Goal: Task Accomplishment & Management: Complete application form

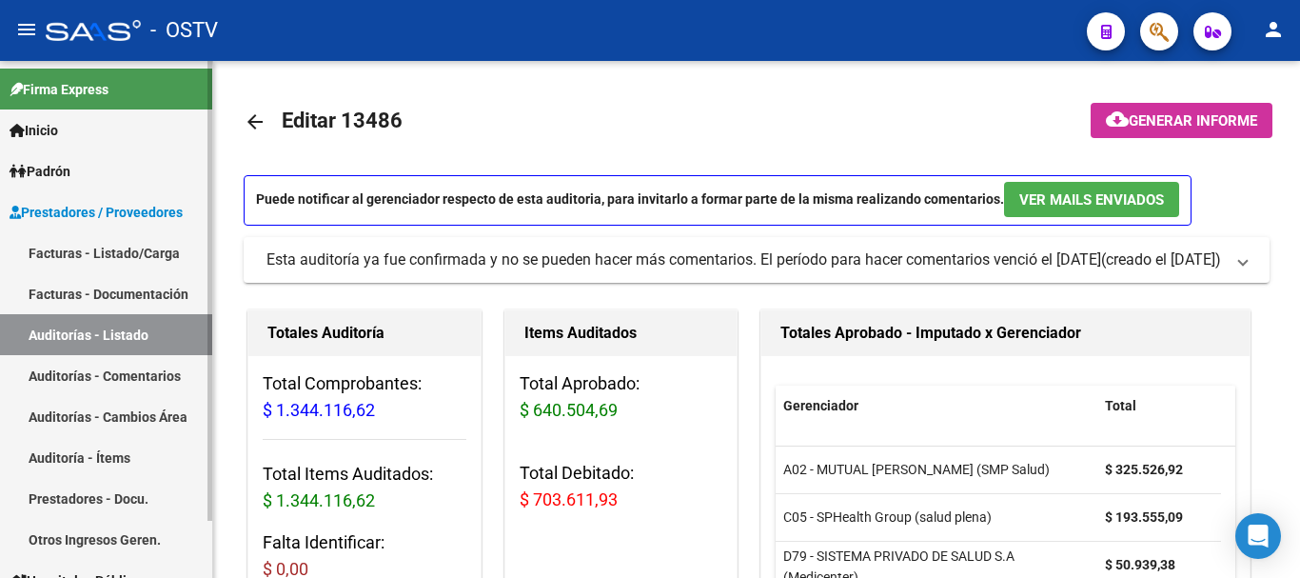
click at [113, 328] on link "Auditorías - Listado" at bounding box center [106, 334] width 212 height 41
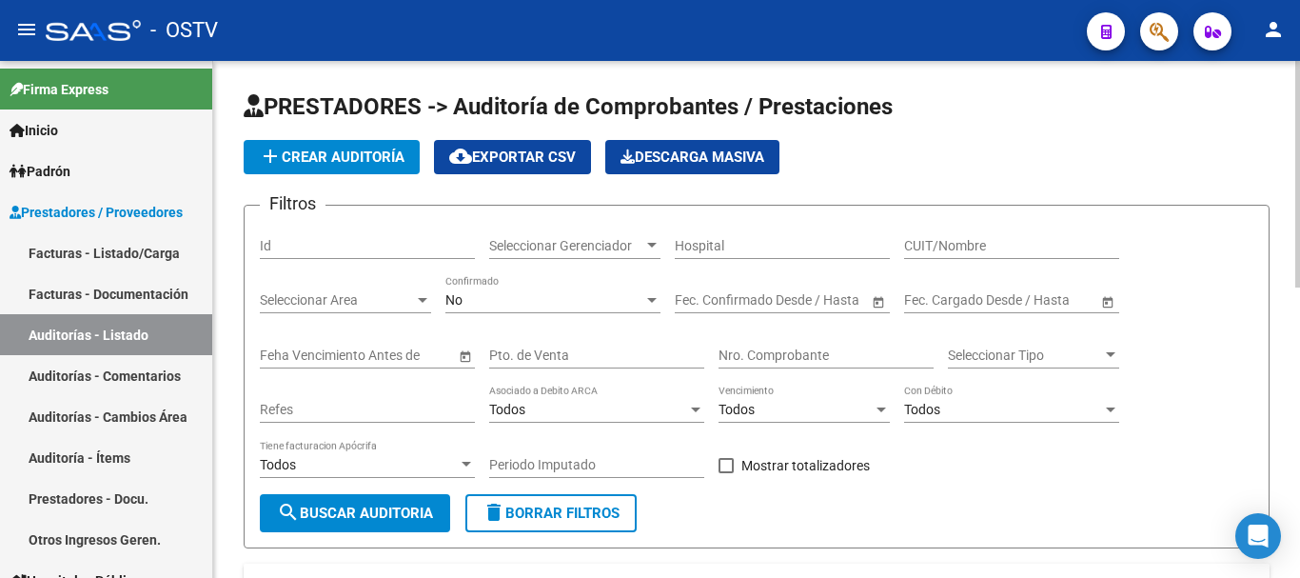
click at [321, 150] on span "add Crear Auditoría" at bounding box center [332, 157] width 146 height 17
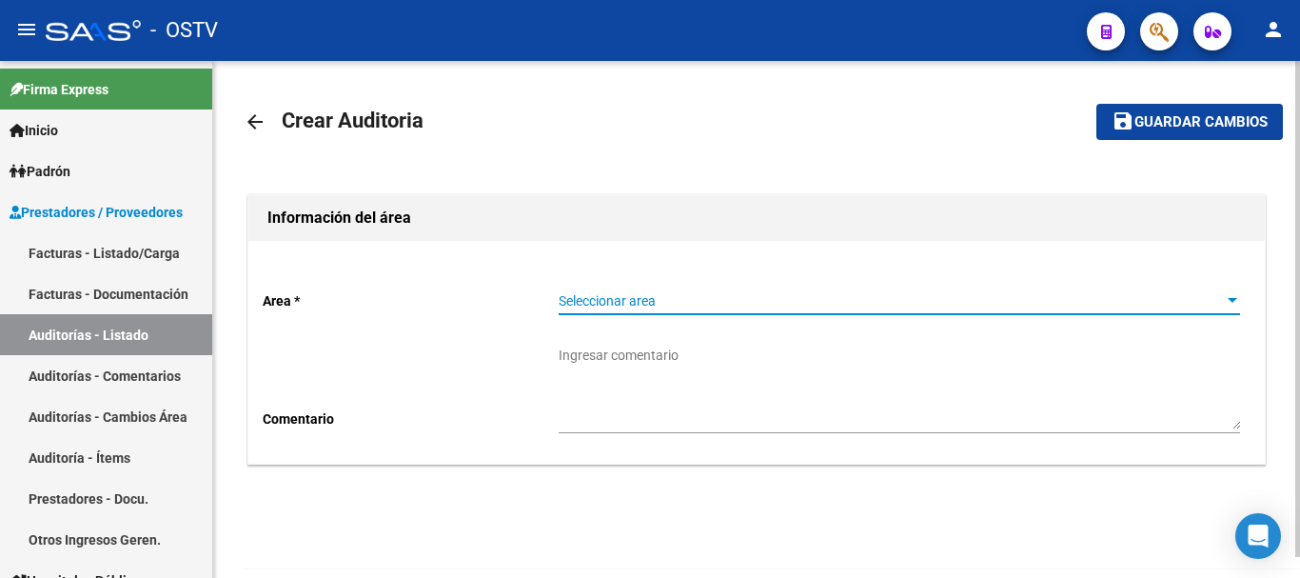
click at [680, 307] on span "Seleccionar area" at bounding box center [891, 301] width 664 height 16
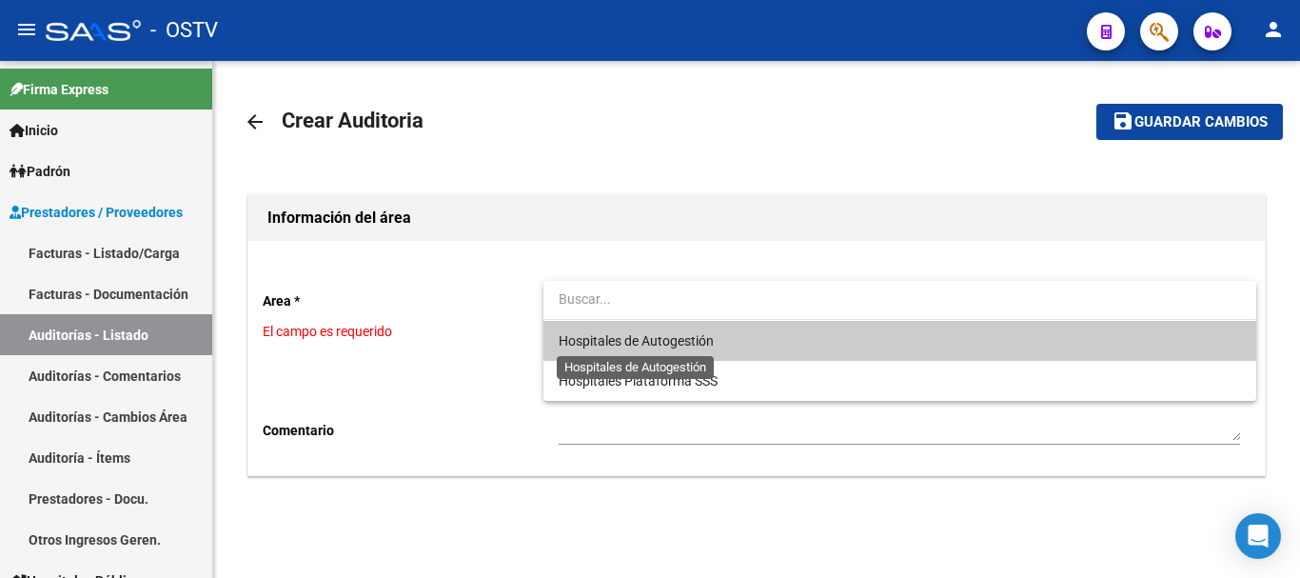
click at [674, 347] on span "Hospitales de Autogestión" at bounding box center [636, 340] width 155 height 15
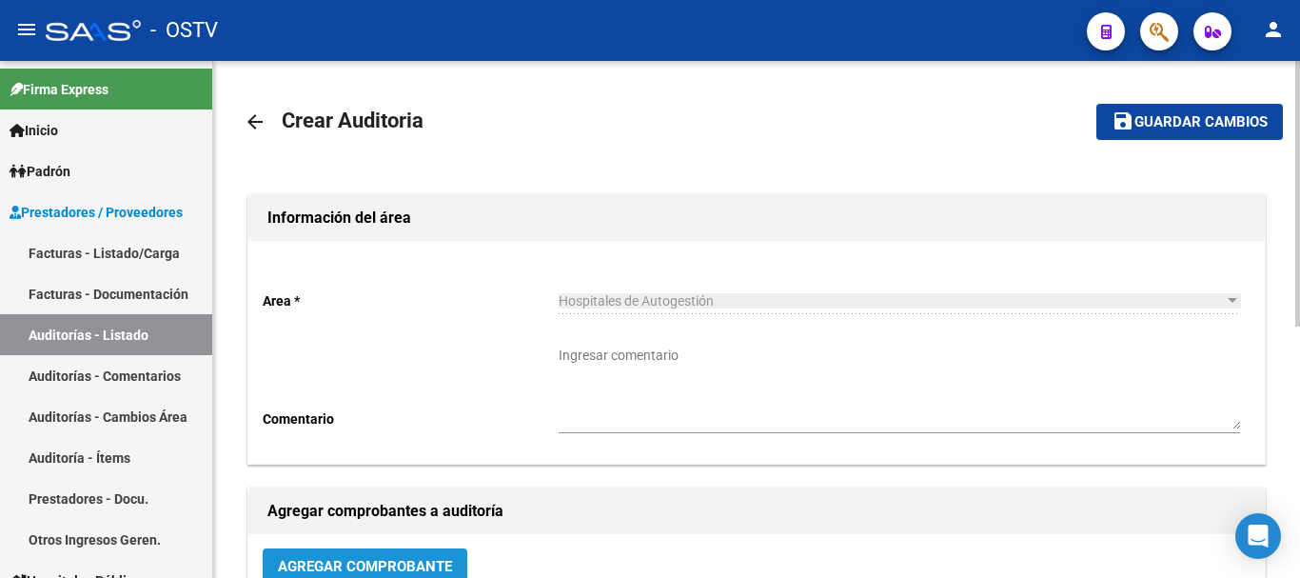
click at [391, 562] on span "Agregar Comprobante" at bounding box center [365, 566] width 174 height 17
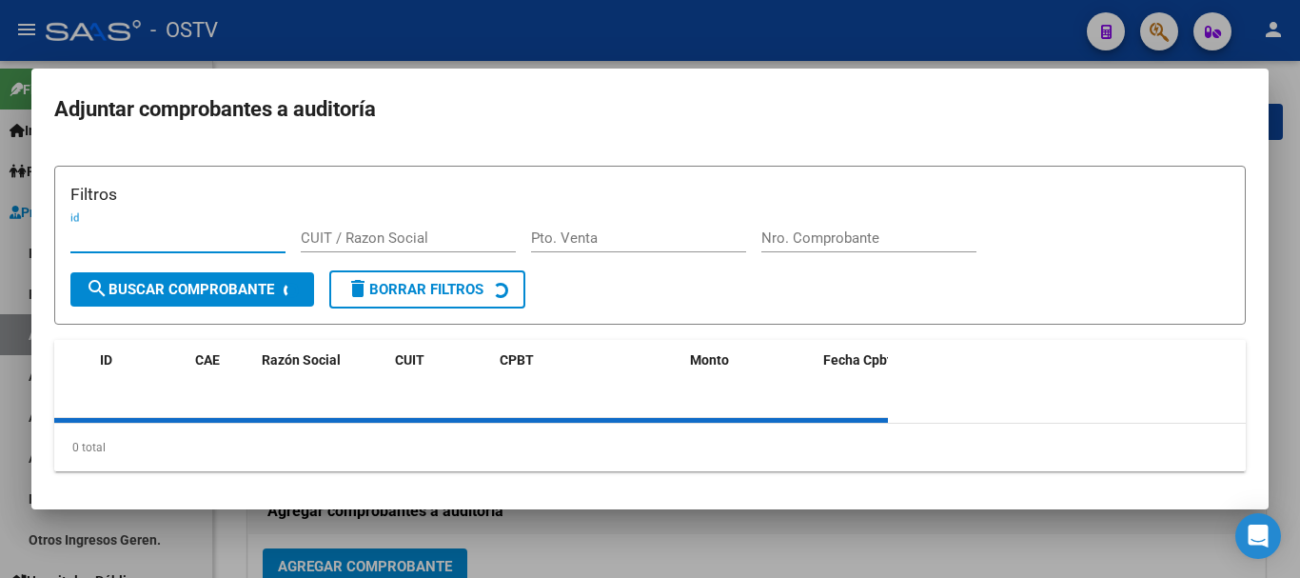
click at [874, 239] on input "Nro. Comprobante" at bounding box center [869, 237] width 215 height 17
paste input "6908"
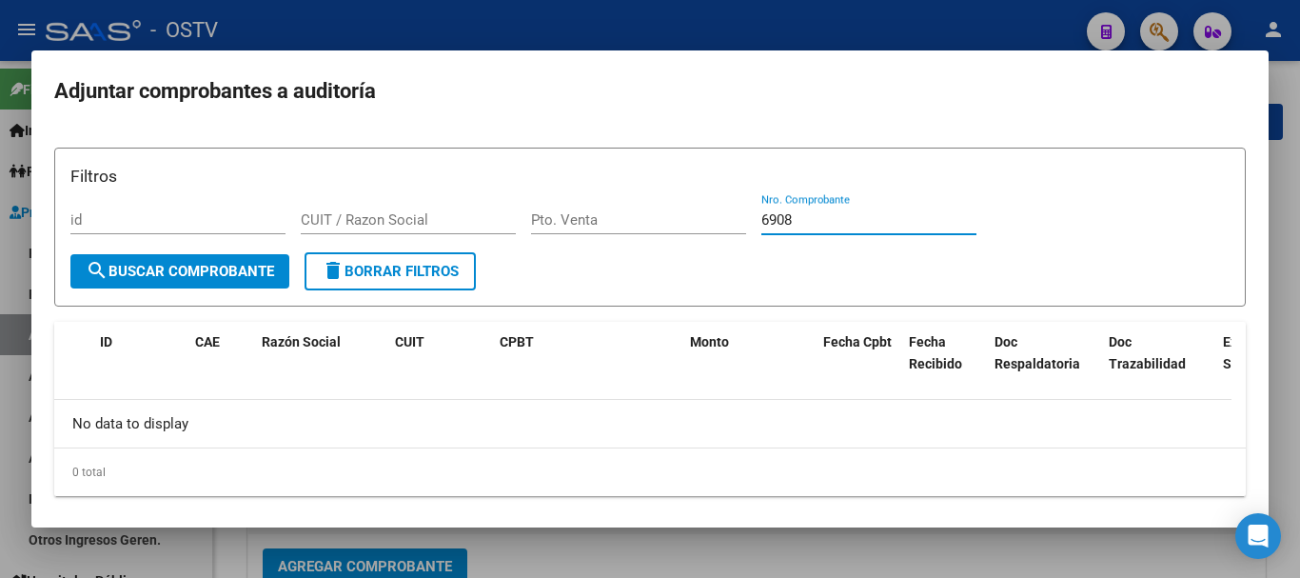
drag, startPoint x: 800, startPoint y: 218, endPoint x: 699, endPoint y: 226, distance: 101.2
click at [699, 226] on div "Filtros id CUIT / Razon Social Pto. Venta 6908 Nro. Comprobante" at bounding box center [650, 208] width 1160 height 89
paste input "16422"
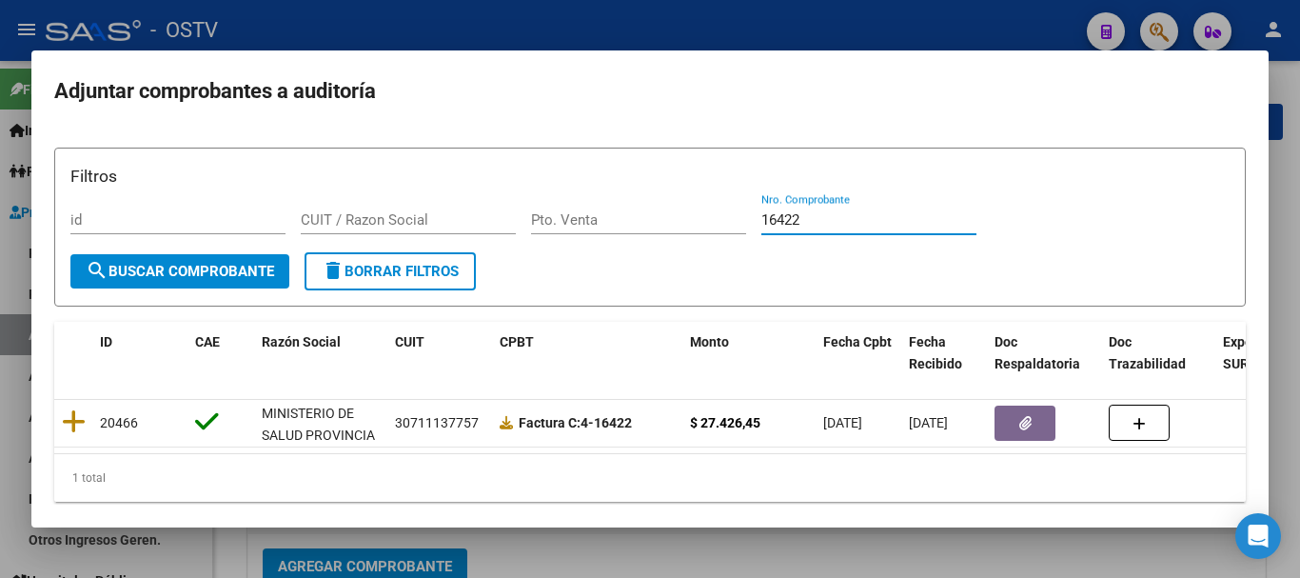
type input "16422"
click at [526, 42] on div at bounding box center [650, 289] width 1300 height 578
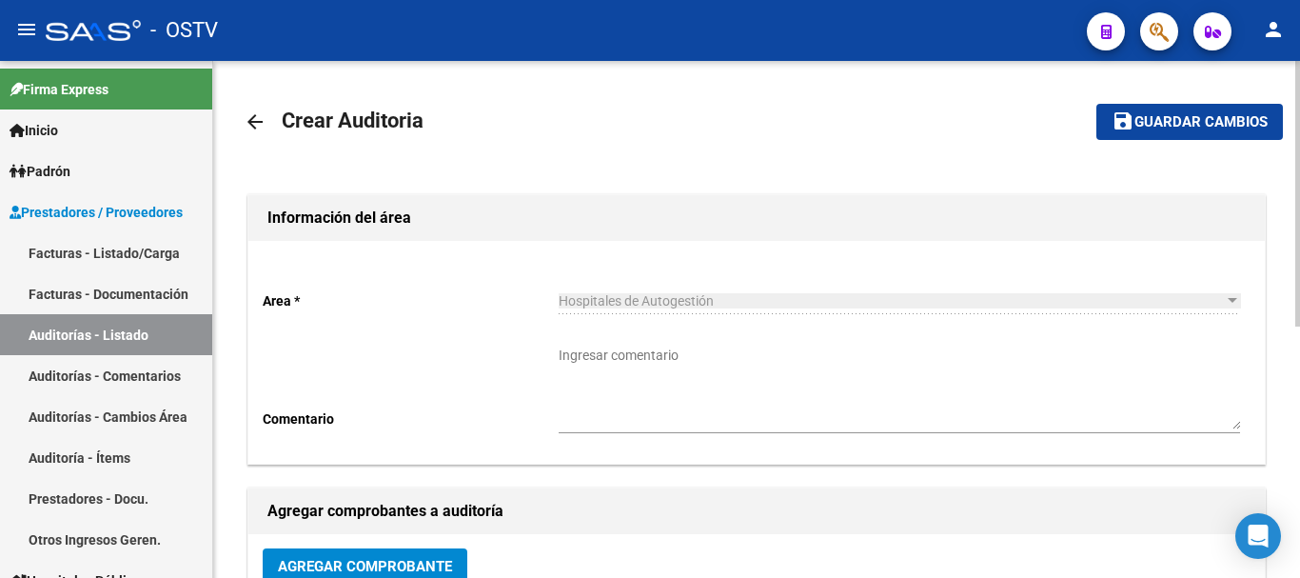
scroll to position [6, 0]
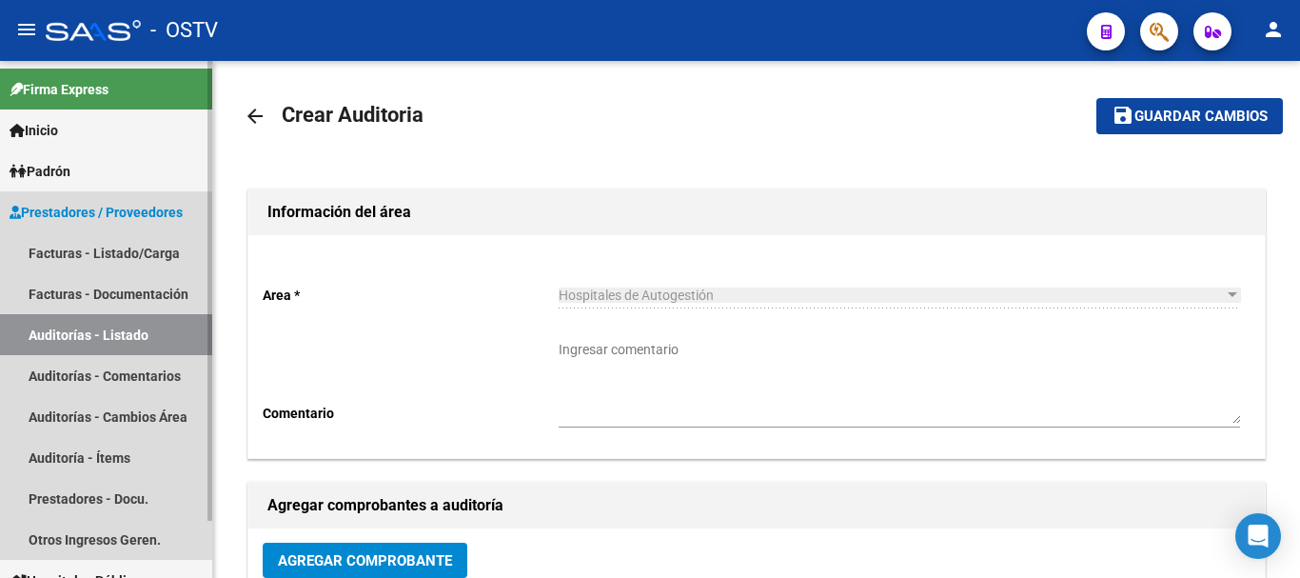
click at [126, 332] on link "Auditorías - Listado" at bounding box center [106, 334] width 212 height 41
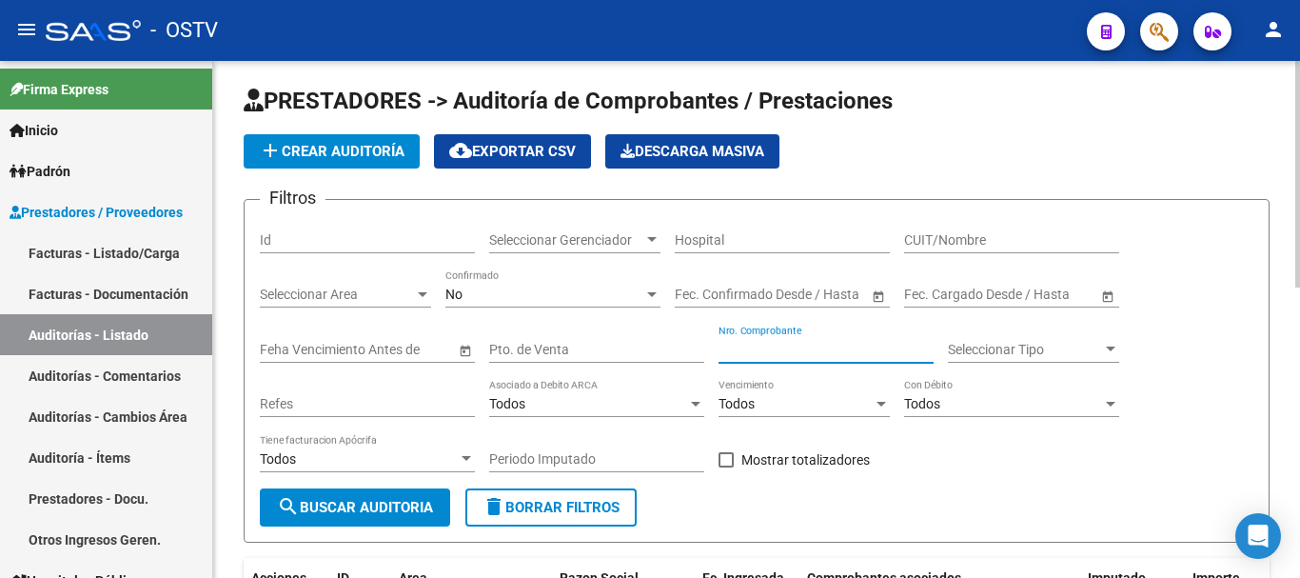
click at [844, 347] on input "Nro. Comprobante" at bounding box center [826, 350] width 215 height 16
paste input "6908"
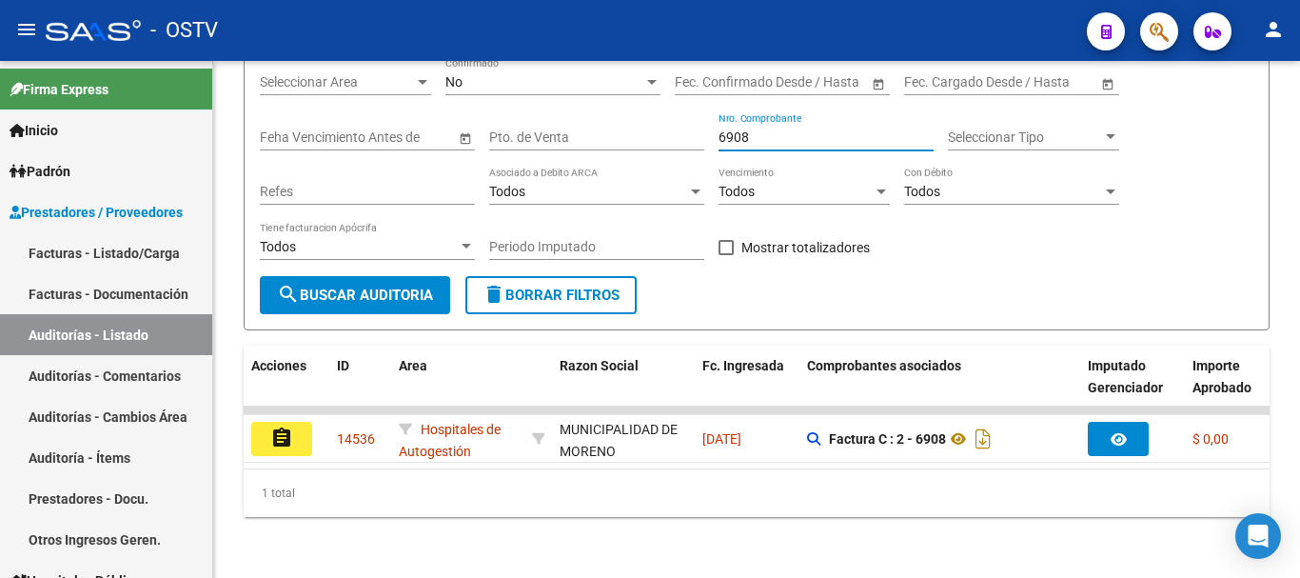
type input "6908"
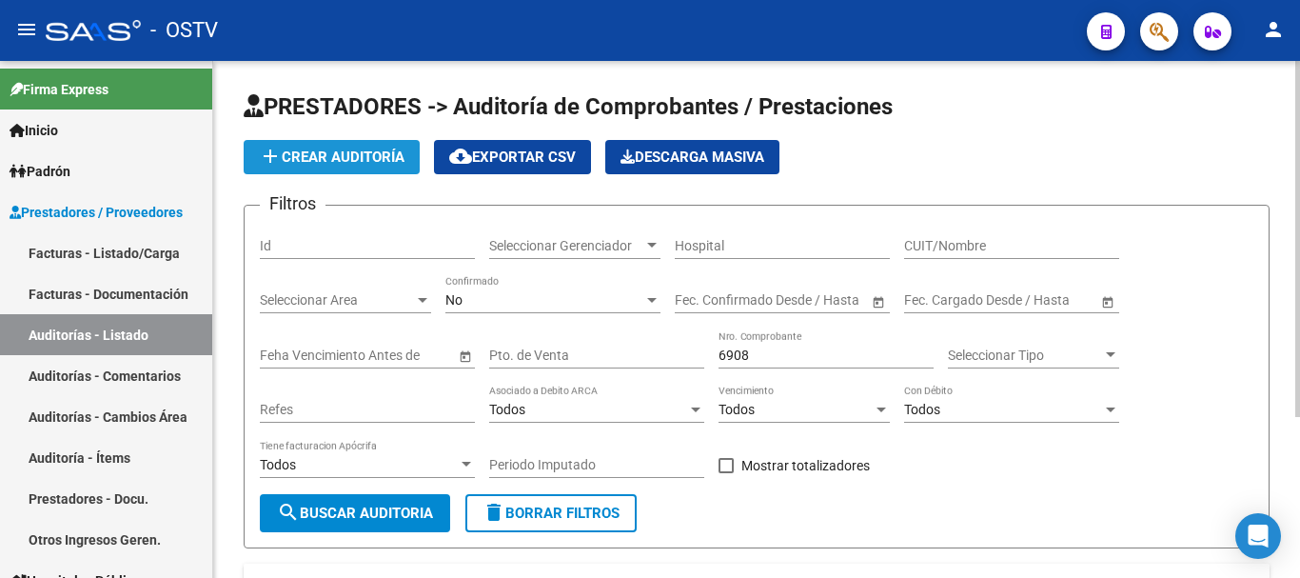
click at [284, 149] on span "add Crear Auditoría" at bounding box center [332, 157] width 146 height 17
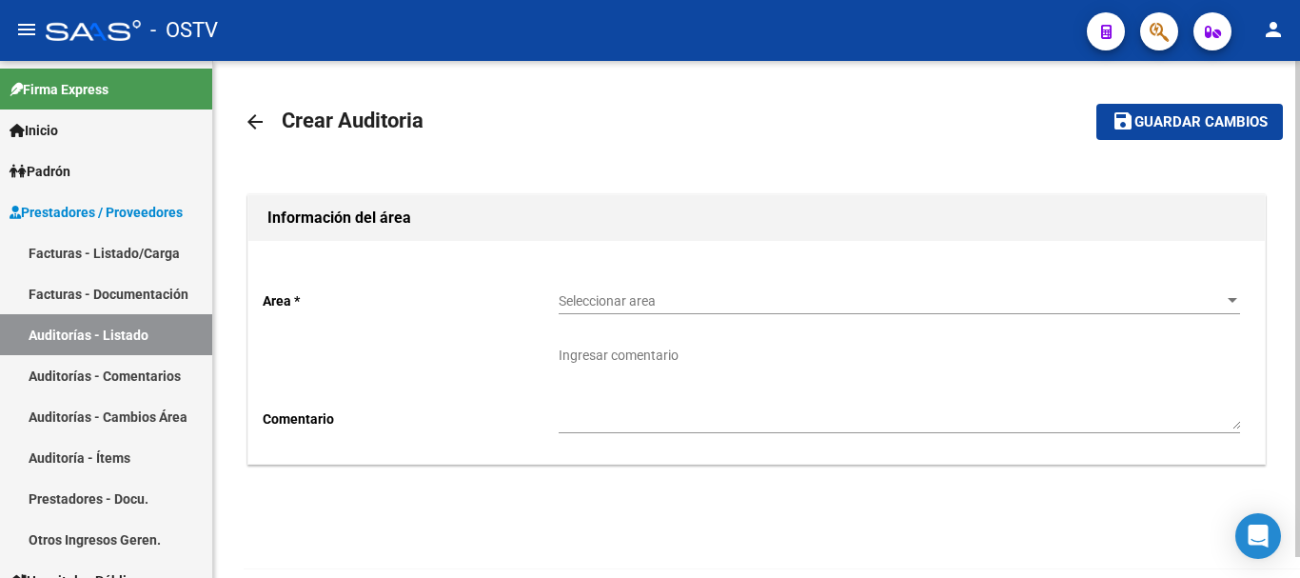
click at [712, 291] on div "Seleccionar area Seleccionar area" at bounding box center [900, 295] width 682 height 38
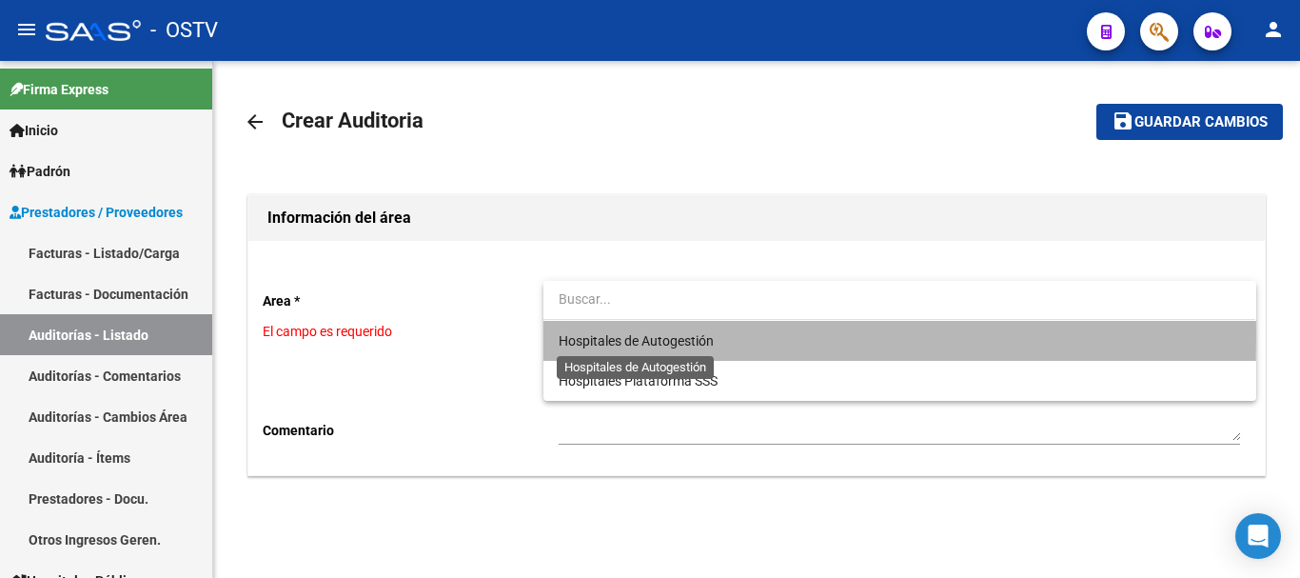
click at [639, 333] on span "Hospitales de Autogestión" at bounding box center [636, 340] width 155 height 15
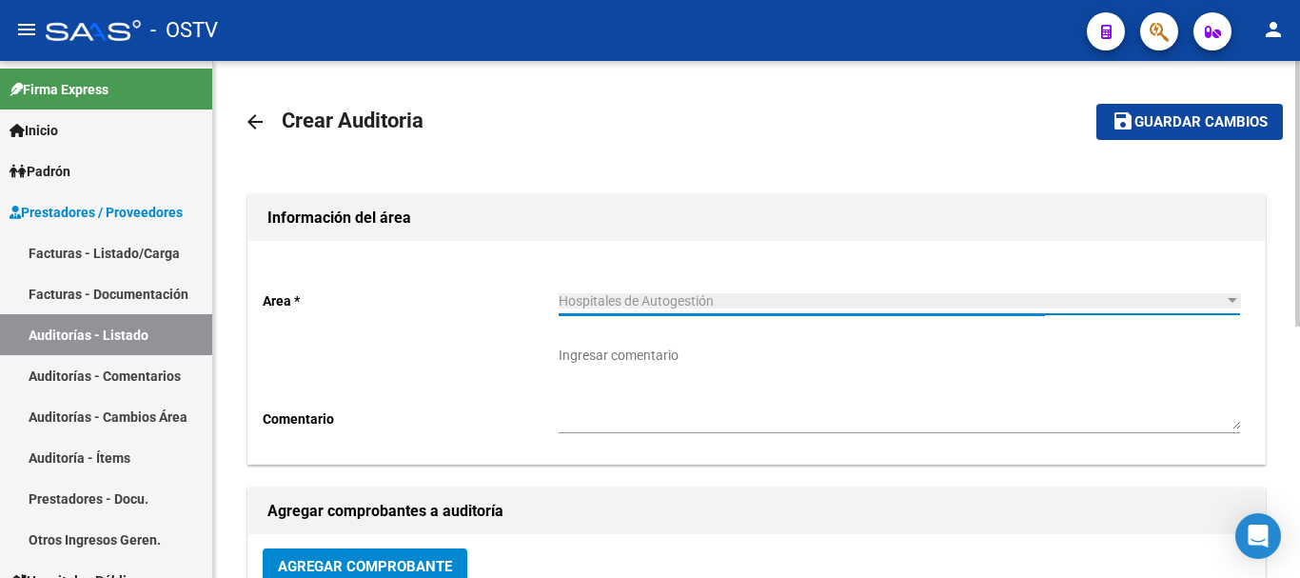
click at [394, 564] on span "Agregar Comprobante" at bounding box center [365, 566] width 174 height 17
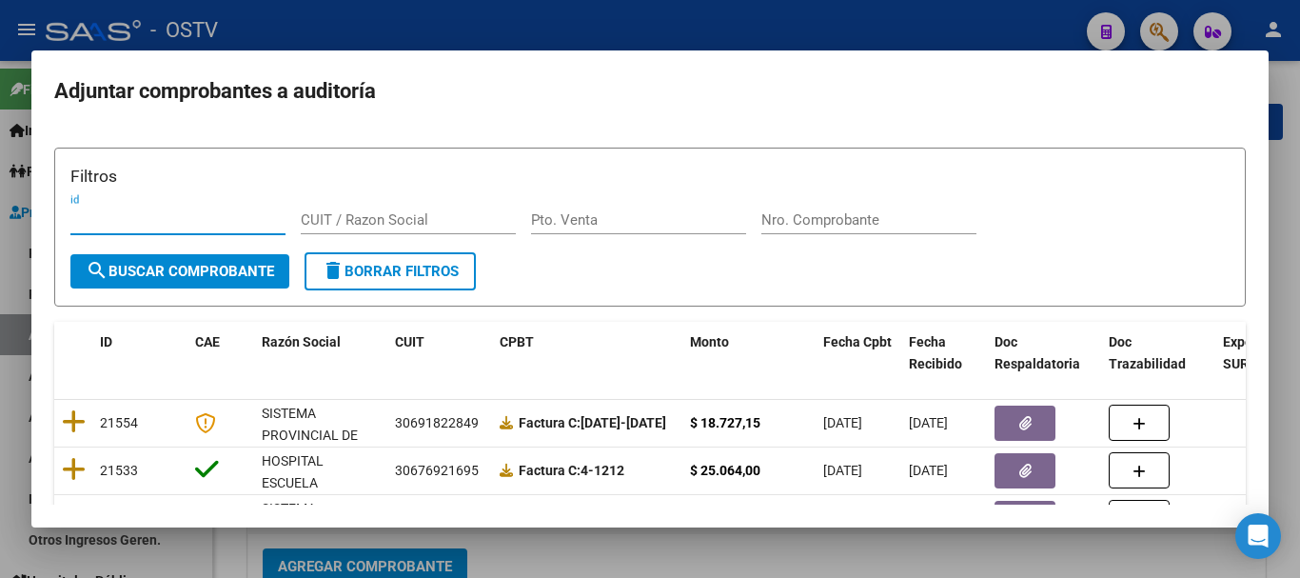
click at [859, 214] on input "Nro. Comprobante" at bounding box center [869, 219] width 215 height 17
paste input "16422"
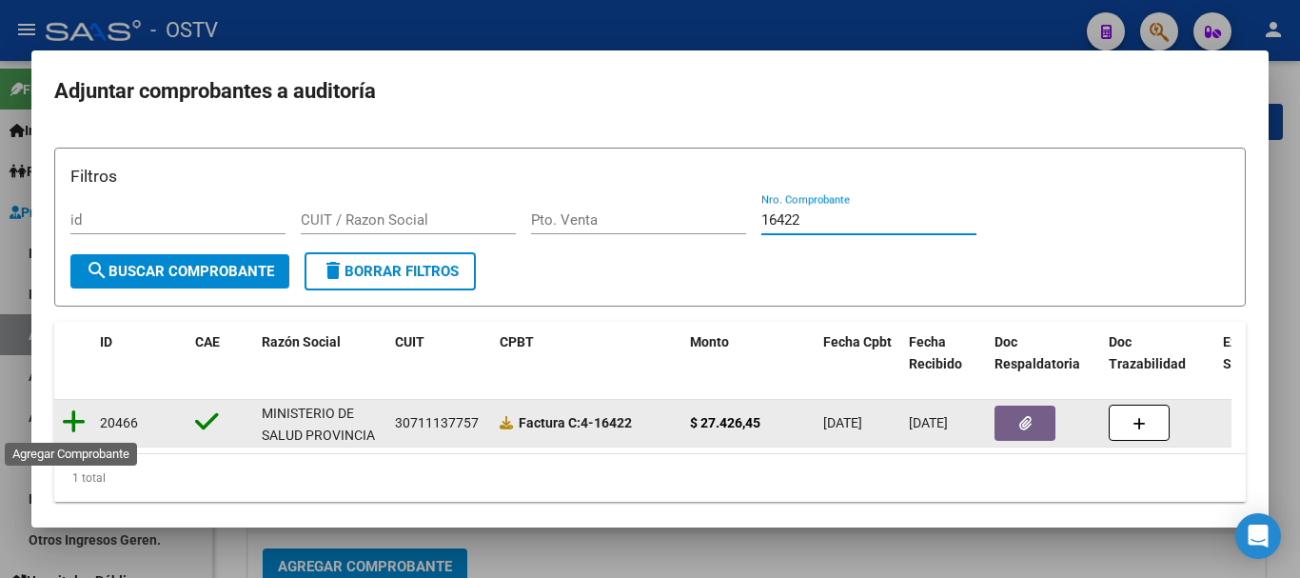
type input "16422"
click at [65, 420] on icon at bounding box center [74, 421] width 24 height 27
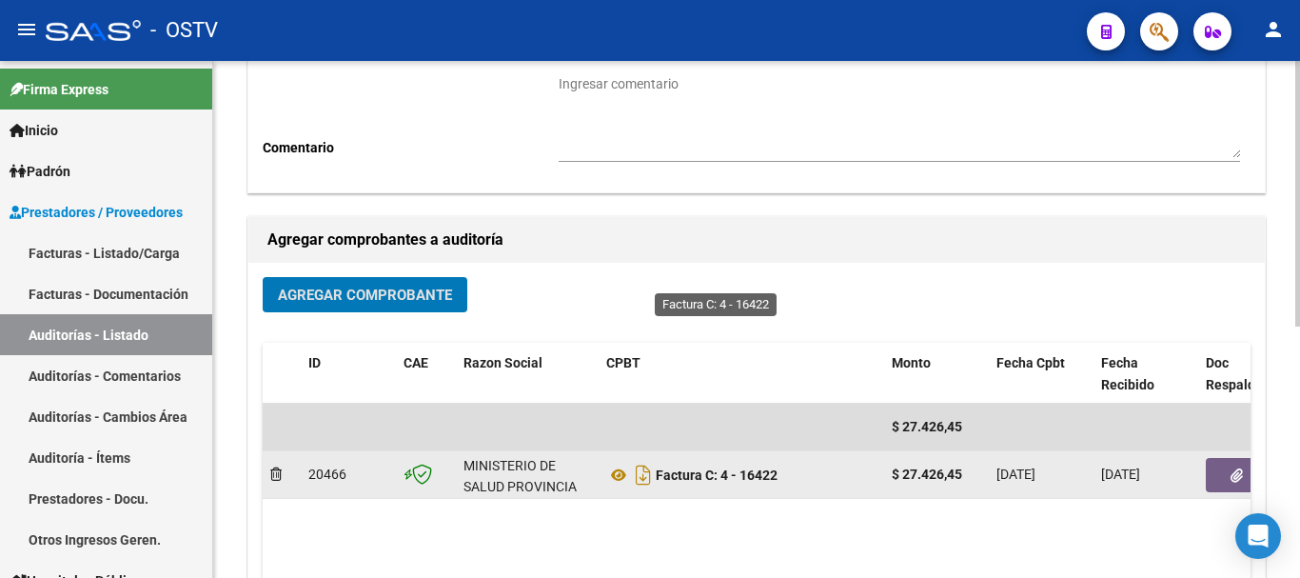
scroll to position [487, 0]
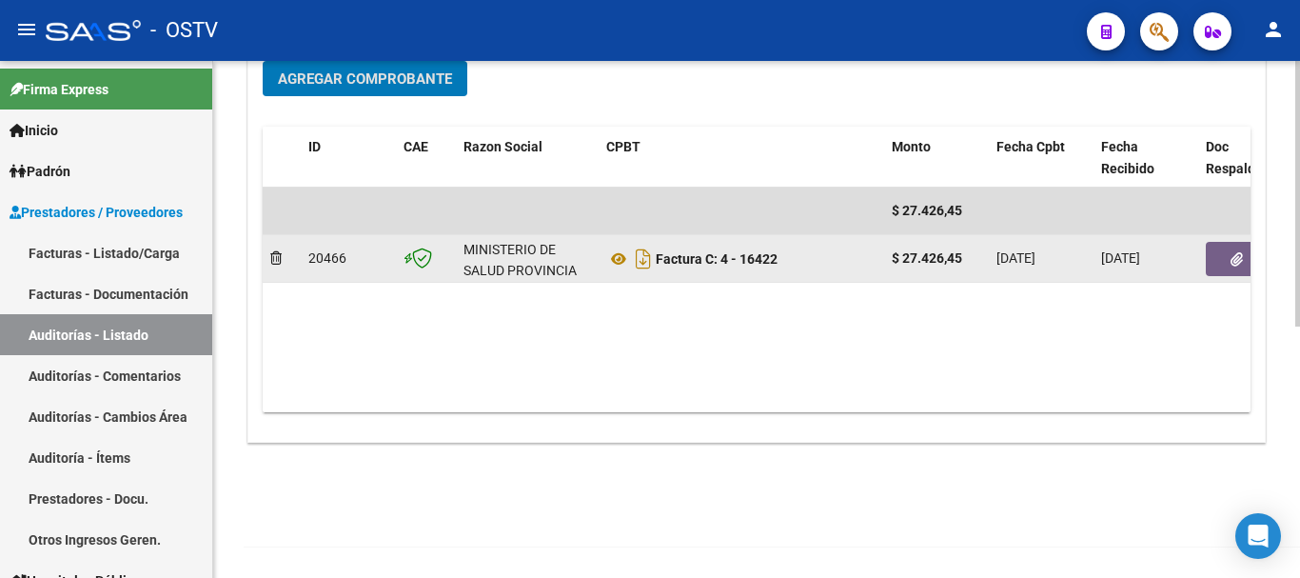
click at [1243, 255] on button "button" at bounding box center [1236, 259] width 61 height 34
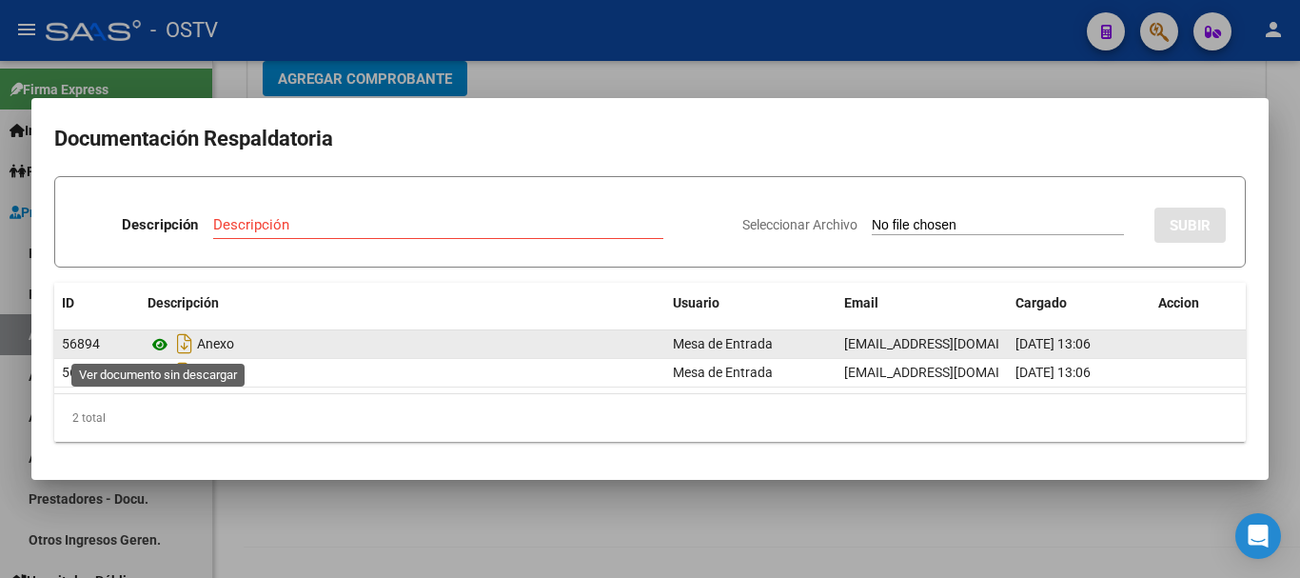
click at [158, 347] on icon at bounding box center [160, 344] width 25 height 23
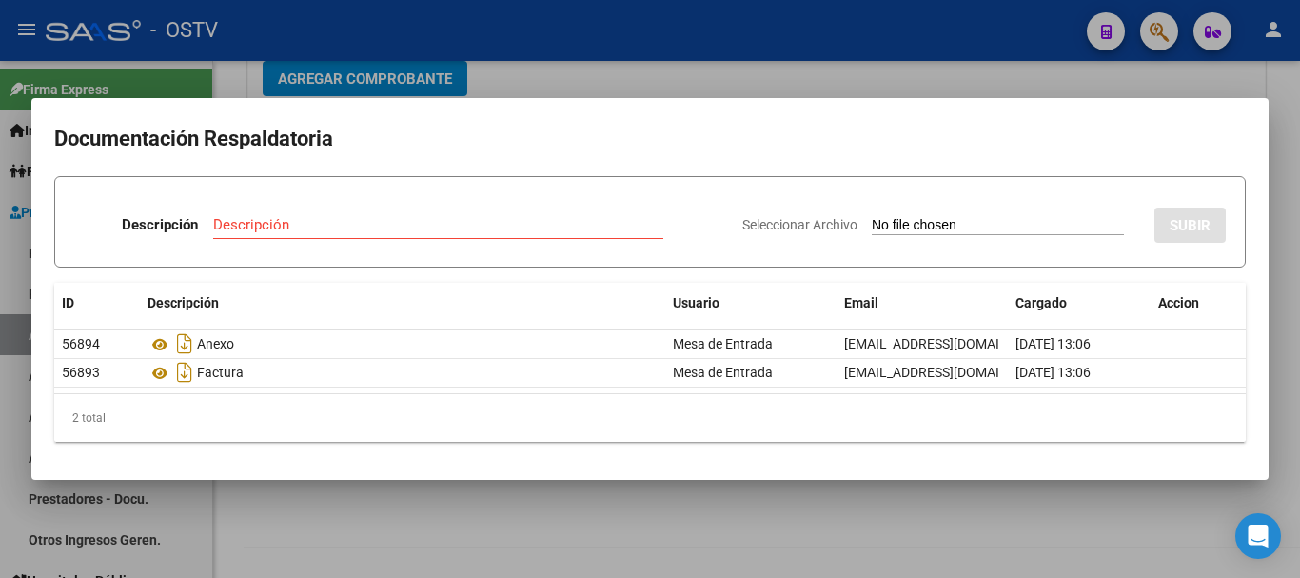
click at [523, 78] on div at bounding box center [650, 289] width 1300 height 578
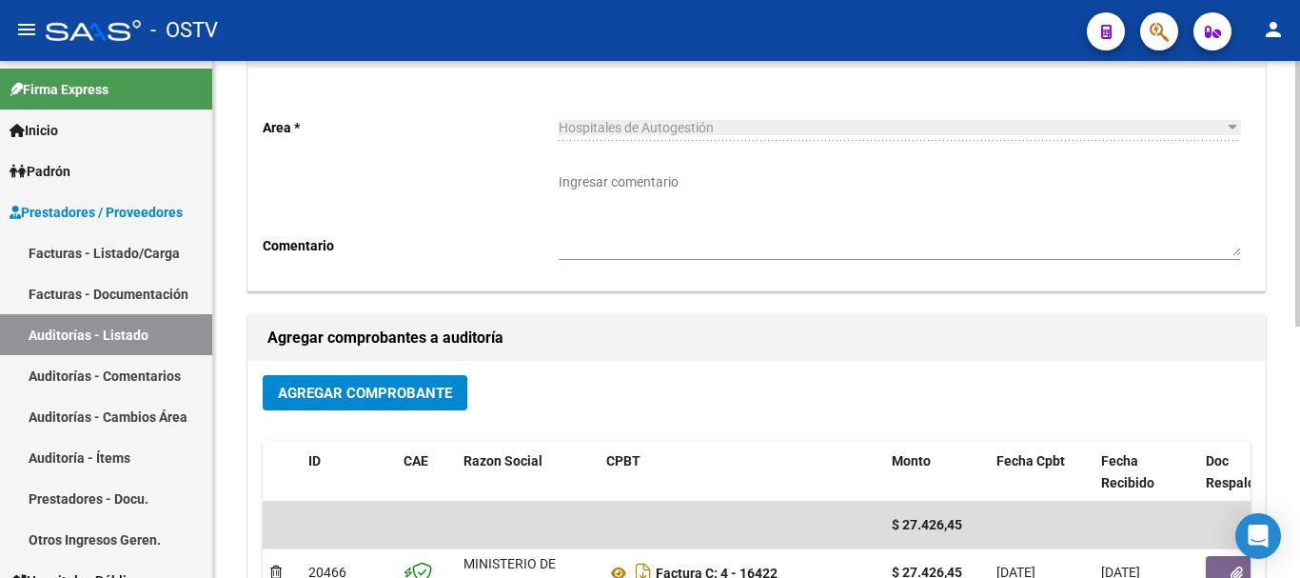
scroll to position [0, 0]
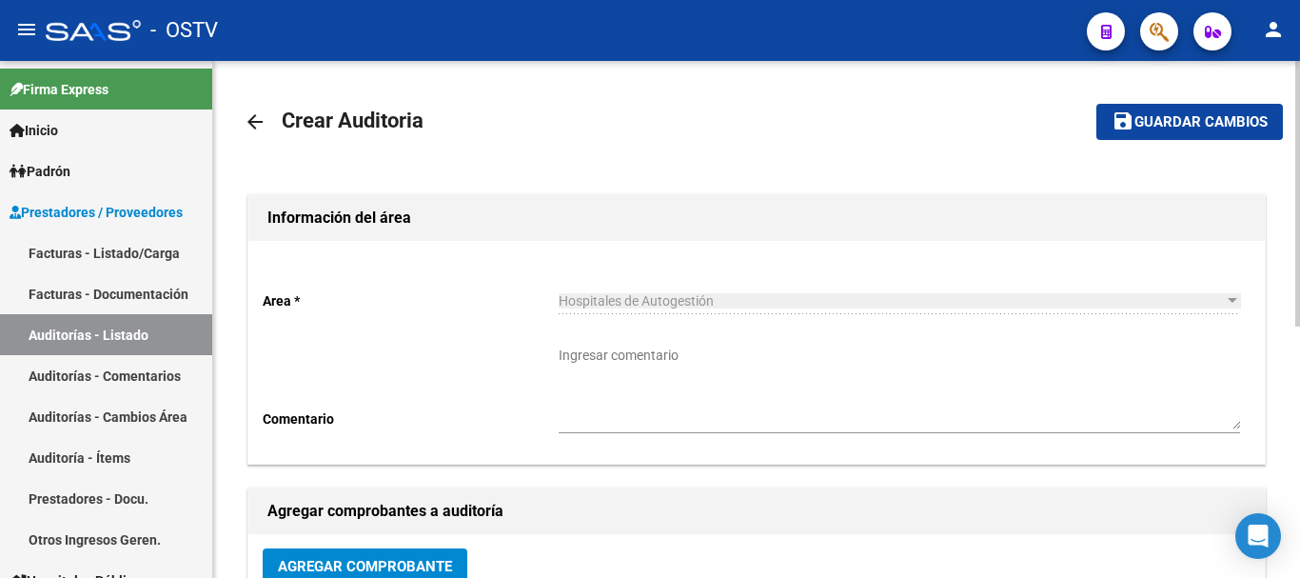
click at [1169, 114] on span "Guardar cambios" at bounding box center [1201, 122] width 133 height 17
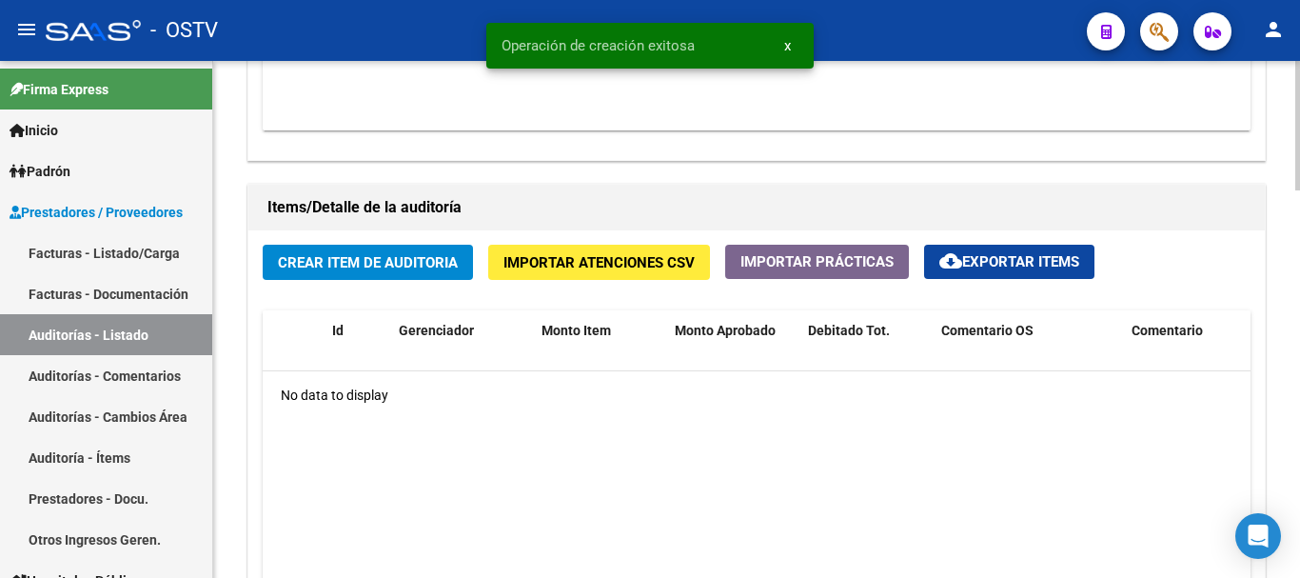
scroll to position [1174, 0]
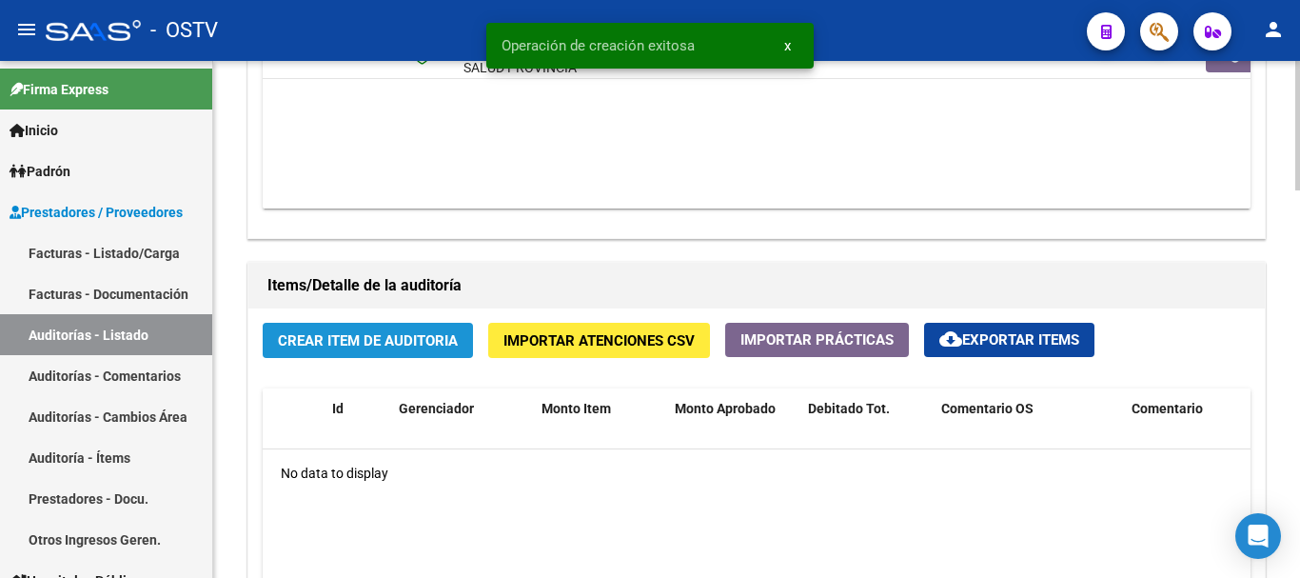
click at [416, 344] on span "Crear Item de Auditoria" at bounding box center [368, 340] width 180 height 17
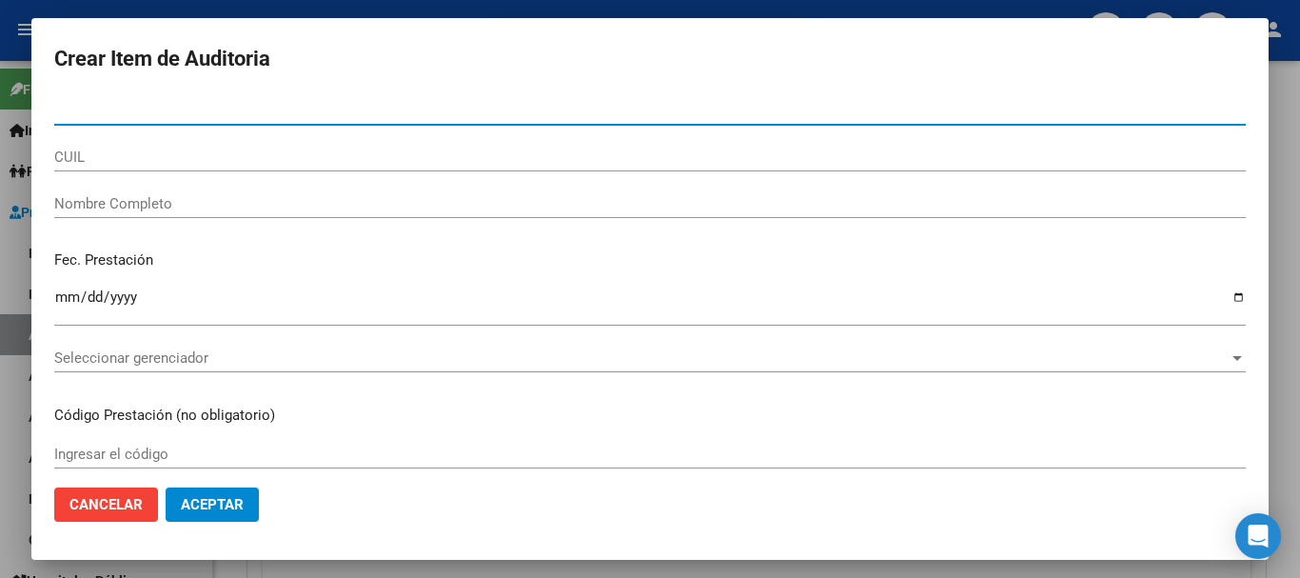
type input "18299043"
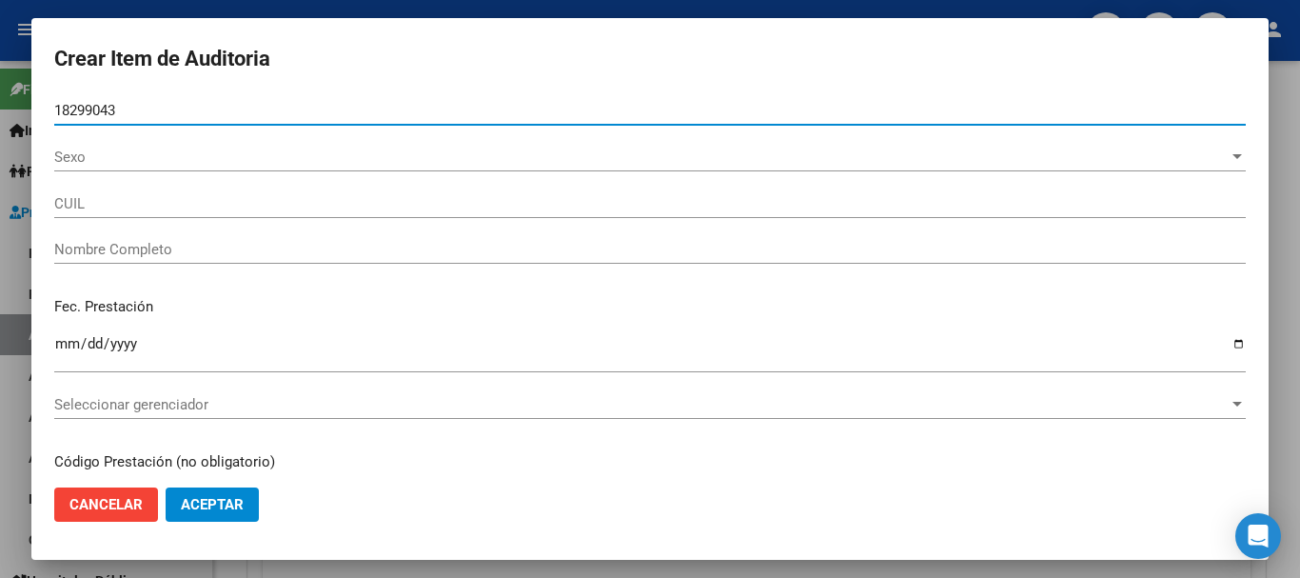
type input "20182990435"
type input "[PERSON_NAME]"
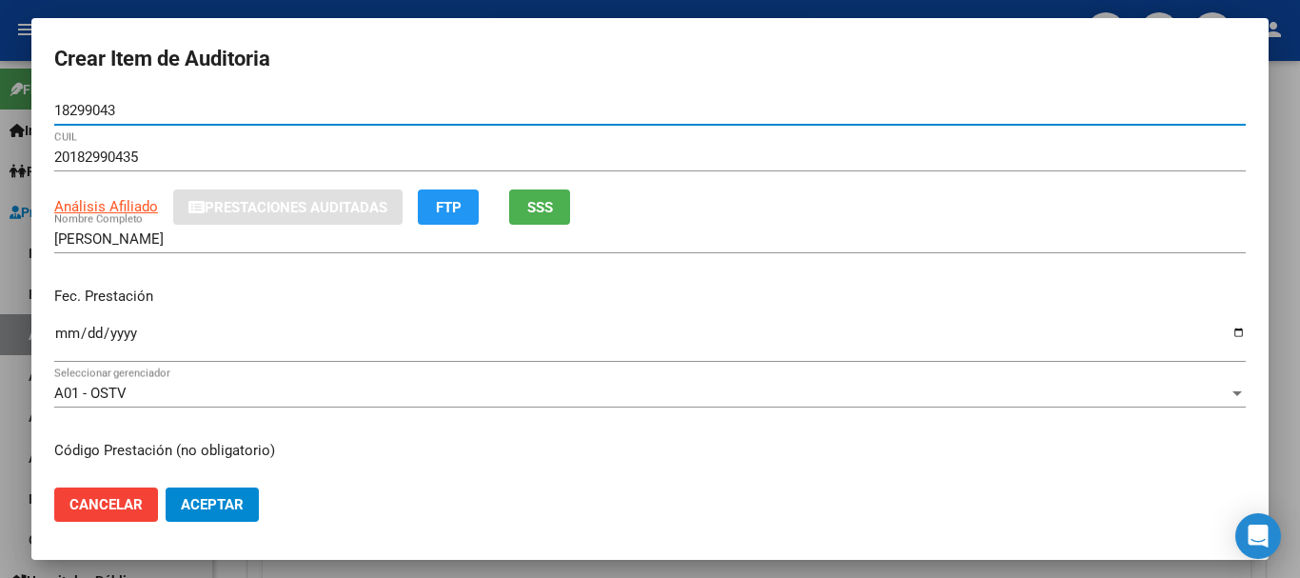
type input "18299043"
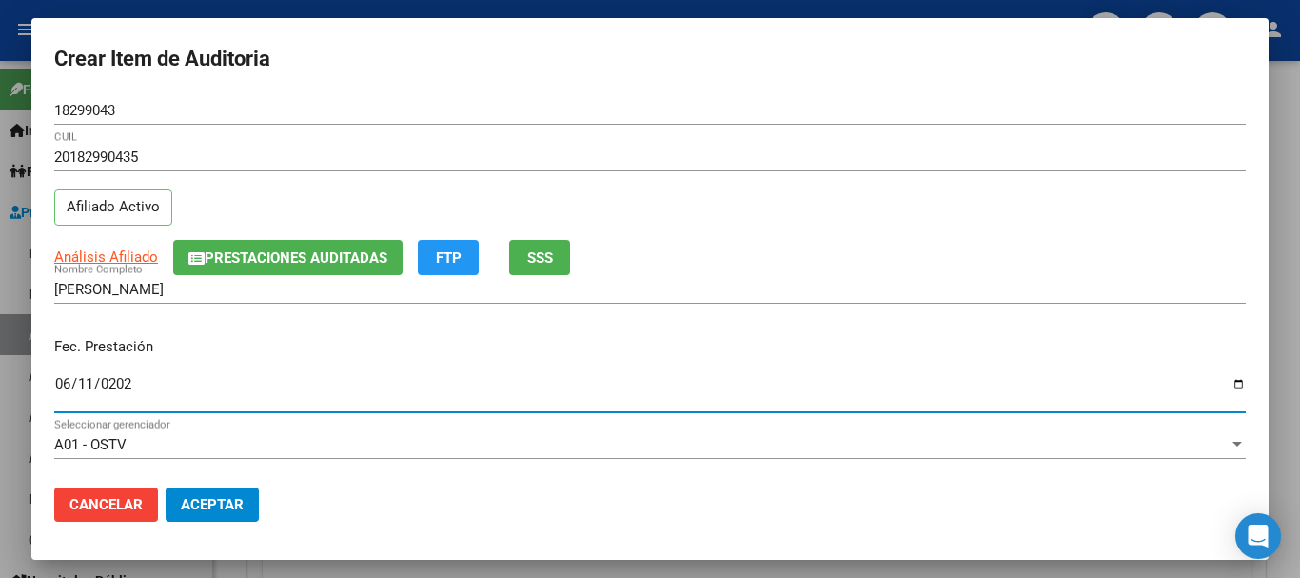
type input "[DATE]"
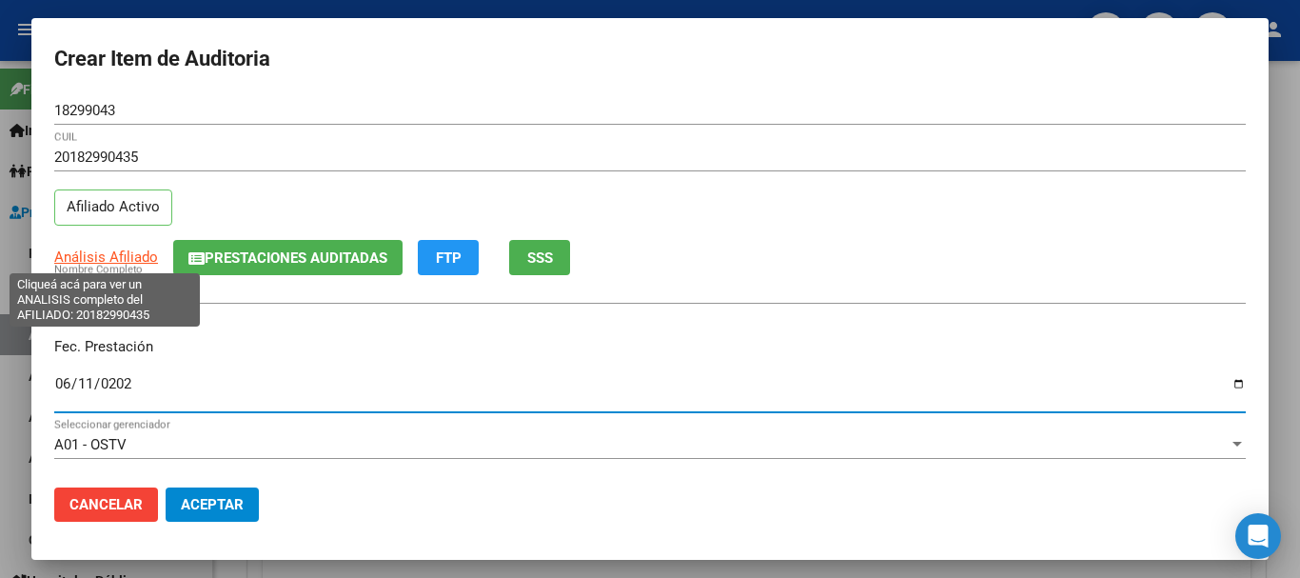
click at [109, 252] on span "Análisis Afiliado" at bounding box center [106, 256] width 104 height 17
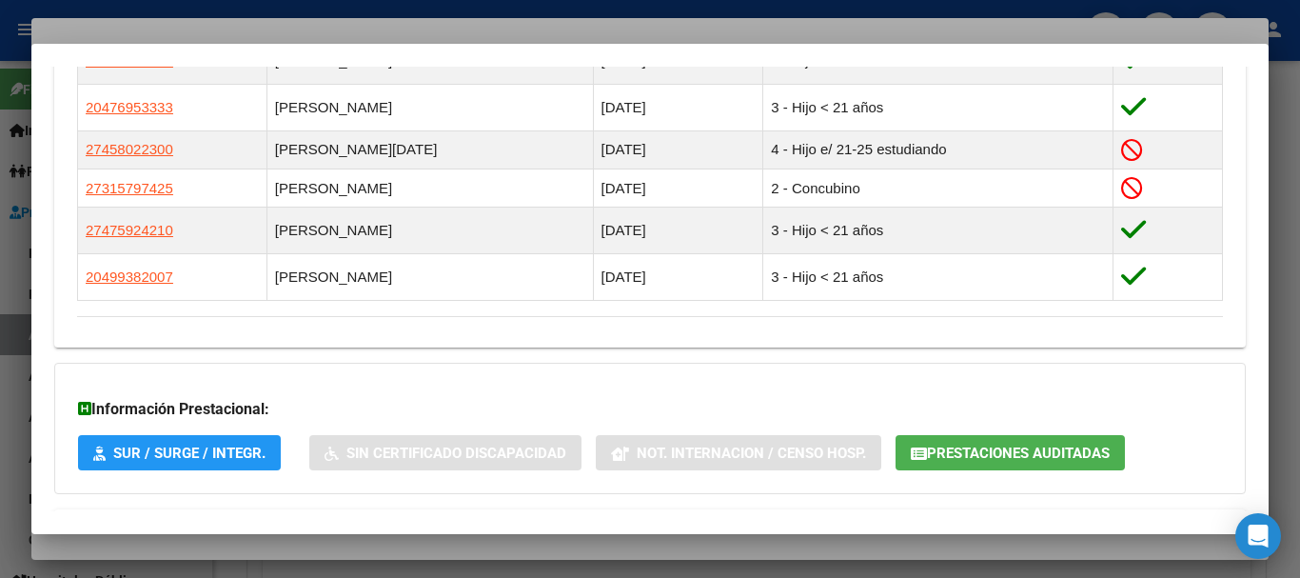
scroll to position [1226, 0]
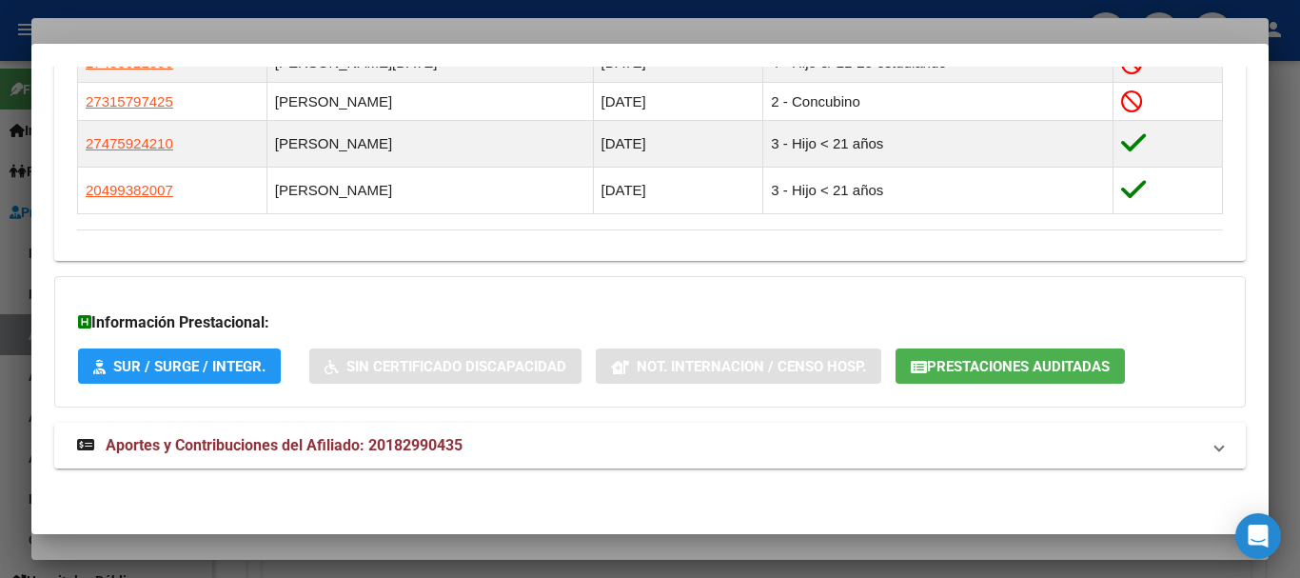
click at [464, 431] on mat-expansion-panel-header "Aportes y Contribuciones del Afiliado: 20182990435" at bounding box center [650, 446] width 1192 height 46
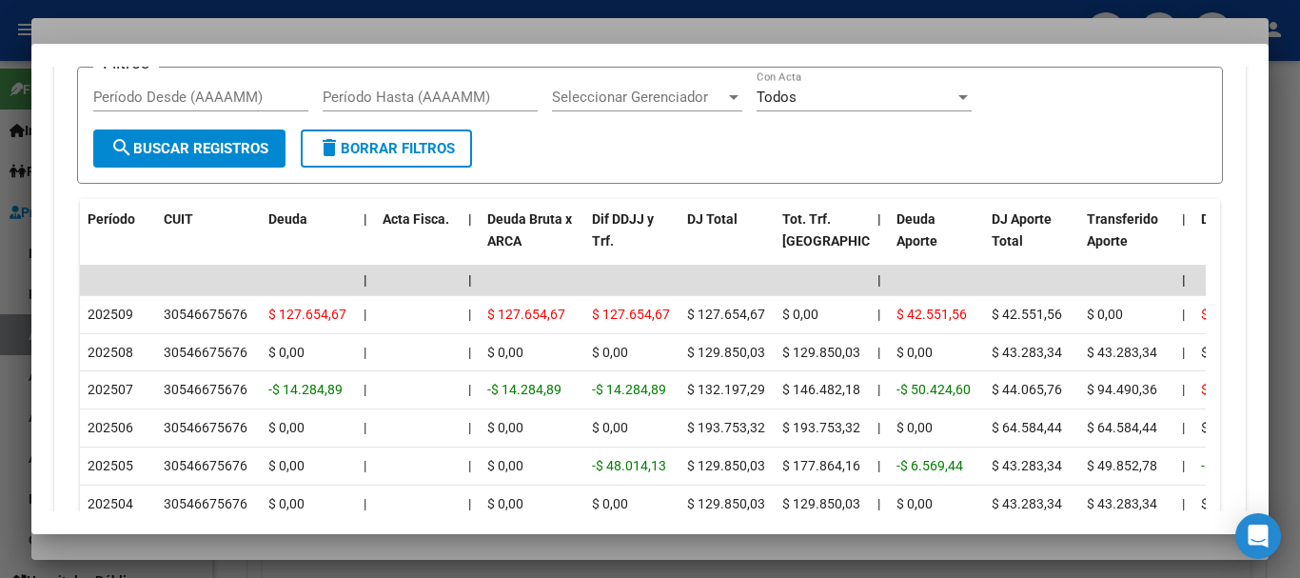
scroll to position [1860, 0]
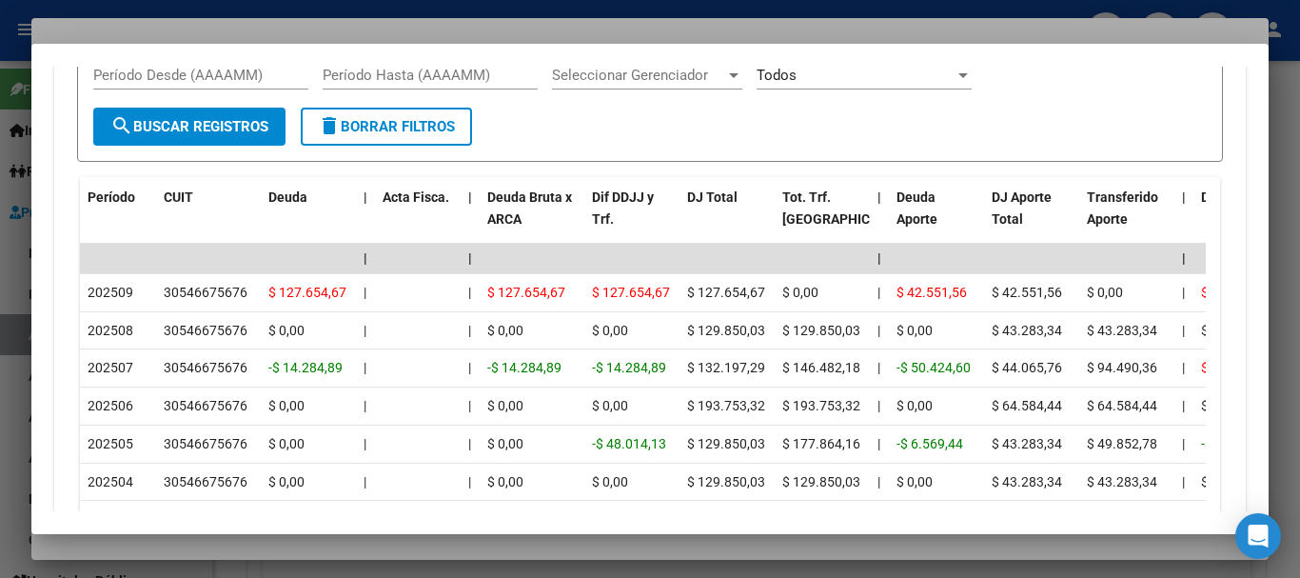
click at [387, 29] on div at bounding box center [650, 289] width 1300 height 578
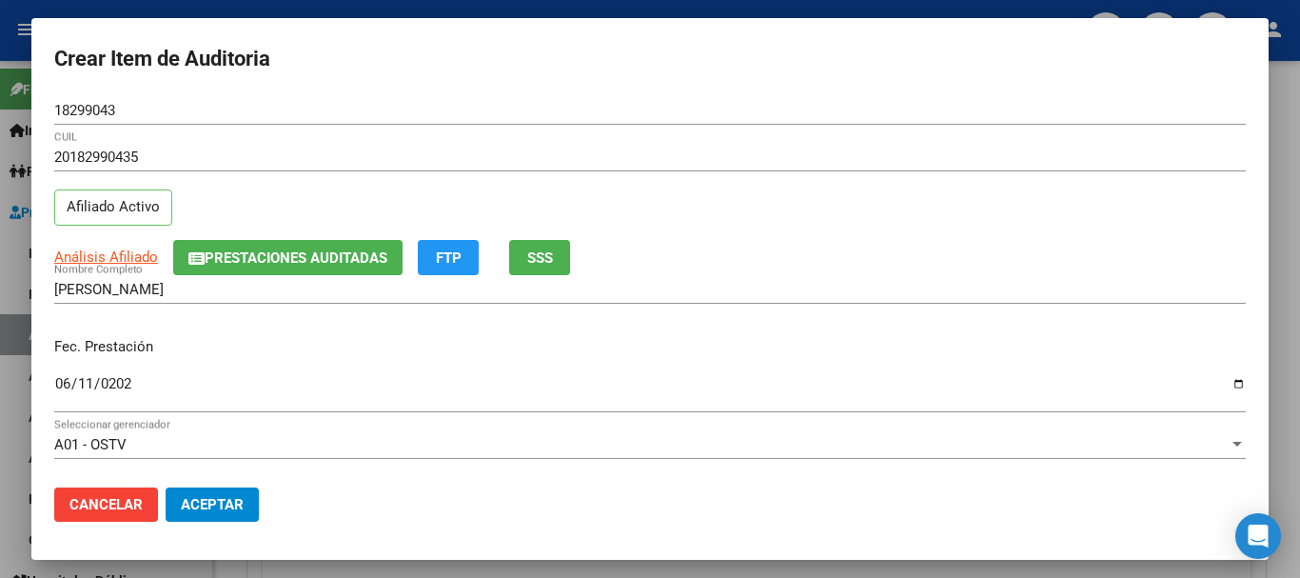
click at [891, 145] on div "20182990435 CUIL" at bounding box center [650, 157] width 1192 height 29
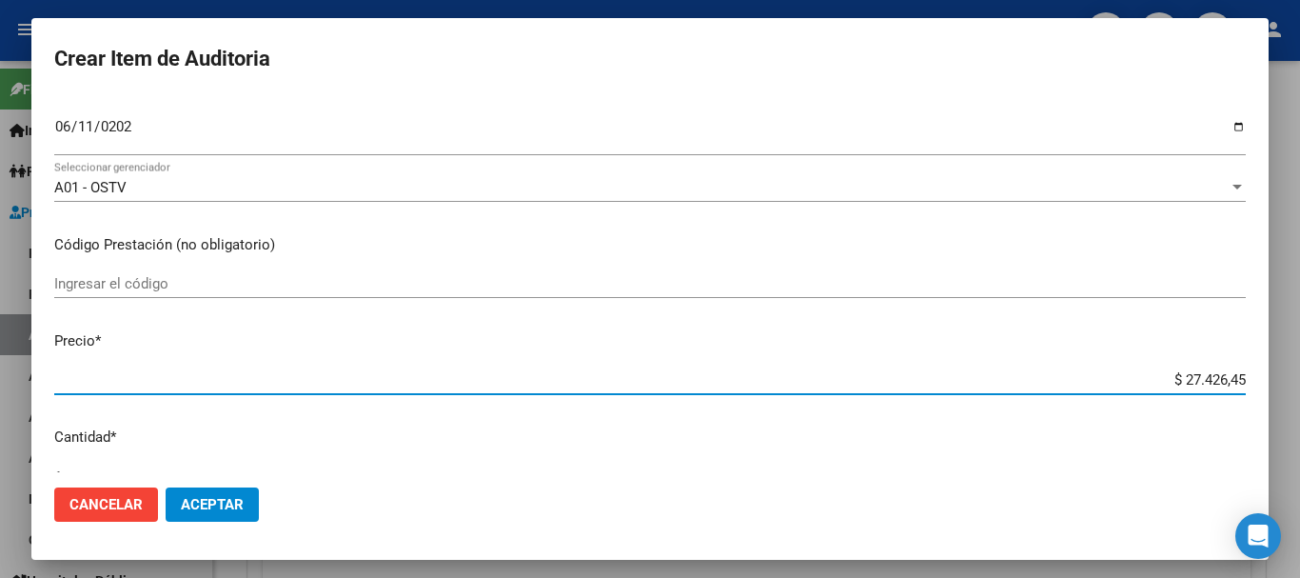
scroll to position [270, 0]
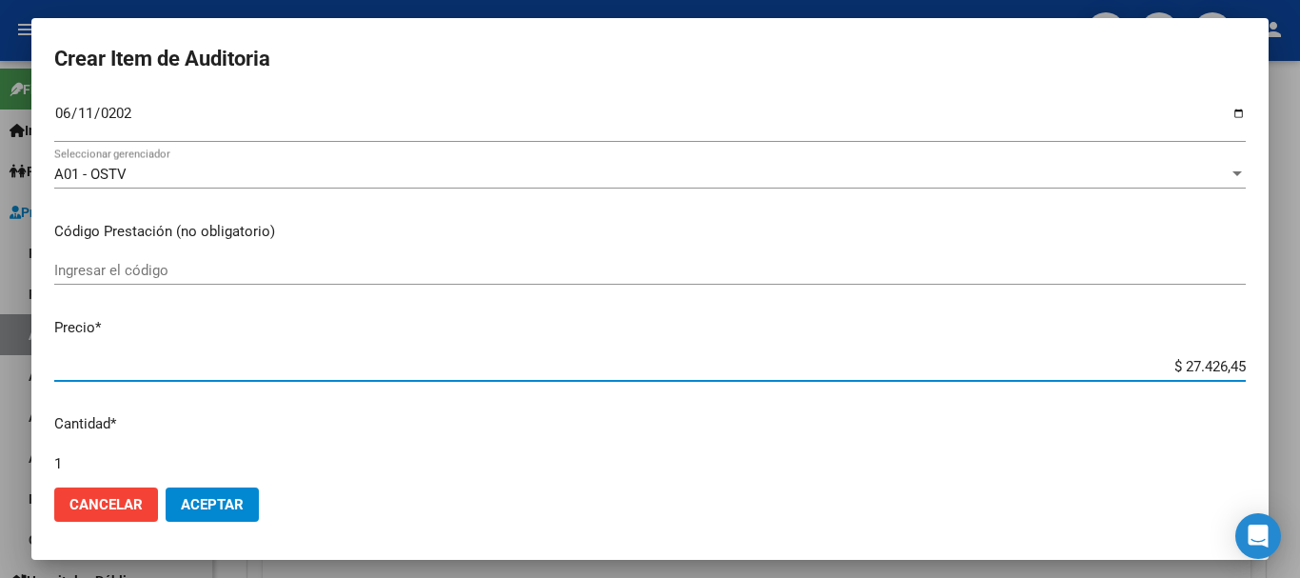
type input "$ 0,01"
type input "$ 0,18"
type input "$ 1,83"
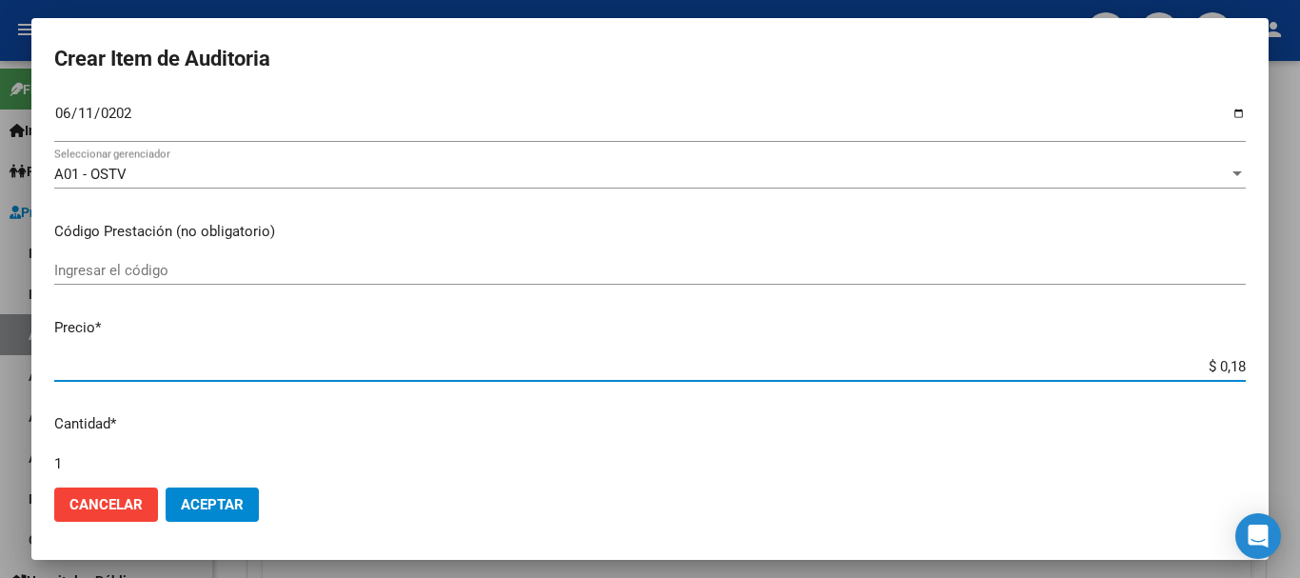
type input "$ 1,83"
type input "$ 18,36"
type input "$ 183,64"
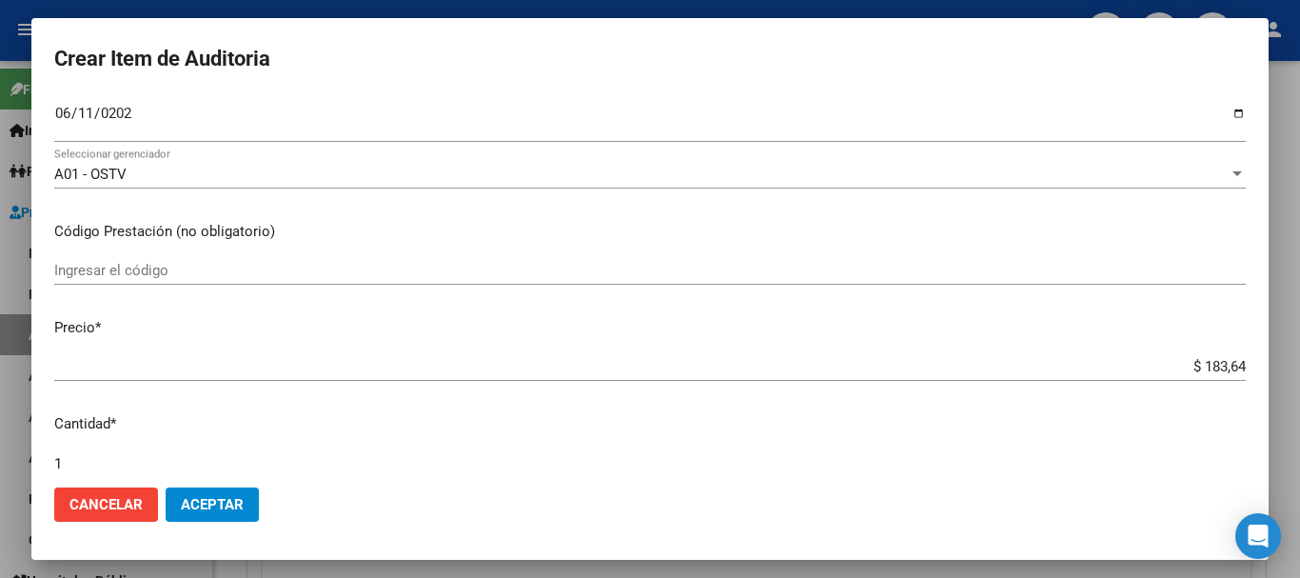
type input "$ 1.836,41"
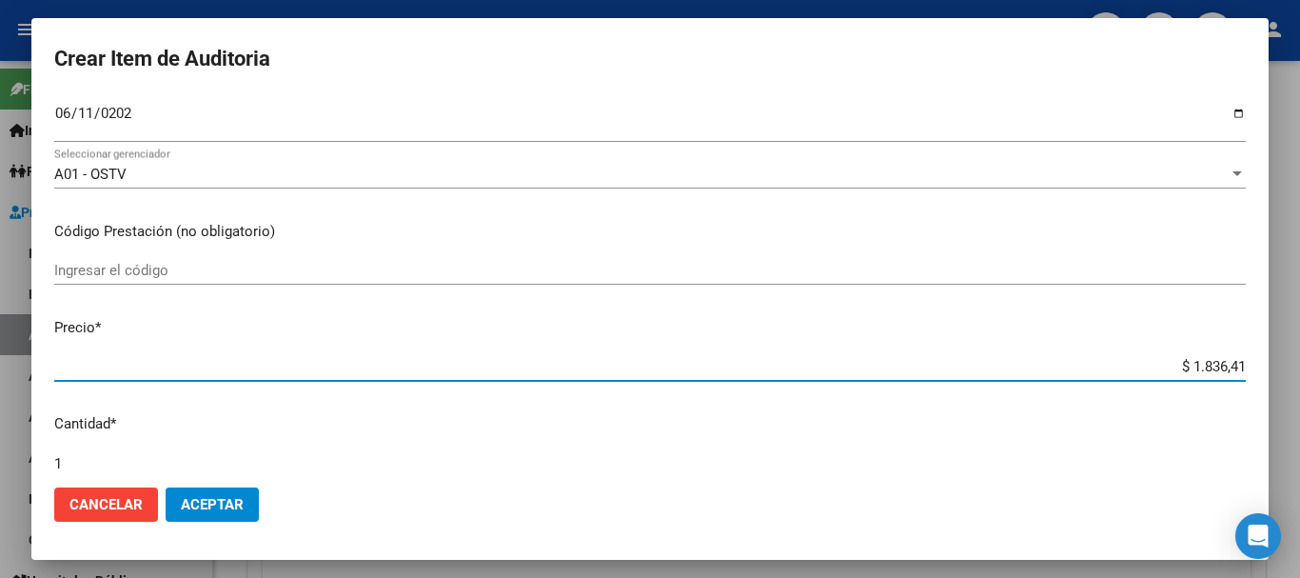
type input "$ 183,64"
type input "$ 1.836,45"
type input "$ 18.364,58"
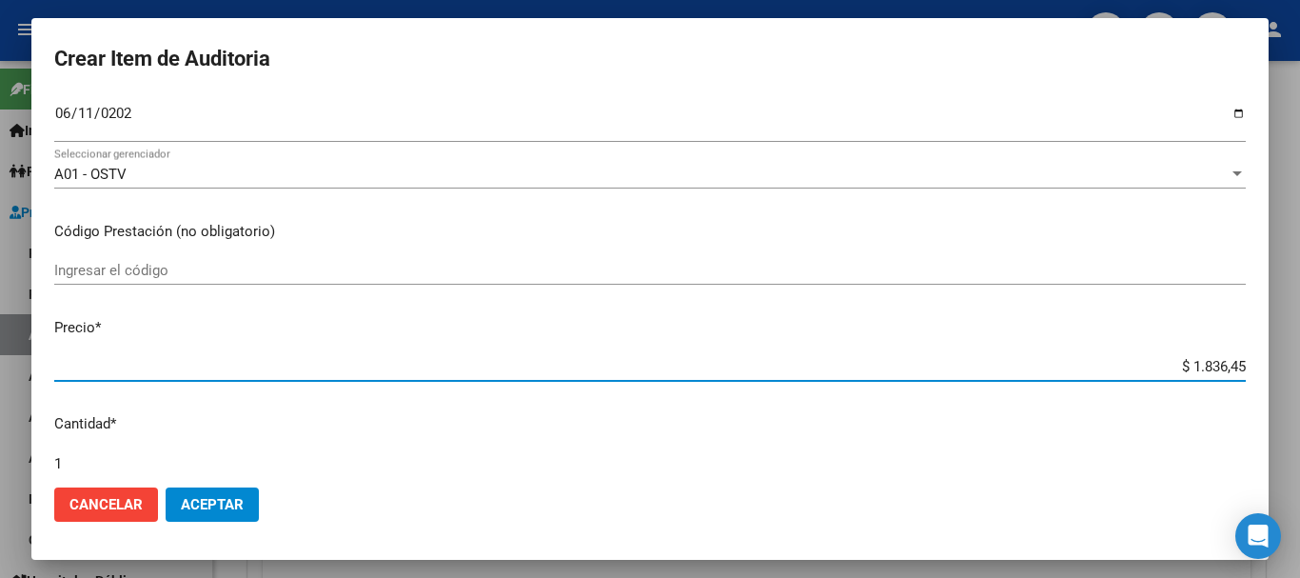
type input "$ 18.364,58"
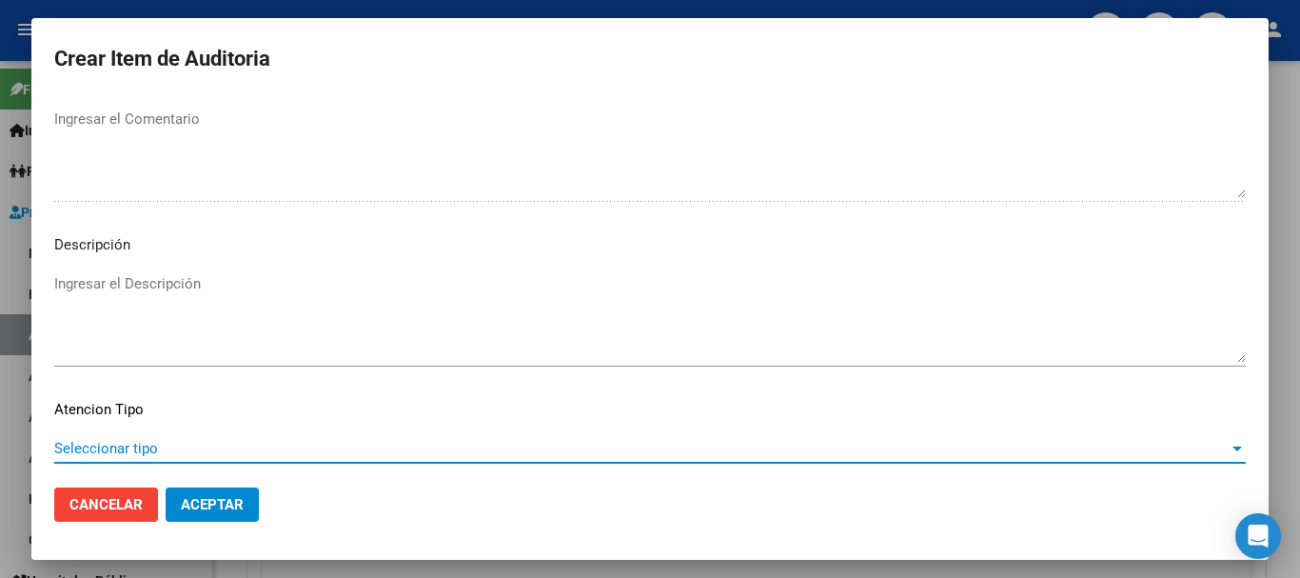
scroll to position [1338, 0]
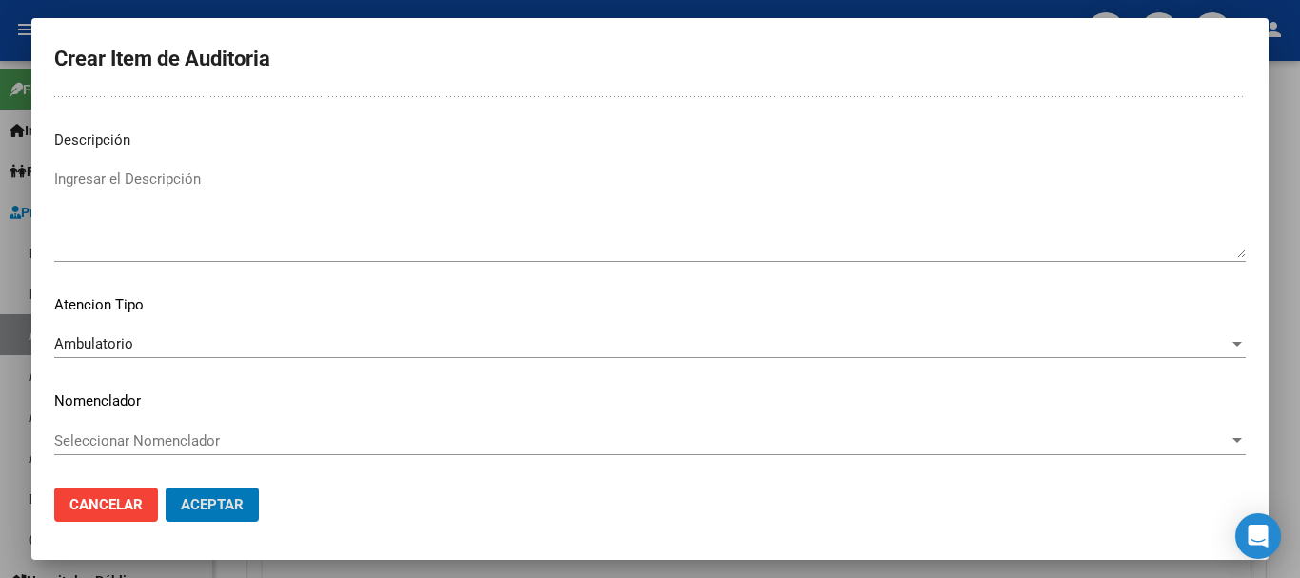
click at [166, 487] on button "Aceptar" at bounding box center [212, 504] width 93 height 34
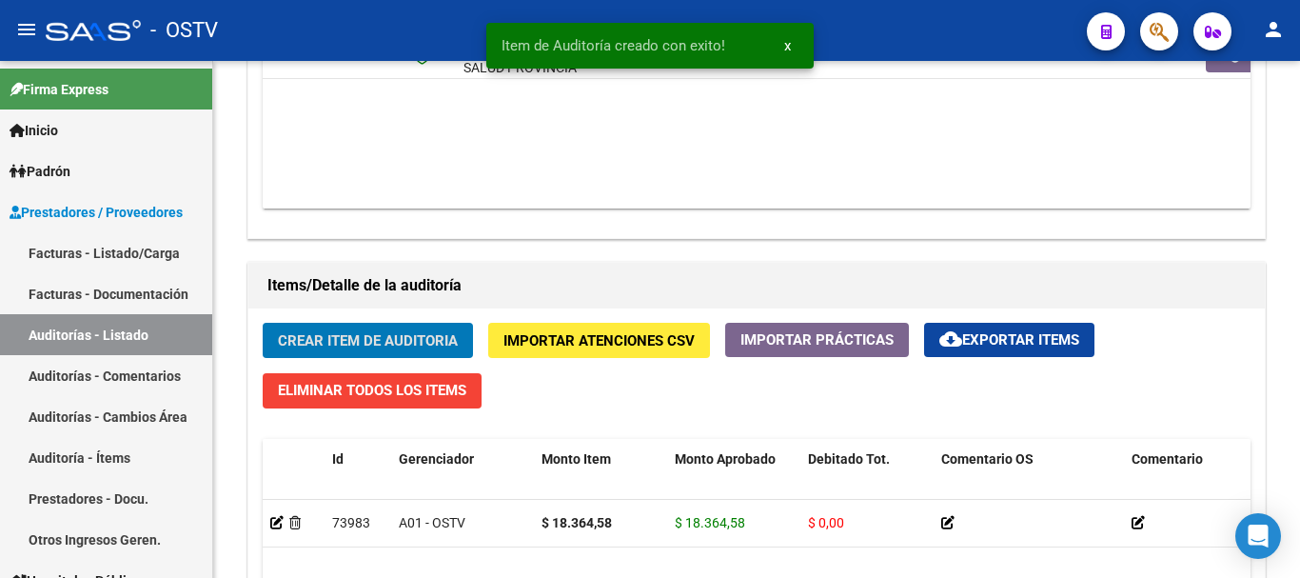
scroll to position [1175, 0]
click at [263, 323] on button "Crear Item de Auditoria" at bounding box center [368, 340] width 210 height 35
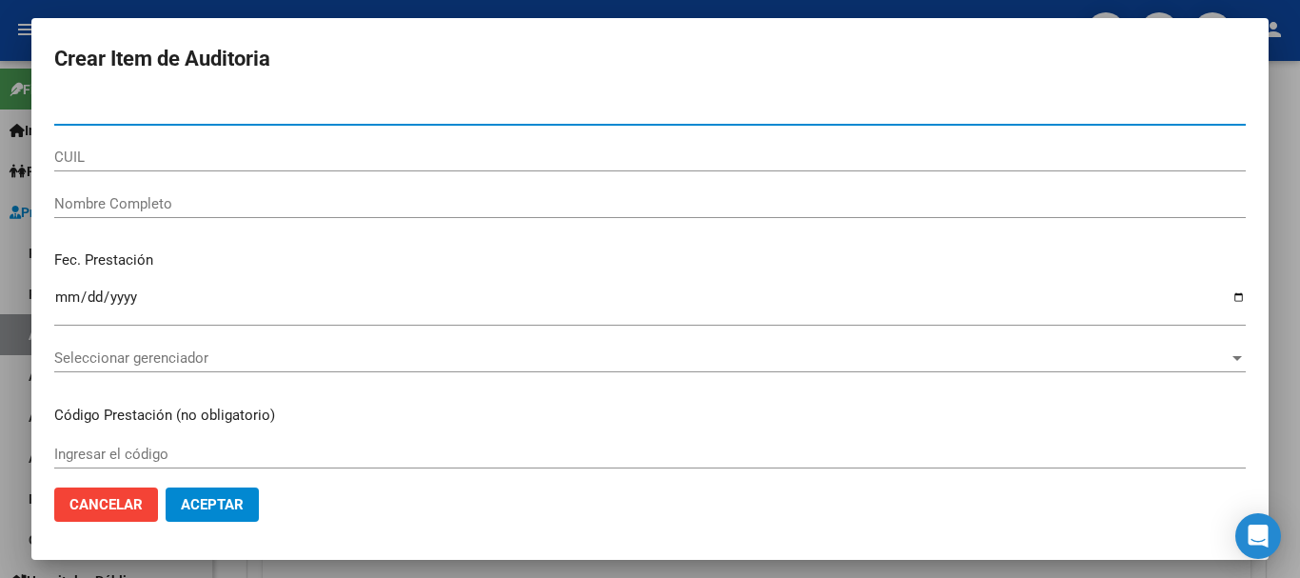
paste input "17524535"
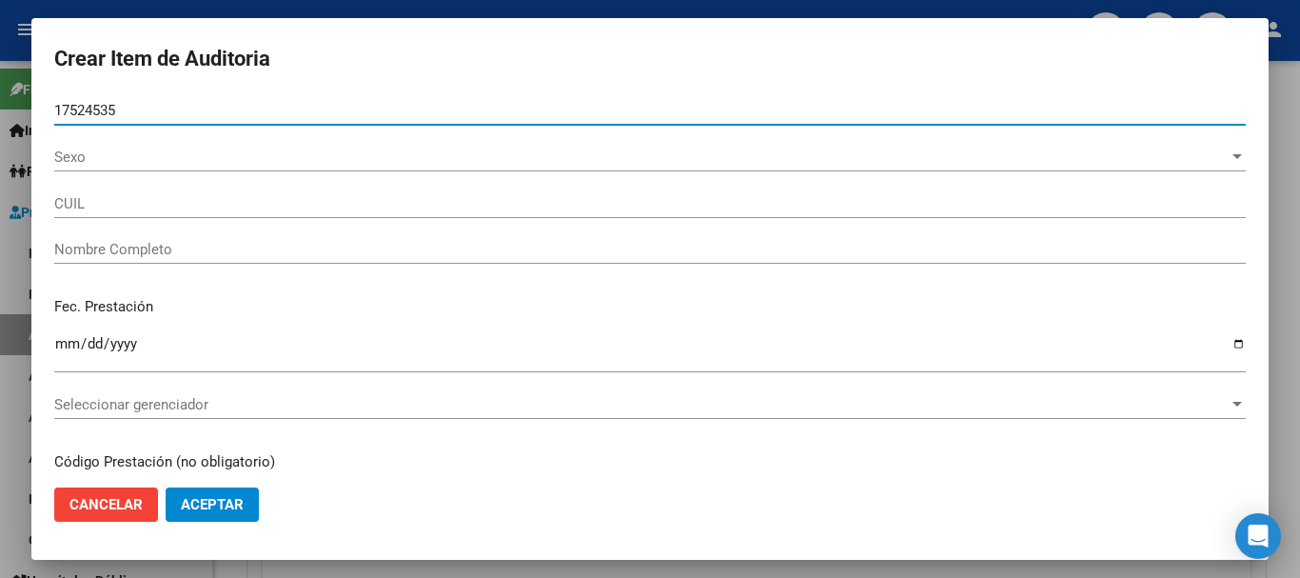
type input "17524535"
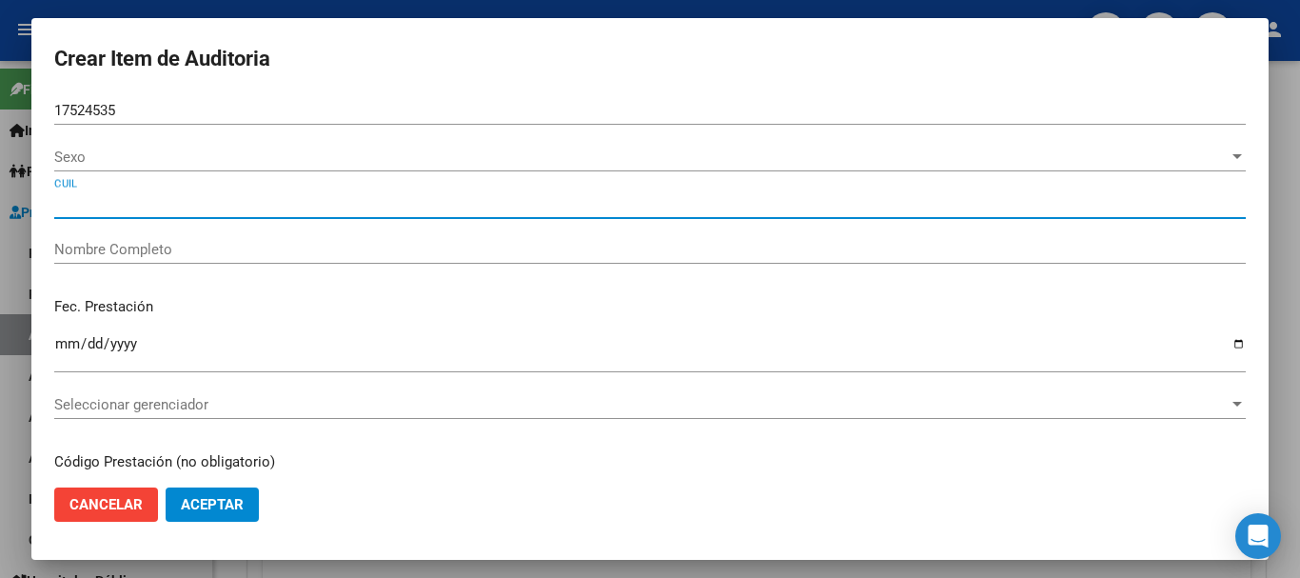
type input "27175245354"
type input "[PERSON_NAME] [PERSON_NAME]"
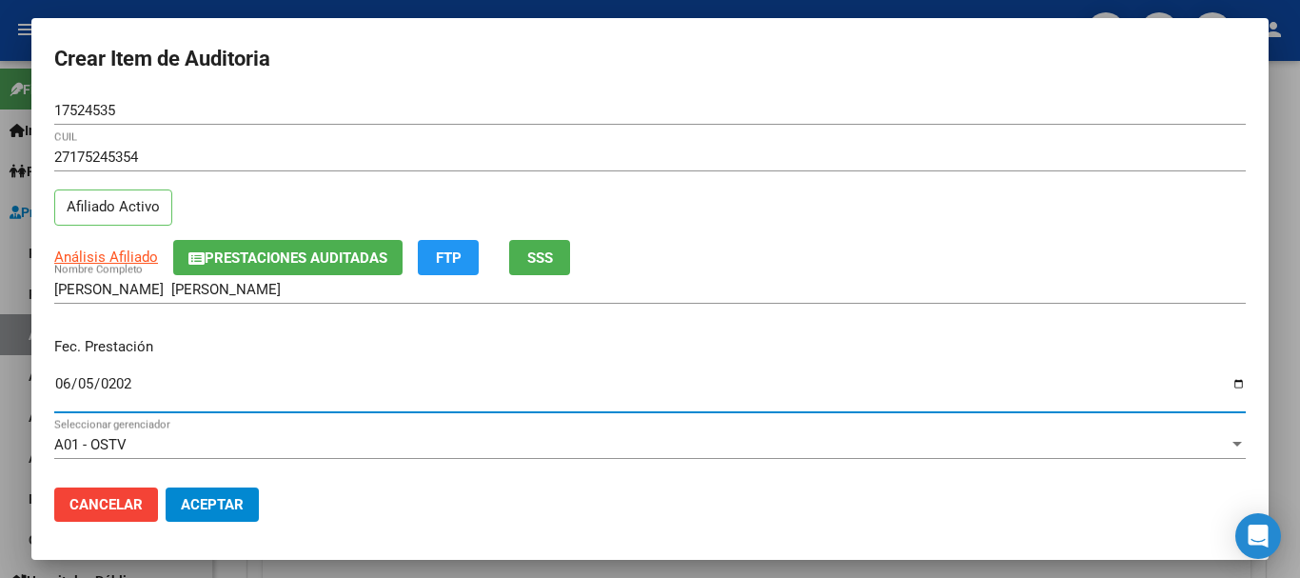
type input "[DATE]"
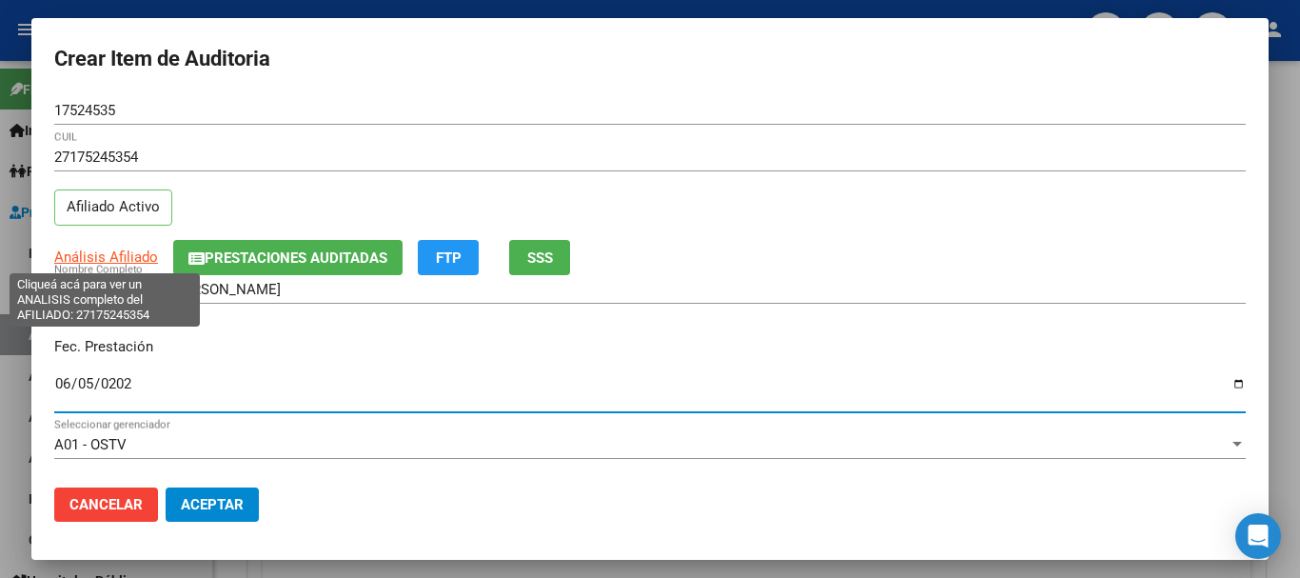
click at [125, 248] on span "Análisis Afiliado" at bounding box center [106, 256] width 104 height 17
type textarea "27175245354"
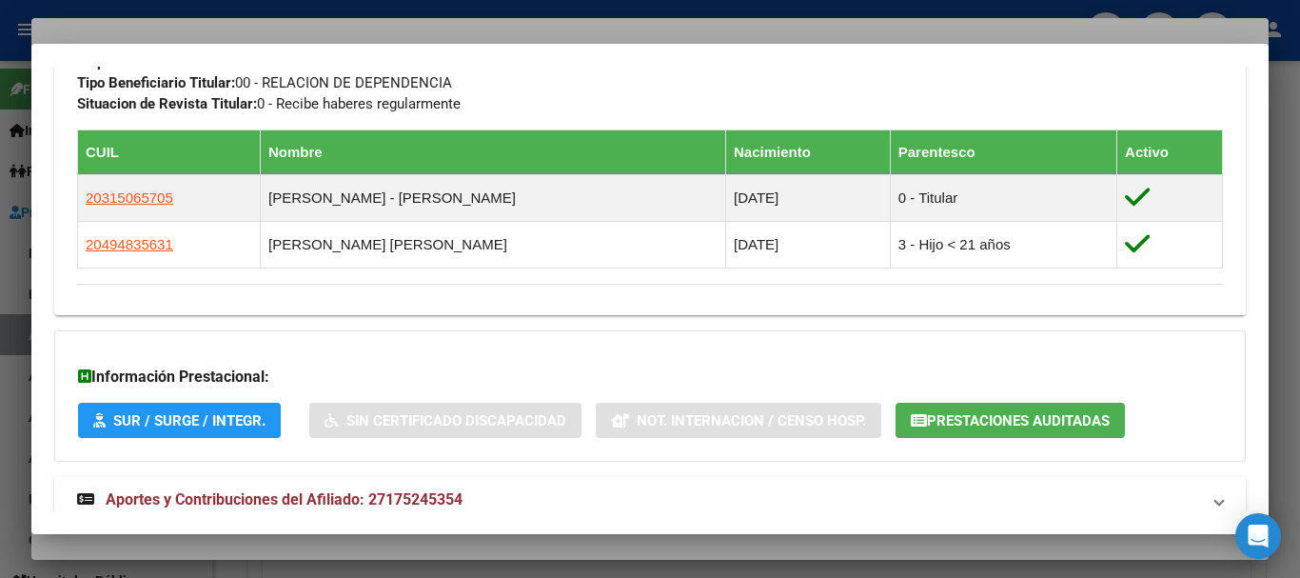
scroll to position [1122, 0]
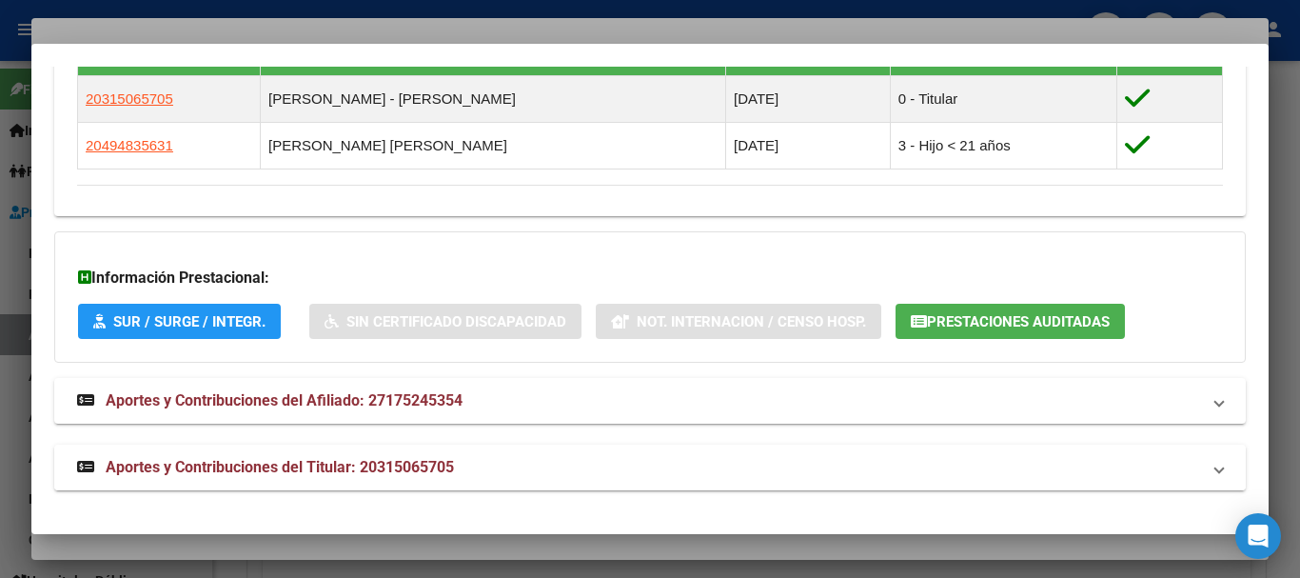
click at [463, 465] on mat-panel-title "Aportes y Contribuciones del Titular: 20315065705" at bounding box center [638, 467] width 1123 height 23
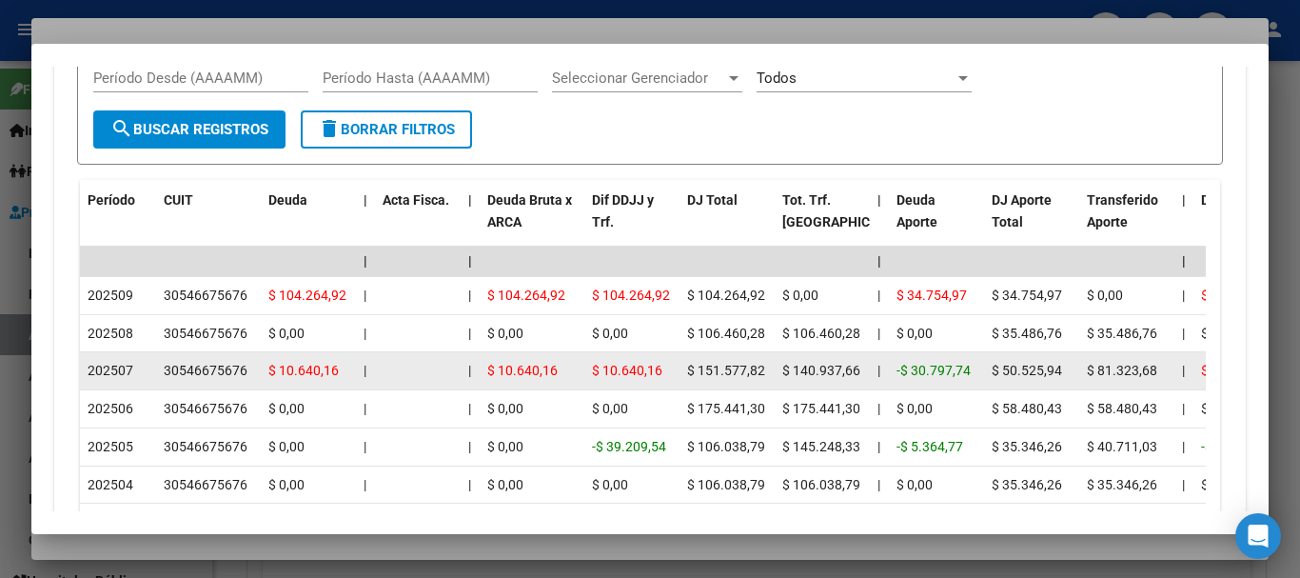
scroll to position [1871, 0]
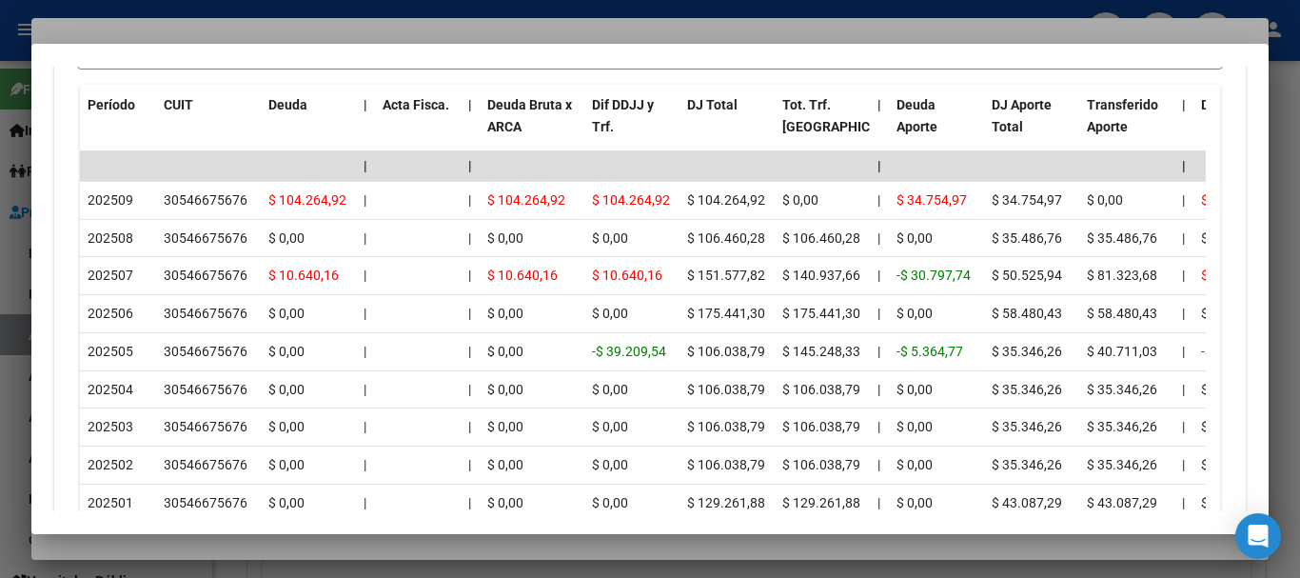
click at [307, 32] on div at bounding box center [650, 289] width 1300 height 578
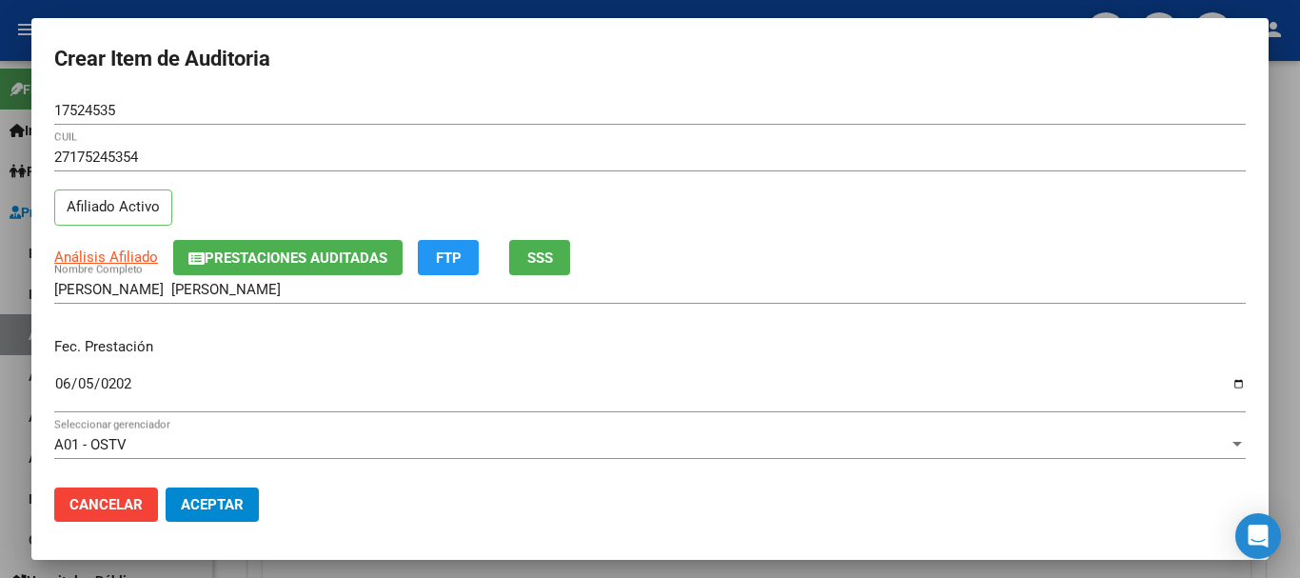
drag, startPoint x: 894, startPoint y: 260, endPoint x: 902, endPoint y: 267, distance: 10.9
click at [895, 260] on div "Análisis Afiliado Prestaciones Auditadas FTP SSS" at bounding box center [650, 257] width 1192 height 35
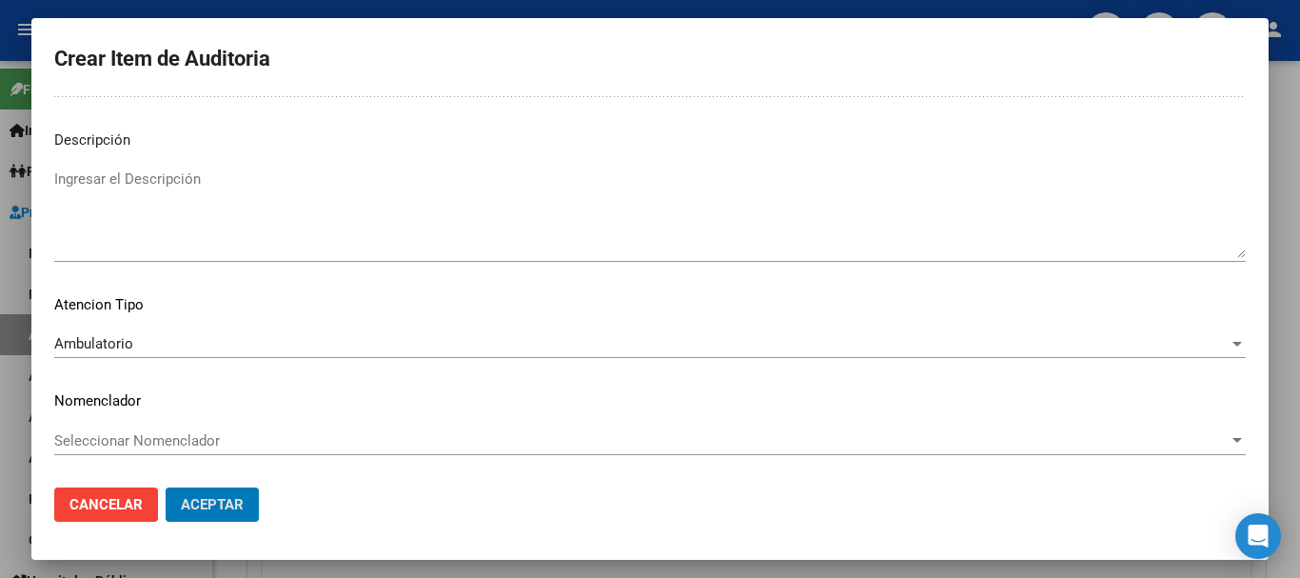
scroll to position [0, 0]
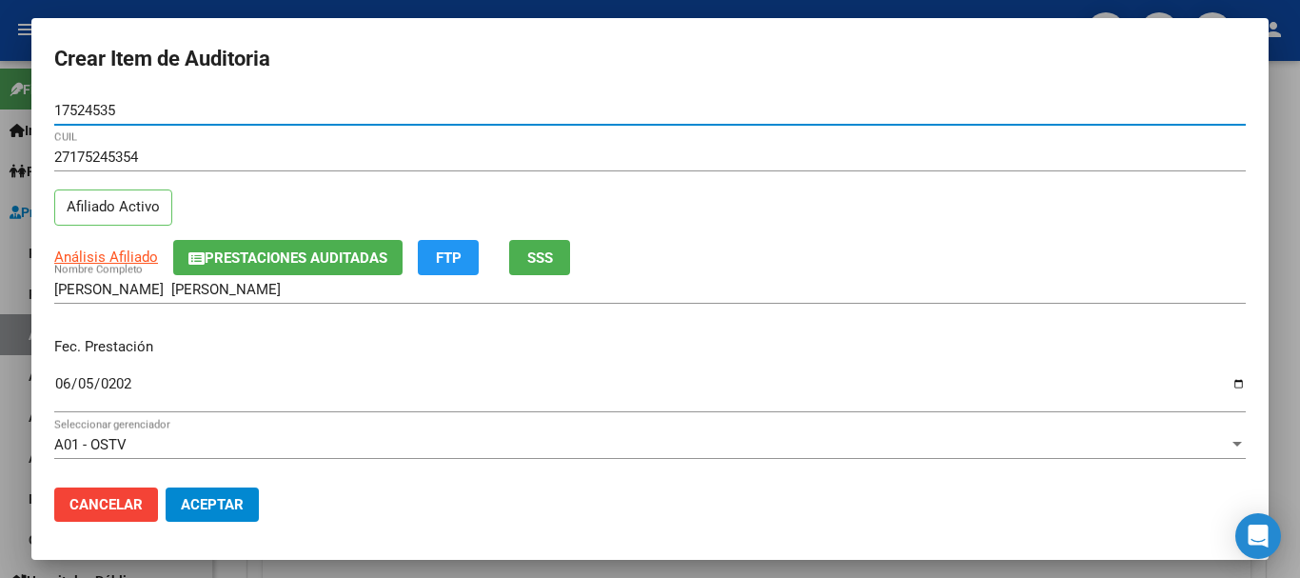
click at [166, 487] on button "Aceptar" at bounding box center [212, 504] width 93 height 34
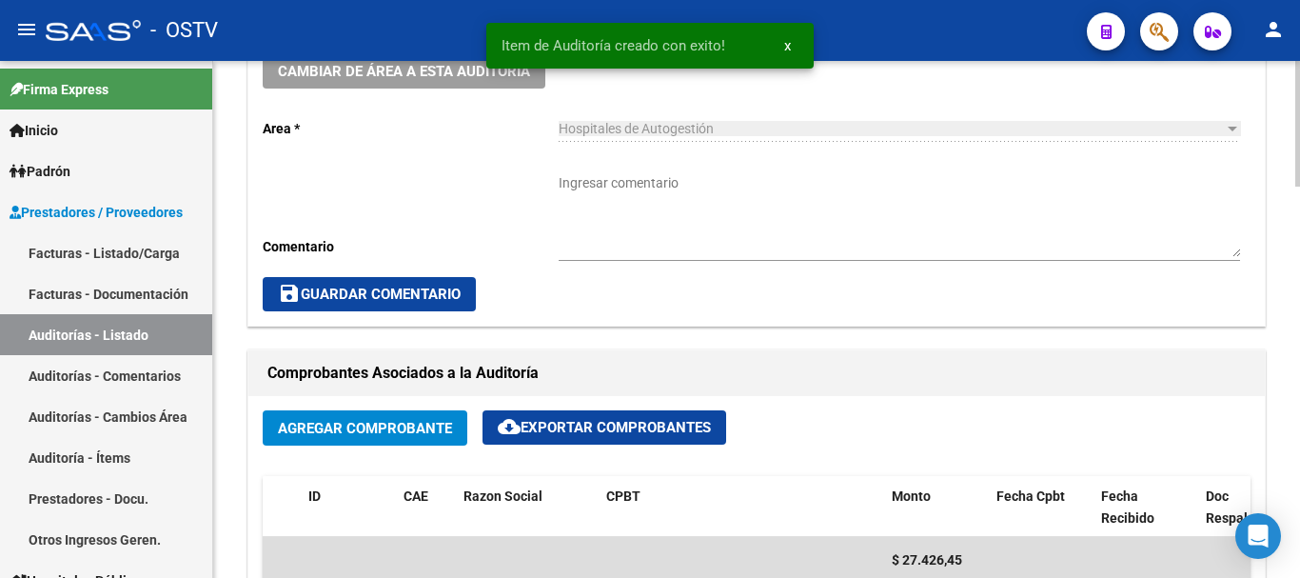
scroll to position [413, 0]
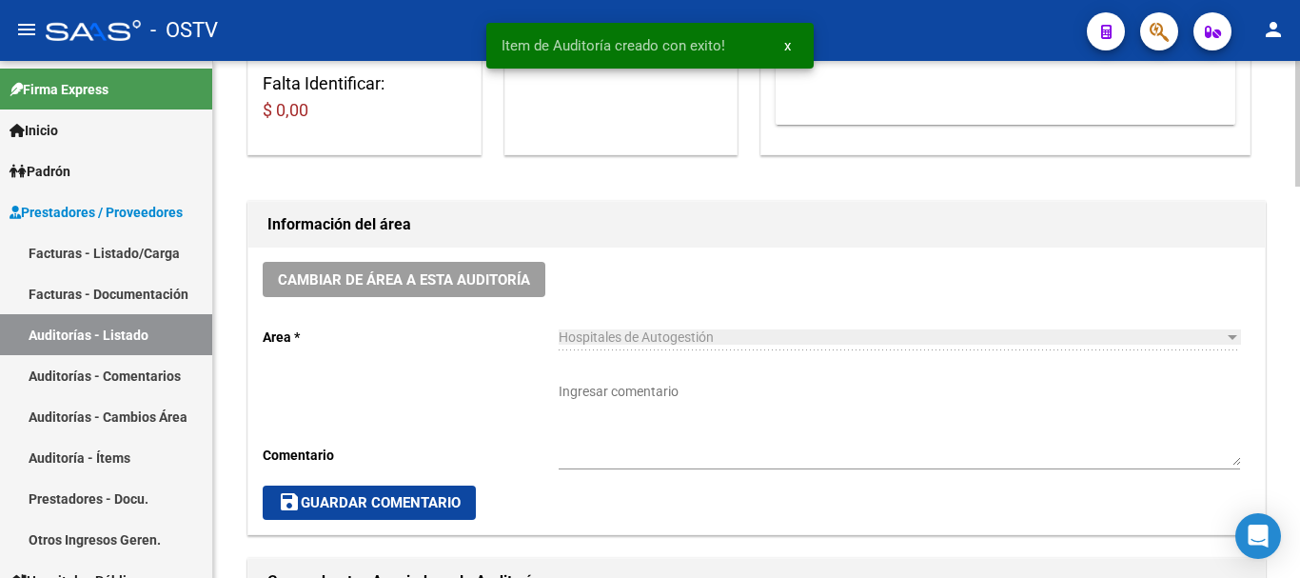
click at [705, 417] on textarea "Ingresar comentario" at bounding box center [900, 424] width 682 height 84
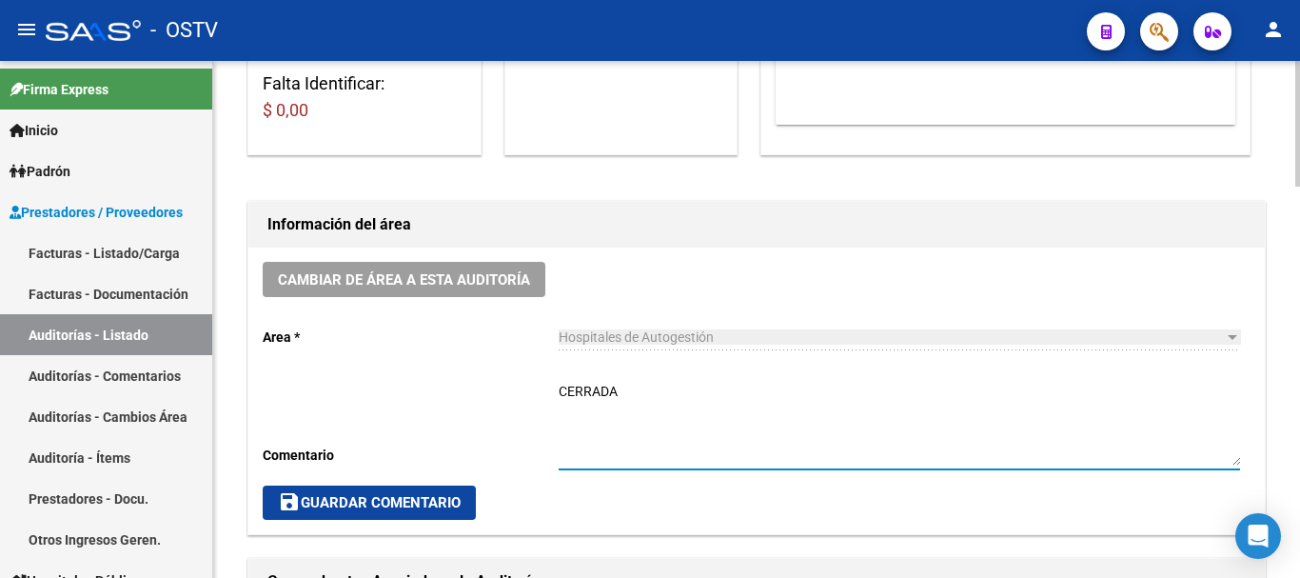
type textarea "CERRADA"
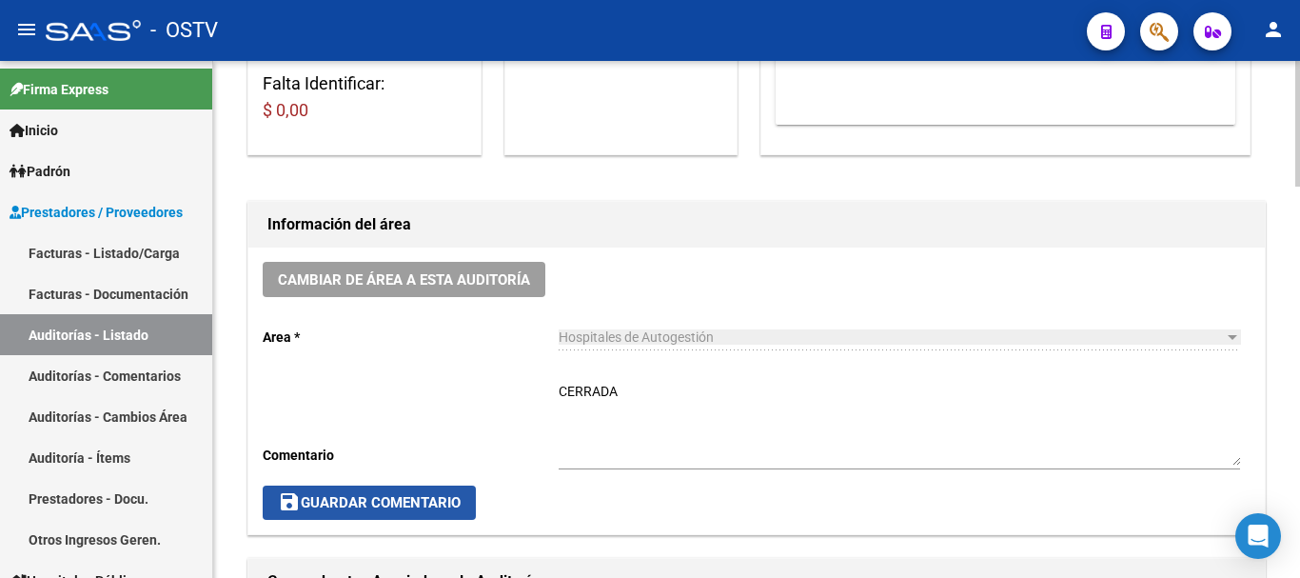
click at [437, 497] on span "save Guardar Comentario" at bounding box center [369, 502] width 183 height 17
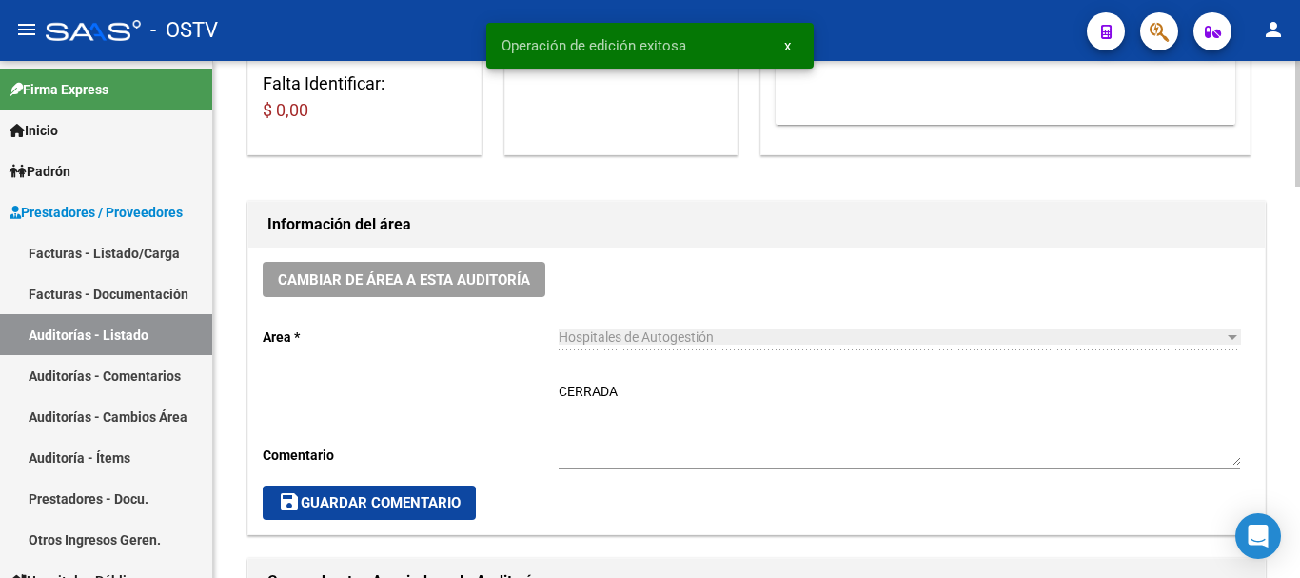
click at [405, 500] on span "save Guardar Comentario" at bounding box center [369, 502] width 183 height 17
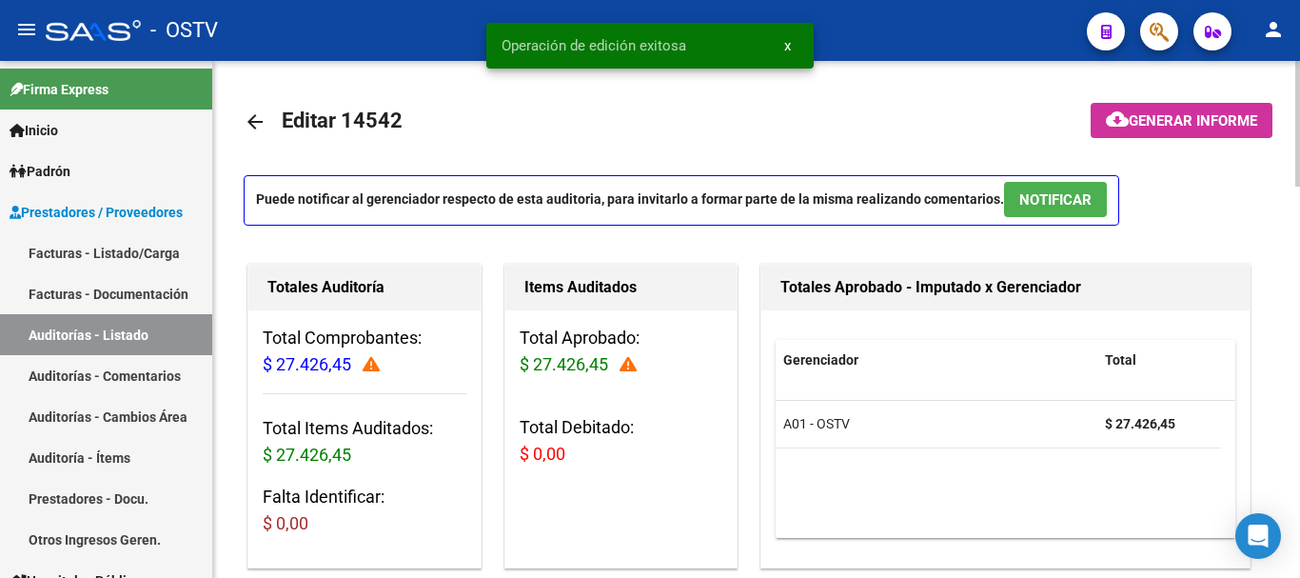
click at [248, 117] on mat-icon "arrow_back" at bounding box center [255, 121] width 23 height 23
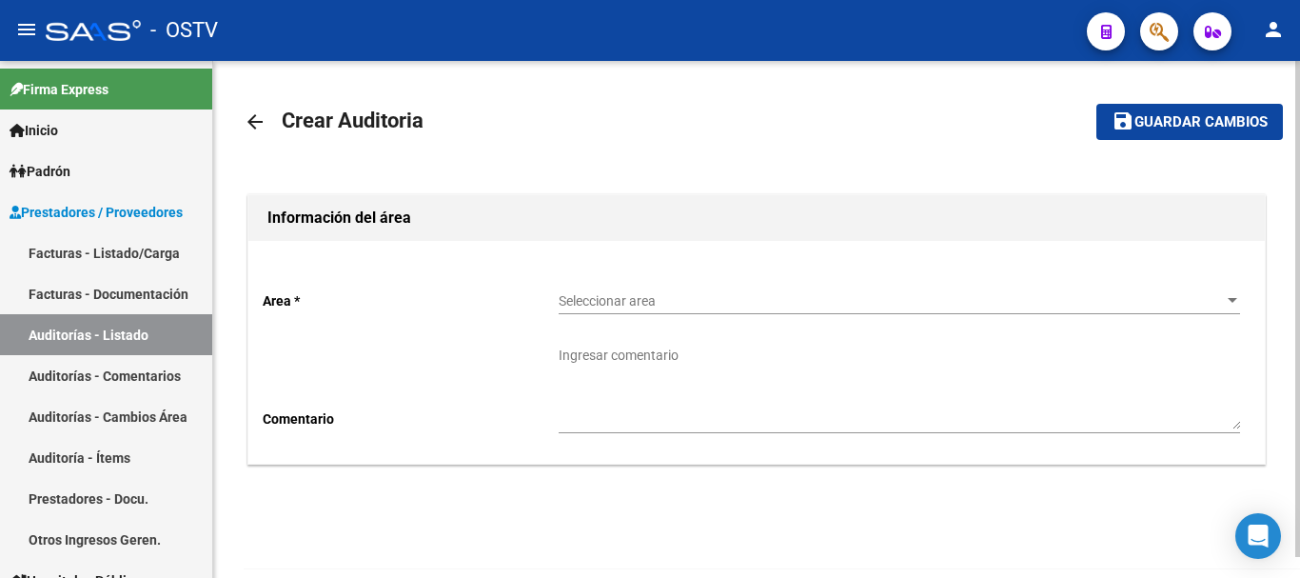
click at [660, 297] on span "Seleccionar area" at bounding box center [891, 301] width 664 height 16
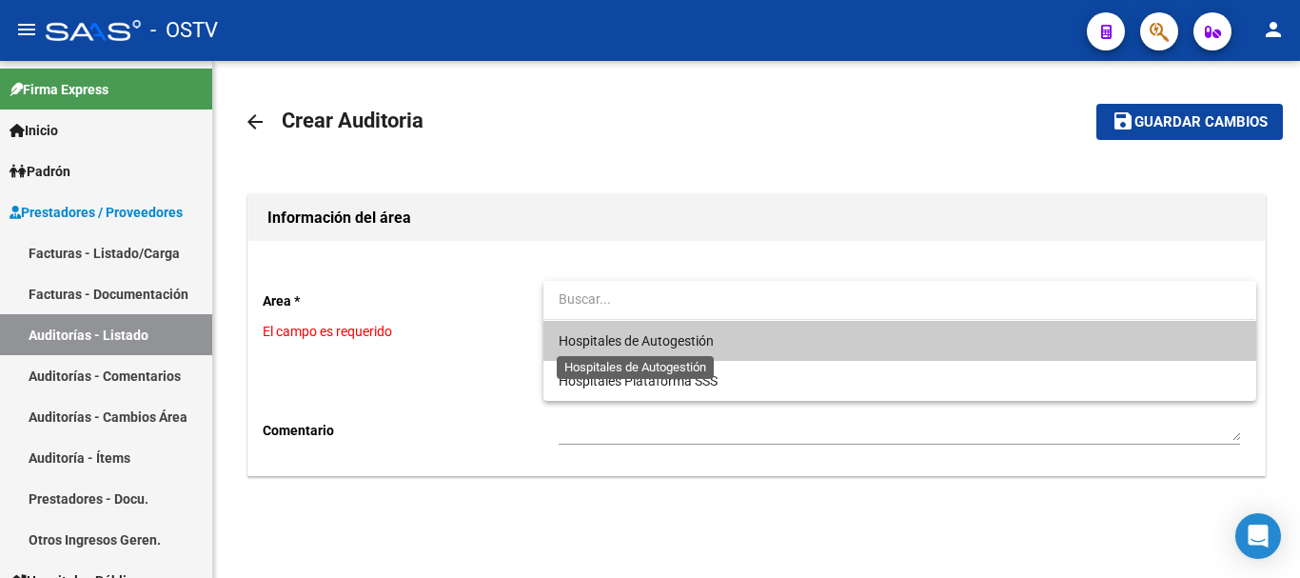
click at [643, 346] on span "Hospitales de Autogestión" at bounding box center [636, 340] width 155 height 15
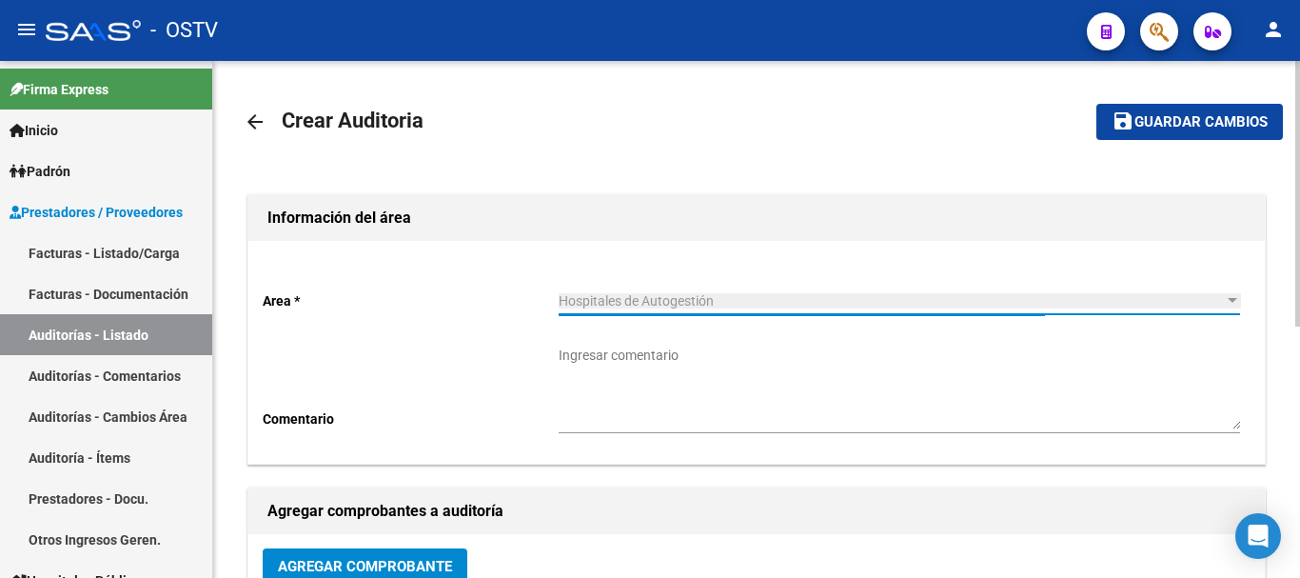
scroll to position [487, 0]
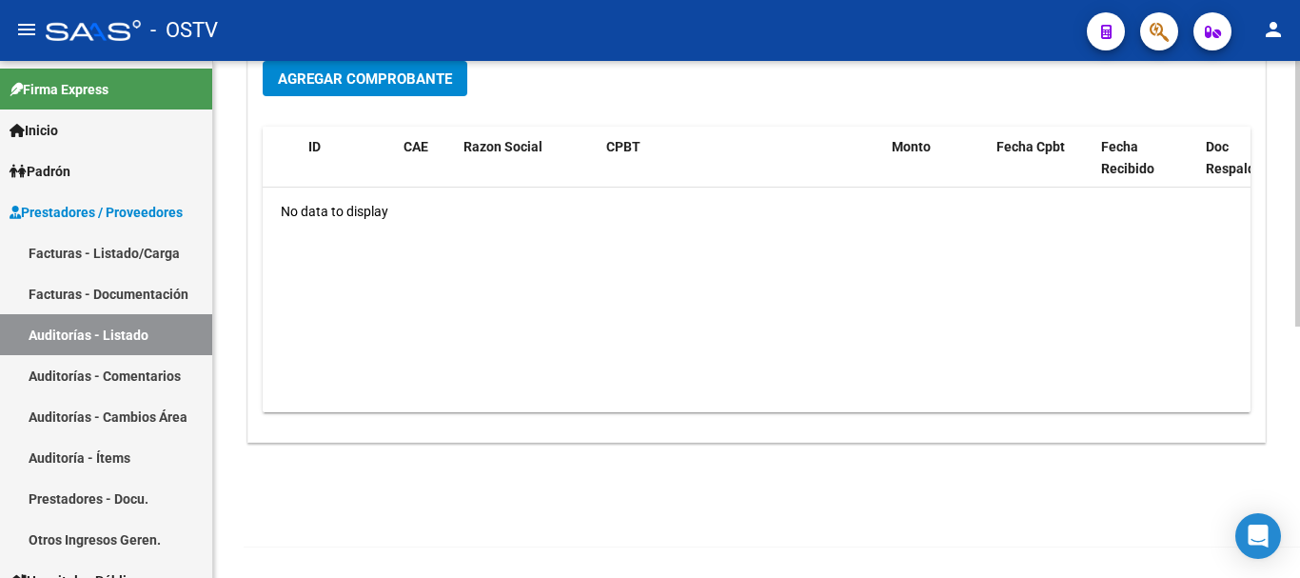
click at [399, 75] on span "Agregar Comprobante" at bounding box center [365, 78] width 174 height 17
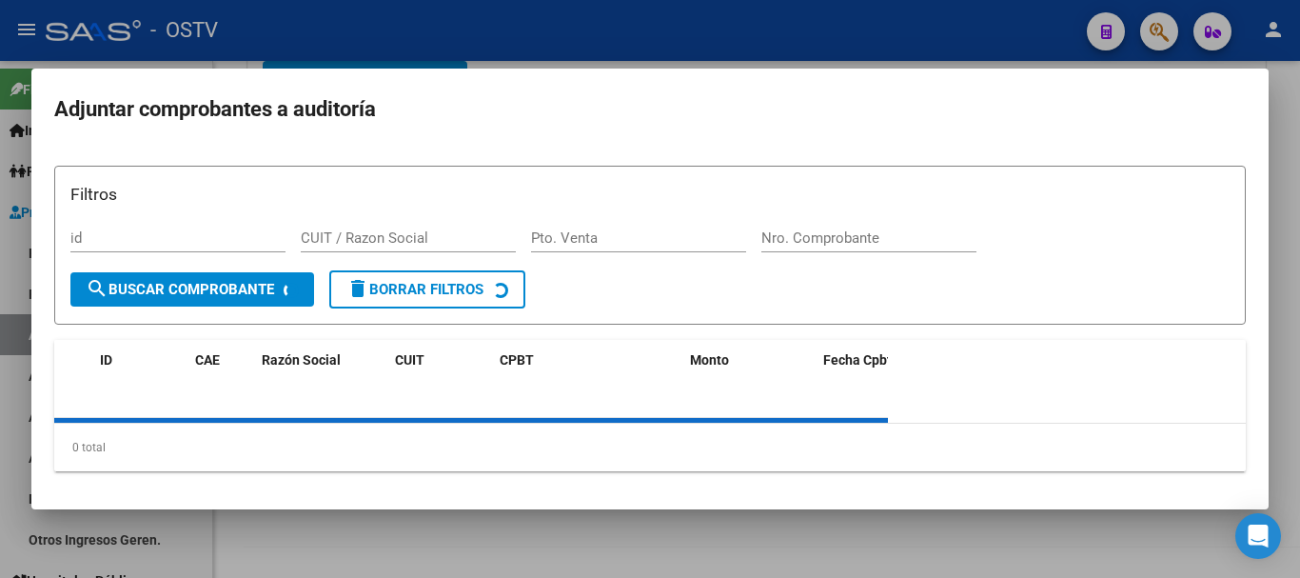
click at [868, 206] on h3 "Filtros" at bounding box center [650, 194] width 1160 height 25
click at [863, 229] on input "Nro. Comprobante" at bounding box center [869, 237] width 215 height 17
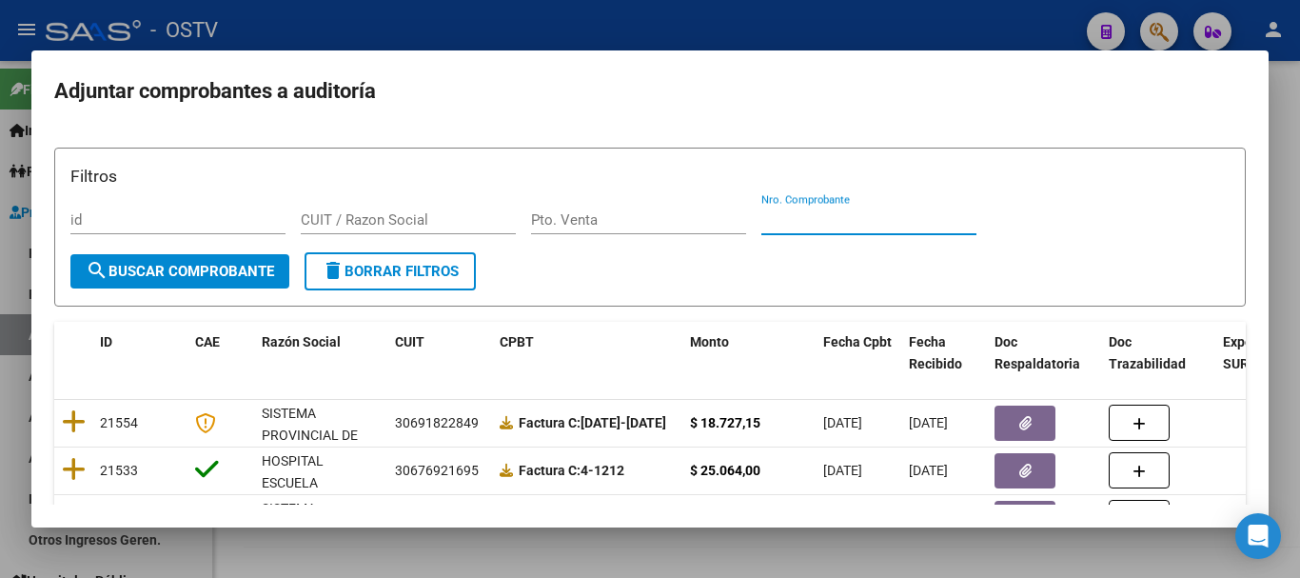
paste input "9550"
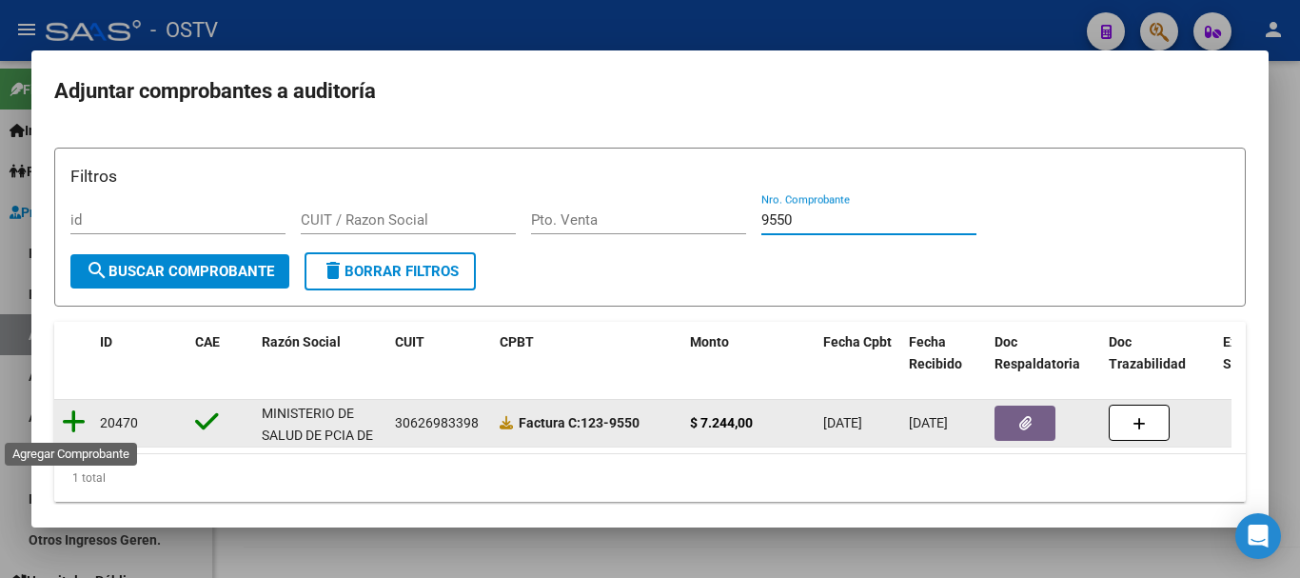
type input "9550"
click at [78, 425] on icon at bounding box center [74, 421] width 24 height 27
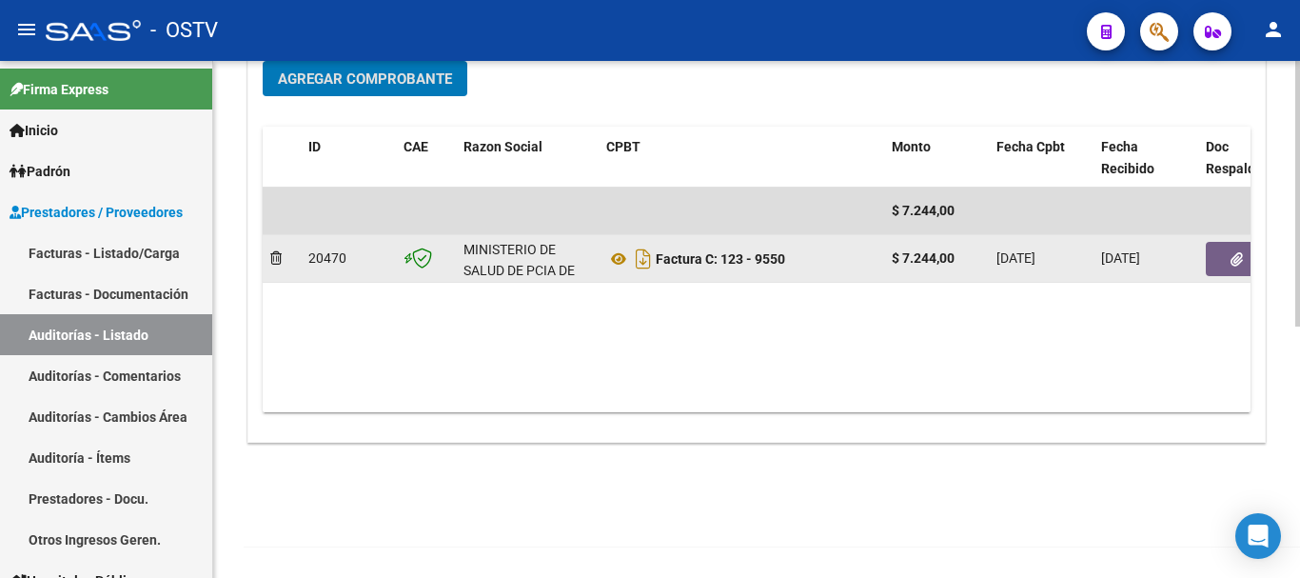
click at [1241, 258] on button "button" at bounding box center [1236, 259] width 61 height 34
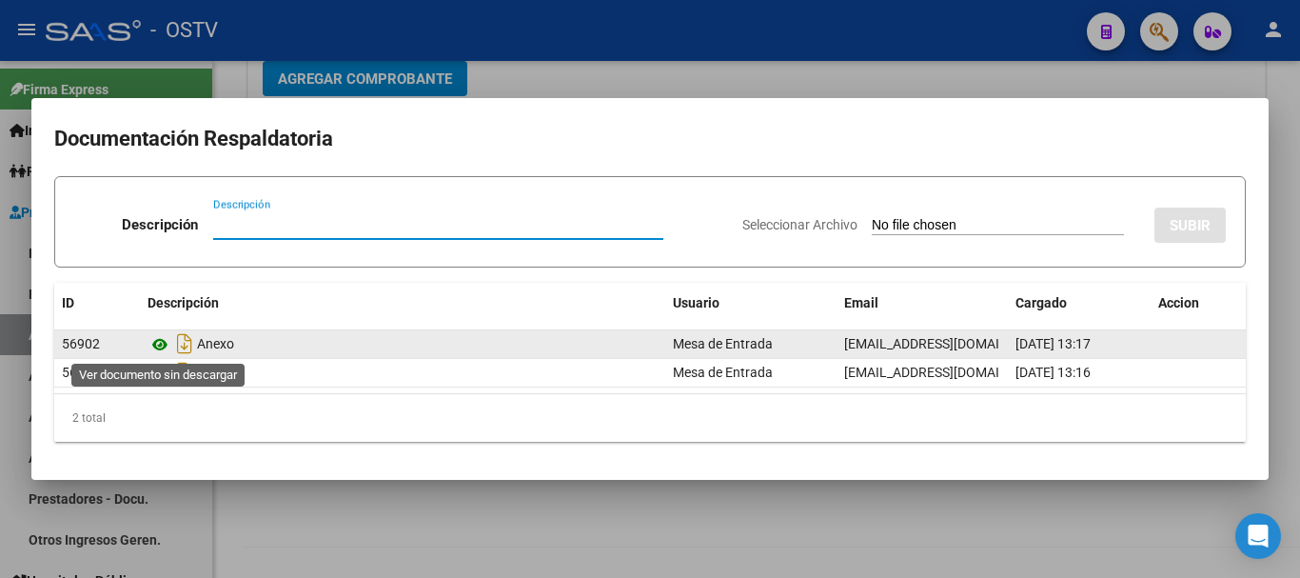
click at [166, 343] on icon at bounding box center [160, 344] width 25 height 23
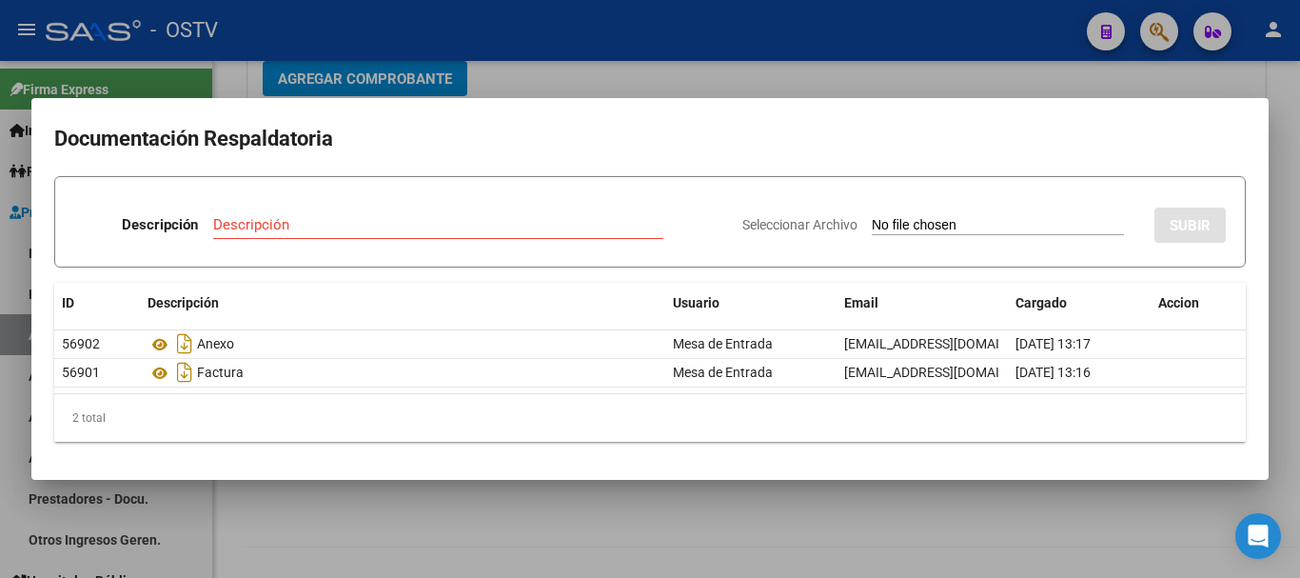
click at [1068, 88] on div at bounding box center [650, 289] width 1300 height 578
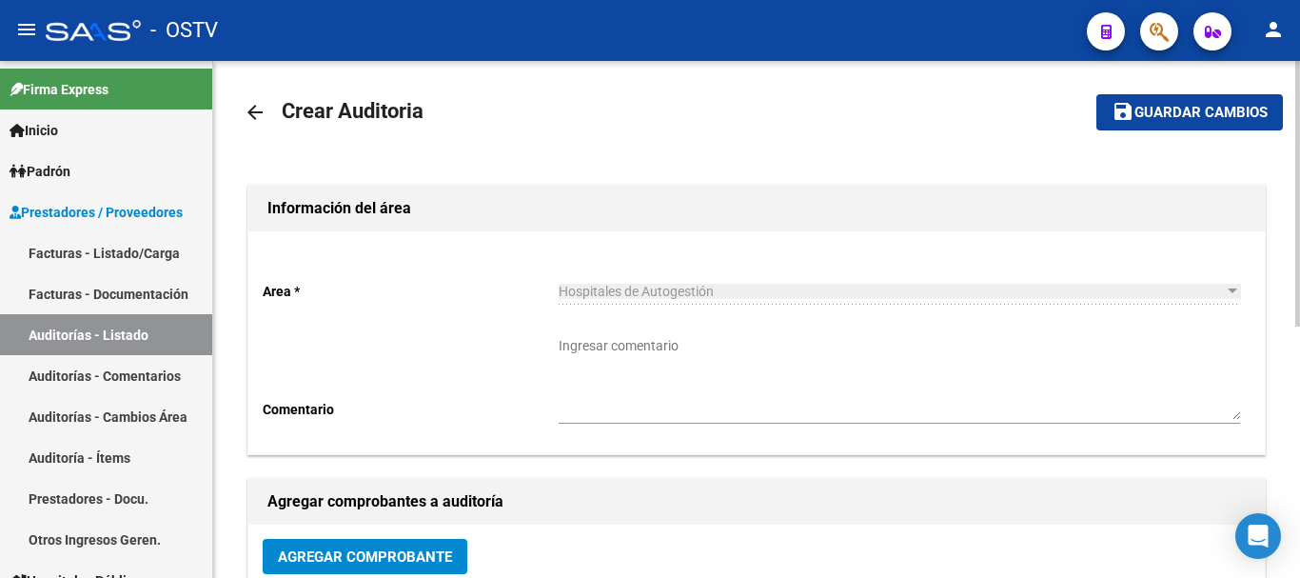
scroll to position [0, 0]
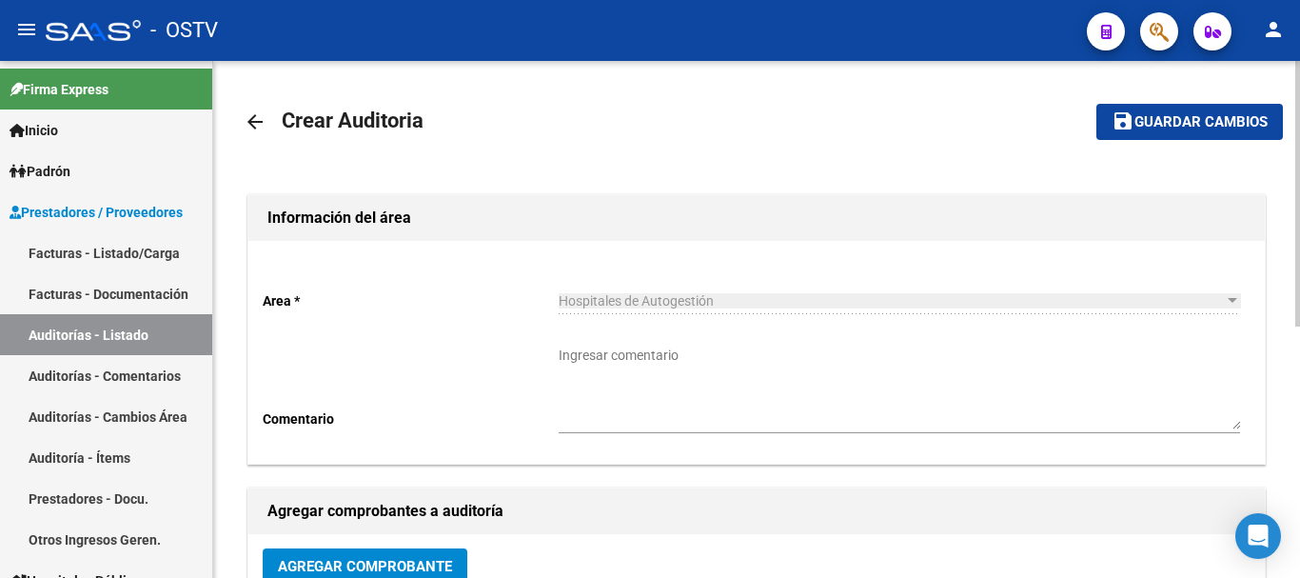
click at [1171, 111] on button "save Guardar cambios" at bounding box center [1190, 121] width 187 height 35
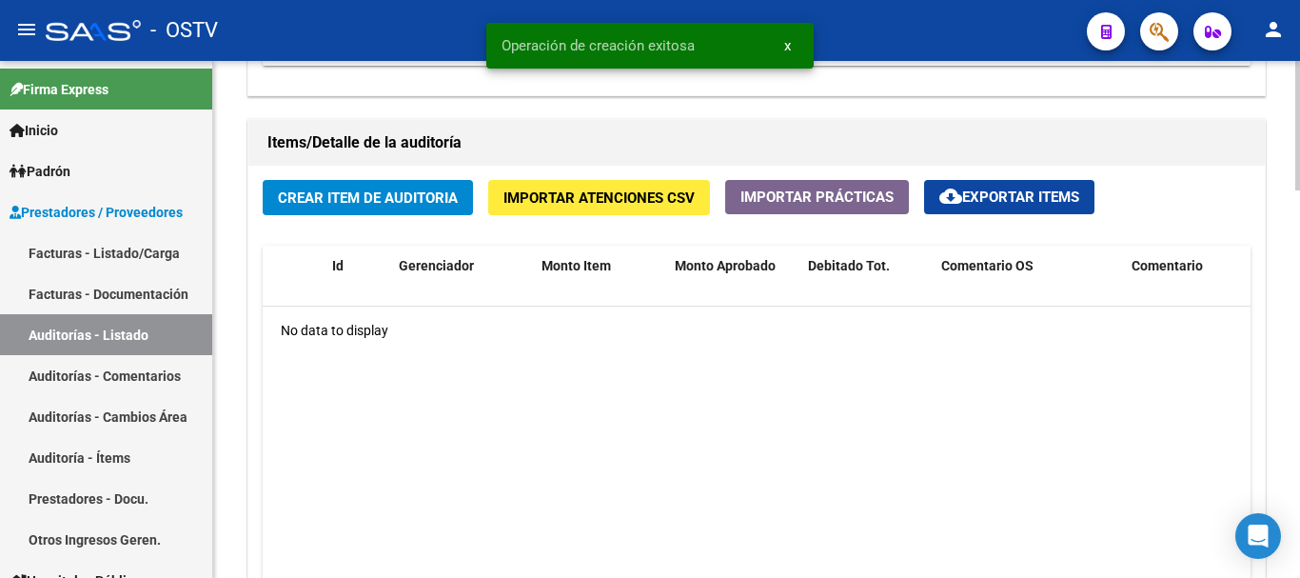
scroll to position [1333, 0]
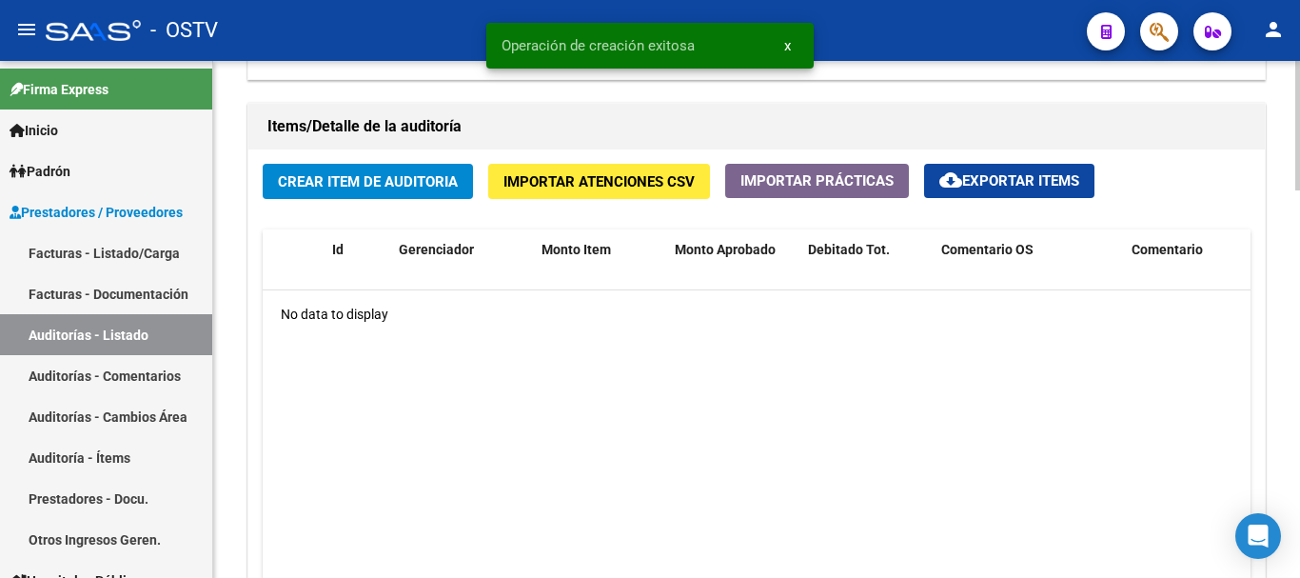
click at [390, 178] on span "Crear Item de Auditoria" at bounding box center [368, 181] width 180 height 17
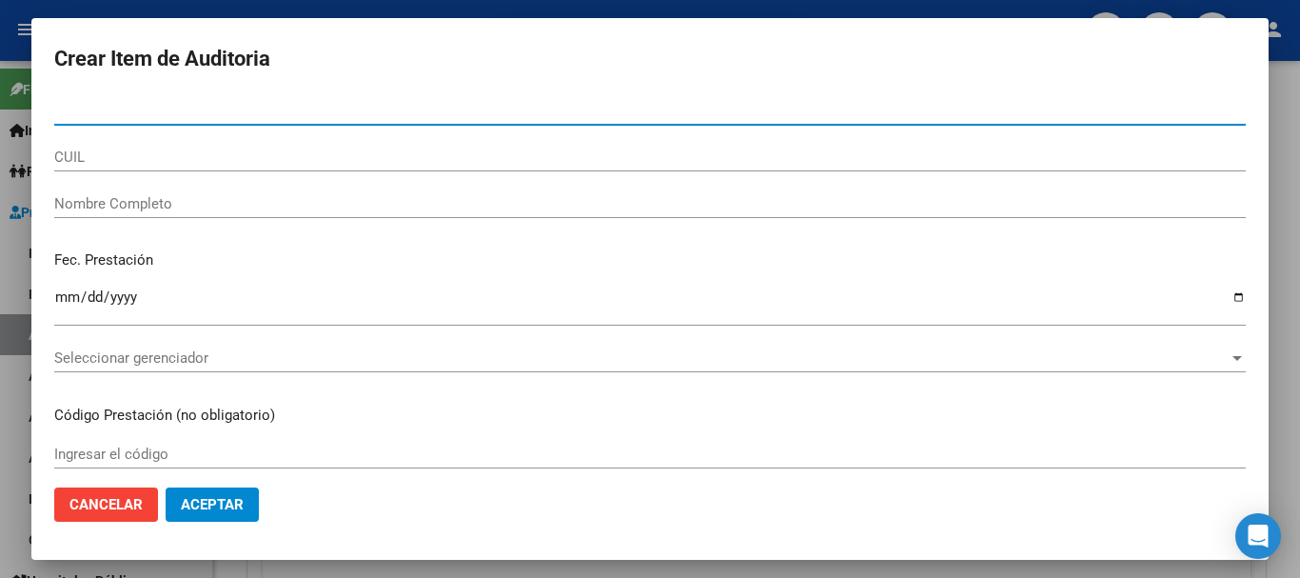
paste input "33288834"
type input "33288834"
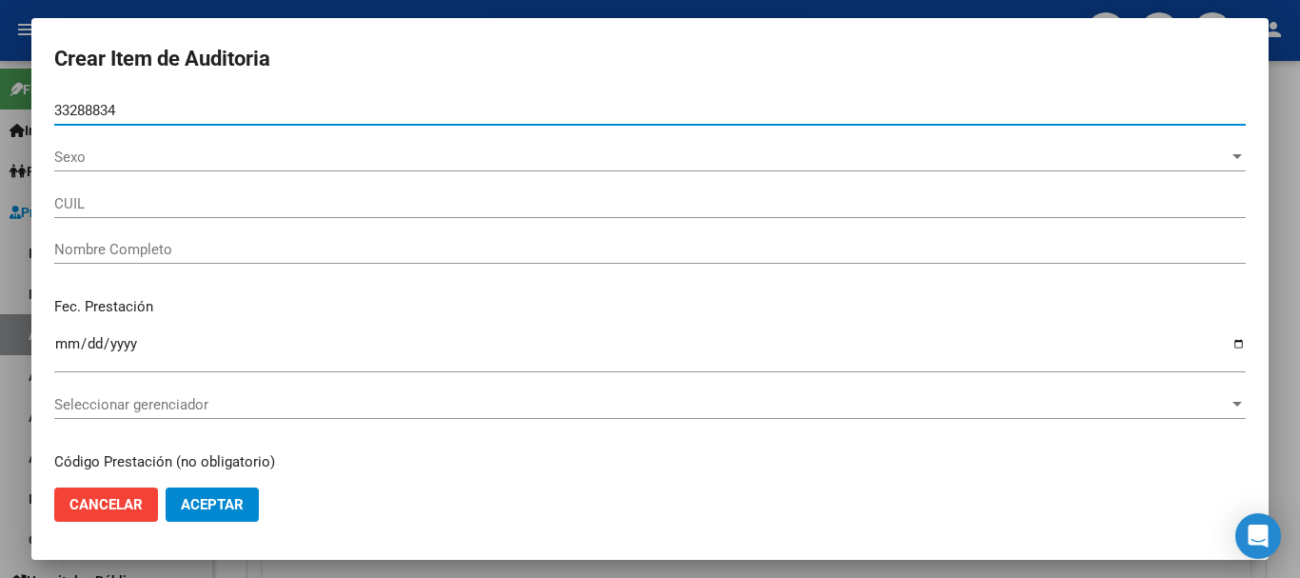
type input "27332888345"
type input "[PERSON_NAME] [PERSON_NAME] -"
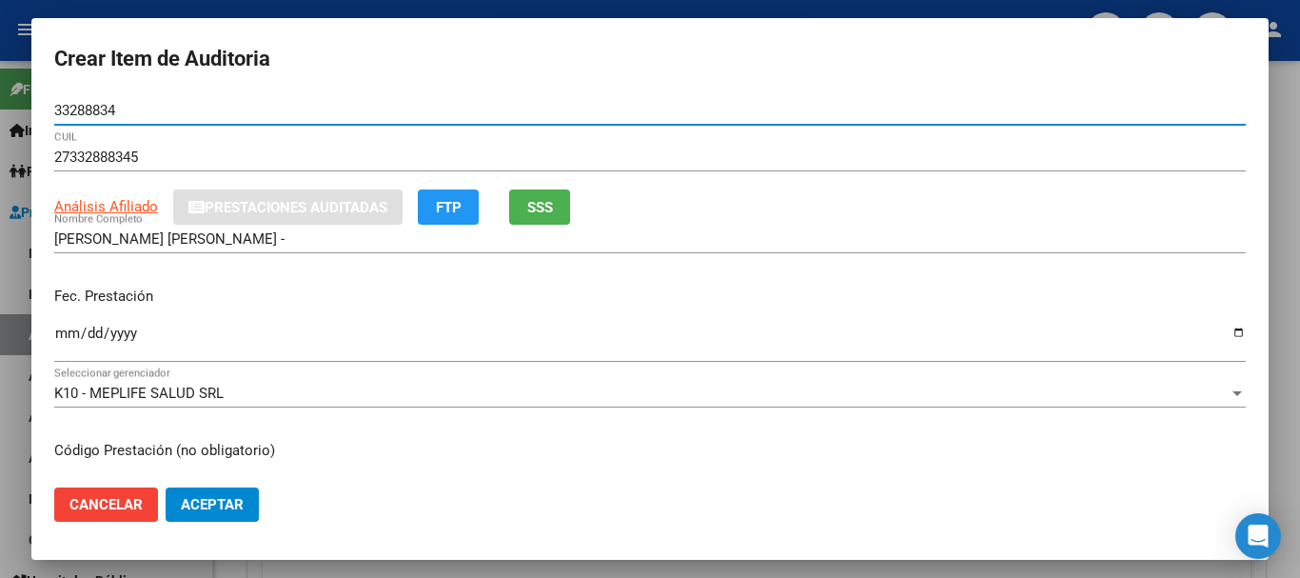
type input "33288834"
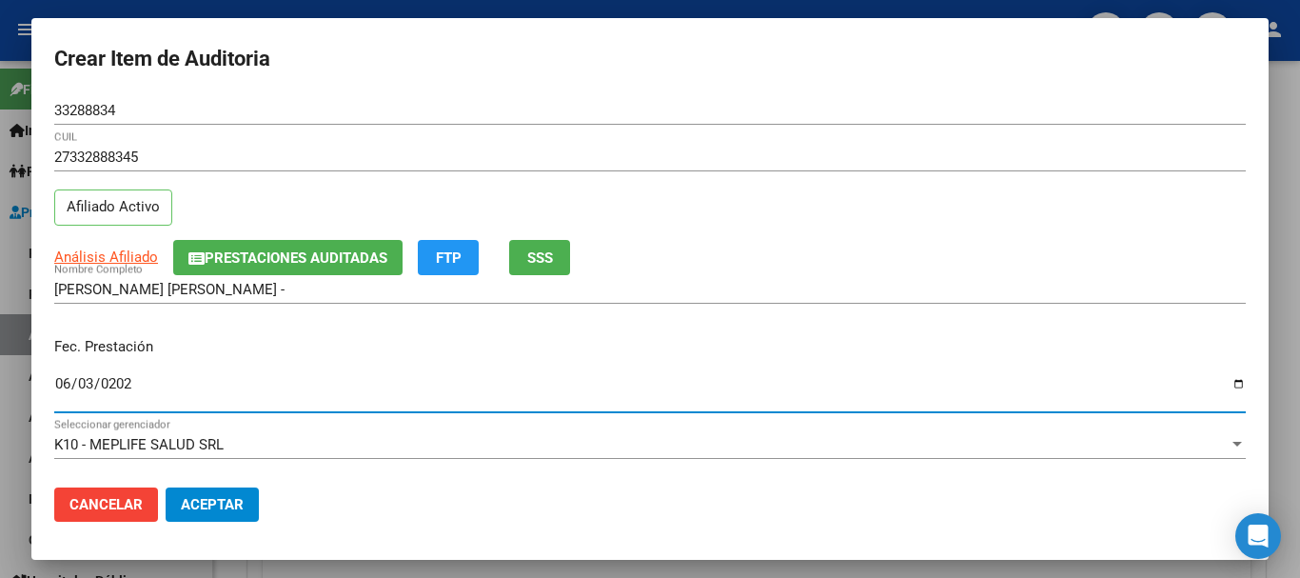
type input "[DATE]"
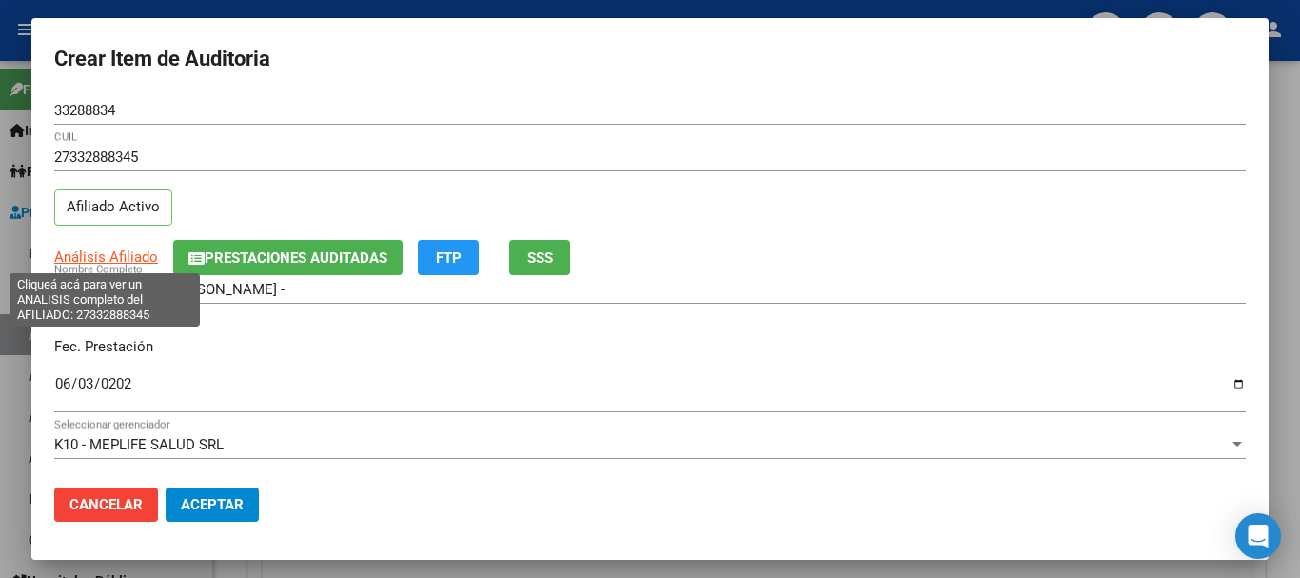
click at [117, 260] on span "Análisis Afiliado" at bounding box center [106, 256] width 104 height 17
type textarea "27332888345"
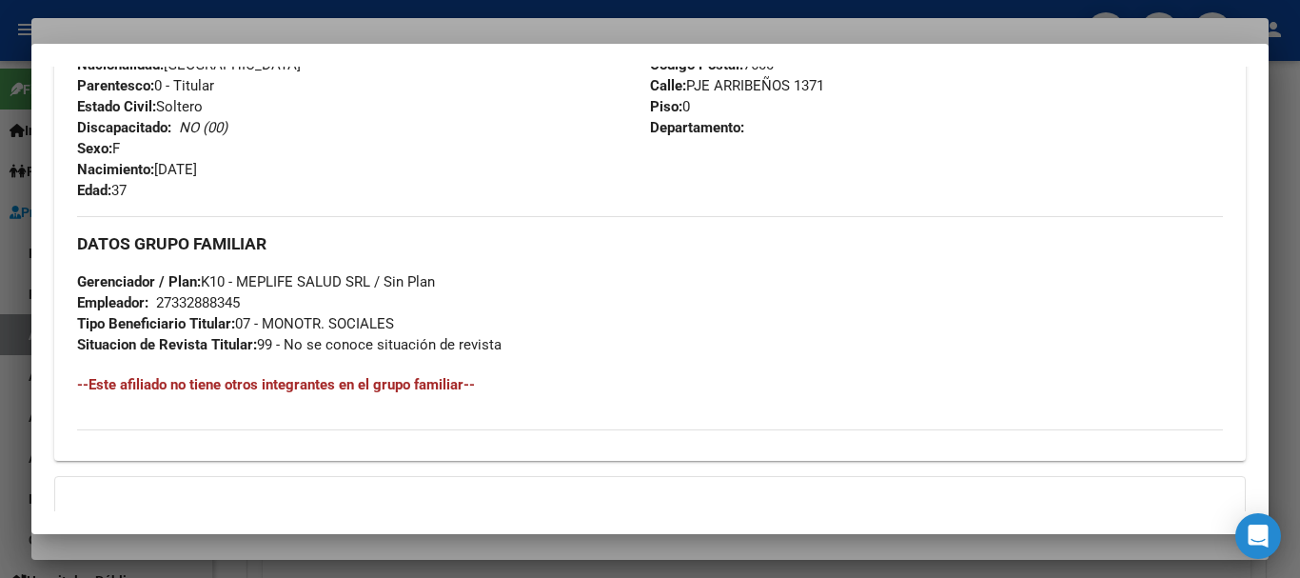
scroll to position [961, 0]
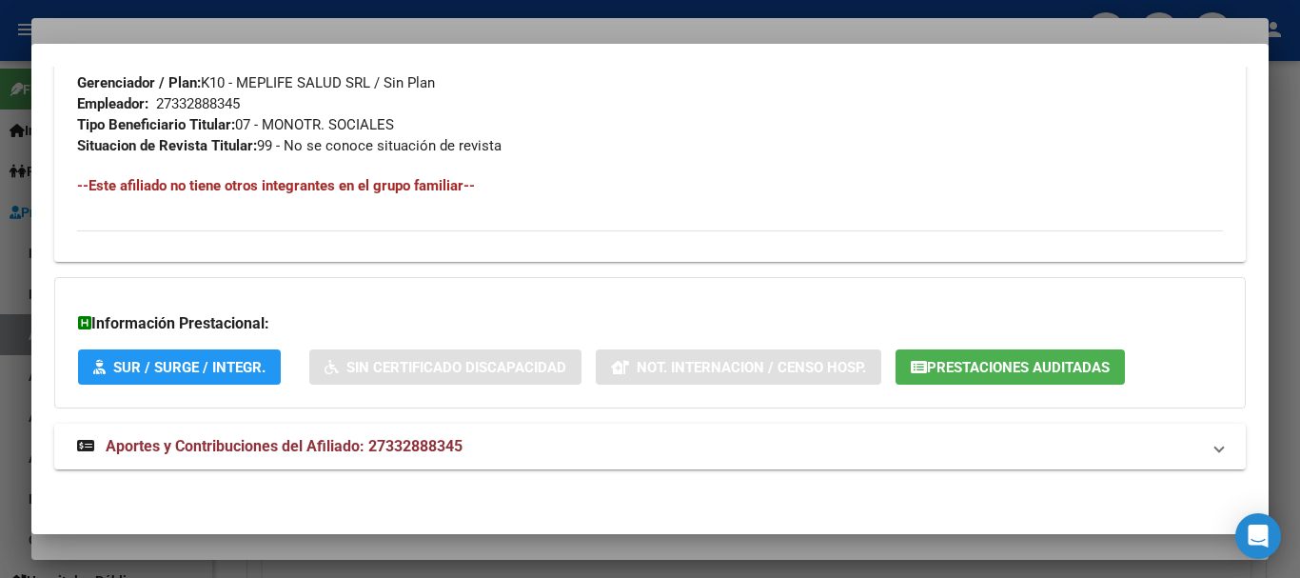
click at [337, 440] on span "Aportes y Contribuciones del Afiliado: 27332888345" at bounding box center [284, 446] width 357 height 18
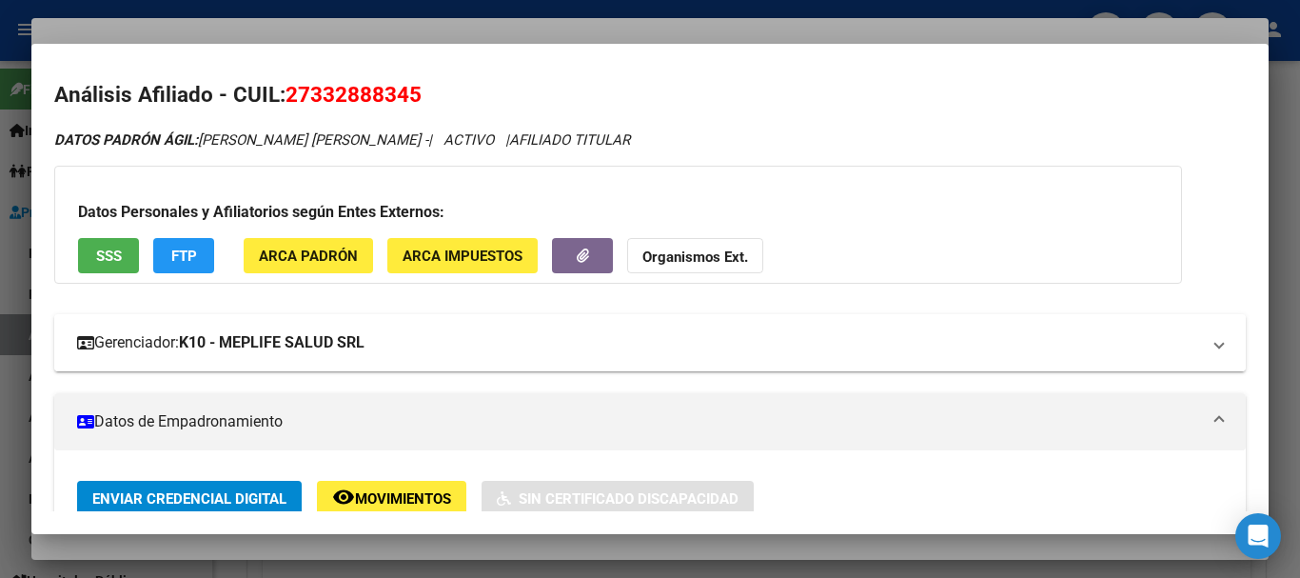
scroll to position [0, 0]
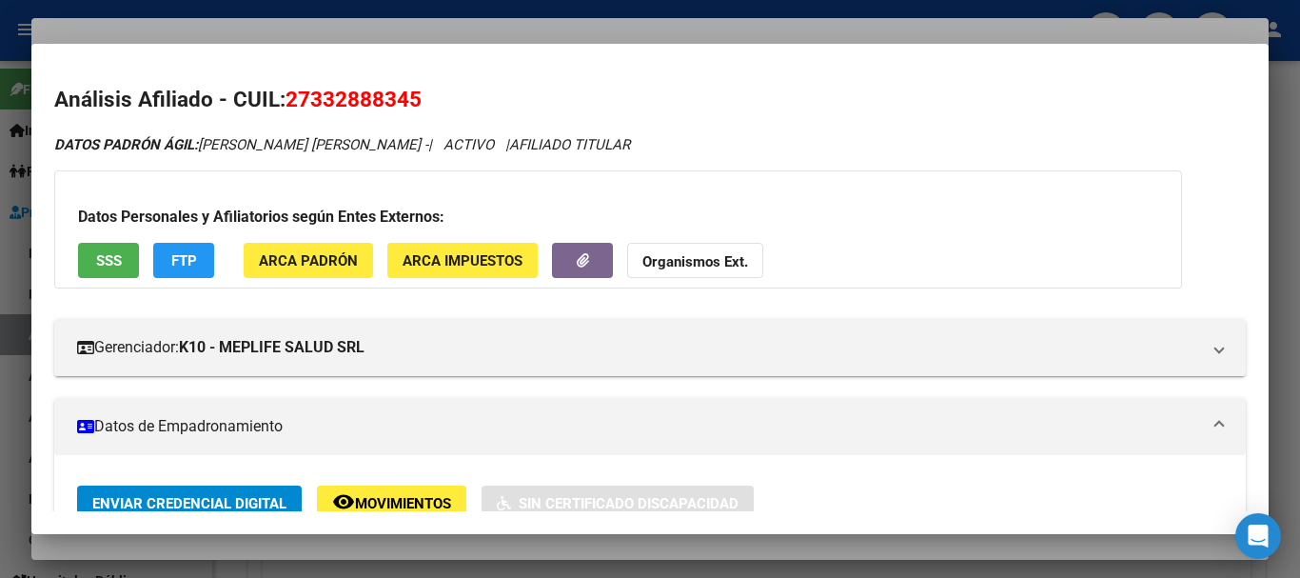
click at [743, 274] on button "Organismos Ext." at bounding box center [695, 260] width 136 height 35
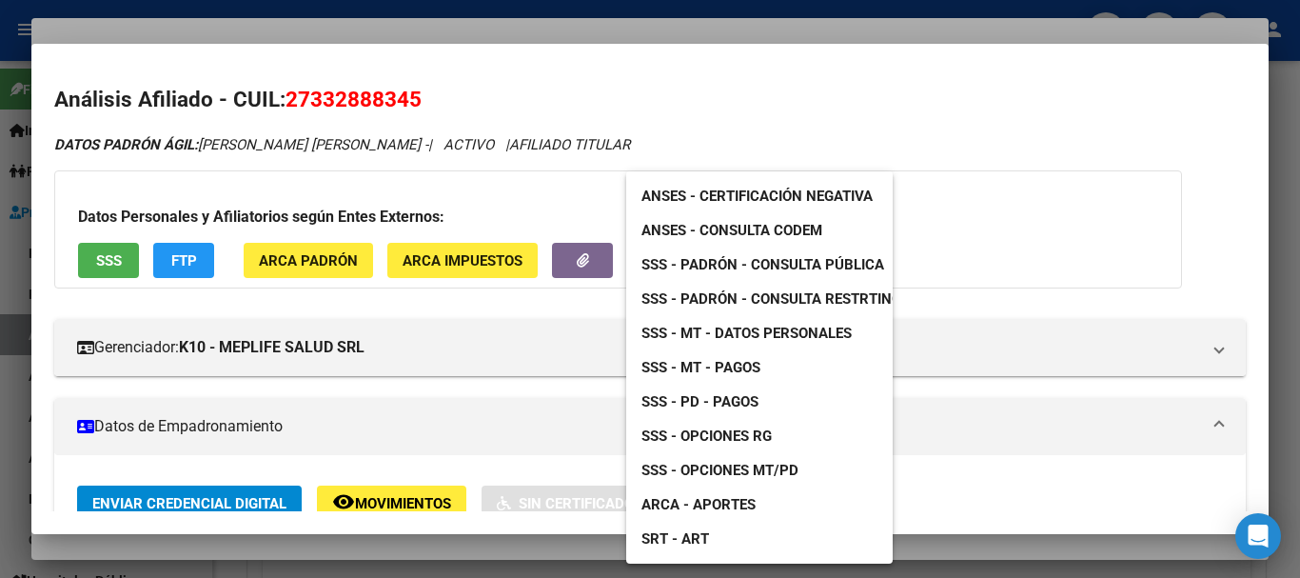
click at [855, 257] on span "SSS - Padrón - Consulta Pública" at bounding box center [763, 264] width 243 height 17
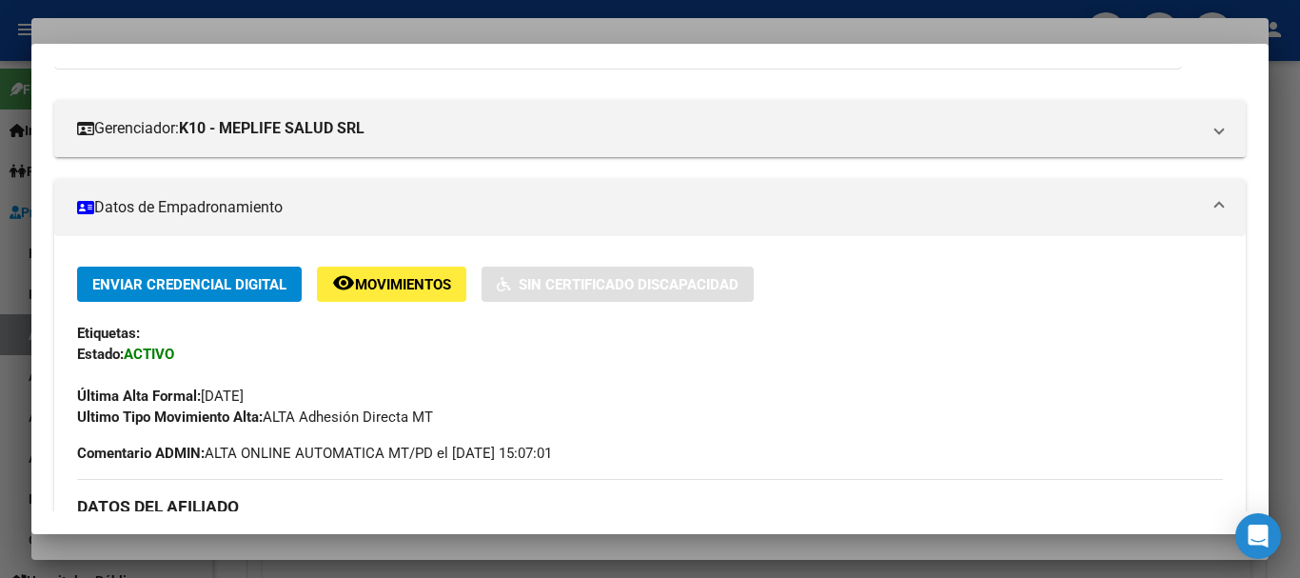
scroll to position [197, 0]
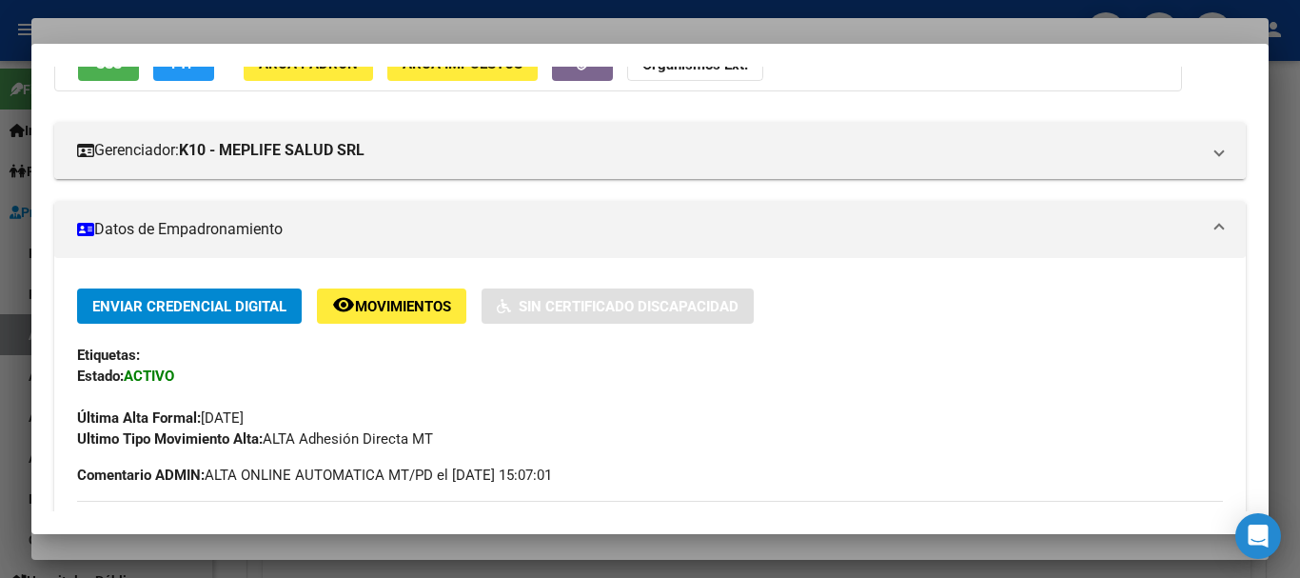
click at [416, 24] on div at bounding box center [650, 289] width 1300 height 578
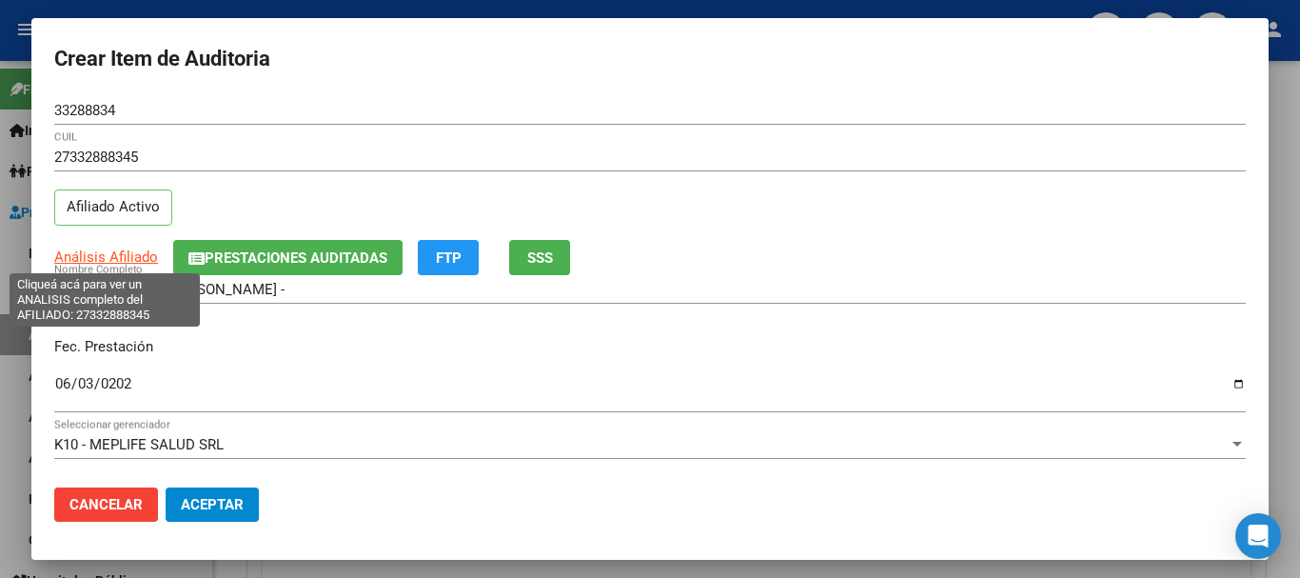
click at [101, 254] on span "Análisis Afiliado" at bounding box center [106, 256] width 104 height 17
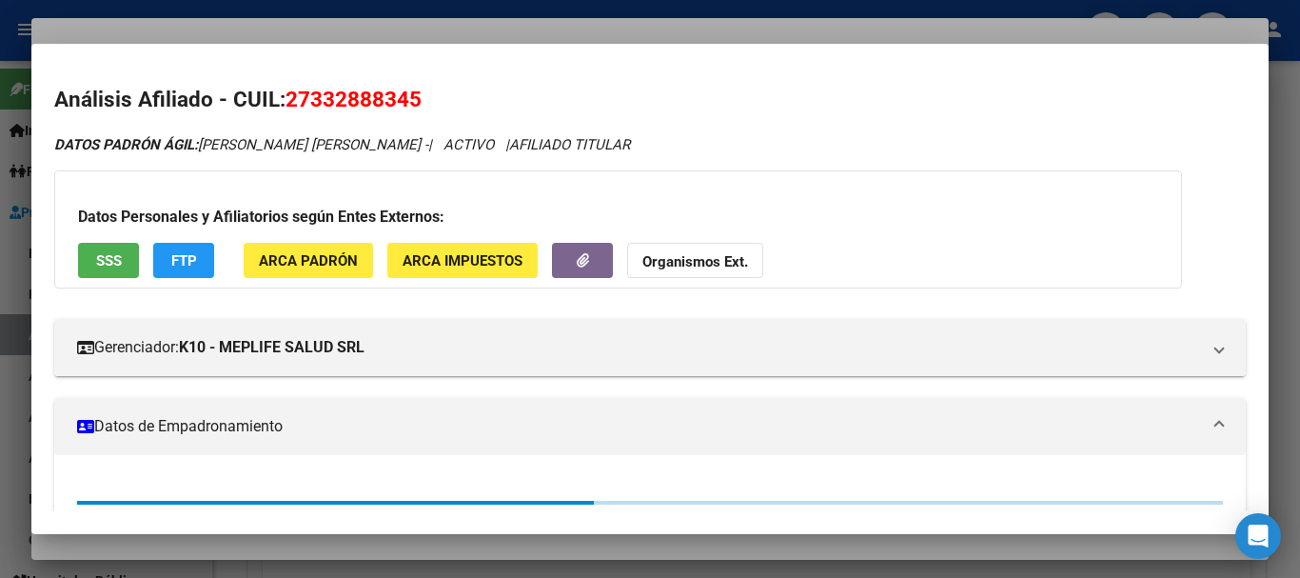
click at [734, 263] on strong "Organismos Ext." at bounding box center [696, 261] width 106 height 17
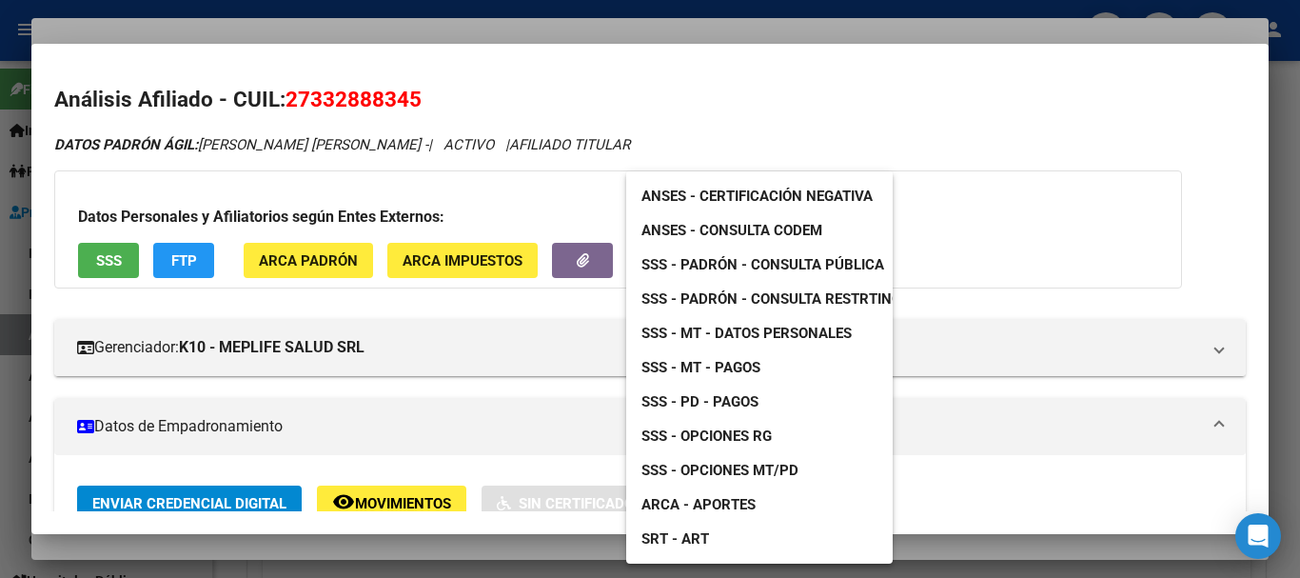
click at [763, 331] on span "SSS - MT - Datos Personales" at bounding box center [747, 333] width 210 height 17
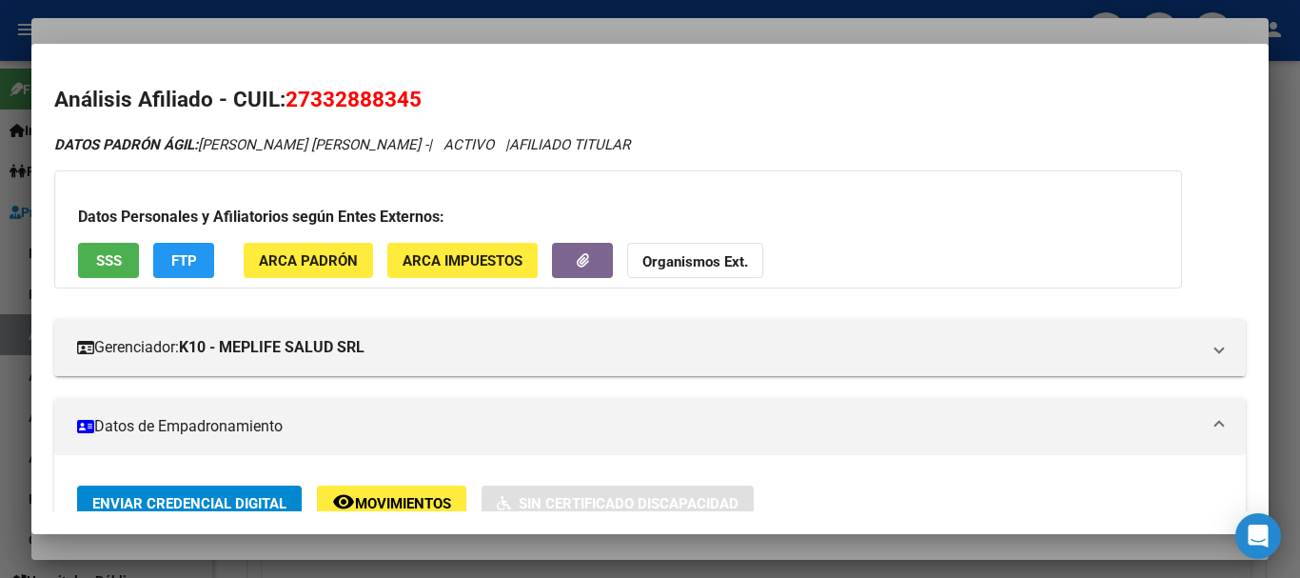
click at [435, 19] on div at bounding box center [650, 289] width 1300 height 578
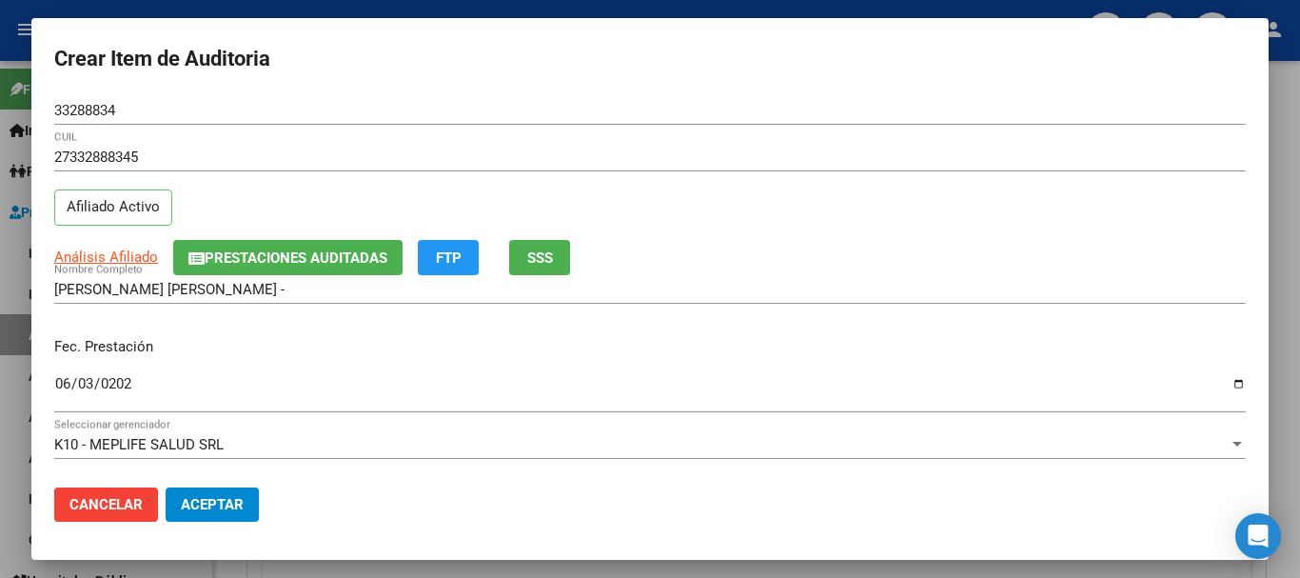
drag, startPoint x: 802, startPoint y: 169, endPoint x: 801, endPoint y: 185, distance: 15.3
click at [803, 173] on div "27332888345 CUIL" at bounding box center [650, 166] width 1192 height 47
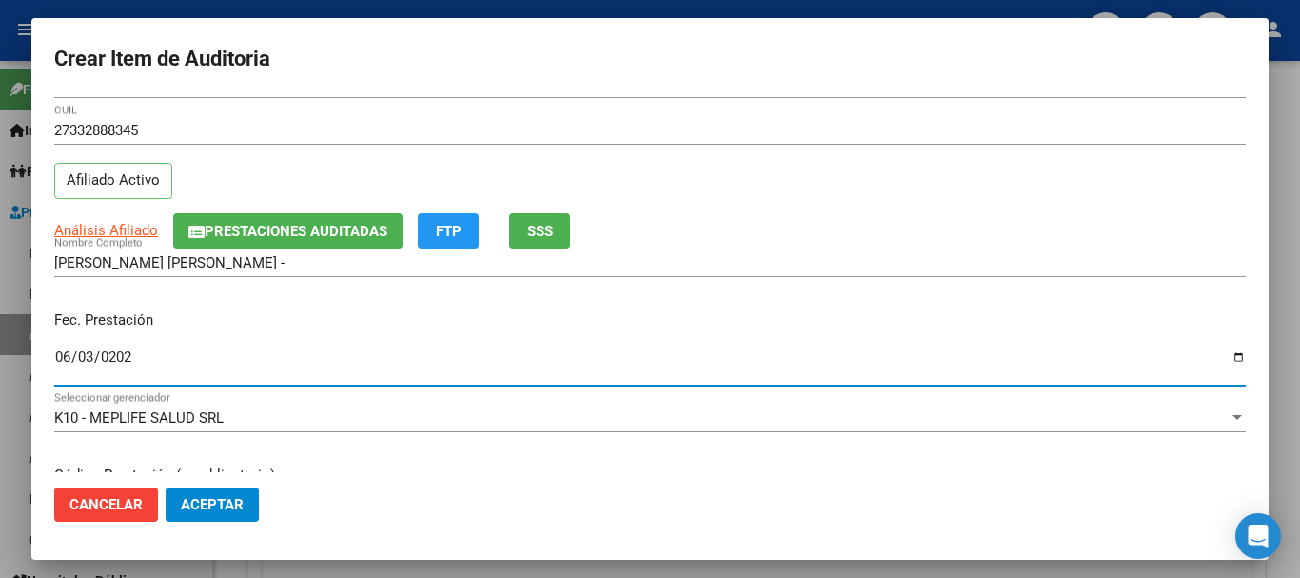
scroll to position [0, 0]
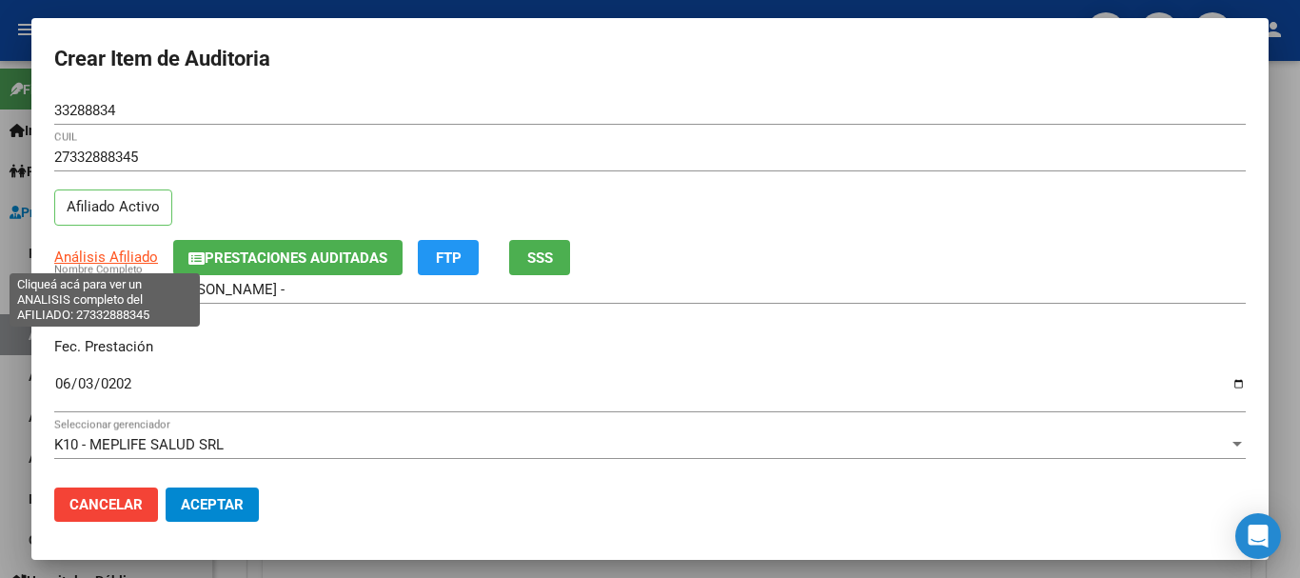
click at [116, 260] on span "Análisis Afiliado" at bounding box center [106, 256] width 104 height 17
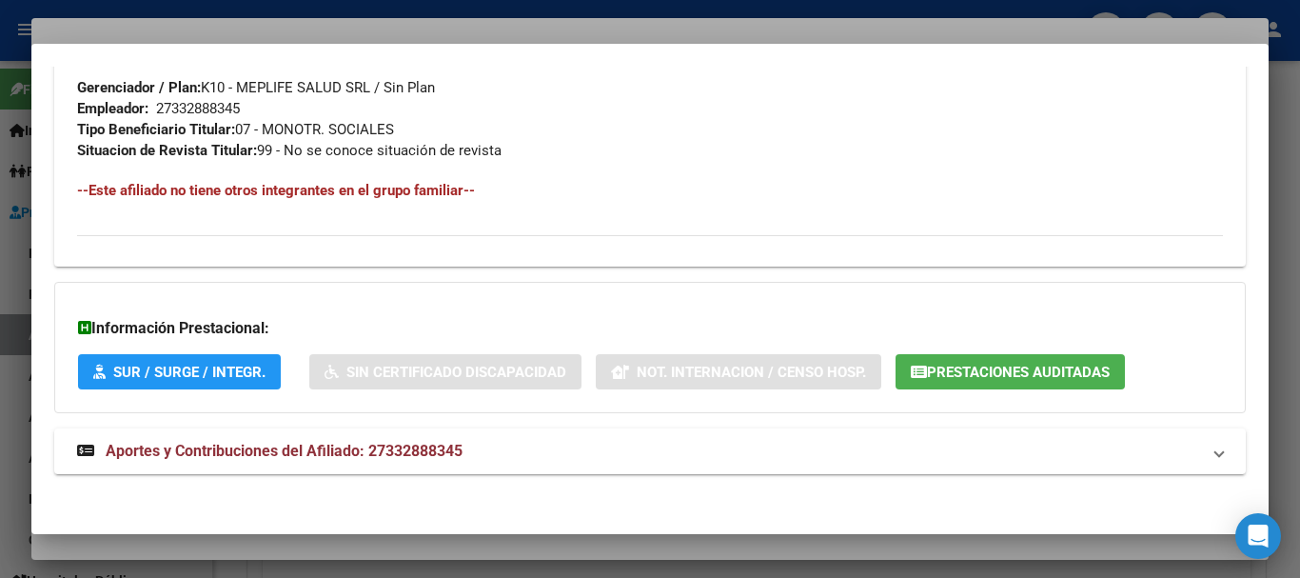
scroll to position [961, 0]
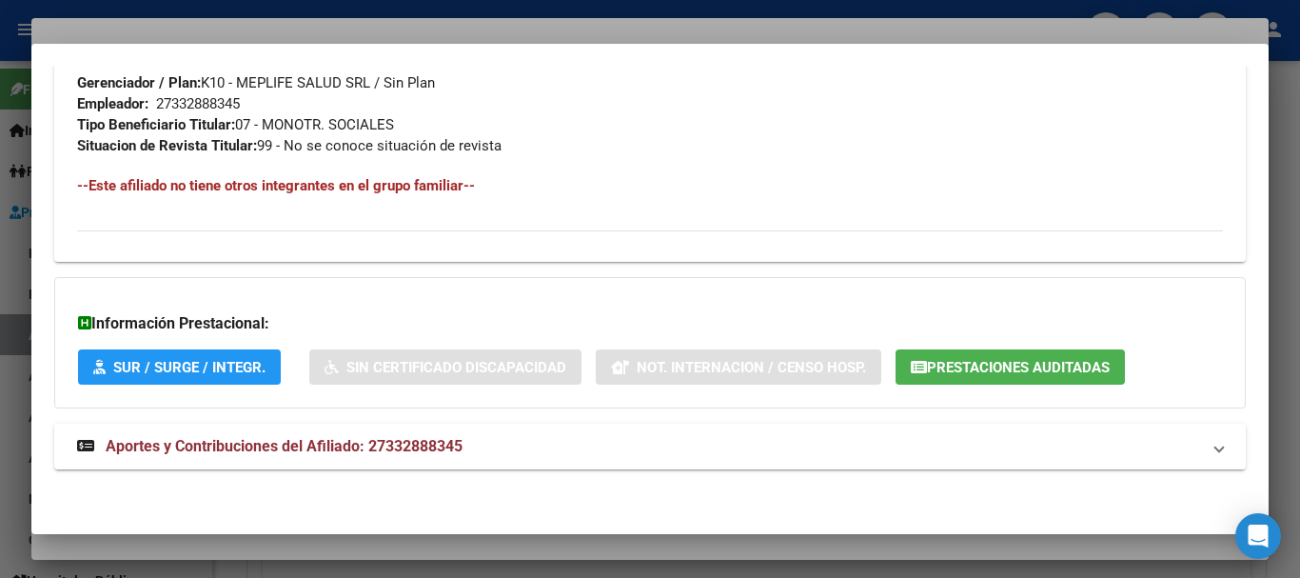
click at [326, 455] on strong "Aportes y Contribuciones del Afiliado: 27332888345" at bounding box center [270, 446] width 386 height 23
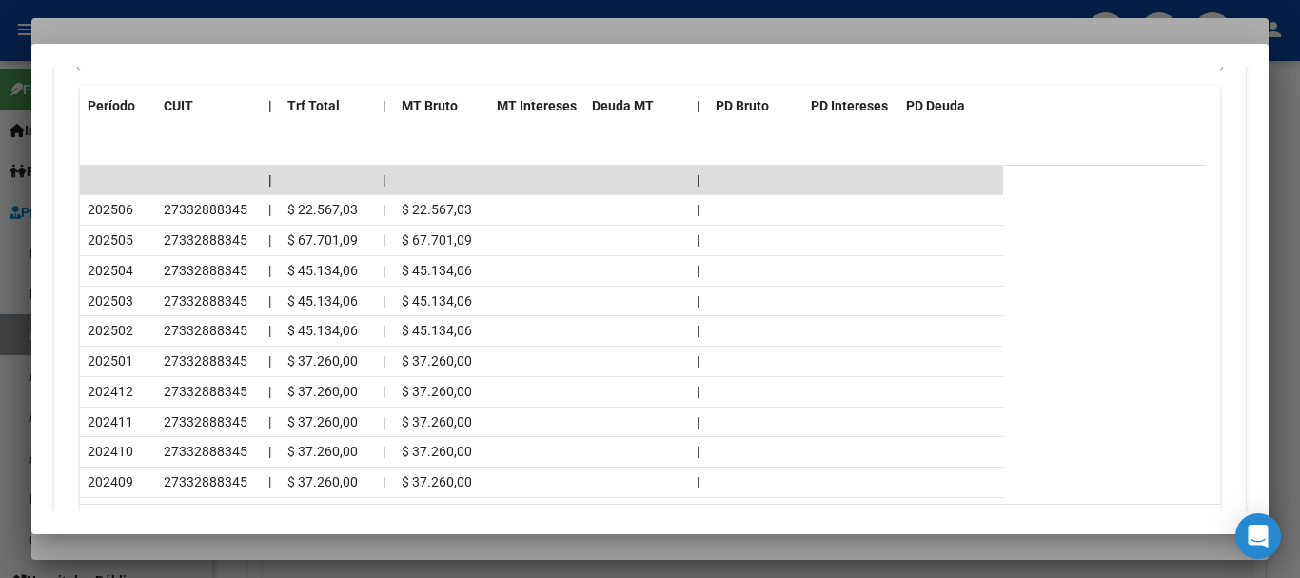
scroll to position [1768, 0]
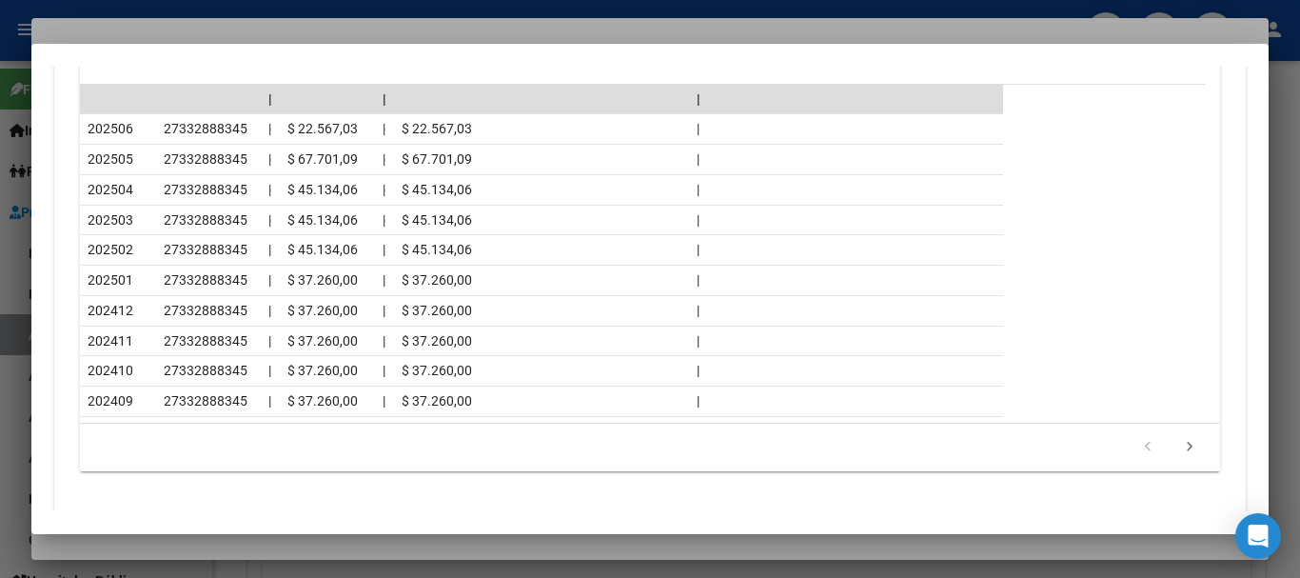
click at [192, 23] on div at bounding box center [650, 289] width 1300 height 578
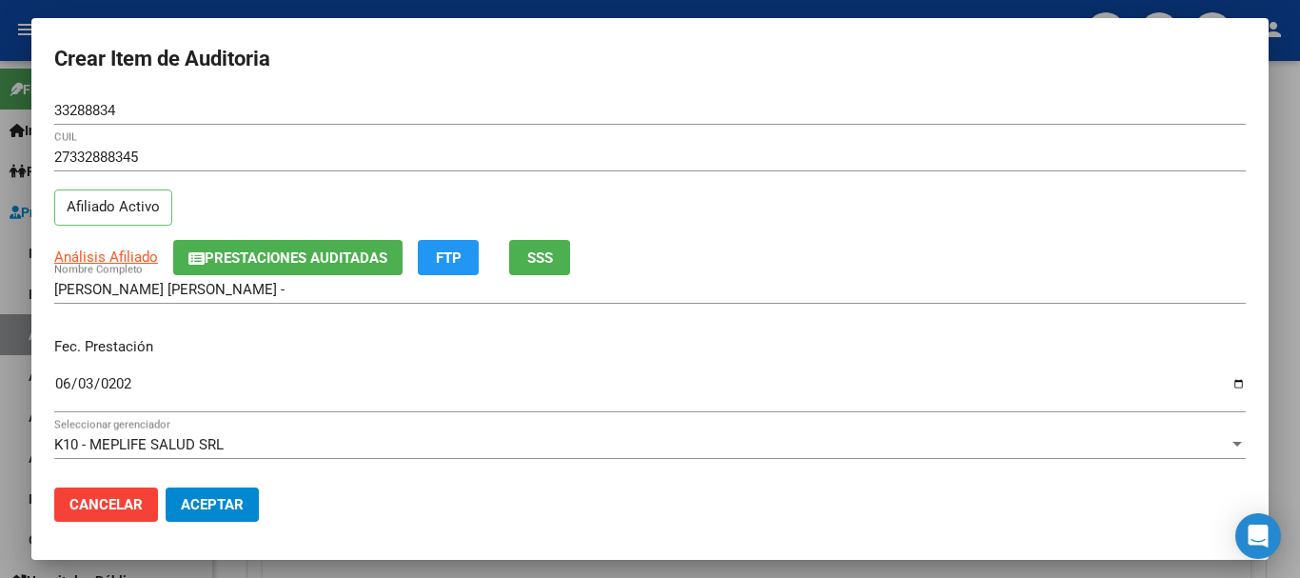
click at [860, 211] on div "27332888345 CUIL Afiliado Activo" at bounding box center [650, 191] width 1192 height 97
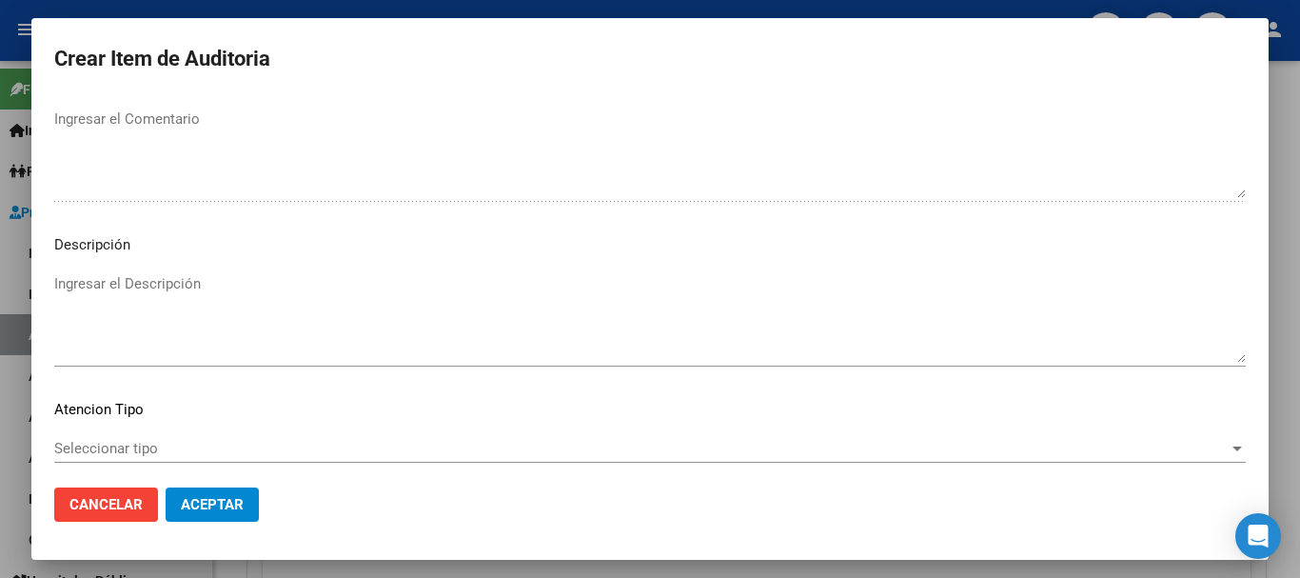
scroll to position [1338, 0]
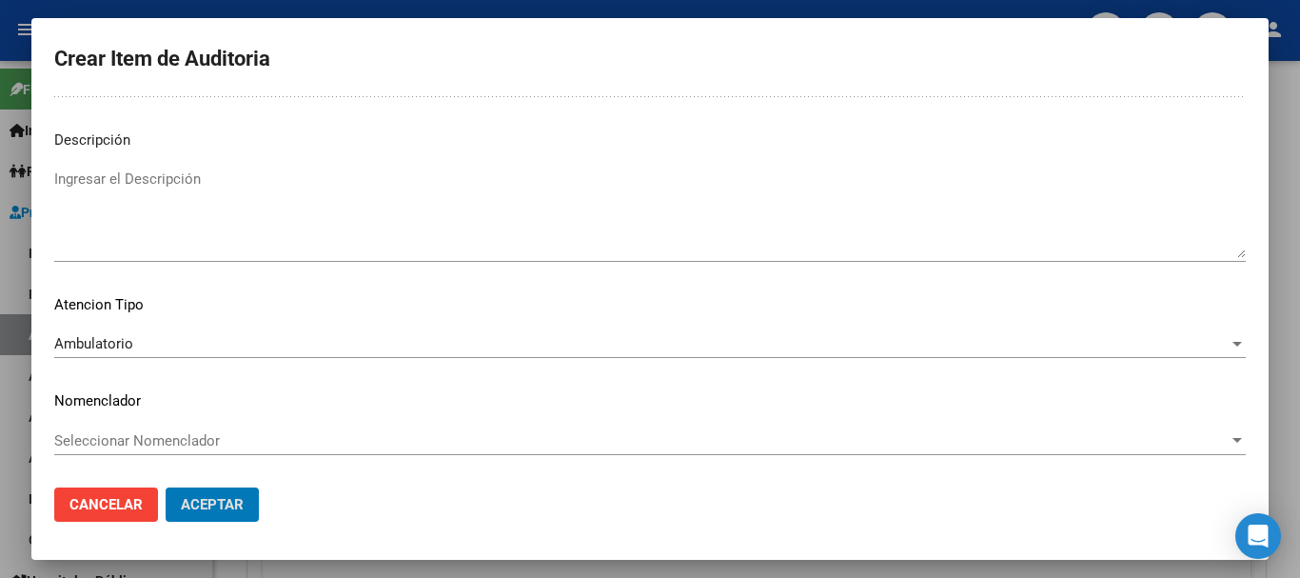
click at [166, 487] on button "Aceptar" at bounding box center [212, 504] width 93 height 34
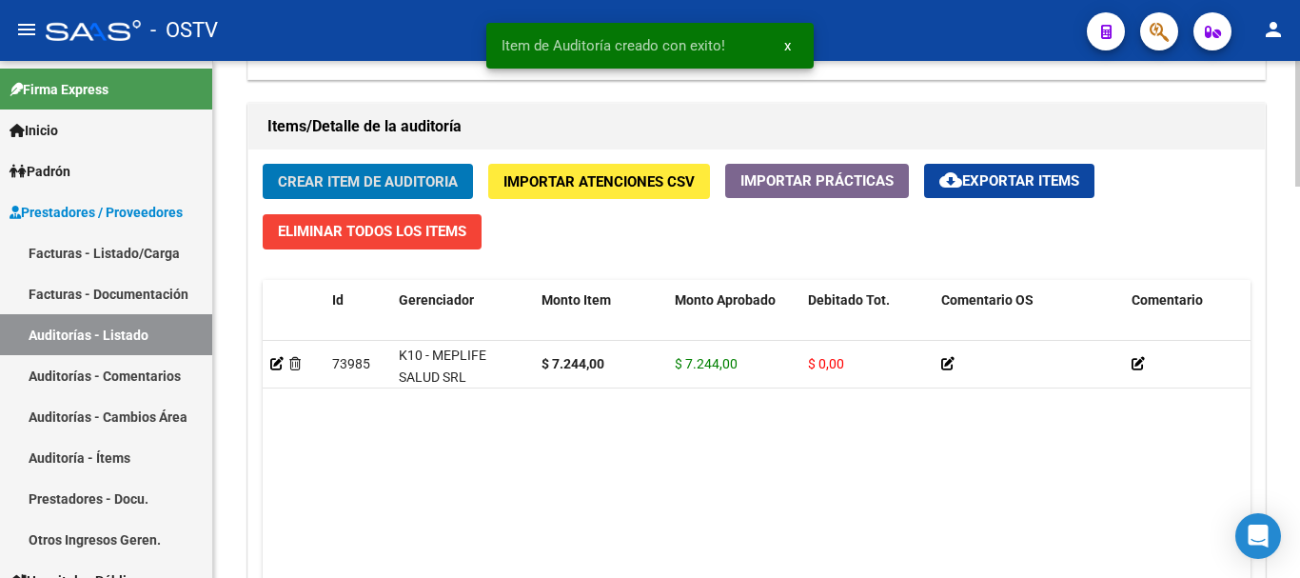
scroll to position [667, 0]
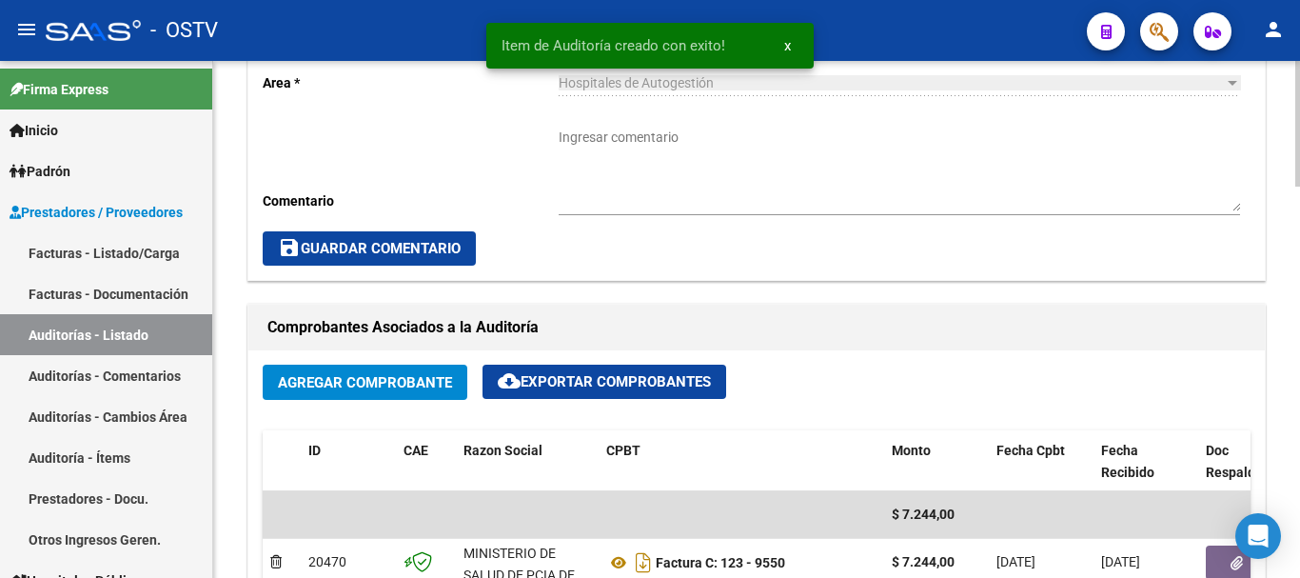
click at [681, 169] on textarea "Ingresar comentario" at bounding box center [900, 170] width 682 height 84
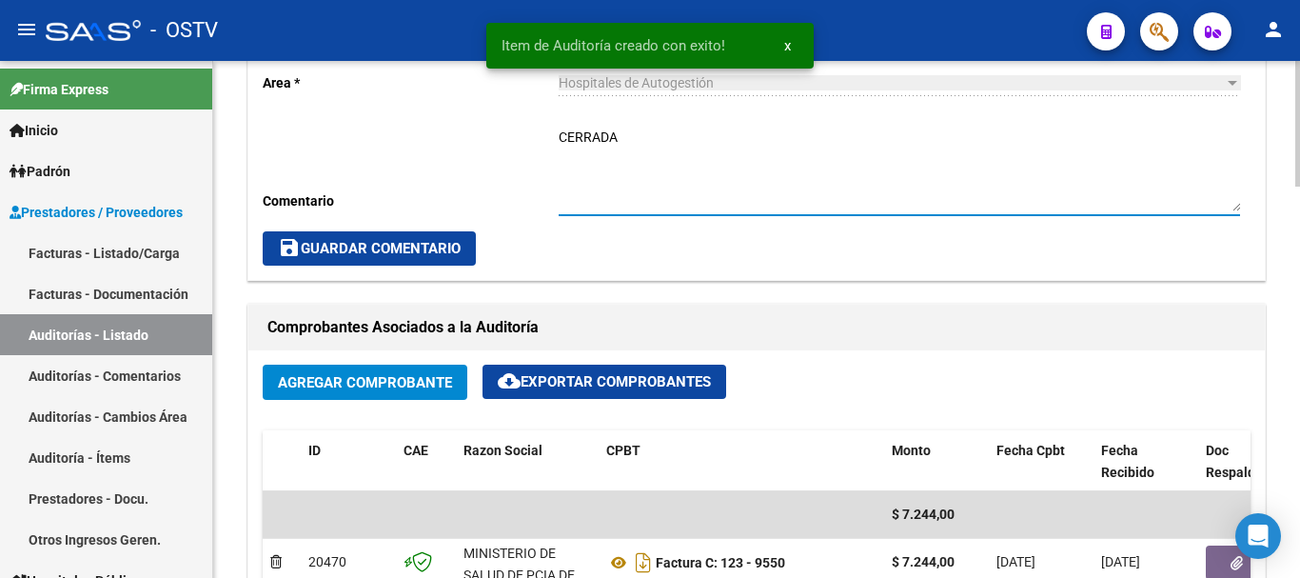
type textarea "CERRADA"
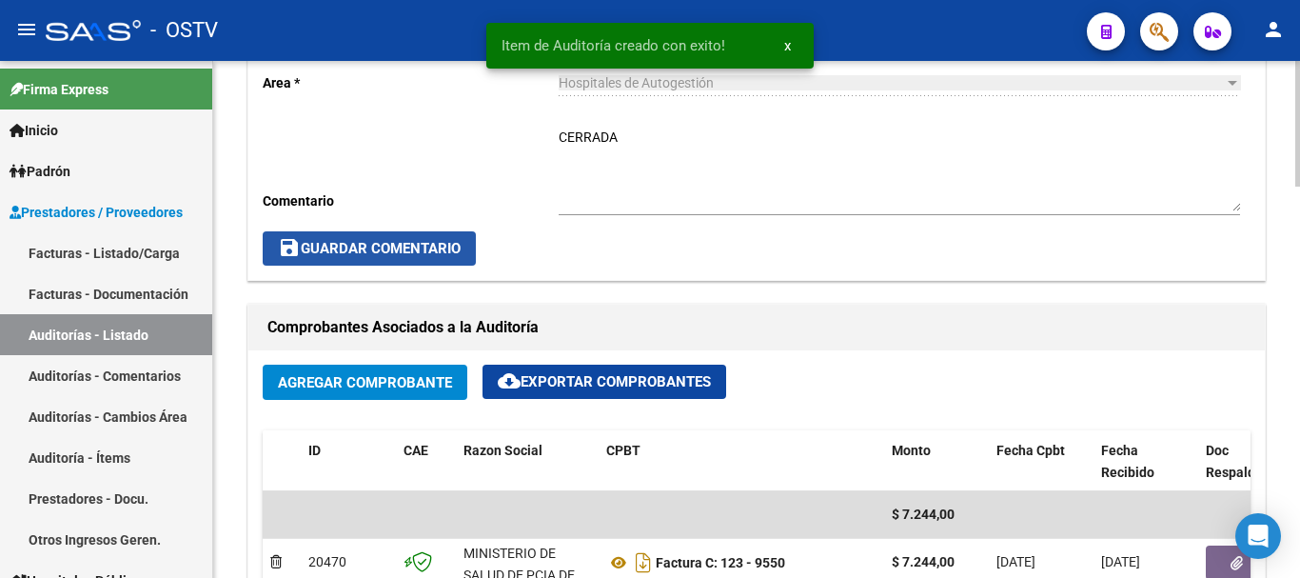
drag, startPoint x: 415, startPoint y: 249, endPoint x: 390, endPoint y: 265, distance: 29.1
click at [410, 251] on span "save Guardar Comentario" at bounding box center [369, 248] width 183 height 17
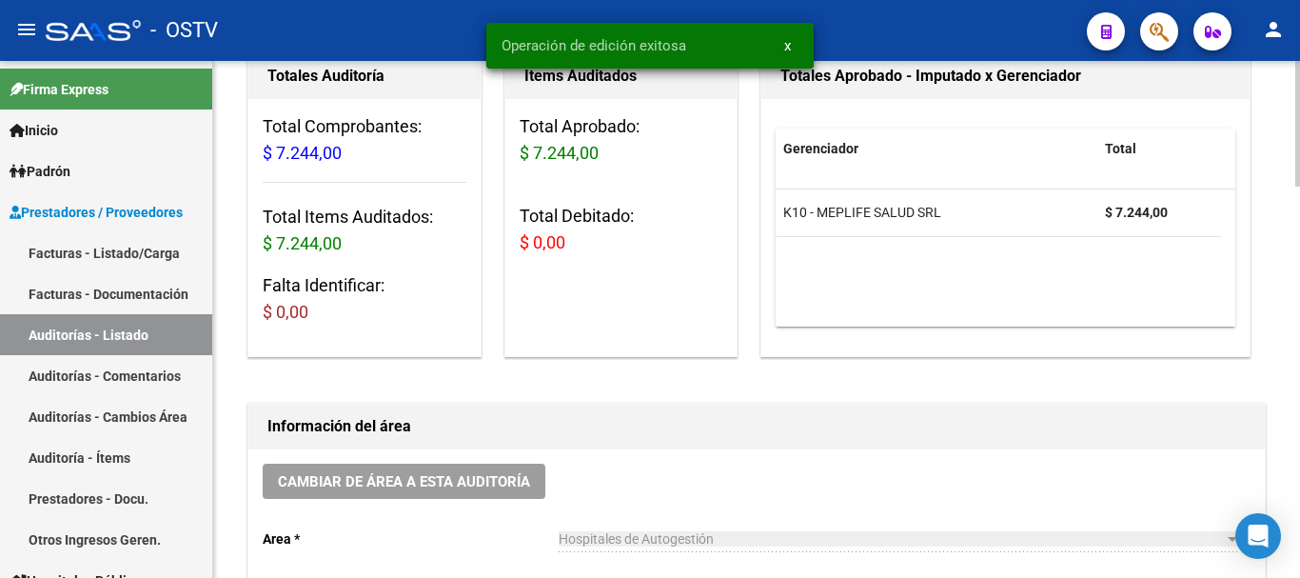
scroll to position [1, 0]
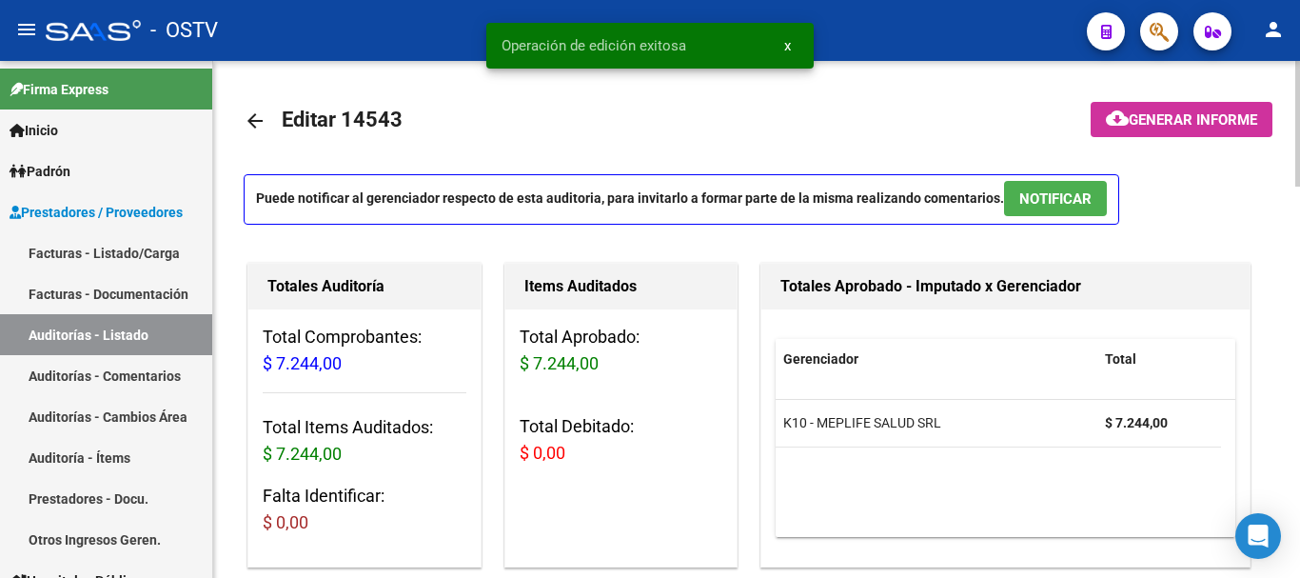
click at [257, 119] on mat-icon "arrow_back" at bounding box center [255, 120] width 23 height 23
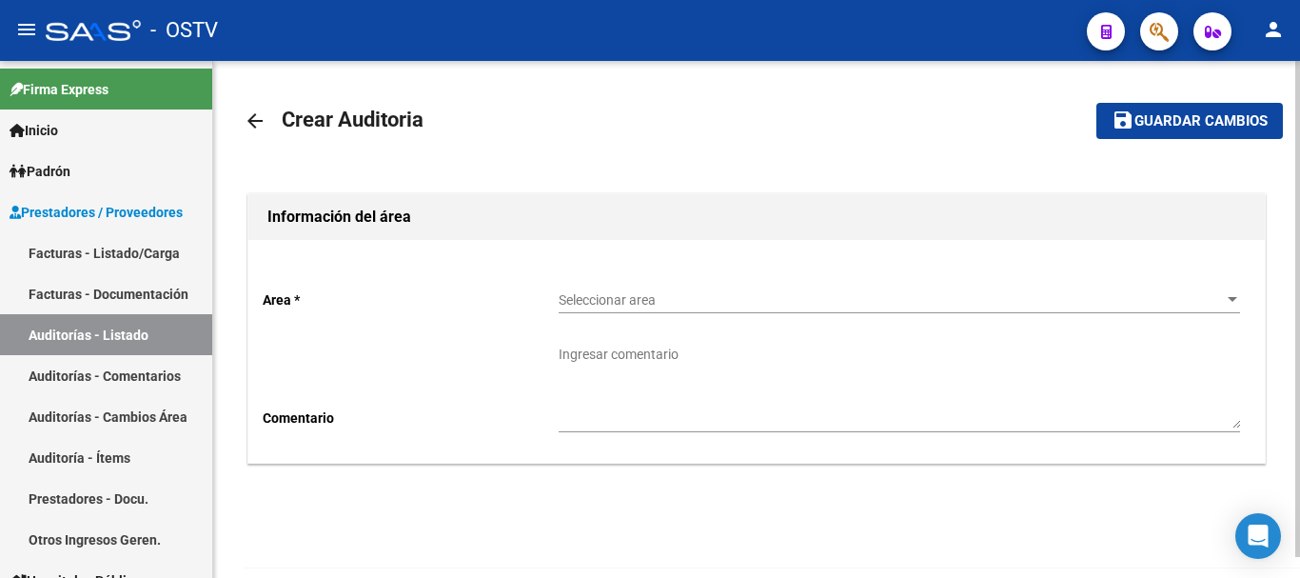
click at [800, 301] on span "Seleccionar area" at bounding box center [891, 300] width 664 height 16
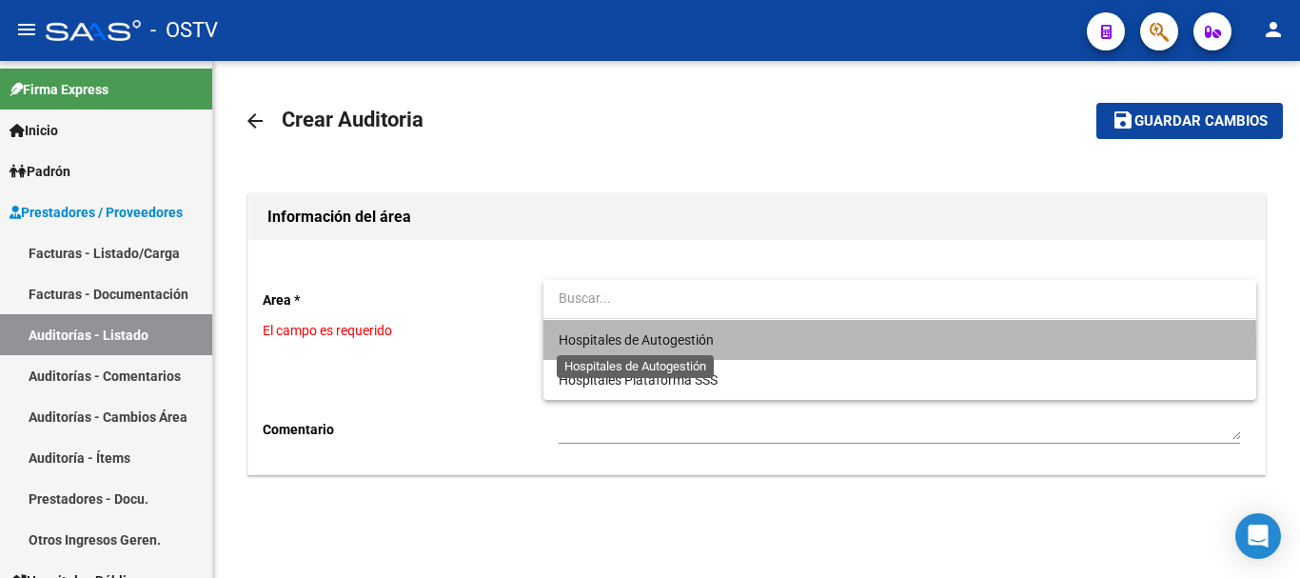
click at [670, 341] on span "Hospitales de Autogestión" at bounding box center [636, 339] width 155 height 15
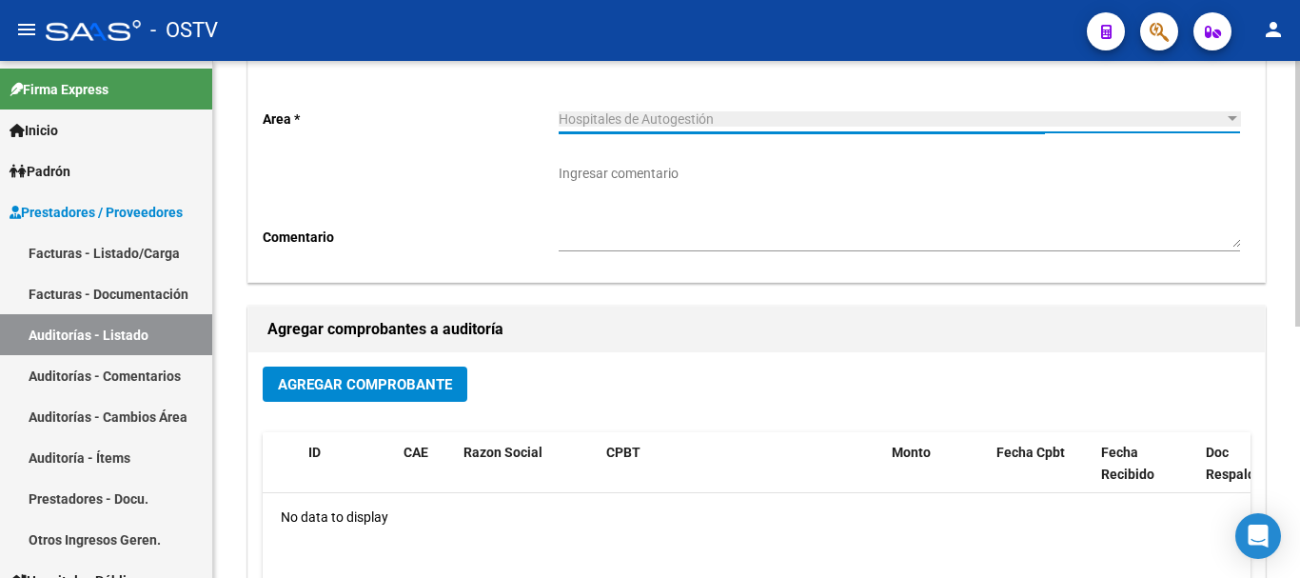
scroll to position [191, 0]
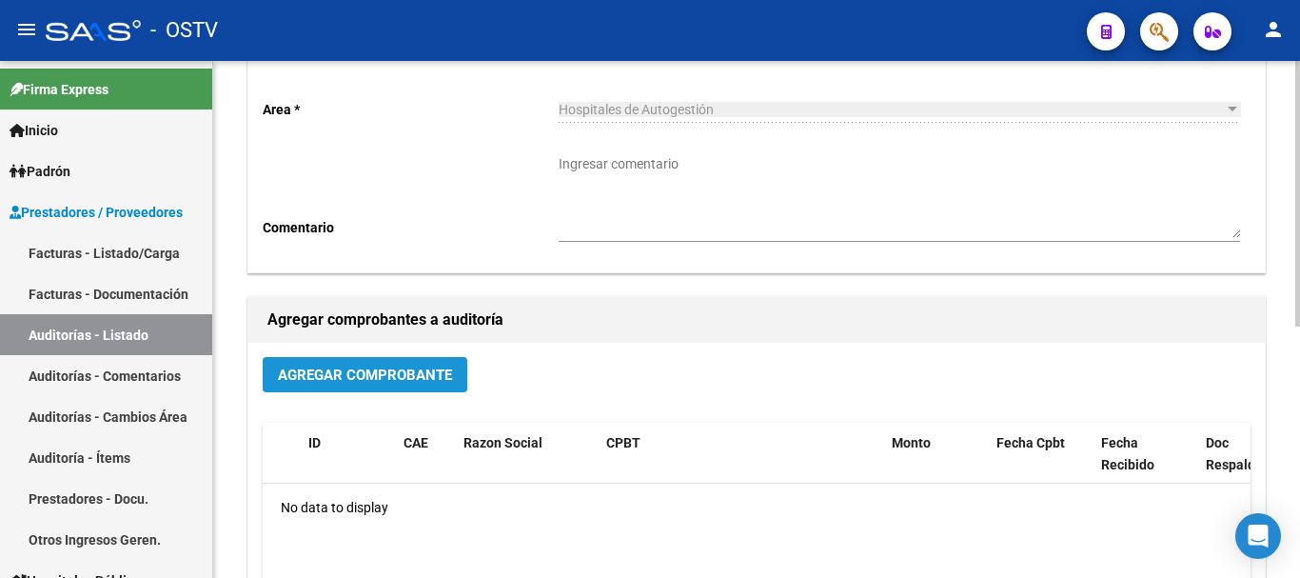
click at [354, 378] on span "Agregar Comprobante" at bounding box center [365, 375] width 174 height 17
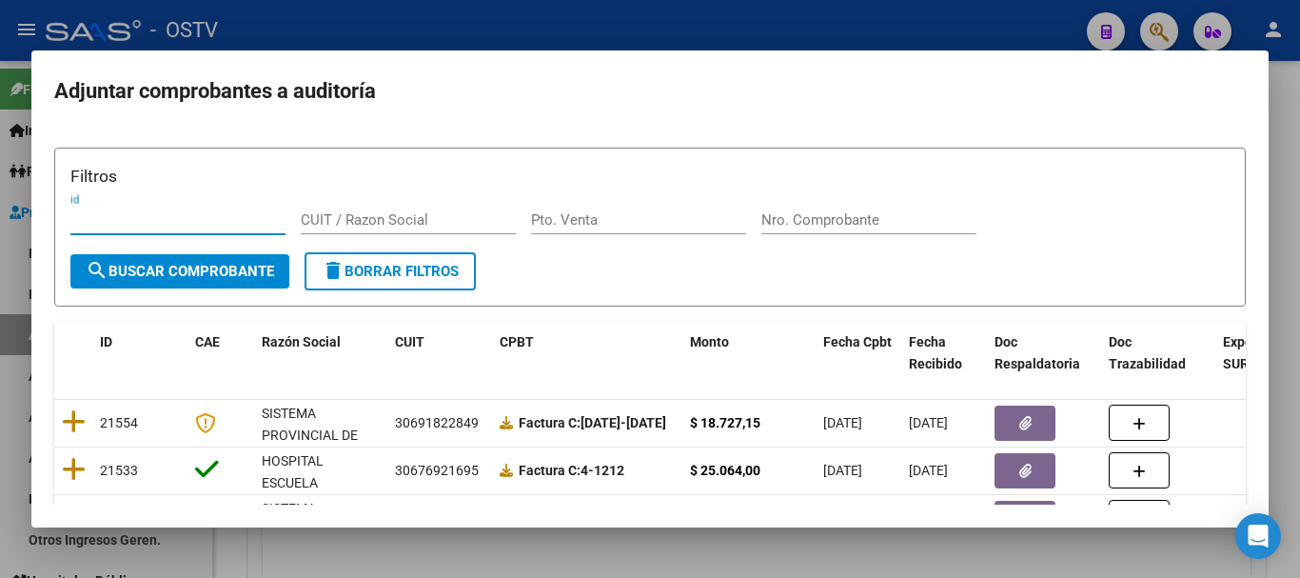
click at [885, 210] on div "Nro. Comprobante" at bounding box center [869, 220] width 215 height 29
paste input "27332888345"
paste input "9550"
drag, startPoint x: 902, startPoint y: 216, endPoint x: 577, endPoint y: 230, distance: 324.9
click at [577, 229] on div "Filtros id CUIT / Razon Social Pto. Venta 273328883459550 Nro. Comprobante" at bounding box center [650, 208] width 1160 height 89
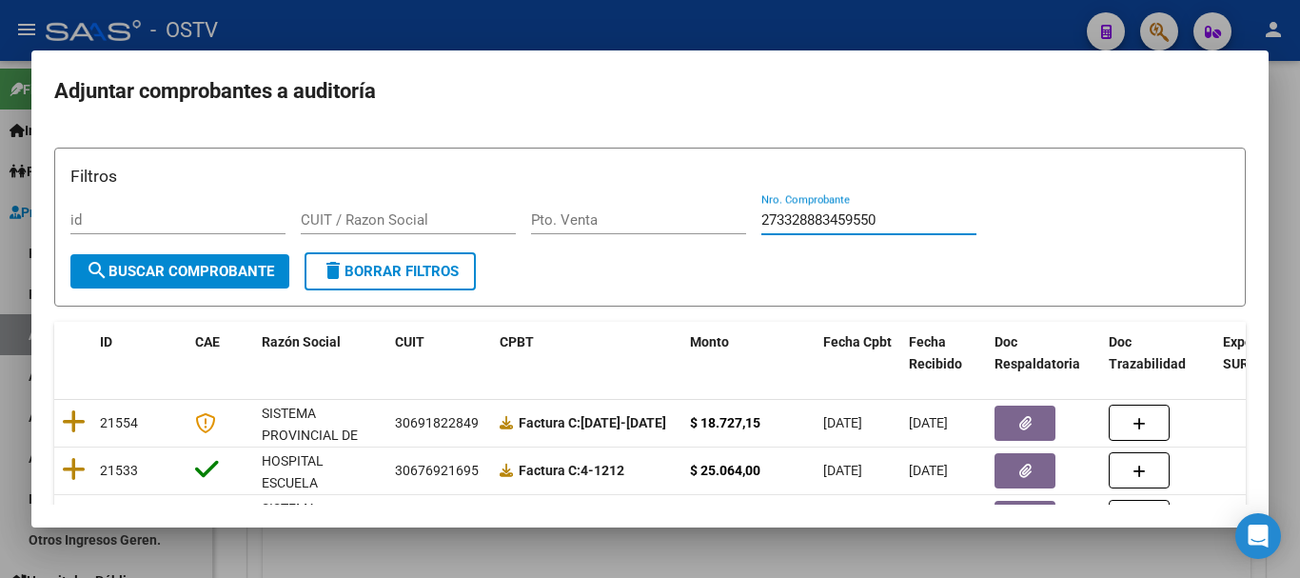
paste input "number"
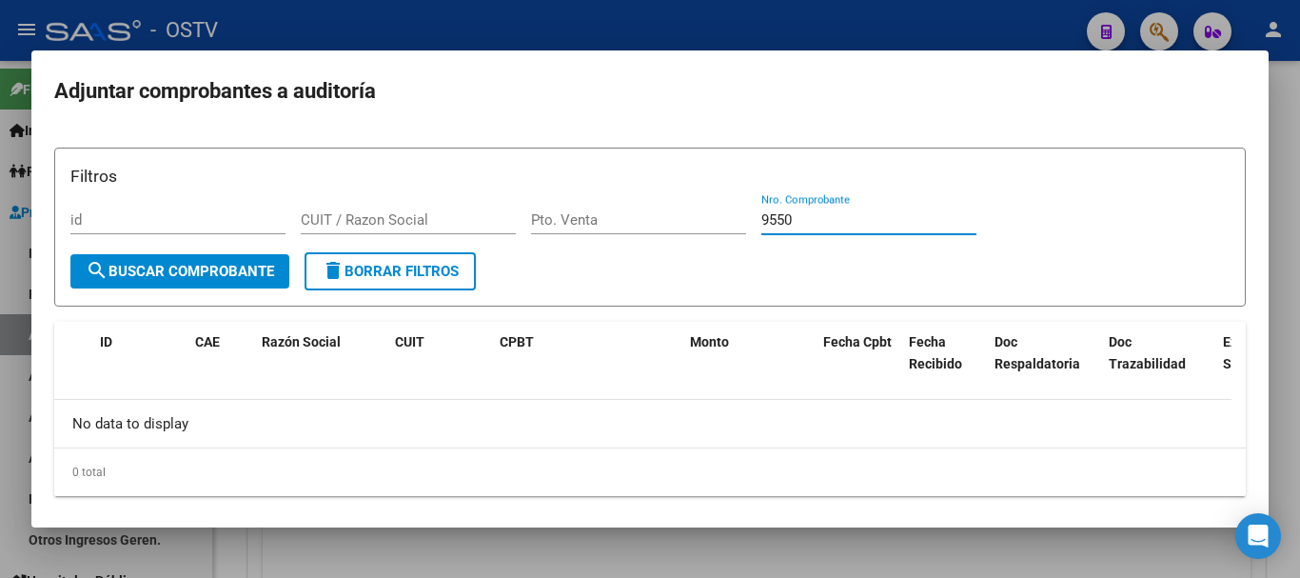
drag, startPoint x: 797, startPoint y: 222, endPoint x: 649, endPoint y: 245, distance: 149.3
click at [651, 246] on div "Filtros id CUIT / Razon Social Pto. Venta 9550 Nro. Comprobante" at bounding box center [650, 208] width 1160 height 89
paste input "2253"
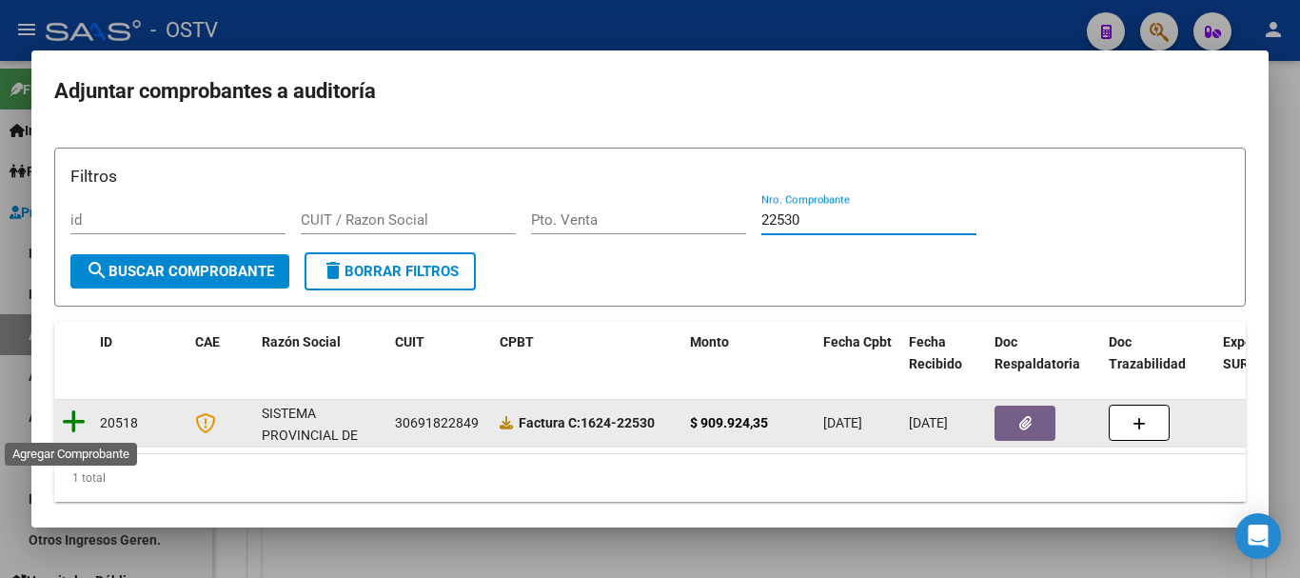
type input "22530"
click at [75, 420] on icon at bounding box center [74, 421] width 24 height 27
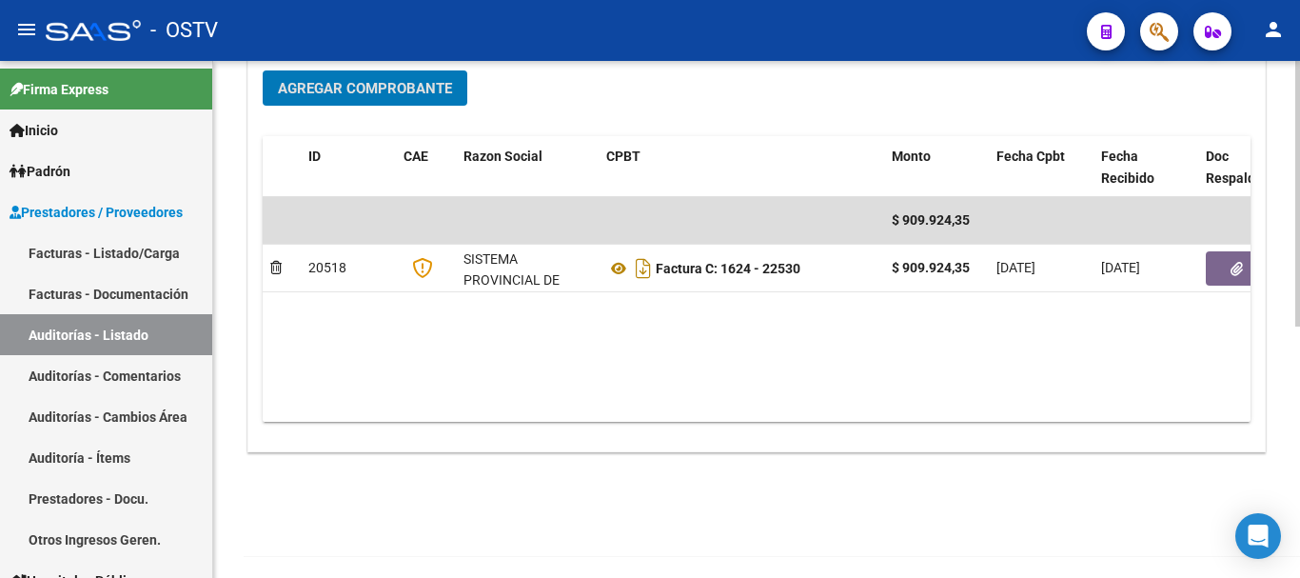
scroll to position [487, 0]
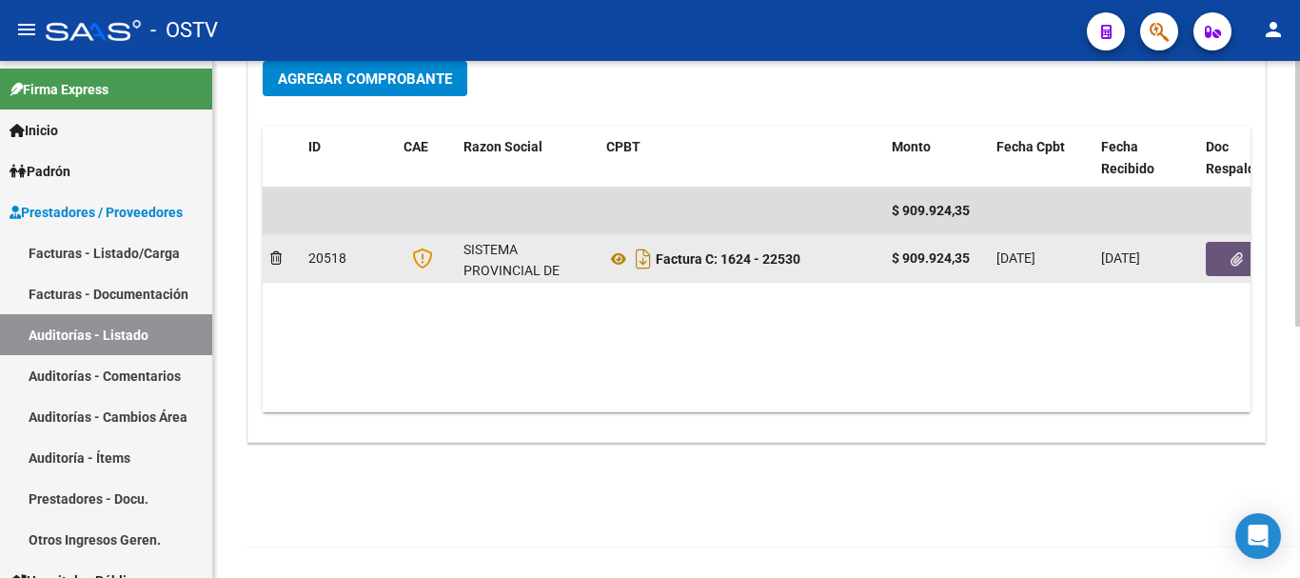
click at [1234, 263] on icon "button" at bounding box center [1237, 259] width 12 height 14
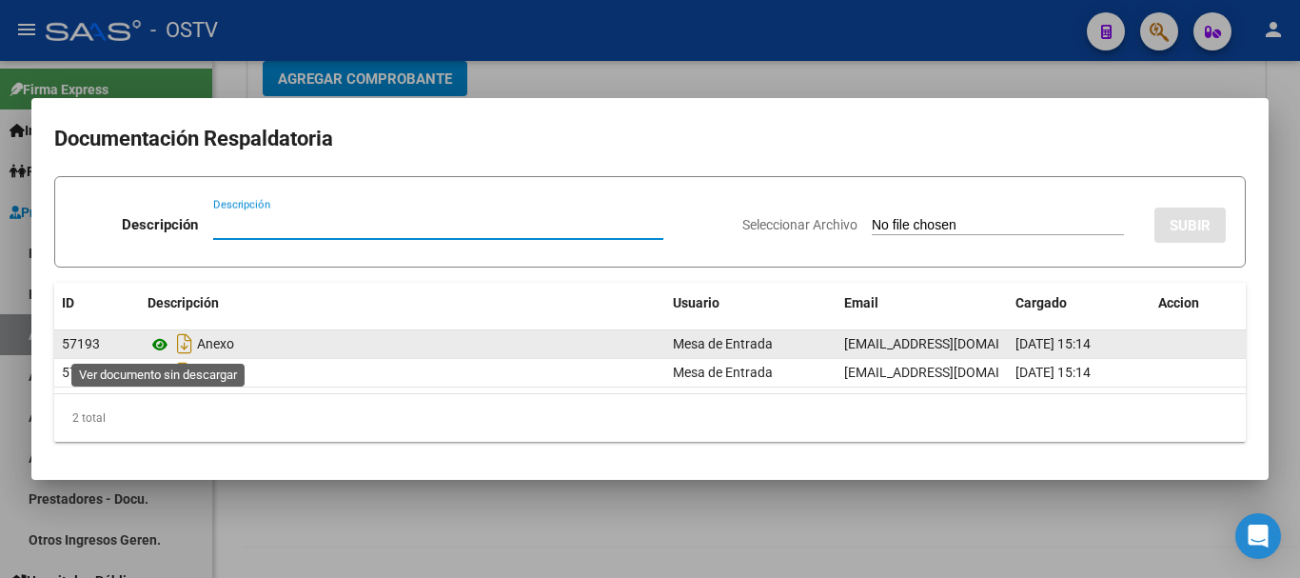
click at [159, 342] on icon at bounding box center [160, 344] width 25 height 23
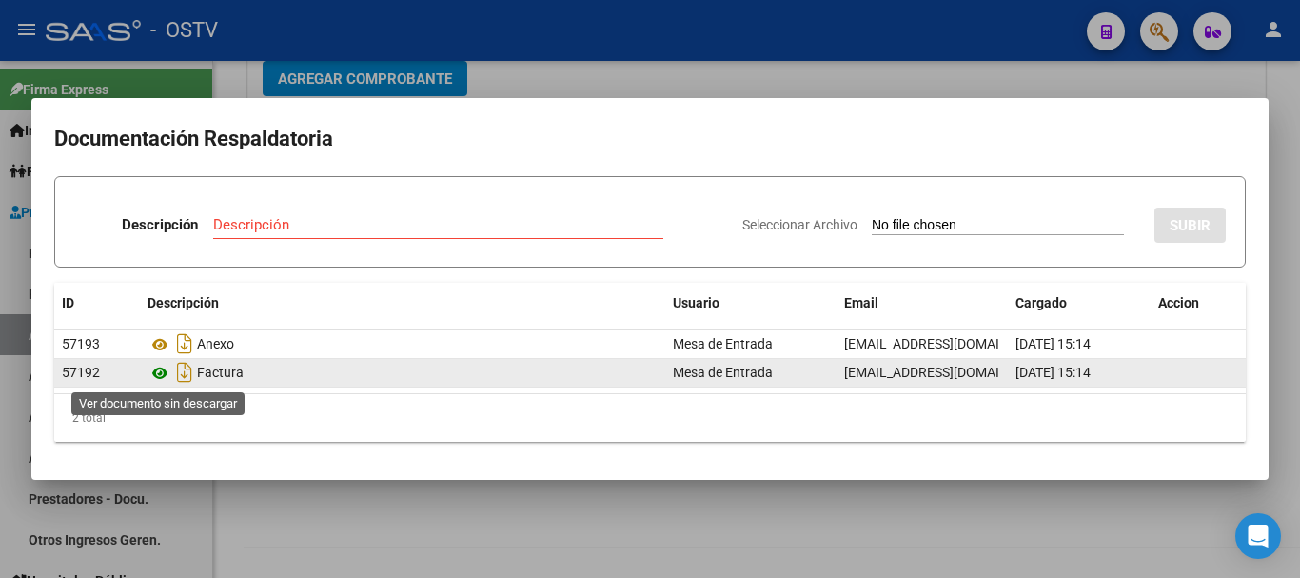
click at [160, 372] on icon at bounding box center [160, 373] width 25 height 23
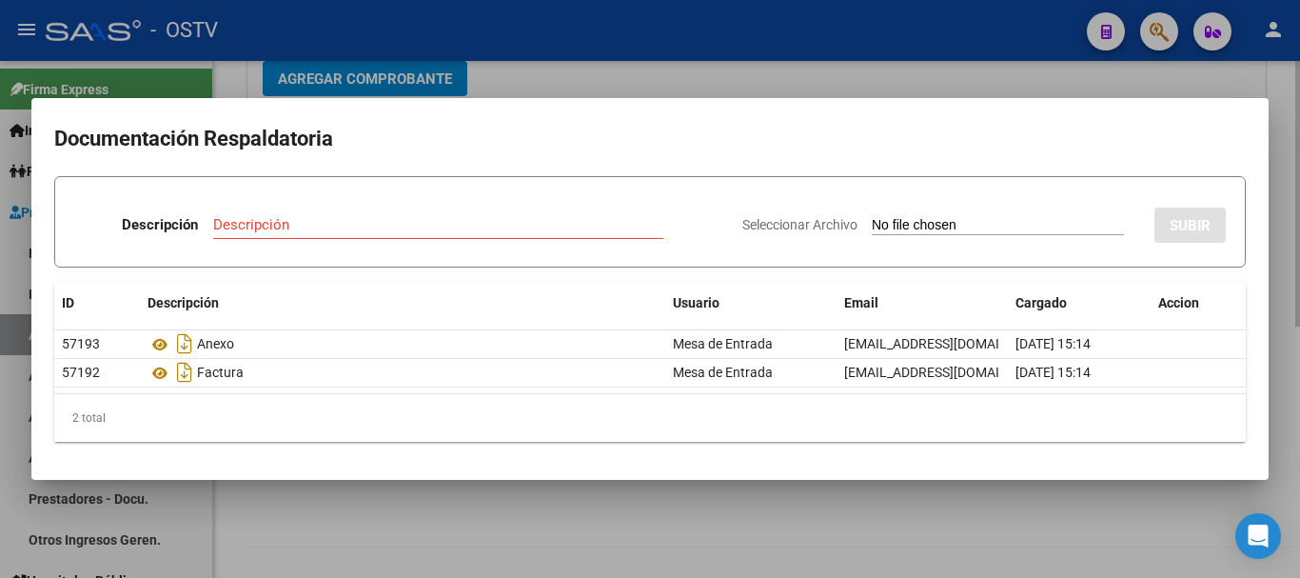
click at [945, 78] on div at bounding box center [650, 289] width 1300 height 578
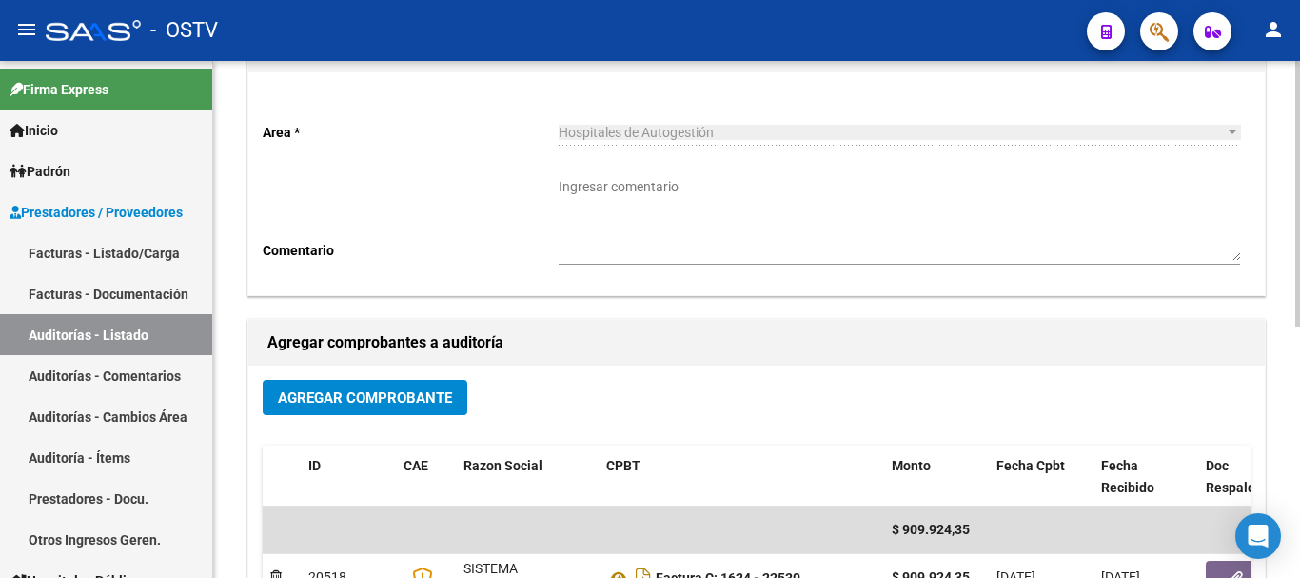
scroll to position [11, 0]
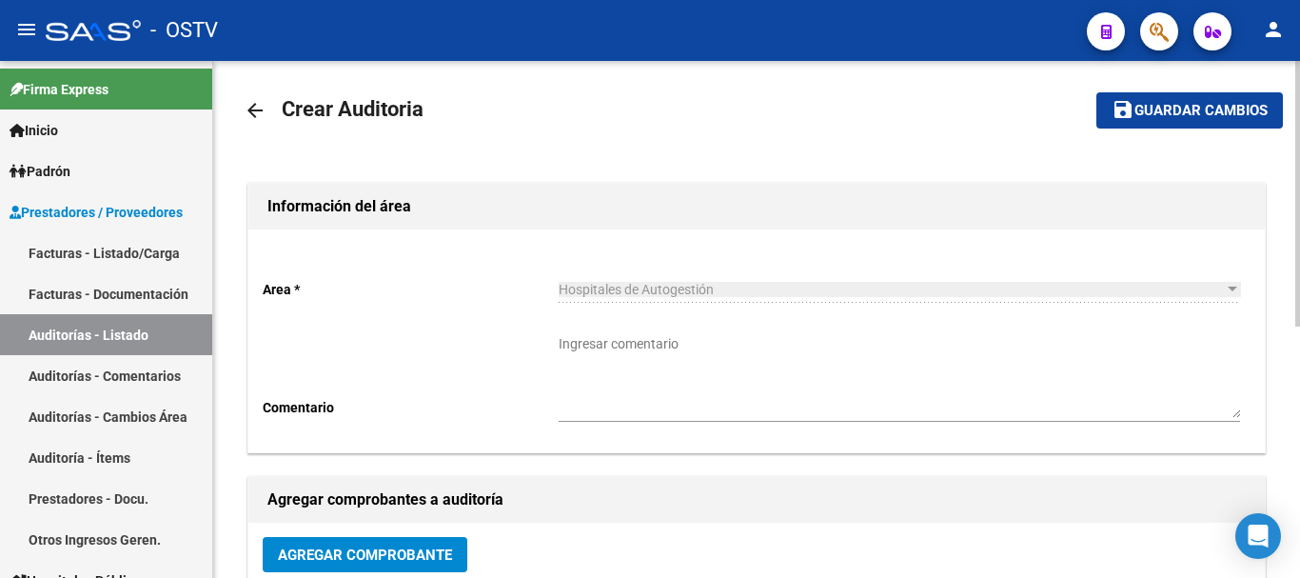
click at [1145, 104] on span "Guardar cambios" at bounding box center [1201, 111] width 133 height 17
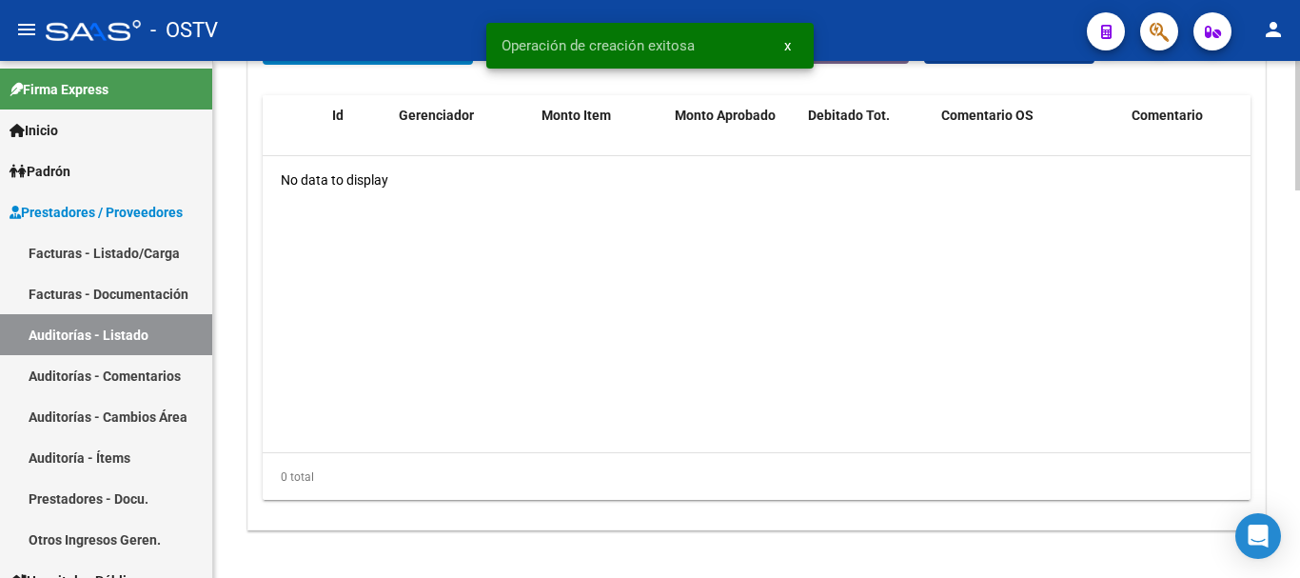
scroll to position [1364, 0]
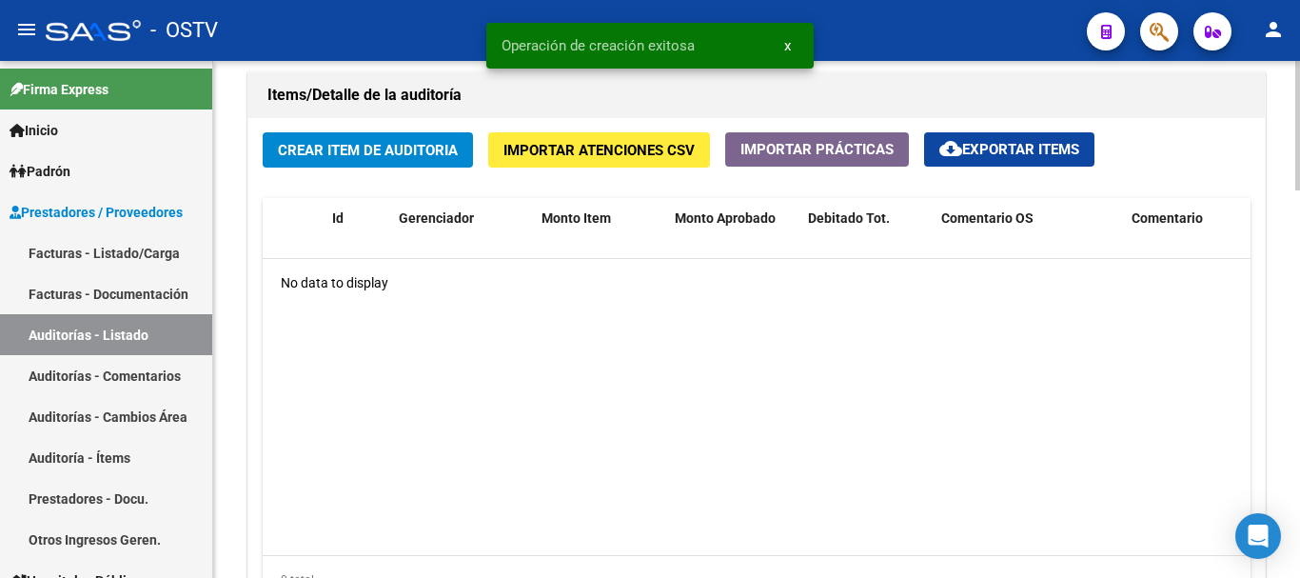
click at [366, 147] on span "Crear Item de Auditoria" at bounding box center [368, 150] width 180 height 17
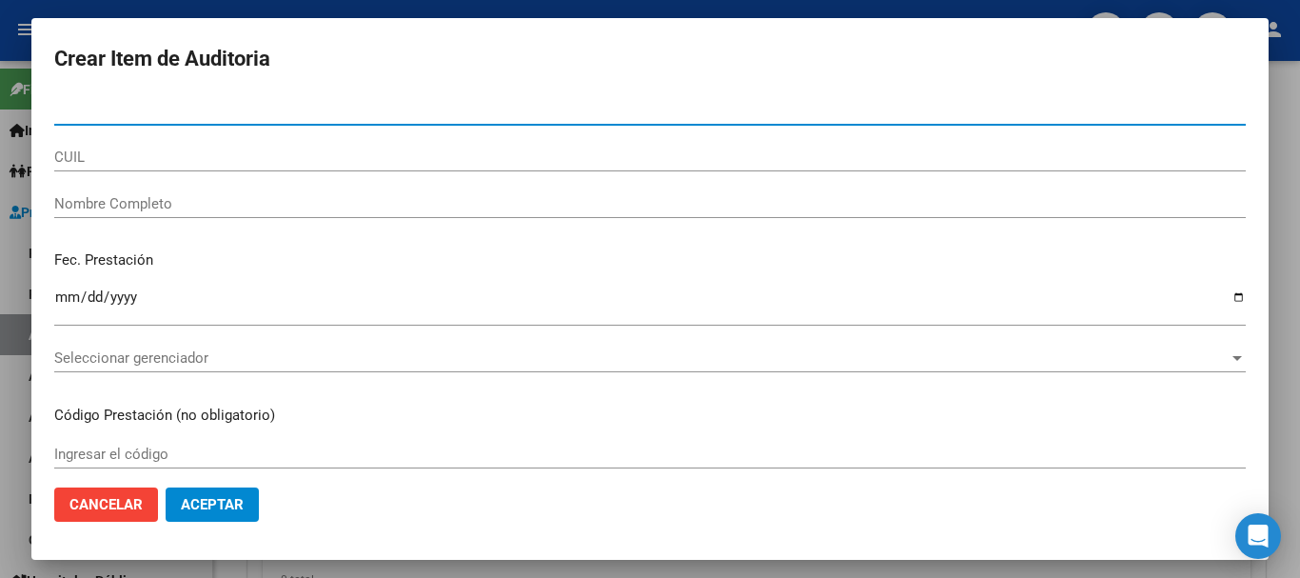
paste input "28124075"
type input "28124075"
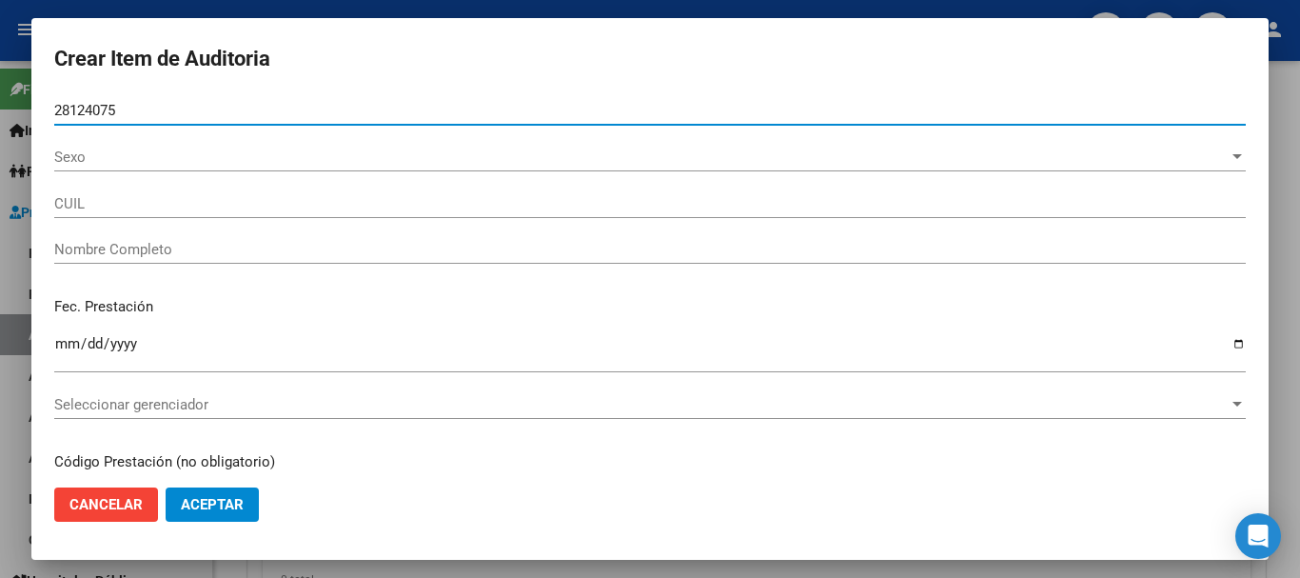
type input "27281240752"
type input "[PERSON_NAME] [PERSON_NAME]"
type input "28124075"
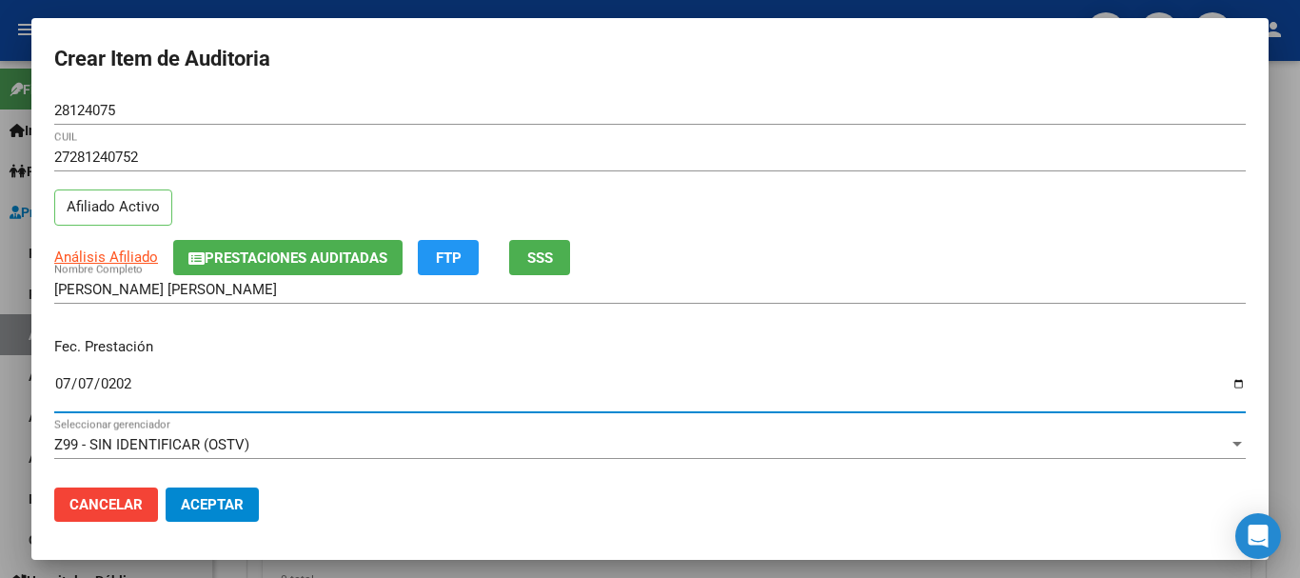
type input "[DATE]"
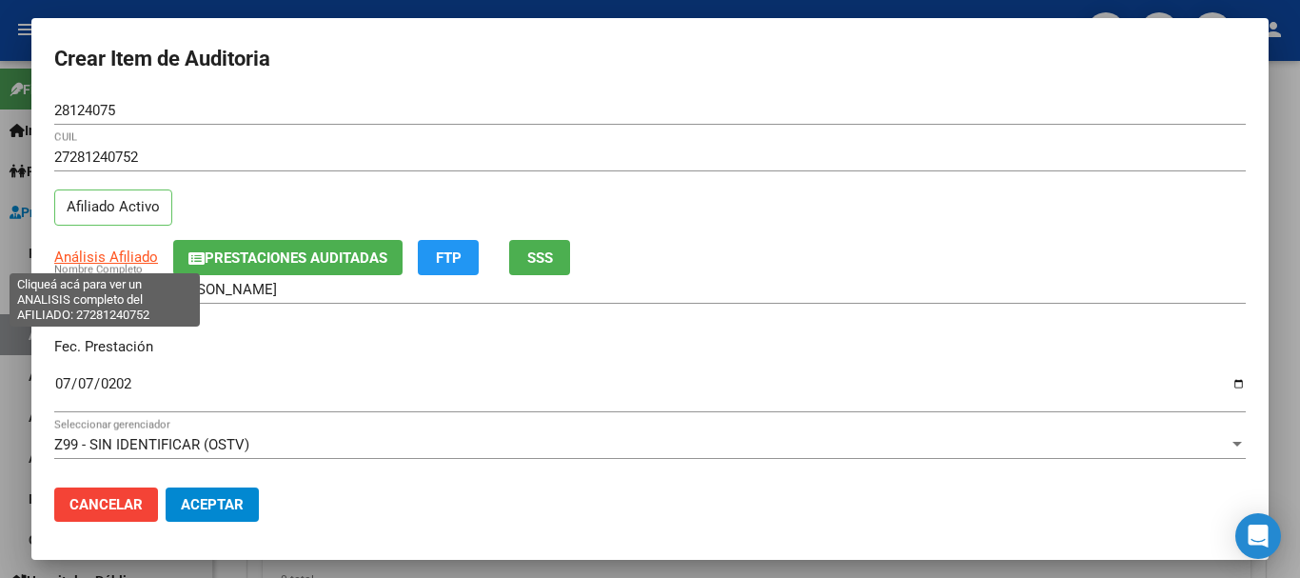
click at [100, 256] on span "Análisis Afiliado" at bounding box center [106, 256] width 104 height 17
type textarea "27281240752"
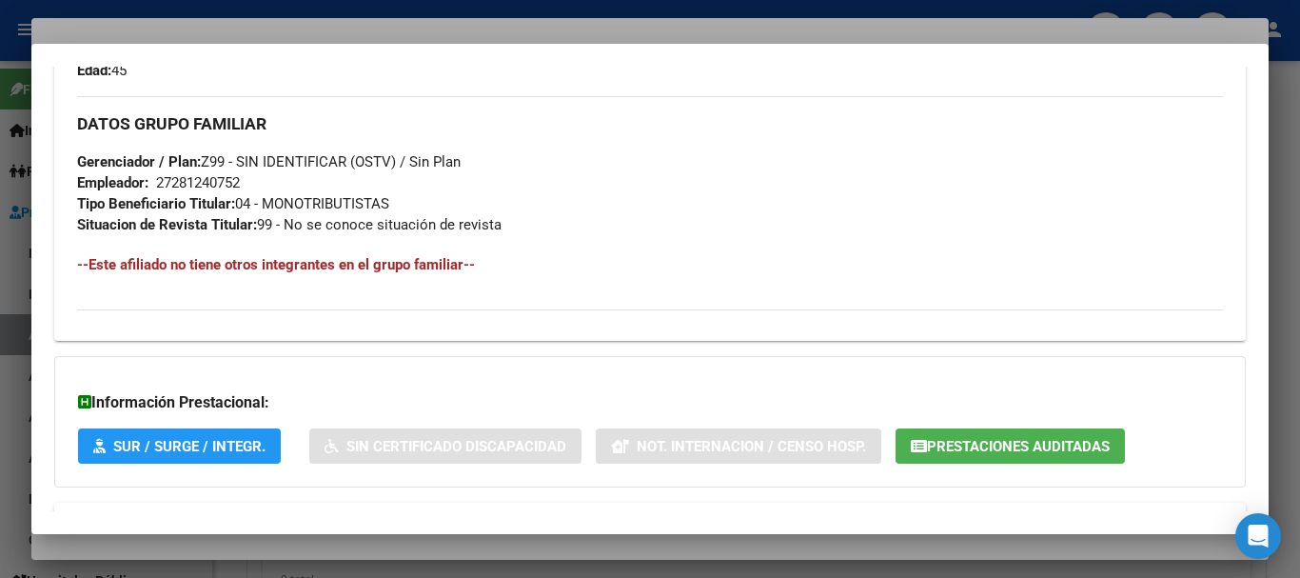
scroll to position [961, 0]
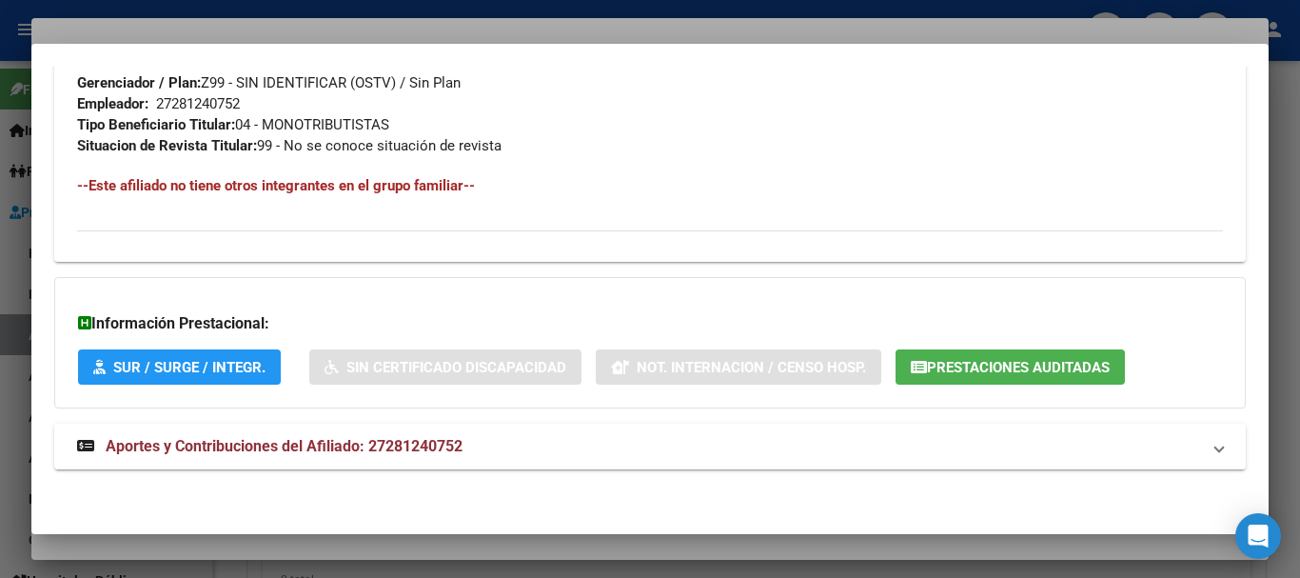
click at [479, 449] on mat-panel-title "Aportes y Contribuciones del Afiliado: 27281240752" at bounding box center [638, 446] width 1123 height 23
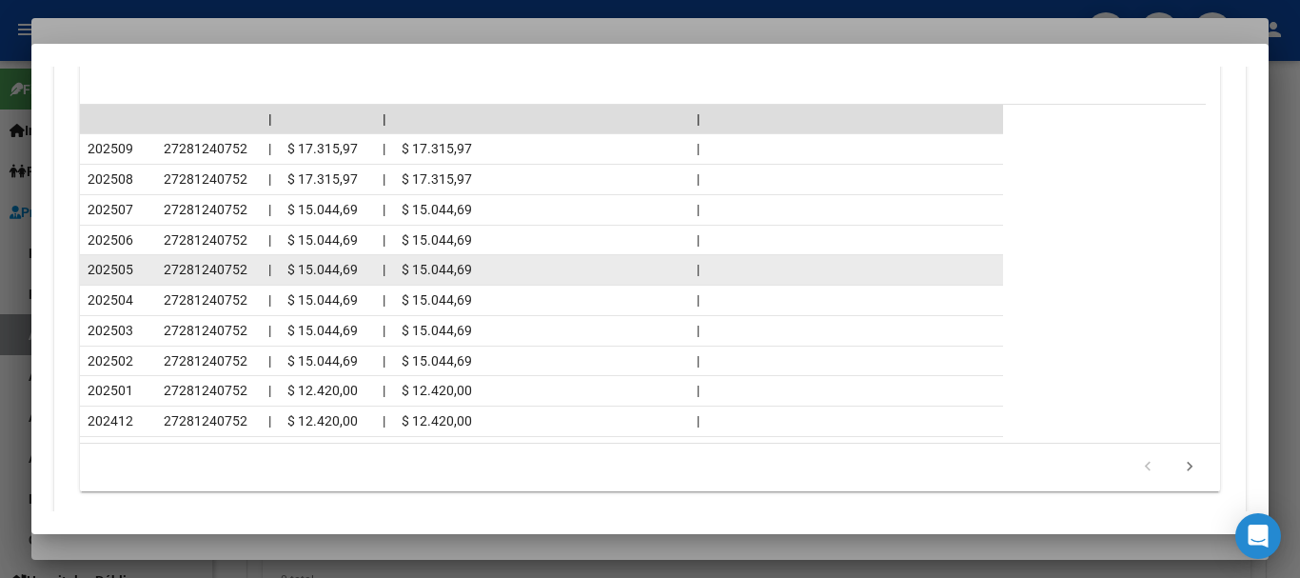
scroll to position [1815, 0]
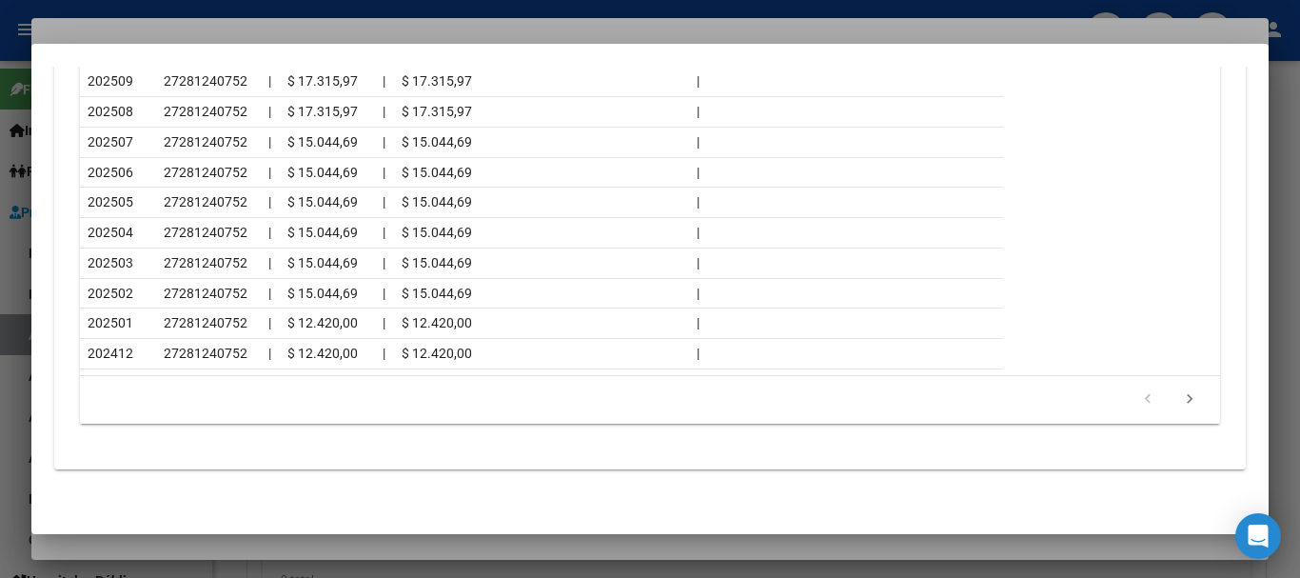
click at [227, 14] on div at bounding box center [650, 289] width 1300 height 578
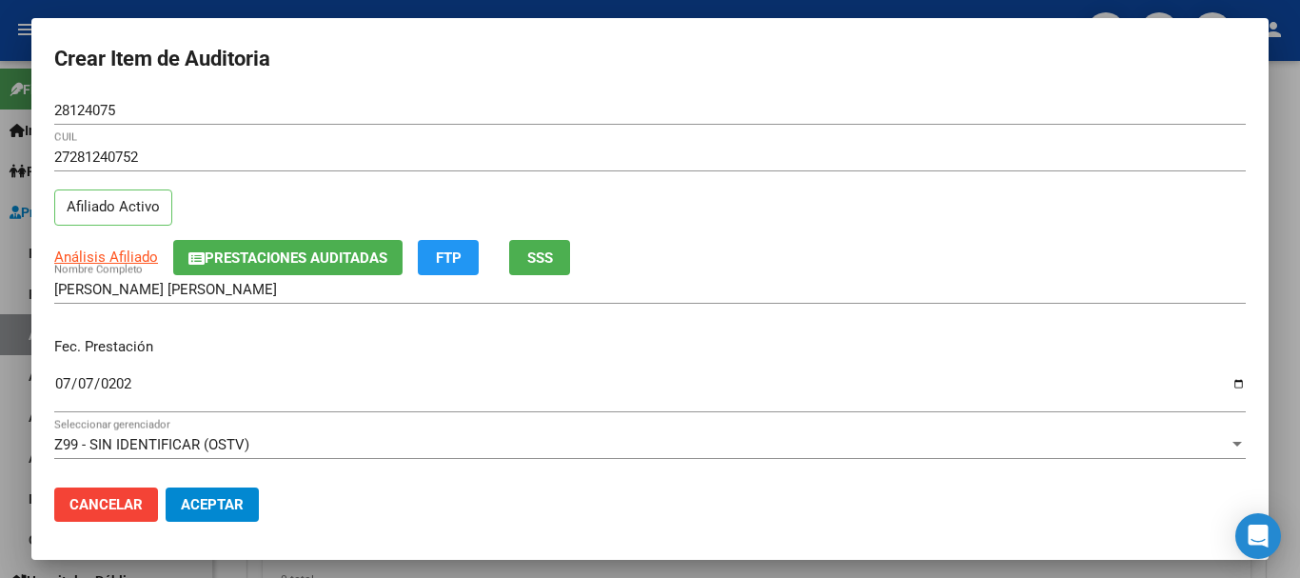
click at [1160, 314] on div "[PERSON_NAME] [PERSON_NAME] Nombre Completo" at bounding box center [650, 298] width 1192 height 47
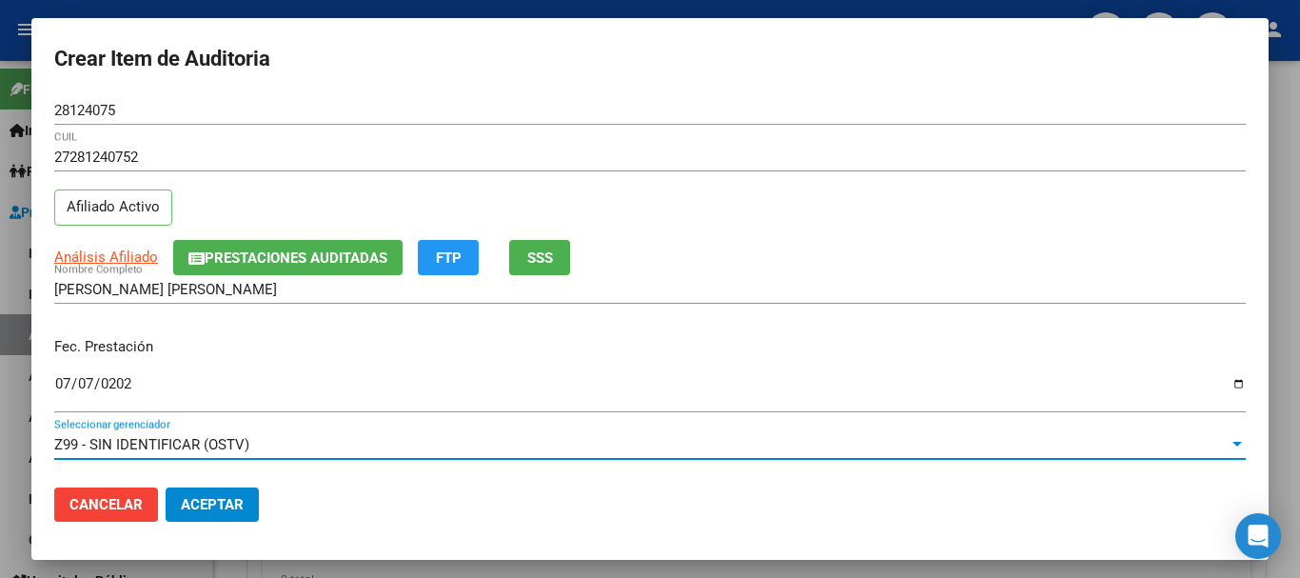
scroll to position [257, 0]
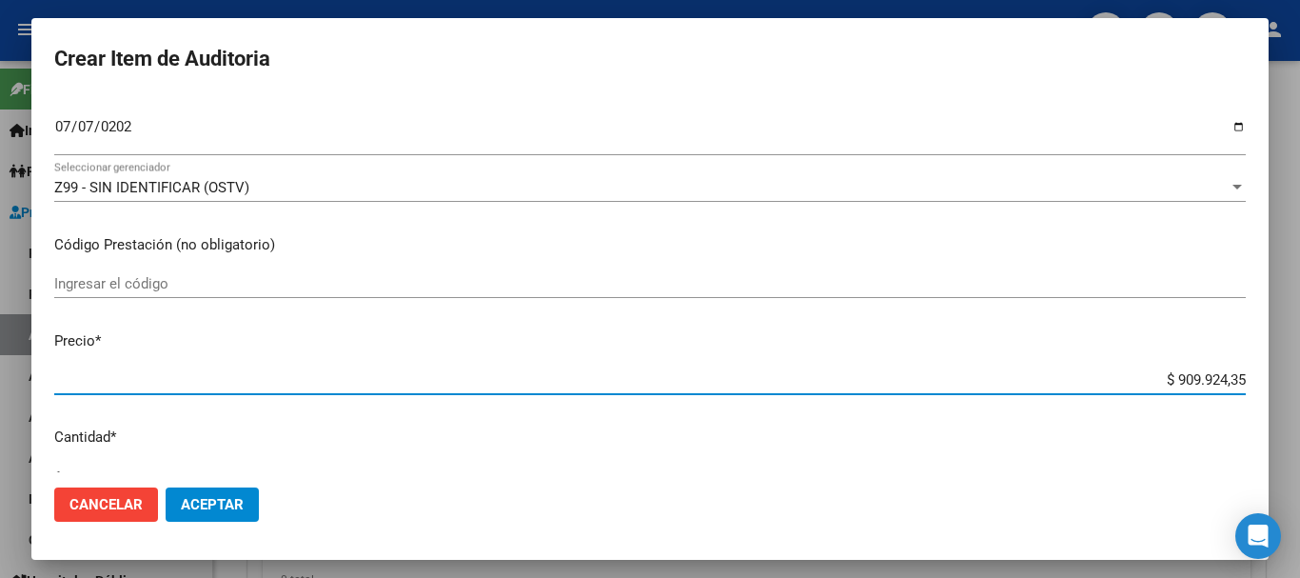
type input "$ 0,01"
type input "$ 0,12"
type input "$ 1,23"
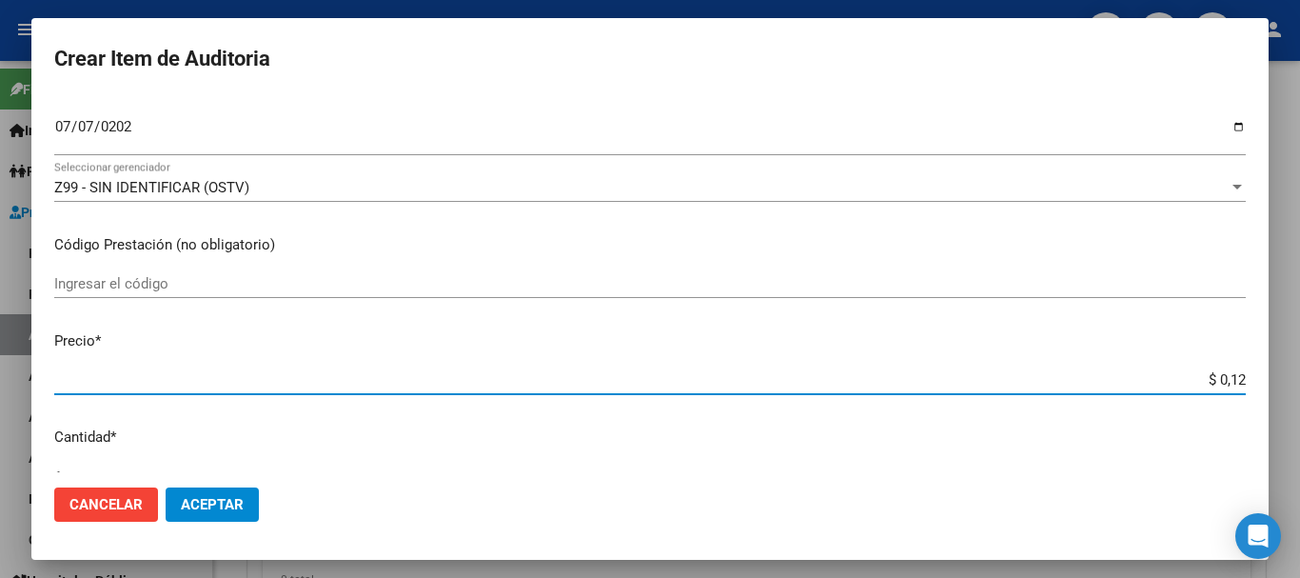
type input "$ 1,23"
type input "$ 12,38"
type input "$ 123,83"
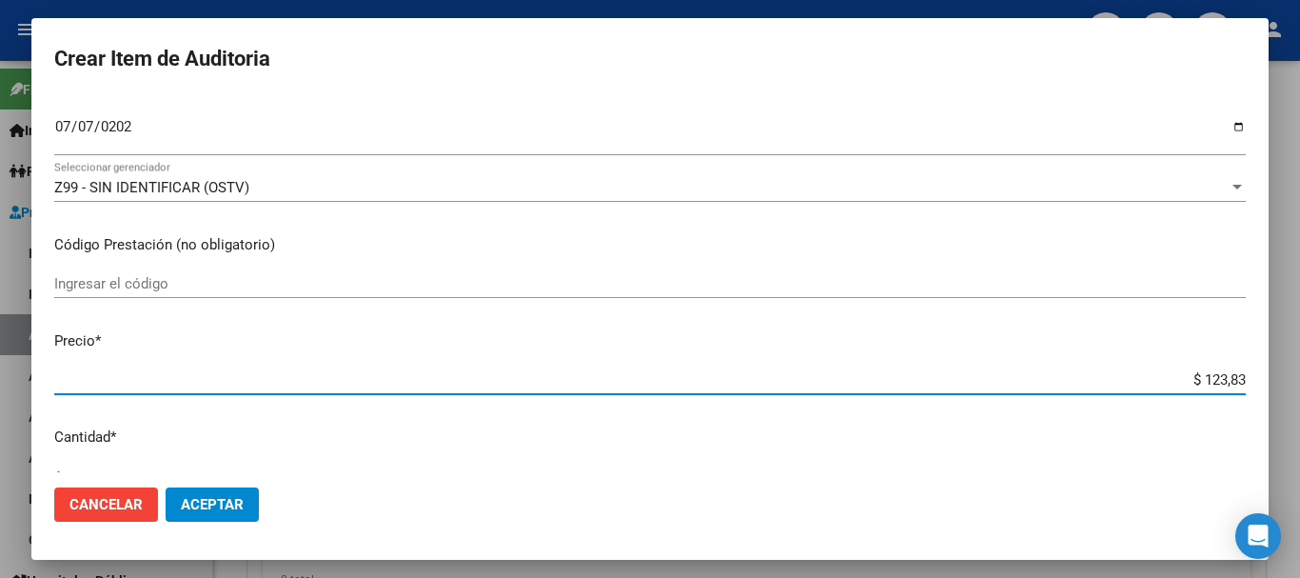
type input "$ 1.238,33"
type input "$ 12.383,33"
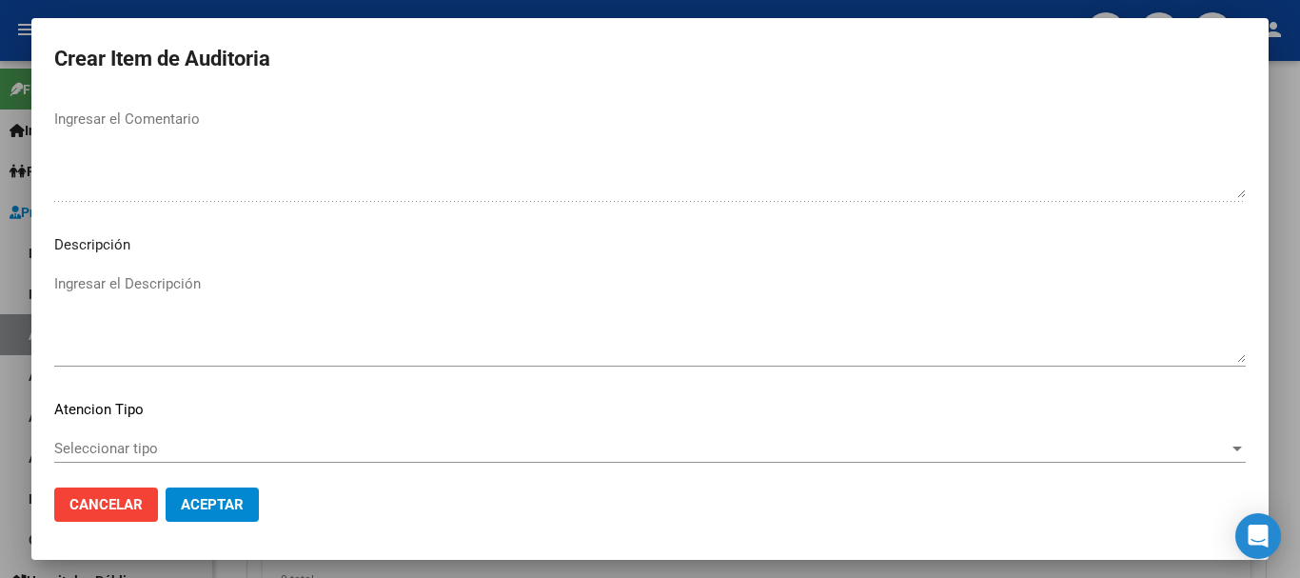
scroll to position [1338, 0]
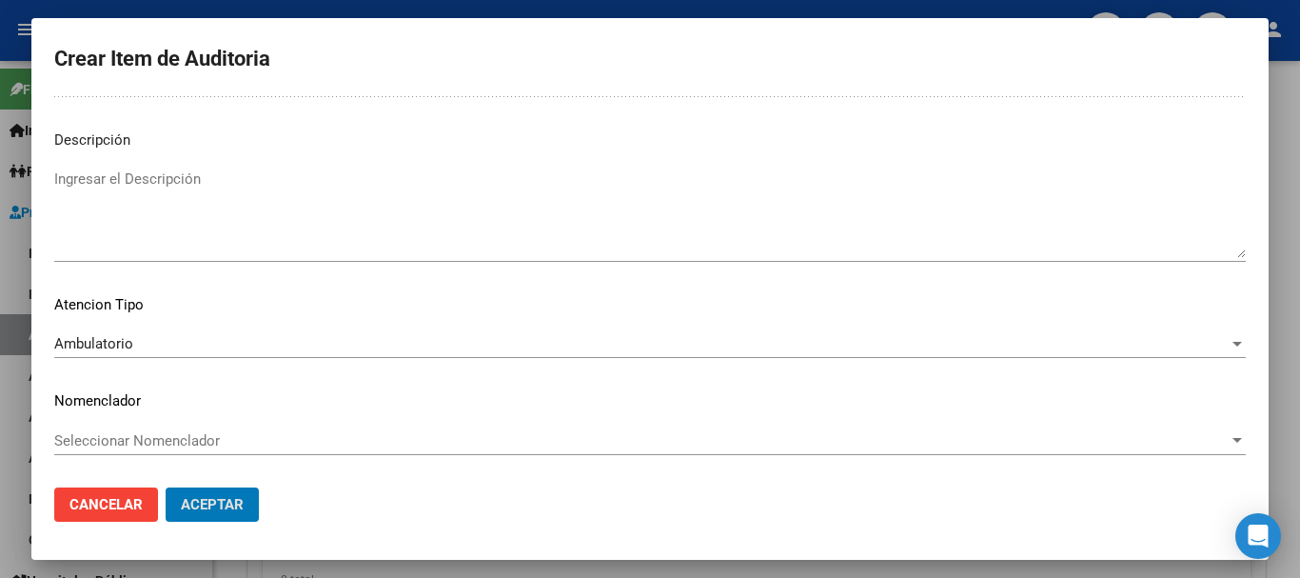
click at [166, 487] on button "Aceptar" at bounding box center [212, 504] width 93 height 34
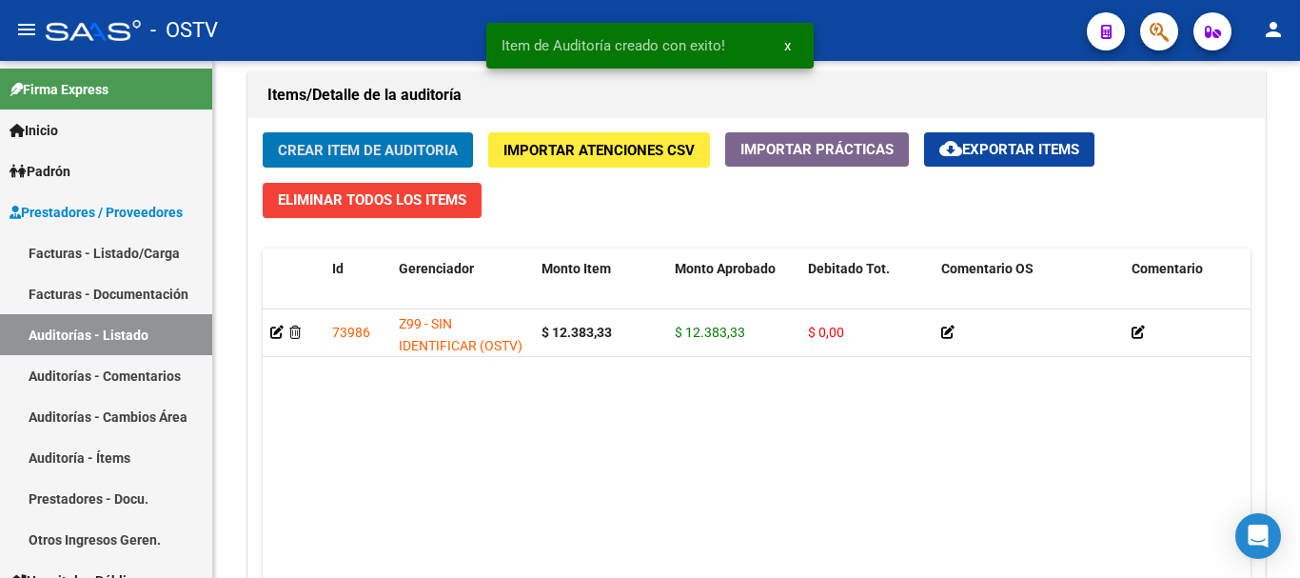
click at [263, 132] on button "Crear Item de Auditoria" at bounding box center [368, 149] width 210 height 35
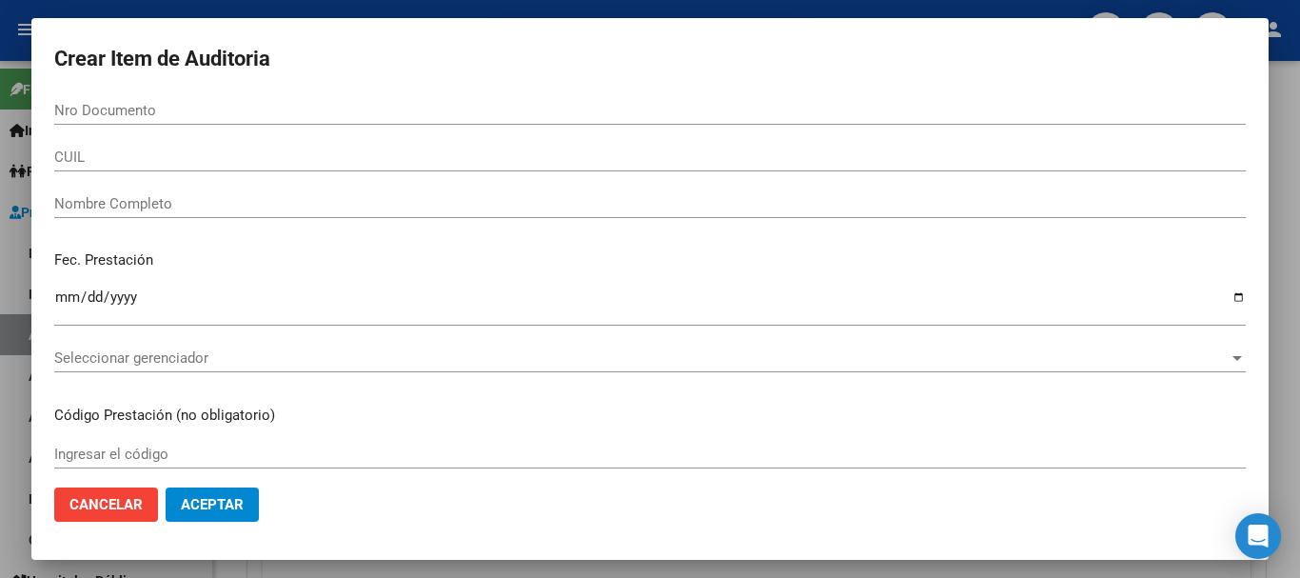
scroll to position [1365, 0]
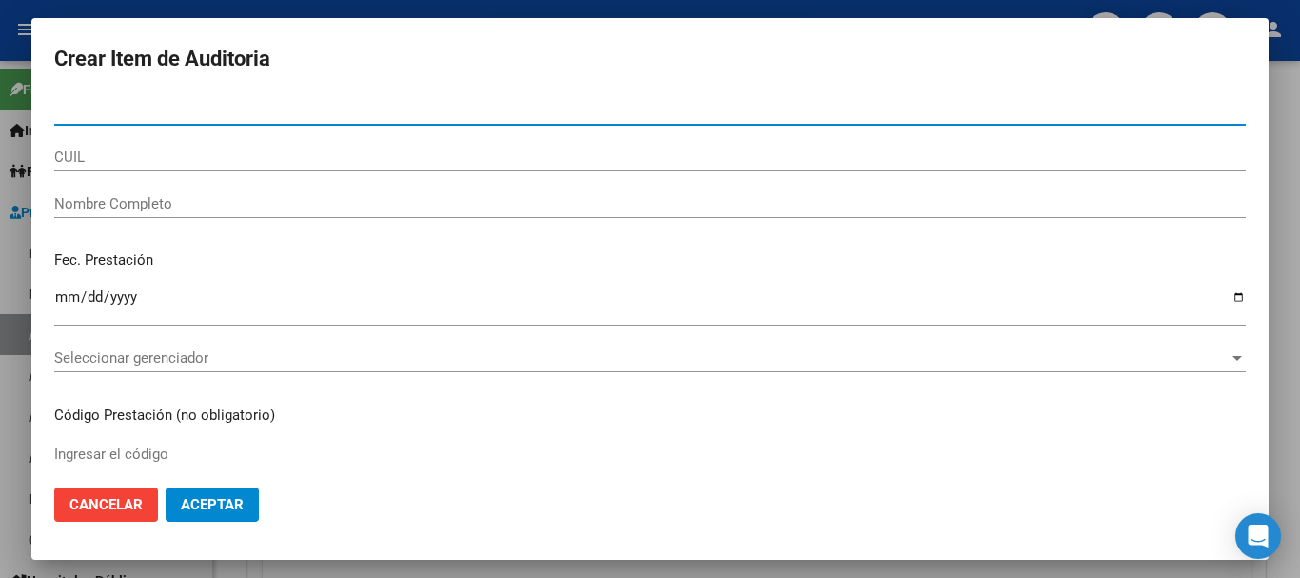
paste input "28124075"
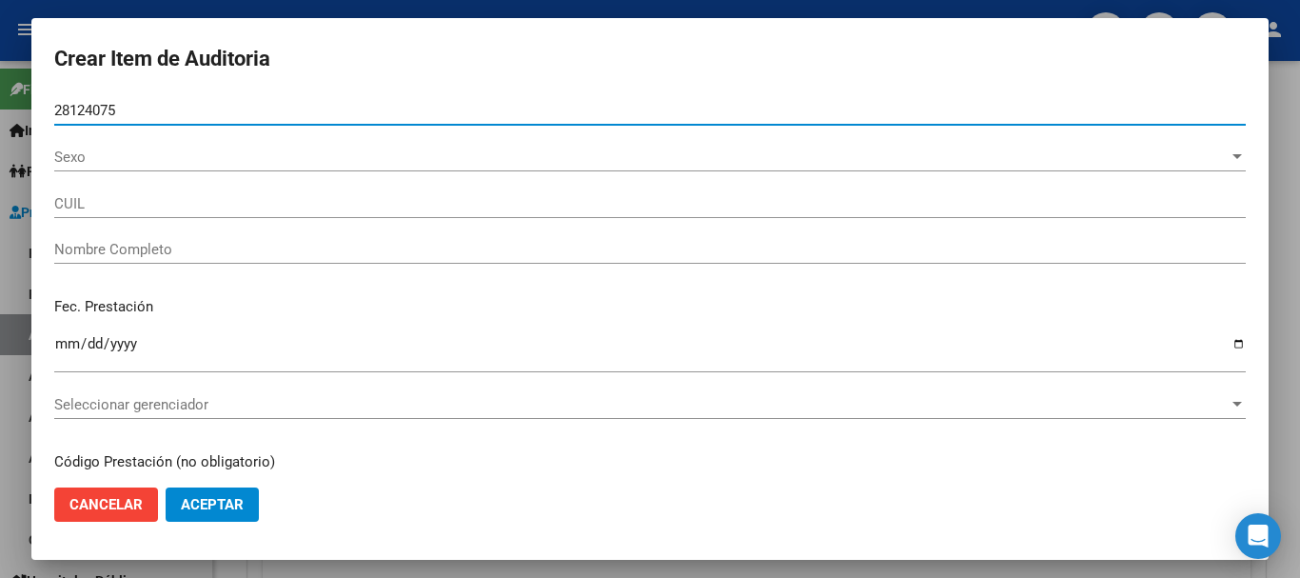
type input "28124075"
type input "27281240752"
type input "[PERSON_NAME] [PERSON_NAME]"
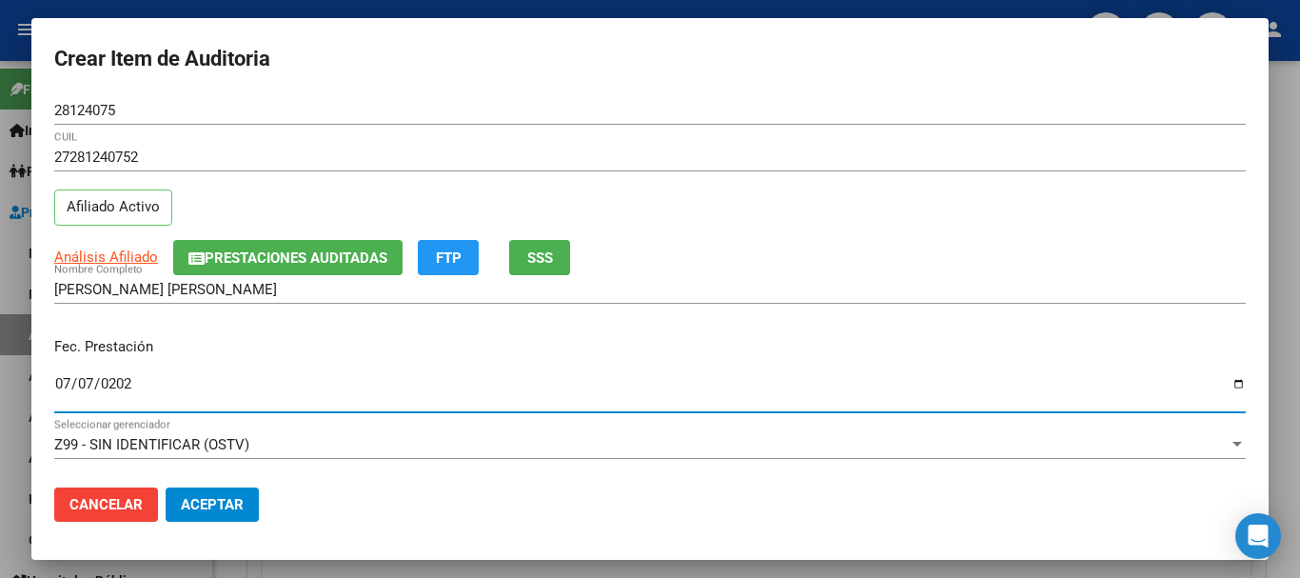
type input "[DATE]"
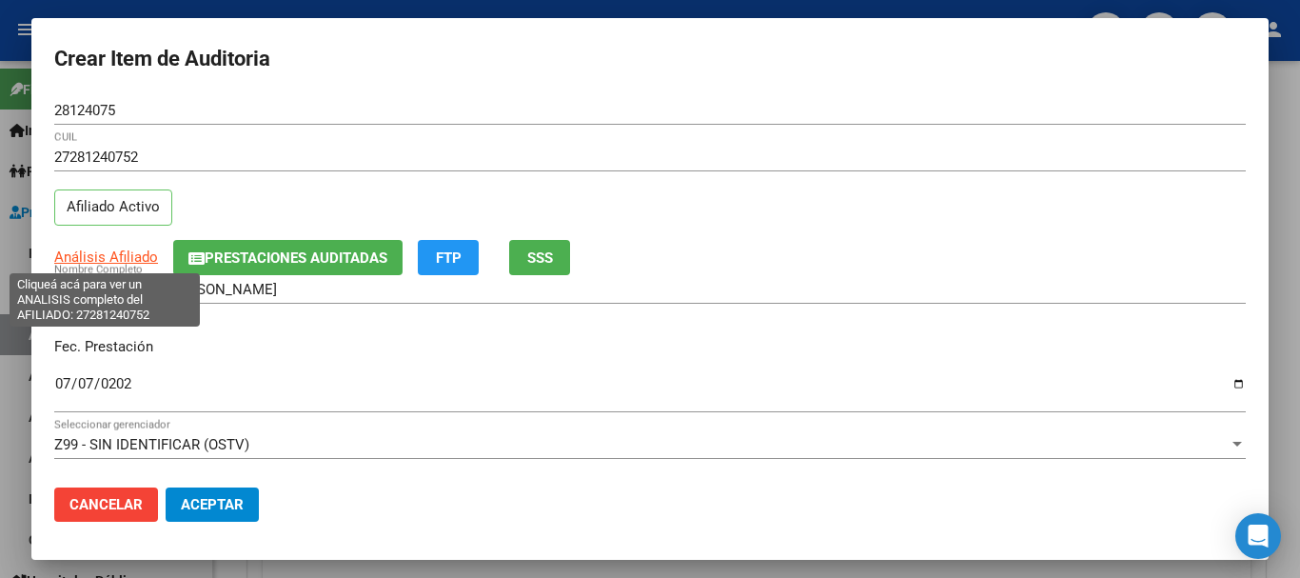
click at [125, 260] on span "Análisis Afiliado" at bounding box center [106, 256] width 104 height 17
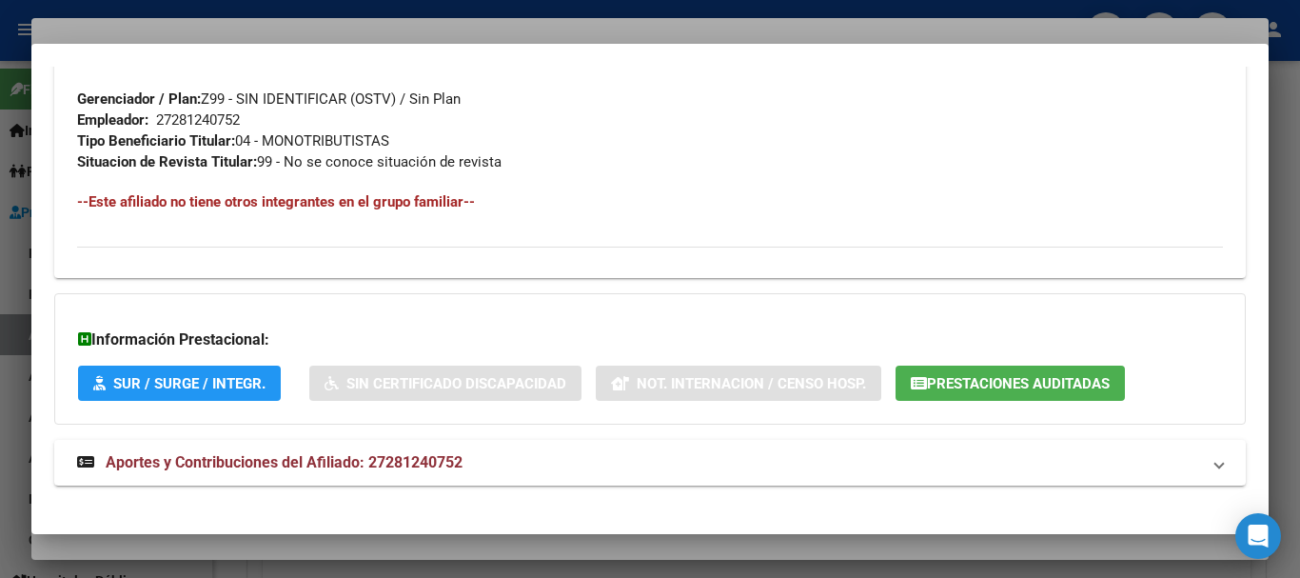
scroll to position [961, 0]
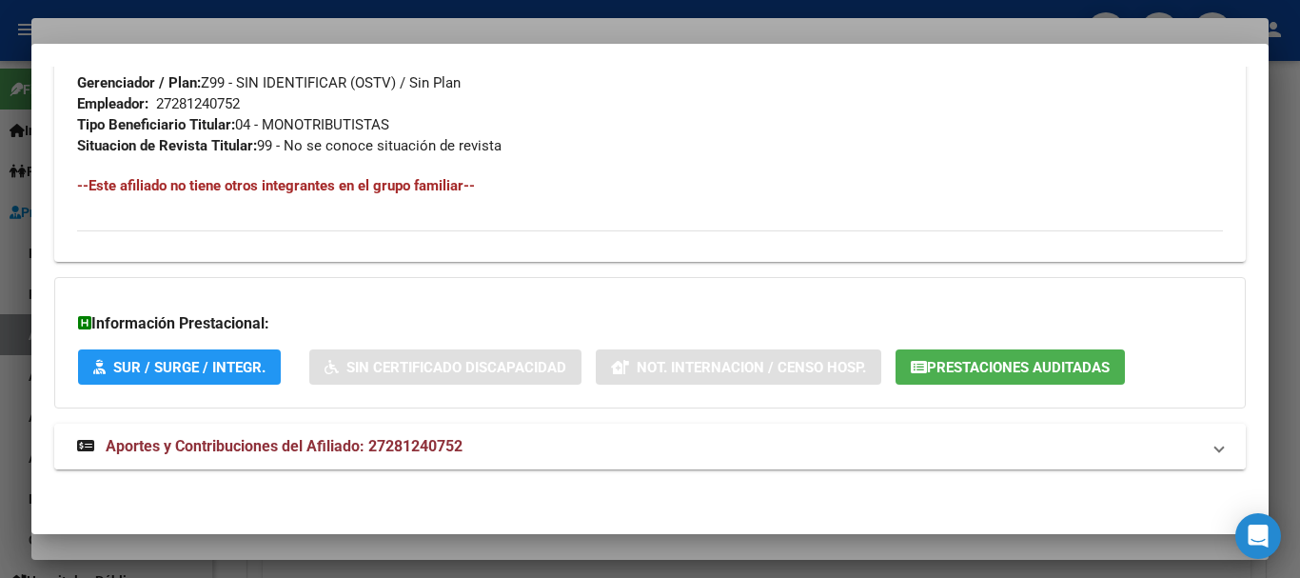
click at [418, 460] on mat-expansion-panel-header "Aportes y Contribuciones del Afiliado: 27281240752" at bounding box center [650, 447] width 1192 height 46
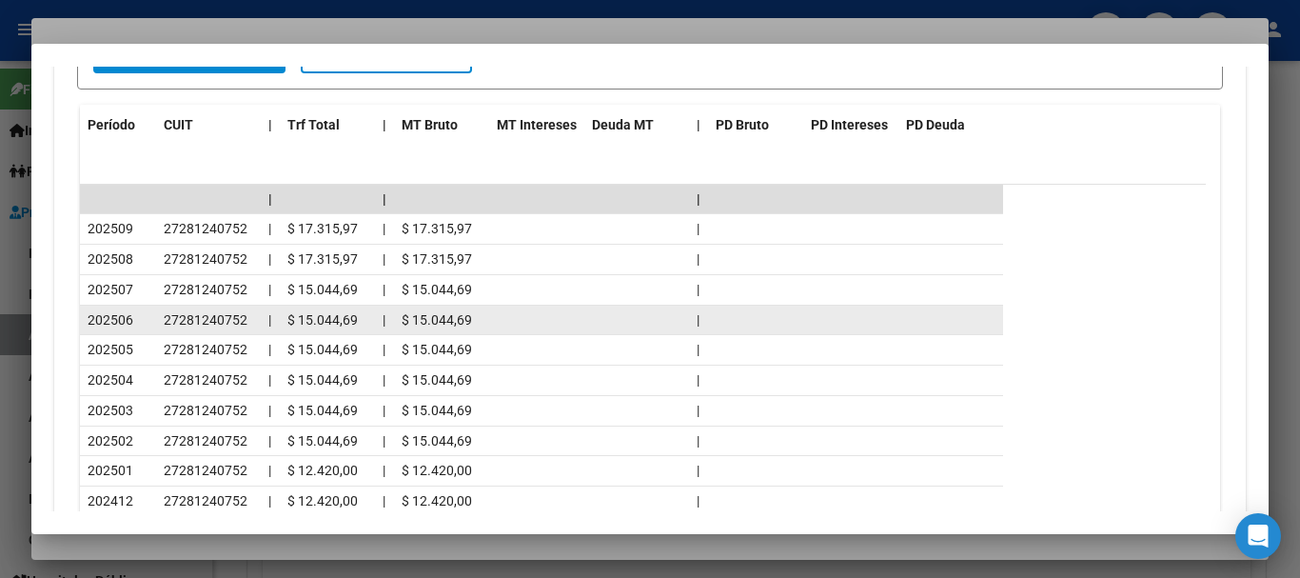
scroll to position [1815, 0]
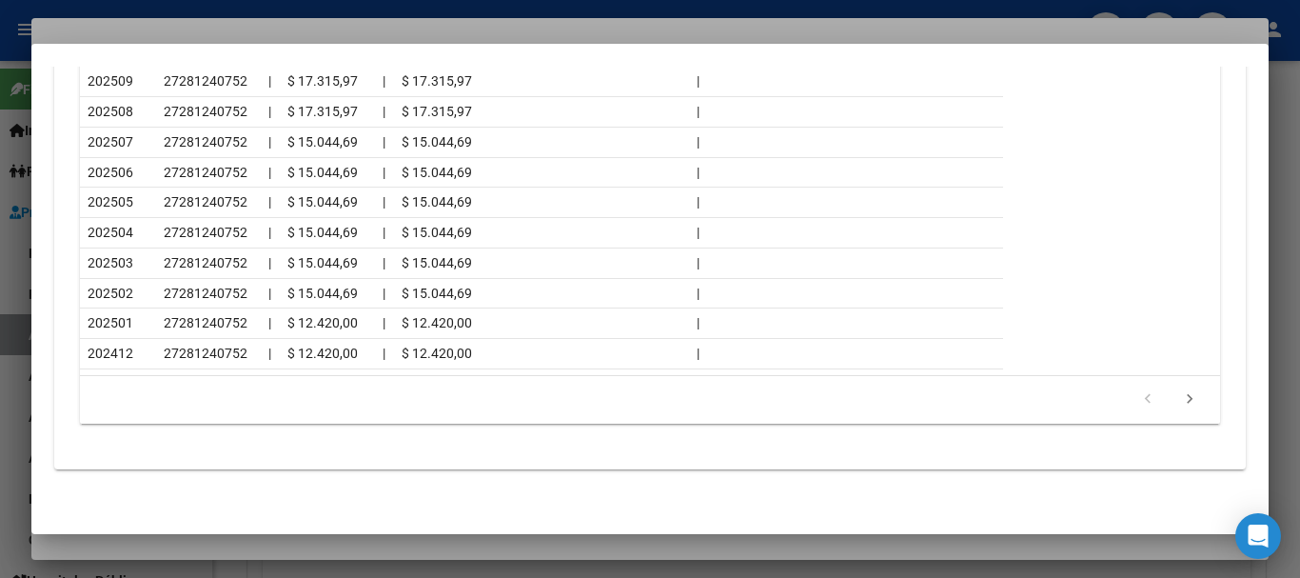
click at [203, 31] on div at bounding box center [650, 289] width 1300 height 578
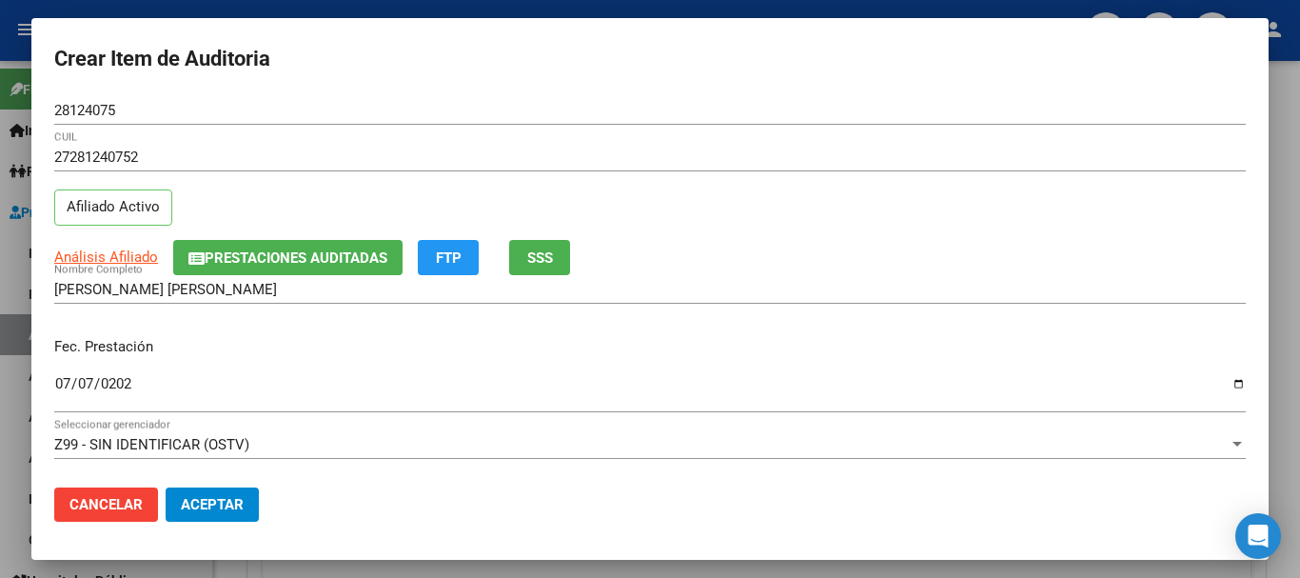
click at [635, 239] on div "27281240752 CUIL Afiliado Activo" at bounding box center [650, 191] width 1192 height 97
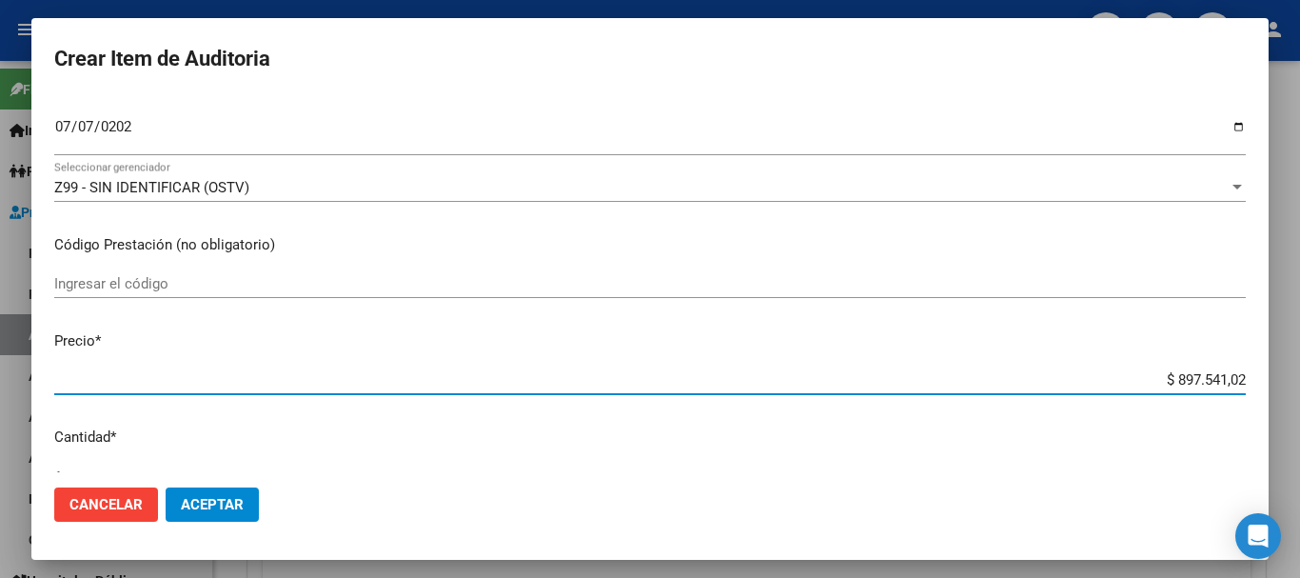
type input "$ 0,01"
type input "$ 0,12"
type input "$ 1,23"
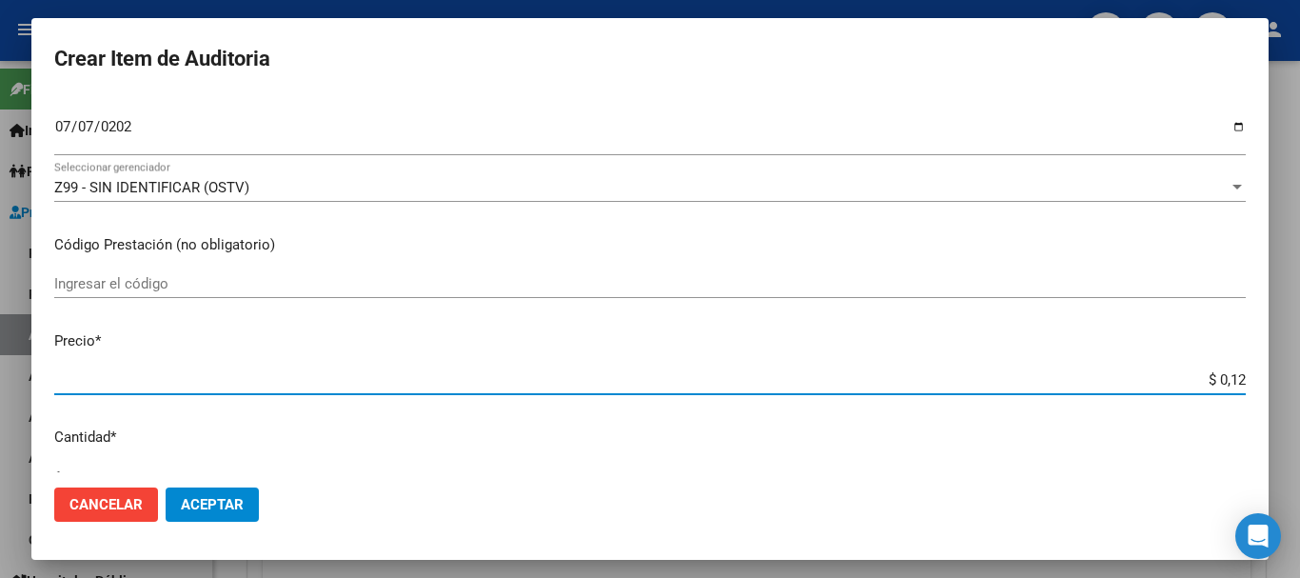
type input "$ 1,23"
type input "$ 12,38"
type input "$ 123,83"
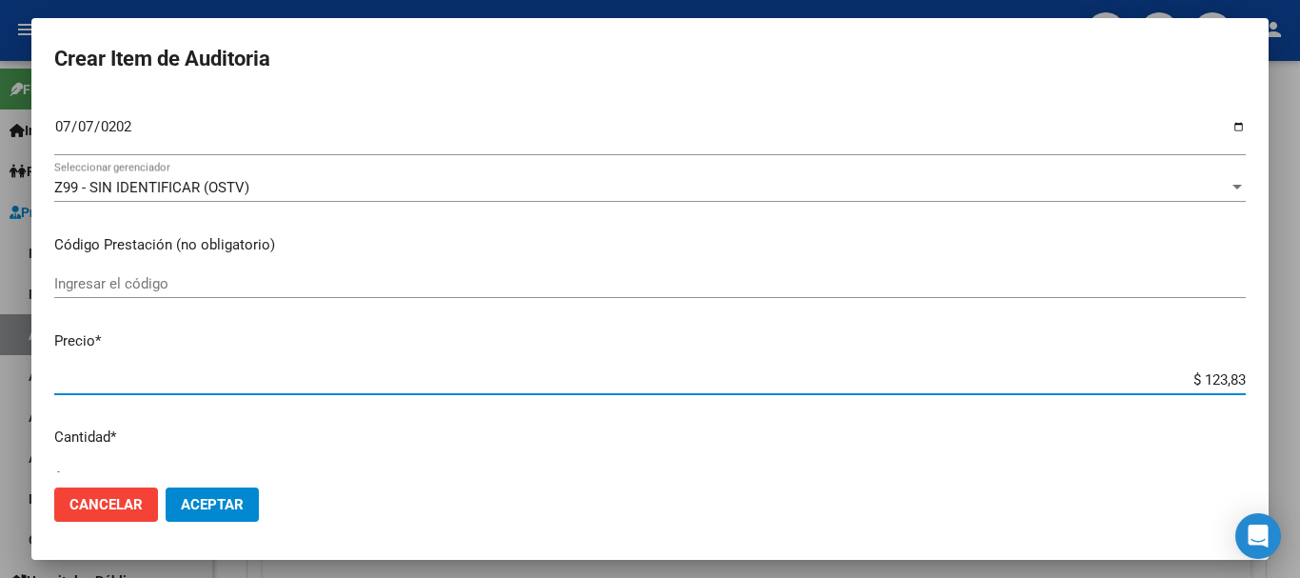
type input "$ 1.238,33"
type input "$ 12.383,33"
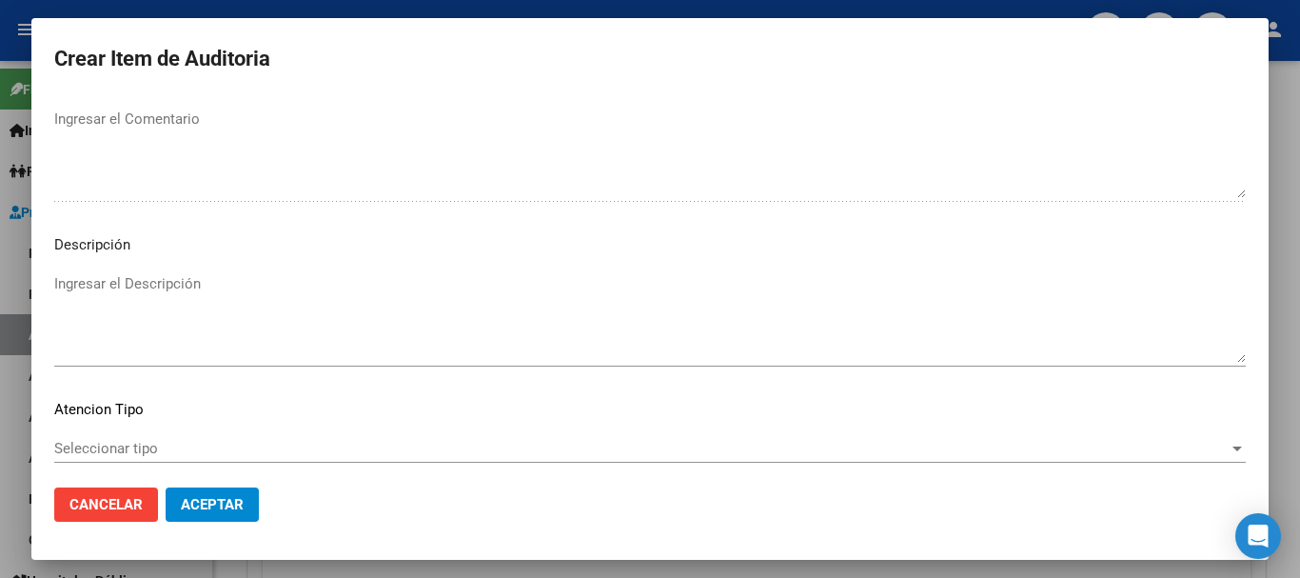
scroll to position [1338, 0]
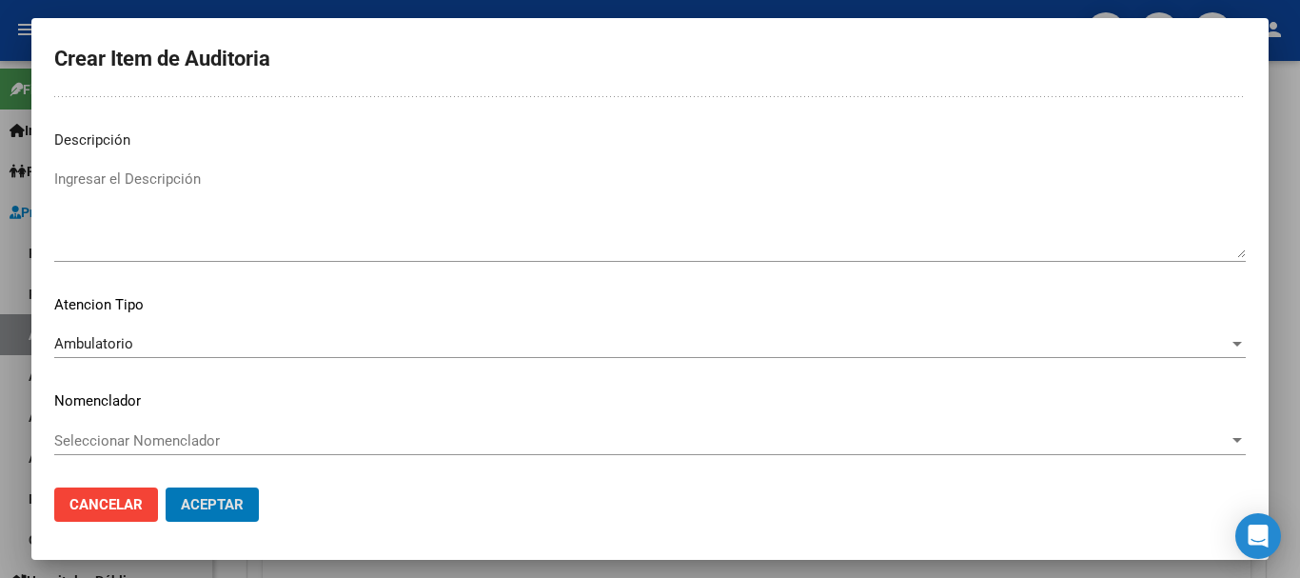
click at [166, 487] on button "Aceptar" at bounding box center [212, 504] width 93 height 34
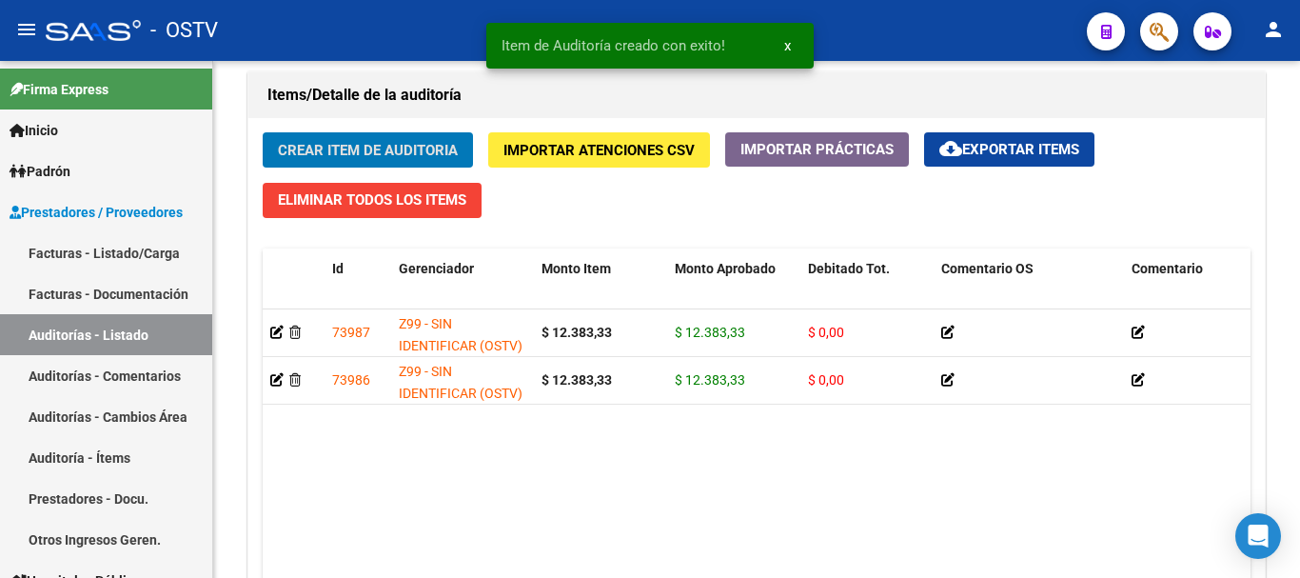
click at [263, 132] on button "Crear Item de Auditoria" at bounding box center [368, 149] width 210 height 35
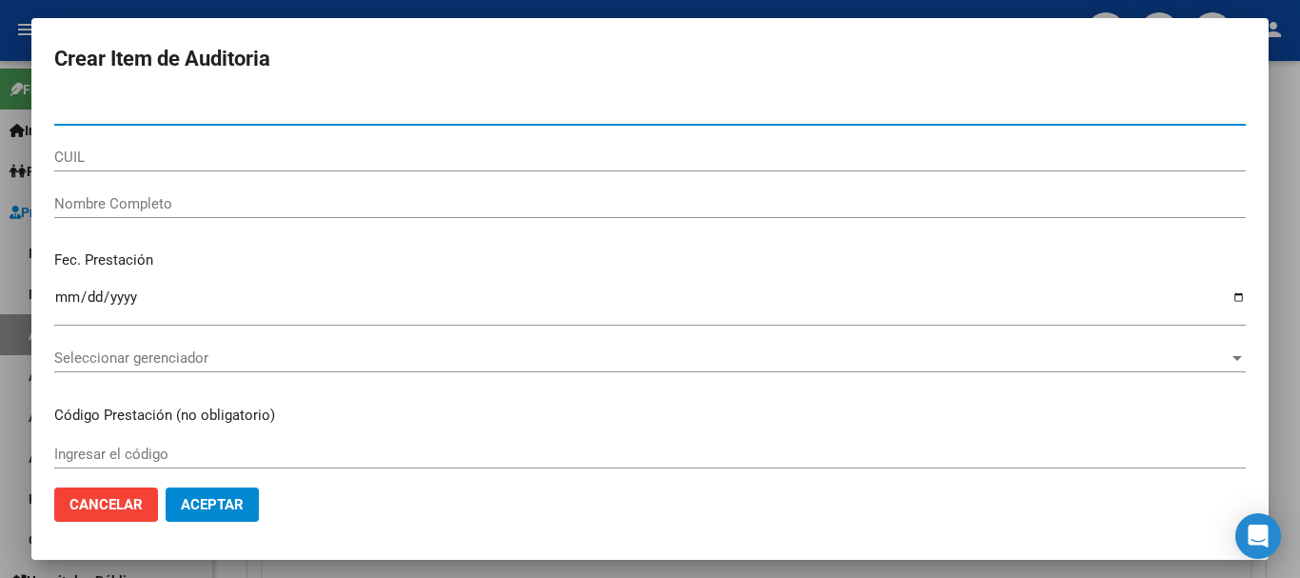
paste input "41275933"
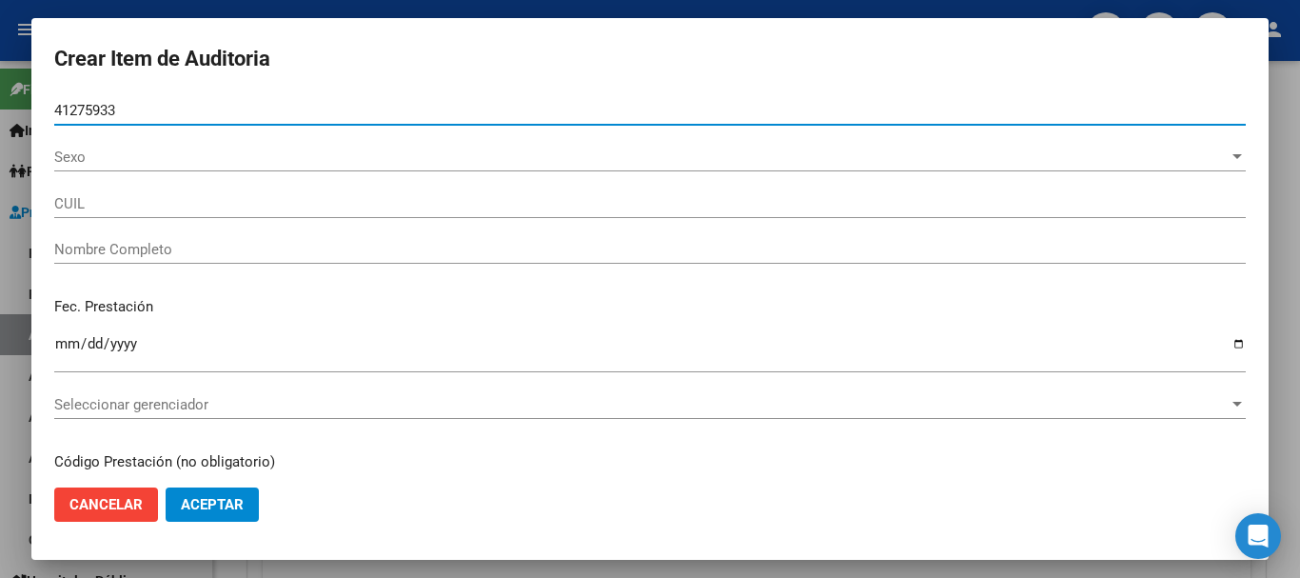
type input "41275933"
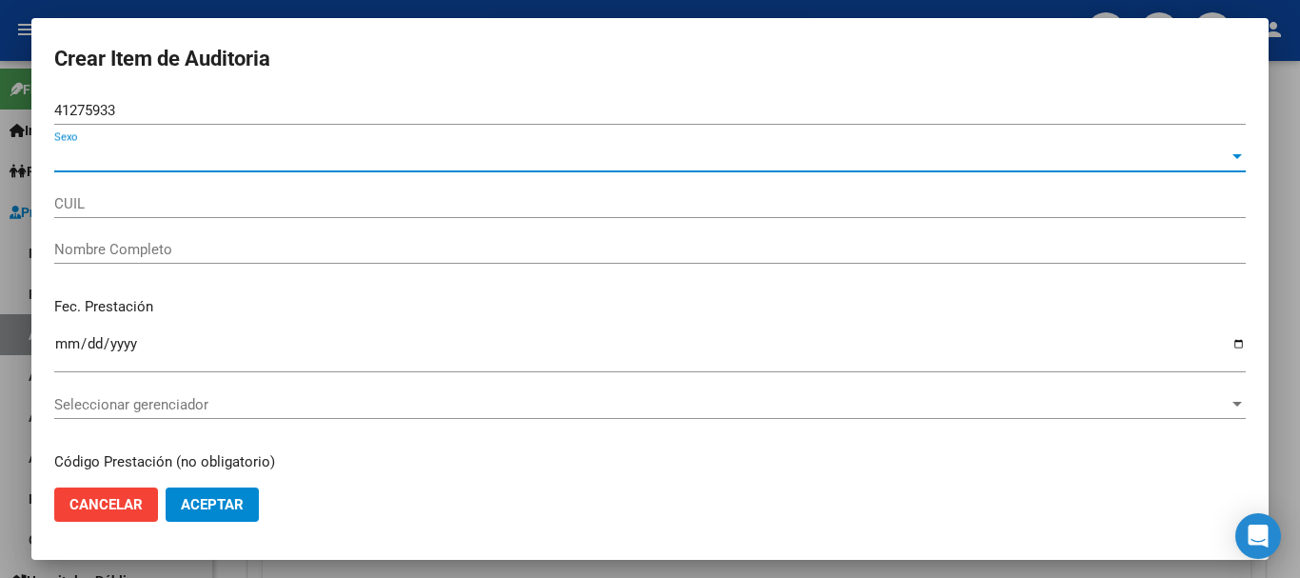
type input "27412759333"
type input "[PERSON_NAME] -"
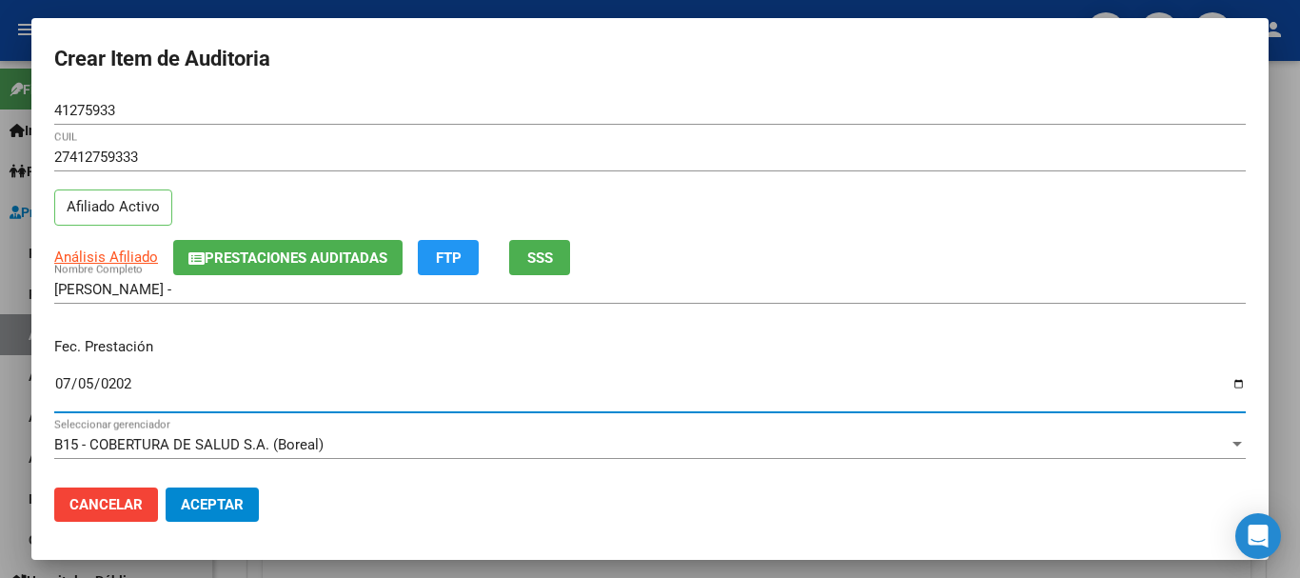
type input "[DATE]"
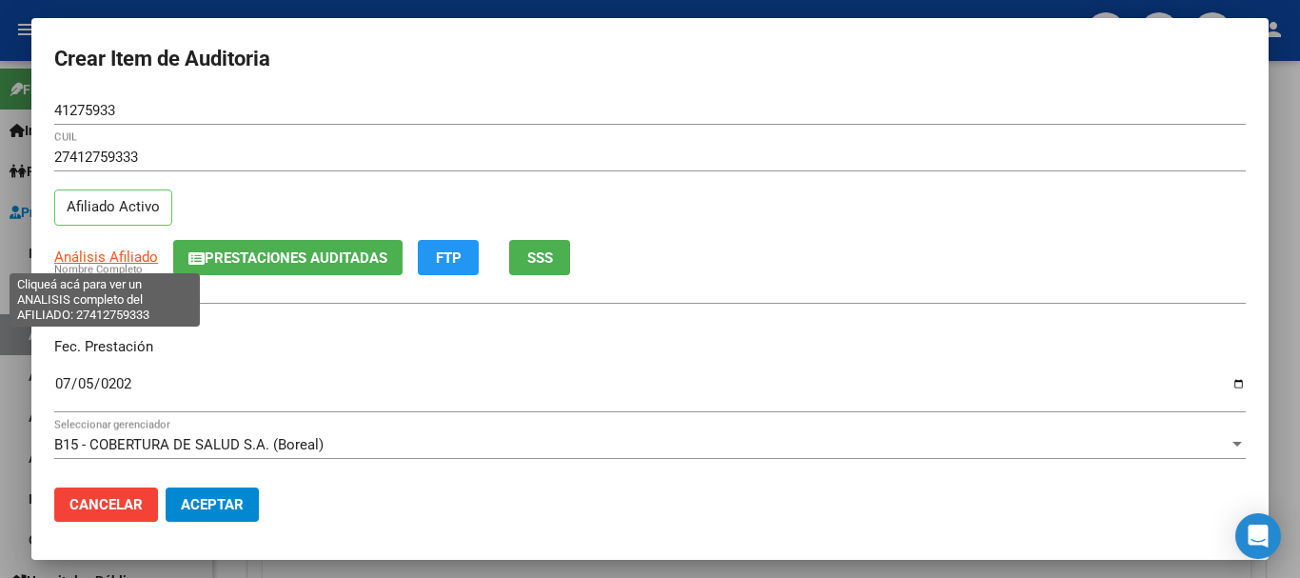
click at [117, 249] on span "Análisis Afiliado" at bounding box center [106, 256] width 104 height 17
type textarea "27412759333"
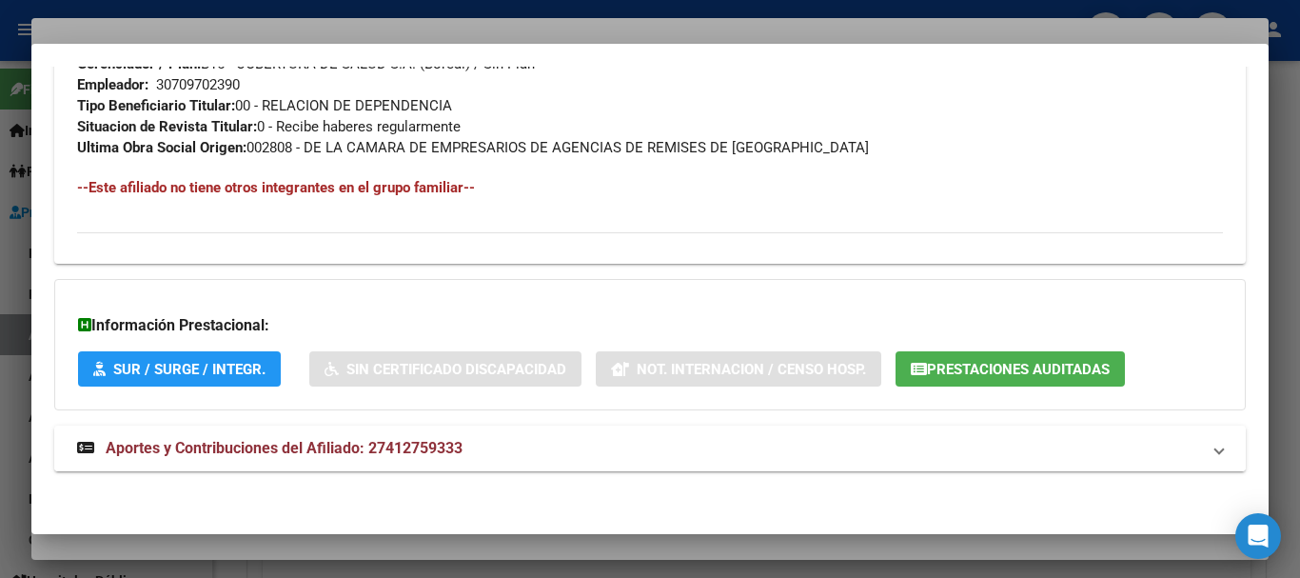
scroll to position [981, 0]
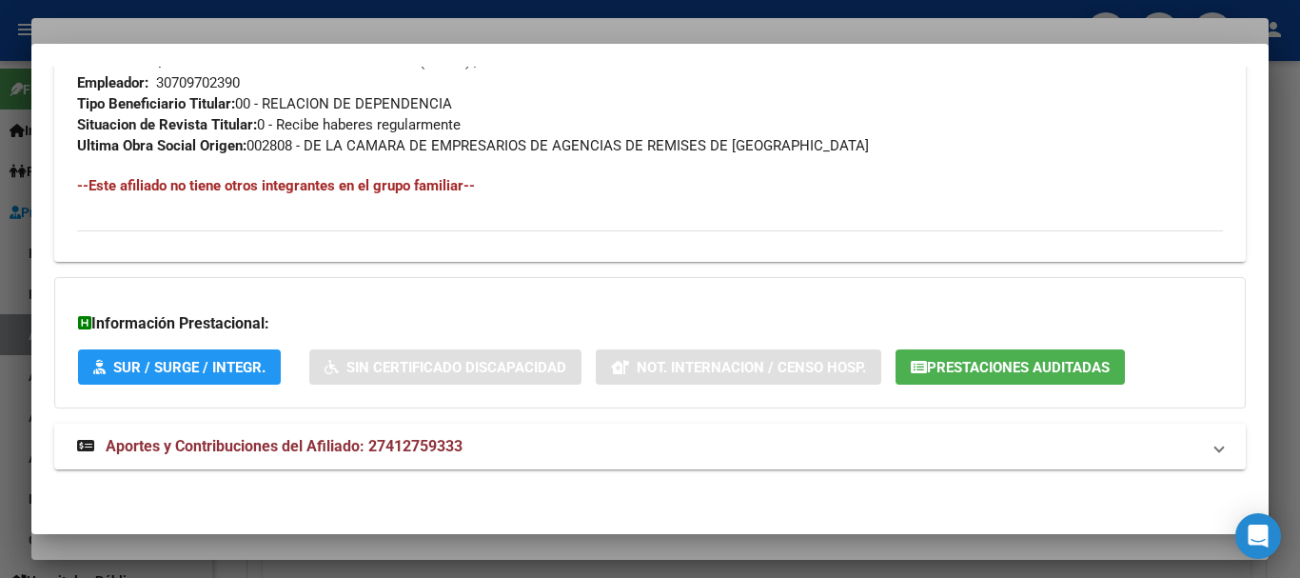
click at [388, 433] on mat-expansion-panel-header "Aportes y Contribuciones del Afiliado: 27412759333" at bounding box center [650, 447] width 1192 height 46
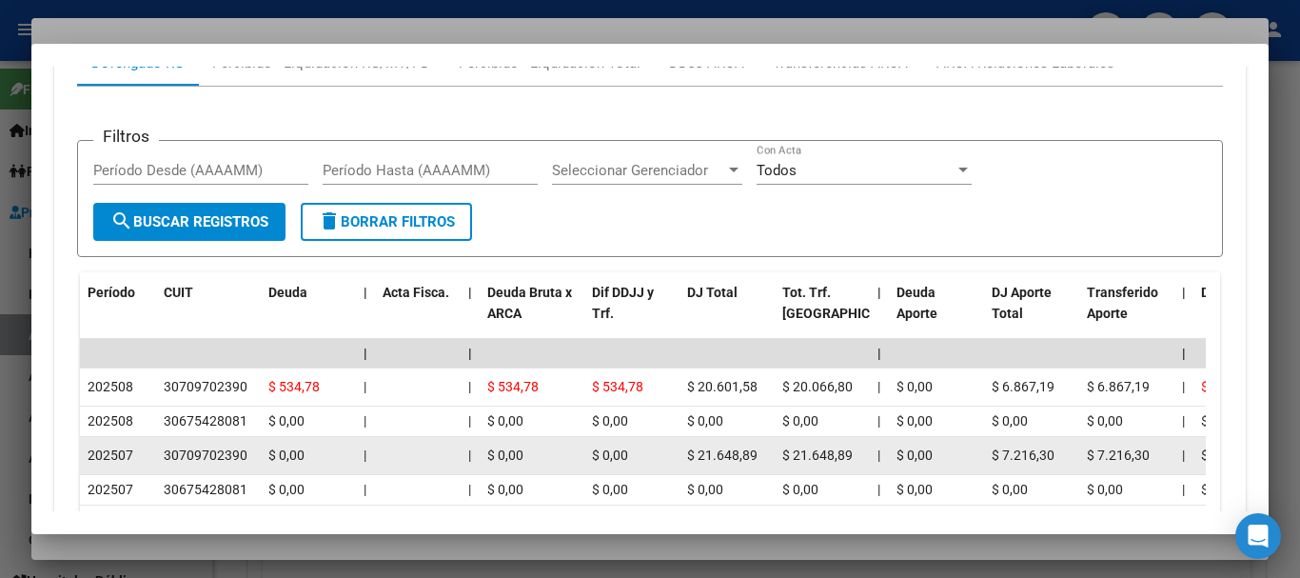
scroll to position [1616, 0]
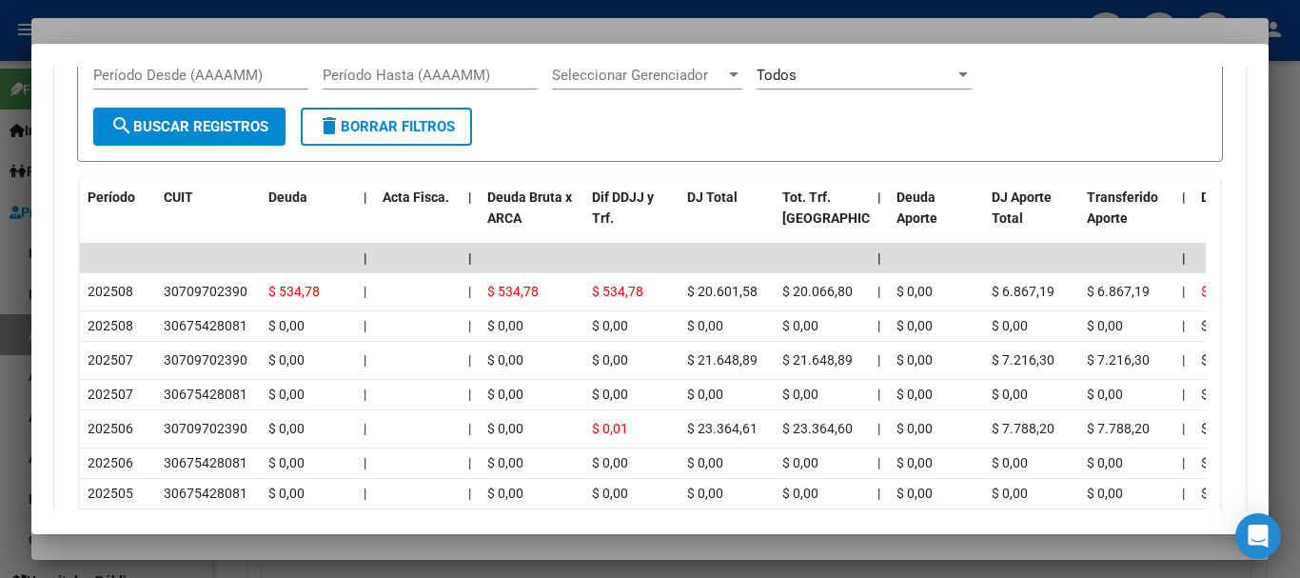
click at [318, 22] on div at bounding box center [650, 289] width 1300 height 578
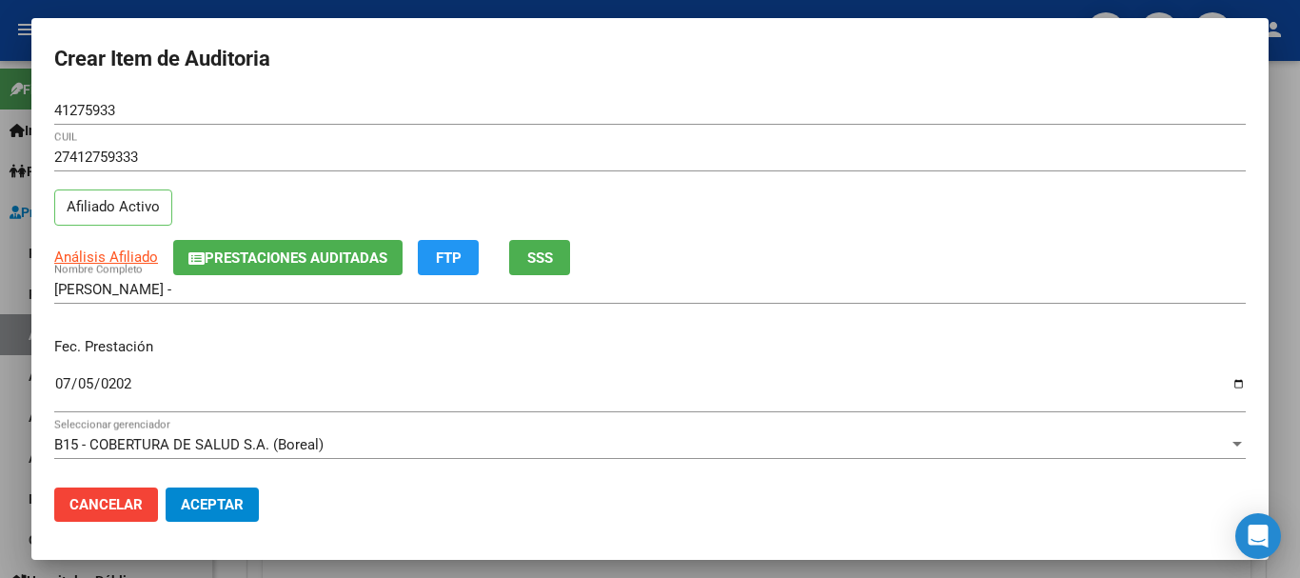
click at [992, 200] on div "27412759333 CUIL Afiliado Activo" at bounding box center [650, 191] width 1192 height 97
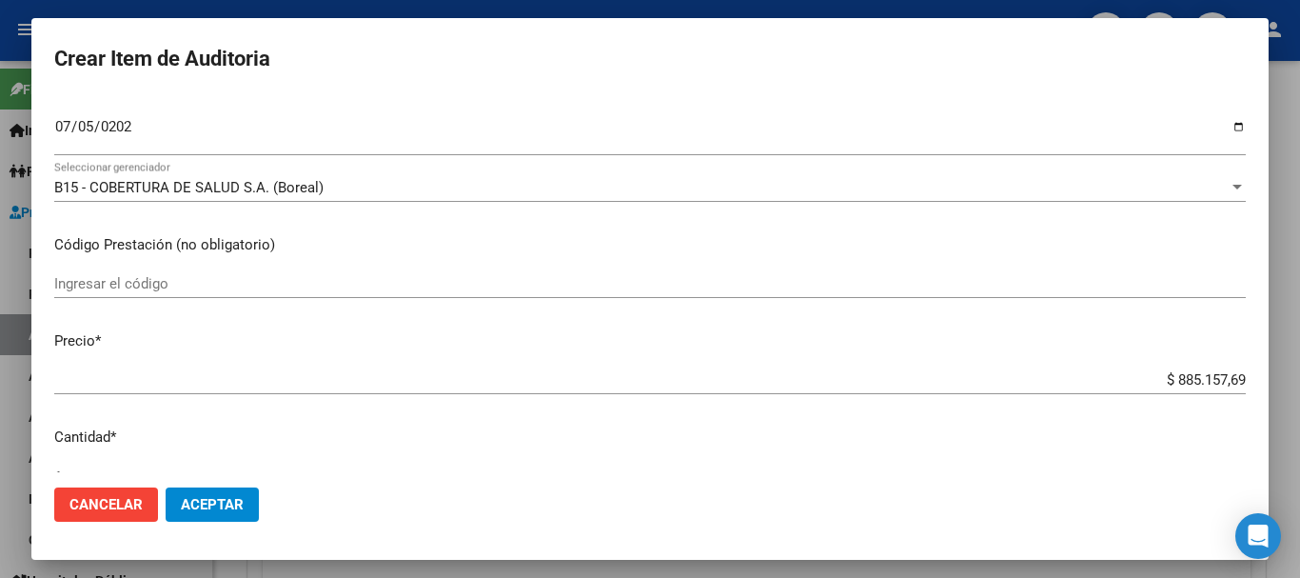
type input "$ 0,02"
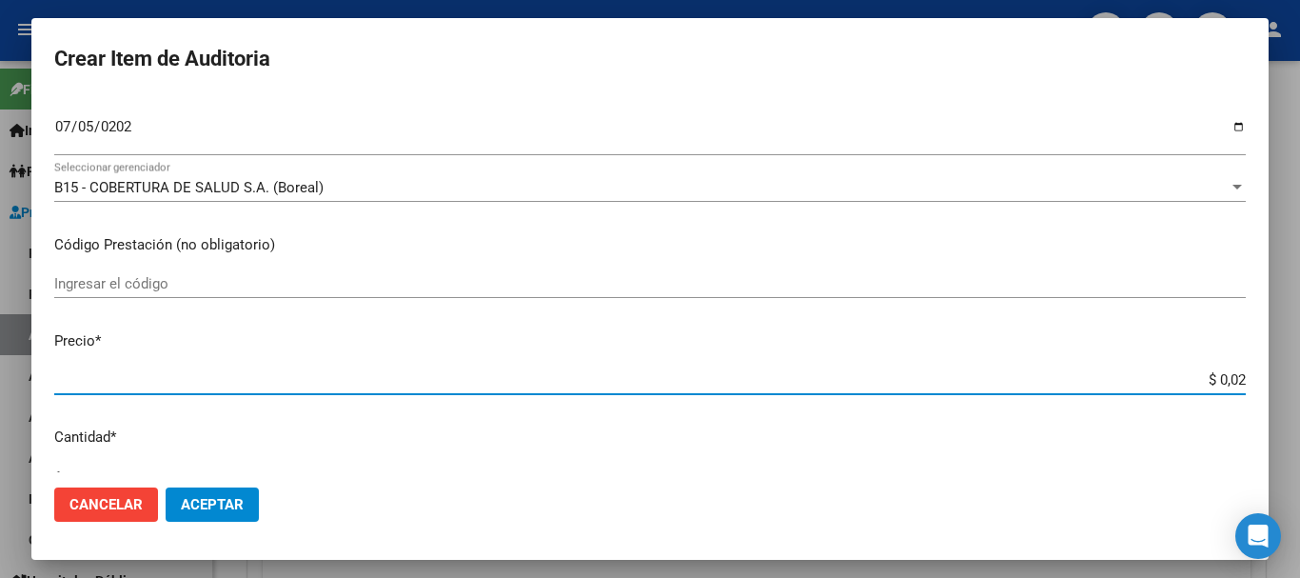
type input "$ 0,27"
type input "$ 2,78"
type input "$ 27,86"
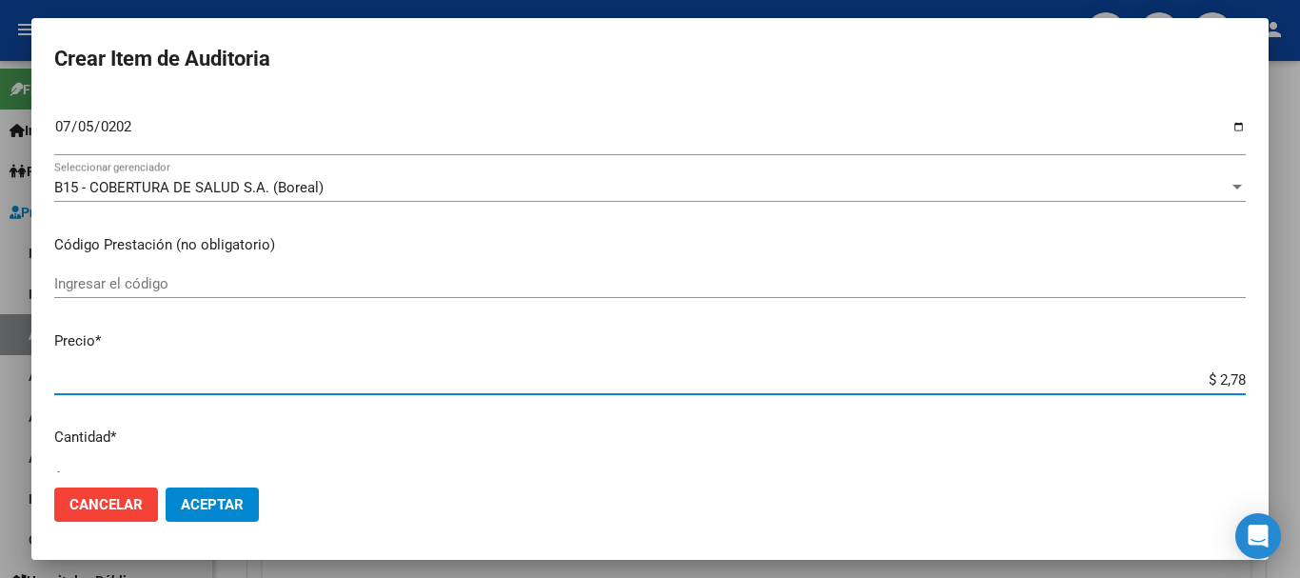
type input "$ 27,86"
type input "$ 2,78"
type input "$ 27,85"
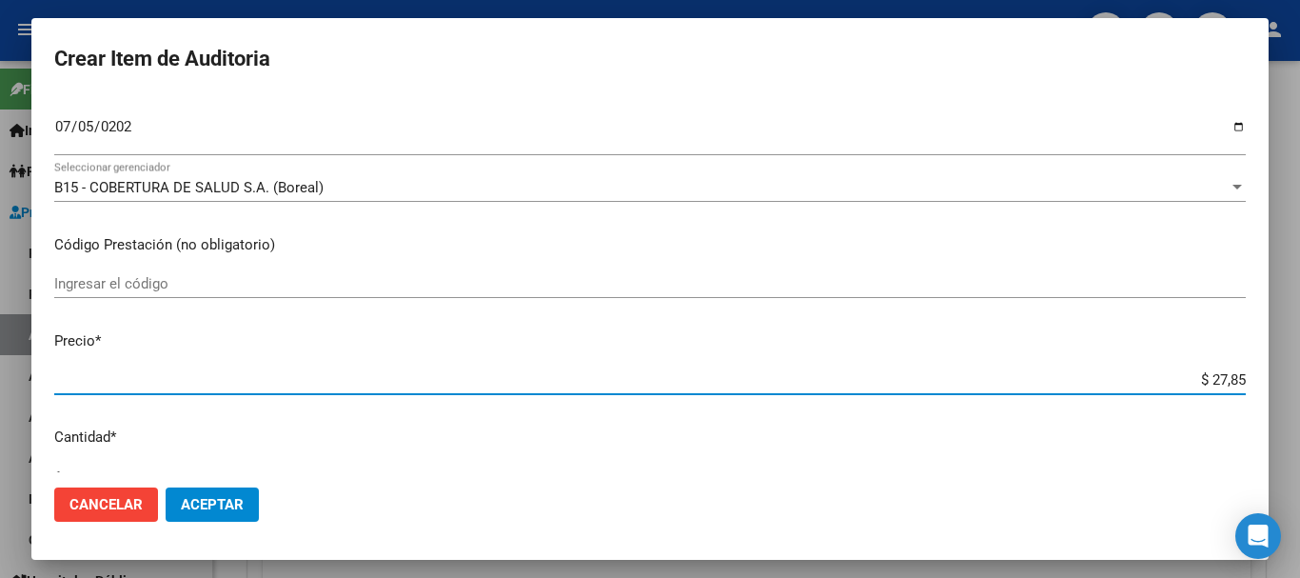
type input "$ 278,56"
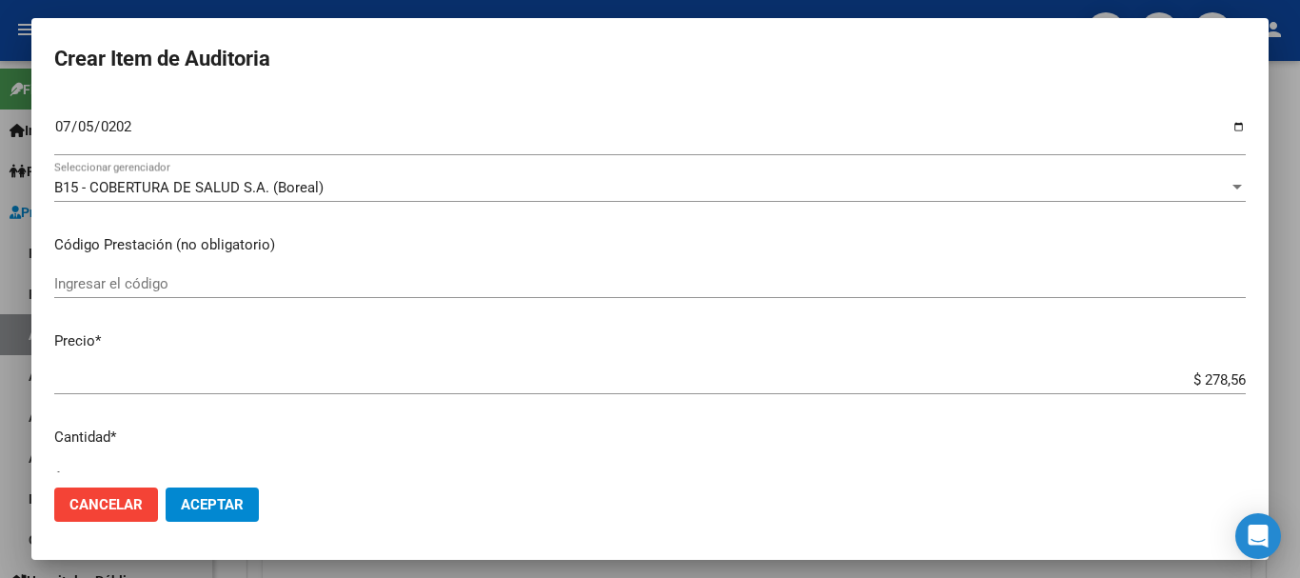
type input "$ 2.785,66"
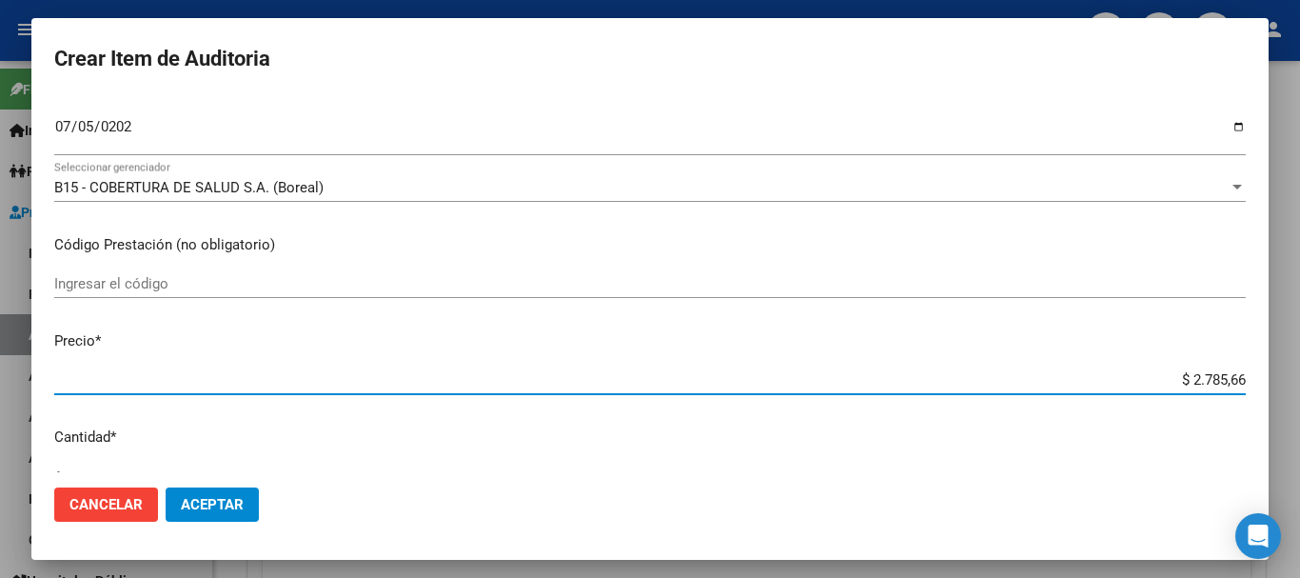
type input "$ 27.856,65"
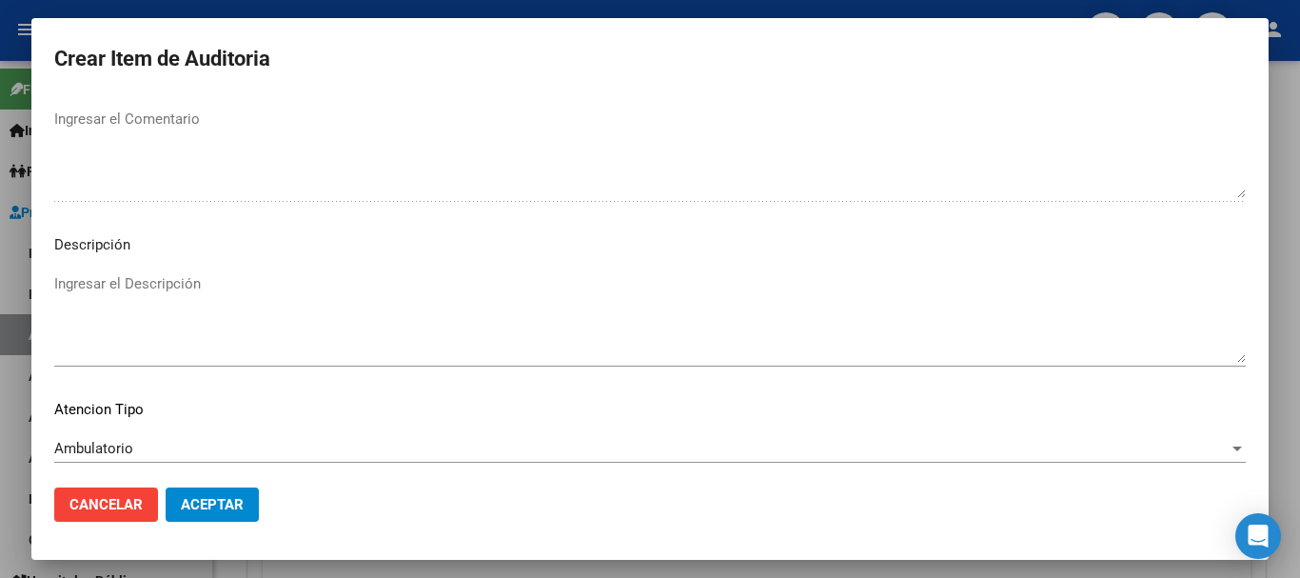
scroll to position [1338, 0]
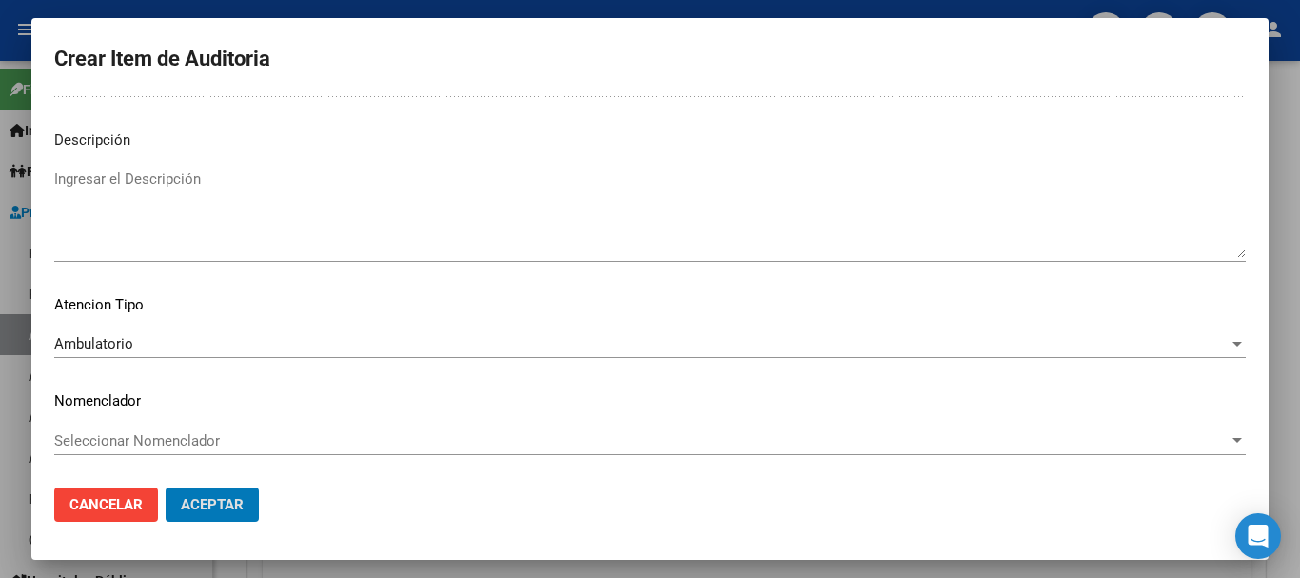
click at [166, 487] on button "Aceptar" at bounding box center [212, 504] width 93 height 34
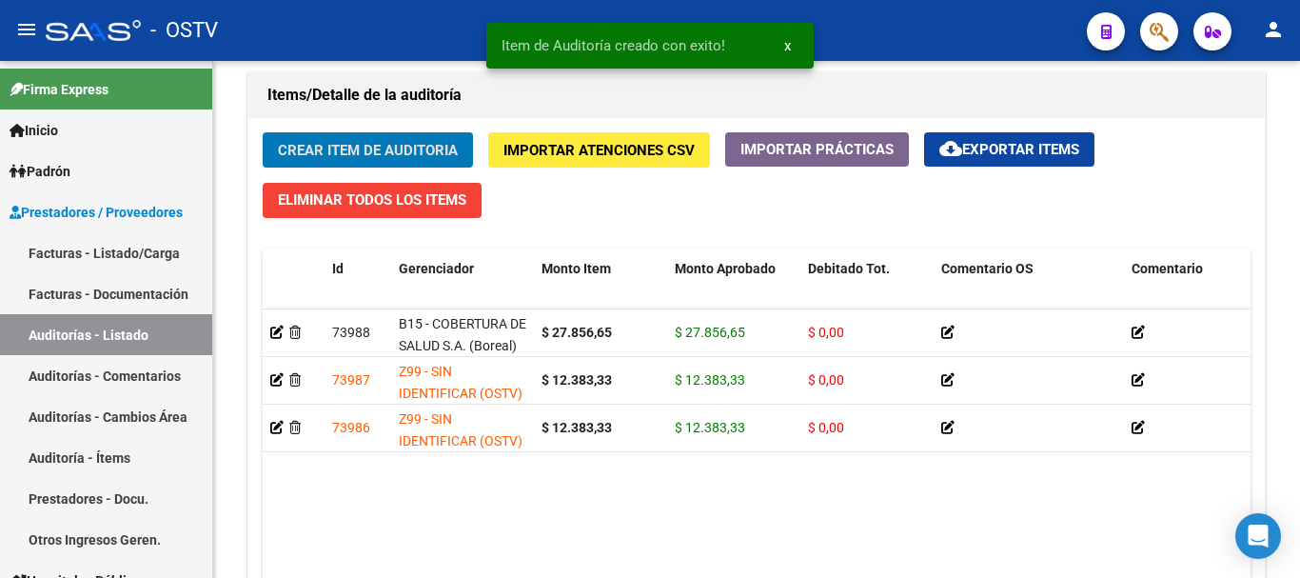
click at [263, 132] on button "Crear Item de Auditoria" at bounding box center [368, 149] width 210 height 35
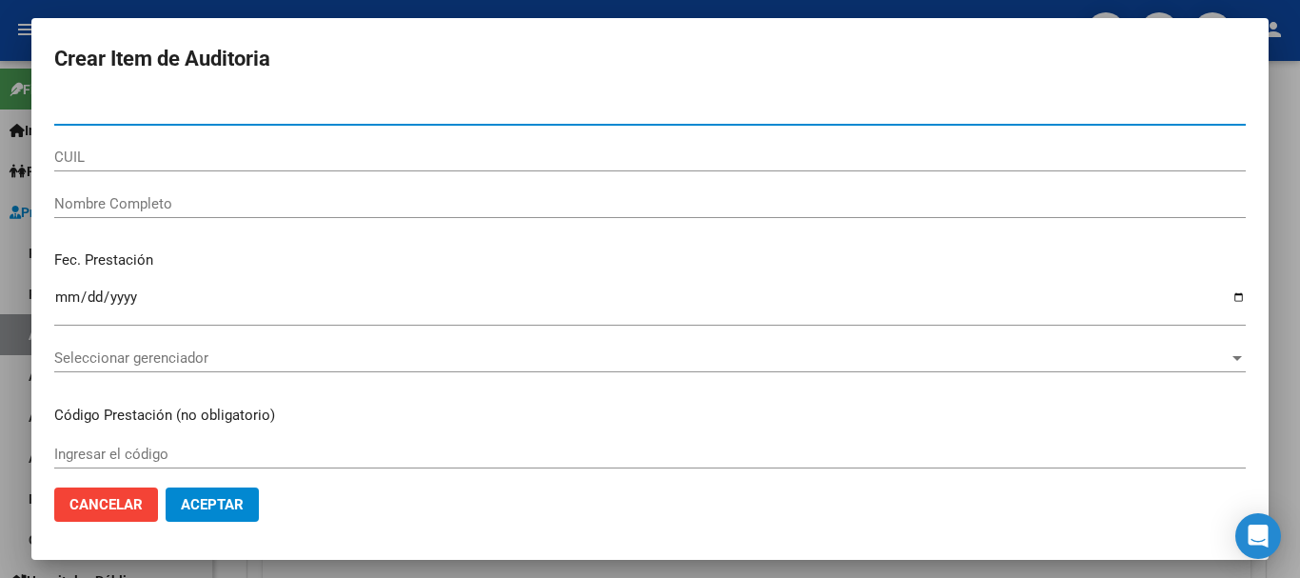
paste input "28124075"
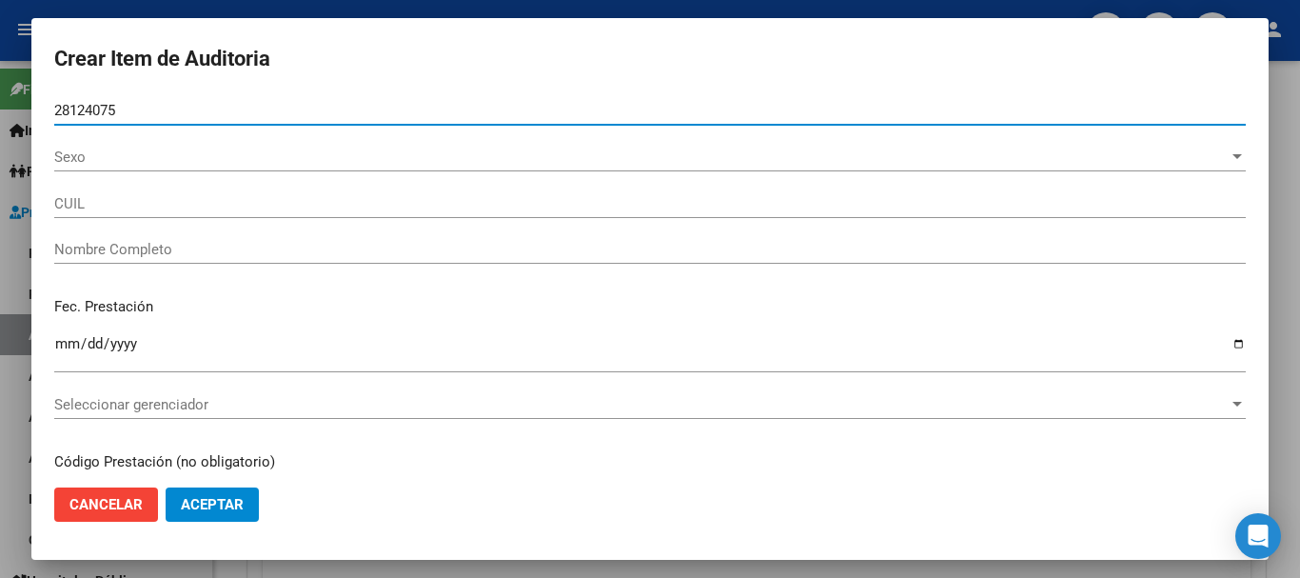
type input "28124075"
type input "27281240752"
type input "[PERSON_NAME] [PERSON_NAME]"
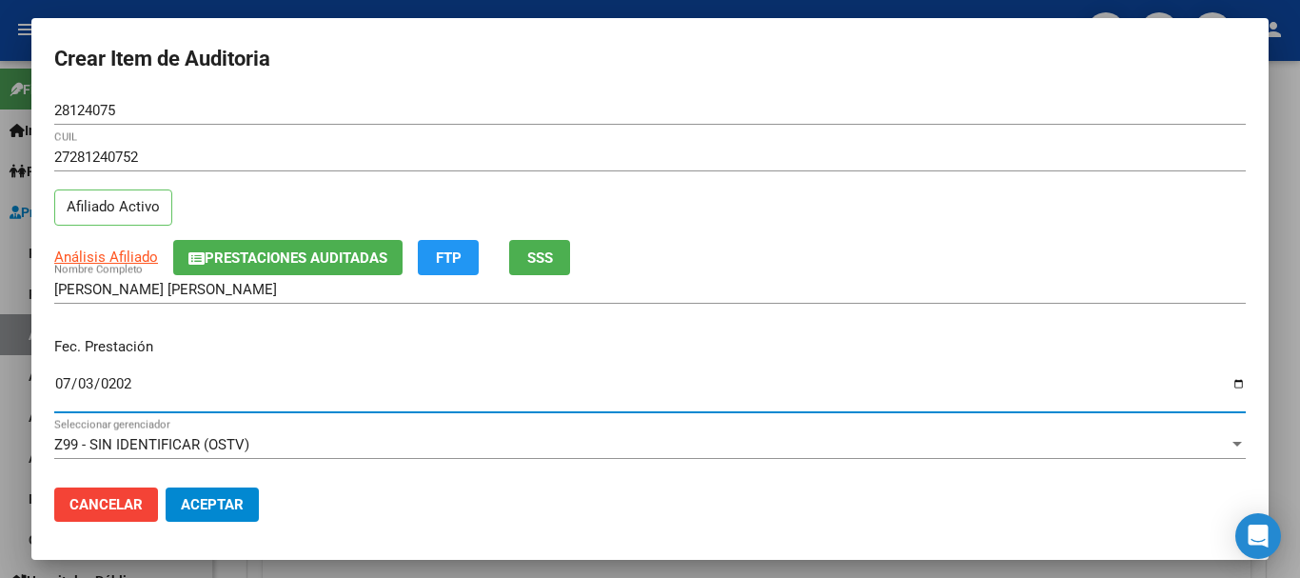
type input "[DATE]"
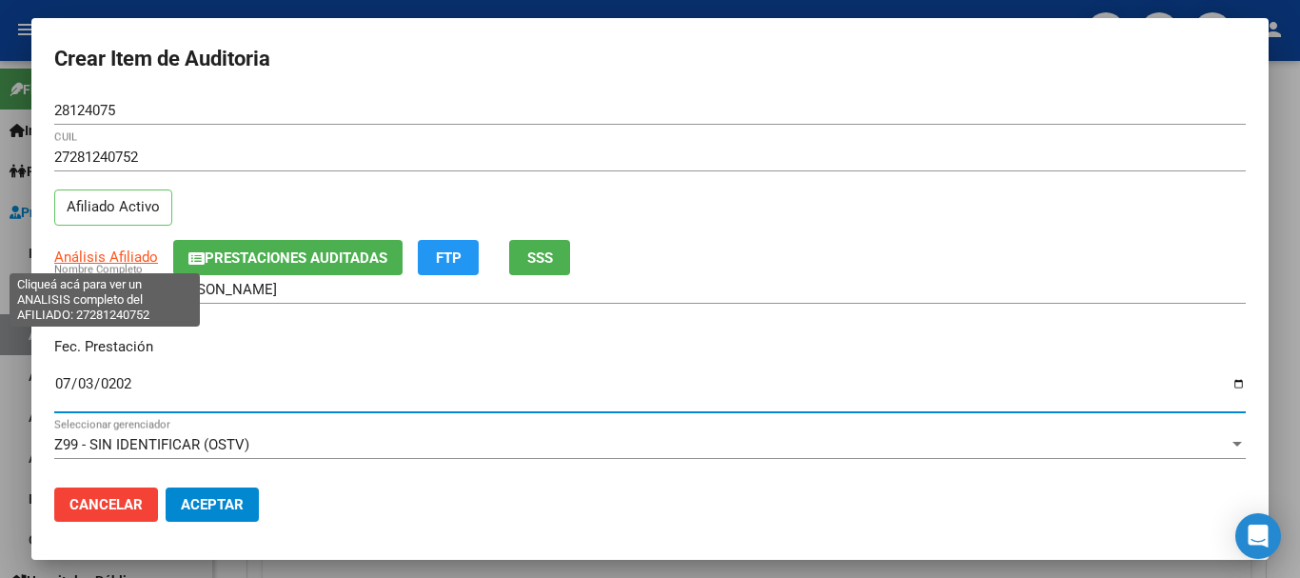
click at [128, 261] on span "Análisis Afiliado" at bounding box center [106, 256] width 104 height 17
type textarea "27281240752"
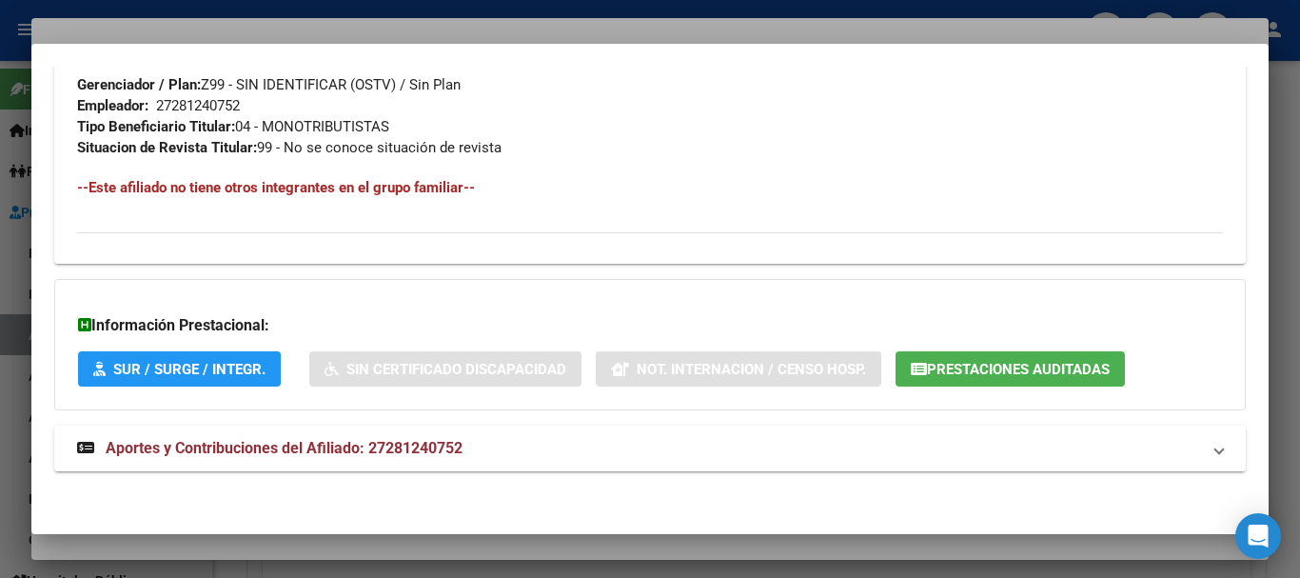
scroll to position [961, 0]
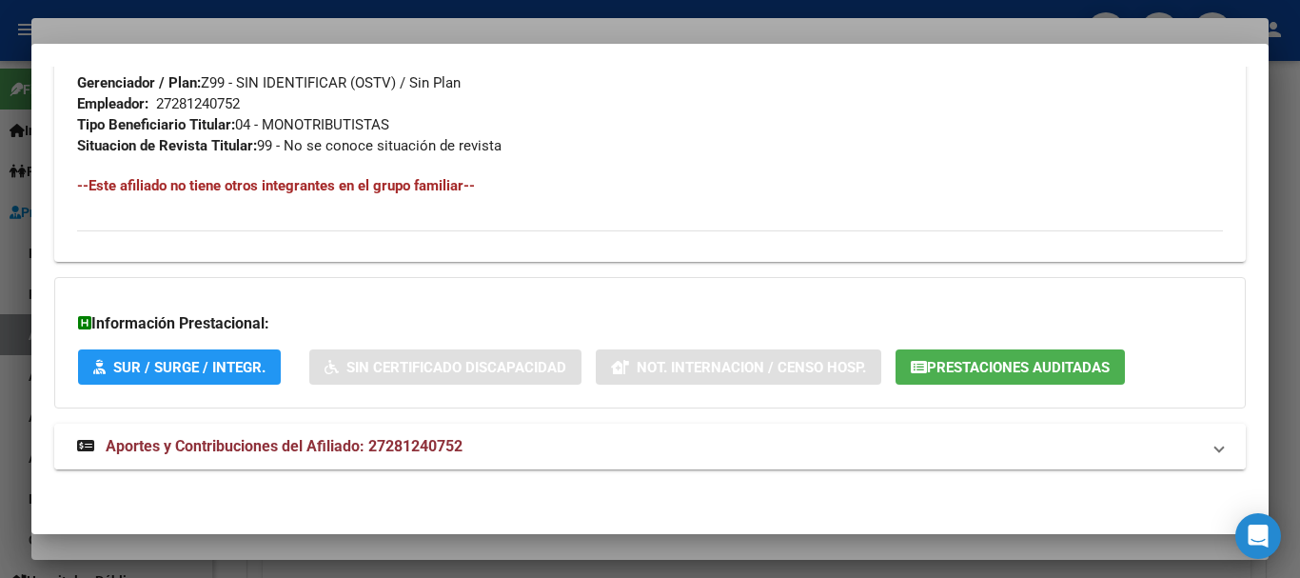
drag, startPoint x: 423, startPoint y: 446, endPoint x: 452, endPoint y: 431, distance: 32.8
click at [425, 445] on span "Aportes y Contribuciones del Afiliado: 27281240752" at bounding box center [284, 446] width 357 height 18
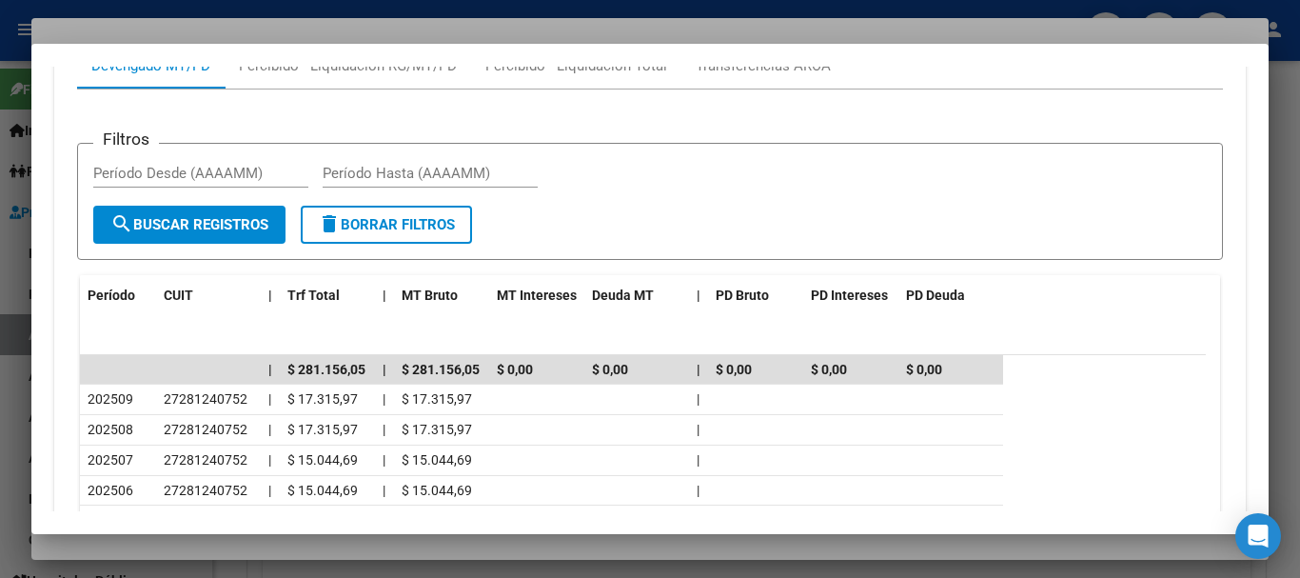
scroll to position [1548, 0]
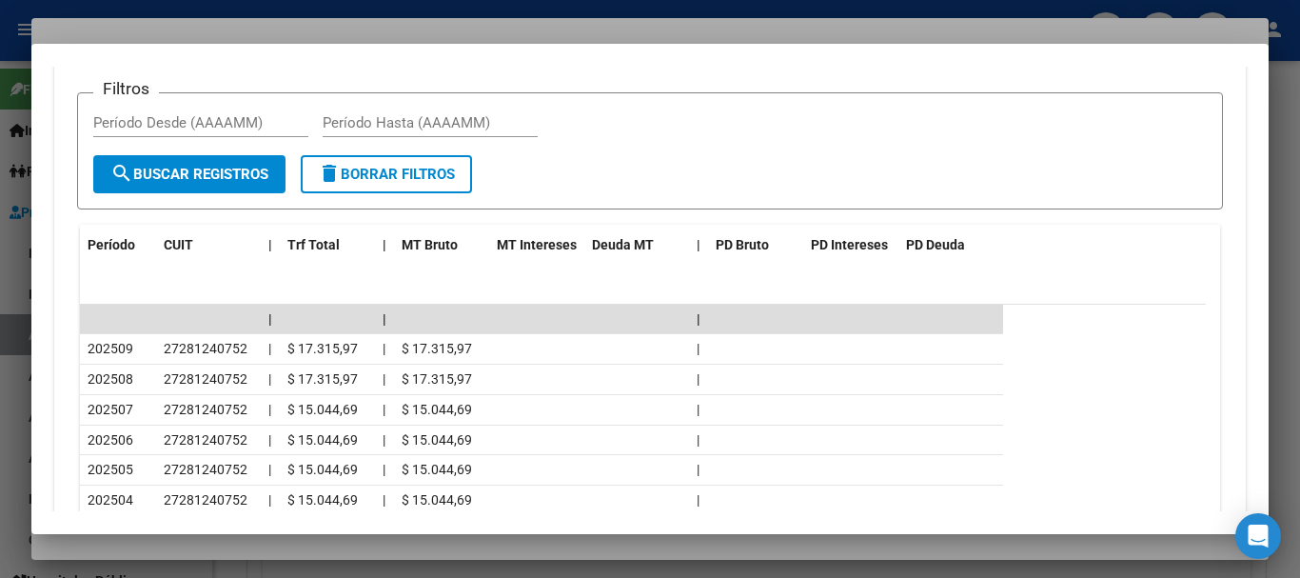
click at [282, 19] on div at bounding box center [650, 289] width 1300 height 578
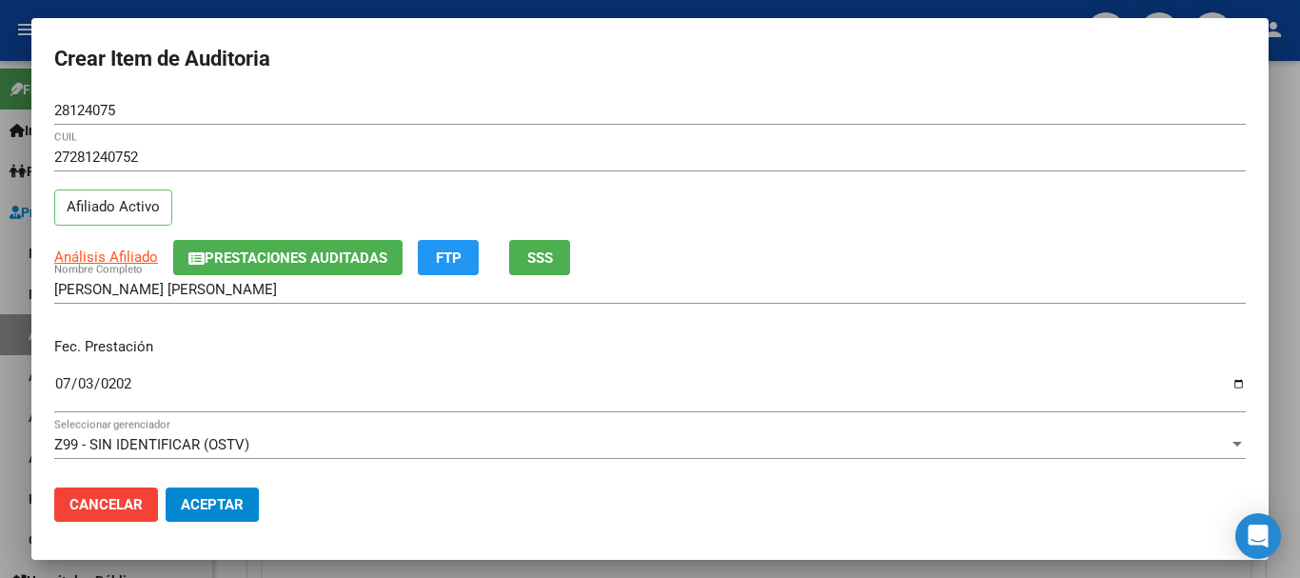
click at [935, 231] on div "27281240752 CUIL Afiliado Activo" at bounding box center [650, 191] width 1192 height 97
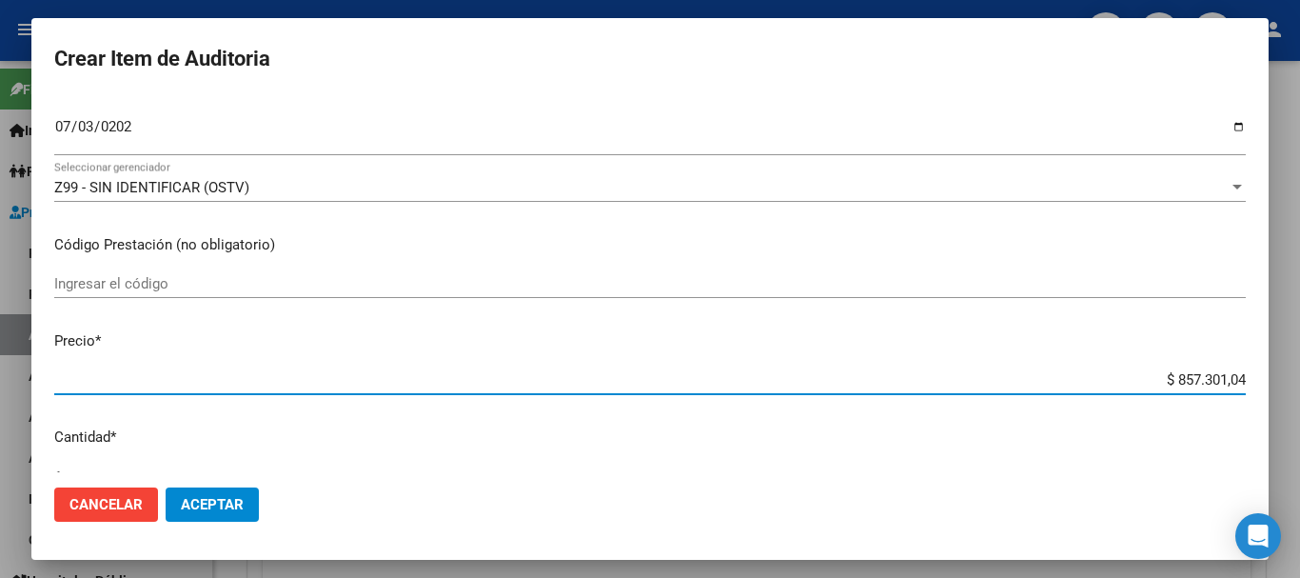
type input "$ 0,01"
type input "$ 0,12"
type input "$ 1,23"
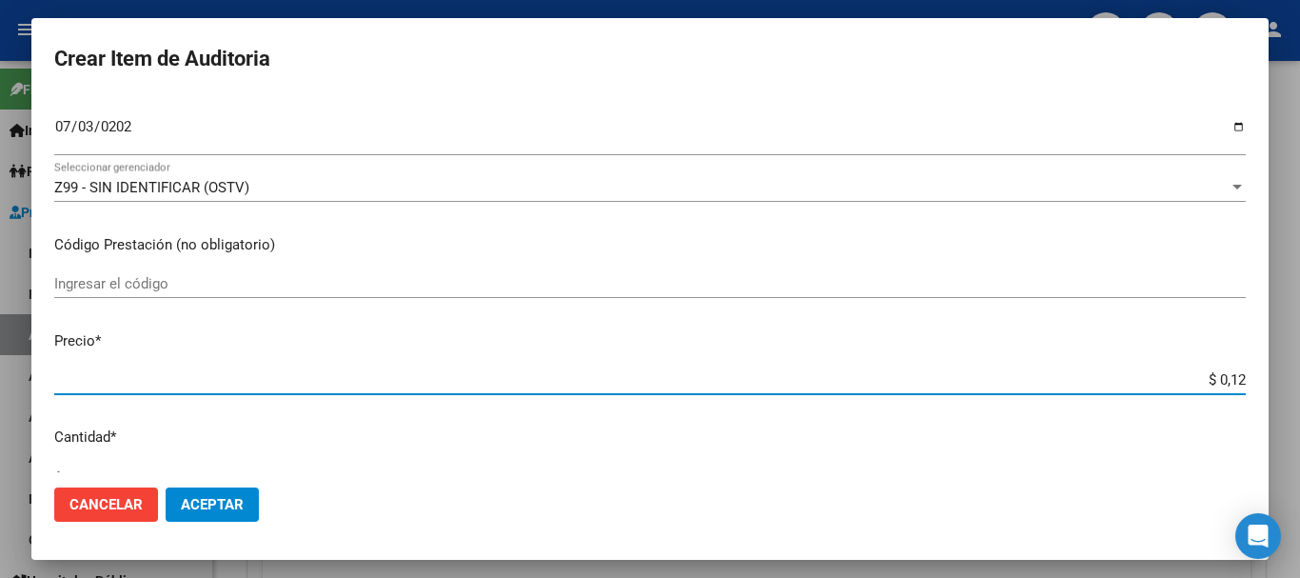
type input "$ 1,23"
type input "$ 12,38"
type input "$ 123,83"
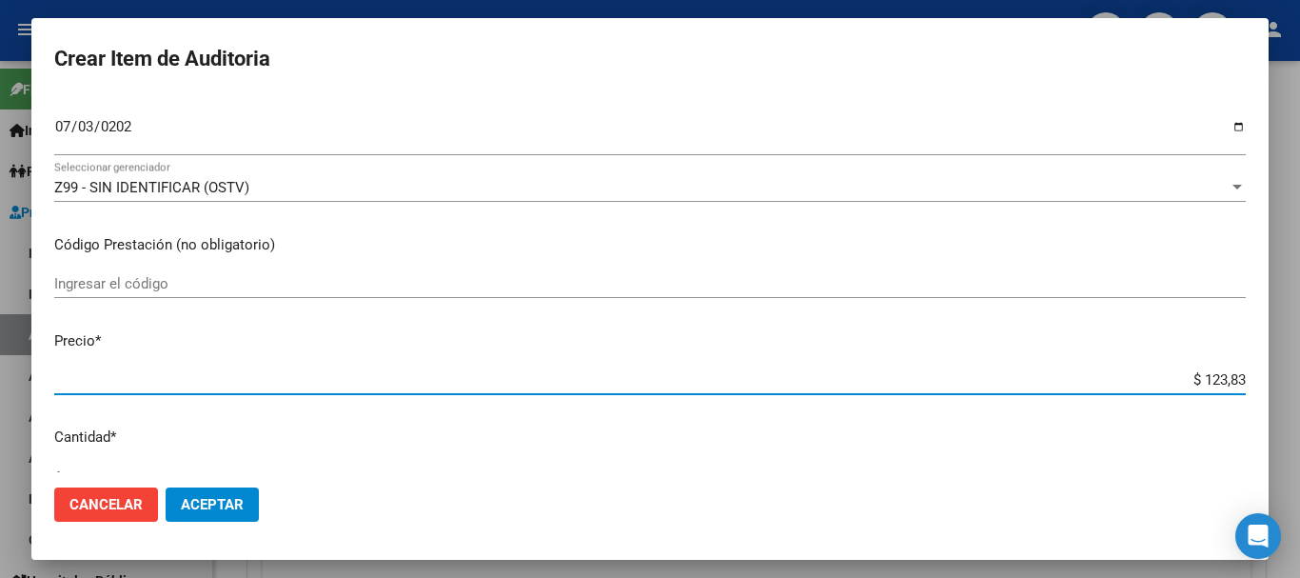
type input "$ 1.238,33"
type input "$ 12.383,33"
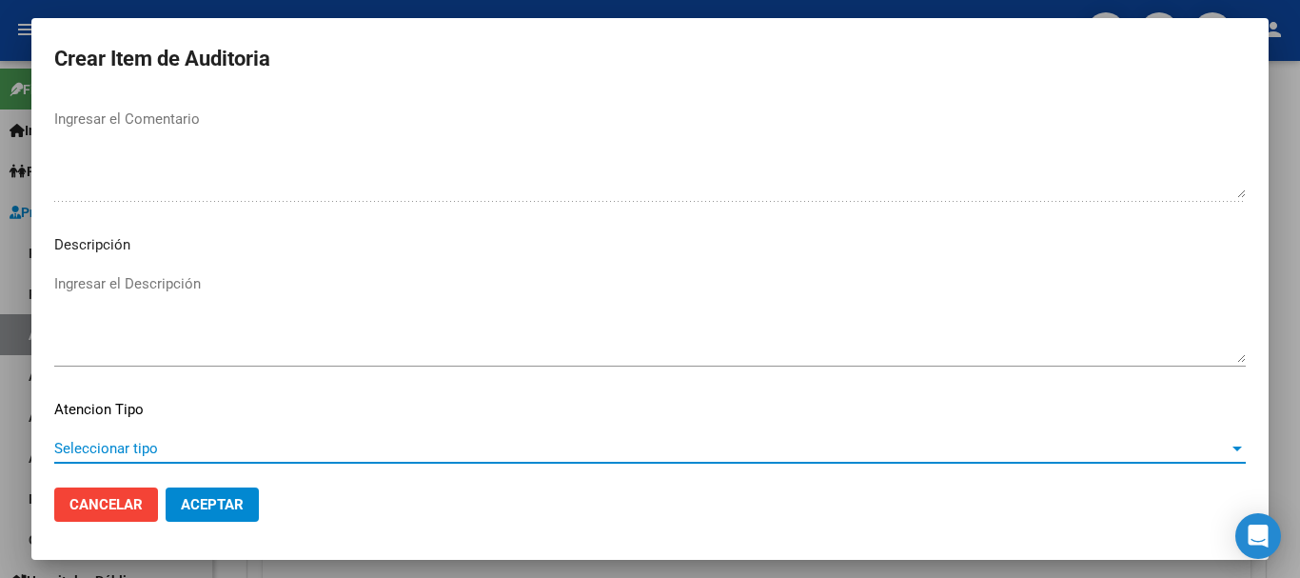
scroll to position [1338, 0]
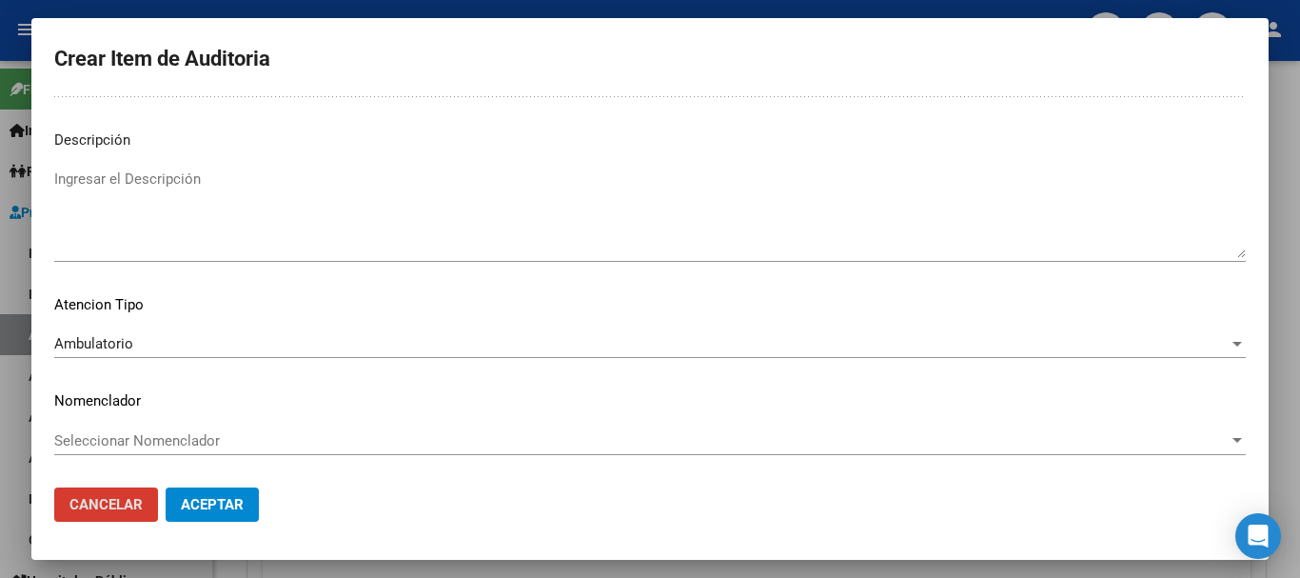
click at [166, 487] on button "Aceptar" at bounding box center [212, 504] width 93 height 34
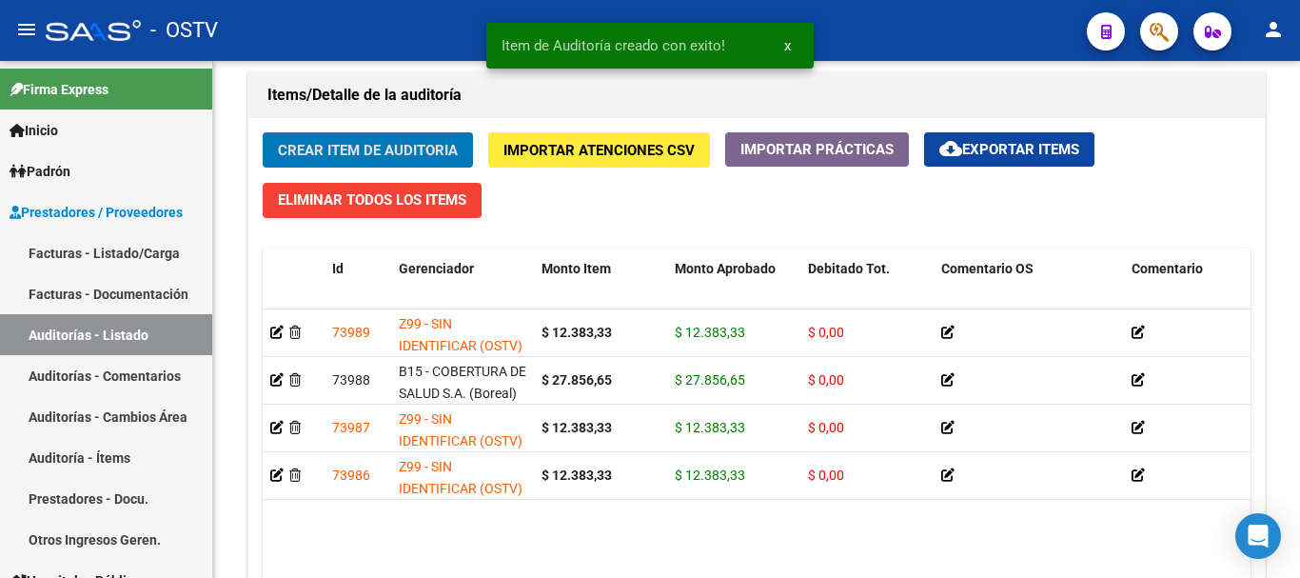
click at [263, 132] on button "Crear Item de Auditoria" at bounding box center [368, 149] width 210 height 35
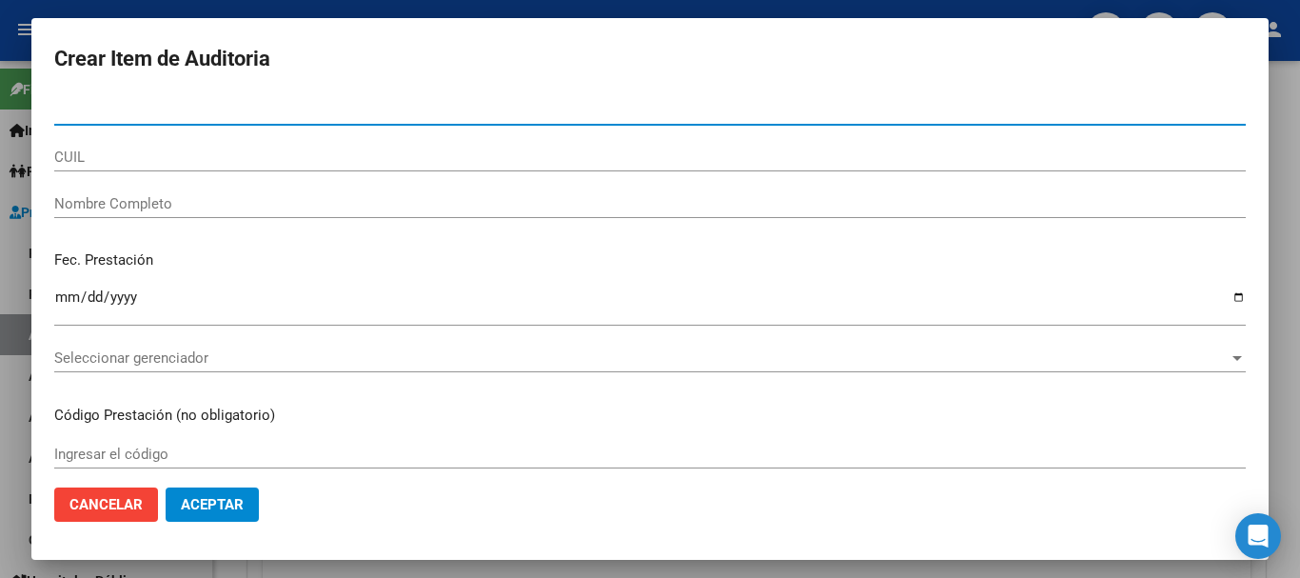
paste input "28124075"
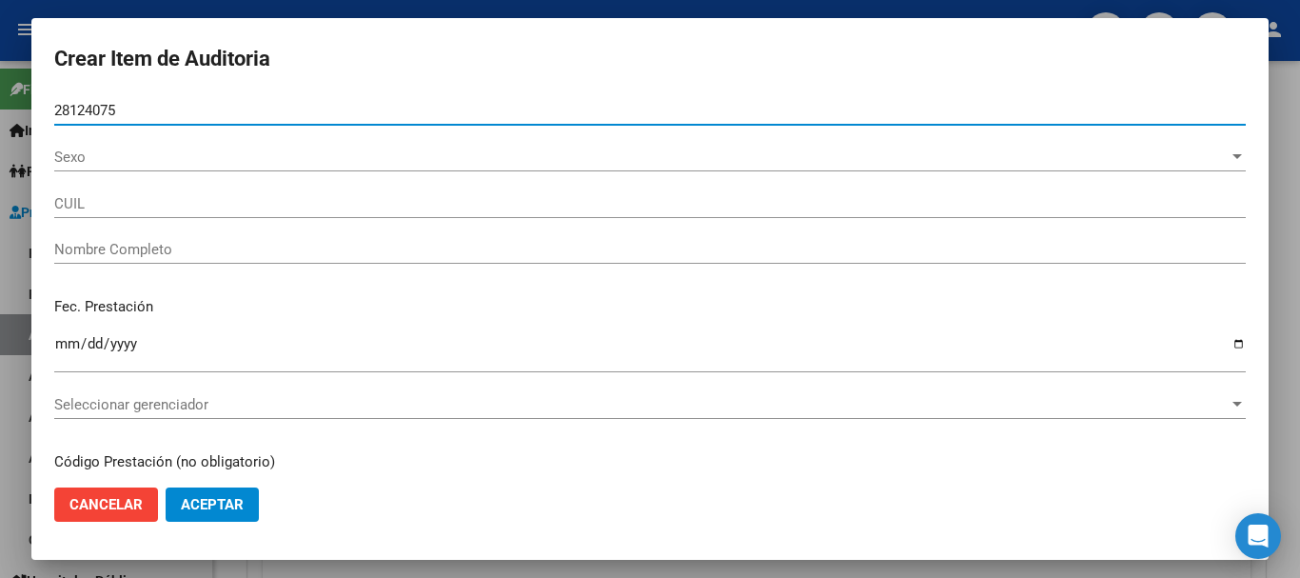
type input "28124075"
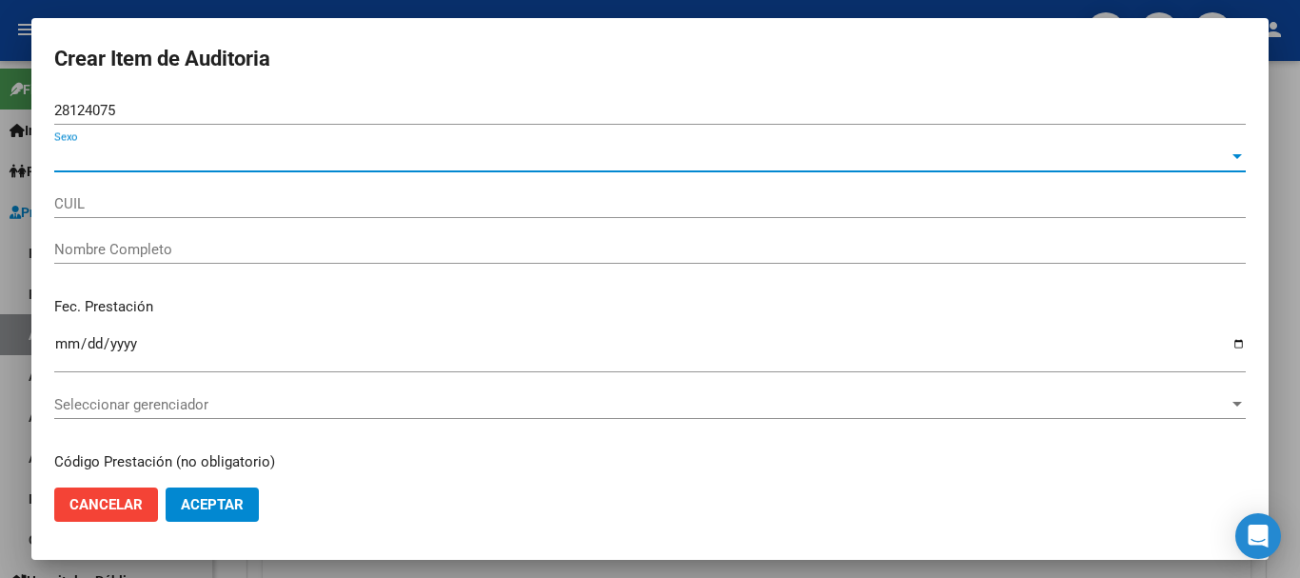
type input "27281240752"
type input "[PERSON_NAME] [PERSON_NAME]"
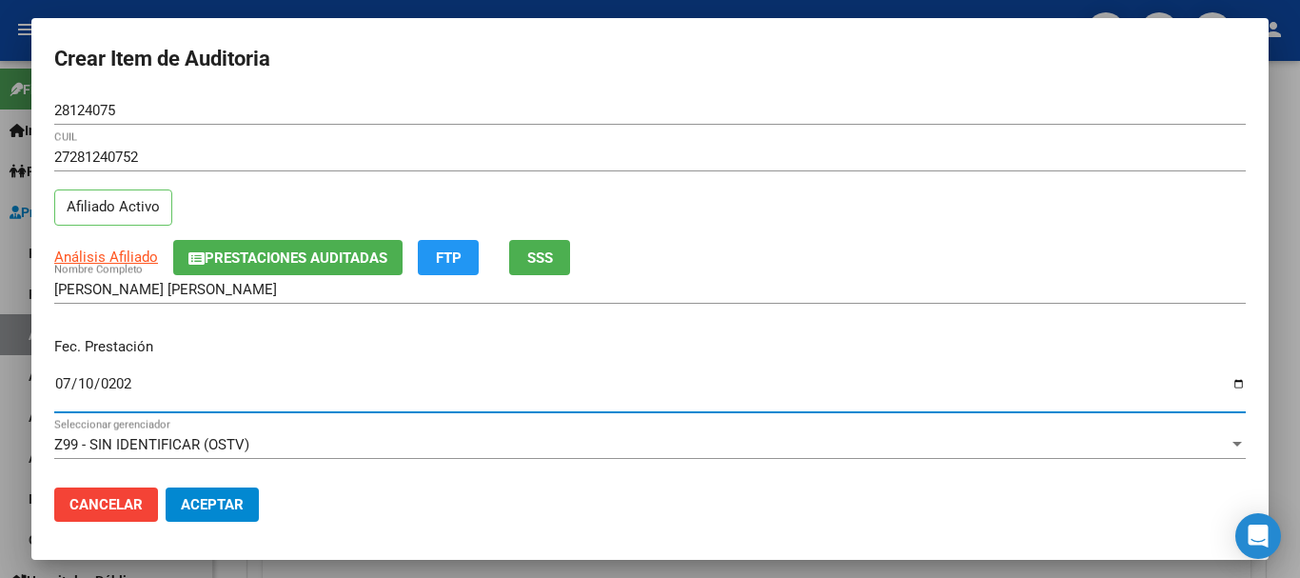
type input "[DATE]"
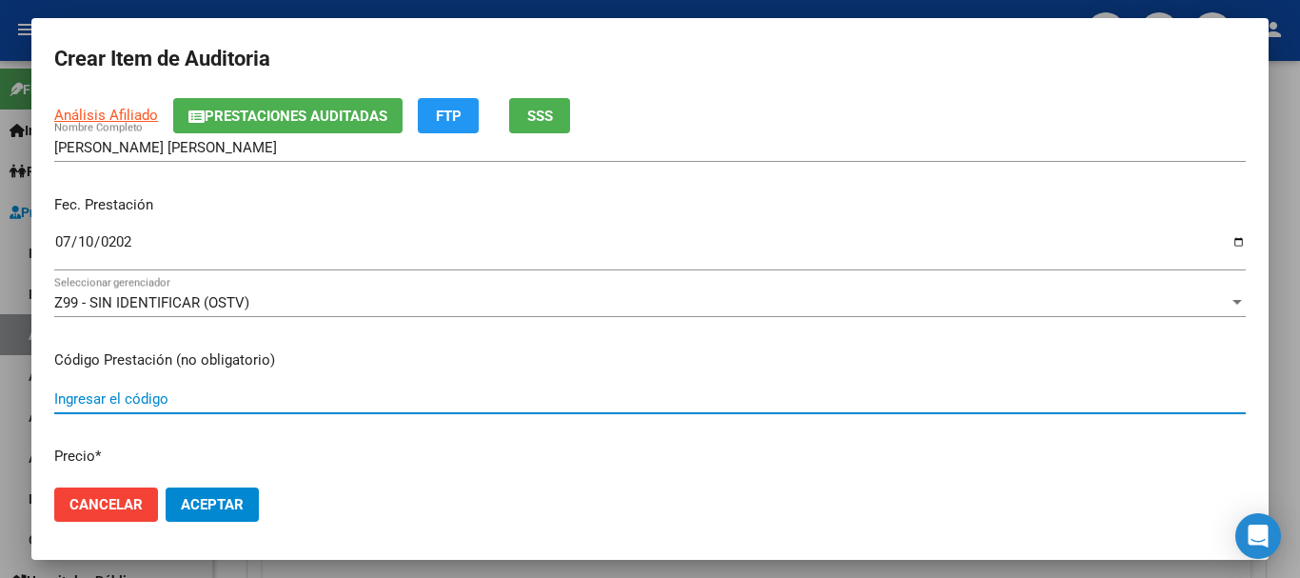
scroll to position [0, 0]
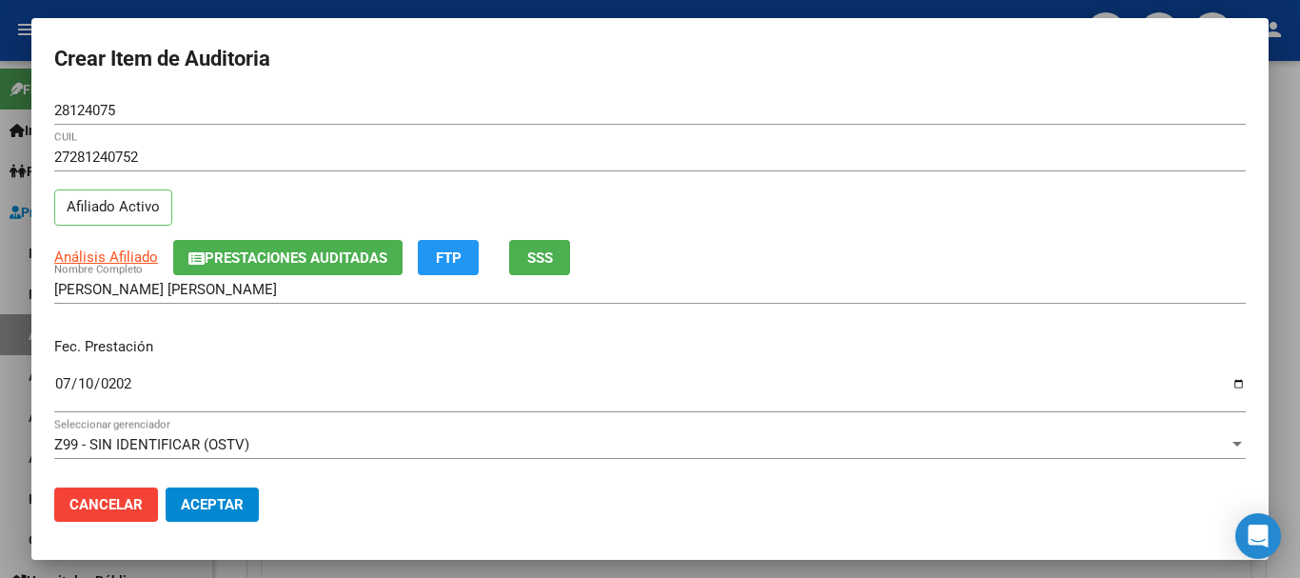
click at [317, 232] on div "27281240752 CUIL Afiliado Activo" at bounding box center [650, 191] width 1192 height 97
click at [339, 250] on span "Prestaciones Auditadas" at bounding box center [296, 257] width 183 height 17
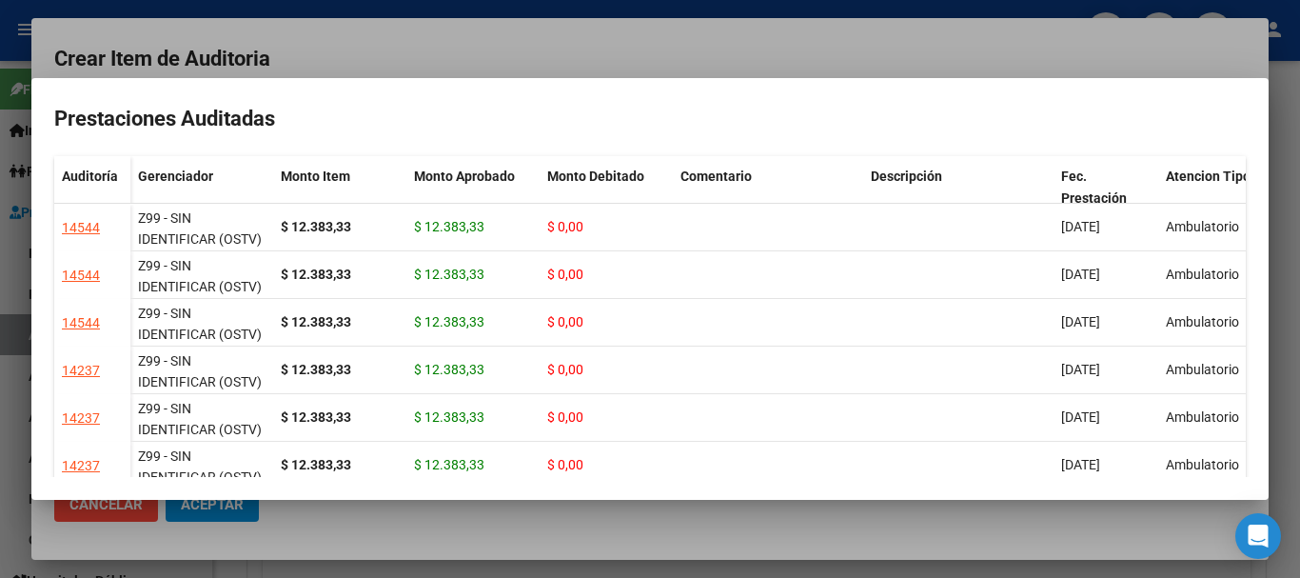
click at [531, 75] on div at bounding box center [650, 289] width 1300 height 578
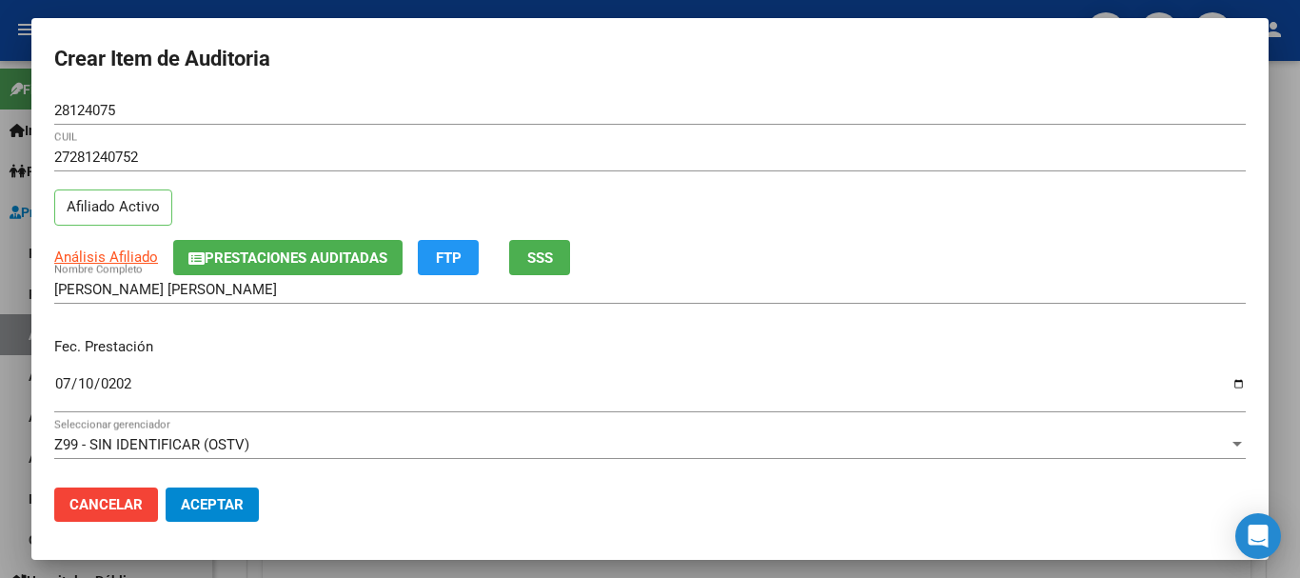
click at [926, 366] on div "Fec. Prestación [DATE] Ingresar la fecha" at bounding box center [650, 376] width 1192 height 109
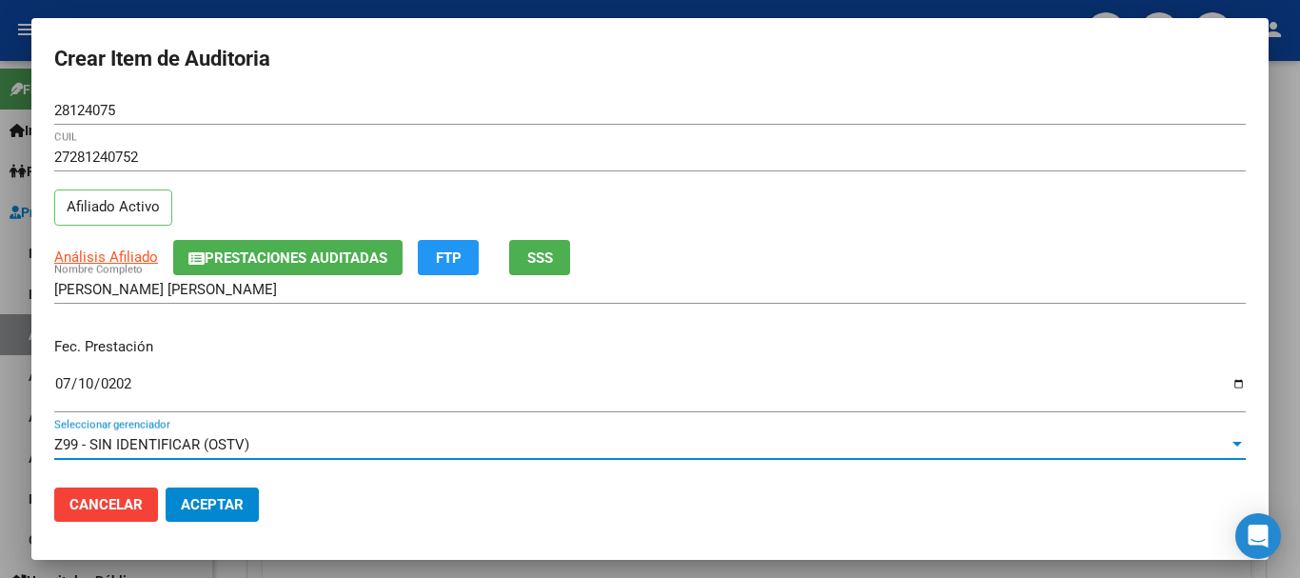
scroll to position [257, 0]
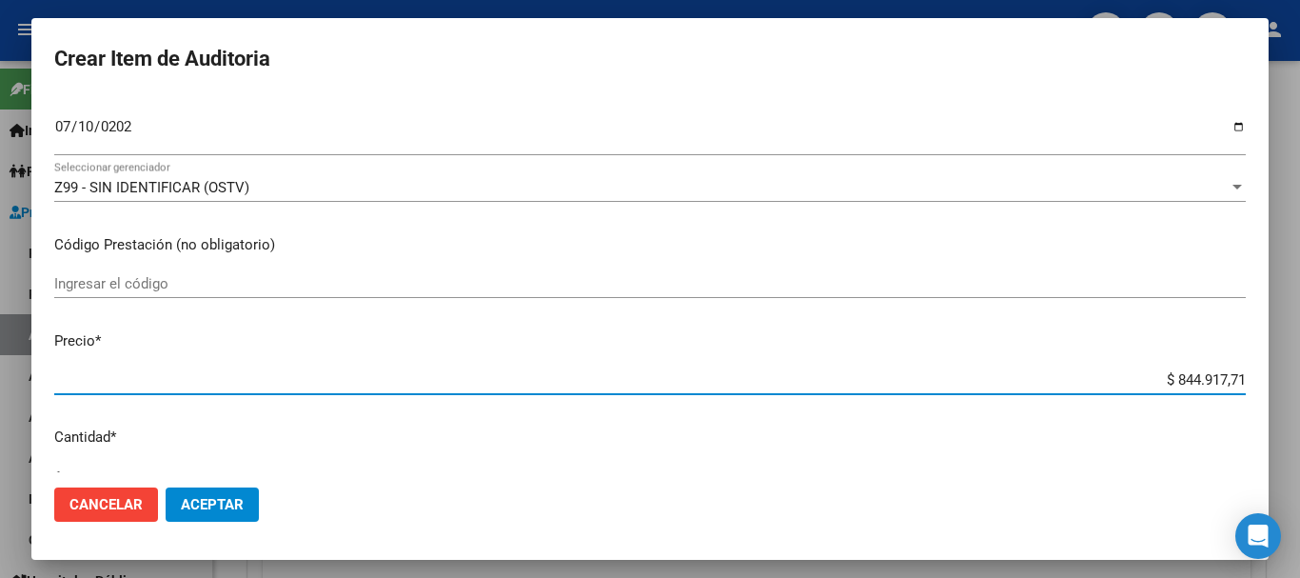
type input "$ 0,01"
type input "$ 0,12"
type input "$ 1,23"
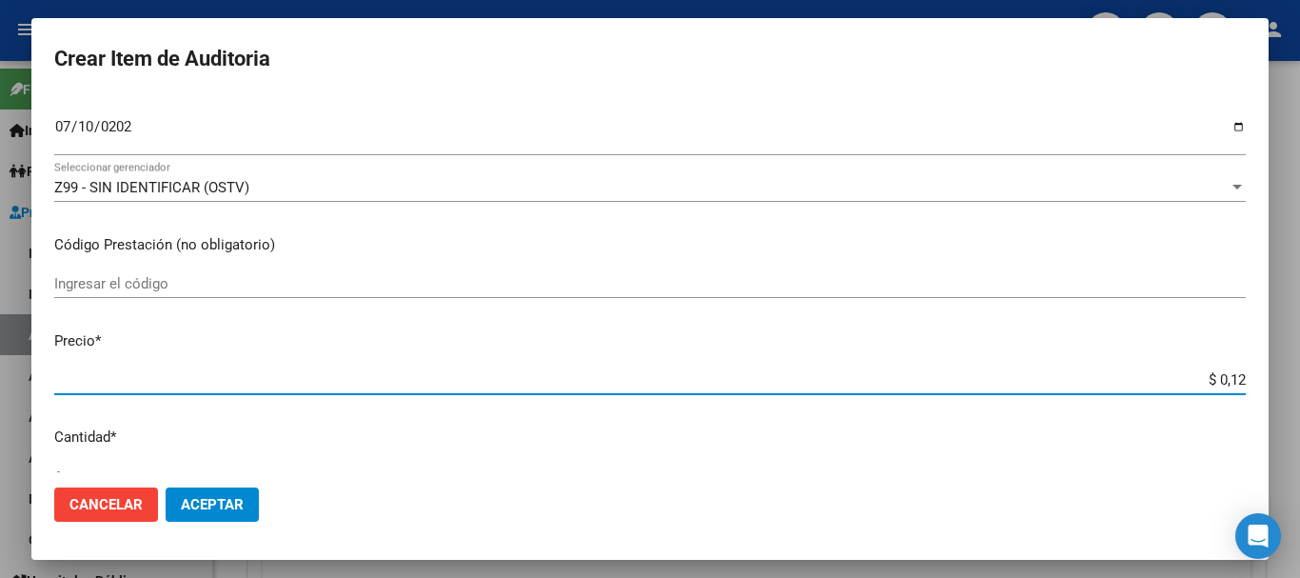
type input "$ 1,23"
type input "$ 12,38"
type input "$ 123,83"
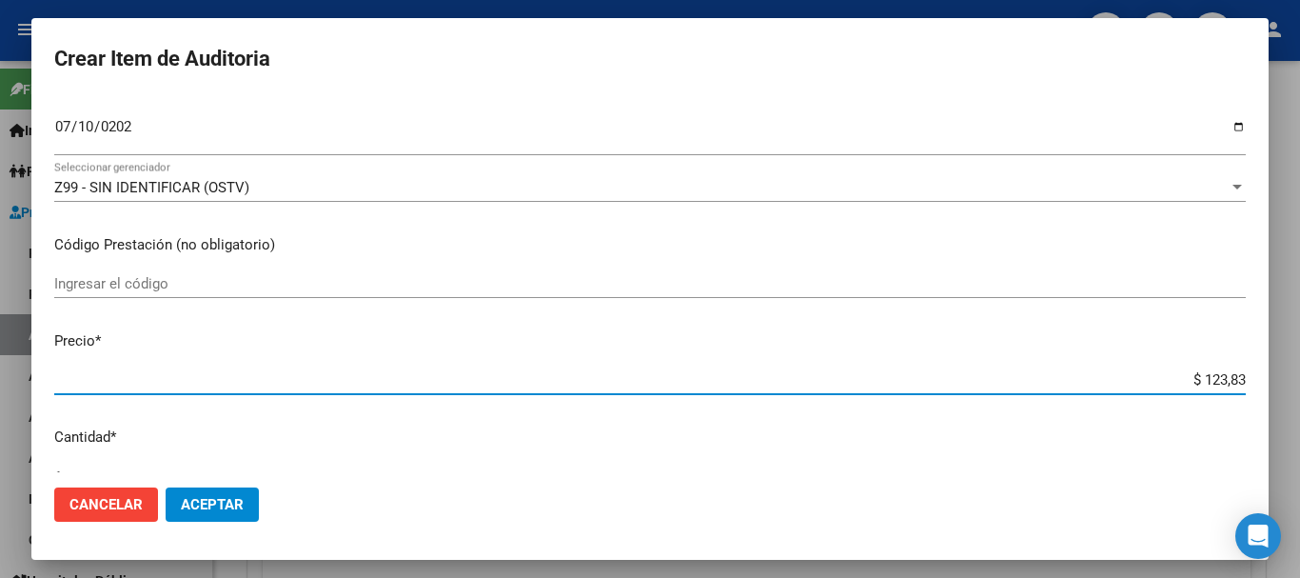
type input "$ 1.238,33"
type input "$ 12.383,33"
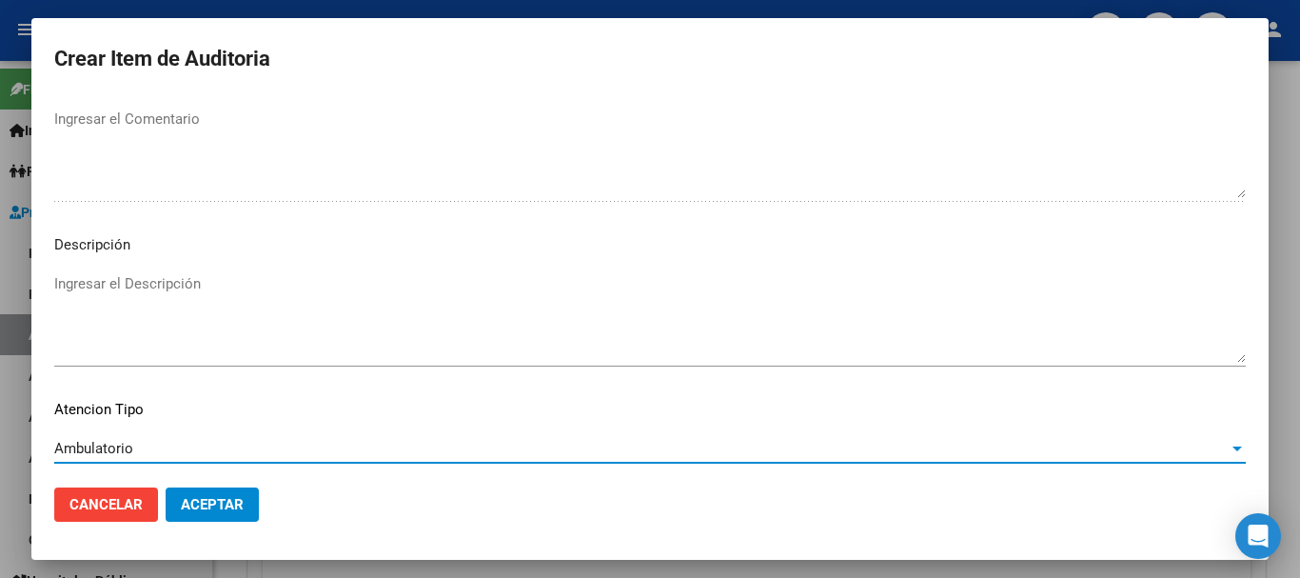
scroll to position [1338, 0]
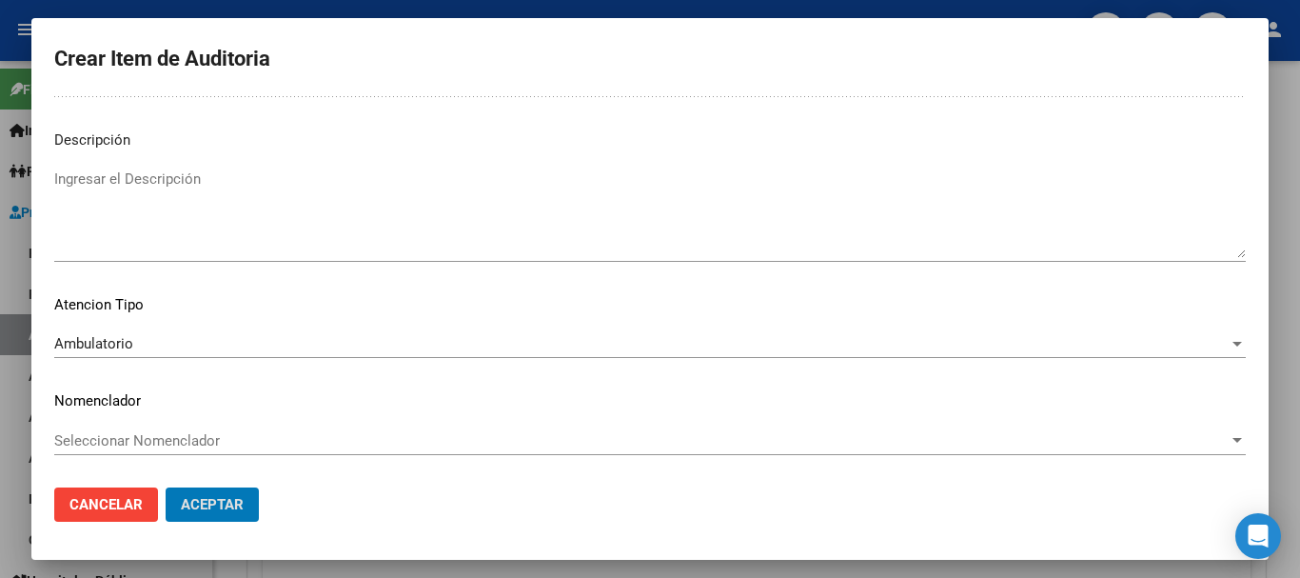
click at [166, 487] on button "Aceptar" at bounding box center [212, 504] width 93 height 34
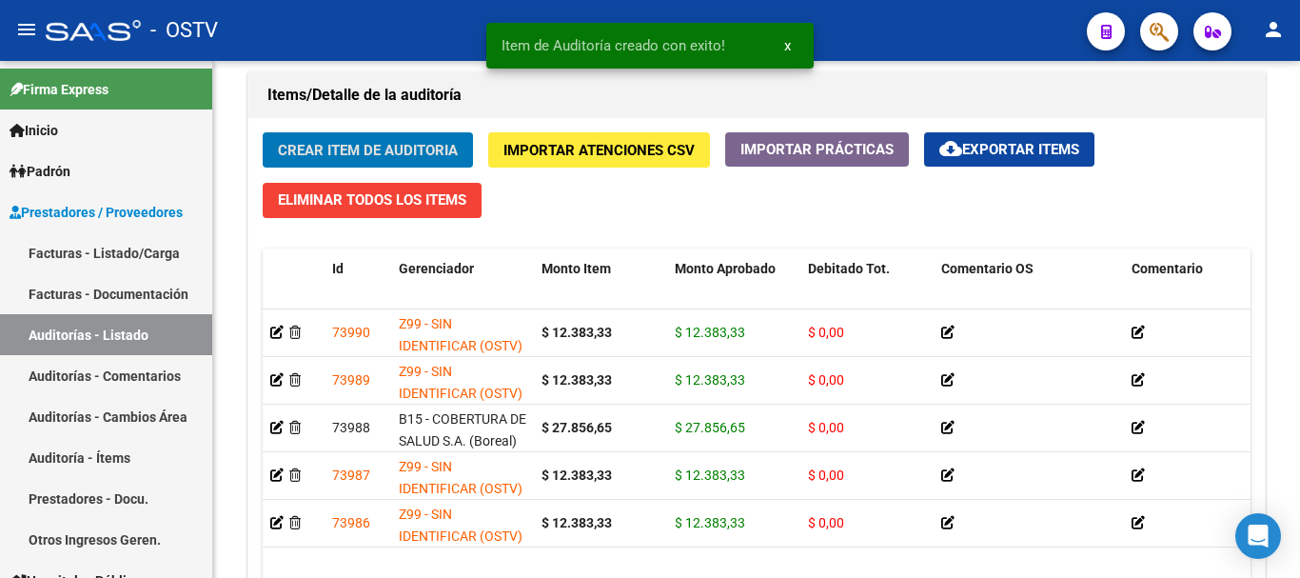
click at [263, 132] on button "Crear Item de Auditoria" at bounding box center [368, 149] width 210 height 35
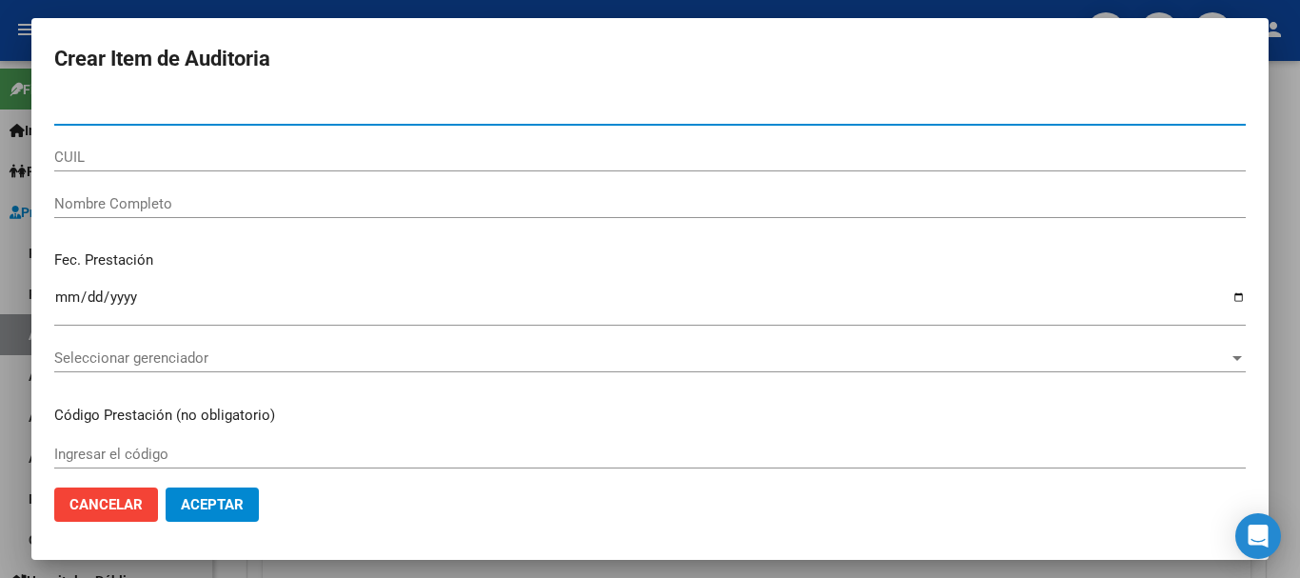
paste input "28124075"
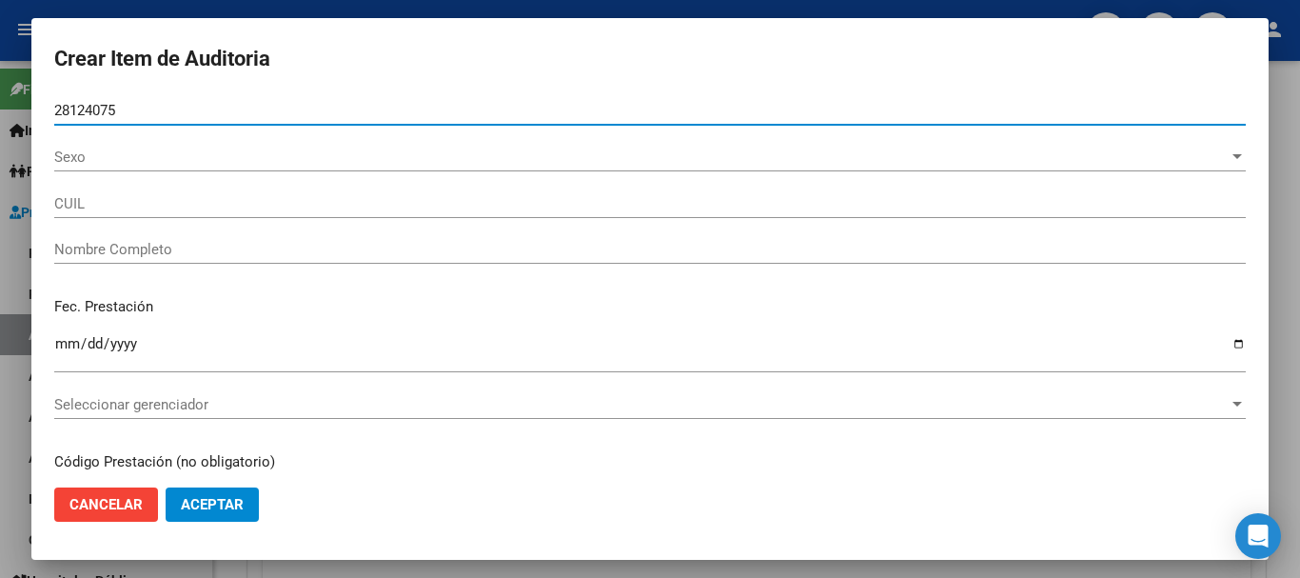
type input "28124075"
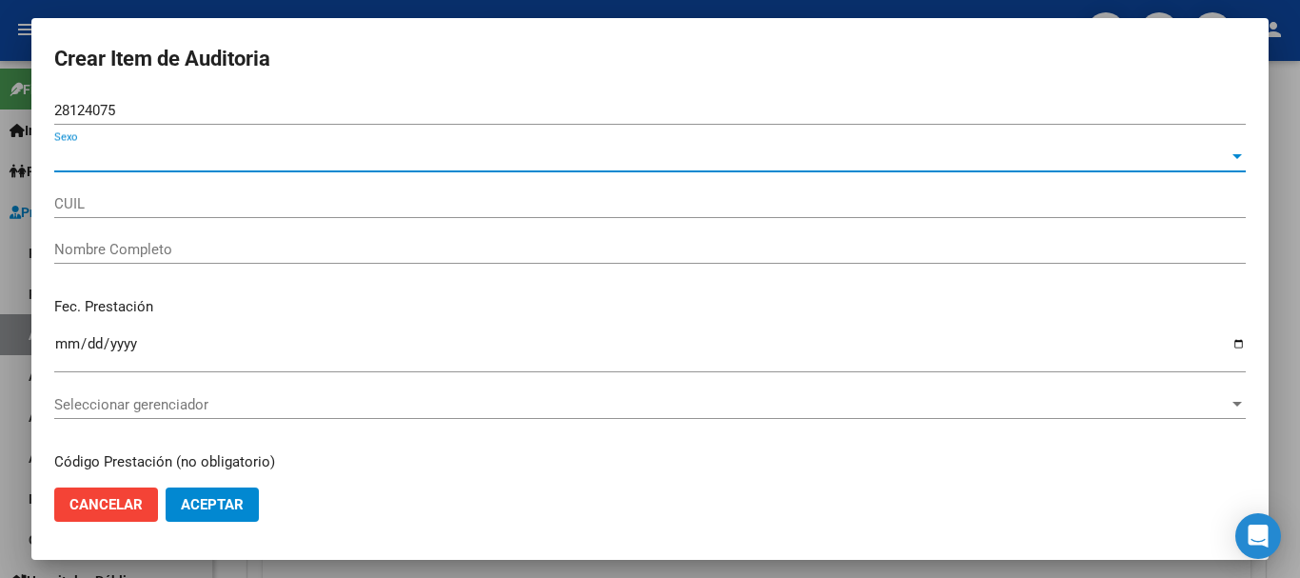
type input "27281240752"
type input "[PERSON_NAME] [PERSON_NAME]"
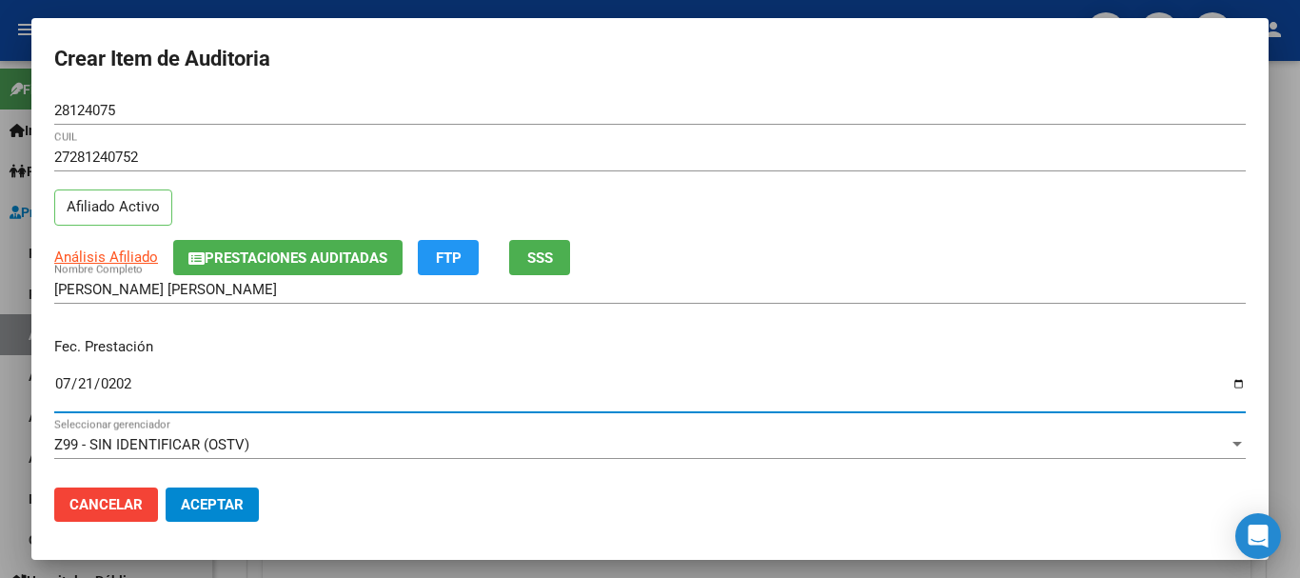
type input "[DATE]"
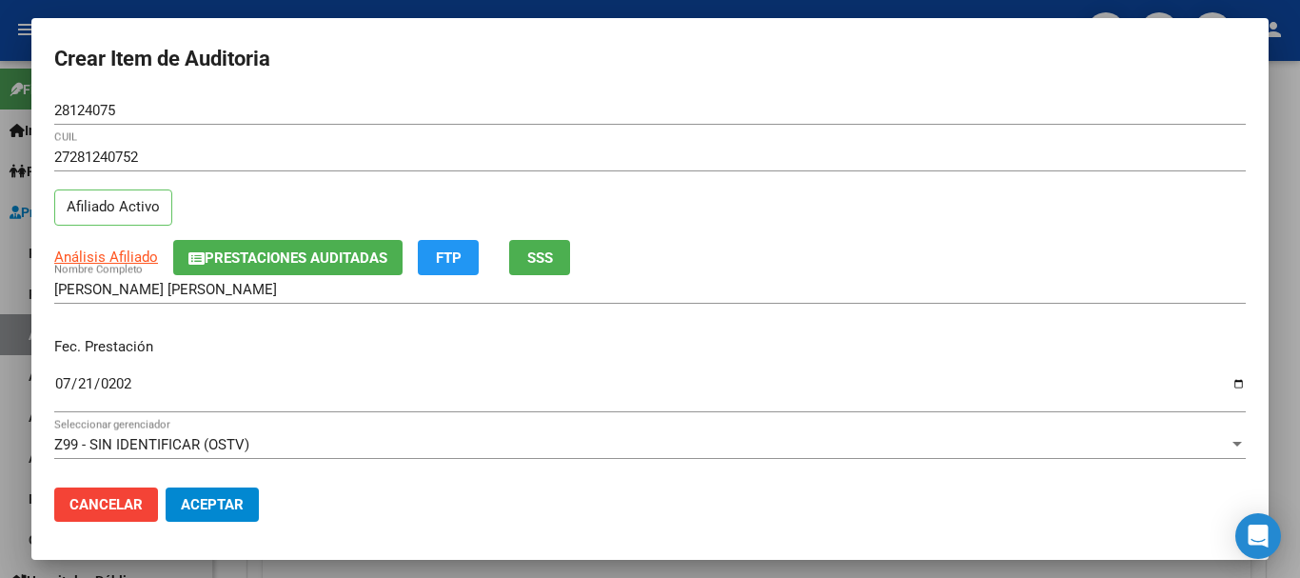
scroll to position [257, 0]
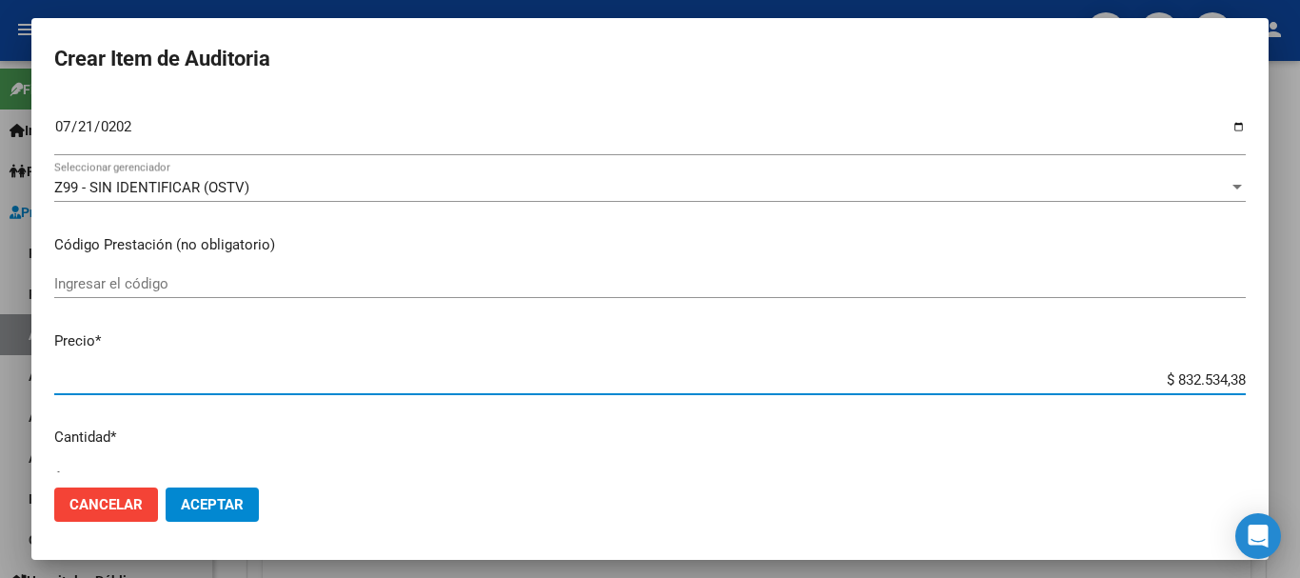
type input "$ 0,01"
type input "$ 0,12"
type input "$ 1,23"
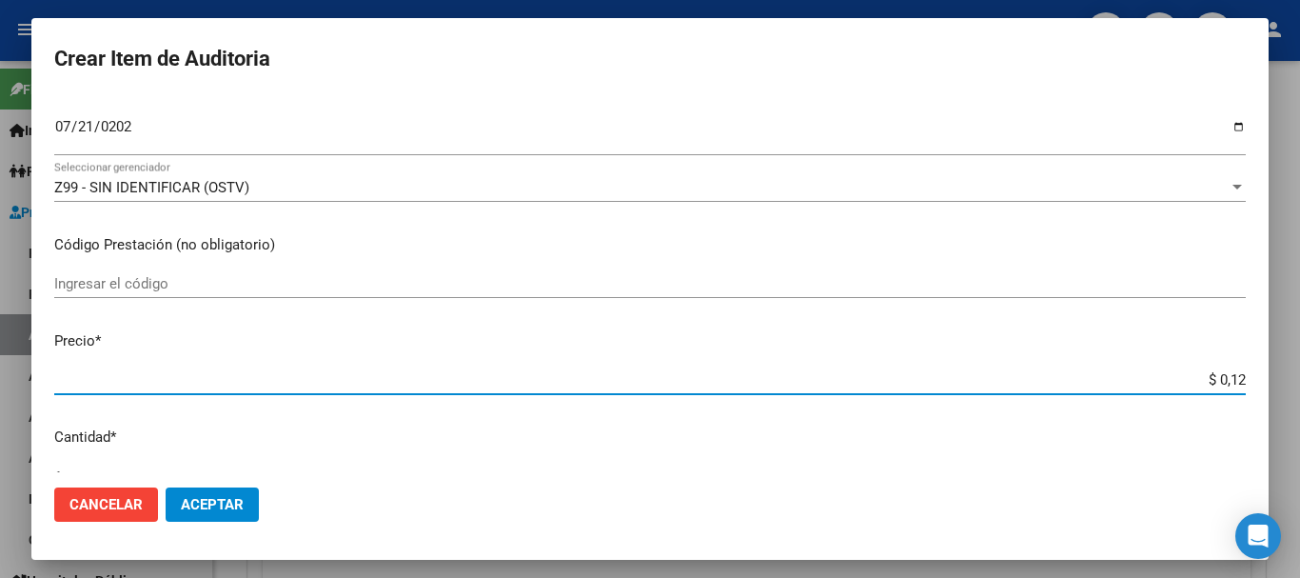
type input "$ 1,23"
type input "$ 12,38"
type input "$ 123,83"
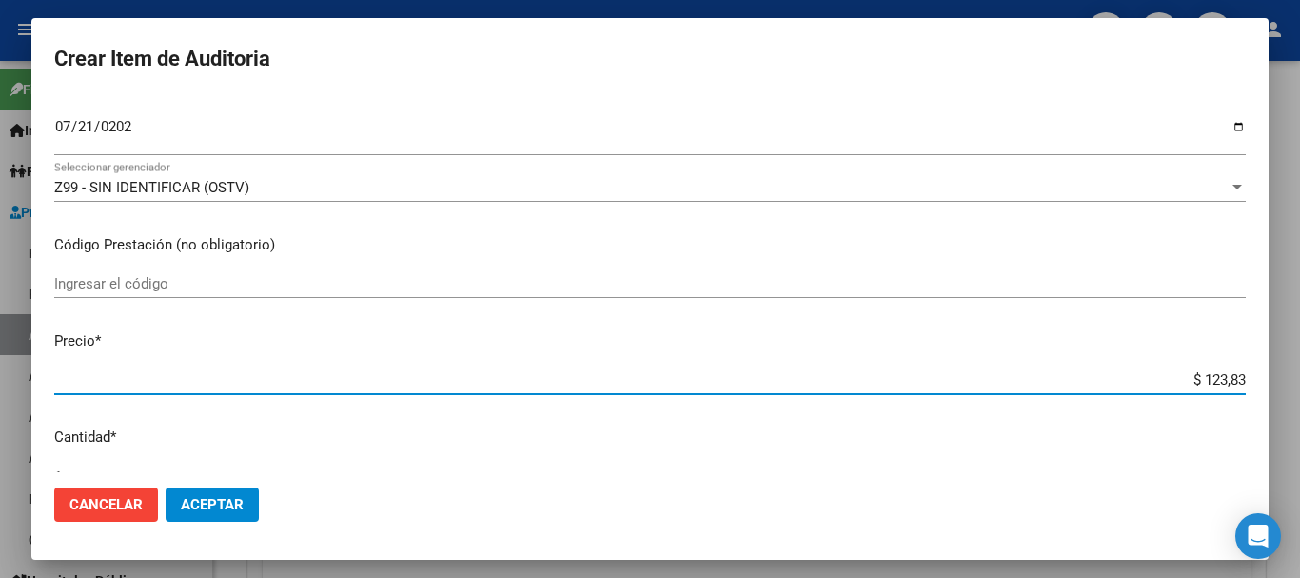
type input "$ 1.238,33"
type input "$ 12.383,33"
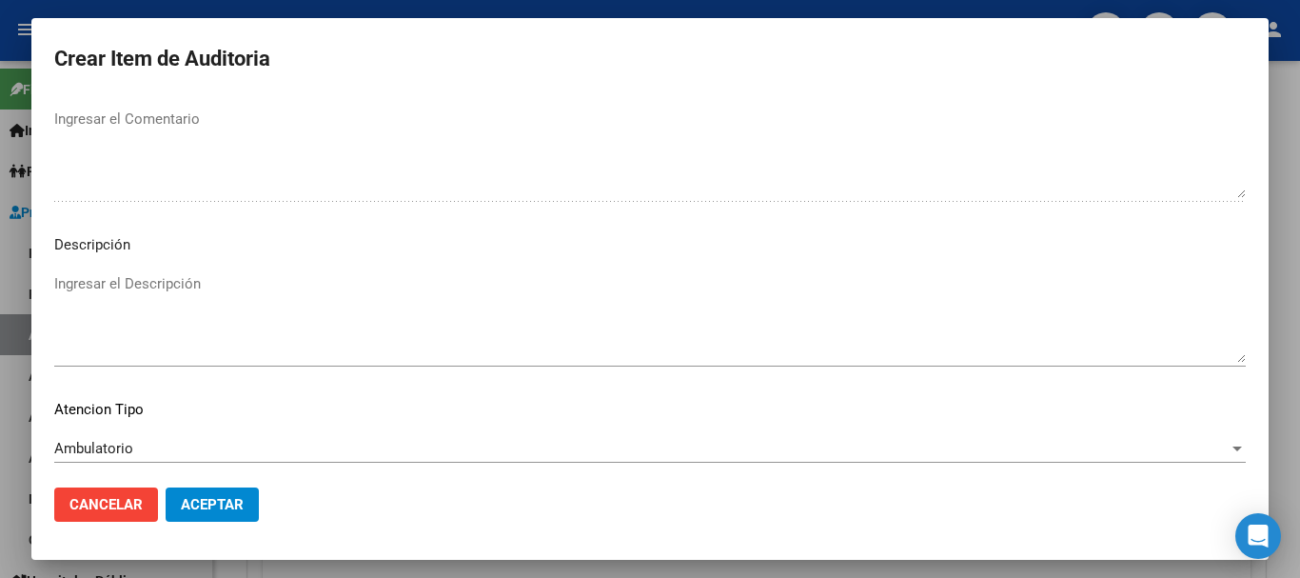
scroll to position [1338, 0]
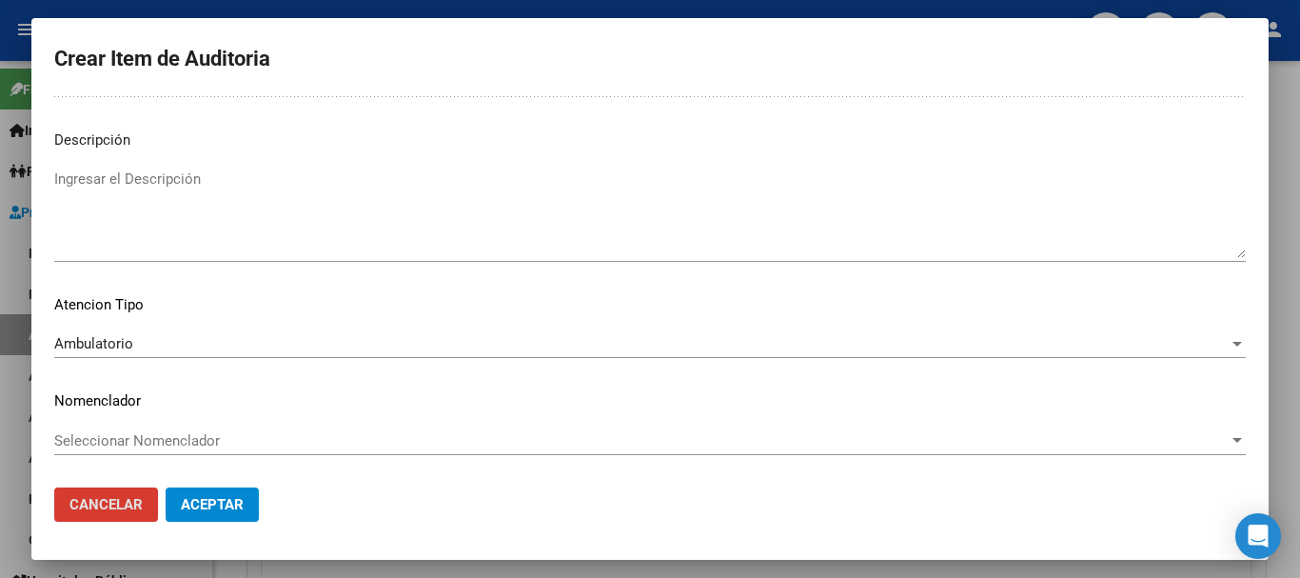
click at [166, 487] on button "Aceptar" at bounding box center [212, 504] width 93 height 34
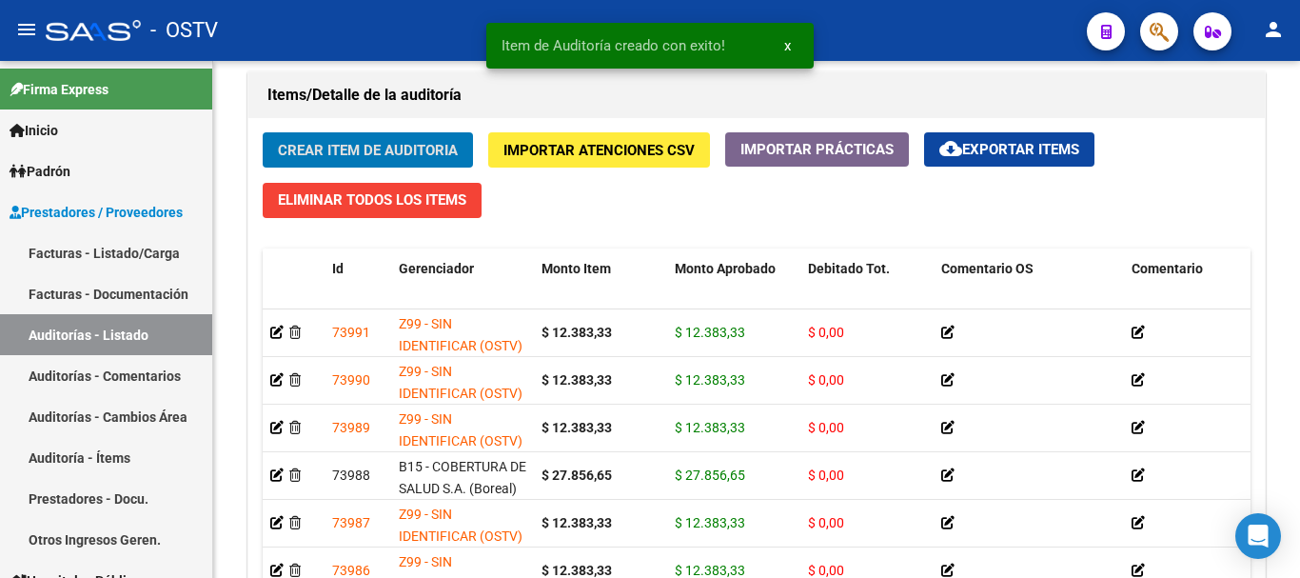
click at [263, 132] on button "Crear Item de Auditoria" at bounding box center [368, 149] width 210 height 35
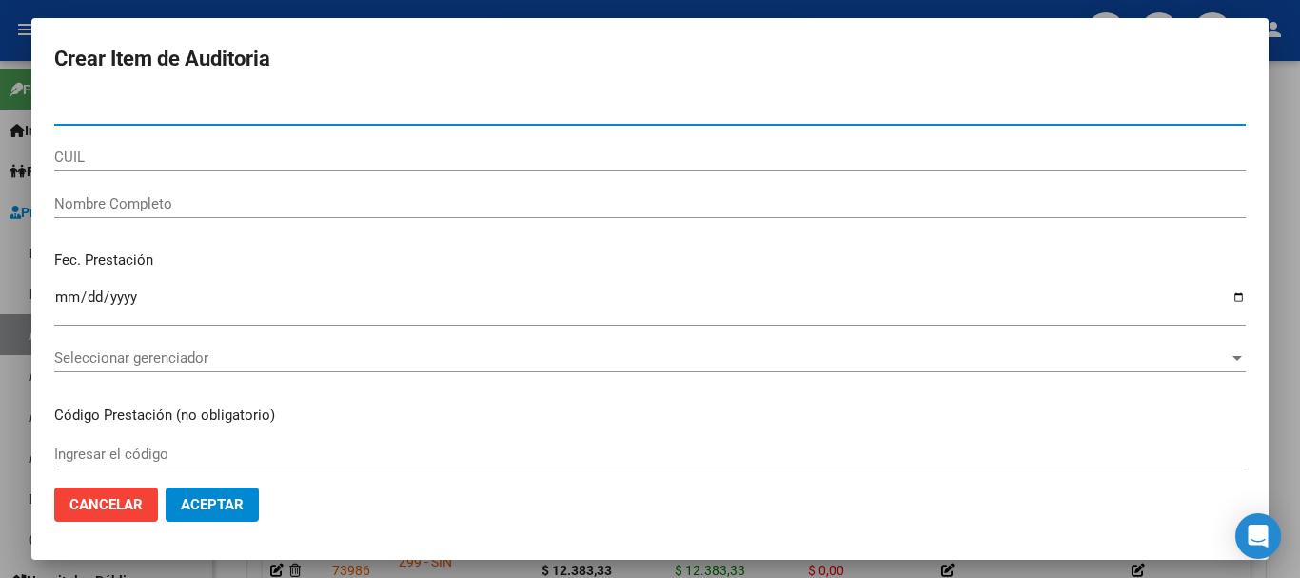
paste input "28124075"
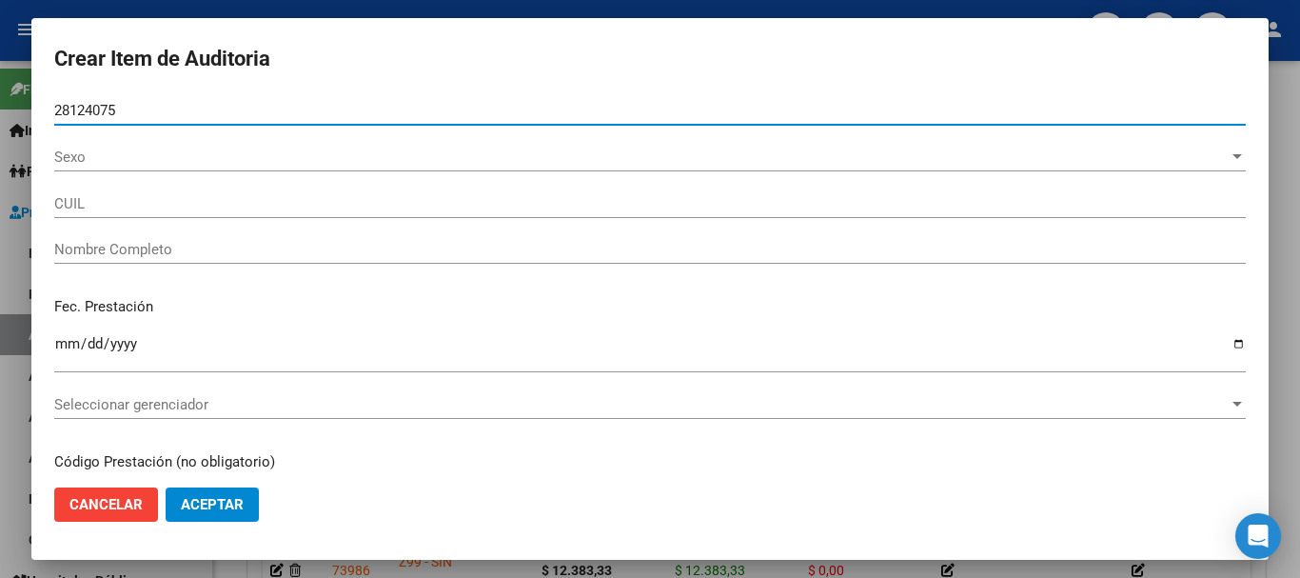
type input "28124075"
type input "27281240752"
type input "[PERSON_NAME] [PERSON_NAME]"
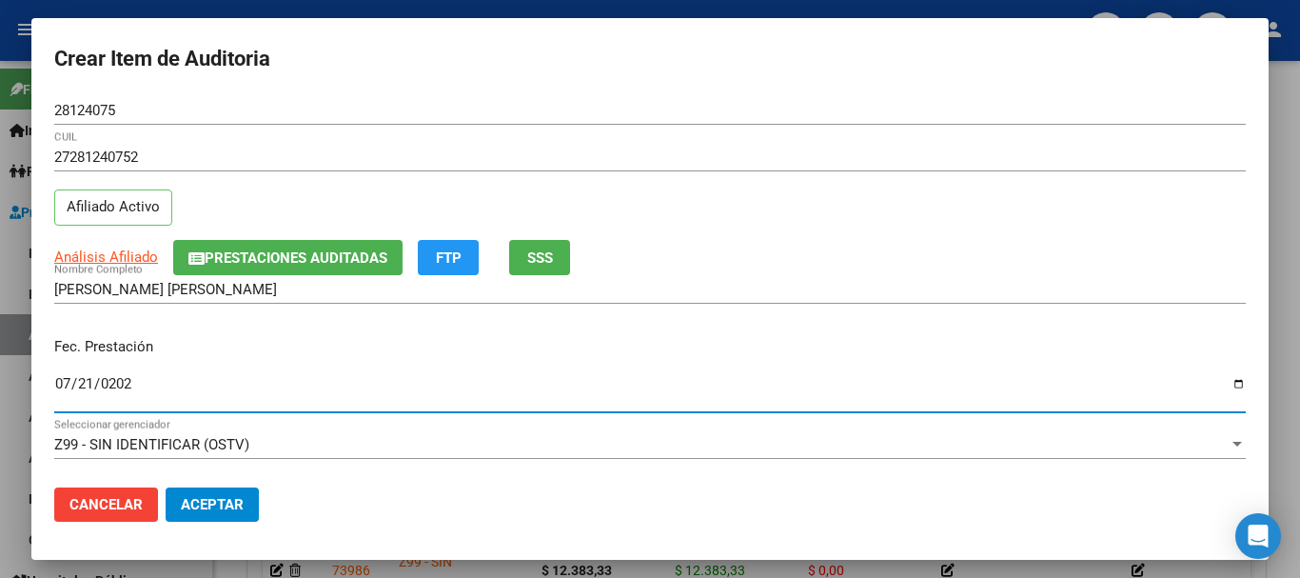
type input "[DATE]"
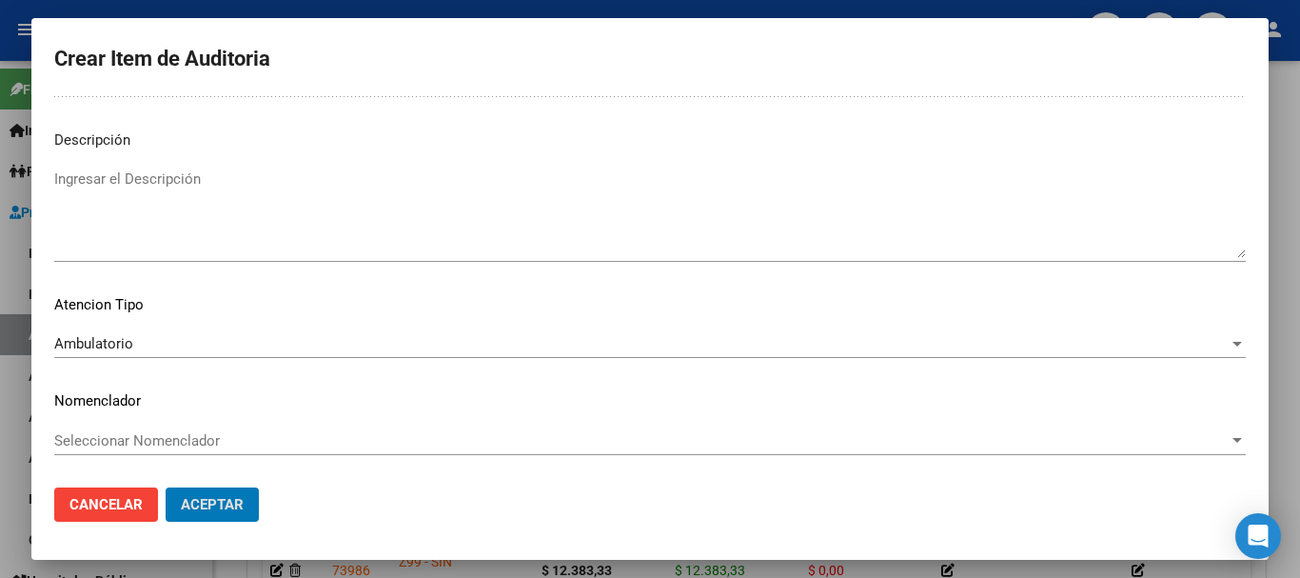
click at [166, 487] on button "Aceptar" at bounding box center [212, 504] width 93 height 34
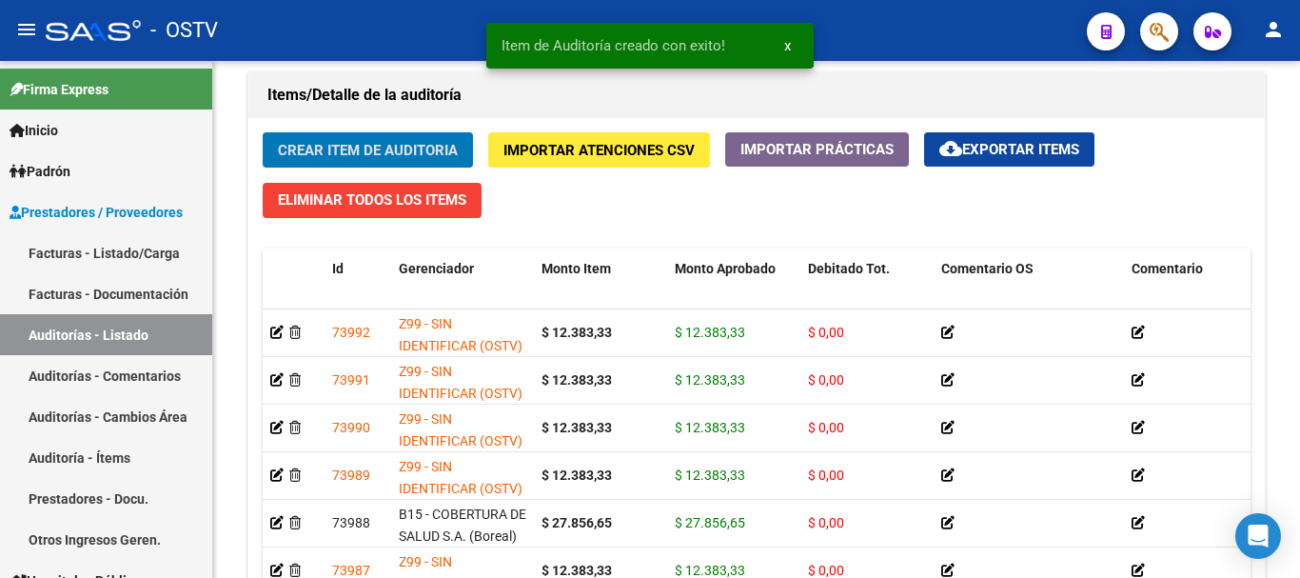
click at [263, 132] on button "Crear Item de Auditoria" at bounding box center [368, 149] width 210 height 35
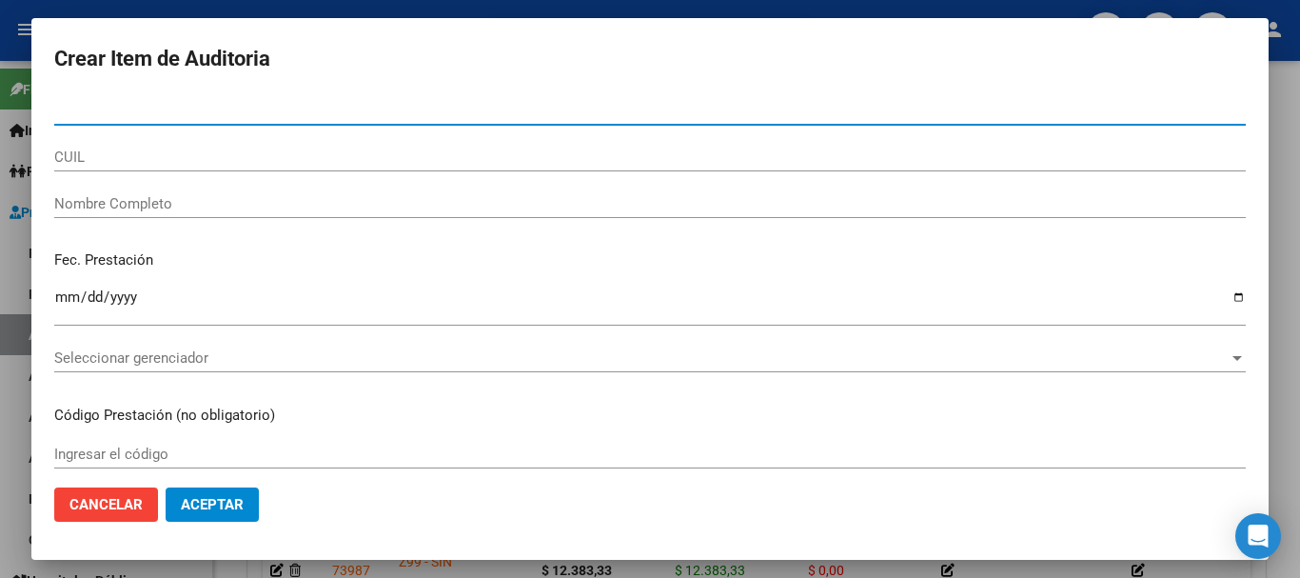
paste input "28124075"
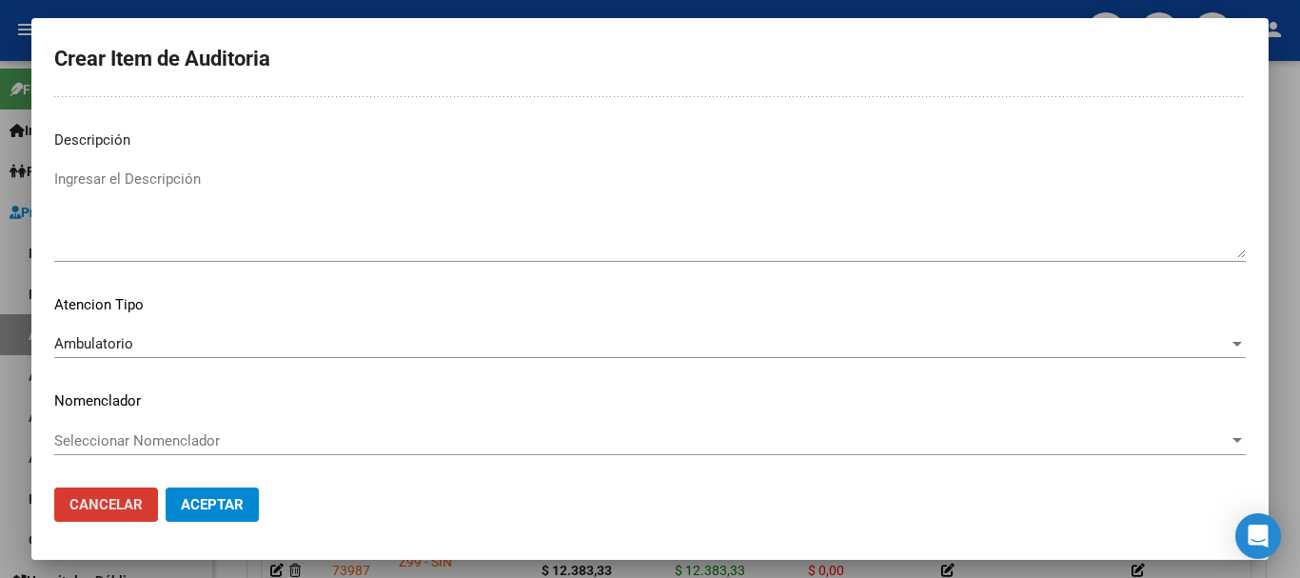
click at [166, 487] on button "Aceptar" at bounding box center [212, 504] width 93 height 34
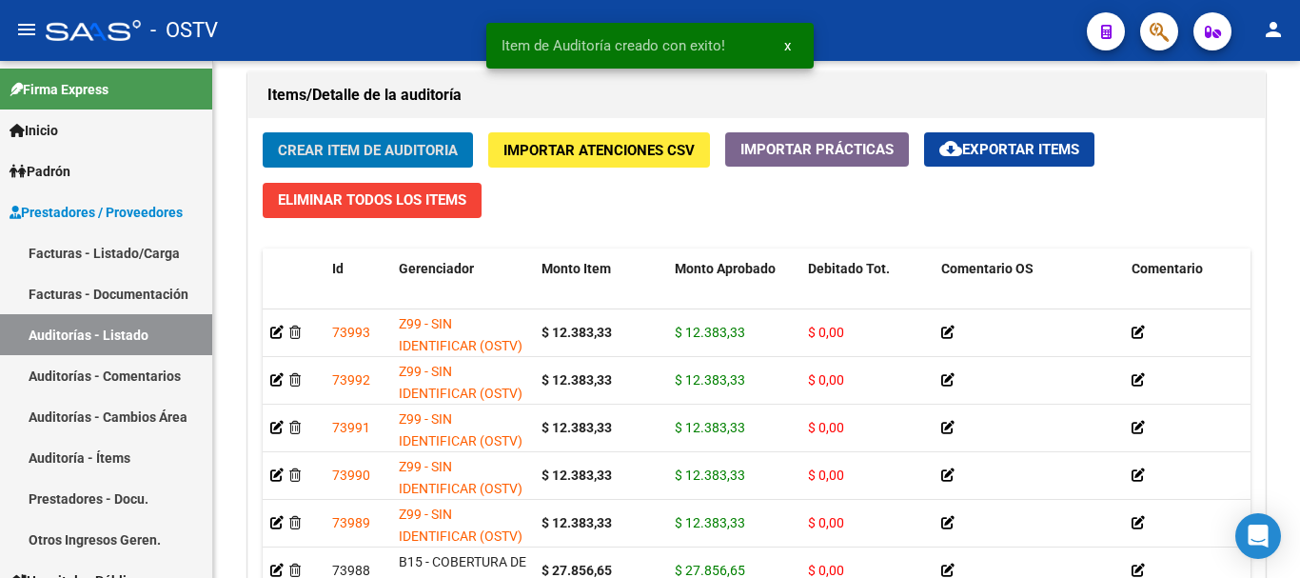
click at [263, 132] on button "Crear Item de Auditoria" at bounding box center [368, 149] width 210 height 35
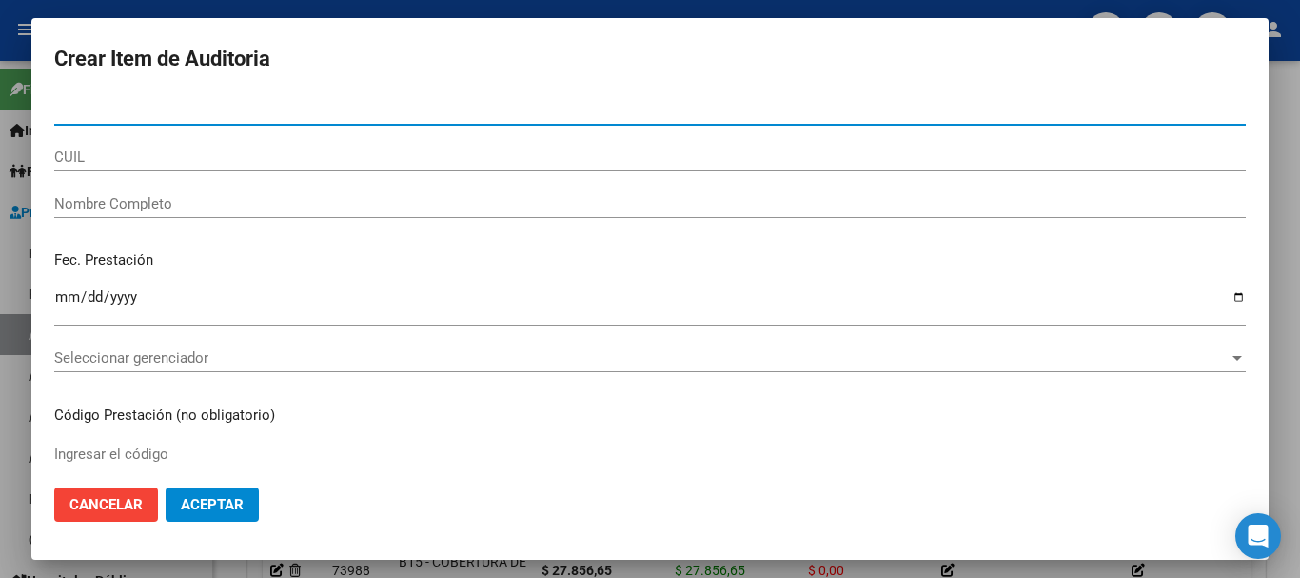
paste input "28124075"
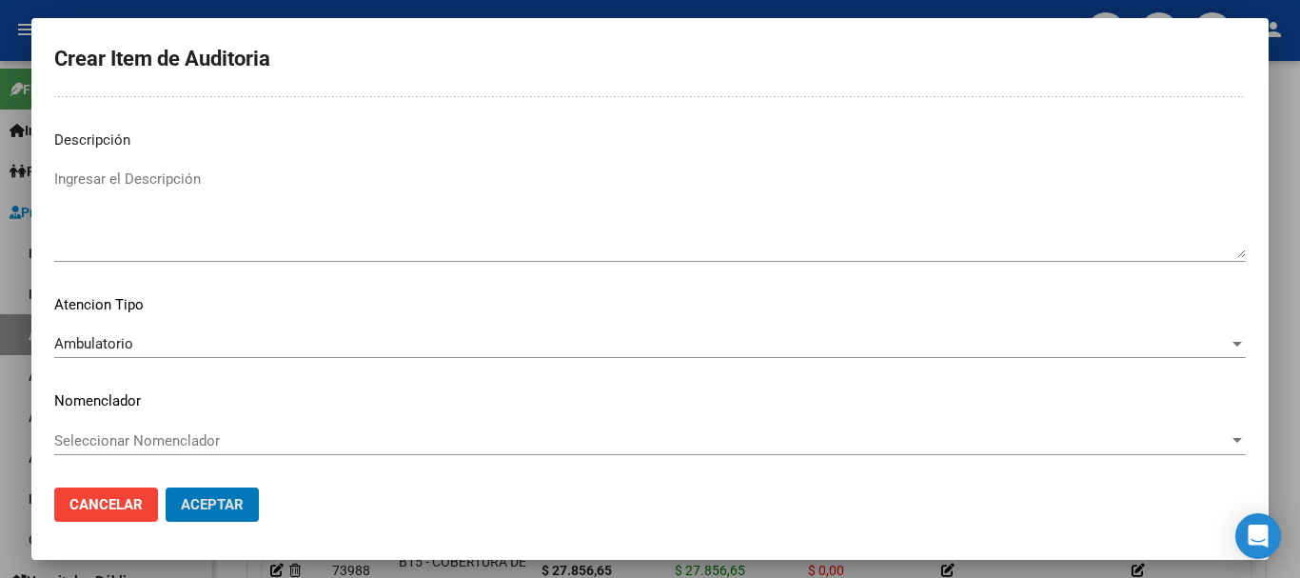
click at [166, 487] on button "Aceptar" at bounding box center [212, 504] width 93 height 34
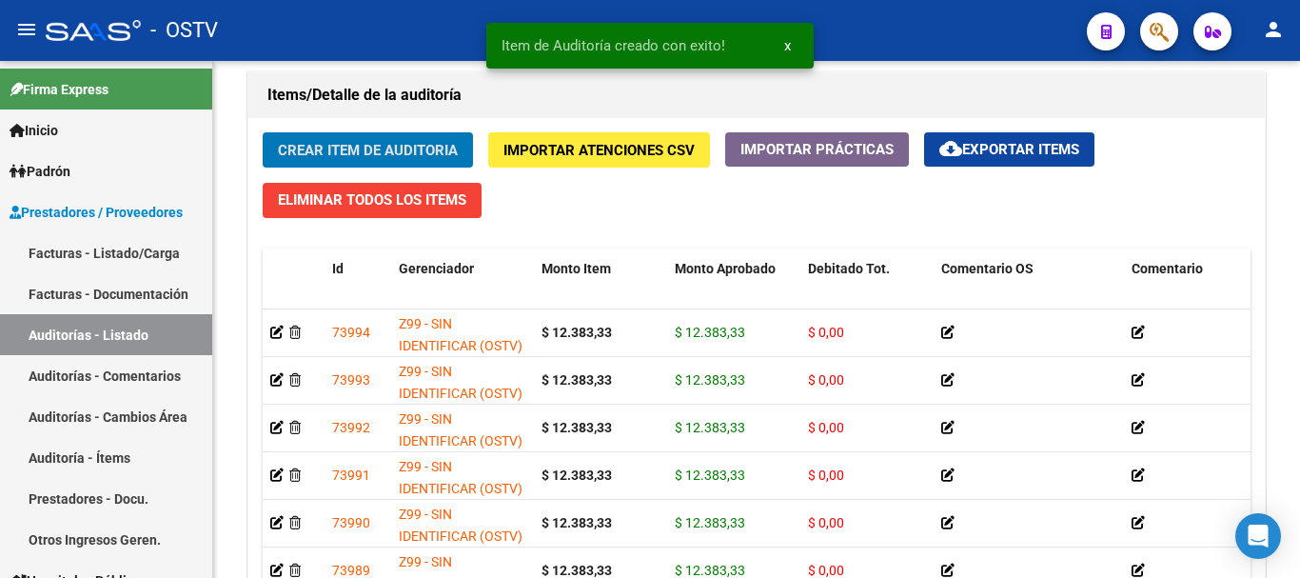
click at [263, 132] on button "Crear Item de Auditoria" at bounding box center [368, 149] width 210 height 35
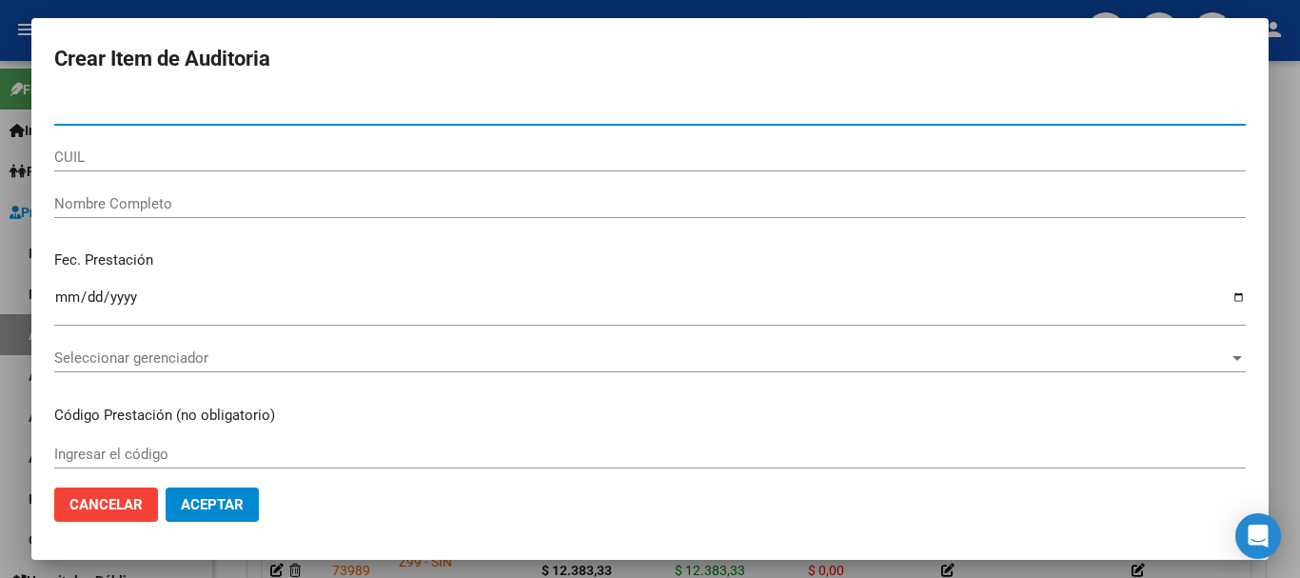
paste input "28124075"
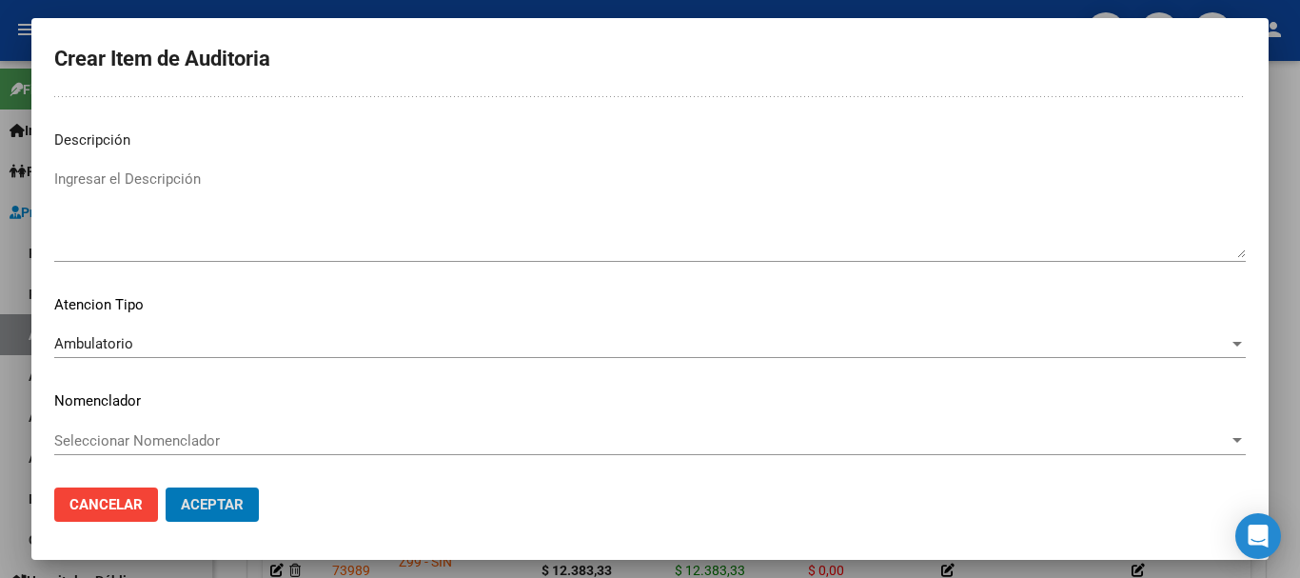
click at [166, 487] on button "Aceptar" at bounding box center [212, 504] width 93 height 34
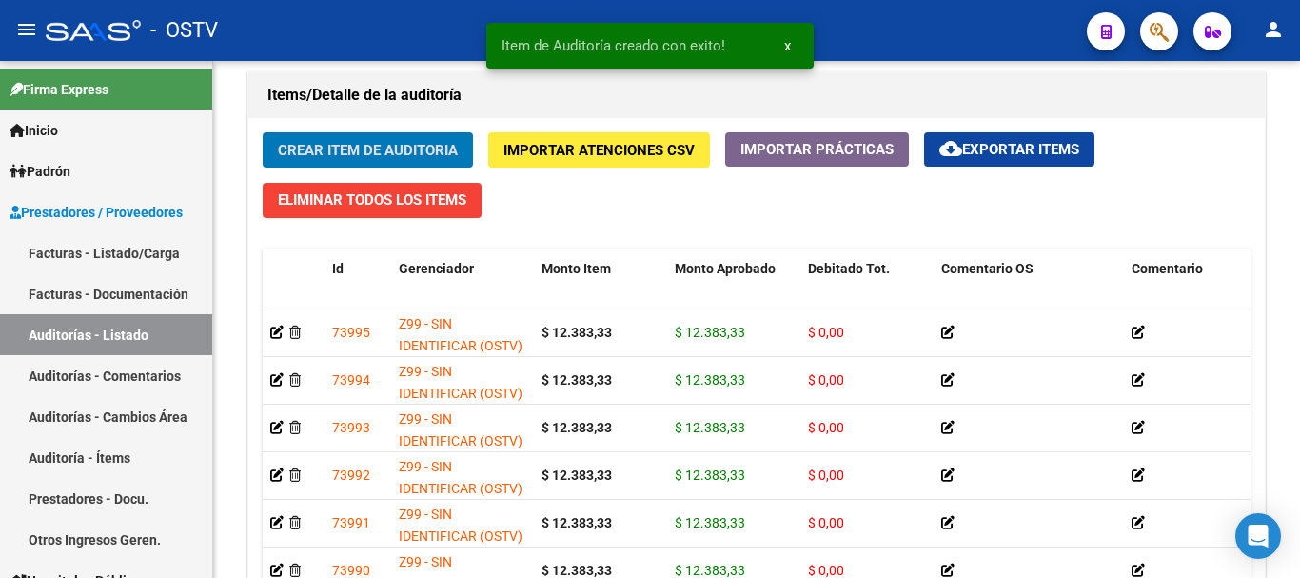
click at [263, 132] on button "Crear Item de Auditoria" at bounding box center [368, 149] width 210 height 35
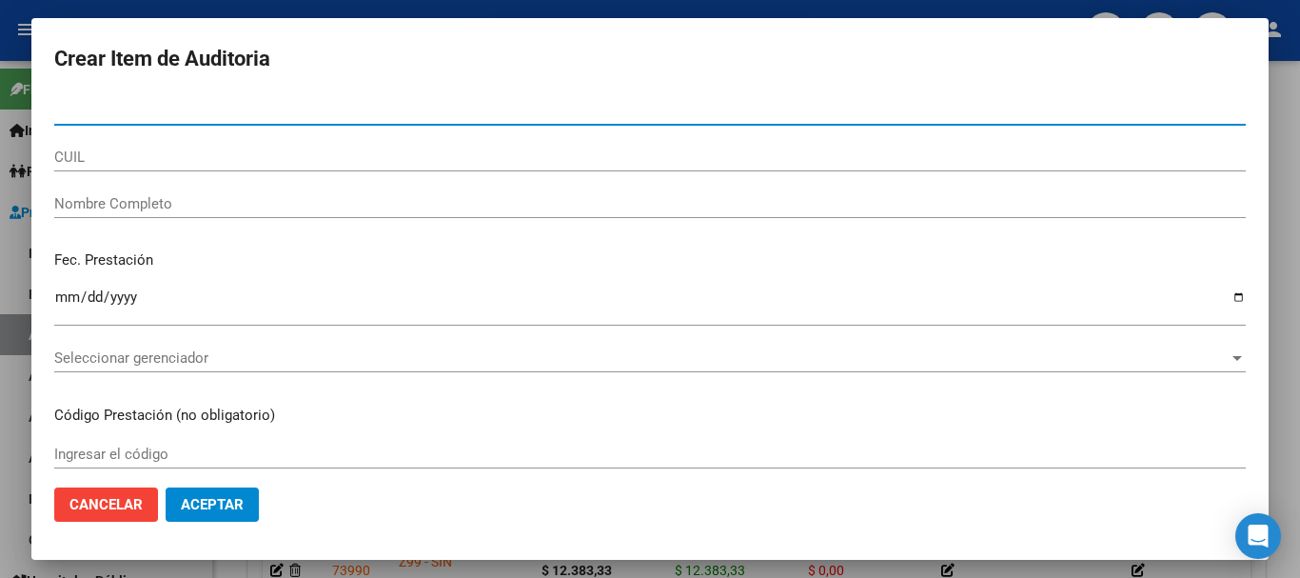
paste input "28124075"
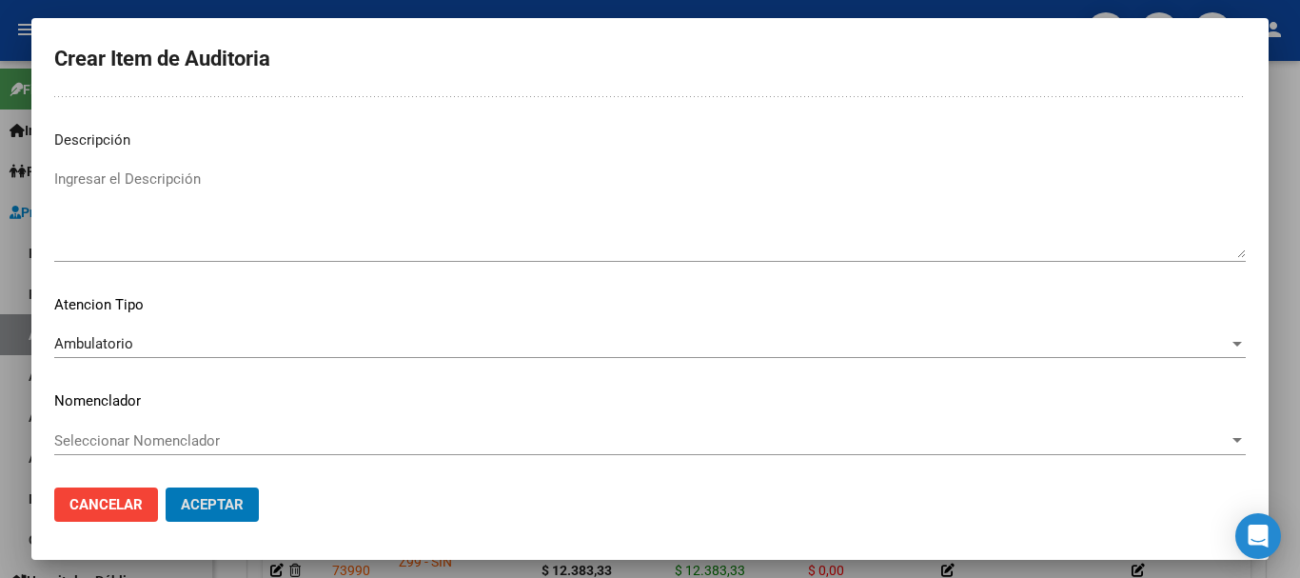
click at [166, 487] on button "Aceptar" at bounding box center [212, 504] width 93 height 34
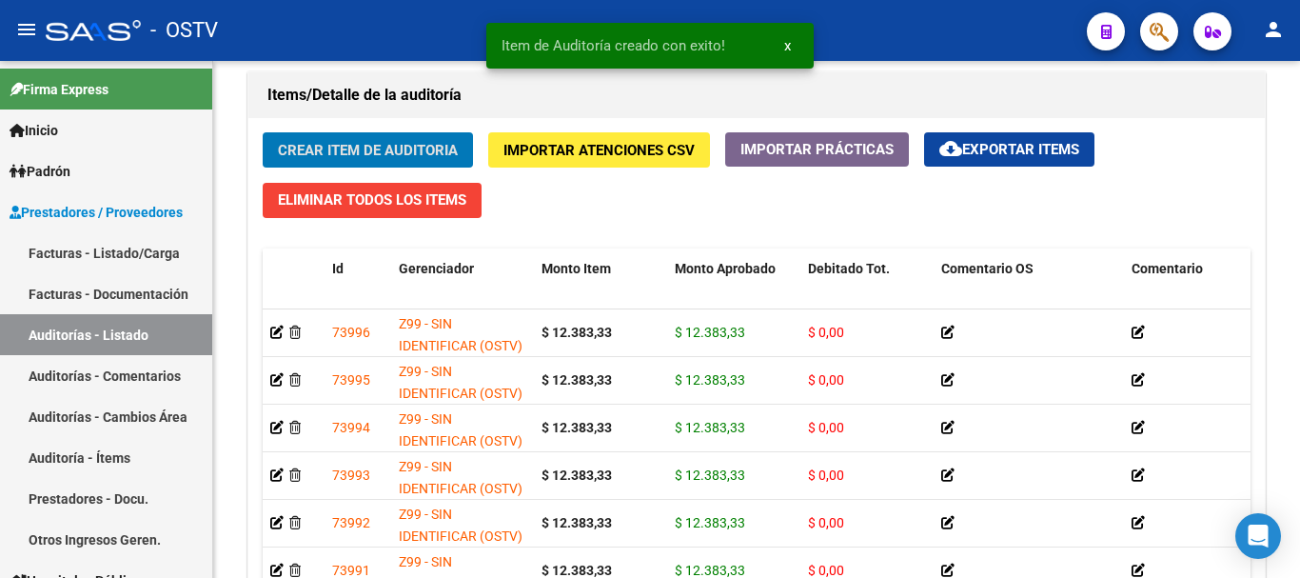
click at [263, 132] on button "Crear Item de Auditoria" at bounding box center [368, 149] width 210 height 35
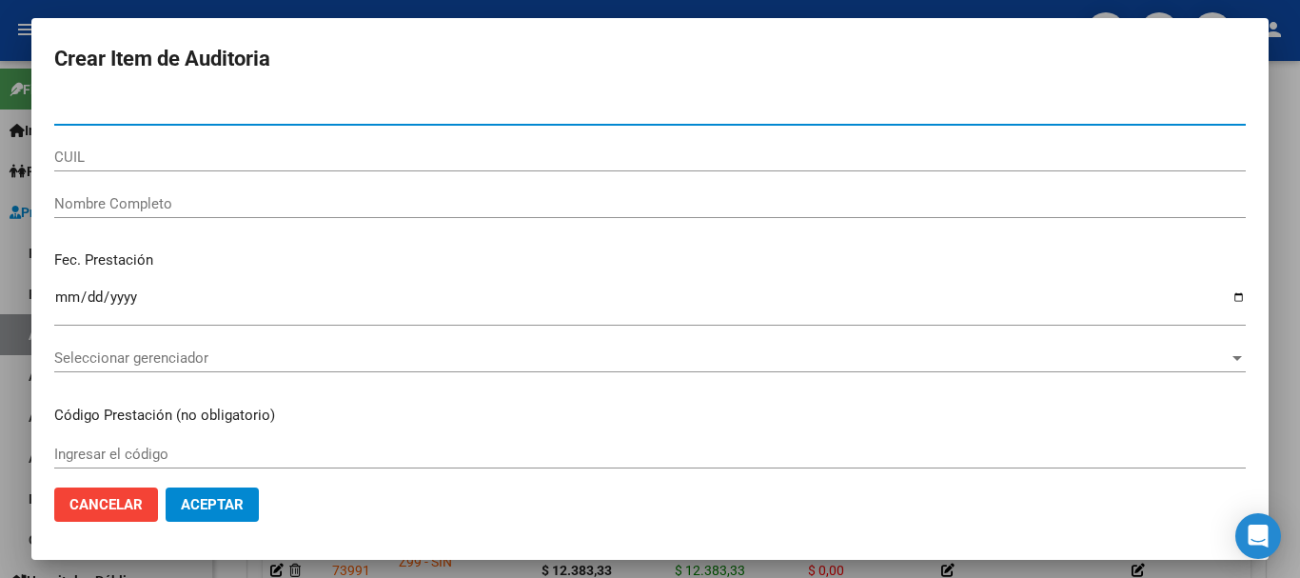
paste input "41275933"
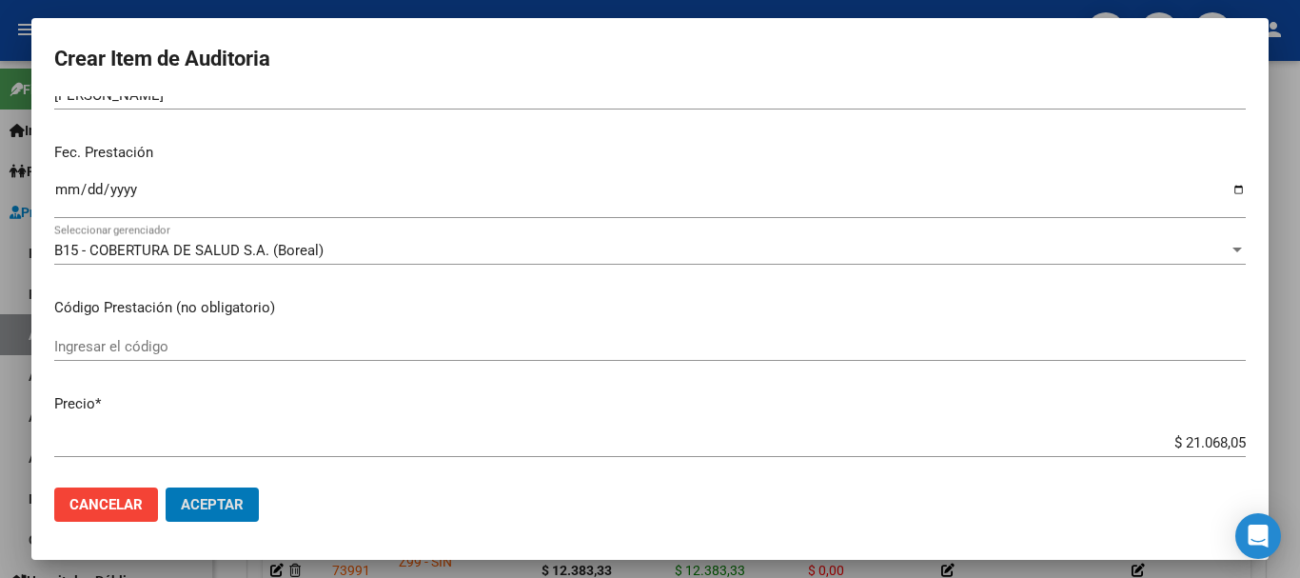
scroll to position [0, 0]
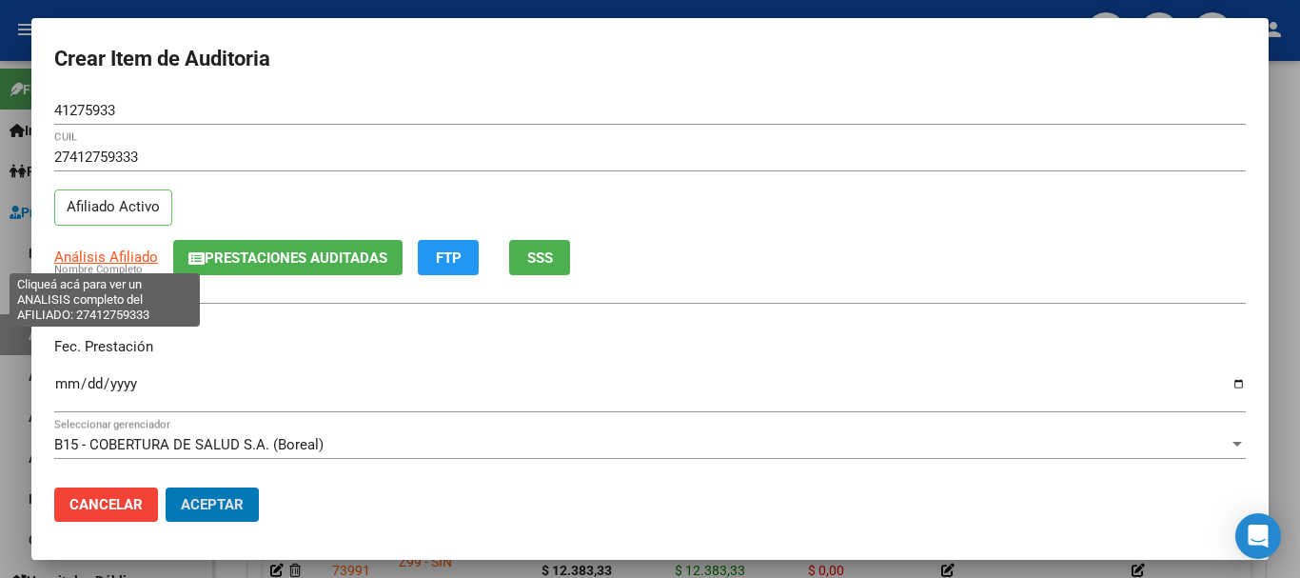
click at [124, 256] on span "Análisis Afiliado" at bounding box center [106, 256] width 104 height 17
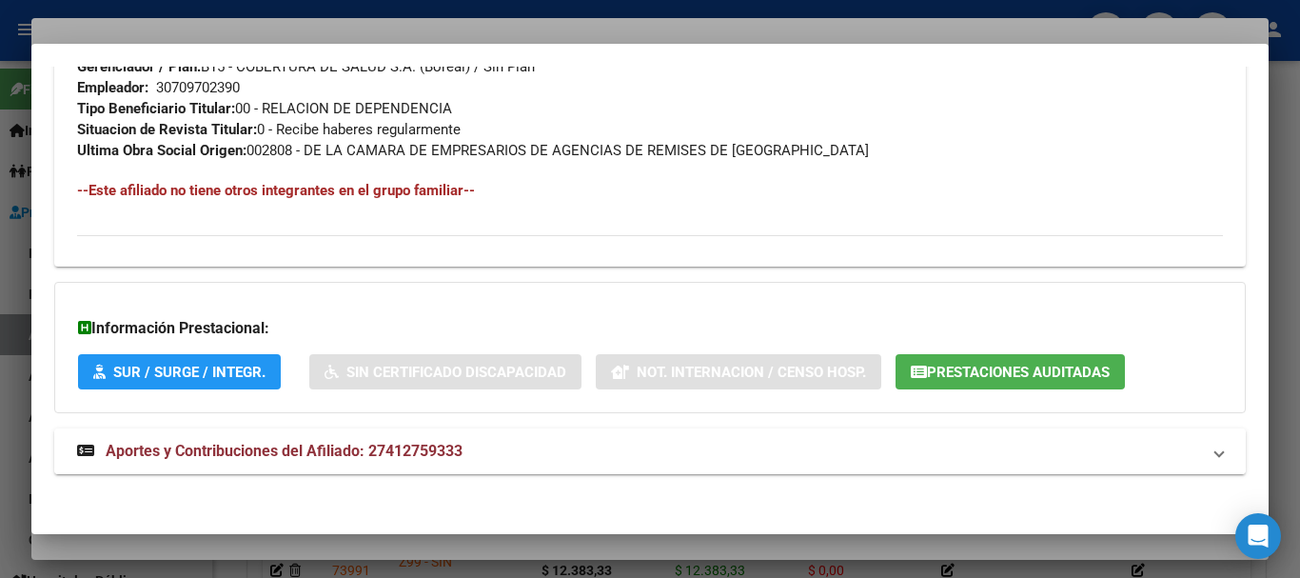
scroll to position [981, 0]
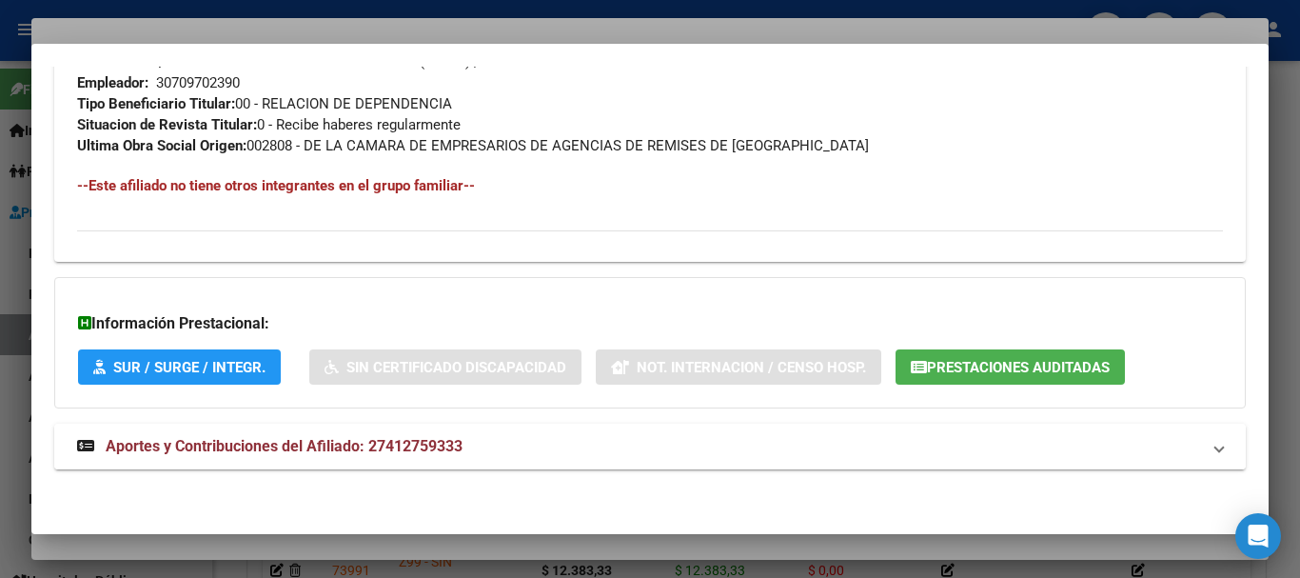
click at [325, 443] on span "Aportes y Contribuciones del Afiliado: 27412759333" at bounding box center [284, 446] width 357 height 18
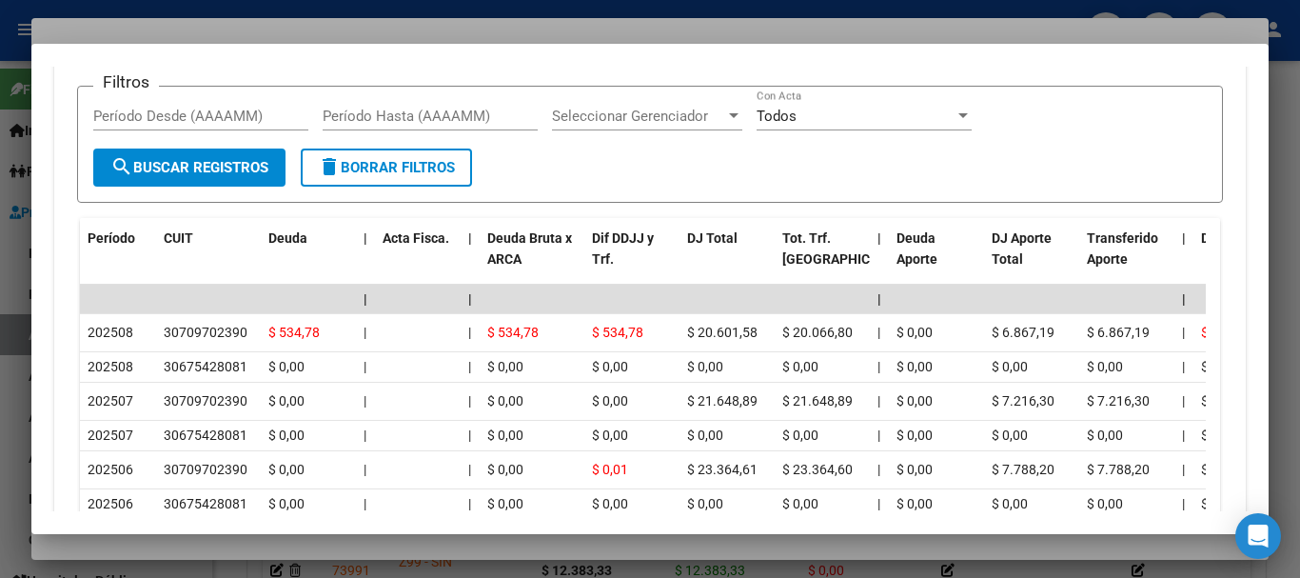
scroll to position [1680, 0]
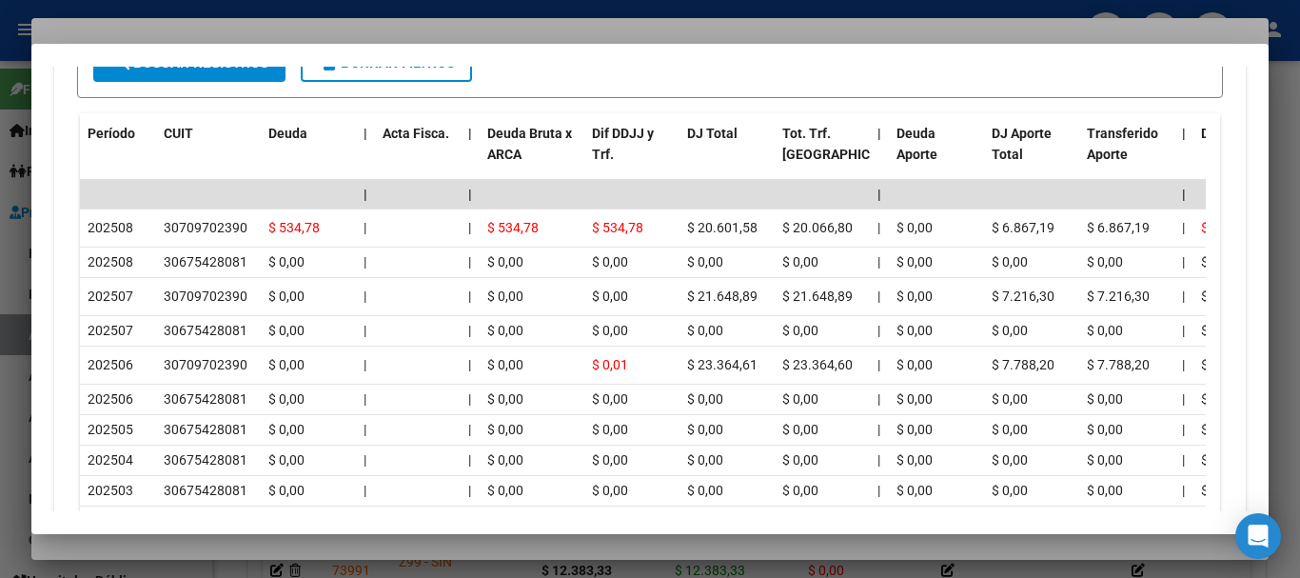
click at [342, 37] on div at bounding box center [650, 289] width 1300 height 578
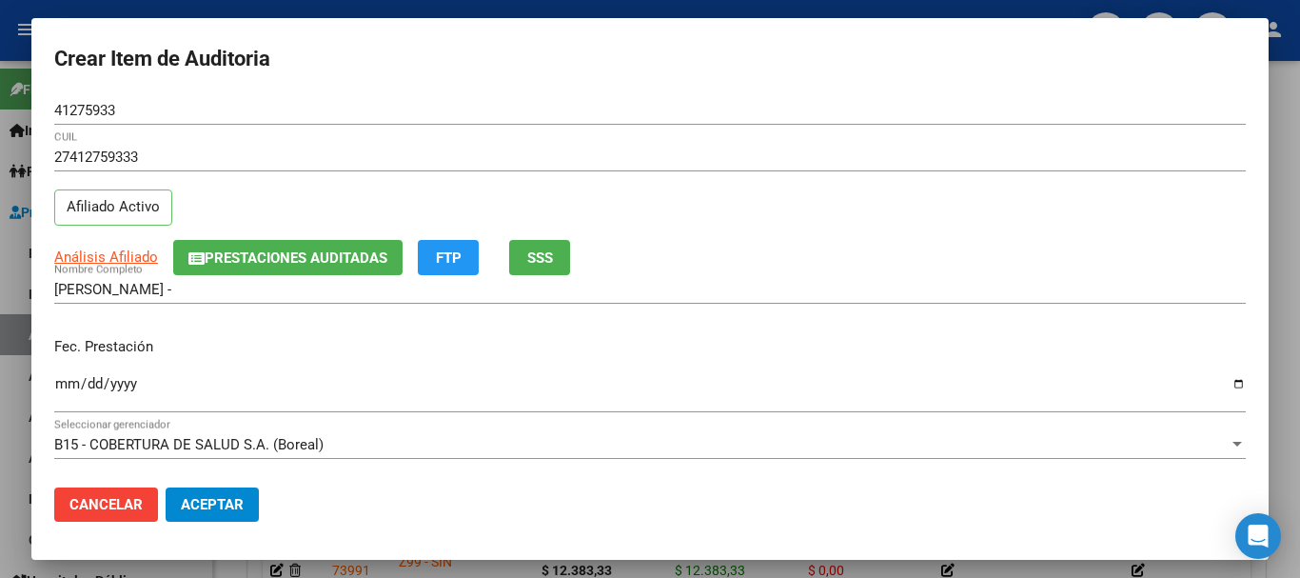
click at [224, 494] on button "Aceptar" at bounding box center [212, 504] width 93 height 34
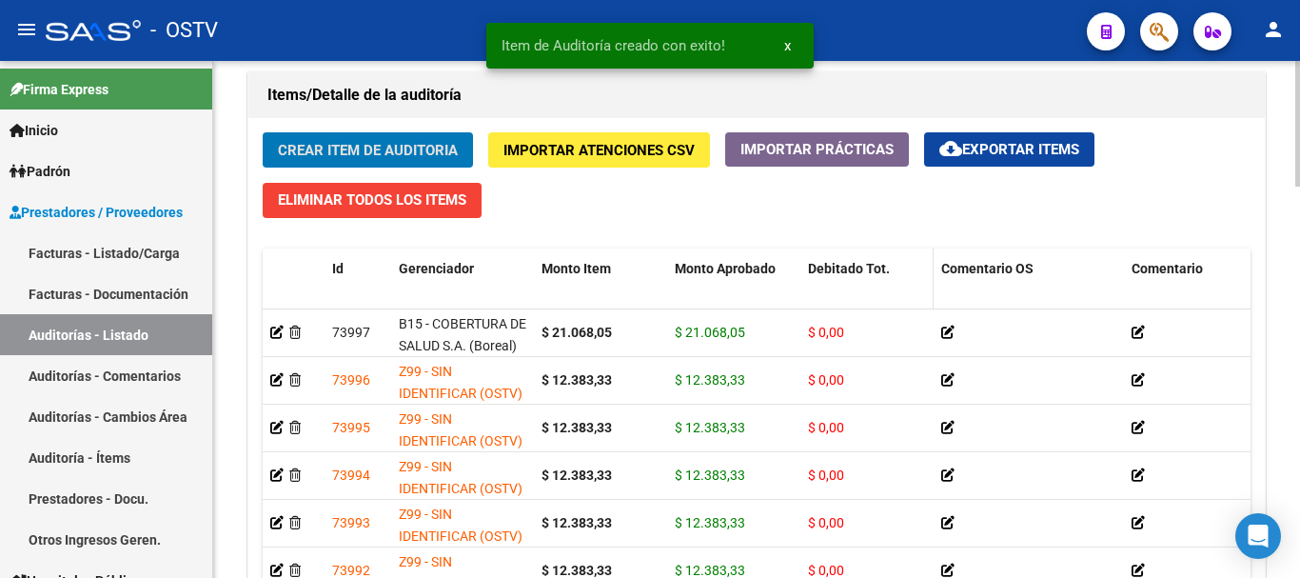
click at [263, 132] on button "Crear Item de Auditoria" at bounding box center [368, 149] width 210 height 35
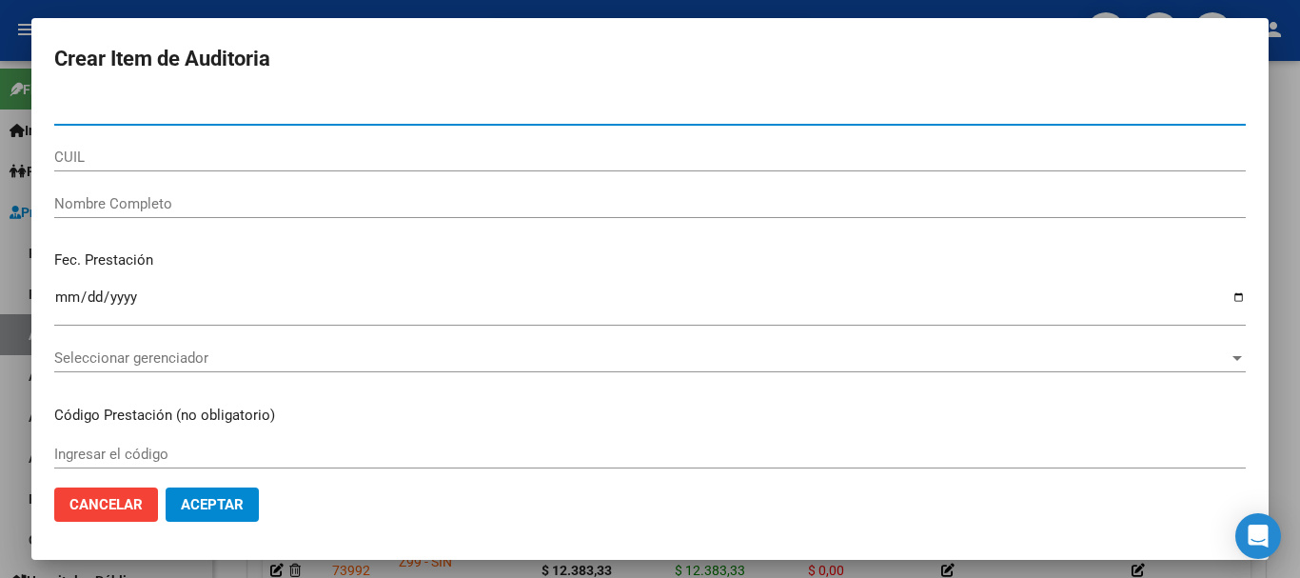
paste input "28124075"
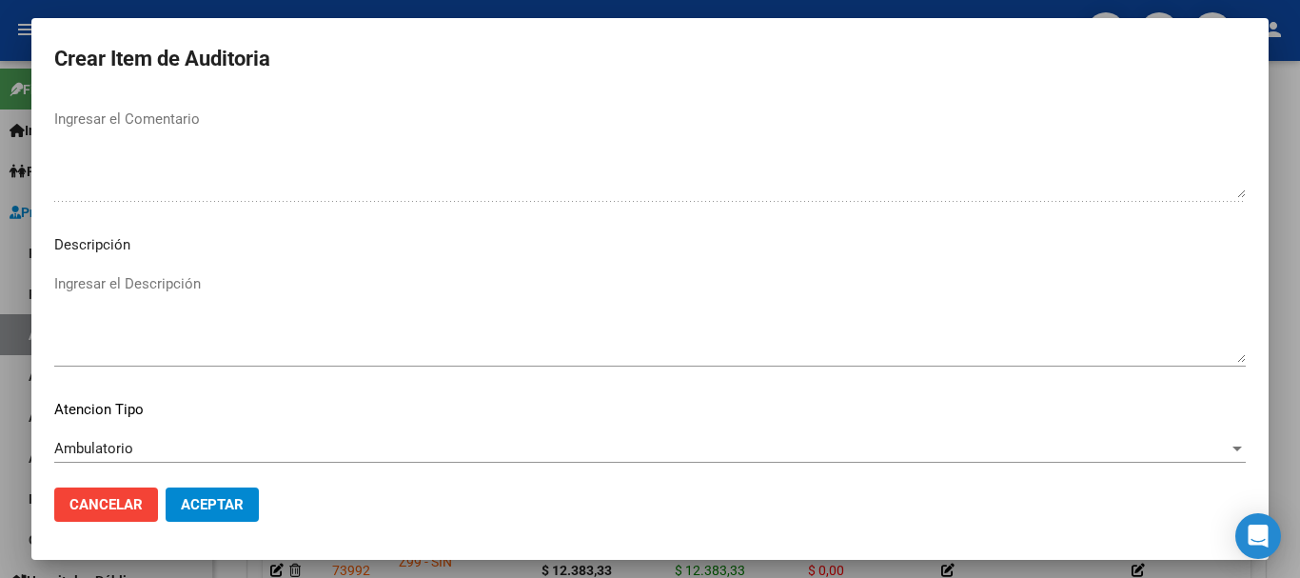
scroll to position [1338, 0]
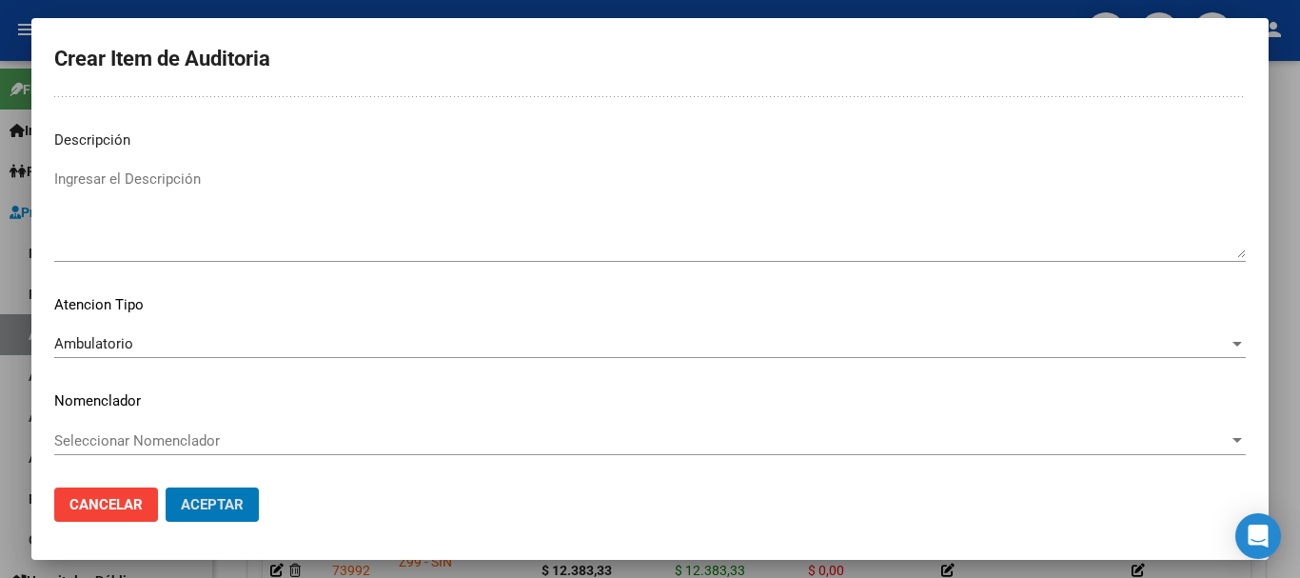
click at [166, 487] on button "Aceptar" at bounding box center [212, 504] width 93 height 34
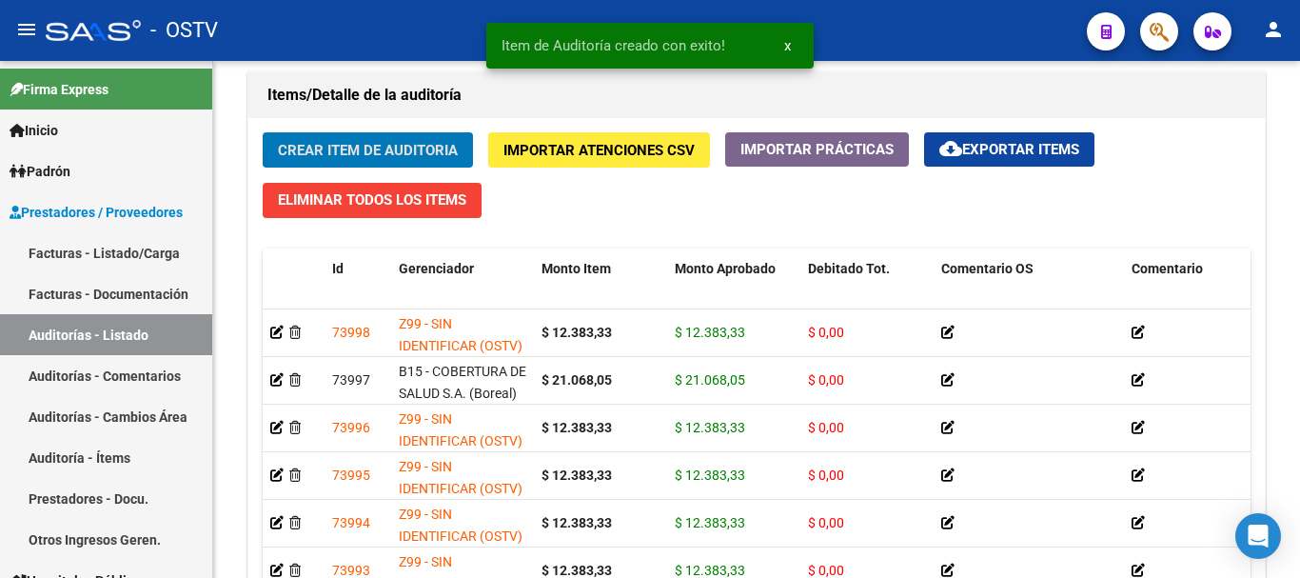
click at [263, 132] on button "Crear Item de Auditoria" at bounding box center [368, 149] width 210 height 35
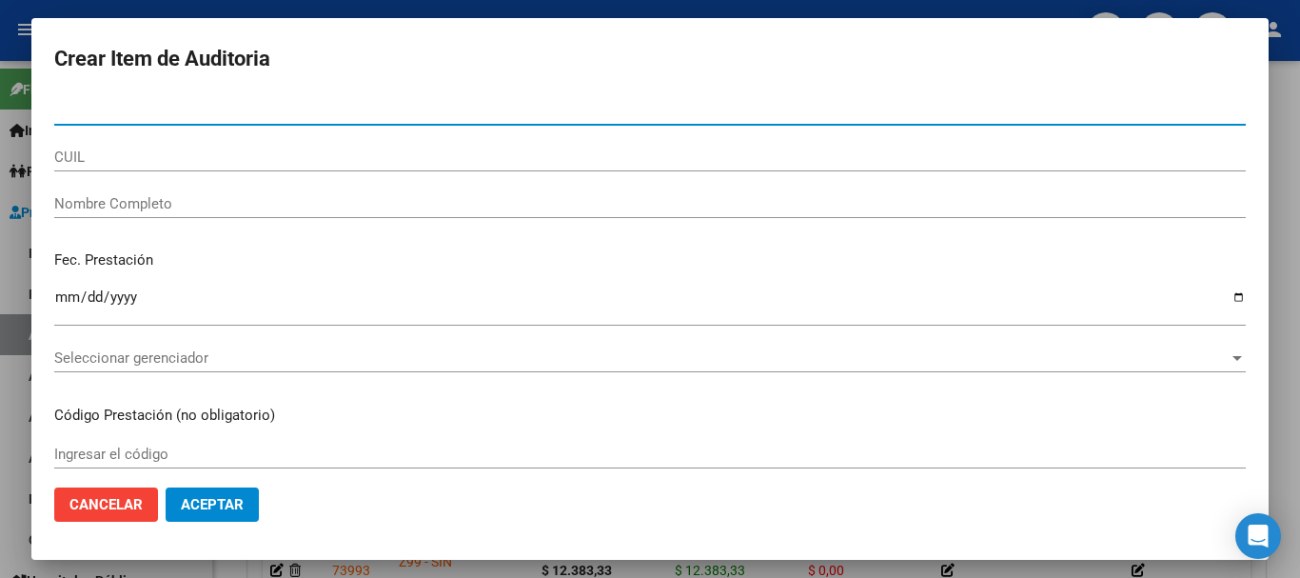
paste input "41275933"
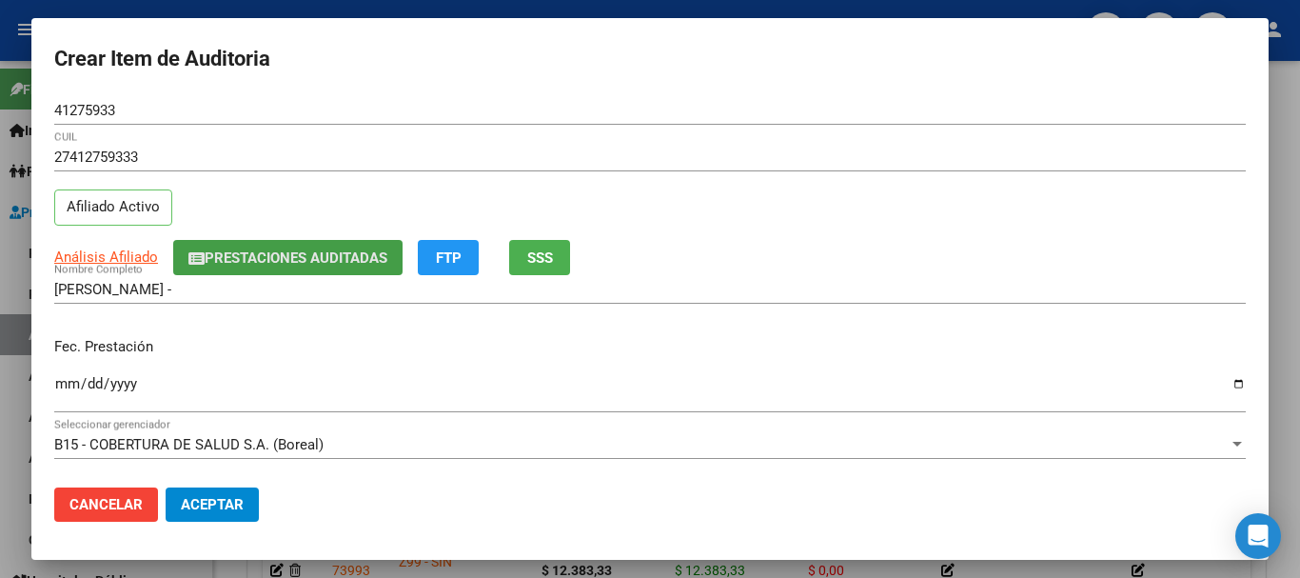
click at [215, 274] on button "Prestaciones Auditadas" at bounding box center [287, 257] width 229 height 35
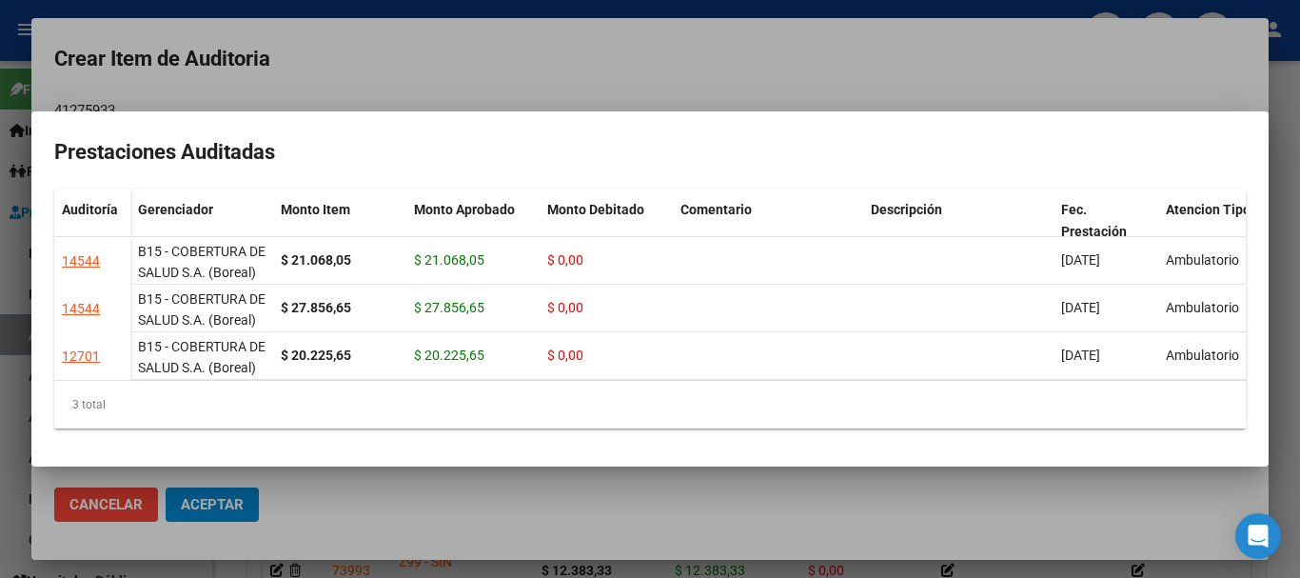
click at [448, 76] on div at bounding box center [650, 289] width 1300 height 578
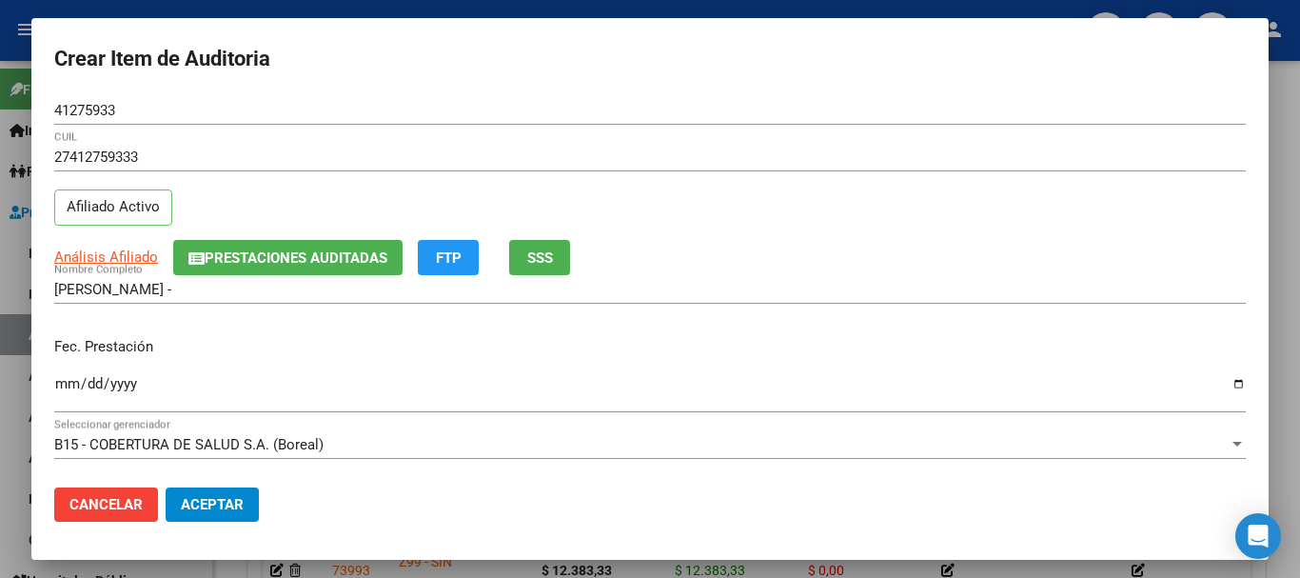
click at [785, 250] on div "Análisis Afiliado Prestaciones Auditadas FTP SSS" at bounding box center [650, 257] width 1192 height 35
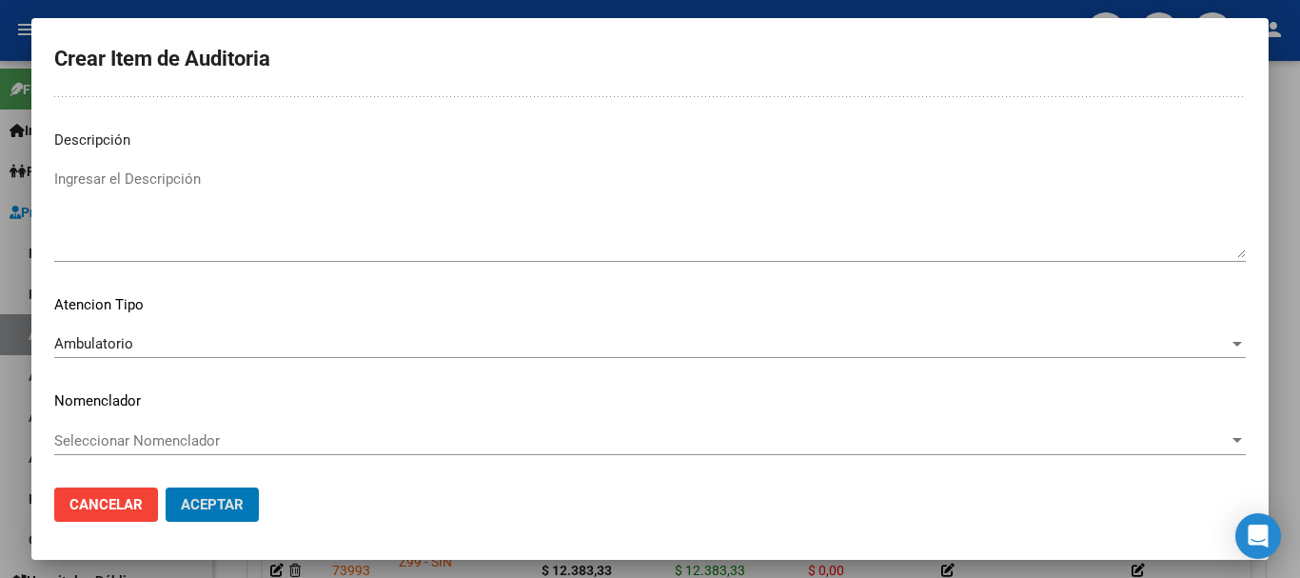
click at [166, 487] on button "Aceptar" at bounding box center [212, 504] width 93 height 34
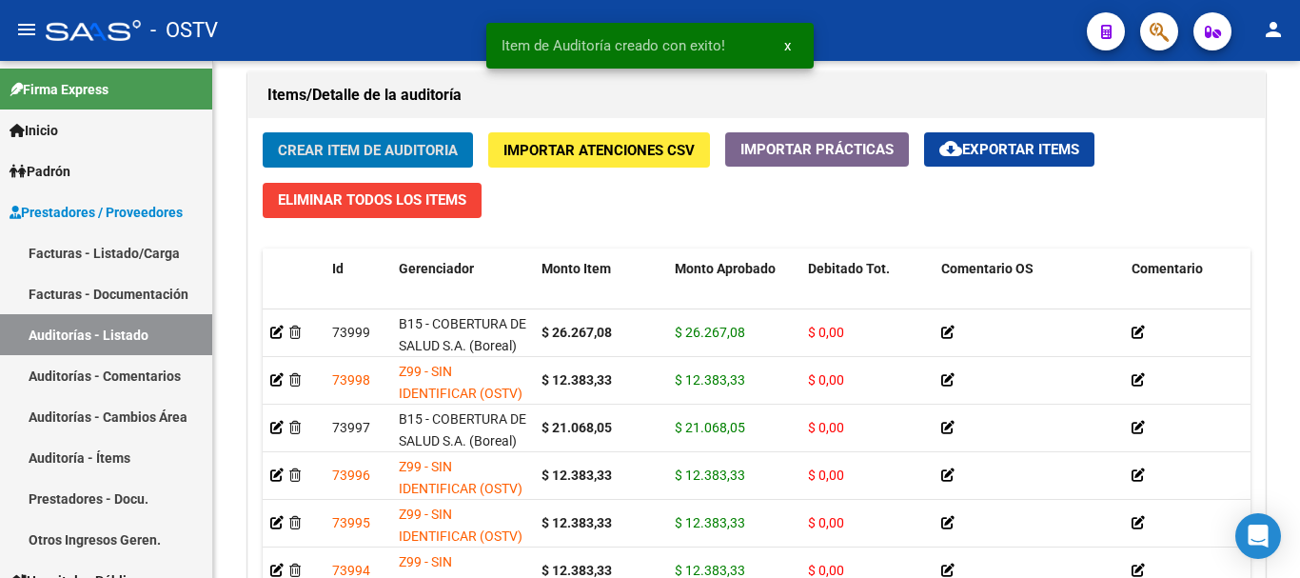
click at [263, 132] on button "Crear Item de Auditoria" at bounding box center [368, 149] width 210 height 35
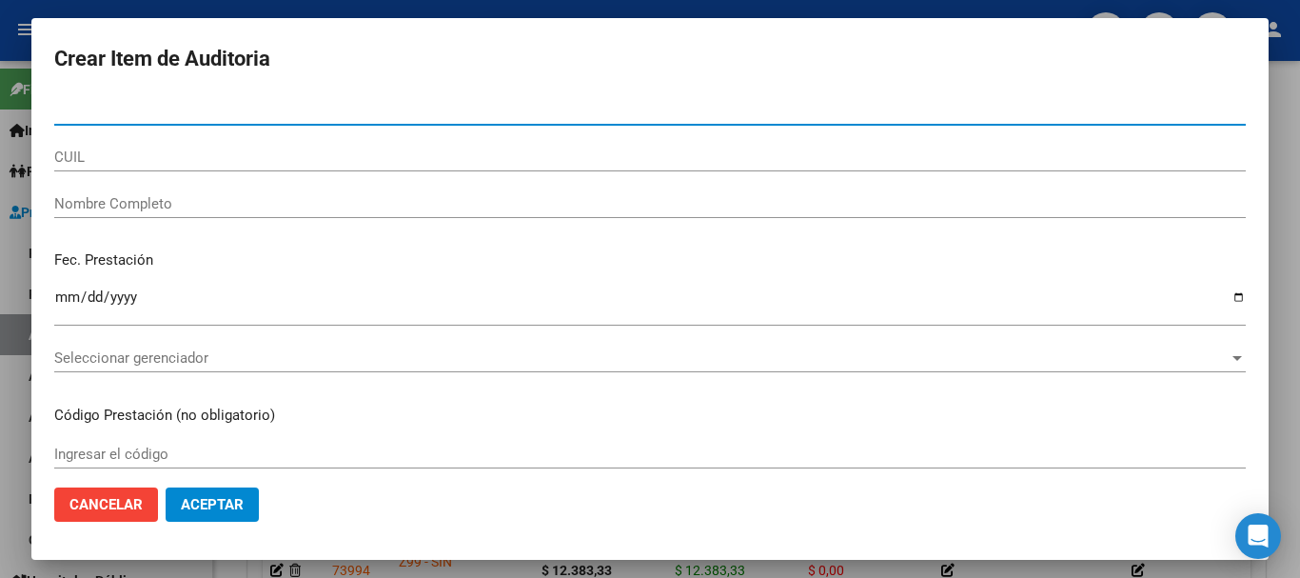
paste input "41275933"
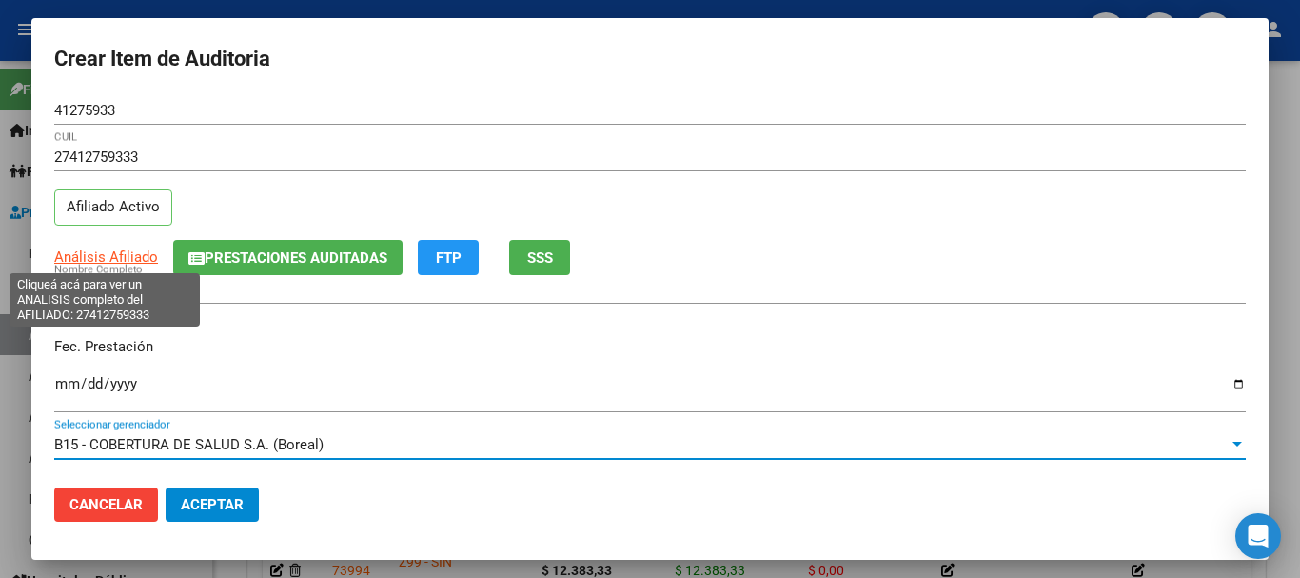
click at [113, 258] on span "Análisis Afiliado" at bounding box center [106, 256] width 104 height 17
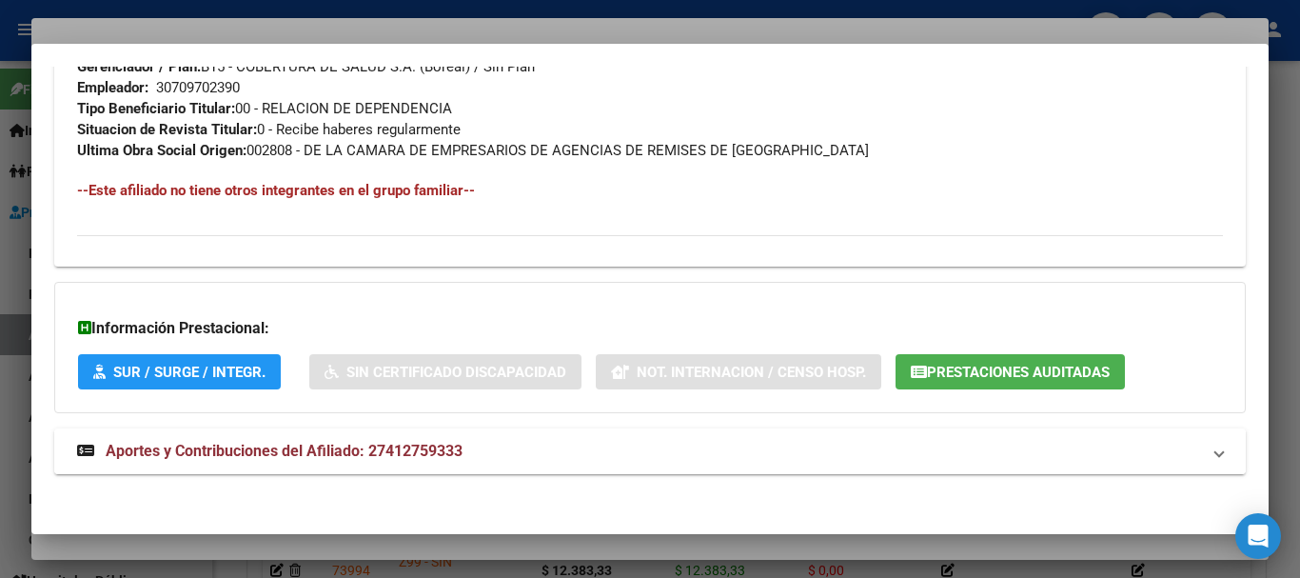
scroll to position [981, 0]
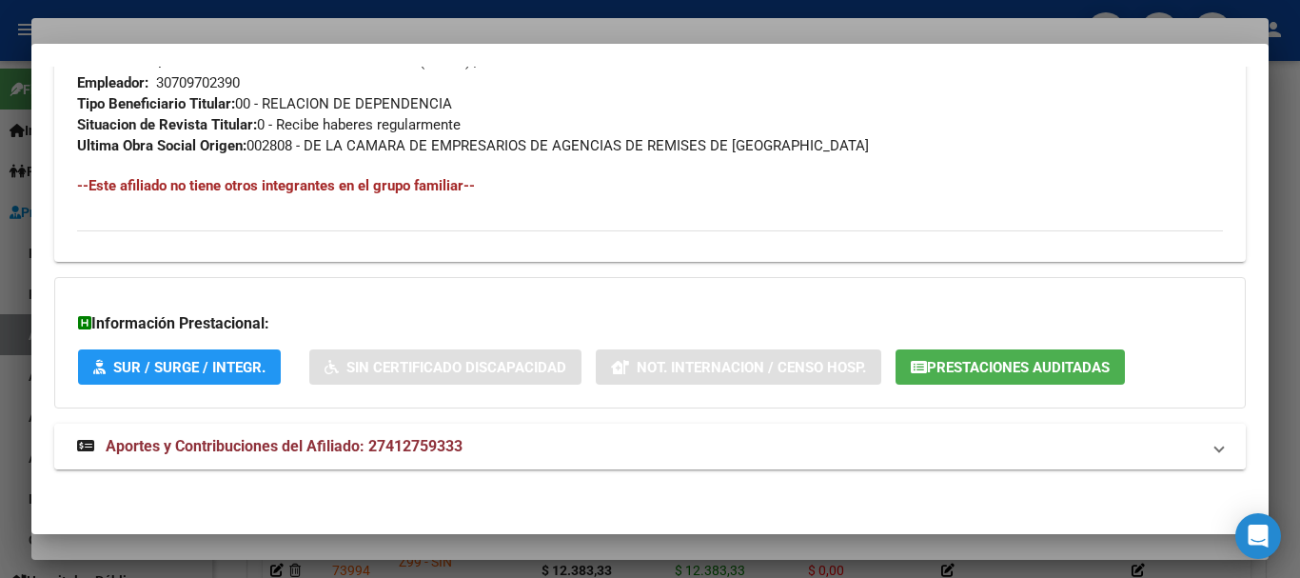
click at [296, 440] on span "Aportes y Contribuciones del Afiliado: 27412759333" at bounding box center [284, 446] width 357 height 18
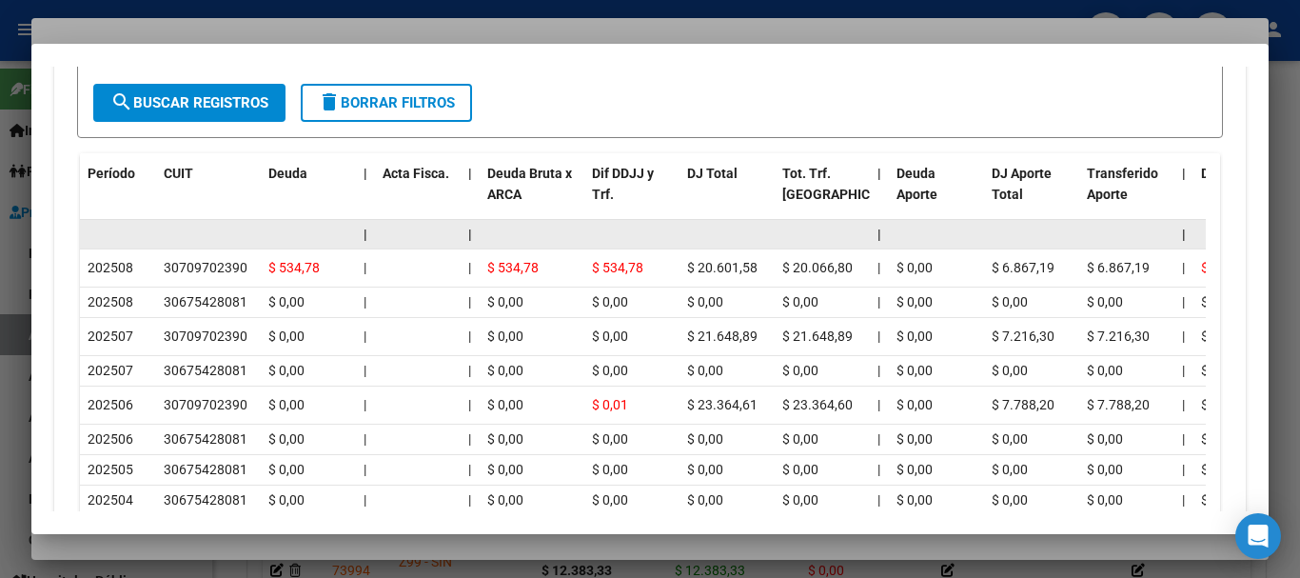
scroll to position [1807, 0]
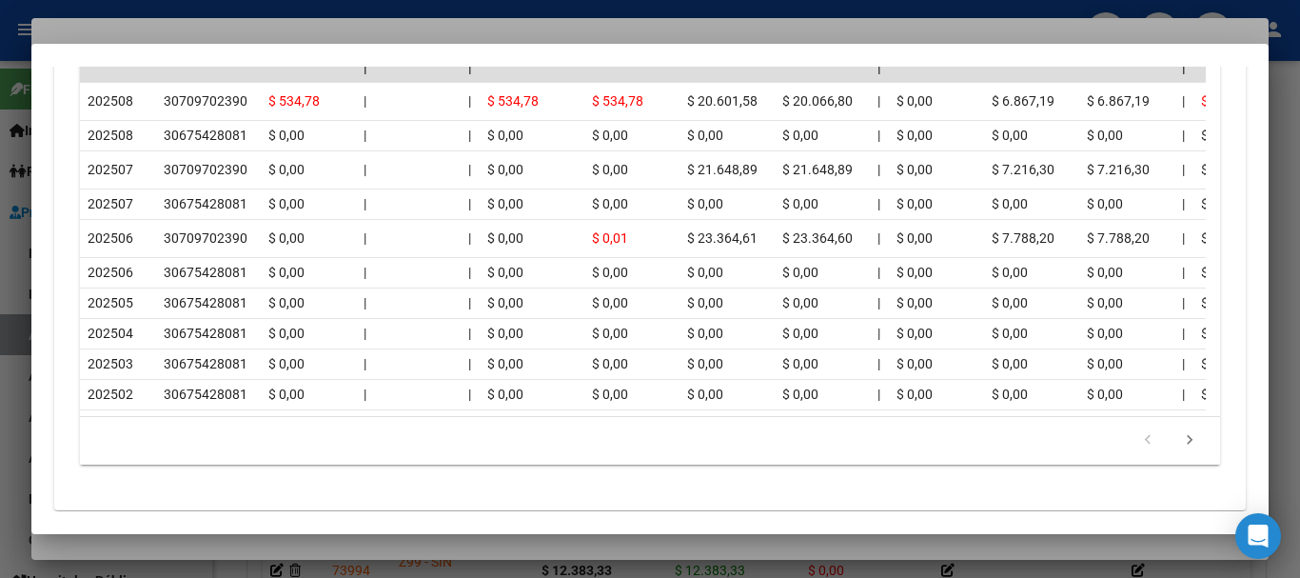
click at [242, 27] on div at bounding box center [650, 289] width 1300 height 578
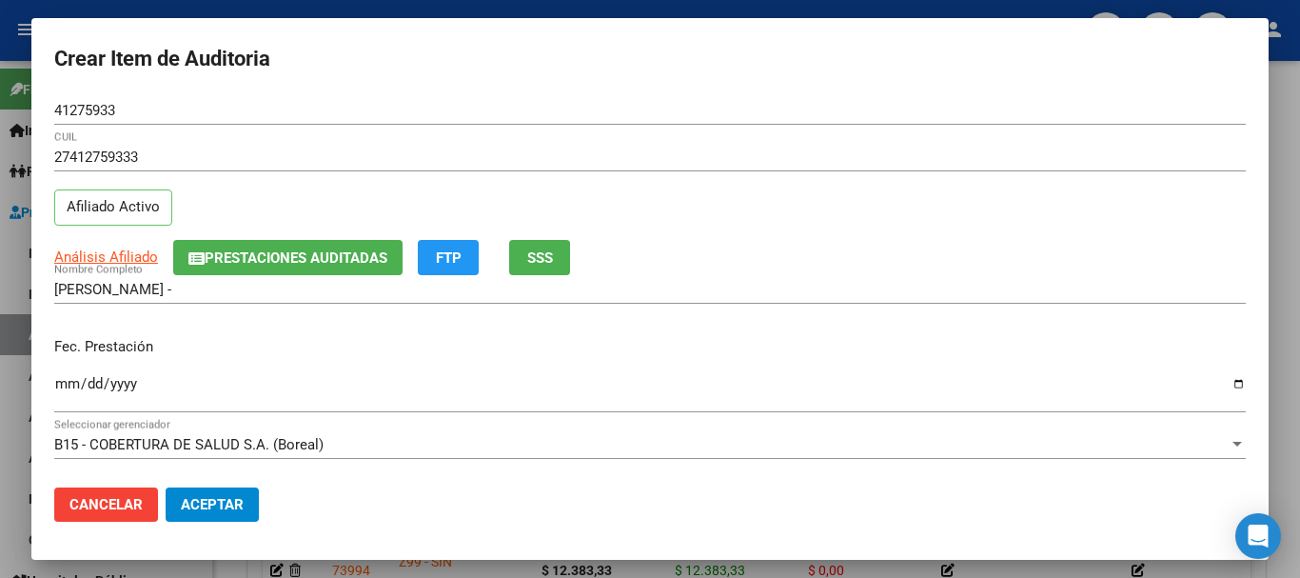
click at [763, 226] on div "27412759333 CUIL Afiliado Activo" at bounding box center [650, 191] width 1192 height 97
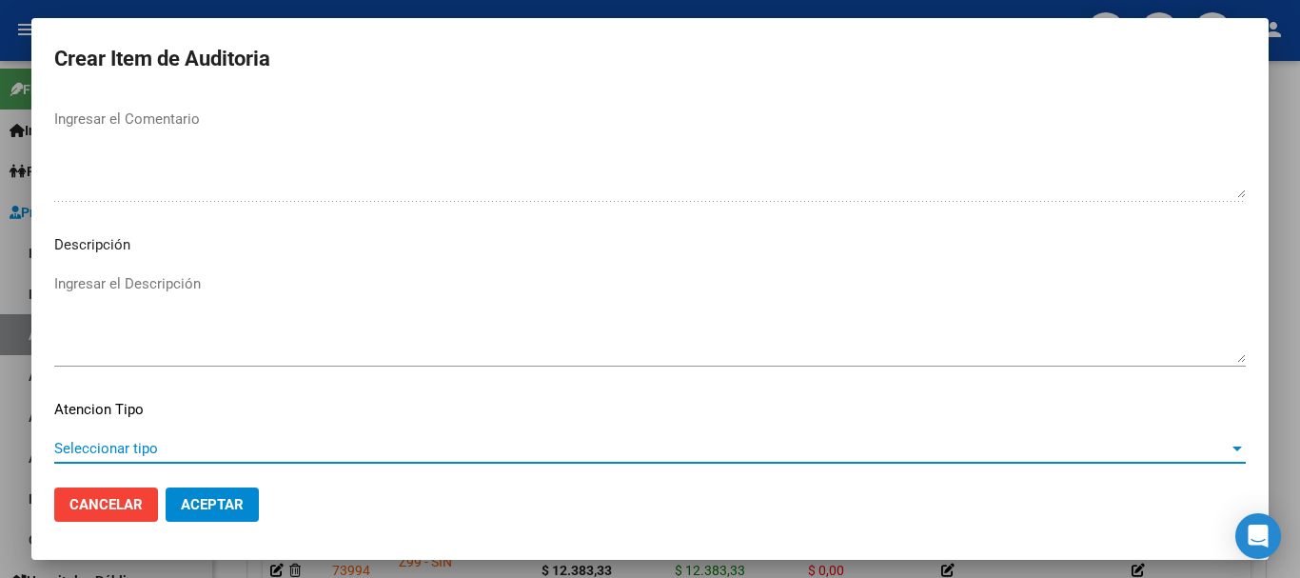
scroll to position [1338, 0]
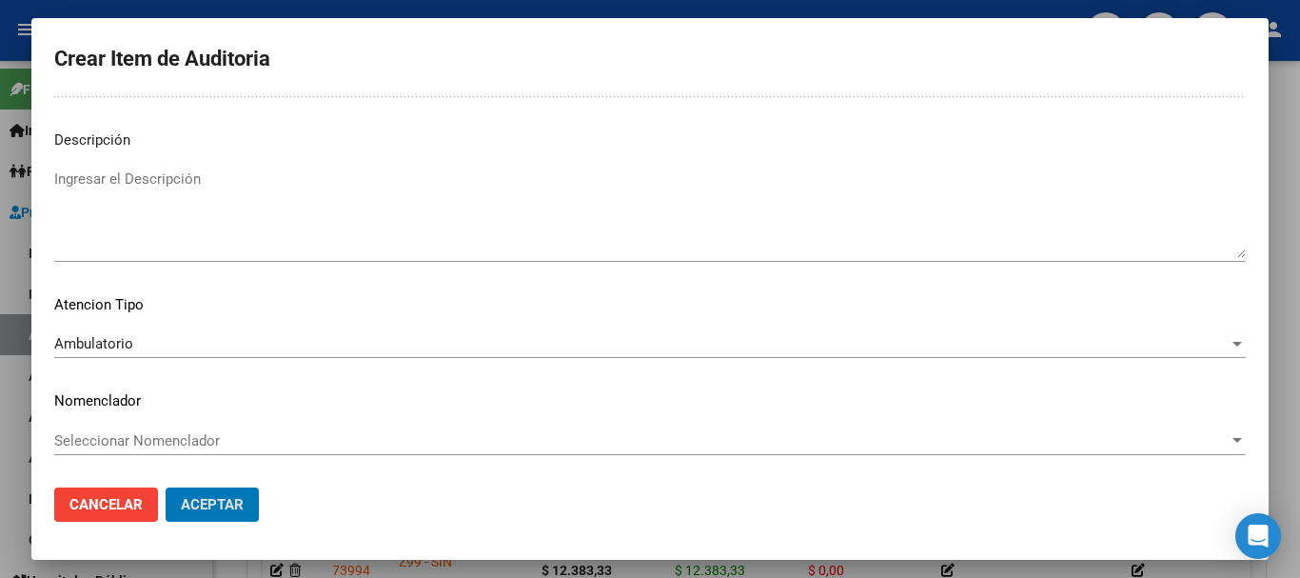
click at [166, 487] on button "Aceptar" at bounding box center [212, 504] width 93 height 34
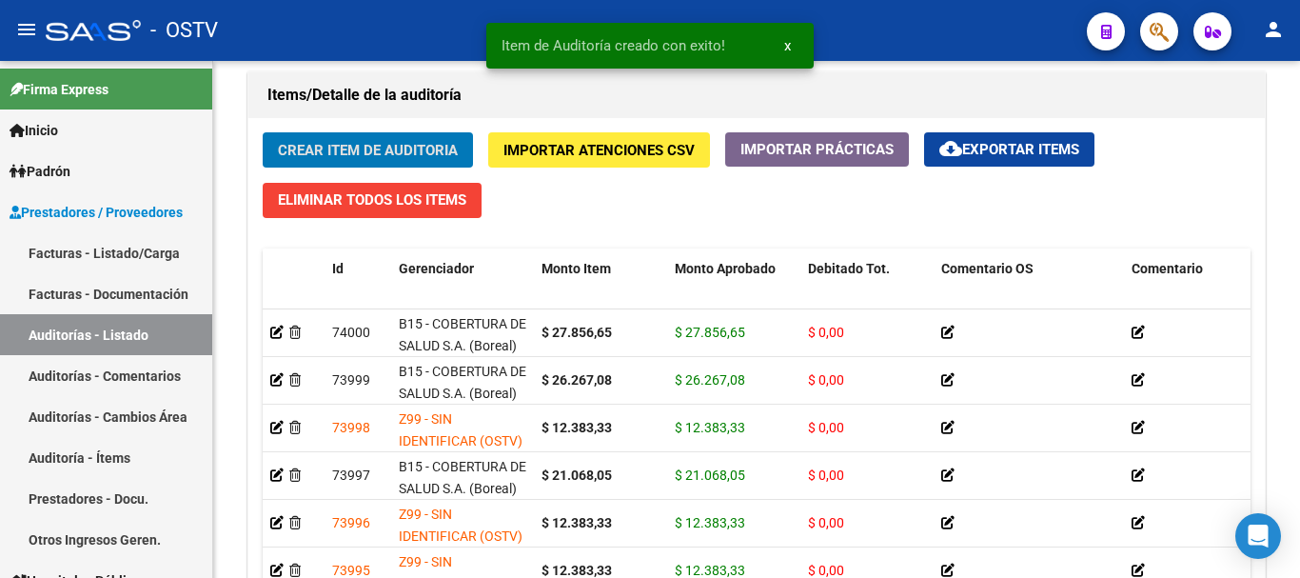
click at [263, 132] on button "Crear Item de Auditoria" at bounding box center [368, 149] width 210 height 35
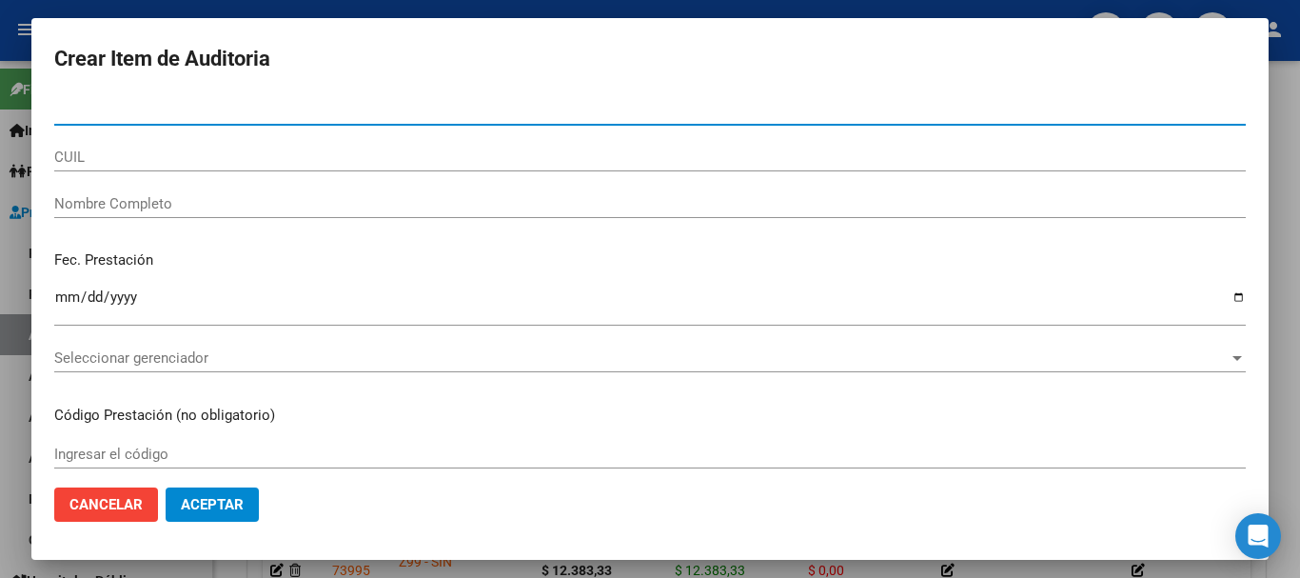
paste input "28124075"
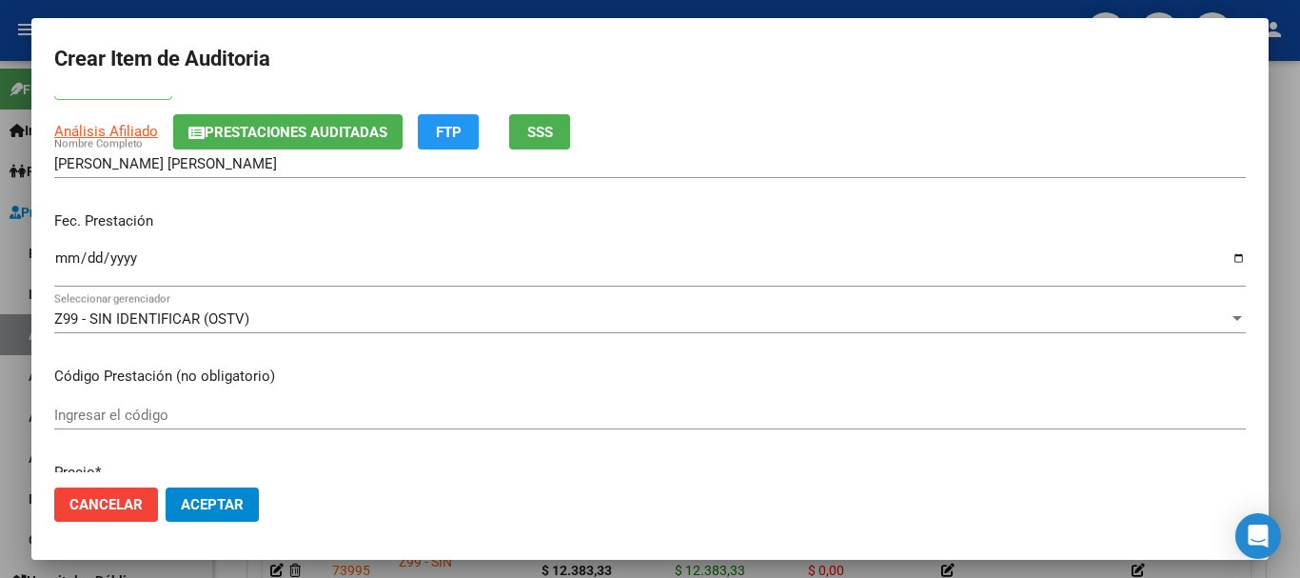
scroll to position [0, 0]
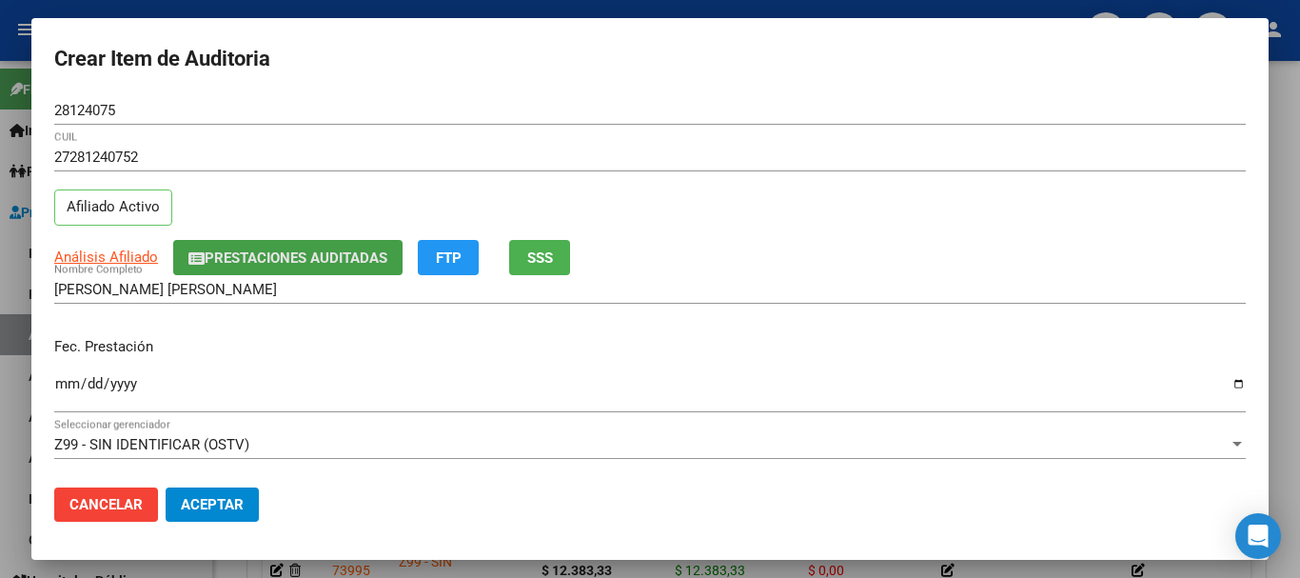
click at [300, 253] on span "Prestaciones Auditadas" at bounding box center [296, 257] width 183 height 17
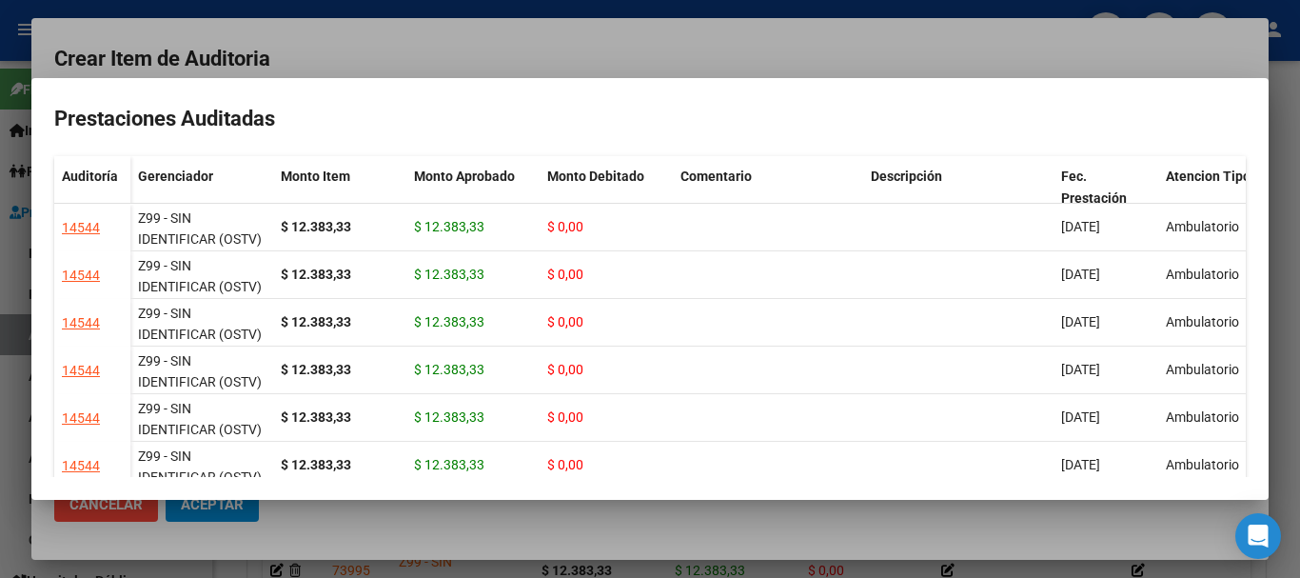
click at [419, 58] on div at bounding box center [650, 289] width 1300 height 578
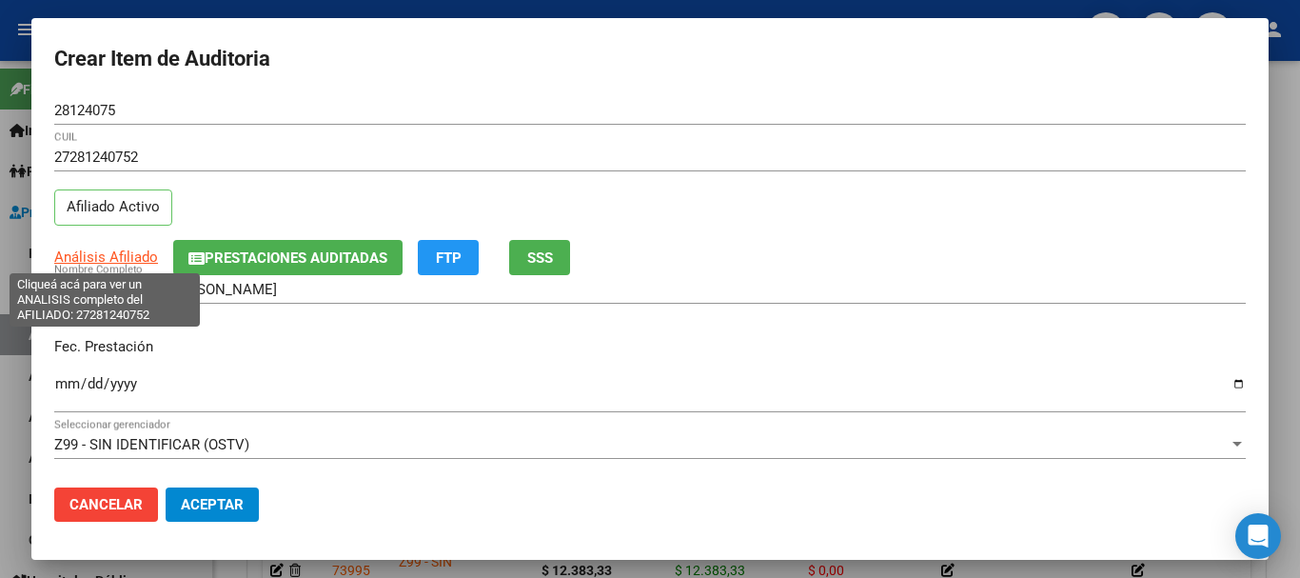
click at [137, 257] on span "Análisis Afiliado" at bounding box center [106, 256] width 104 height 17
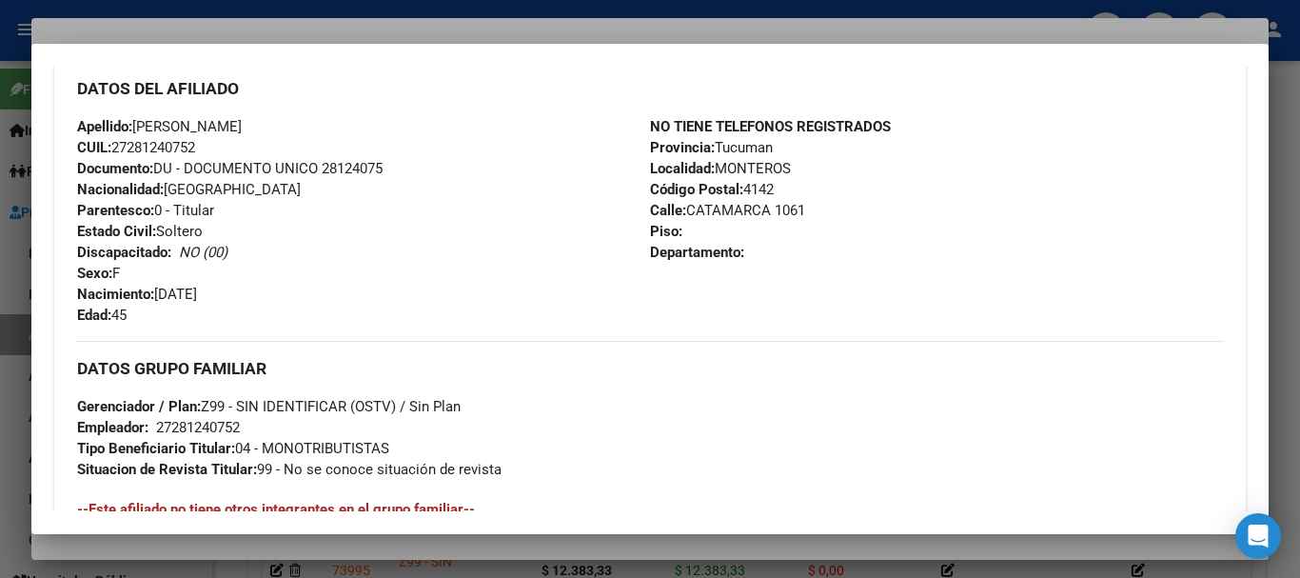
scroll to position [961, 0]
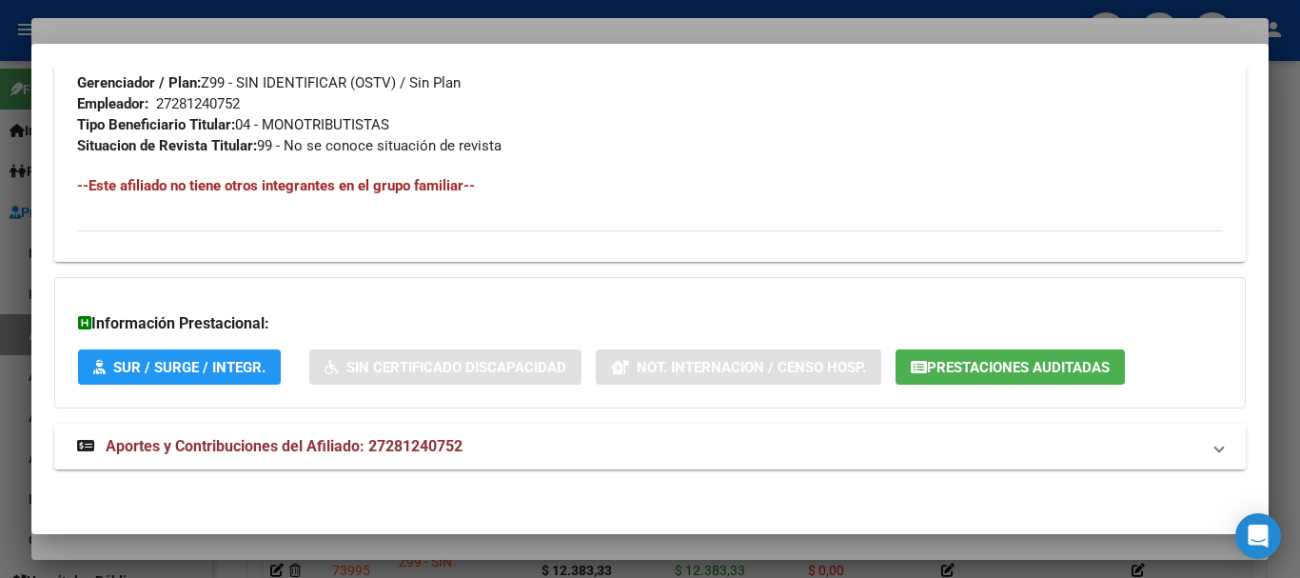
click at [385, 445] on span "Aportes y Contribuciones del Afiliado: 27281240752" at bounding box center [284, 446] width 357 height 18
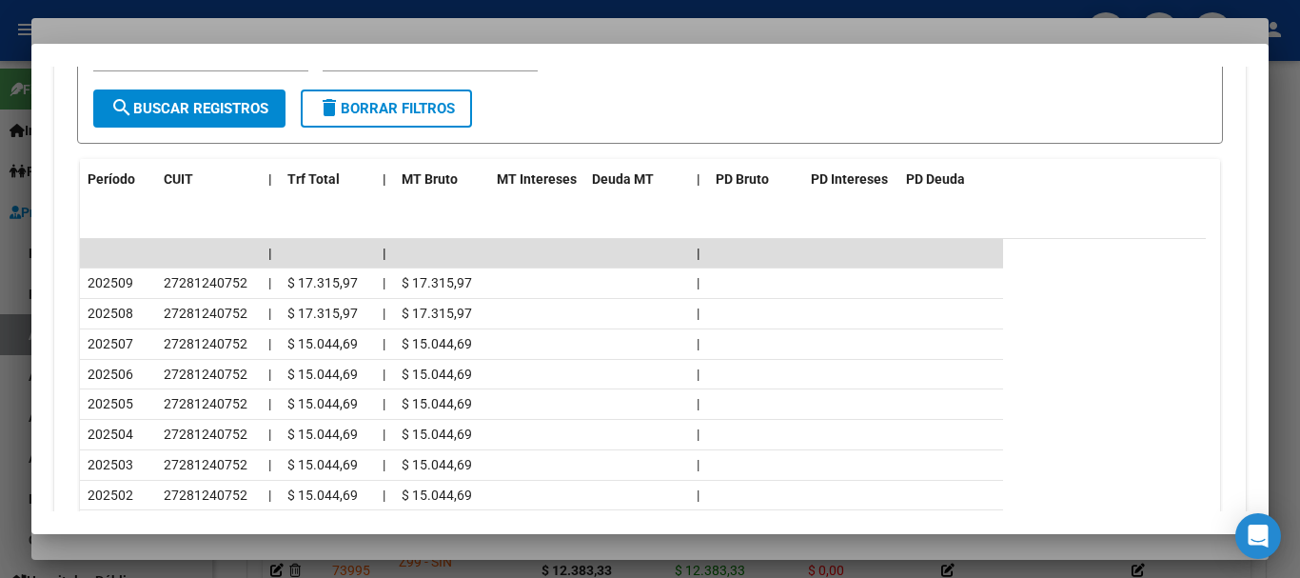
scroll to position [1643, 0]
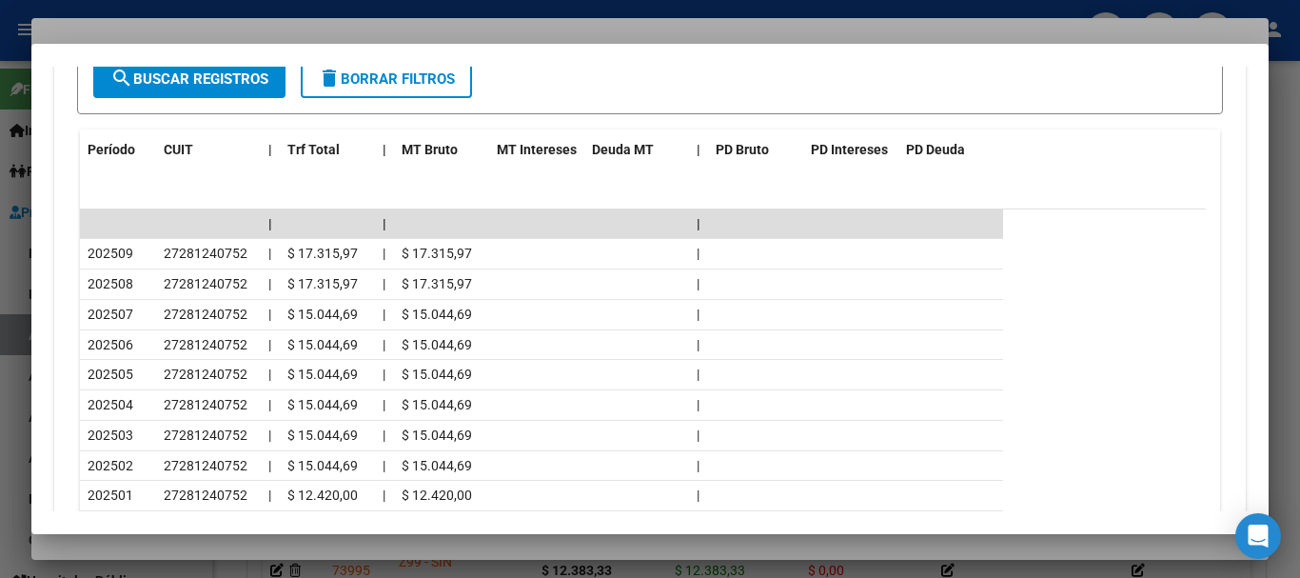
click at [301, 28] on div at bounding box center [650, 289] width 1300 height 578
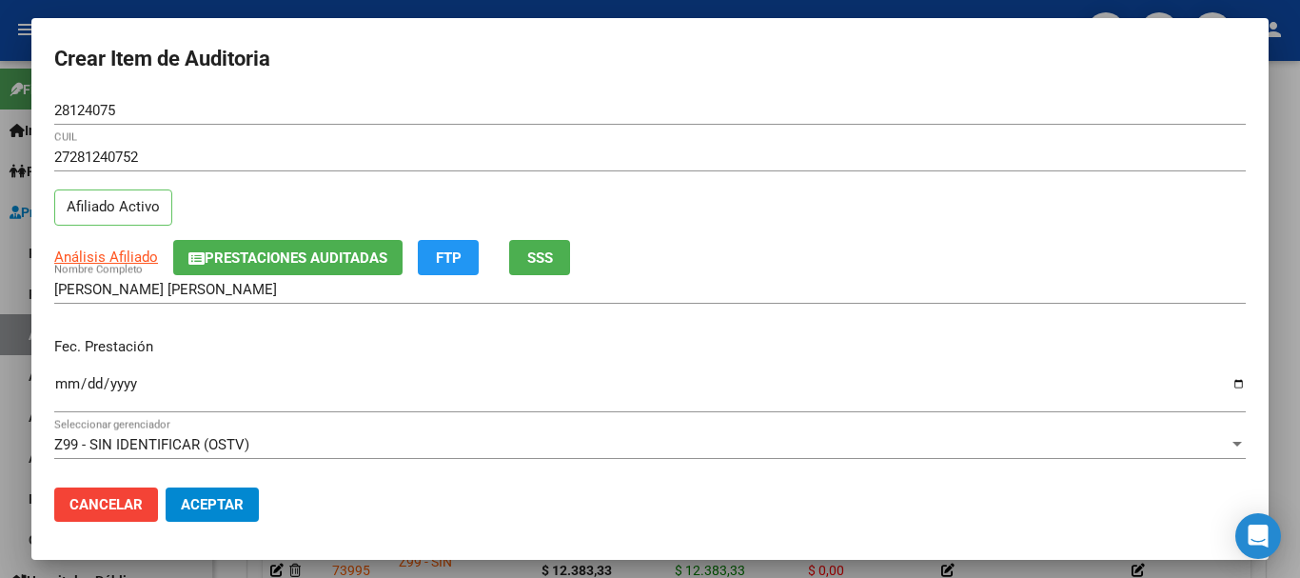
click at [823, 234] on div "27281240752 CUIL Afiliado Activo" at bounding box center [650, 191] width 1192 height 97
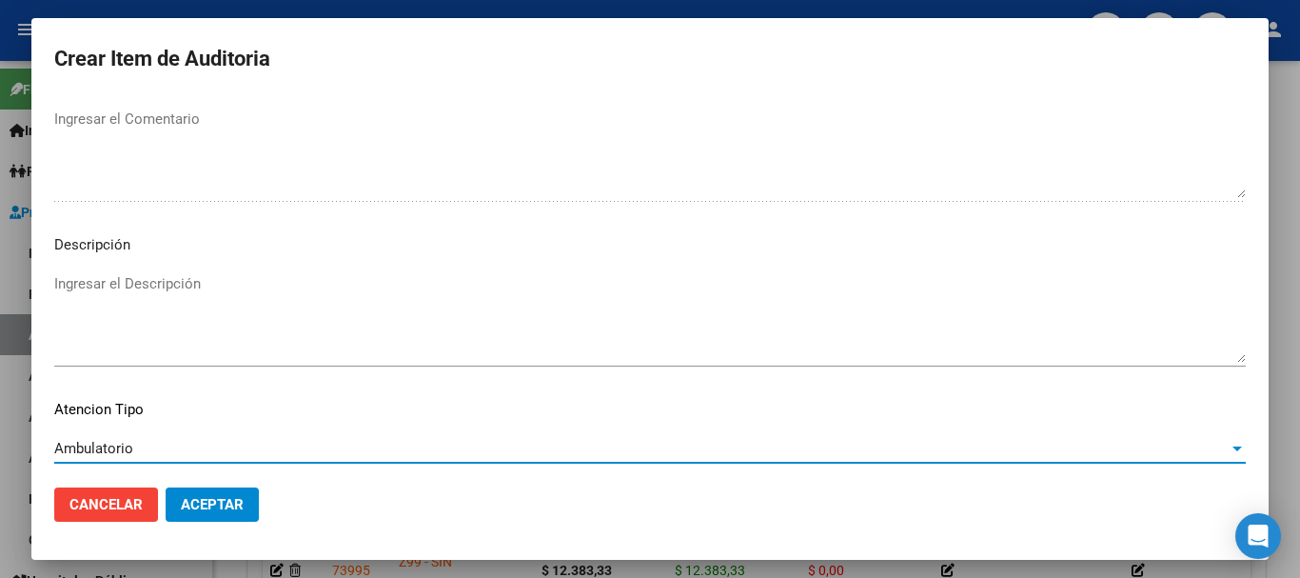
scroll to position [1338, 0]
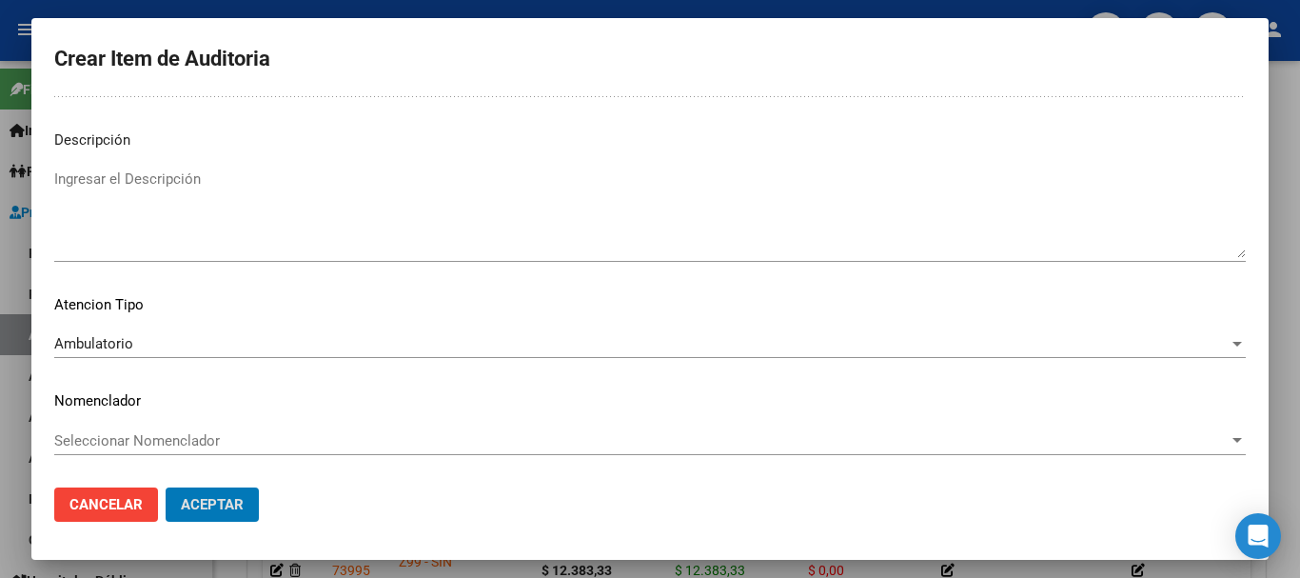
click at [166, 487] on button "Aceptar" at bounding box center [212, 504] width 93 height 34
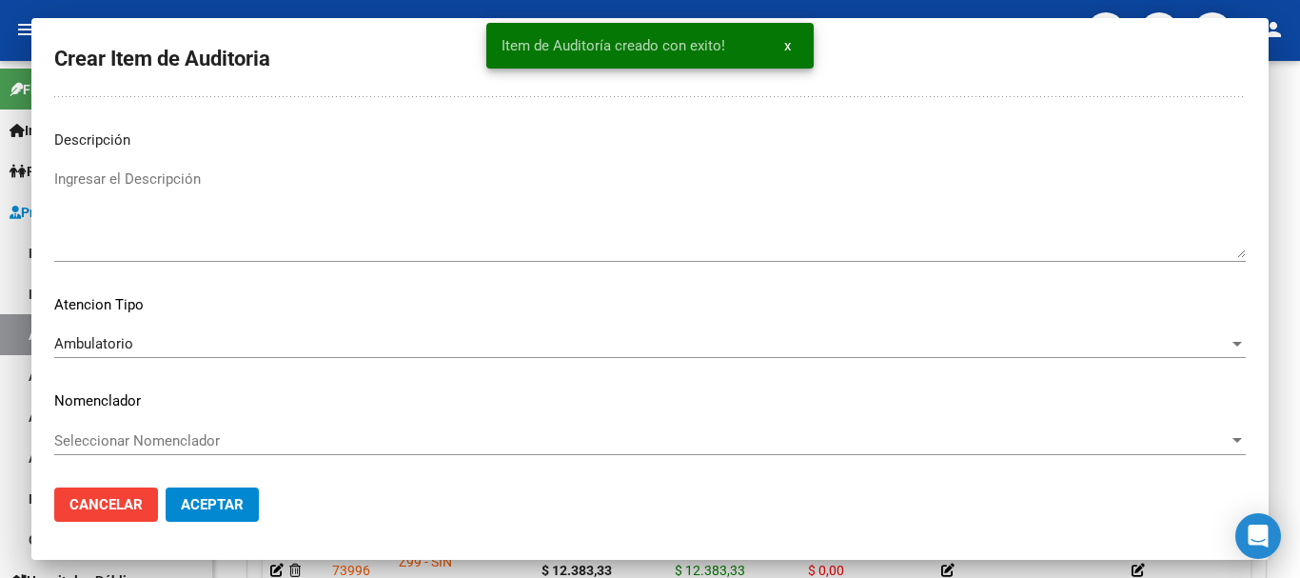
click at [263, 132] on button "Crear Item de Auditoria" at bounding box center [368, 149] width 210 height 35
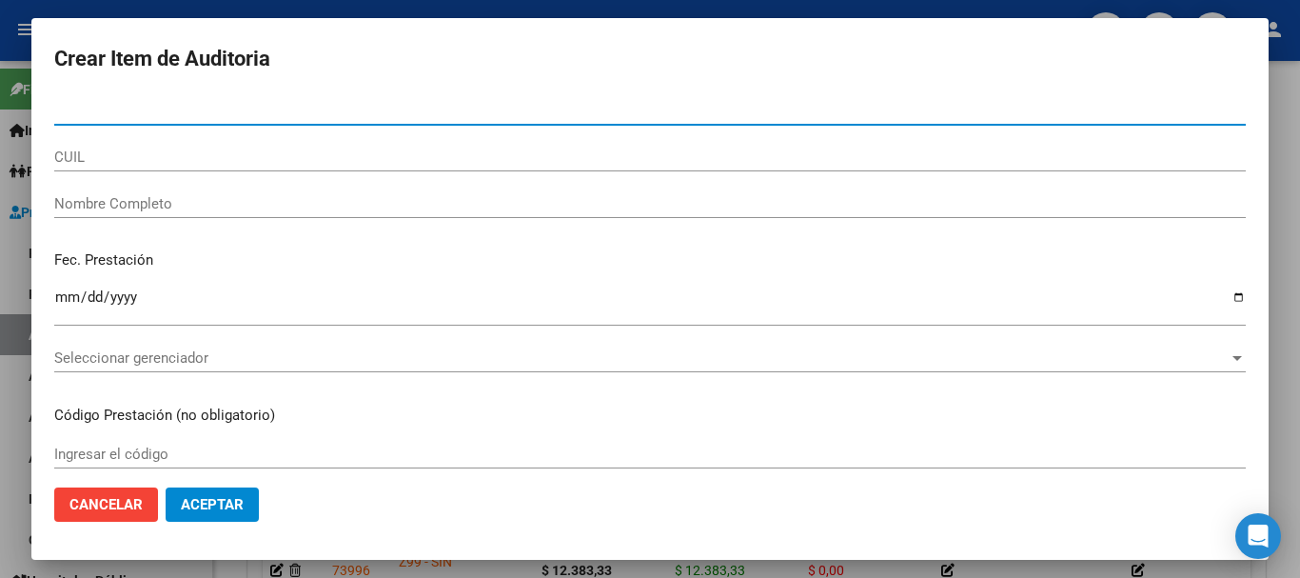
paste input "28124075"
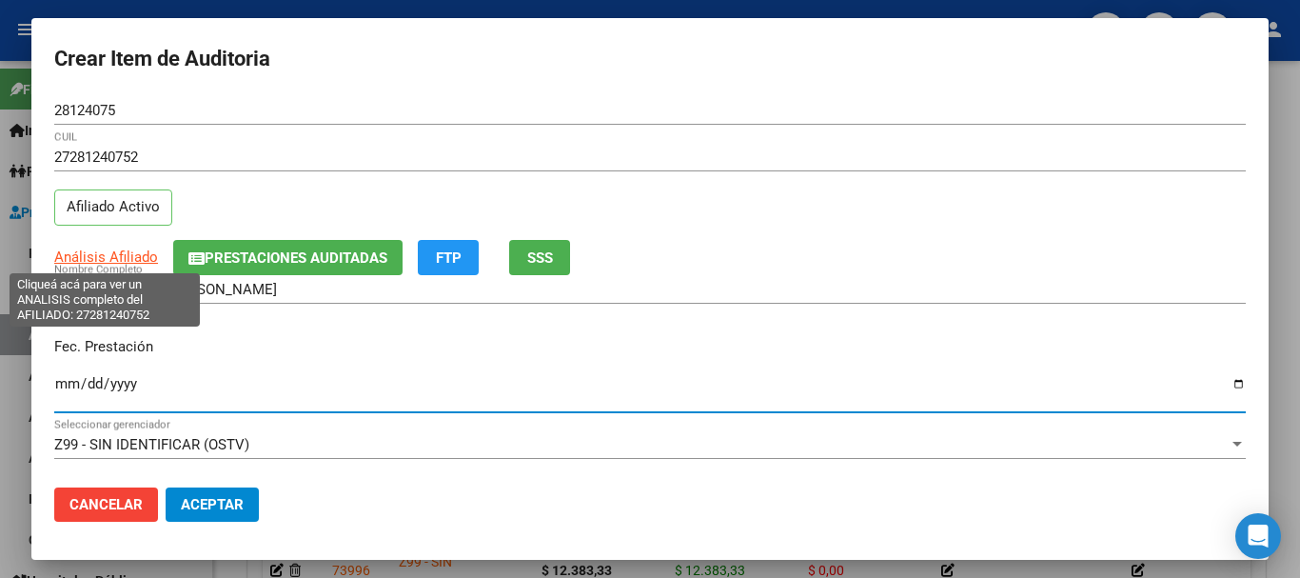
click at [127, 260] on span "Análisis Afiliado" at bounding box center [106, 256] width 104 height 17
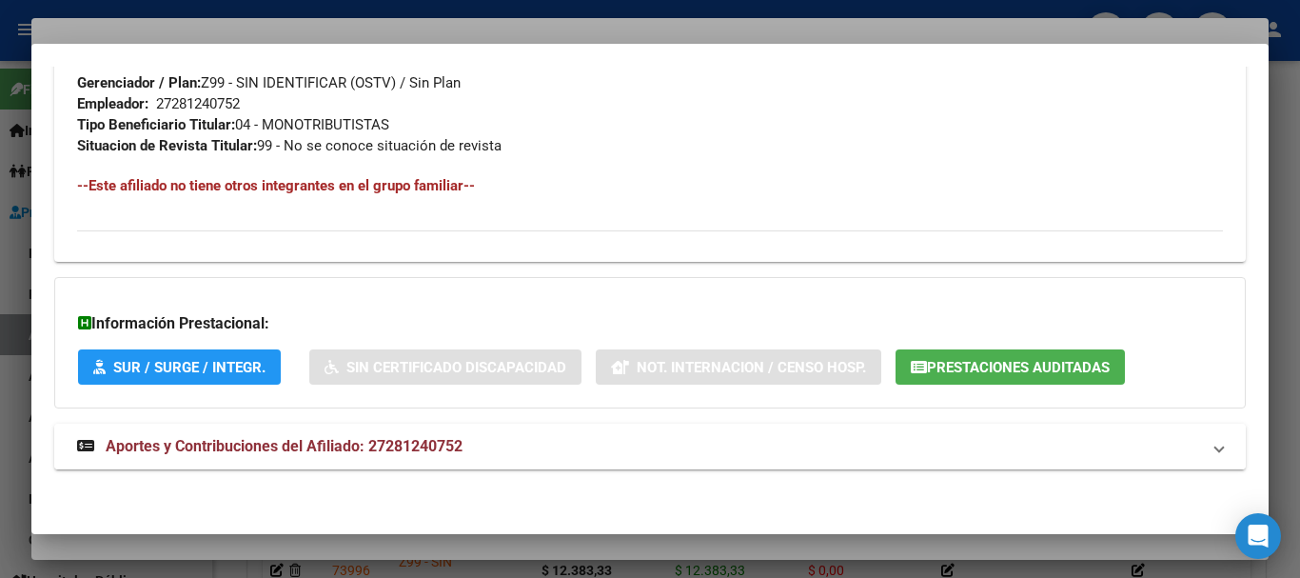
click at [449, 435] on strong "Aportes y Contribuciones del Afiliado: 27281240752" at bounding box center [270, 446] width 386 height 23
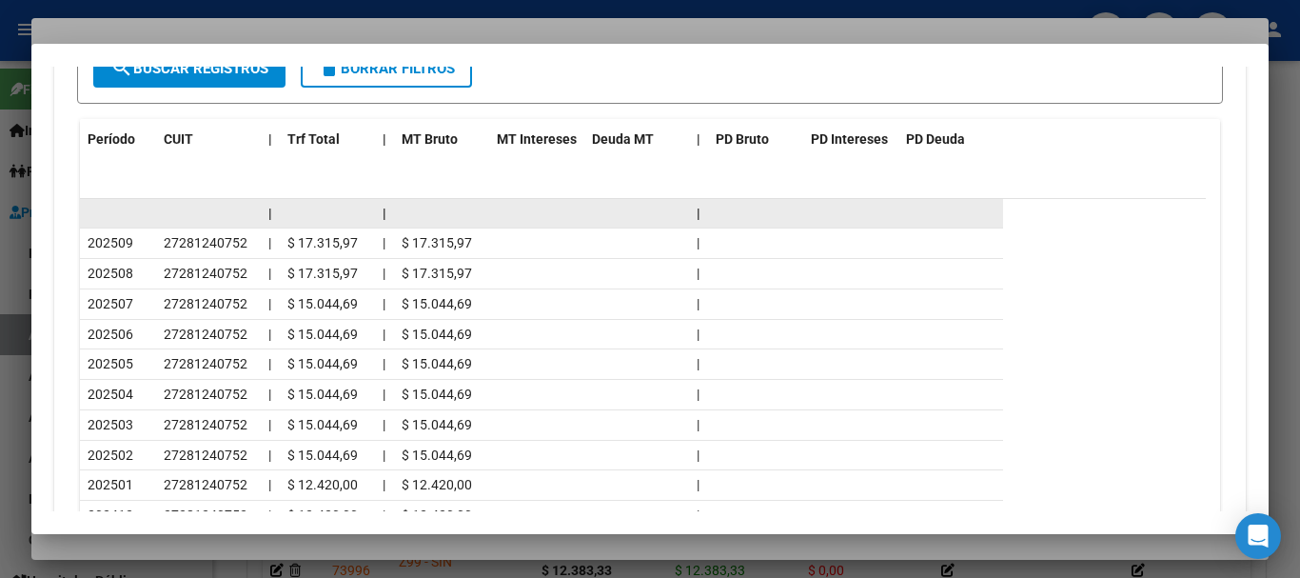
scroll to position [1769, 0]
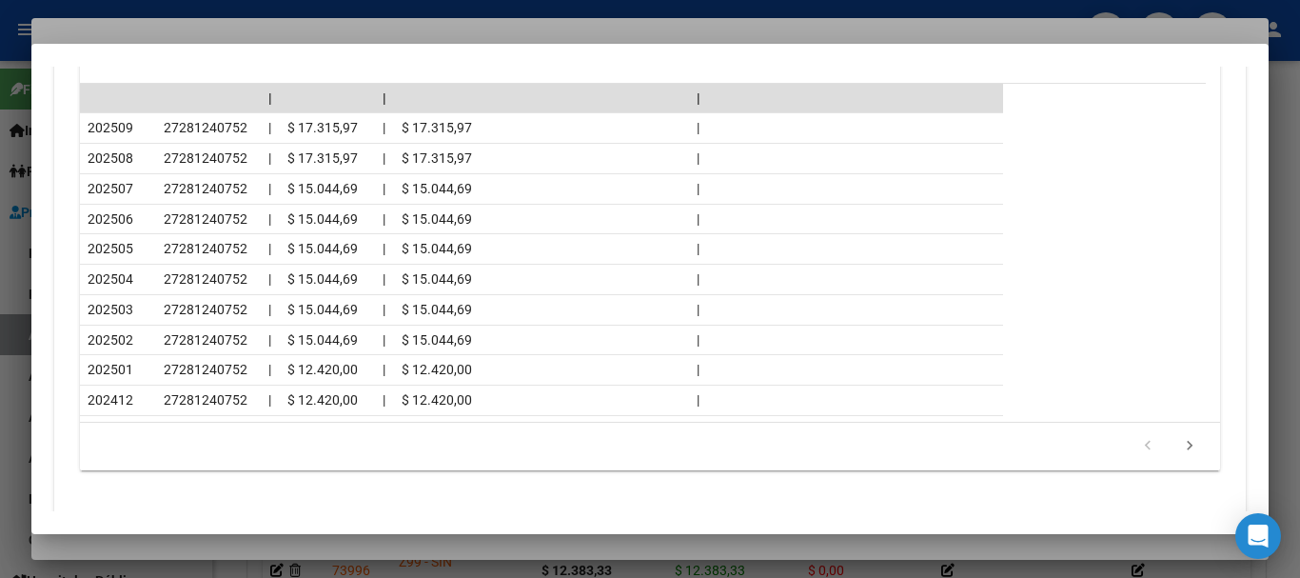
click at [208, 28] on div at bounding box center [650, 289] width 1300 height 578
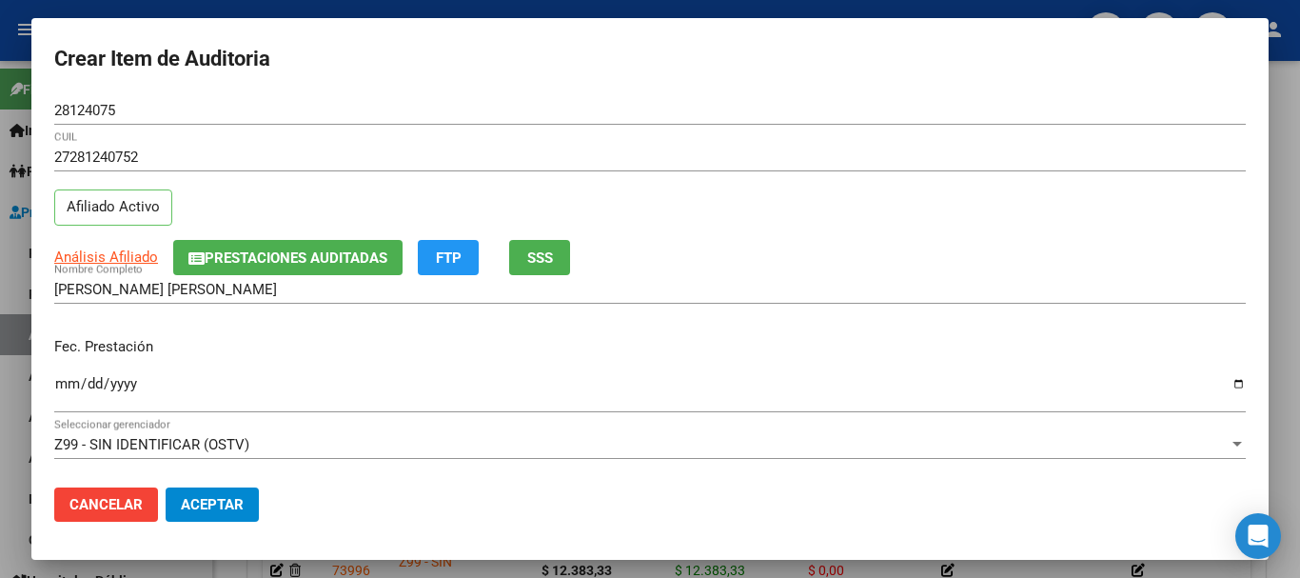
drag, startPoint x: 809, startPoint y: 174, endPoint x: 831, endPoint y: 206, distance: 38.3
click at [816, 182] on div "27281240752 CUIL" at bounding box center [650, 166] width 1192 height 47
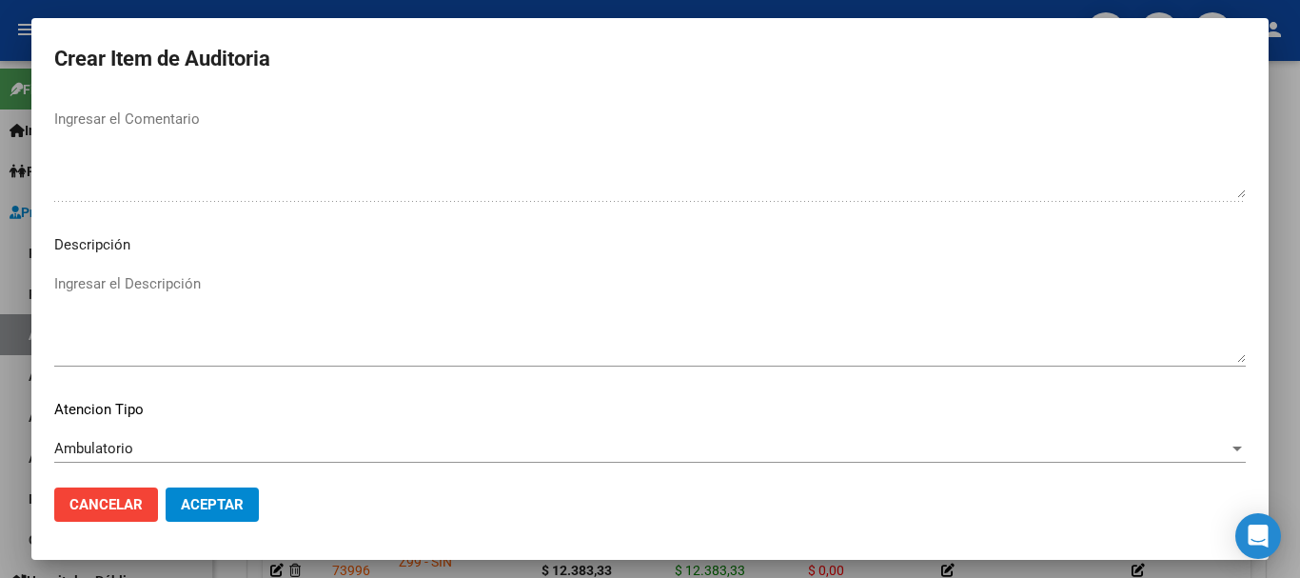
scroll to position [1338, 0]
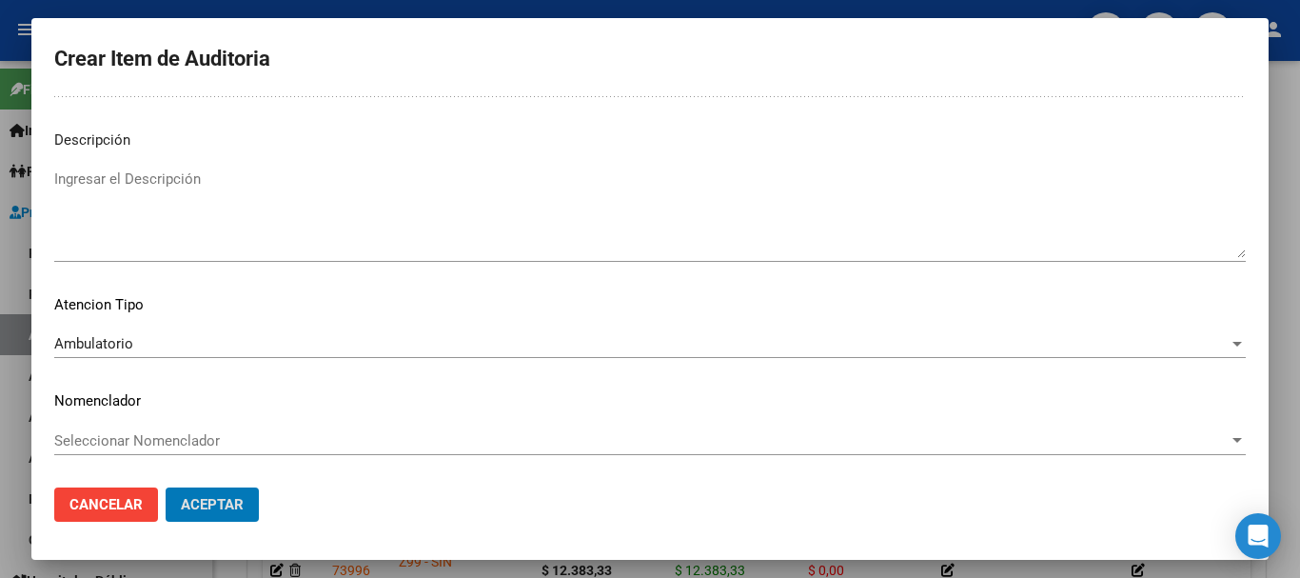
click at [166, 487] on button "Aceptar" at bounding box center [212, 504] width 93 height 34
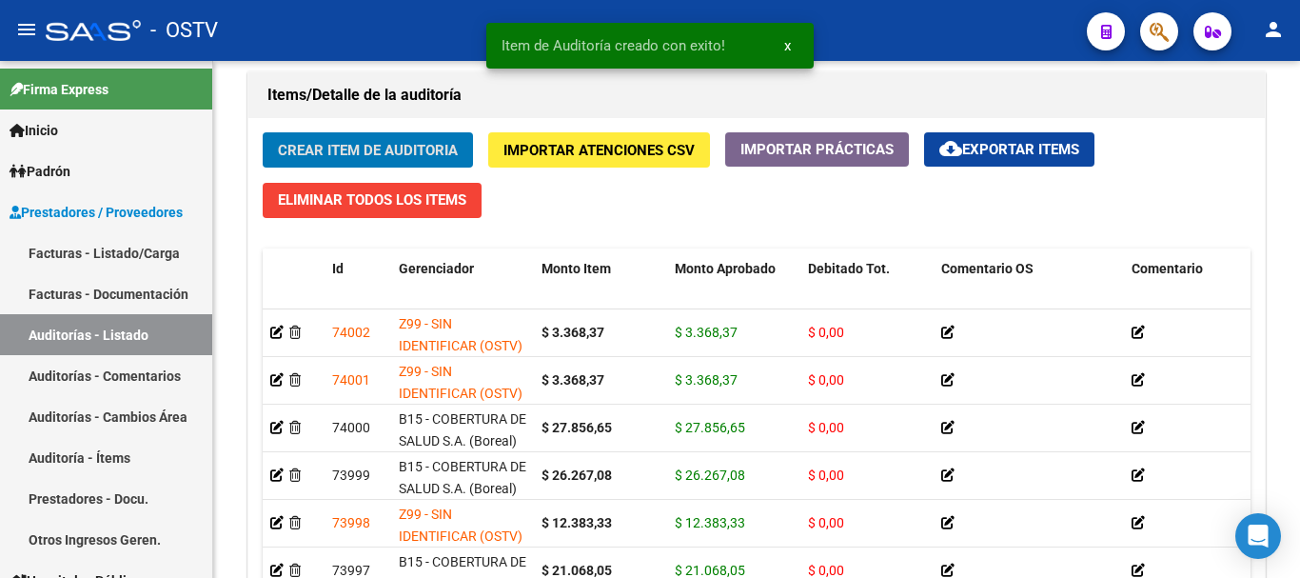
click at [263, 132] on button "Crear Item de Auditoria" at bounding box center [368, 149] width 210 height 35
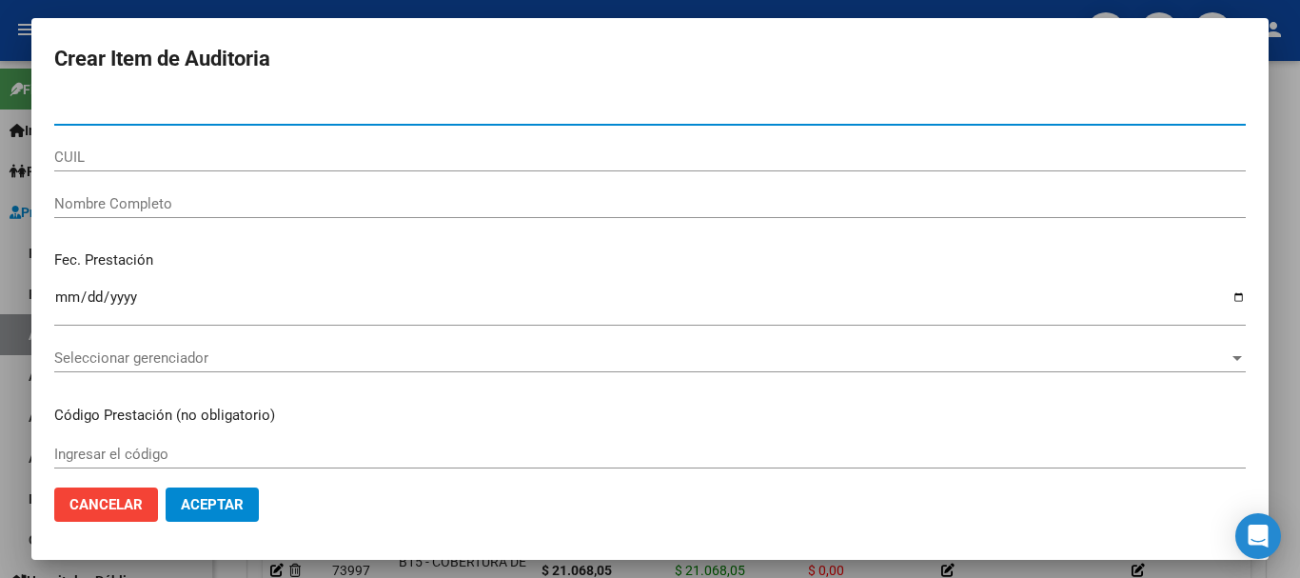
paste input "41275933"
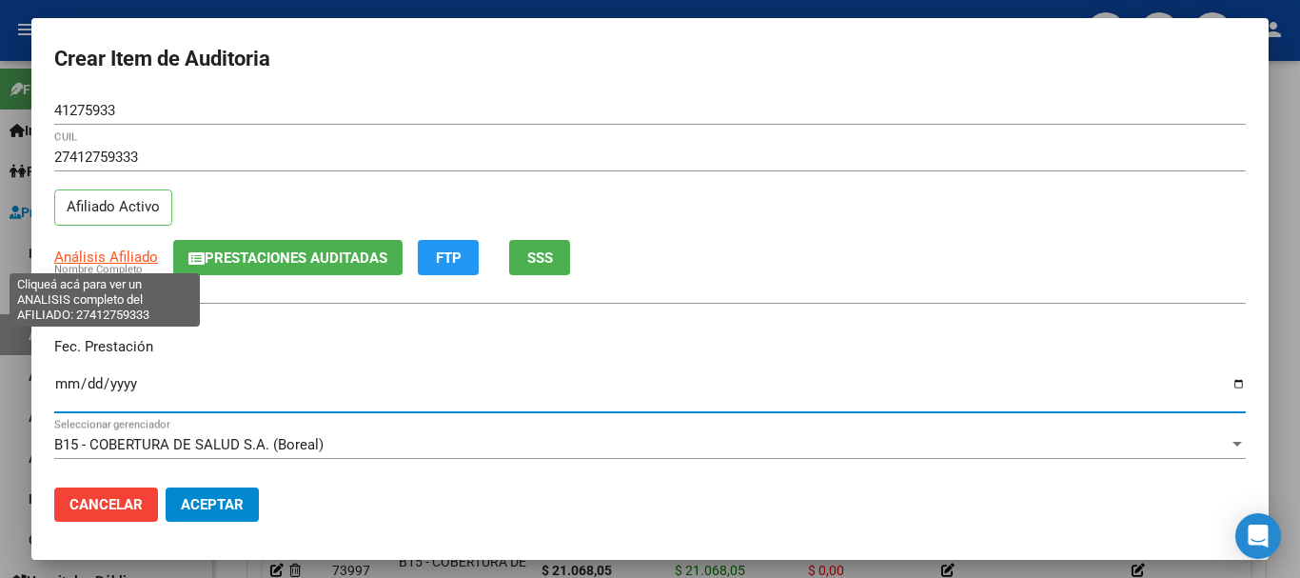
click at [127, 254] on span "Análisis Afiliado" at bounding box center [106, 256] width 104 height 17
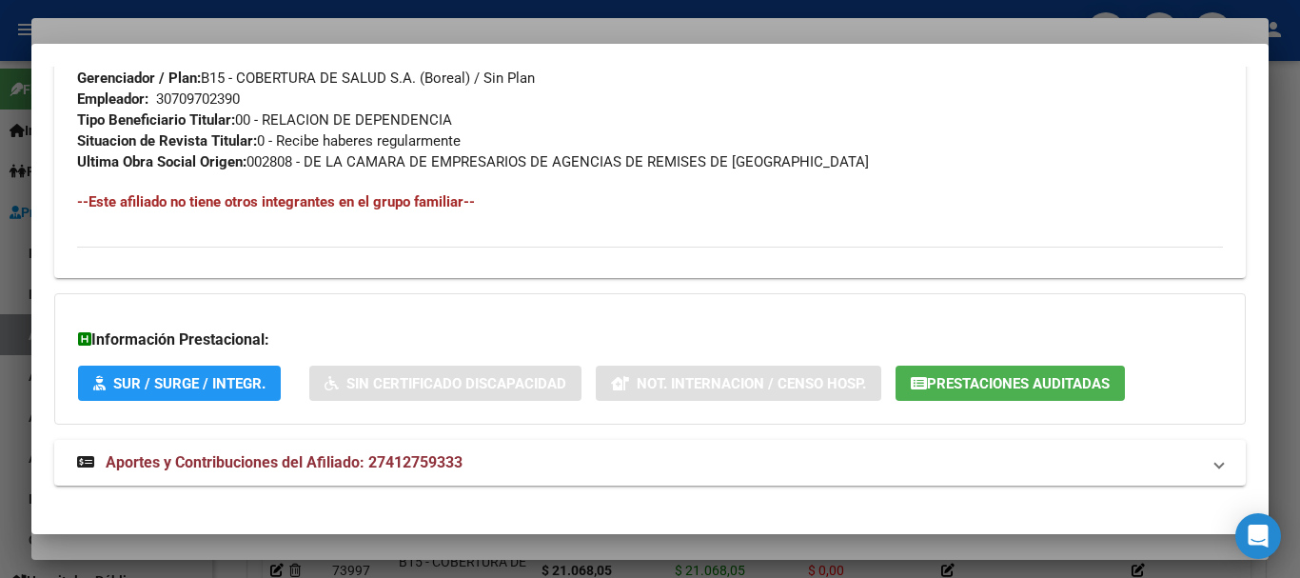
scroll to position [981, 0]
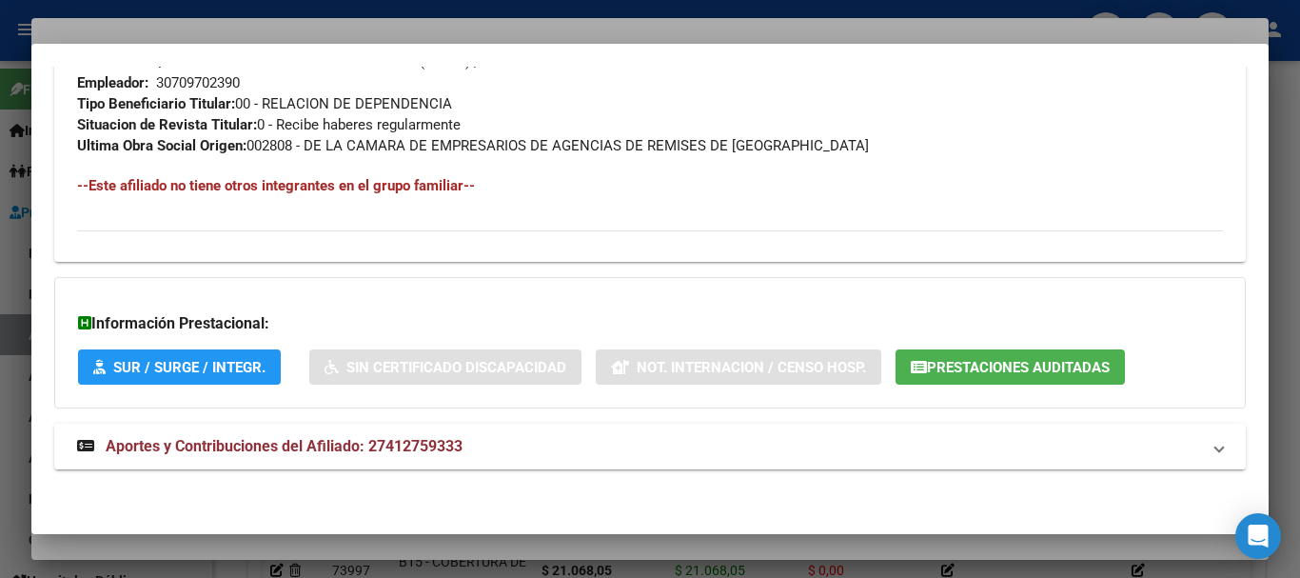
click at [407, 439] on span "Aportes y Contribuciones del Afiliado: 27412759333" at bounding box center [284, 446] width 357 height 18
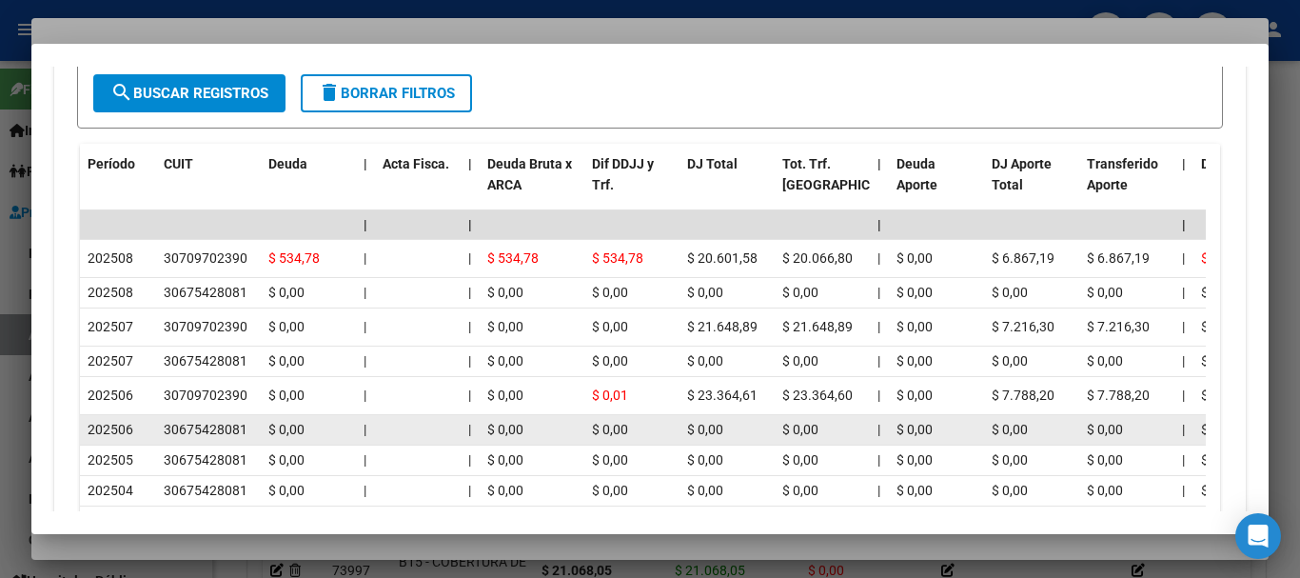
scroll to position [1651, 0]
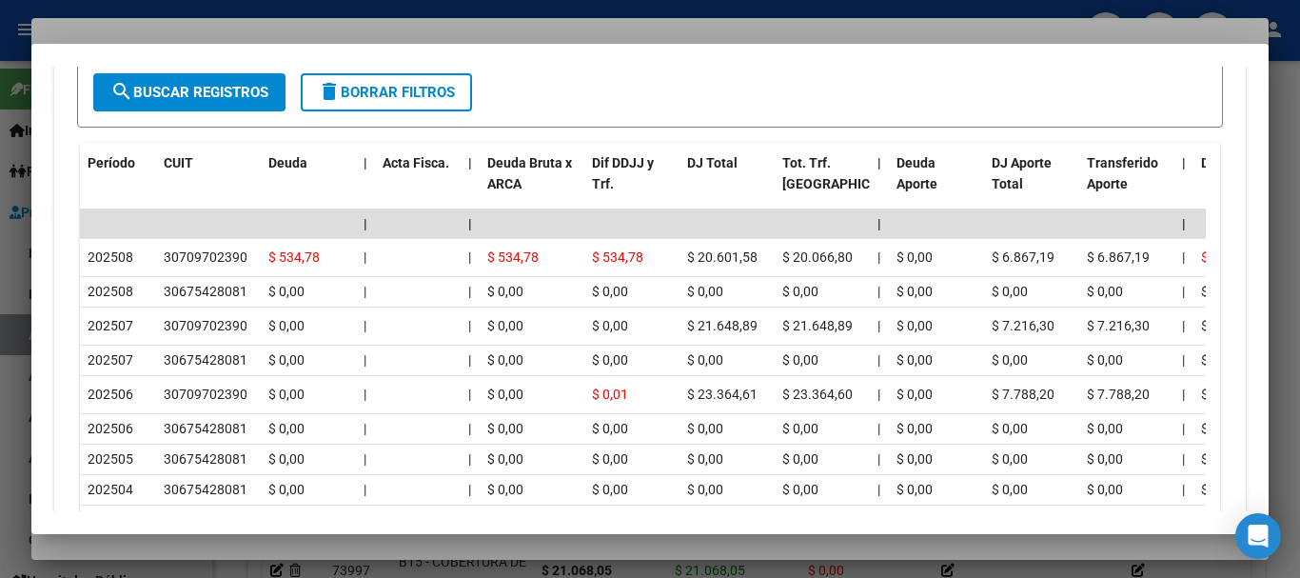
click at [288, 32] on div at bounding box center [650, 289] width 1300 height 578
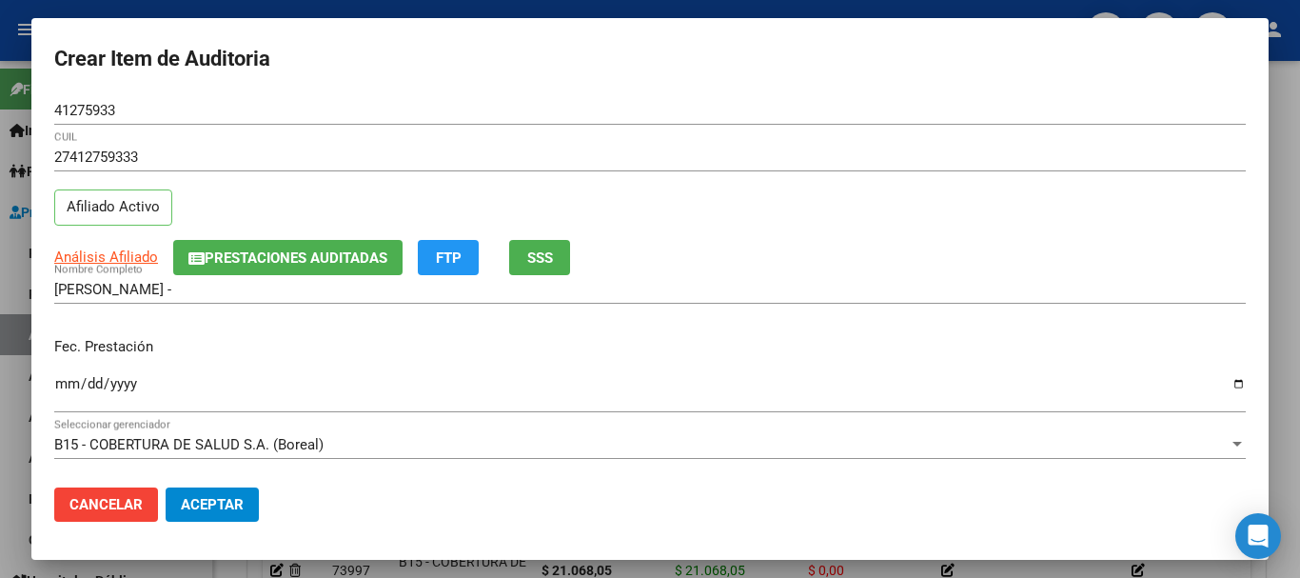
drag, startPoint x: 781, startPoint y: 126, endPoint x: 811, endPoint y: 175, distance: 58.1
click at [785, 133] on div "41275933 Nro Documento" at bounding box center [650, 119] width 1192 height 47
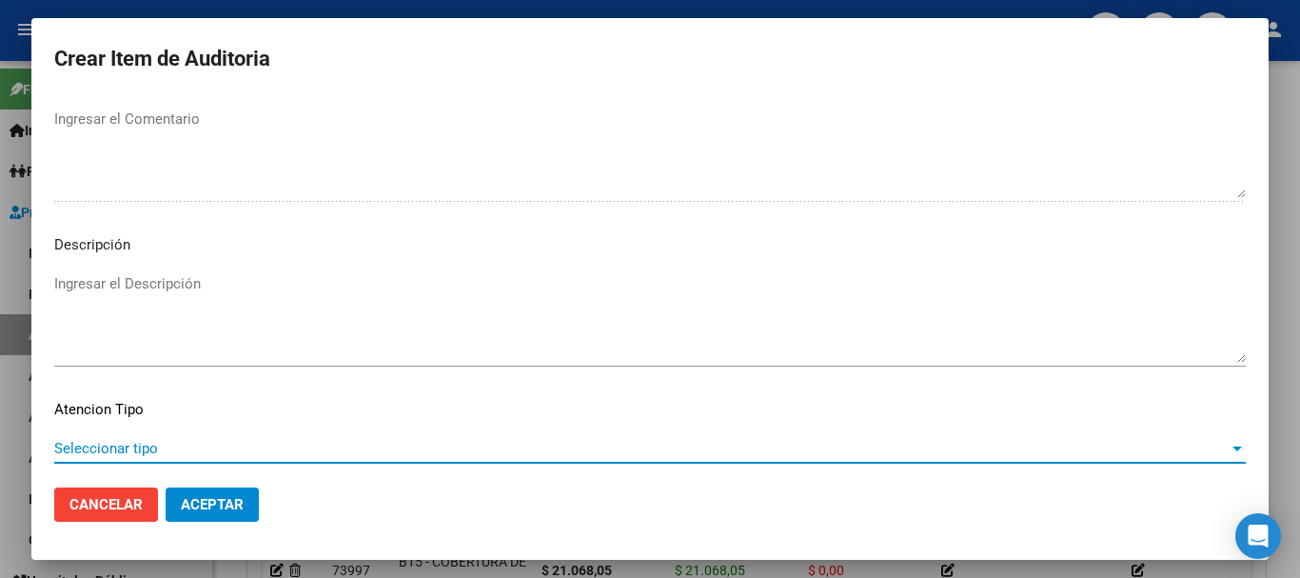
scroll to position [1338, 0]
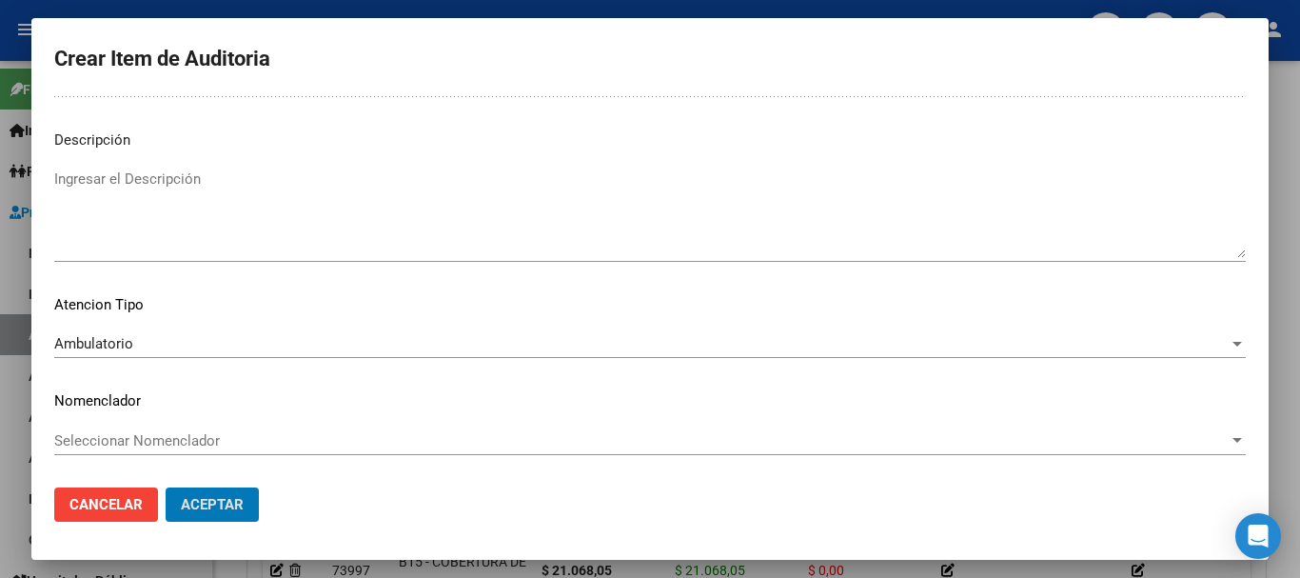
click at [166, 487] on button "Aceptar" at bounding box center [212, 504] width 93 height 34
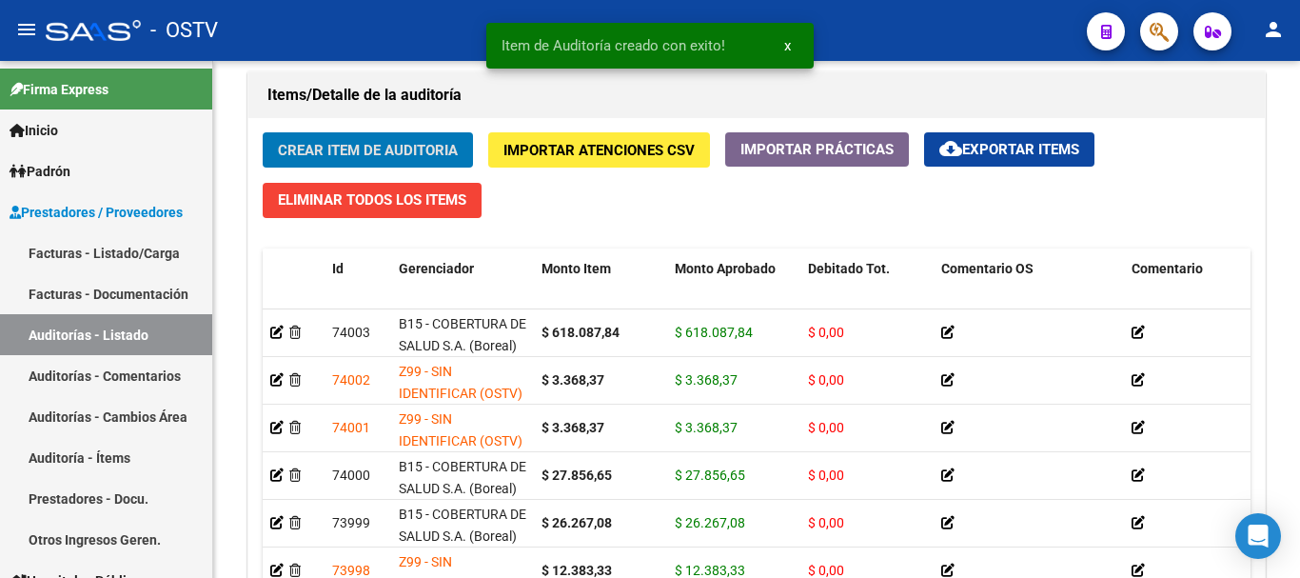
click at [263, 132] on button "Crear Item de Auditoria" at bounding box center [368, 149] width 210 height 35
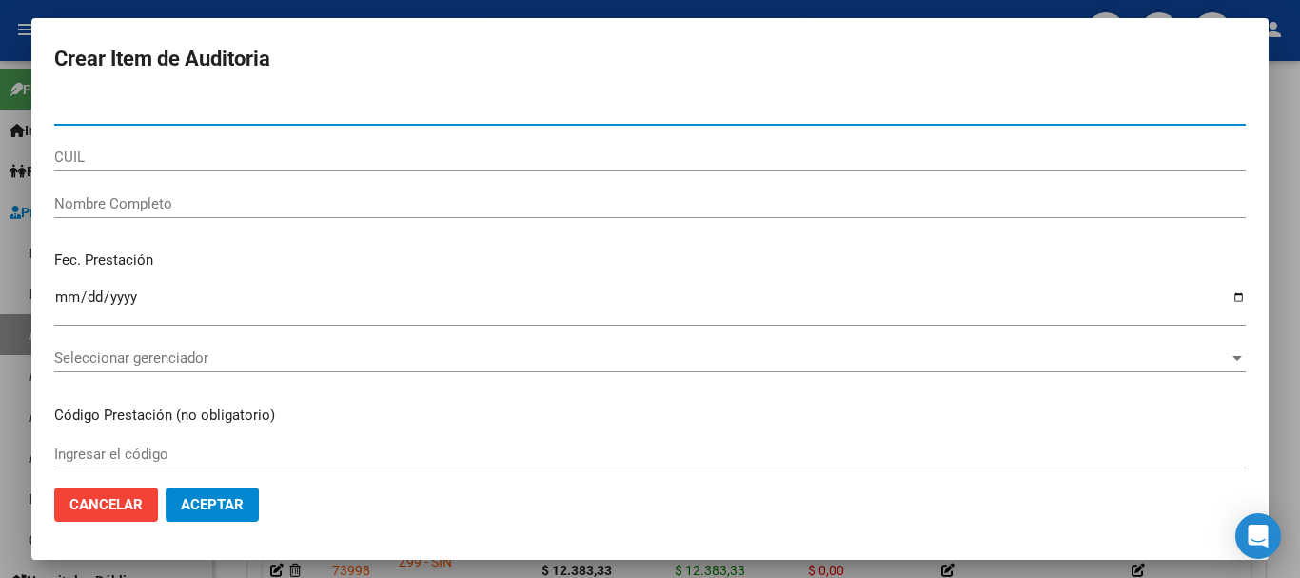
paste input "28124075"
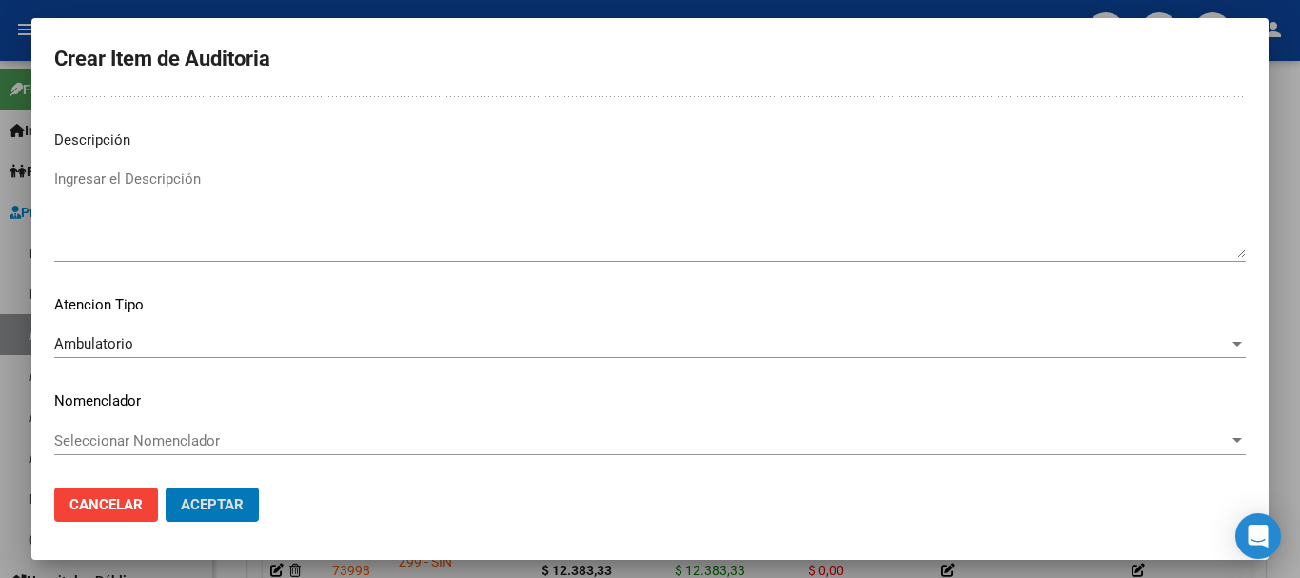
click at [166, 487] on button "Aceptar" at bounding box center [212, 504] width 93 height 34
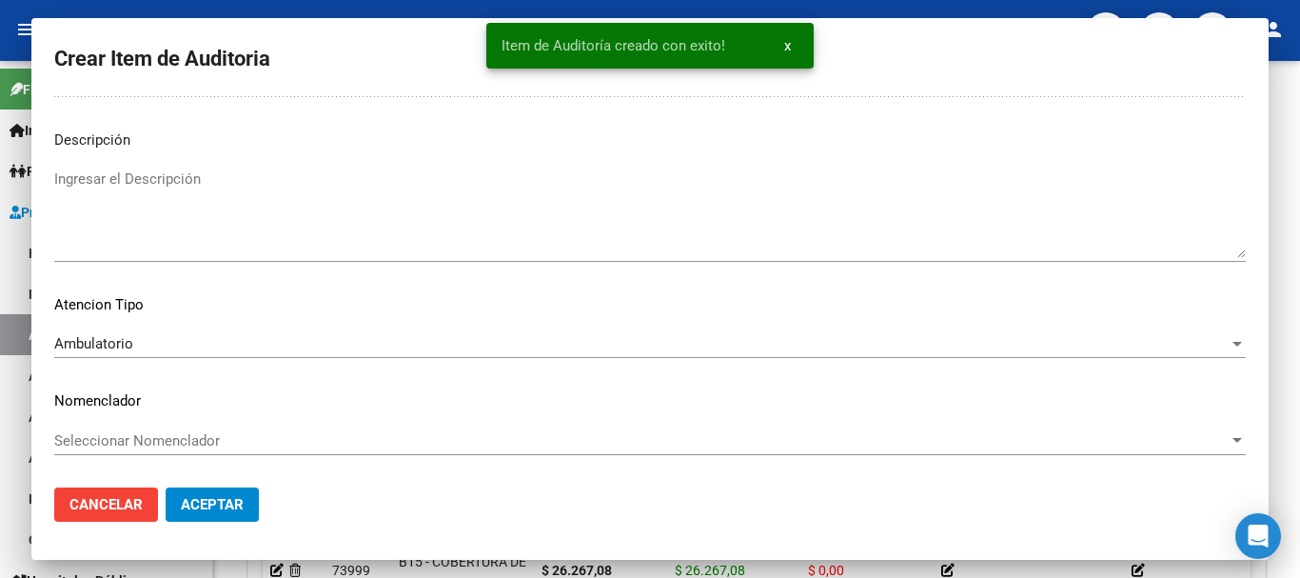
click at [263, 132] on button "Crear Item de Auditoria" at bounding box center [368, 149] width 210 height 35
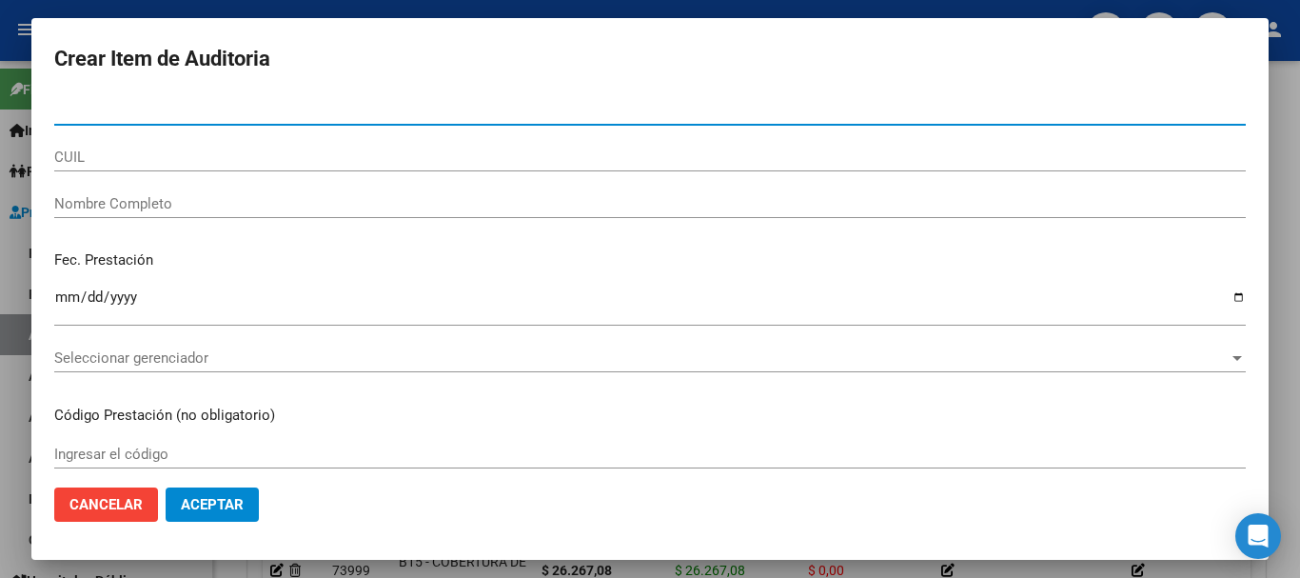
paste input "33053667"
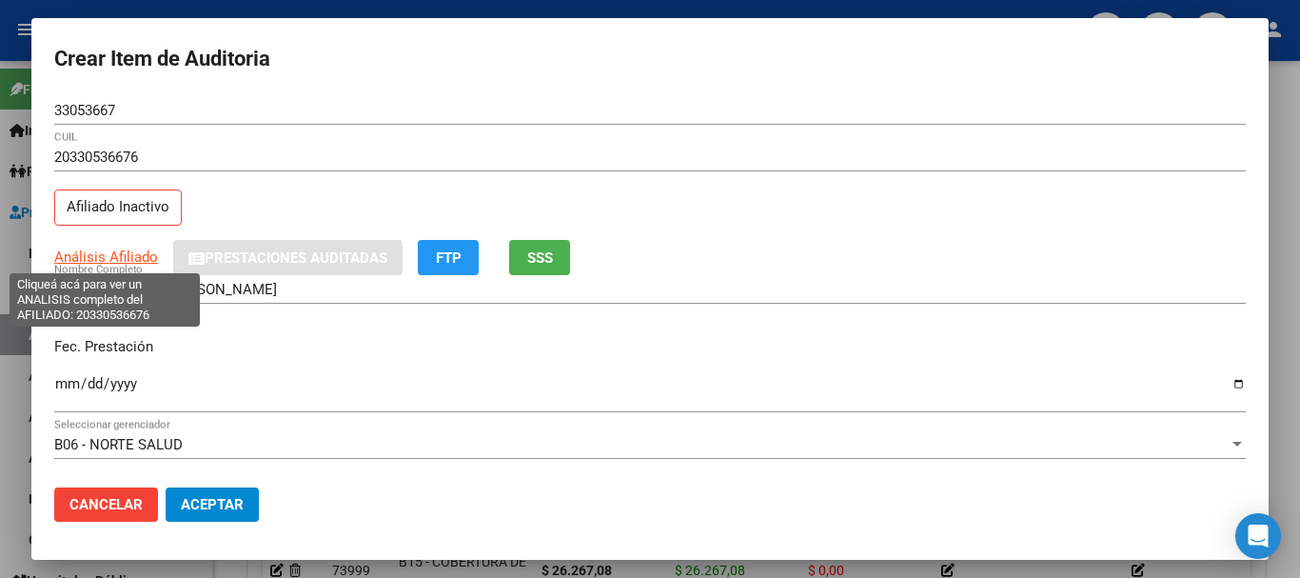
click at [123, 262] on span "Análisis Afiliado" at bounding box center [106, 256] width 104 height 17
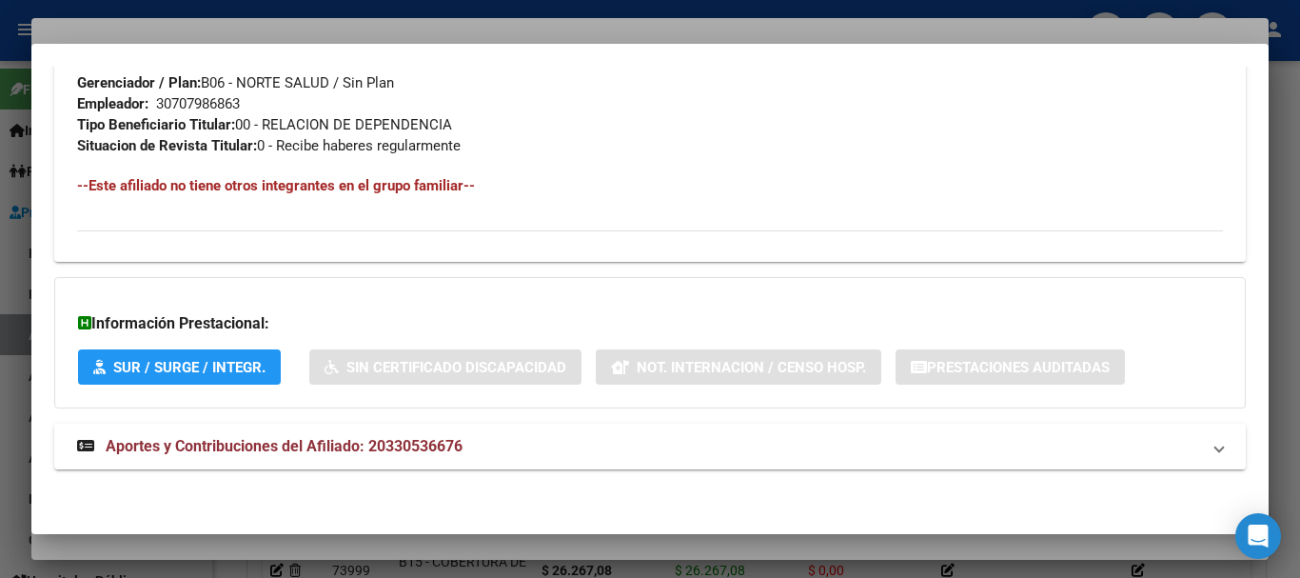
click at [401, 447] on span "Aportes y Contribuciones del Afiliado: 20330536676" at bounding box center [284, 446] width 357 height 18
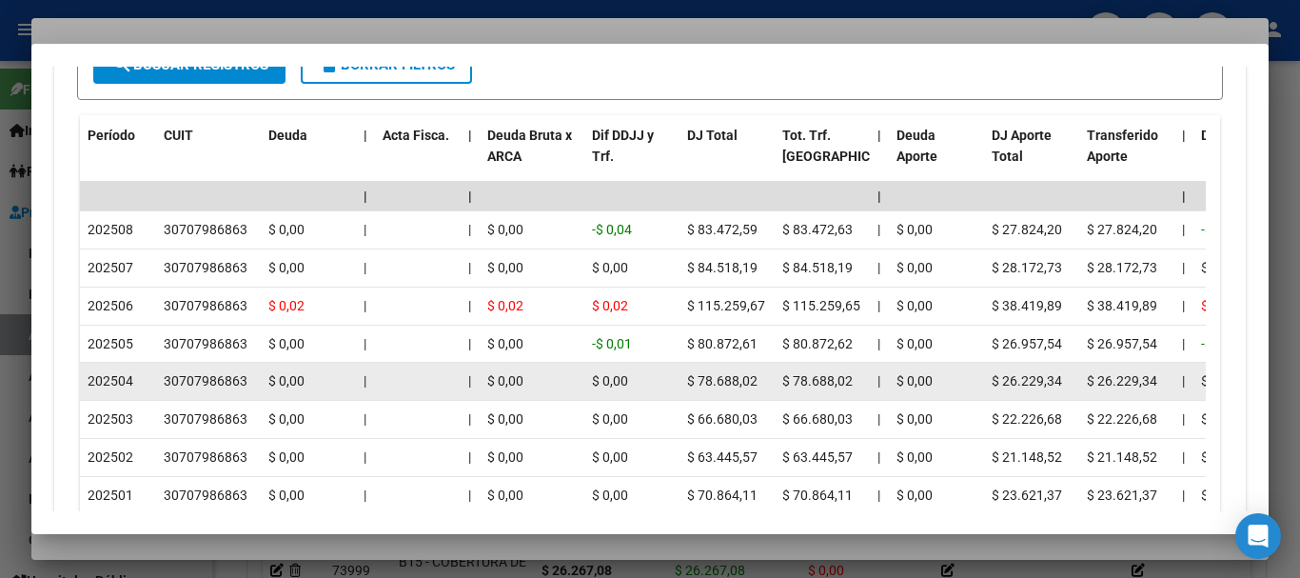
scroll to position [1701, 0]
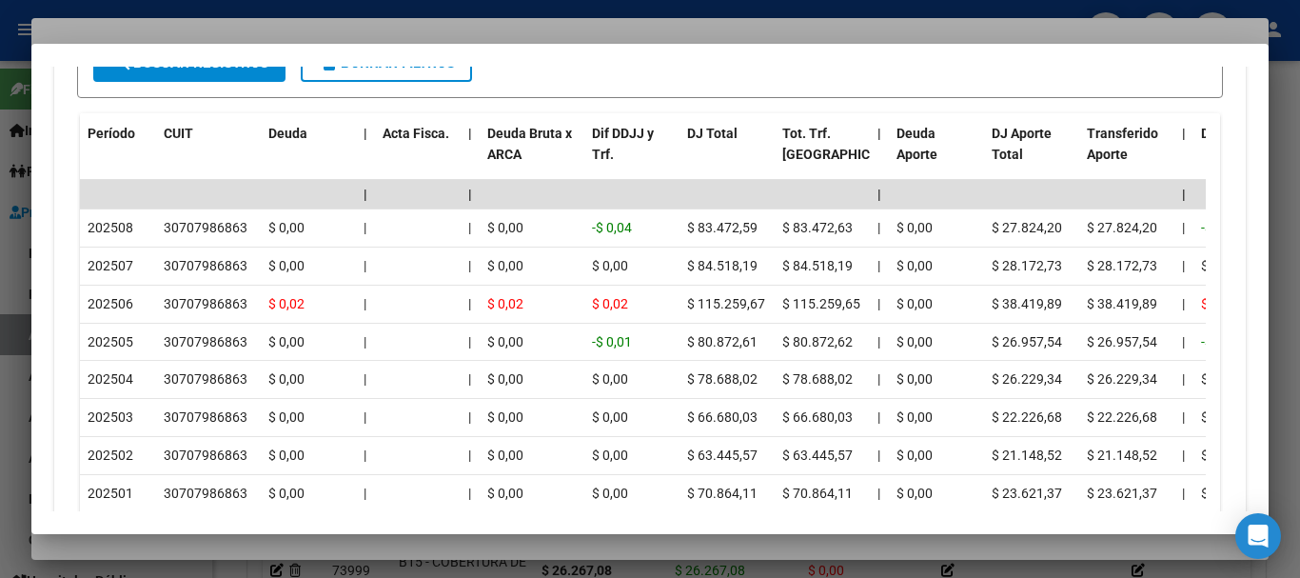
drag, startPoint x: 320, startPoint y: 28, endPoint x: 907, endPoint y: 247, distance: 626.9
click at [321, 28] on div at bounding box center [650, 289] width 1300 height 578
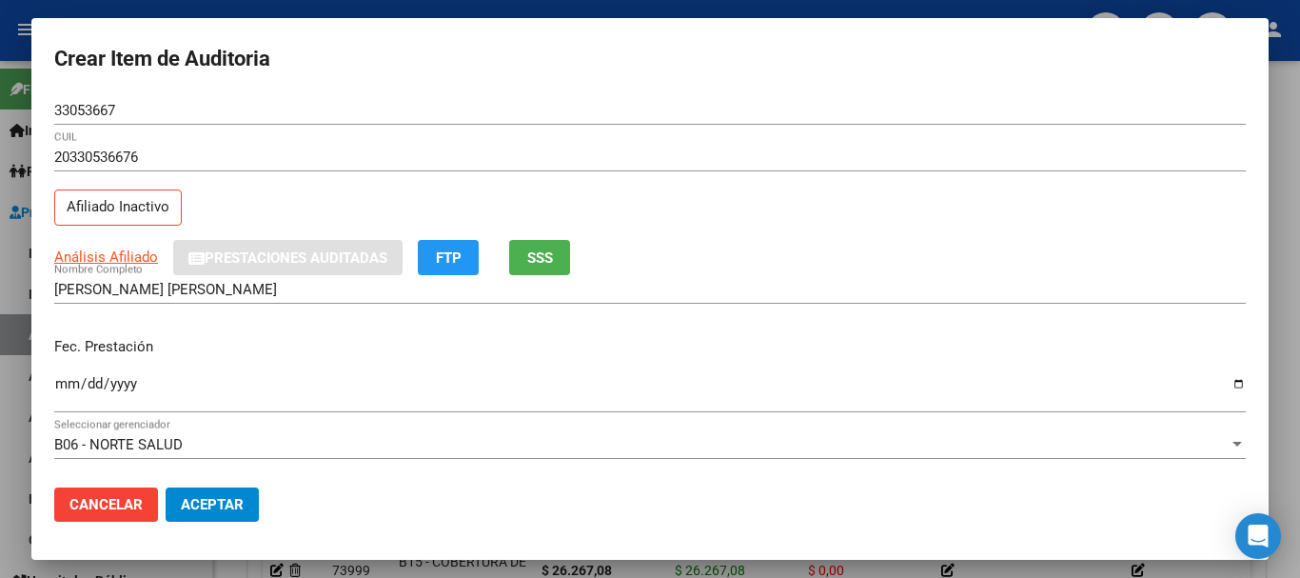
drag, startPoint x: 907, startPoint y: 247, endPoint x: 948, endPoint y: 321, distance: 84.8
click at [909, 250] on div "Análisis Afiliado Prestaciones Auditadas FTP SSS" at bounding box center [650, 257] width 1192 height 35
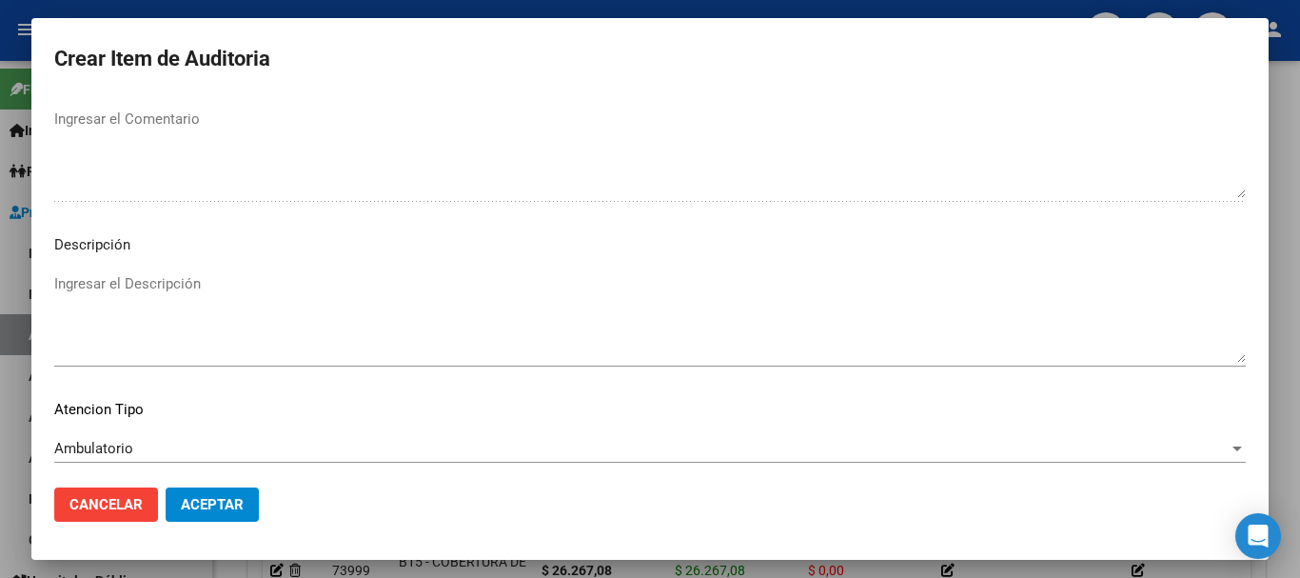
scroll to position [1338, 0]
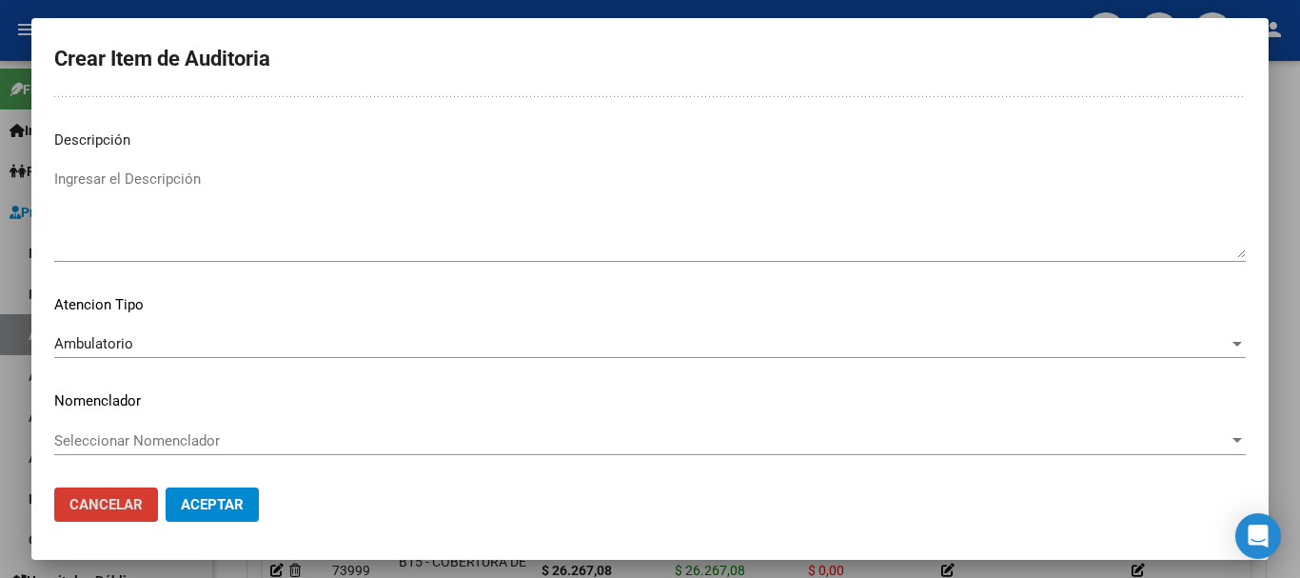
click at [166, 487] on button "Aceptar" at bounding box center [212, 504] width 93 height 34
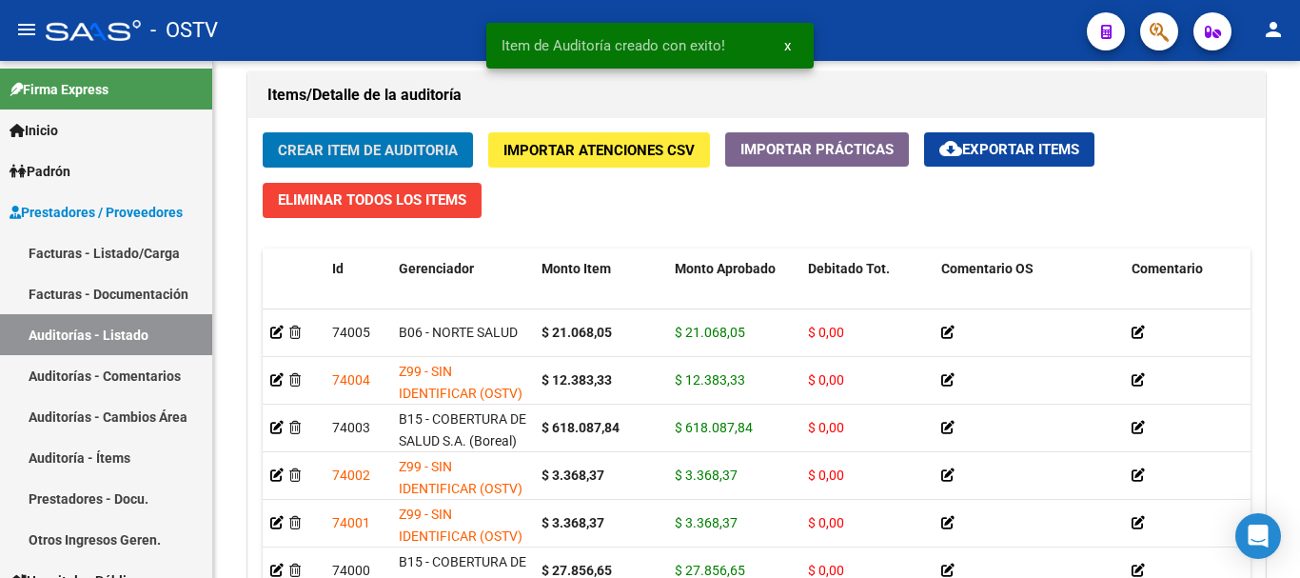
click at [263, 132] on button "Crear Item de Auditoria" at bounding box center [368, 149] width 210 height 35
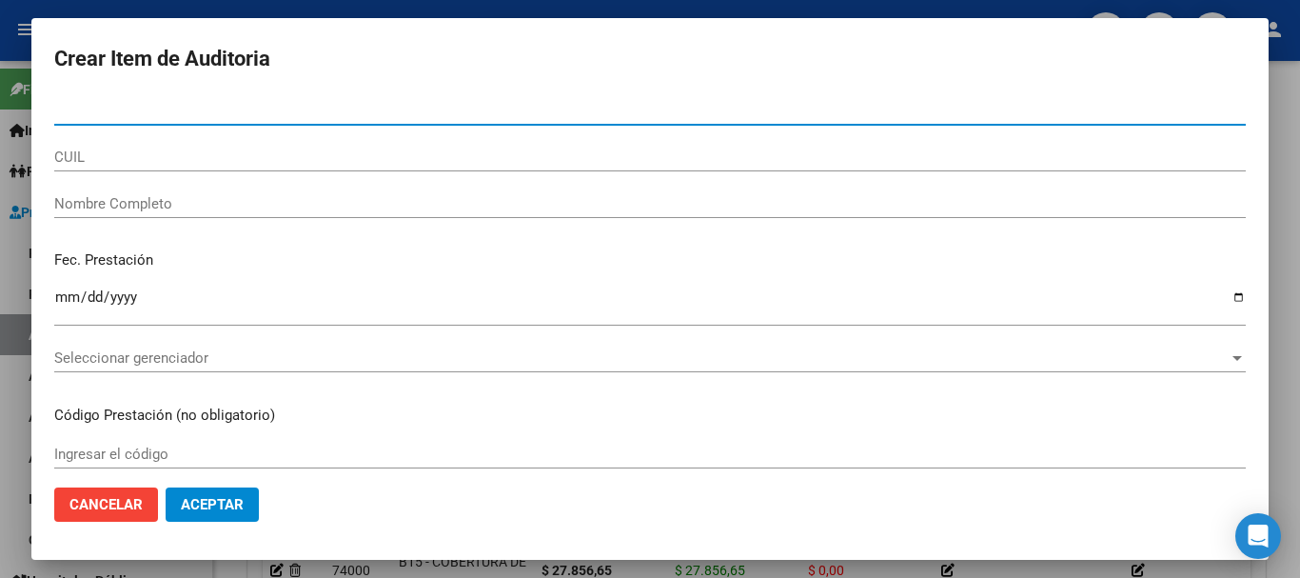
paste input "28124075"
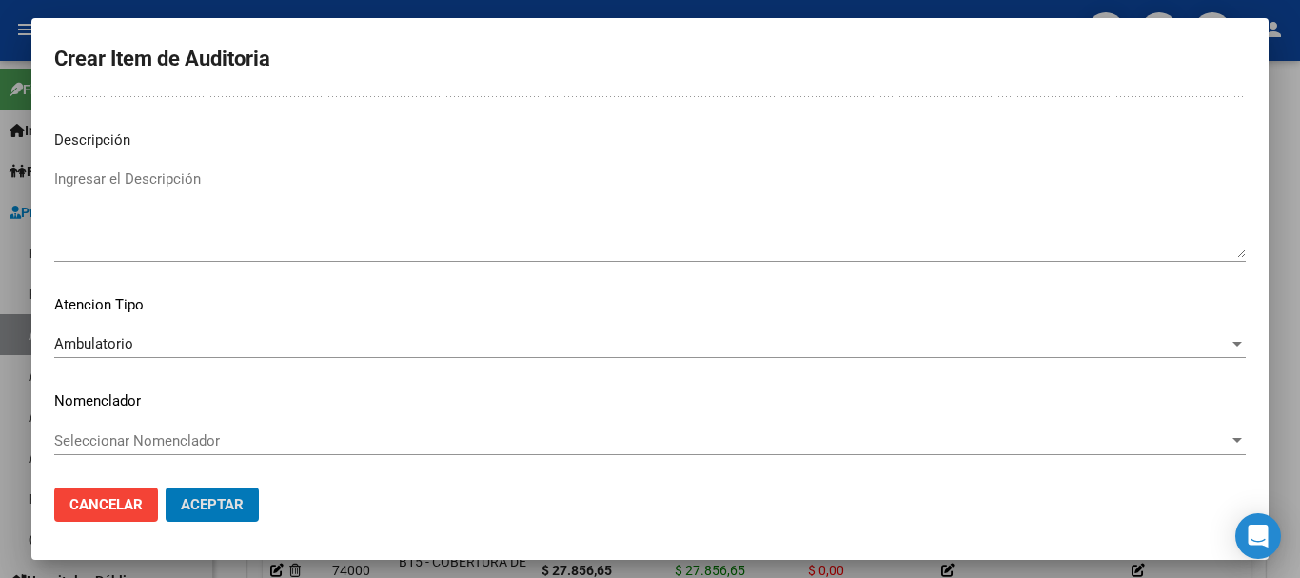
click at [166, 487] on button "Aceptar" at bounding box center [212, 504] width 93 height 34
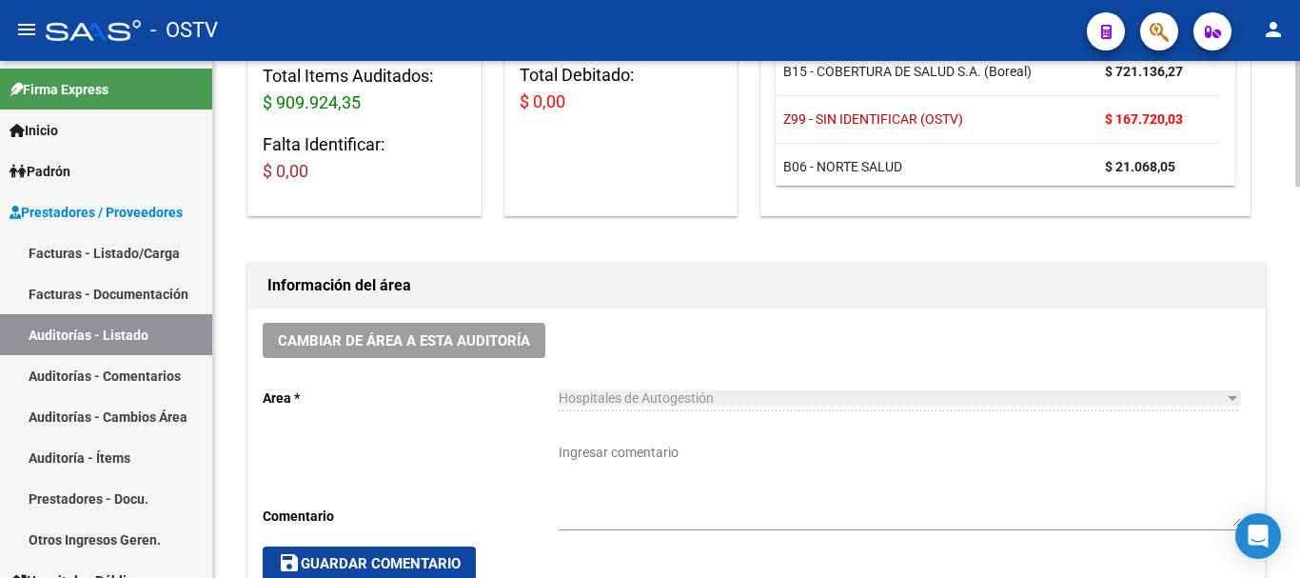
scroll to position [604, 0]
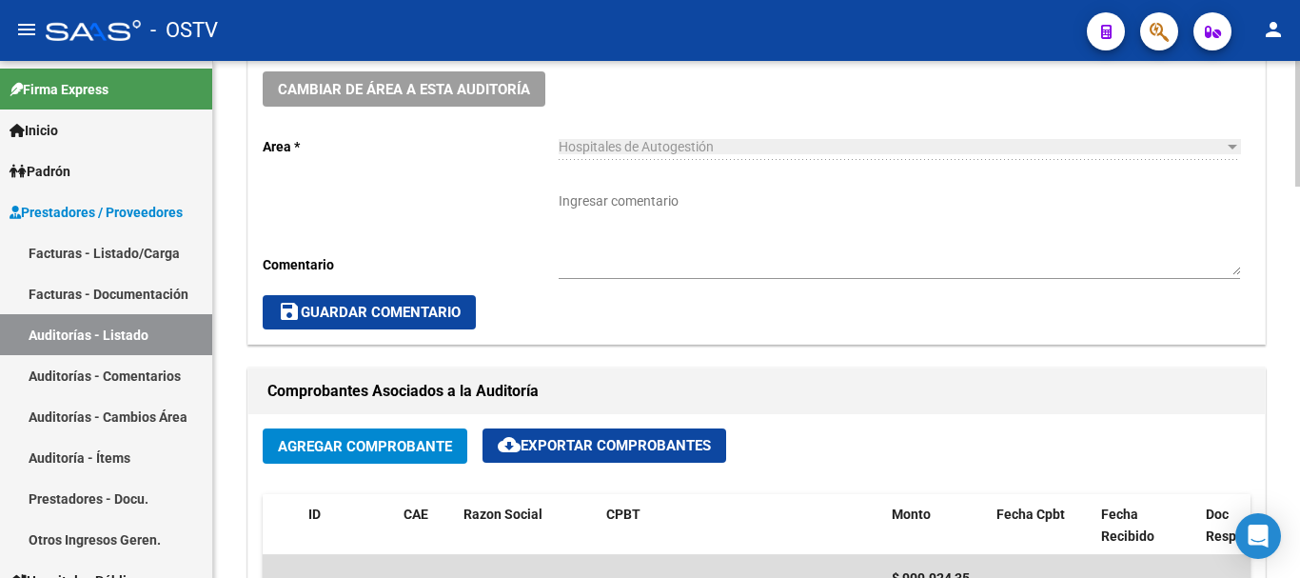
click at [673, 244] on textarea "Ingresar comentario" at bounding box center [900, 233] width 682 height 84
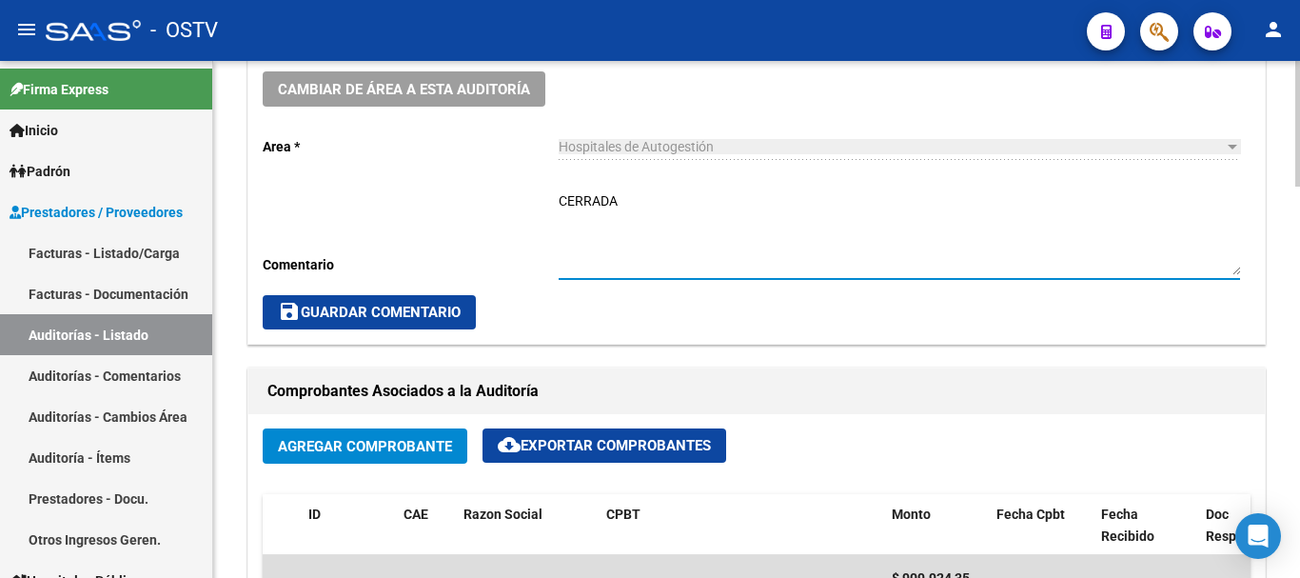
click at [450, 307] on span "save Guardar Comentario" at bounding box center [369, 312] width 183 height 17
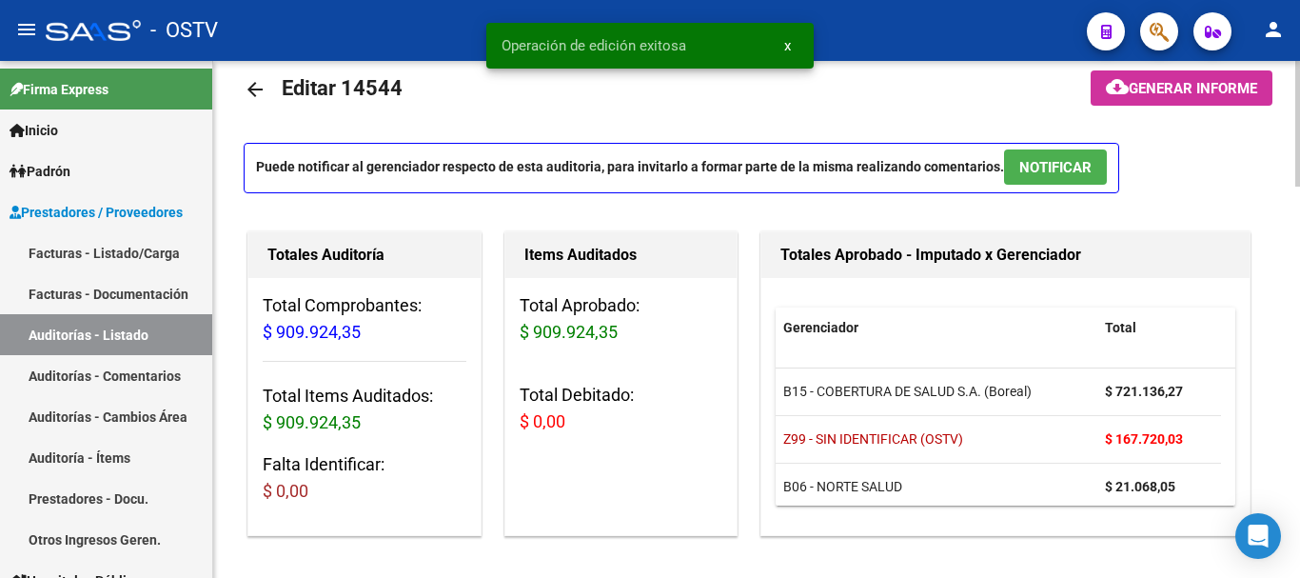
scroll to position [0, 0]
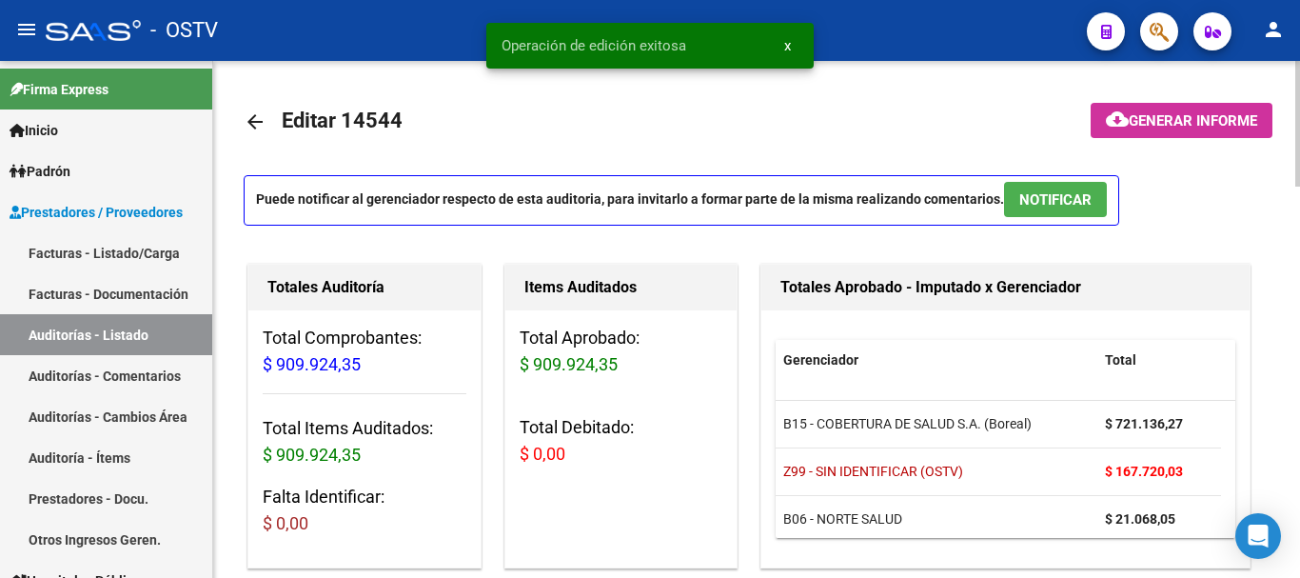
click at [259, 119] on mat-icon "arrow_back" at bounding box center [255, 121] width 23 height 23
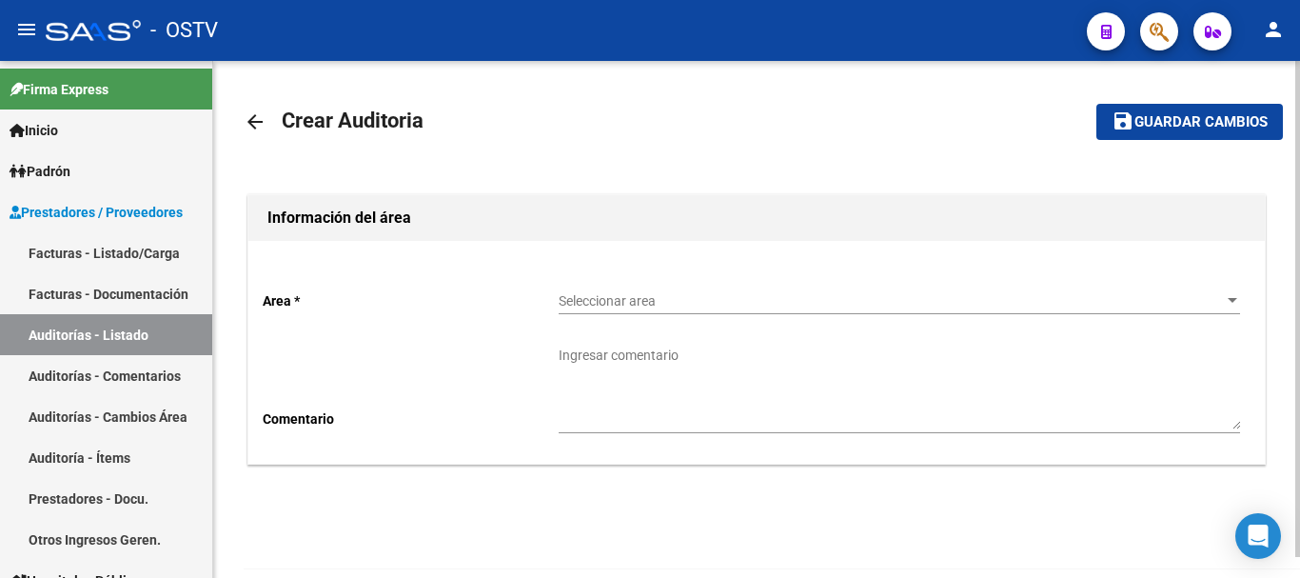
click at [585, 296] on span "Seleccionar area" at bounding box center [891, 301] width 664 height 16
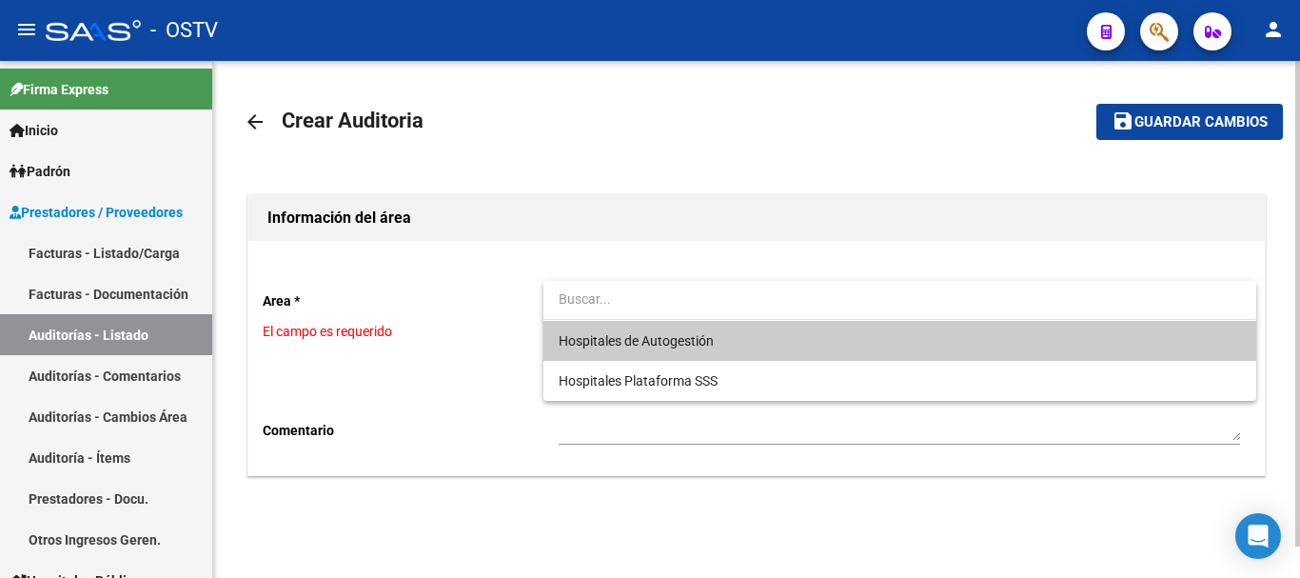
click at [609, 327] on span "Hospitales de Autogestión" at bounding box center [900, 341] width 682 height 40
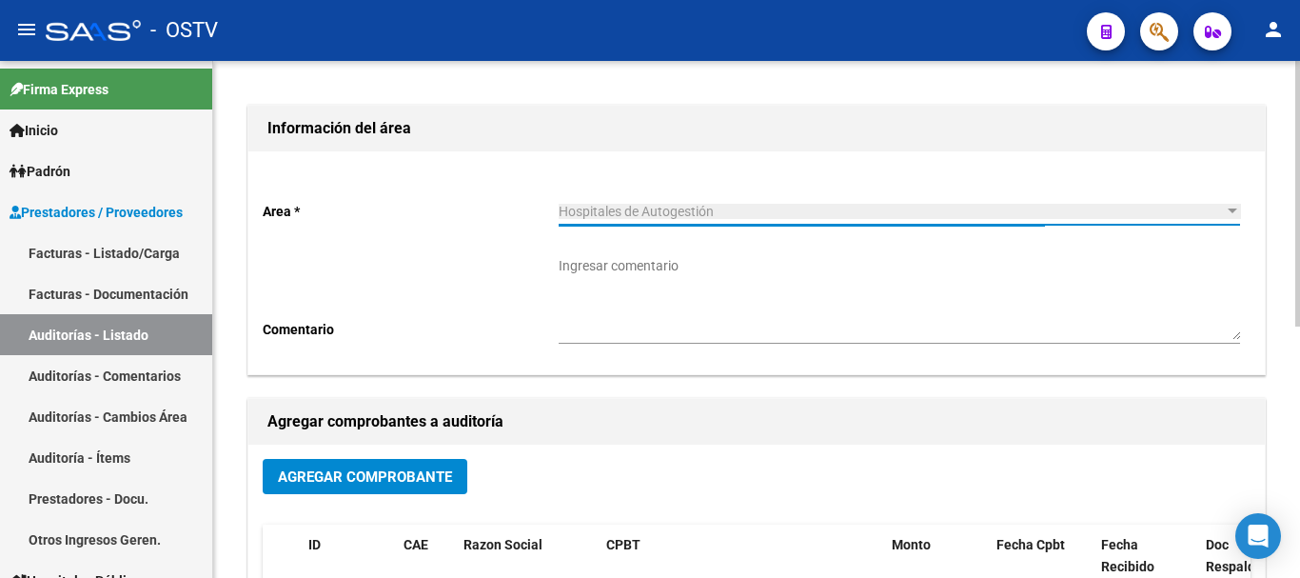
scroll to position [190, 0]
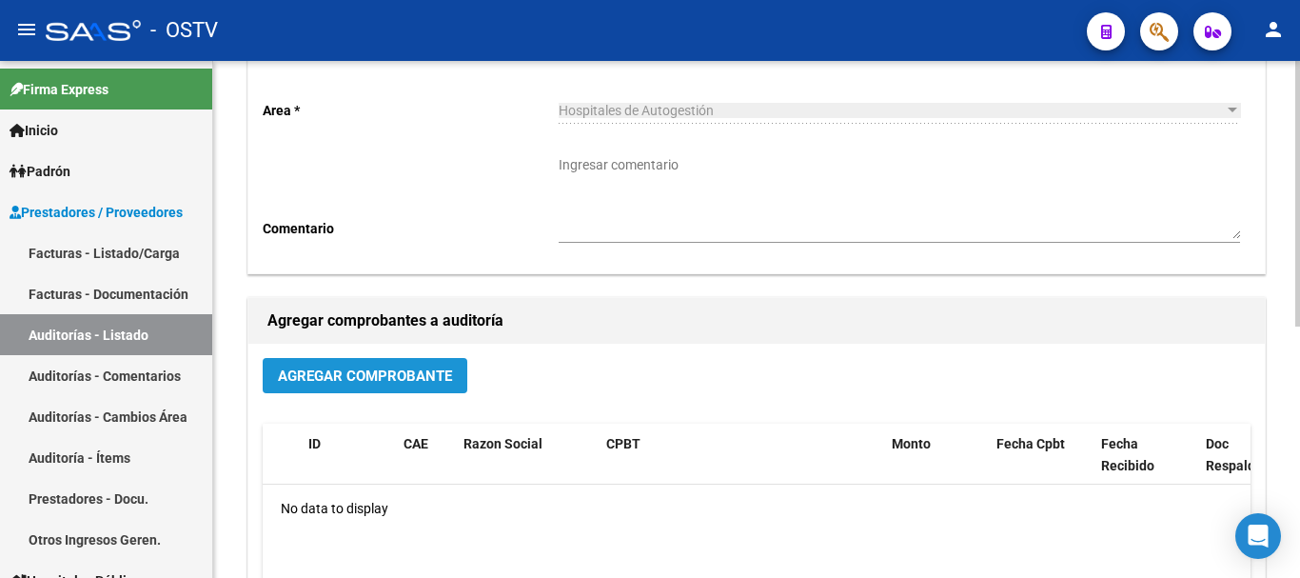
click at [332, 383] on span "Agregar Comprobante" at bounding box center [365, 375] width 174 height 17
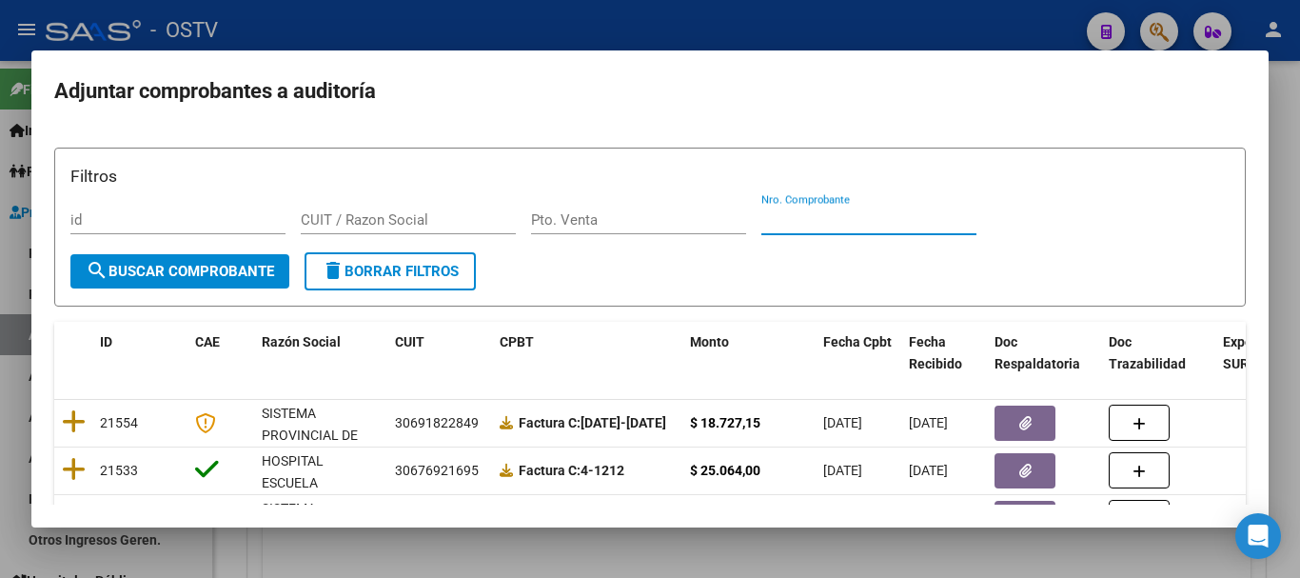
click at [855, 222] on input "Nro. Comprobante" at bounding box center [869, 219] width 215 height 17
paste input "49582"
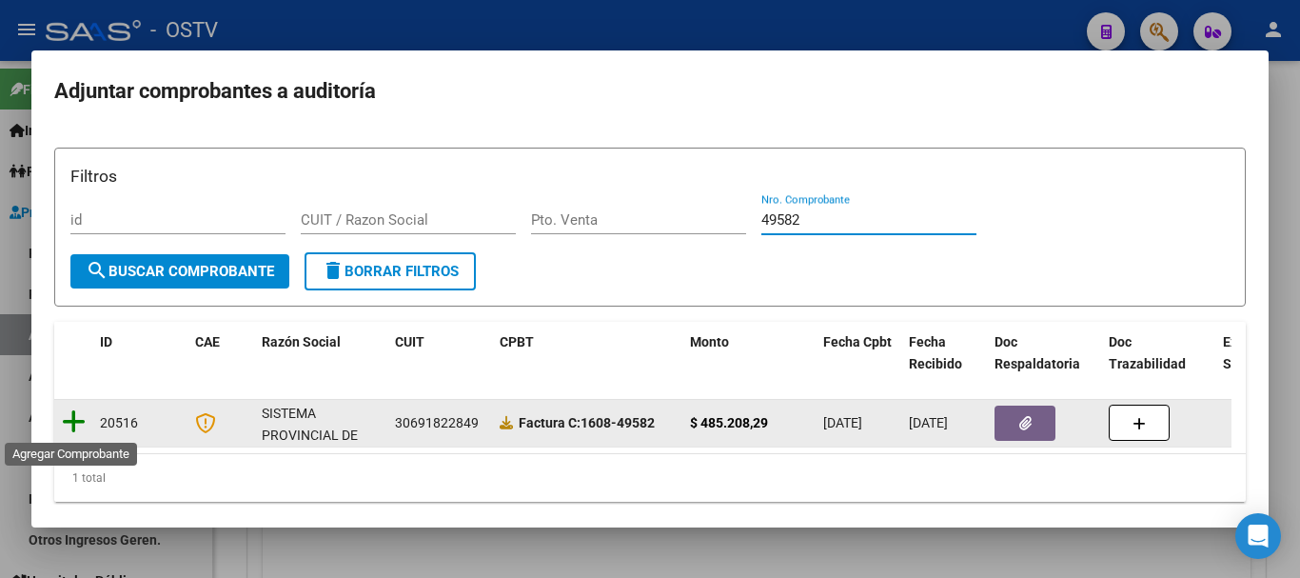
click at [72, 419] on icon at bounding box center [74, 421] width 24 height 27
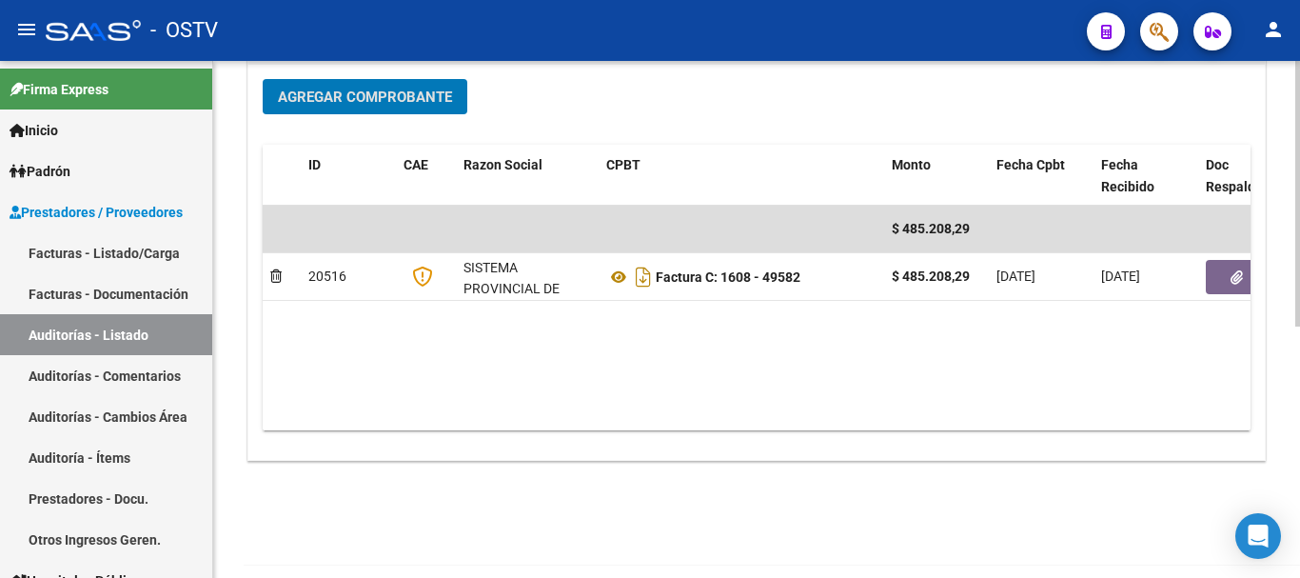
scroll to position [487, 0]
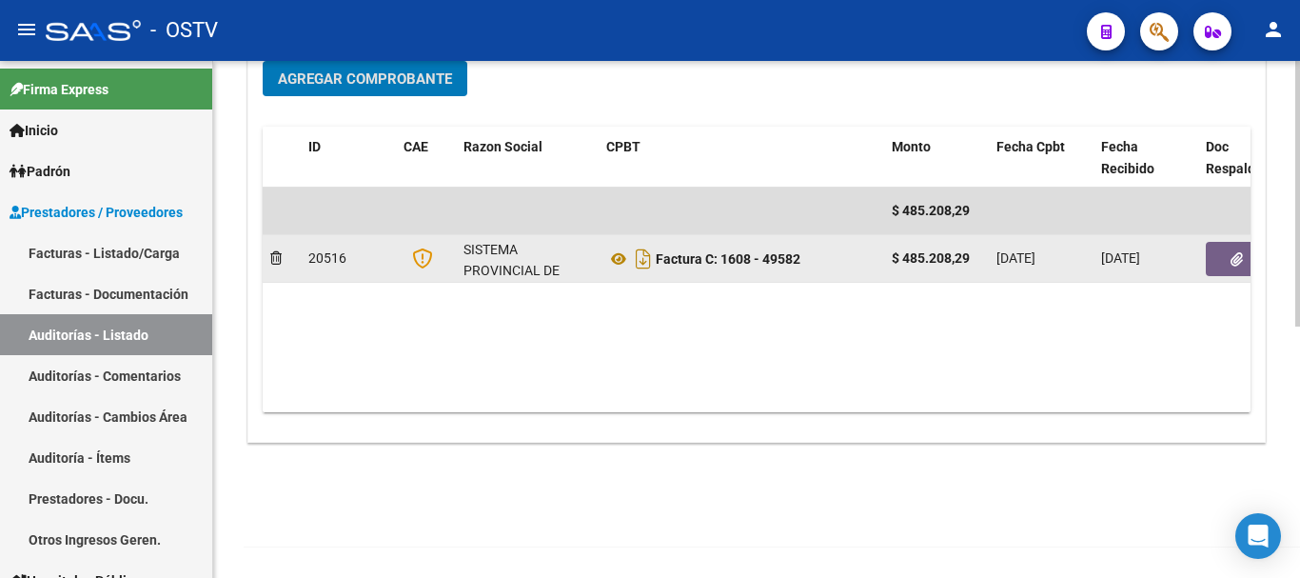
click at [1223, 262] on button "button" at bounding box center [1236, 259] width 61 height 34
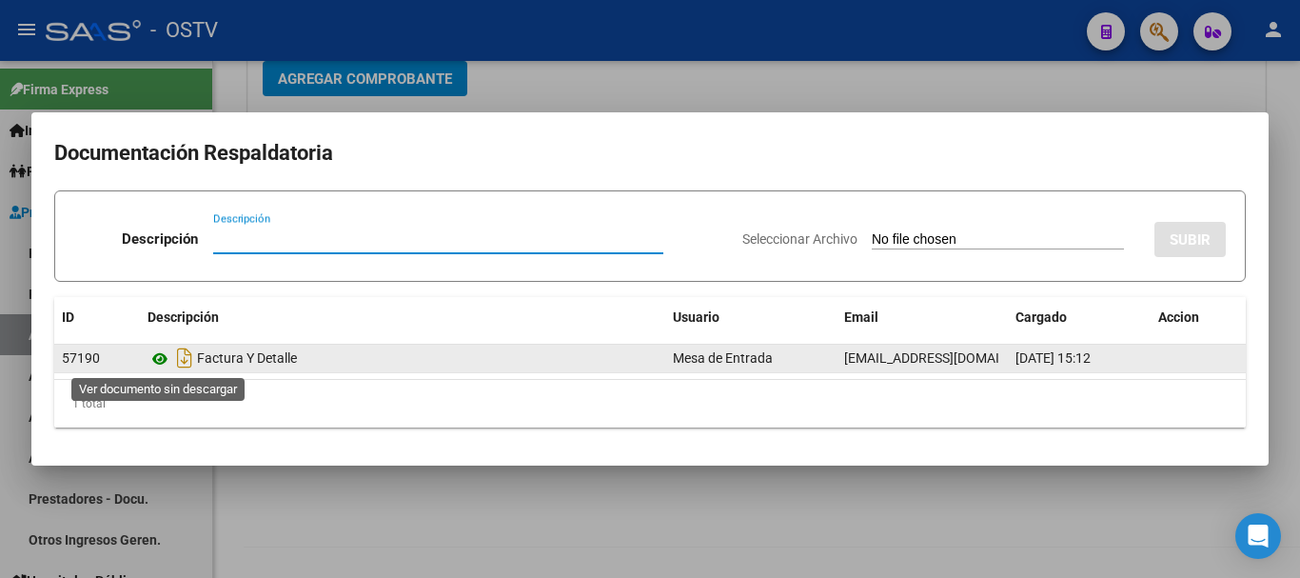
click at [158, 359] on icon at bounding box center [160, 358] width 25 height 23
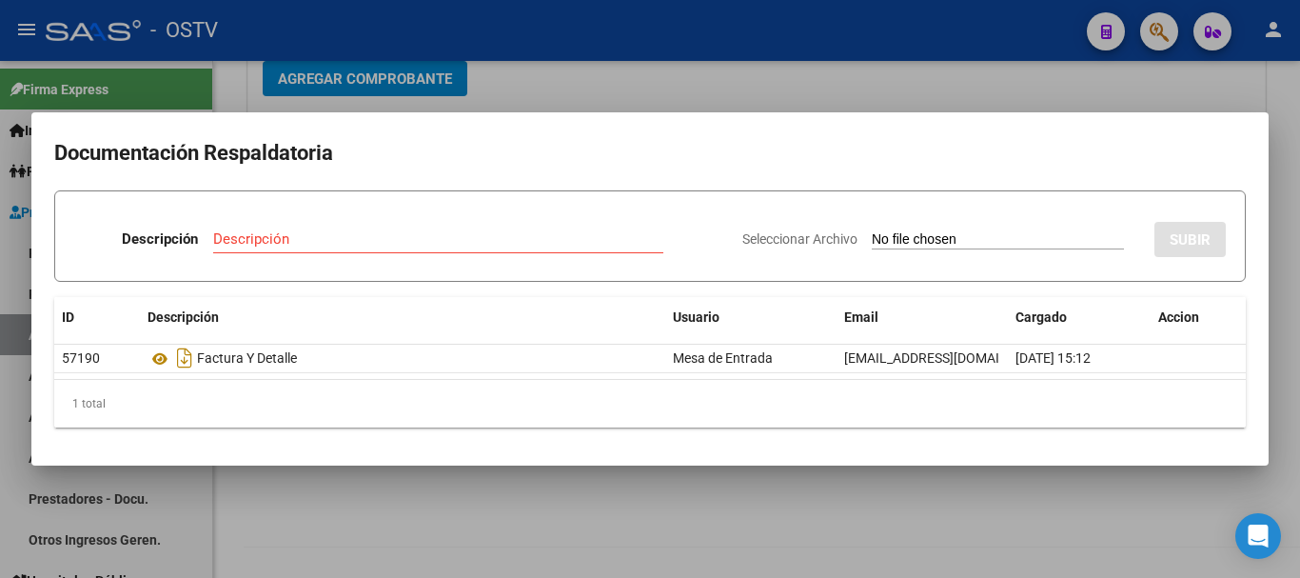
click at [1183, 76] on div at bounding box center [650, 289] width 1300 height 578
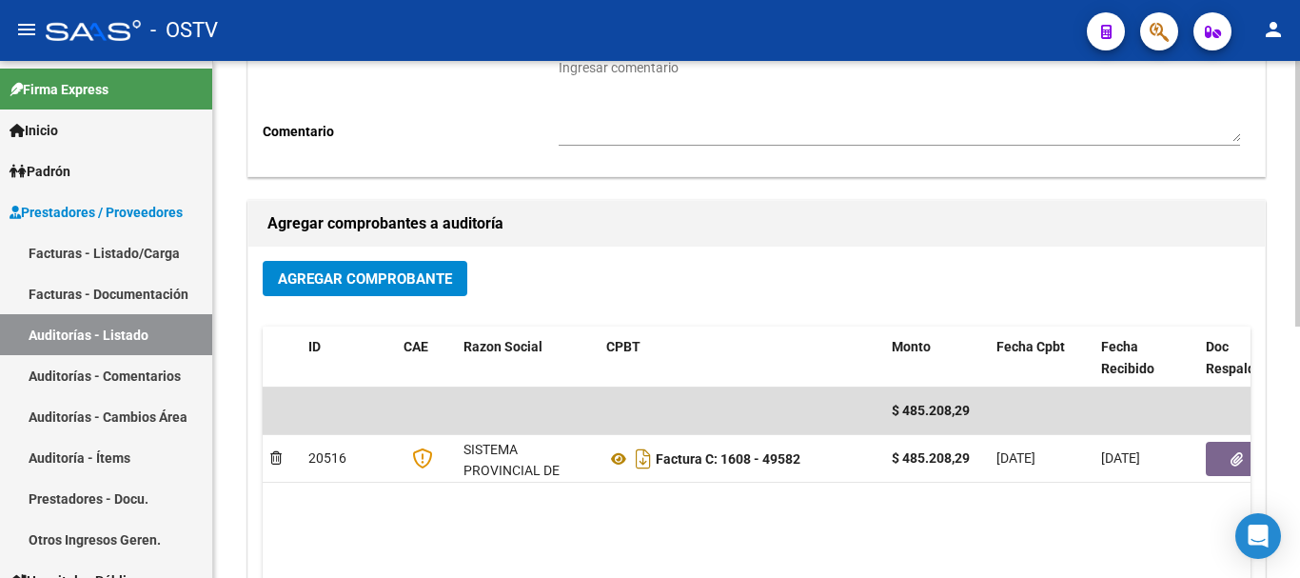
scroll to position [11, 0]
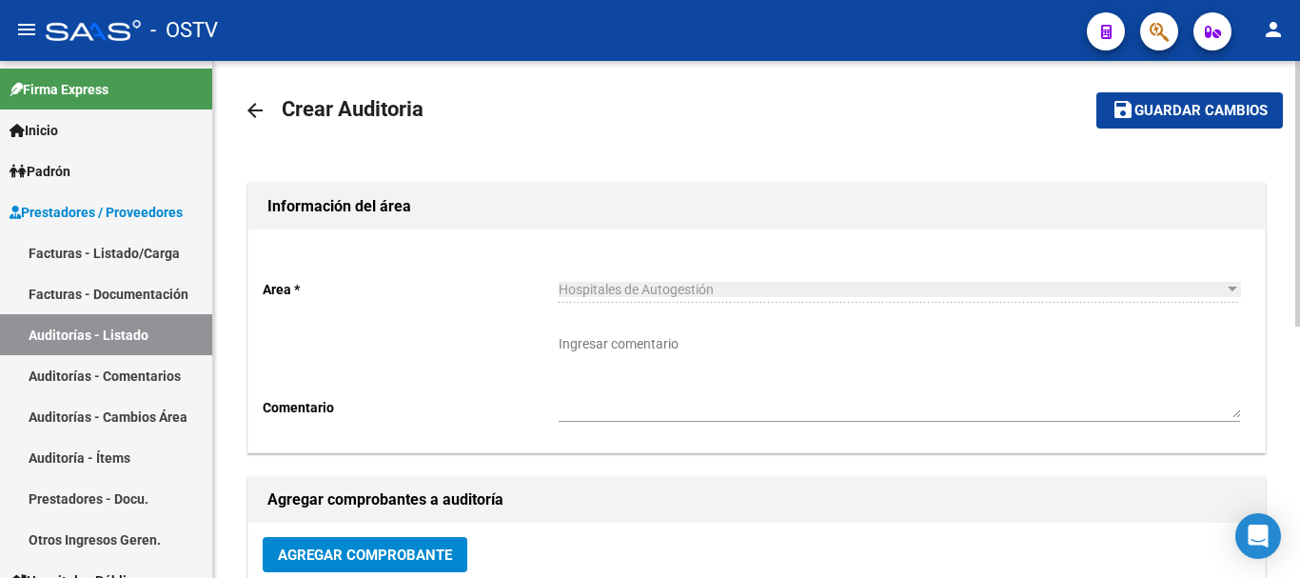
click at [1241, 108] on span "Guardar cambios" at bounding box center [1201, 111] width 133 height 17
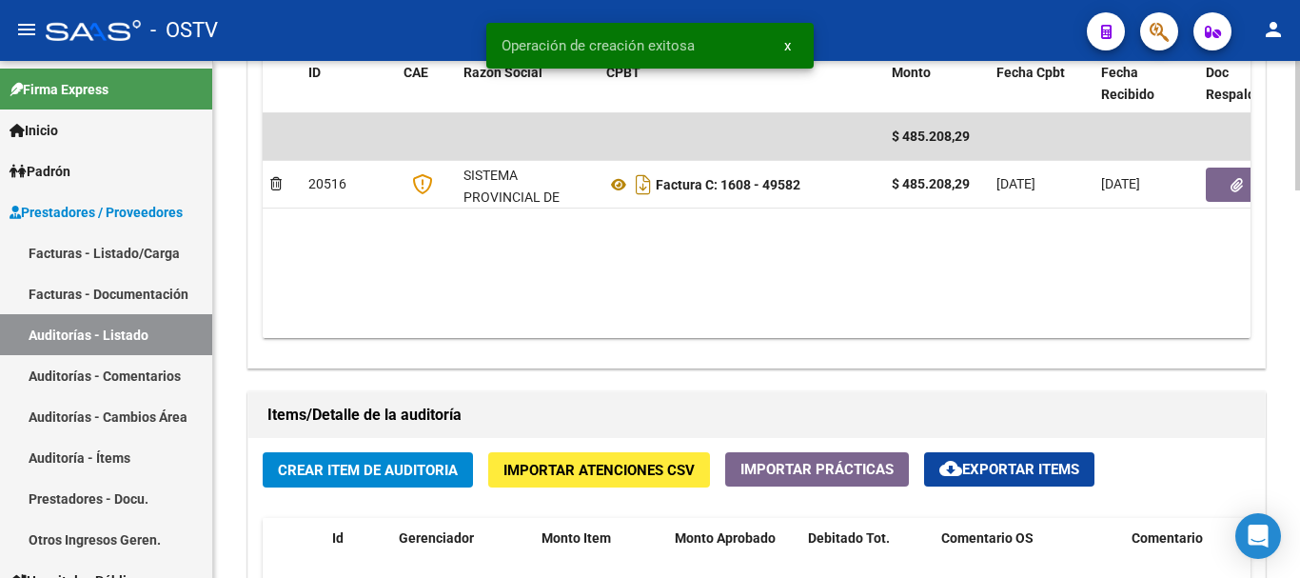
scroll to position [1047, 0]
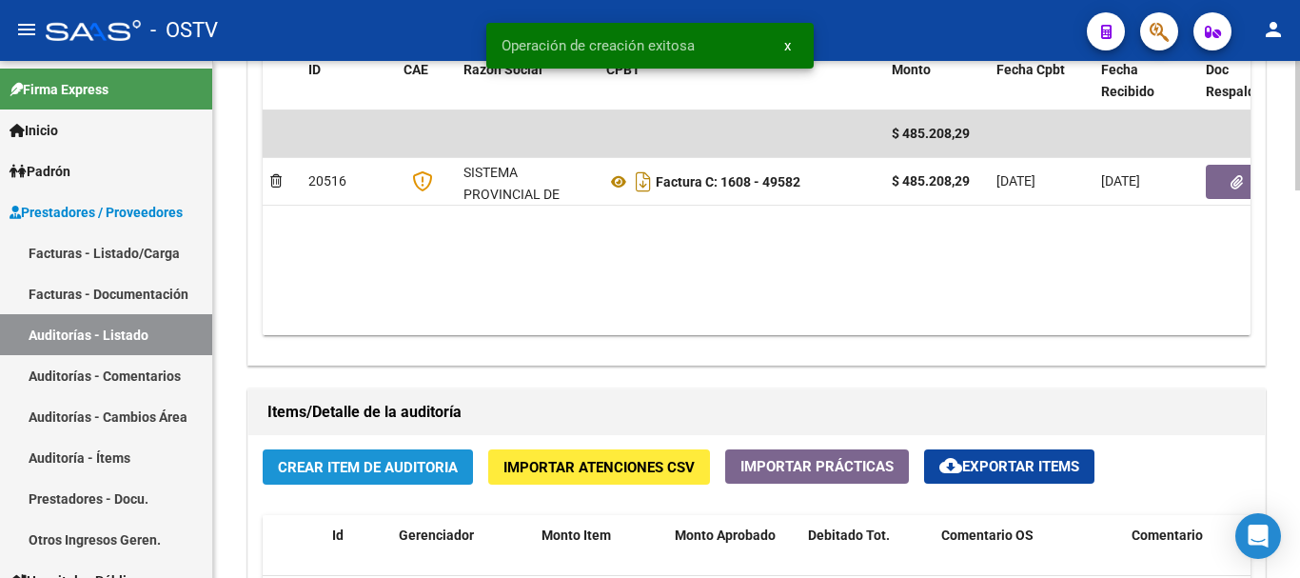
click at [444, 466] on span "Crear Item de Auditoria" at bounding box center [368, 467] width 180 height 17
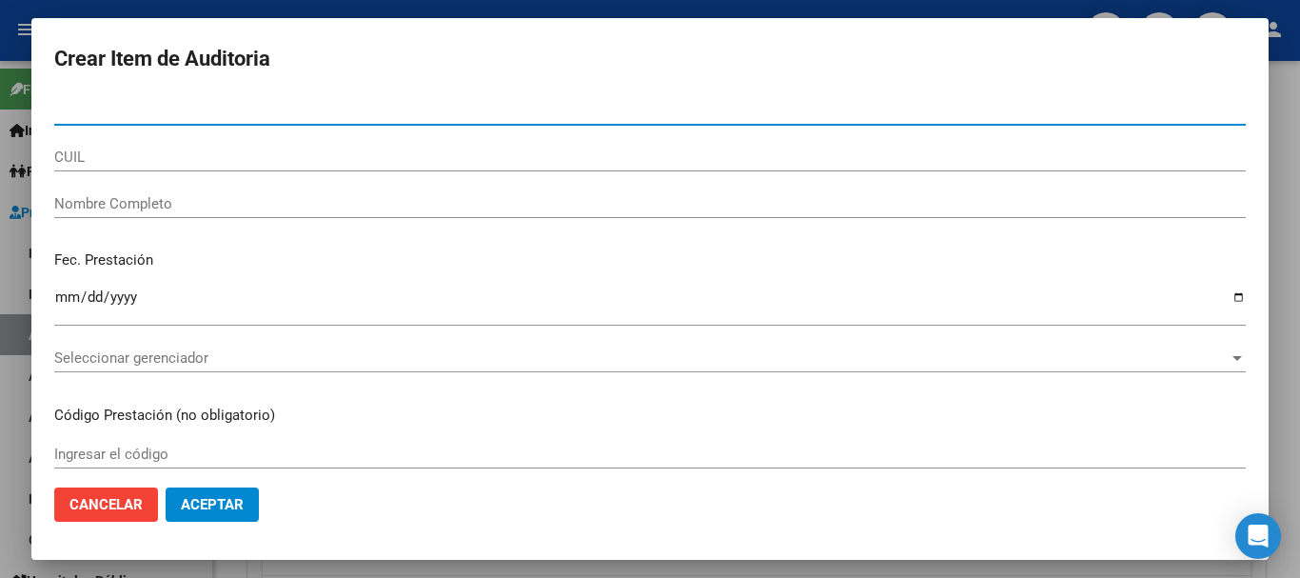
paste input "40437203"
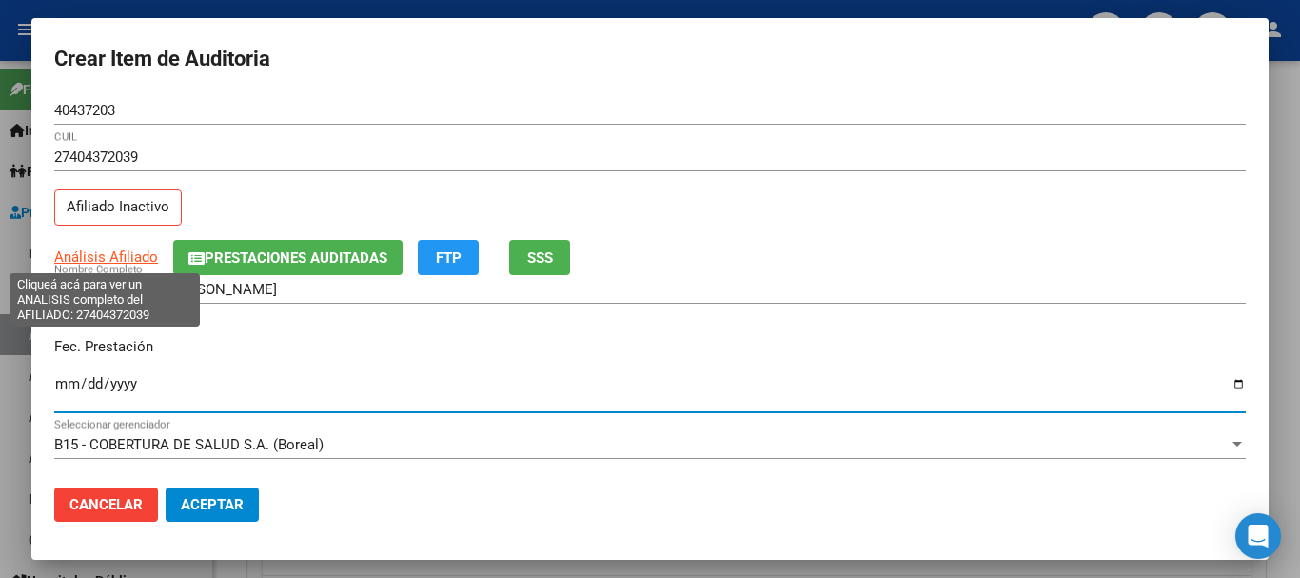
click at [99, 253] on span "Análisis Afiliado" at bounding box center [106, 256] width 104 height 17
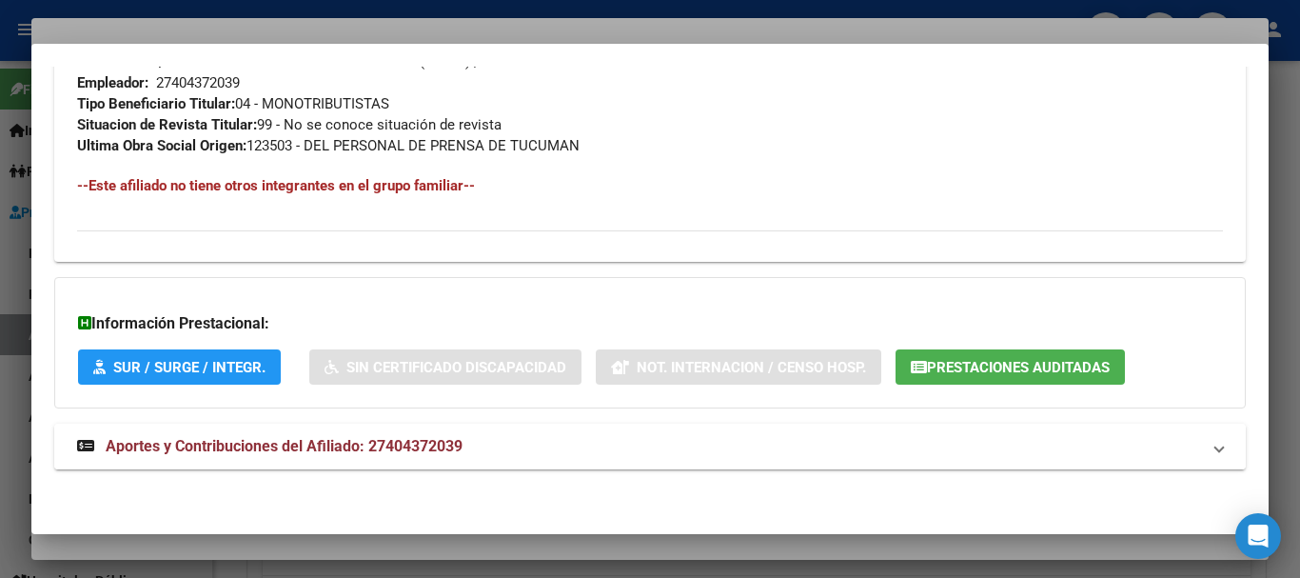
click at [447, 446] on span "Aportes y Contribuciones del Afiliado: 27404372039" at bounding box center [284, 446] width 357 height 18
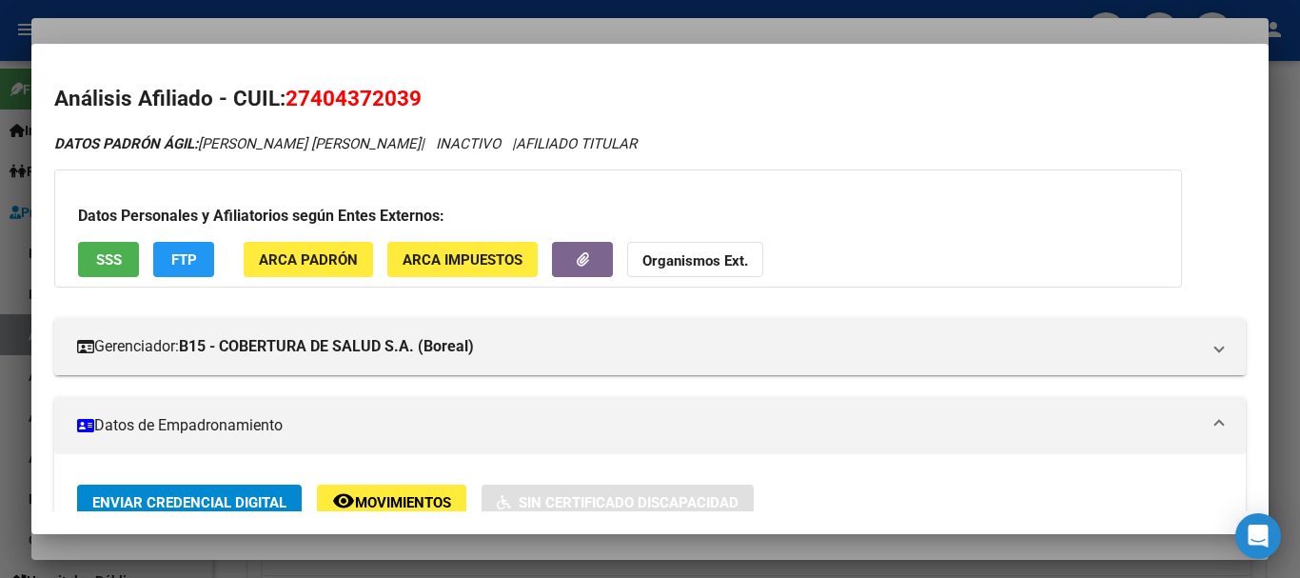
scroll to position [0, 0]
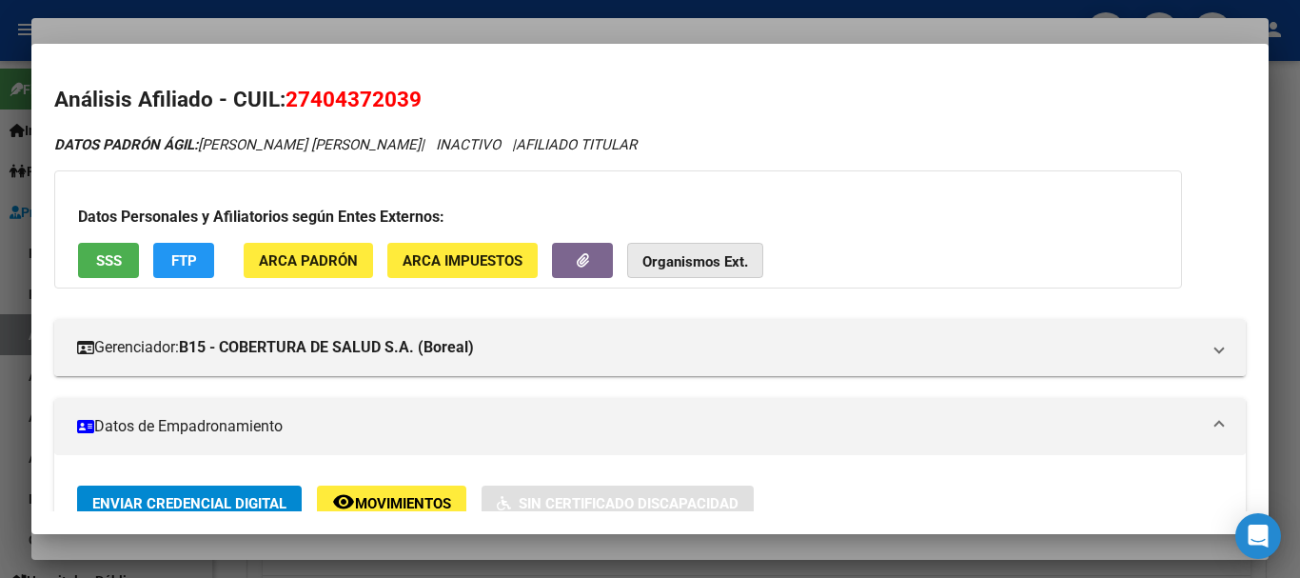
click at [709, 251] on button "Organismos Ext." at bounding box center [695, 260] width 136 height 35
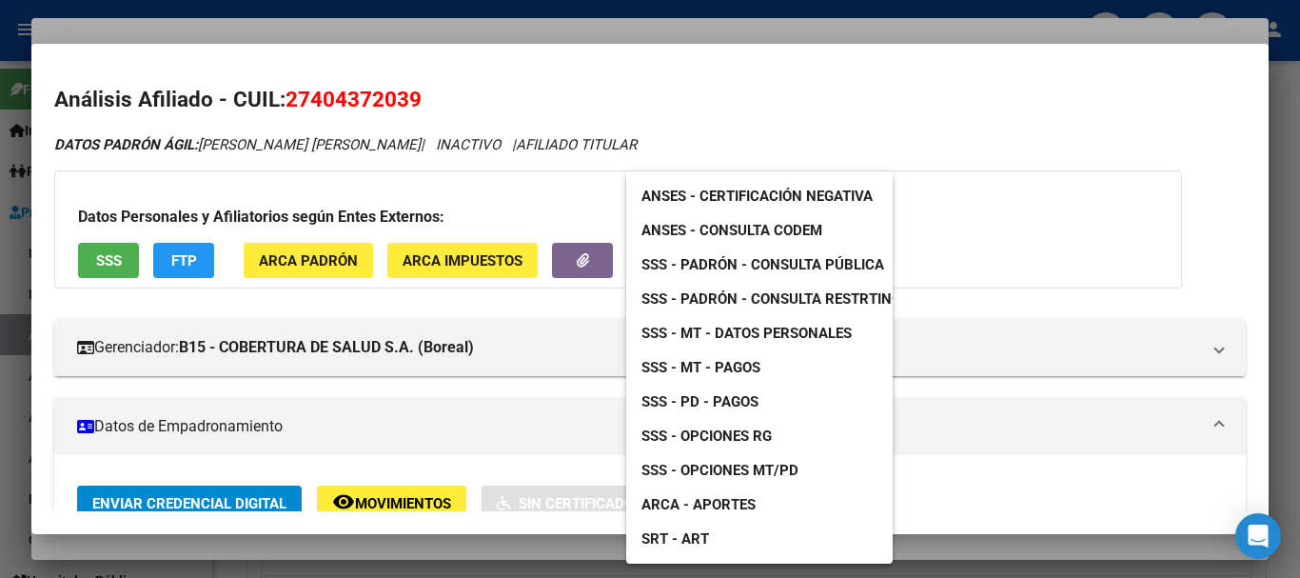
click at [795, 264] on span "SSS - Padrón - Consulta Pública" at bounding box center [763, 264] width 243 height 17
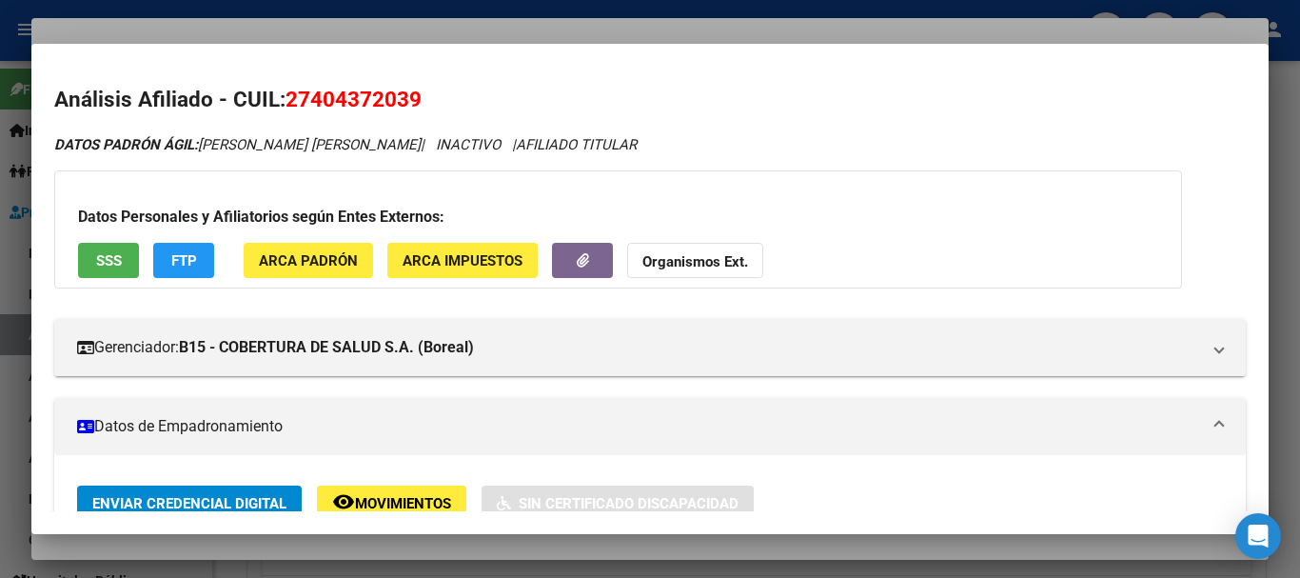
click at [442, 18] on div at bounding box center [650, 289] width 1300 height 578
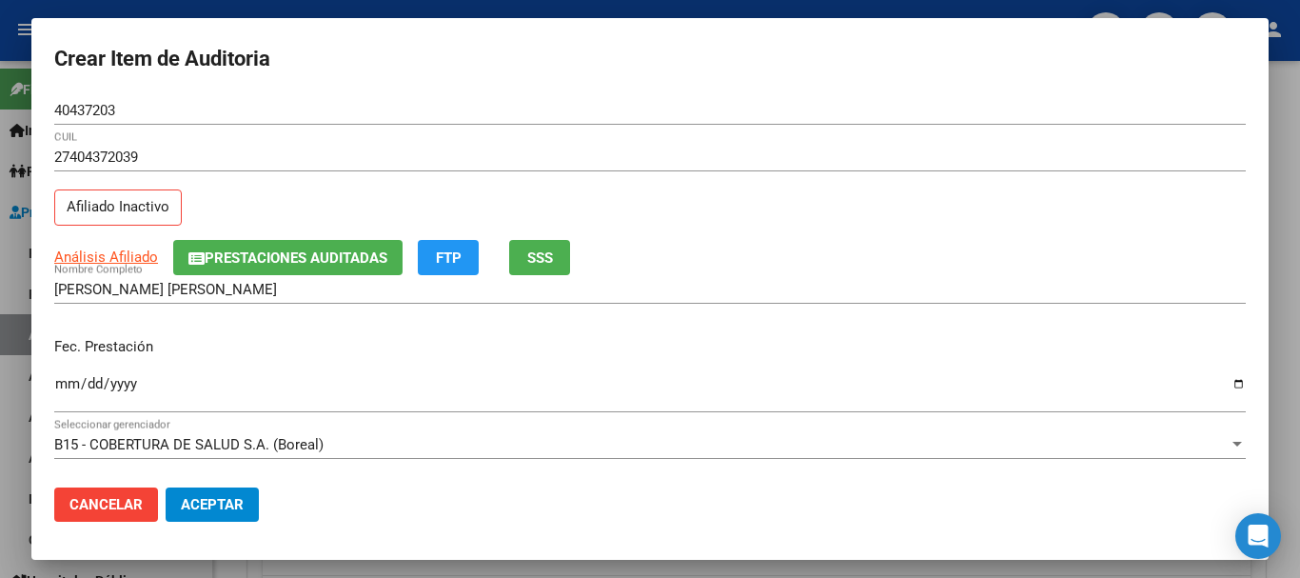
click at [318, 260] on span "Prestaciones Auditadas" at bounding box center [296, 257] width 183 height 17
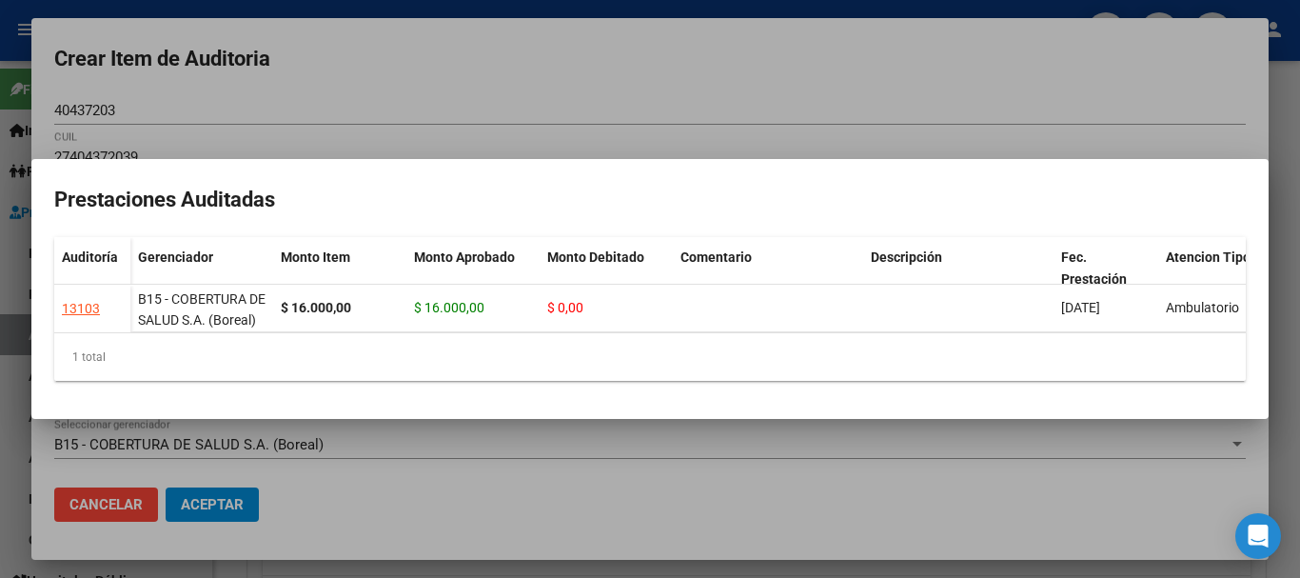
click at [444, 87] on div at bounding box center [650, 289] width 1300 height 578
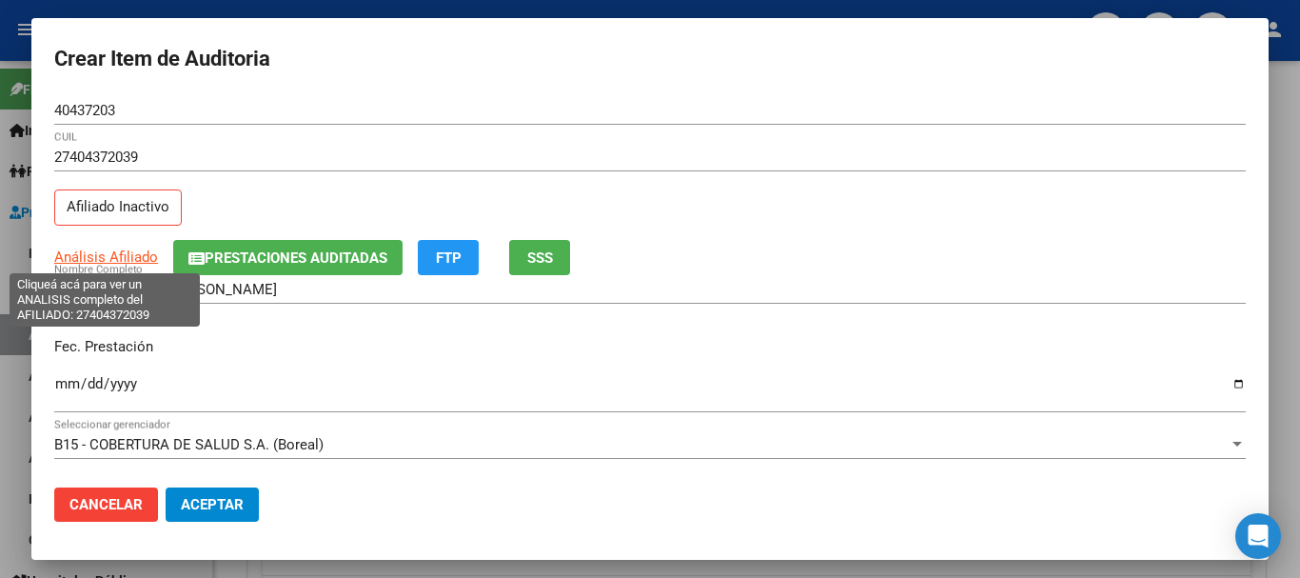
click at [123, 257] on span "Análisis Afiliado" at bounding box center [106, 256] width 104 height 17
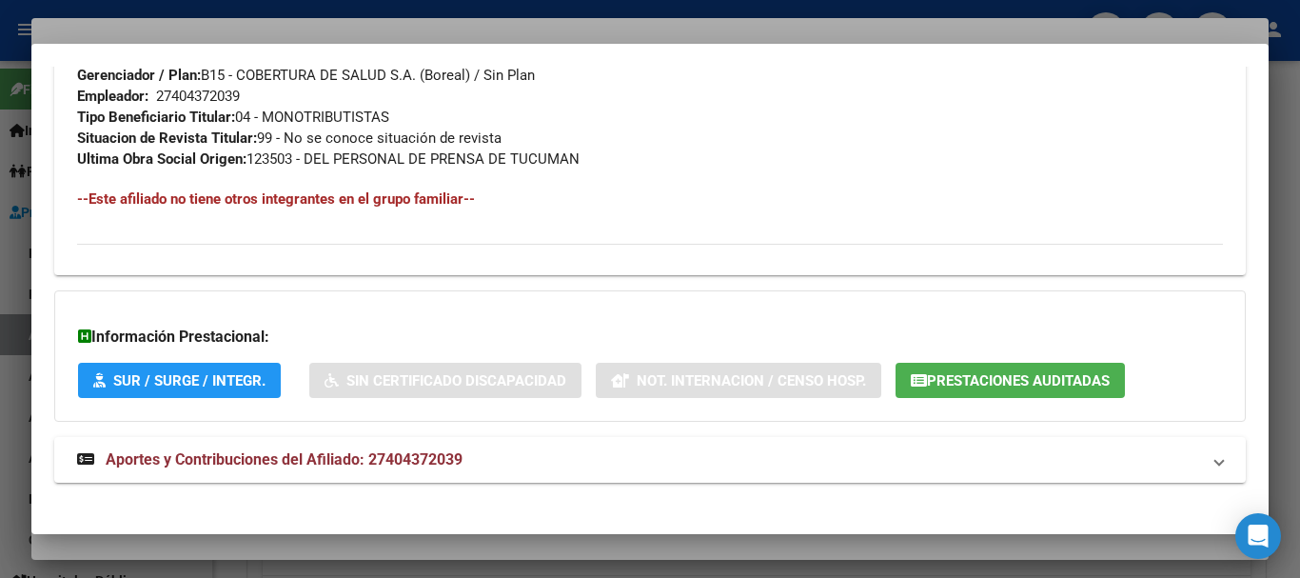
scroll to position [1023, 0]
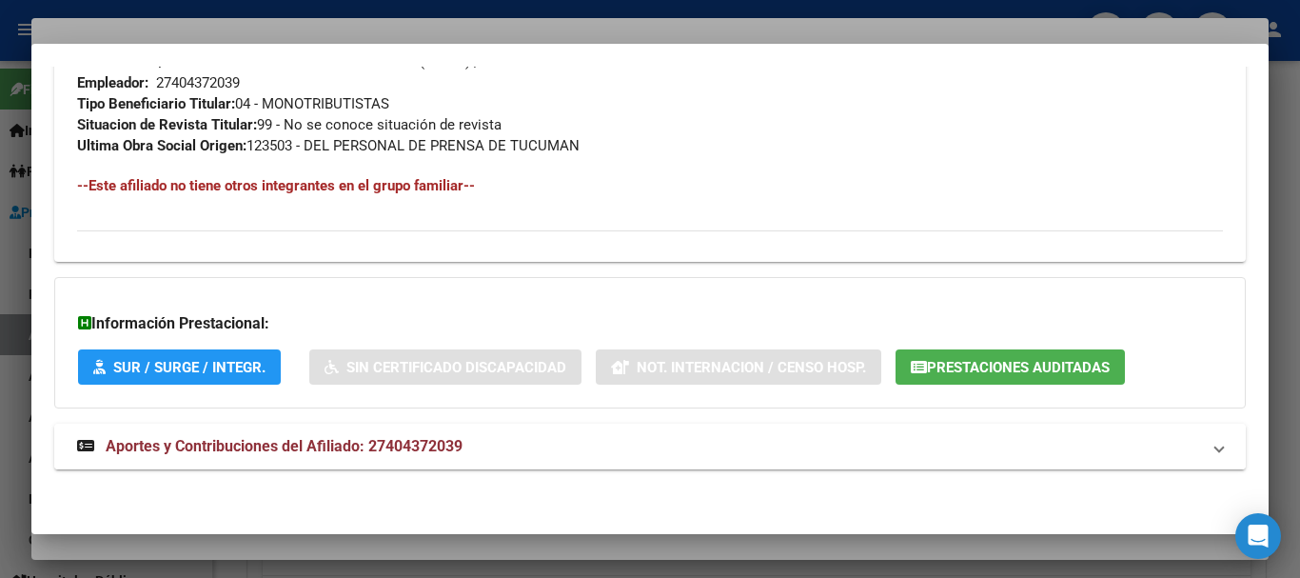
click at [312, 445] on span "Aportes y Contribuciones del Afiliado: 27404372039" at bounding box center [284, 446] width 357 height 18
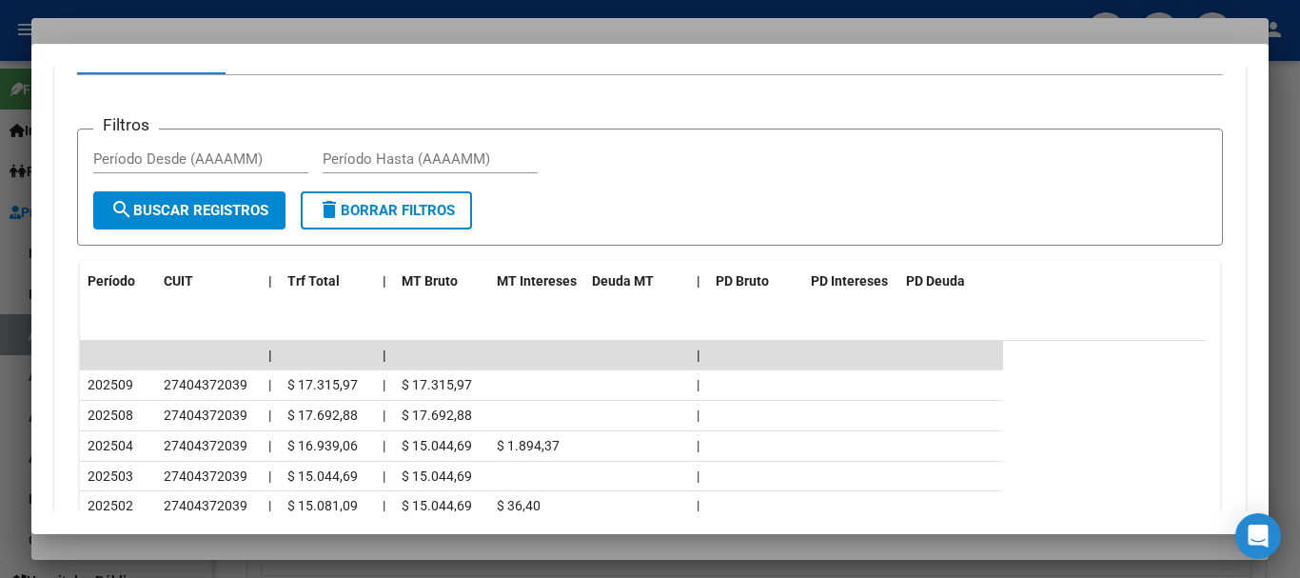
scroll to position [1611, 0]
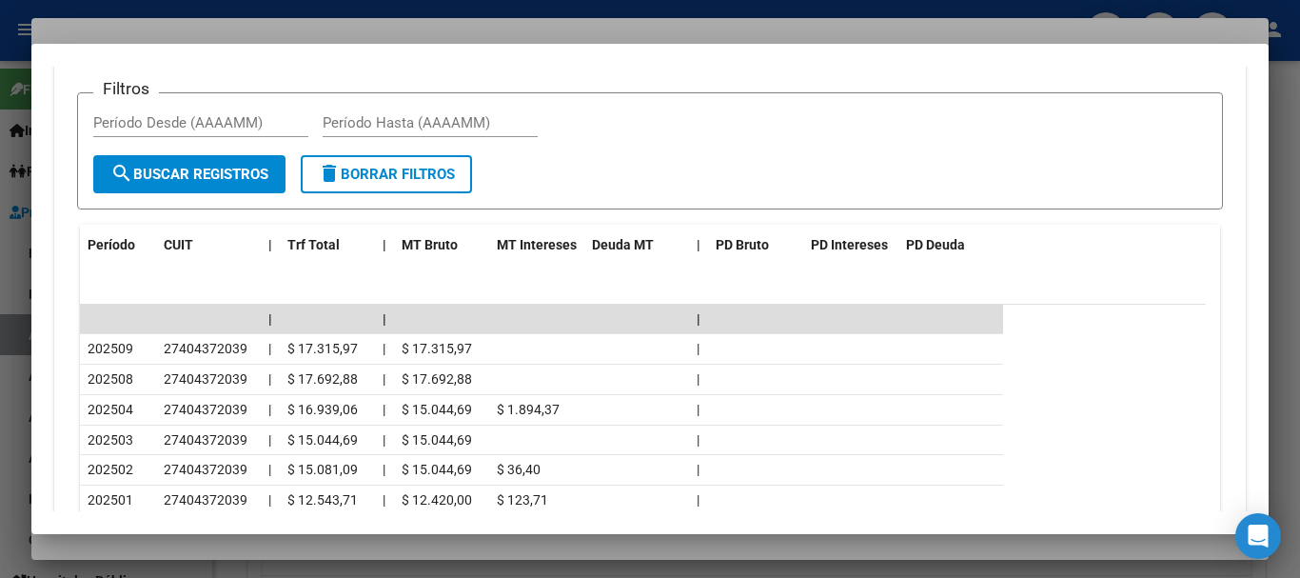
click at [288, 36] on div at bounding box center [650, 289] width 1300 height 578
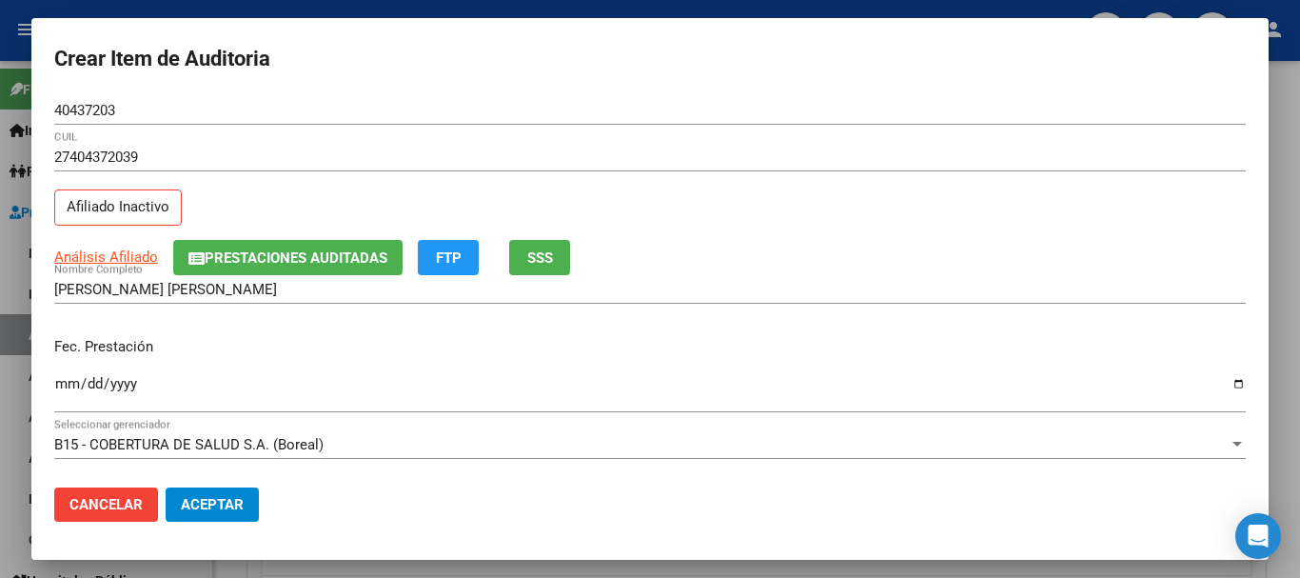
drag, startPoint x: 787, startPoint y: 233, endPoint x: 791, endPoint y: 244, distance: 11.1
click at [790, 234] on div "27404372039 CUIL Afiliado Inactivo" at bounding box center [650, 191] width 1192 height 97
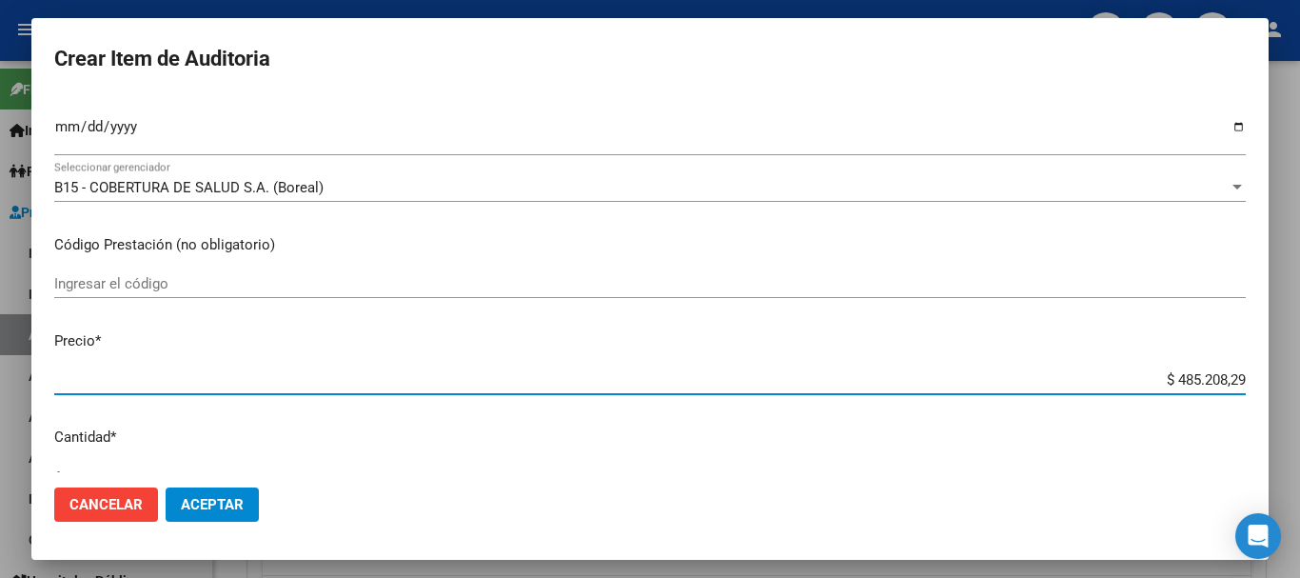
scroll to position [0, 0]
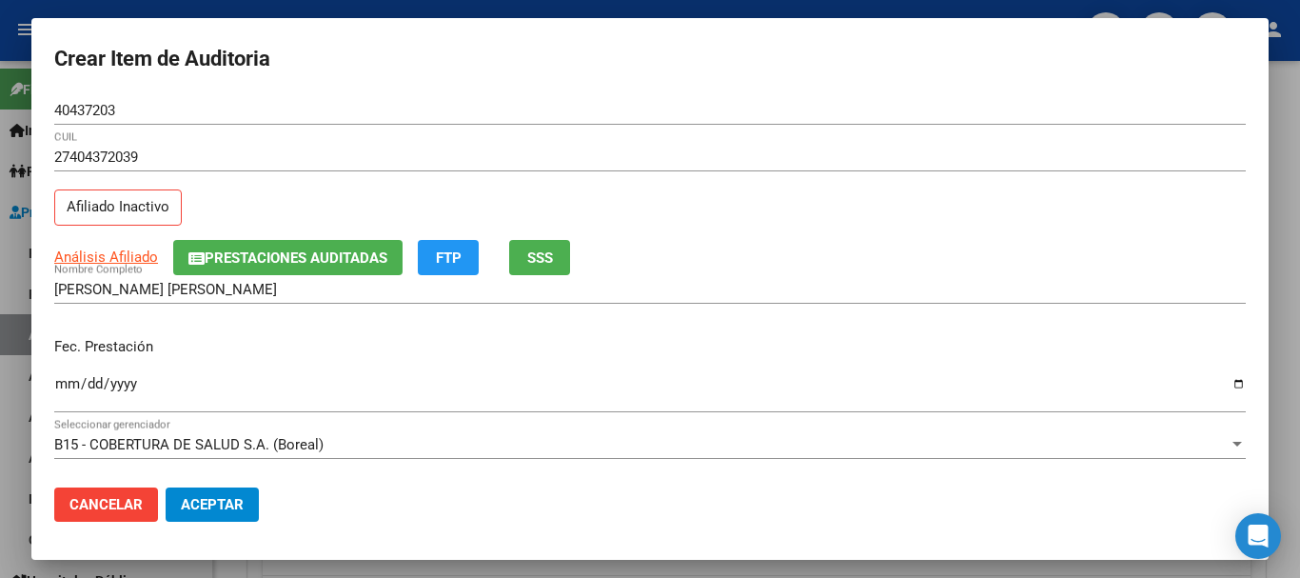
click at [108, 257] on span "Análisis Afiliado" at bounding box center [106, 256] width 104 height 17
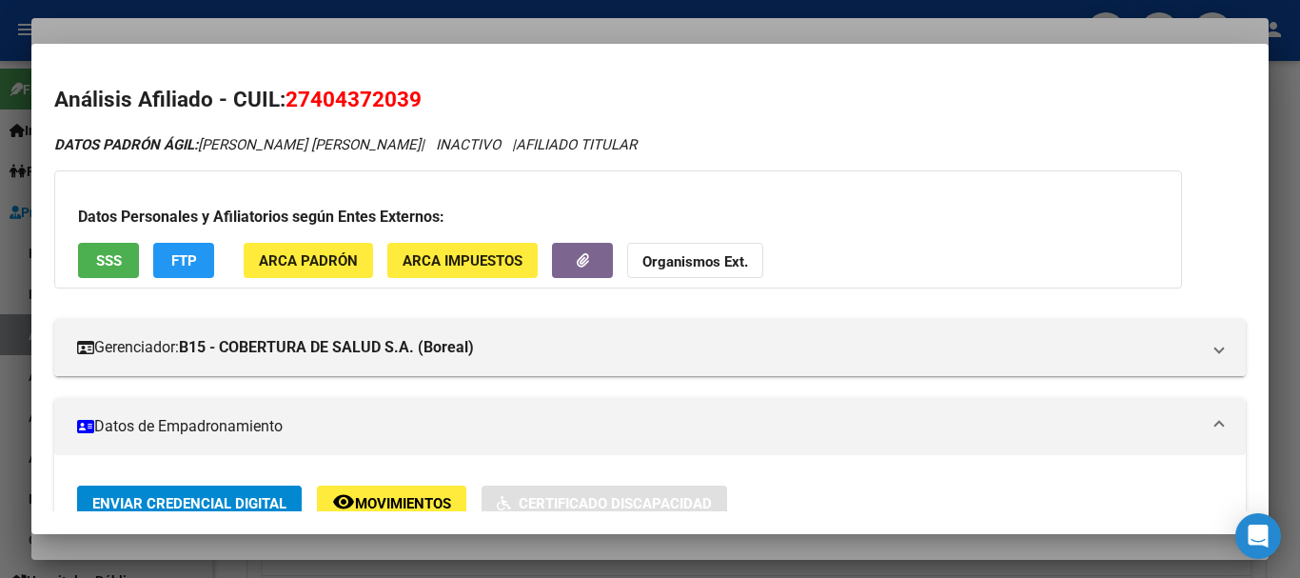
click at [712, 266] on strong "Organismos Ext." at bounding box center [696, 261] width 106 height 17
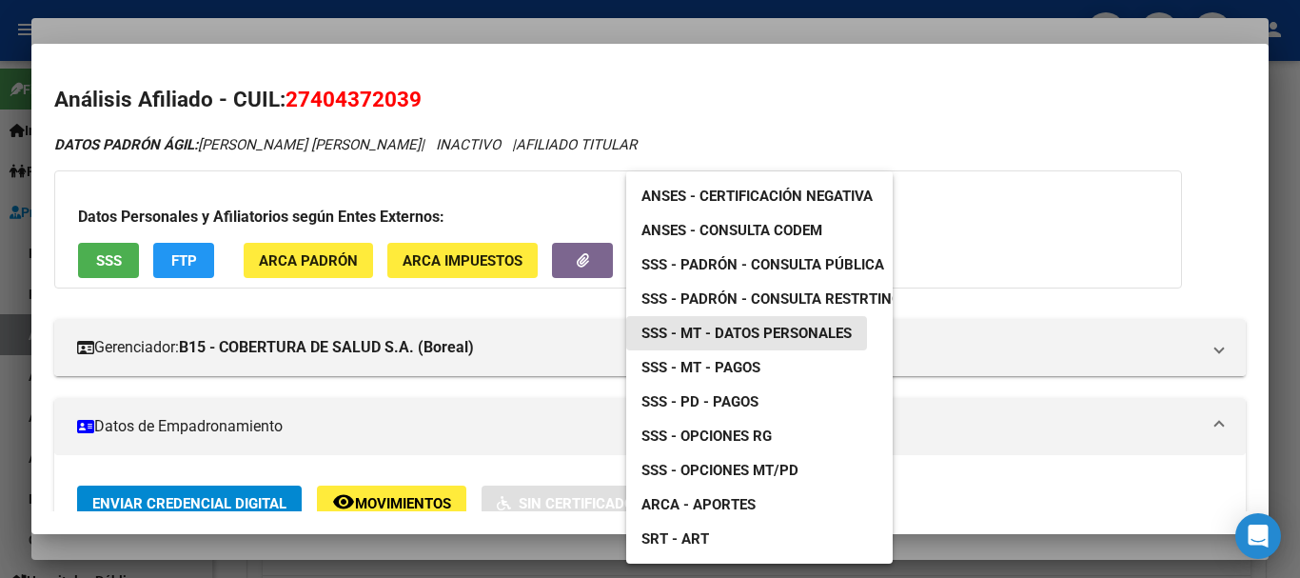
click at [795, 334] on span "SSS - MT - Datos Personales" at bounding box center [747, 333] width 210 height 17
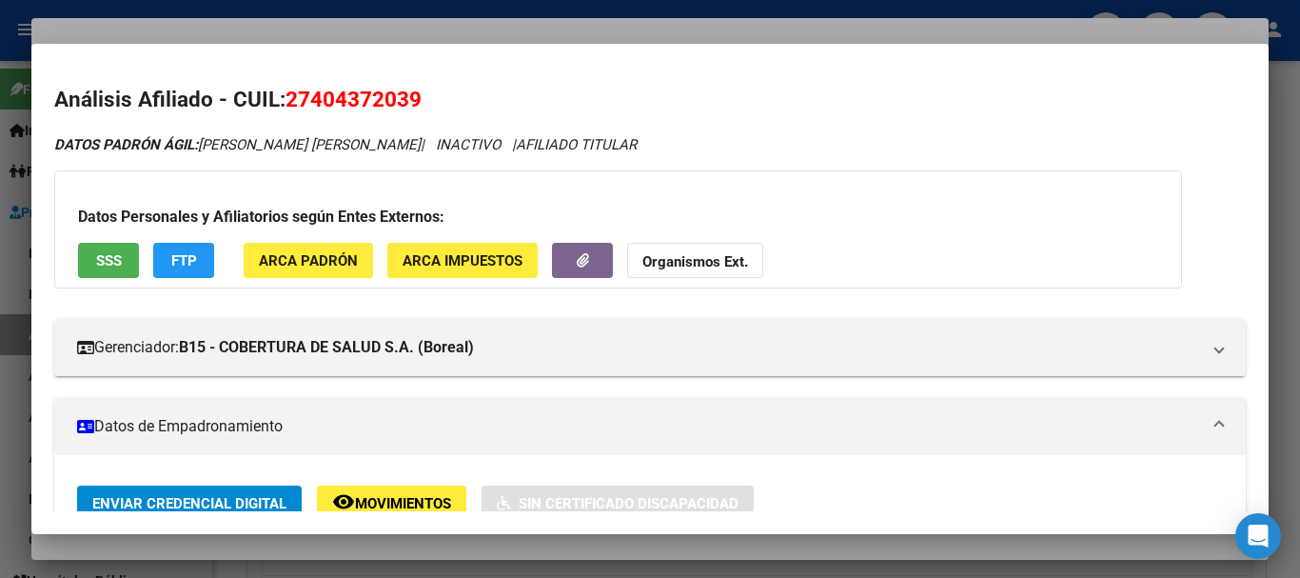
click at [452, 27] on div at bounding box center [650, 289] width 1300 height 578
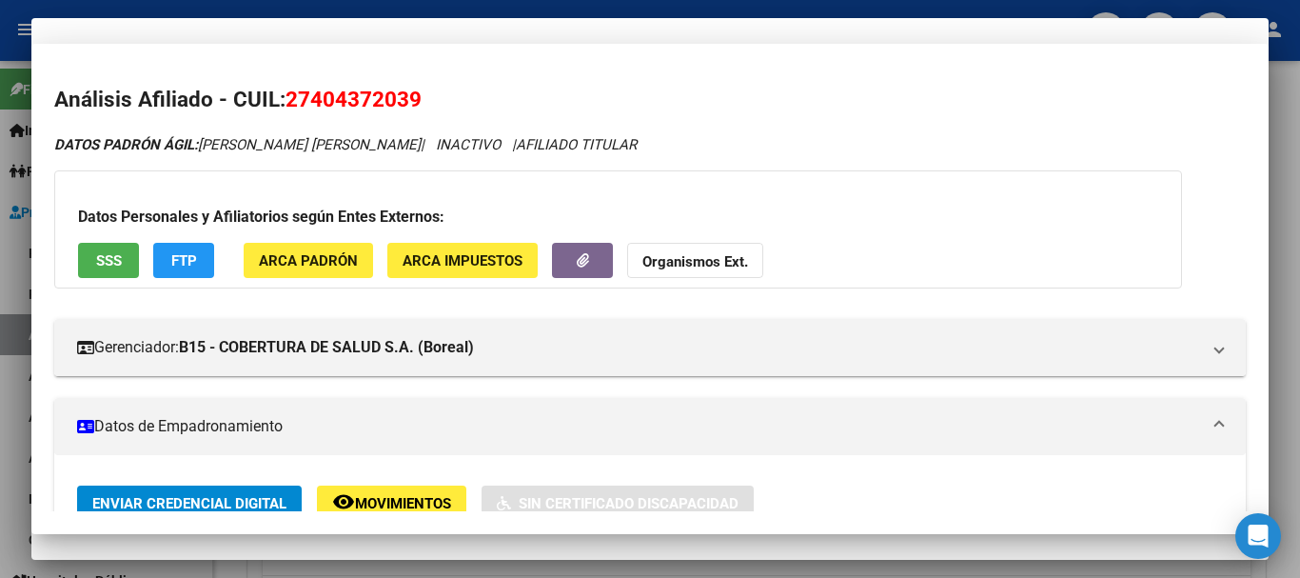
click at [855, 261] on div "Análisis Afiliado Prestaciones Auditadas FTP SSS" at bounding box center [650, 257] width 1192 height 35
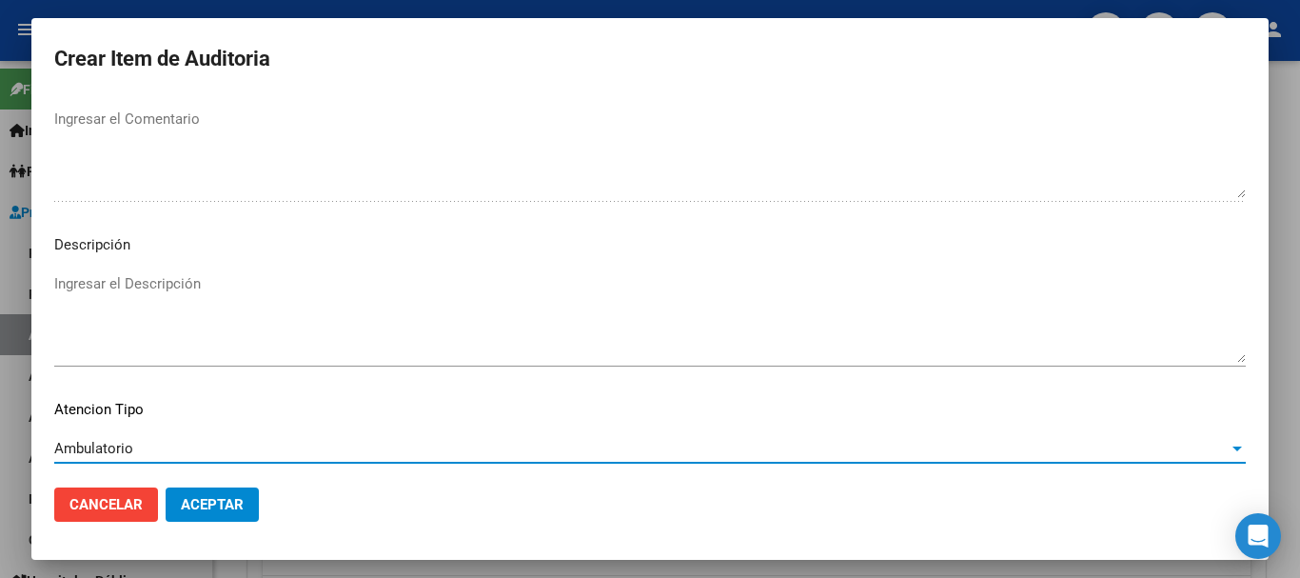
scroll to position [1338, 0]
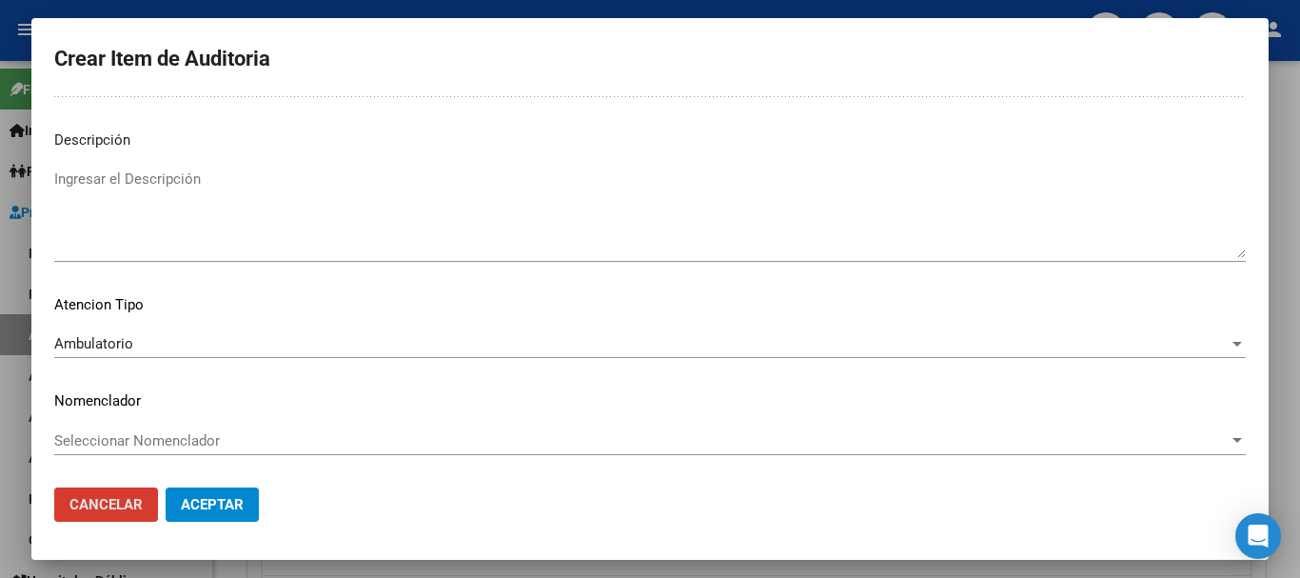
click at [166, 487] on button "Aceptar" at bounding box center [212, 504] width 93 height 34
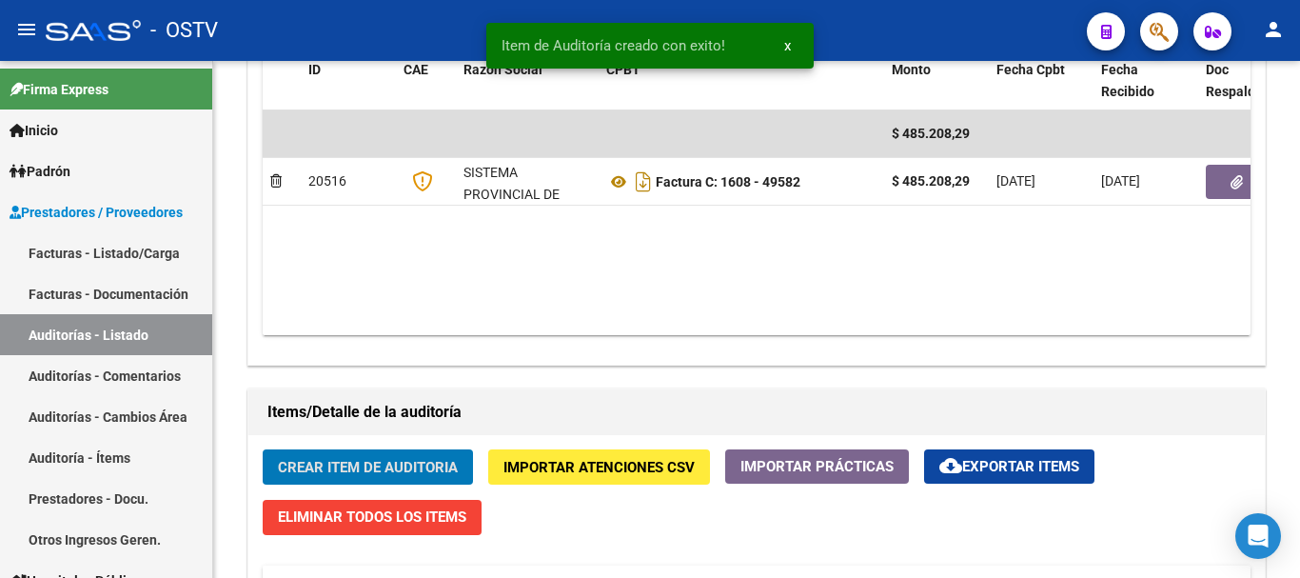
click at [263, 449] on button "Crear Item de Auditoria" at bounding box center [368, 466] width 210 height 35
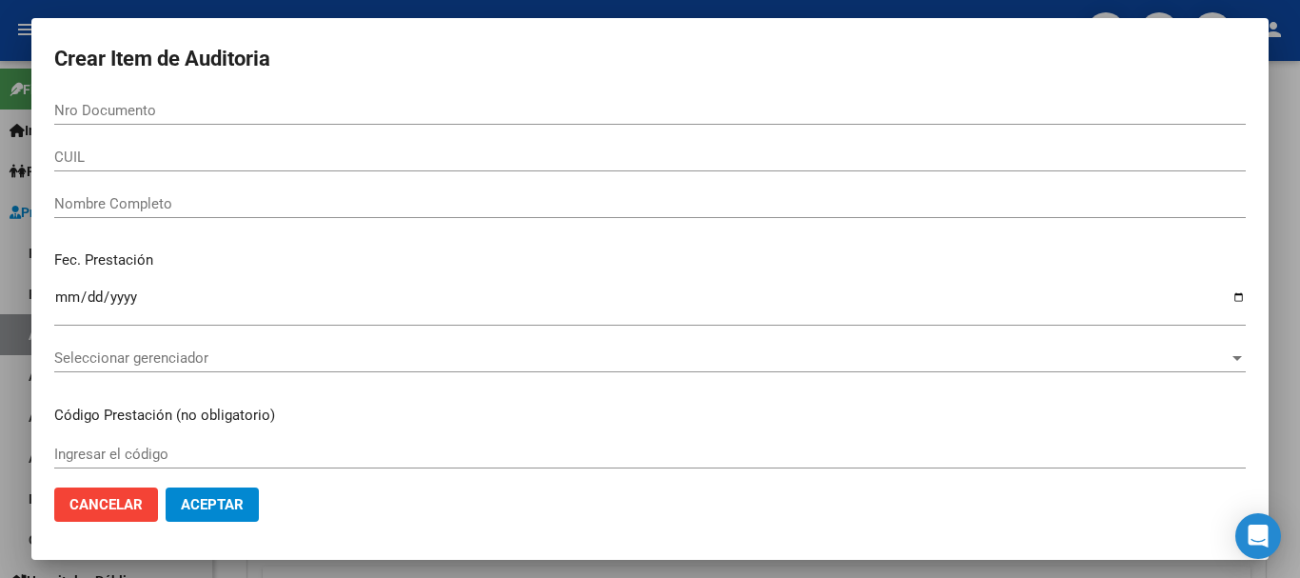
scroll to position [1048, 0]
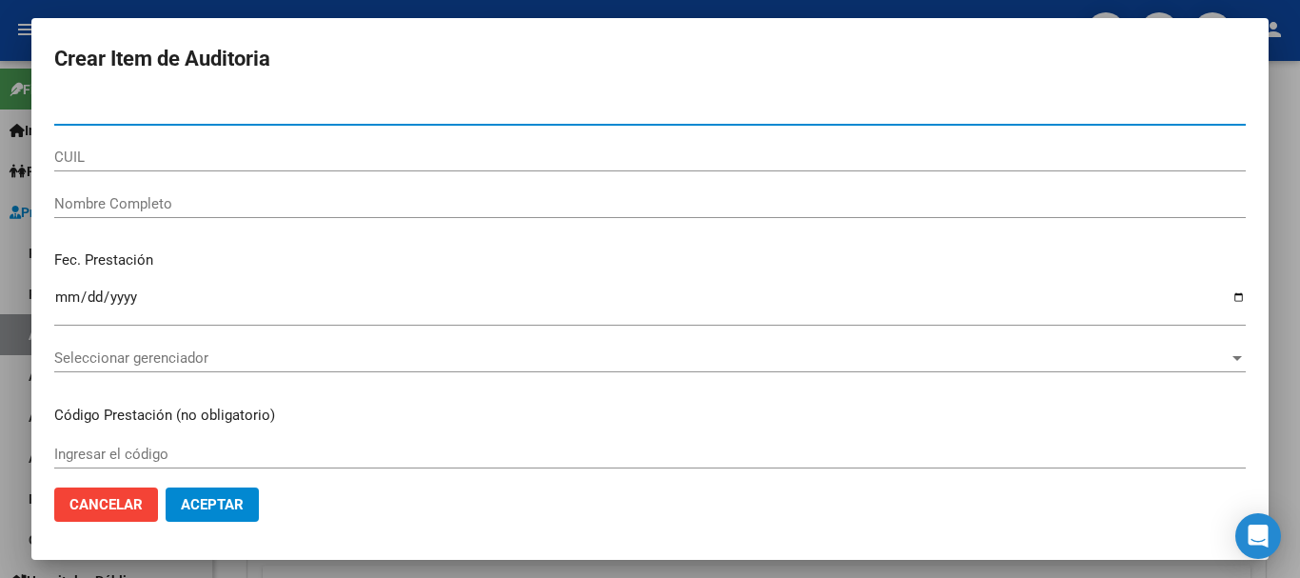
paste input "40437203"
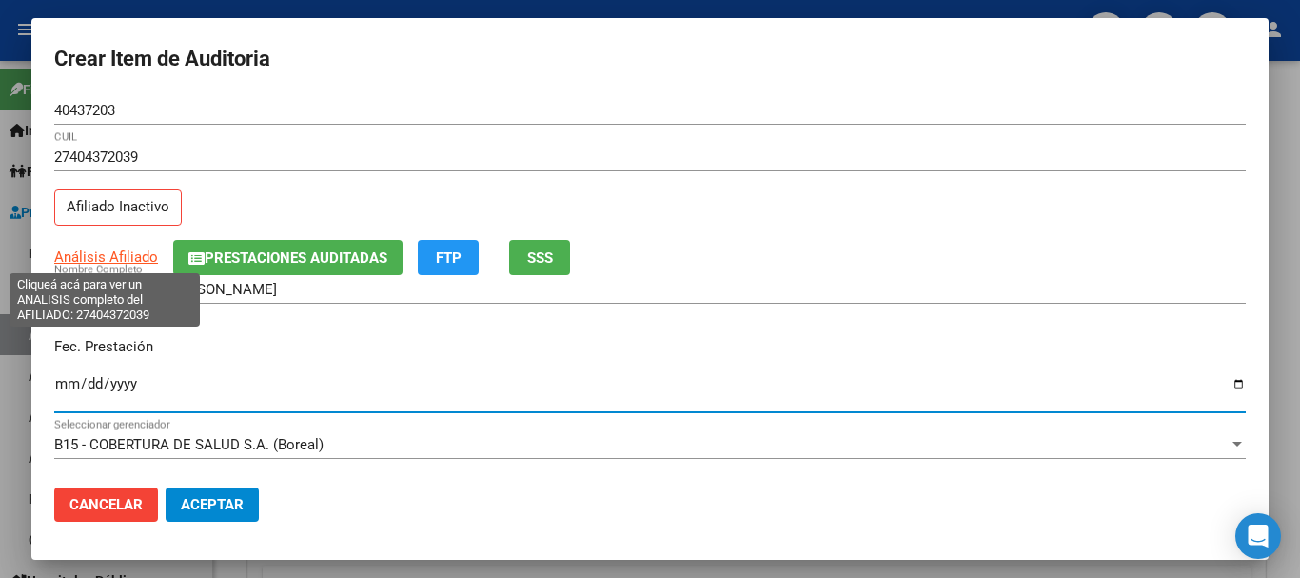
click at [130, 253] on span "Análisis Afiliado" at bounding box center [106, 256] width 104 height 17
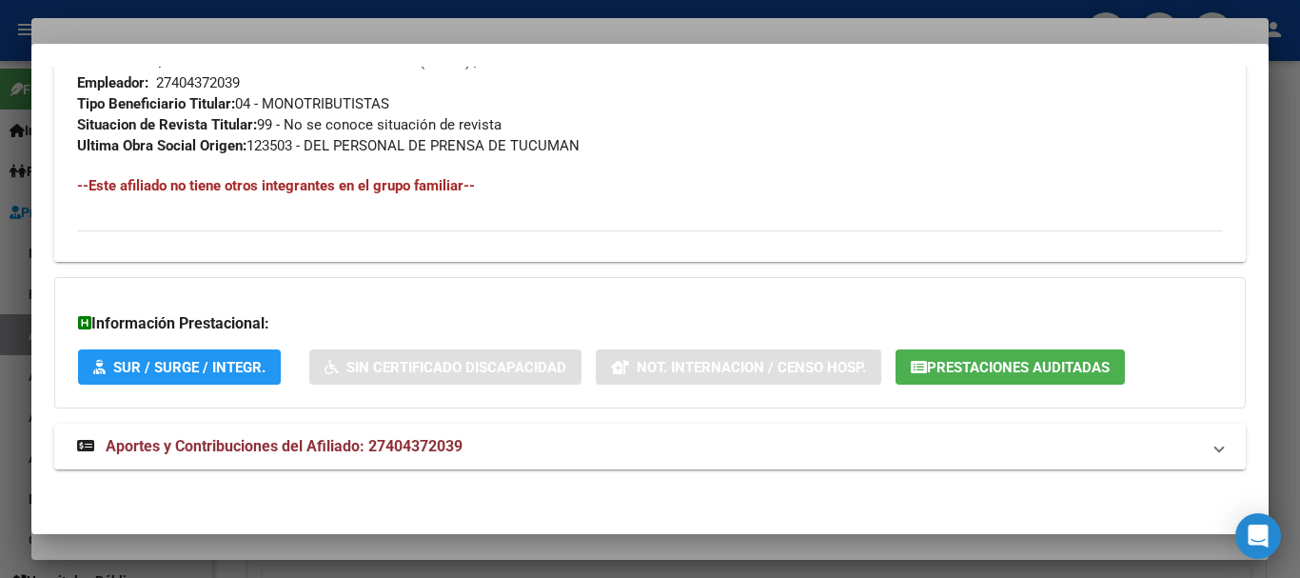
click at [467, 443] on mat-panel-title "Aportes y Contribuciones del Afiliado: 27404372039" at bounding box center [638, 446] width 1123 height 23
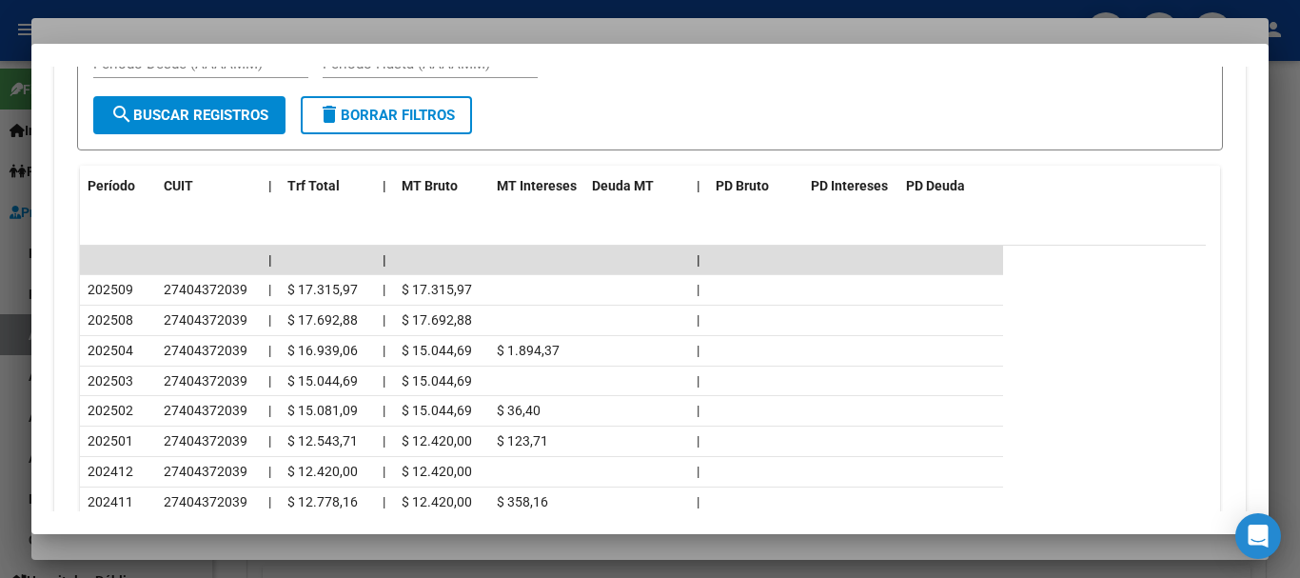
scroll to position [1672, 0]
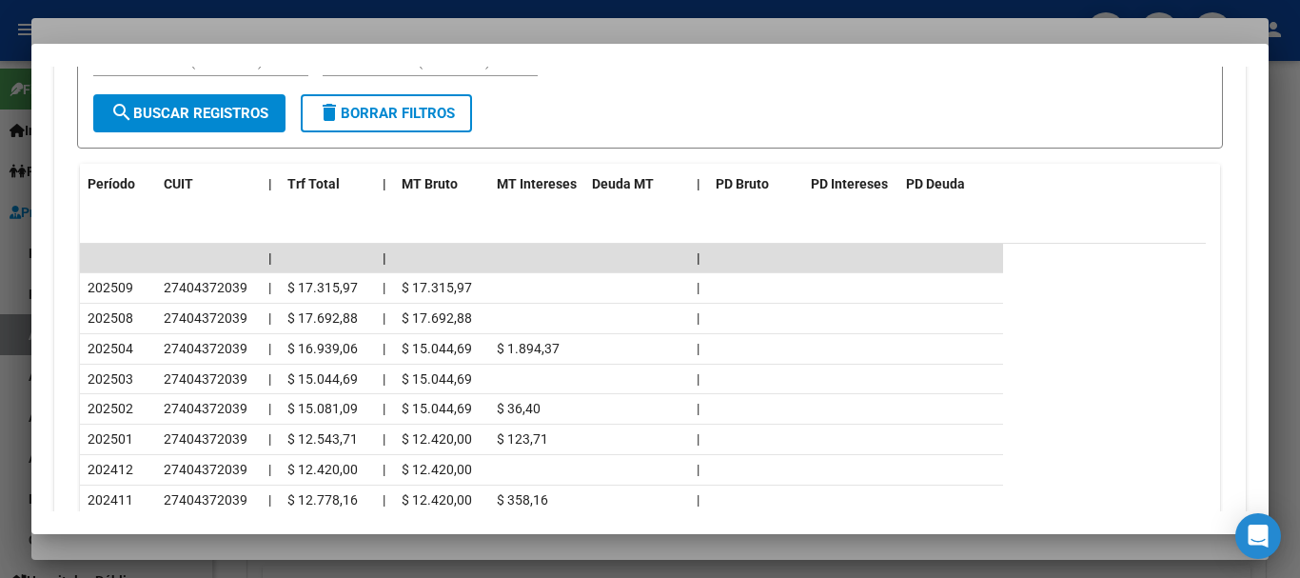
click at [339, 31] on div at bounding box center [650, 289] width 1300 height 578
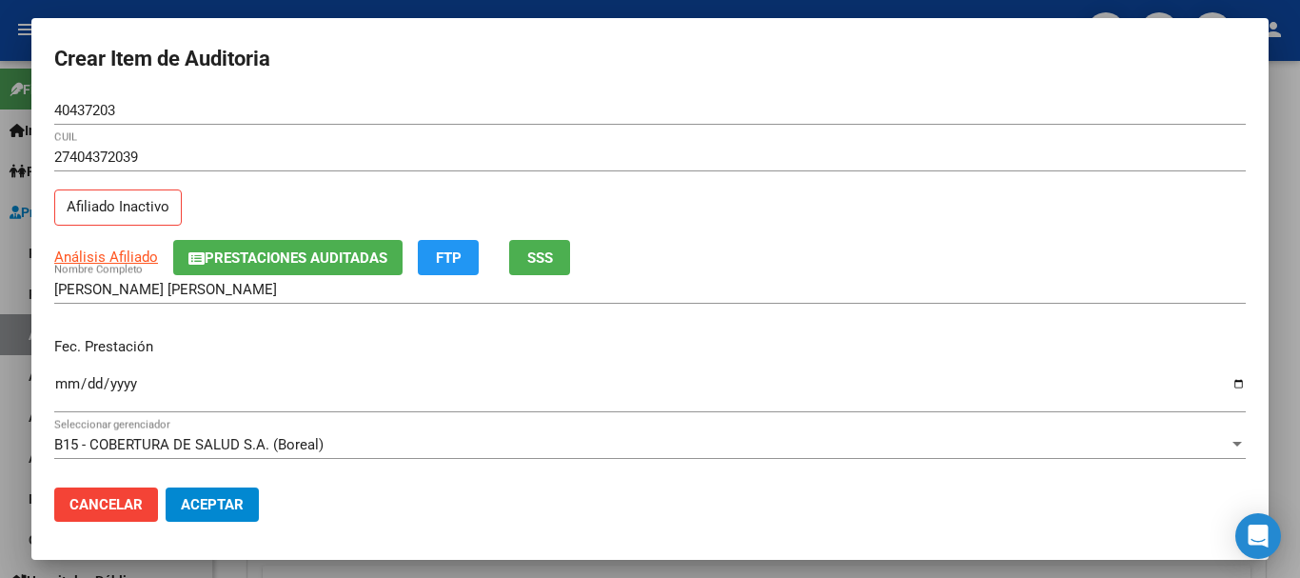
drag, startPoint x: 906, startPoint y: 197, endPoint x: 911, endPoint y: 208, distance: 11.5
click at [906, 198] on div "27404372039 CUIL Afiliado Inactivo" at bounding box center [650, 191] width 1192 height 97
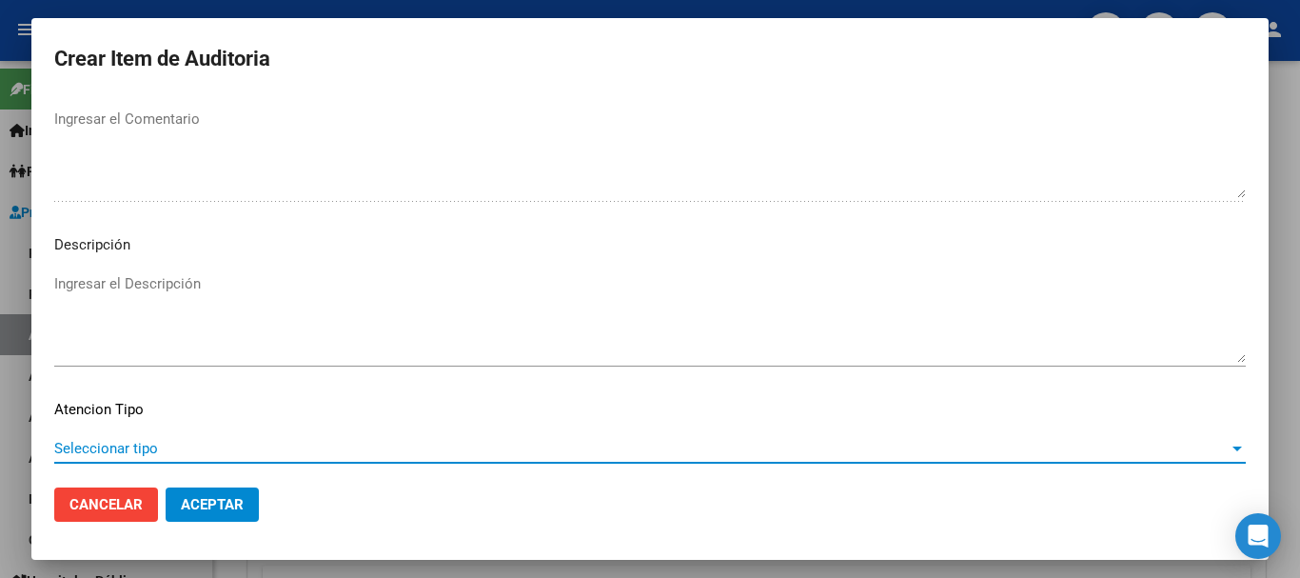
scroll to position [1338, 0]
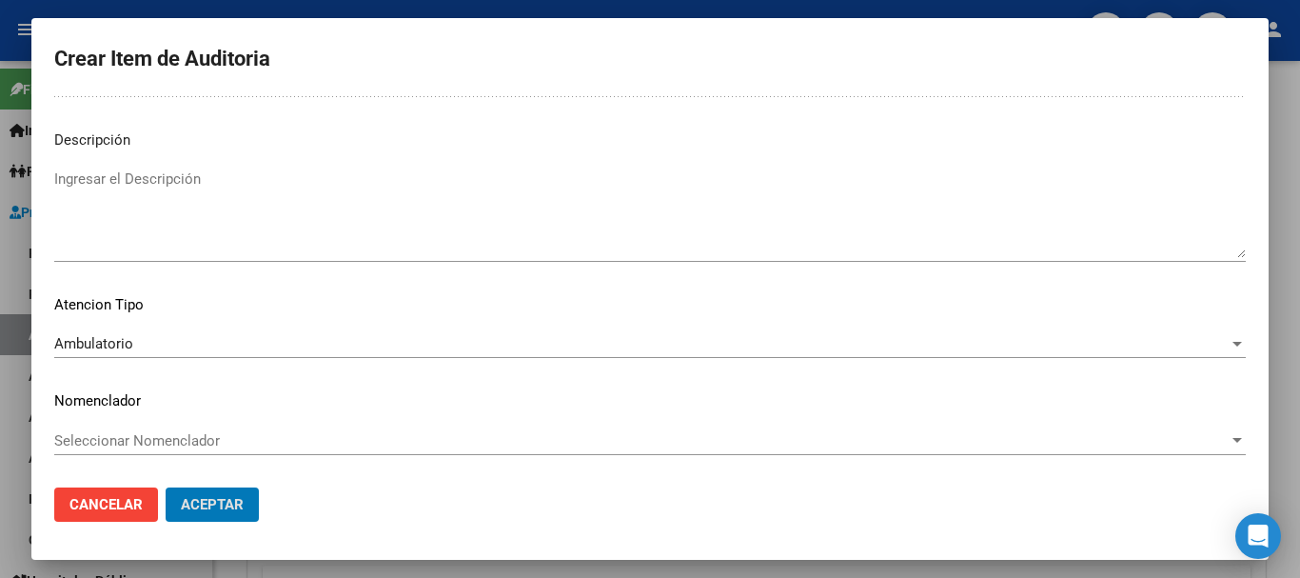
click at [166, 487] on button "Aceptar" at bounding box center [212, 504] width 93 height 34
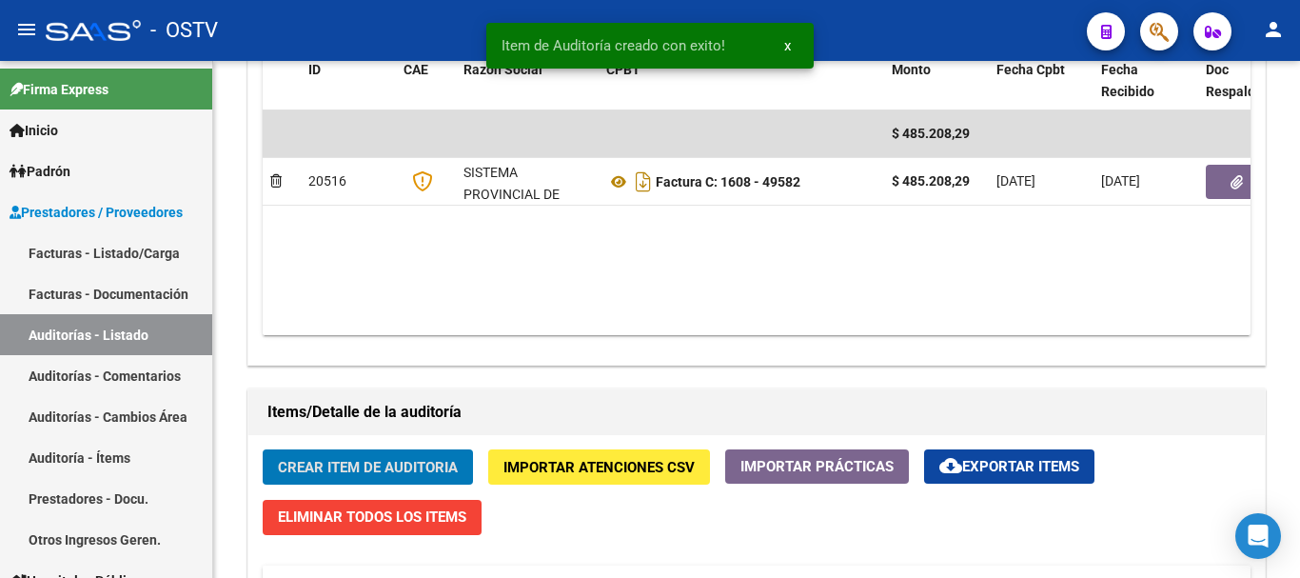
click at [263, 449] on button "Crear Item de Auditoria" at bounding box center [368, 466] width 210 height 35
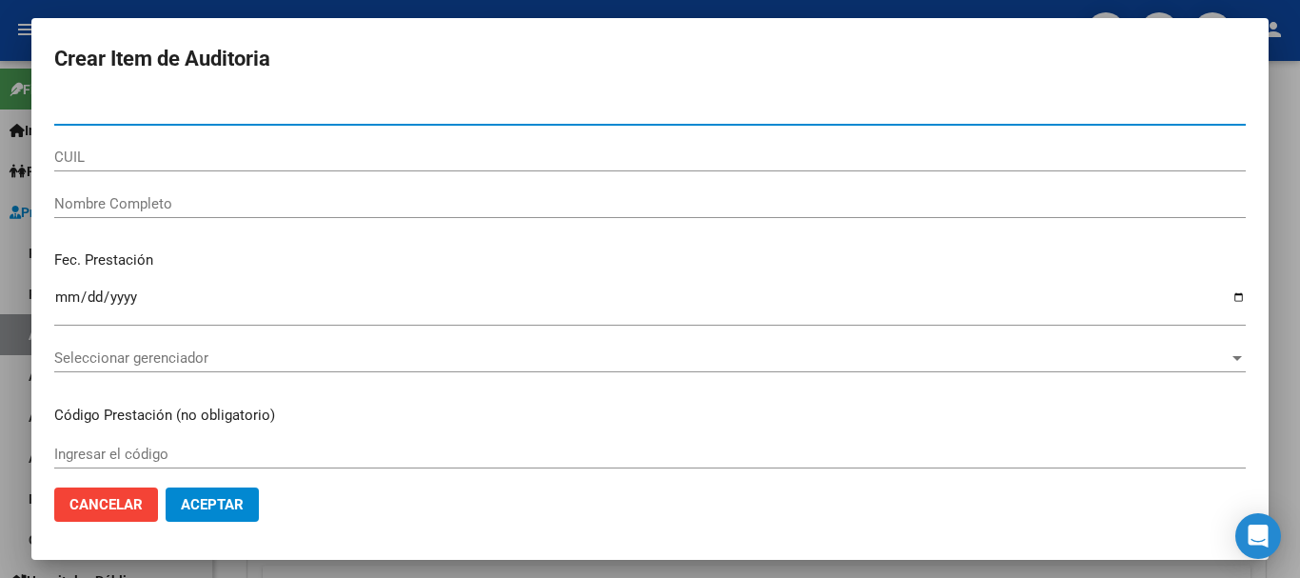
paste input "40898319"
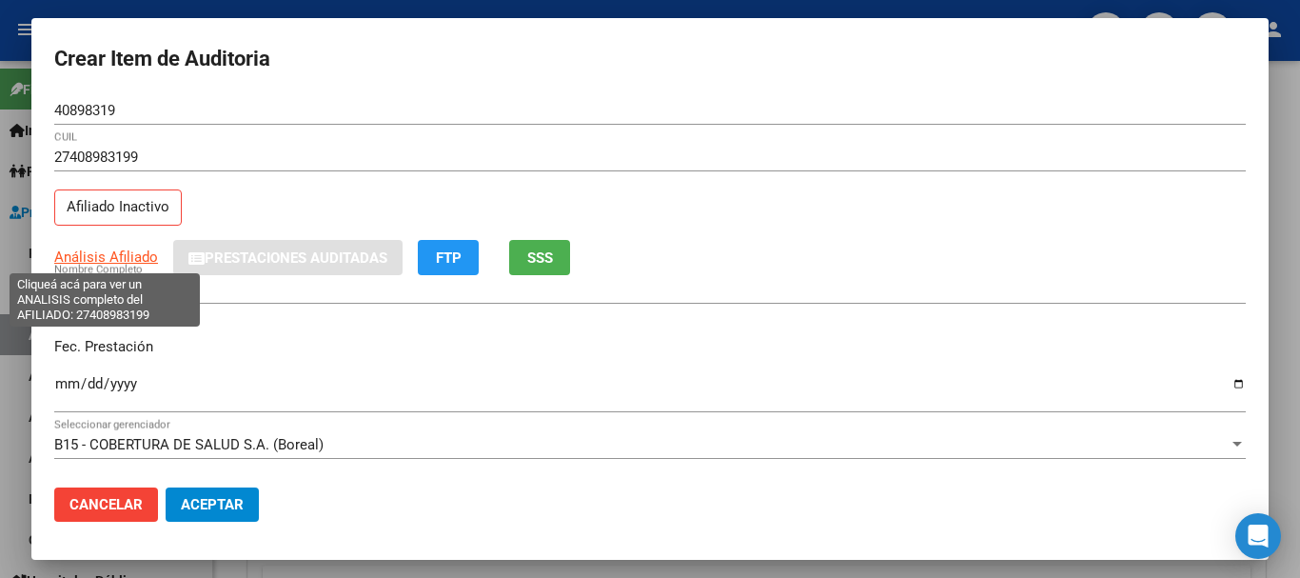
click at [81, 256] on span "Análisis Afiliado" at bounding box center [106, 256] width 104 height 17
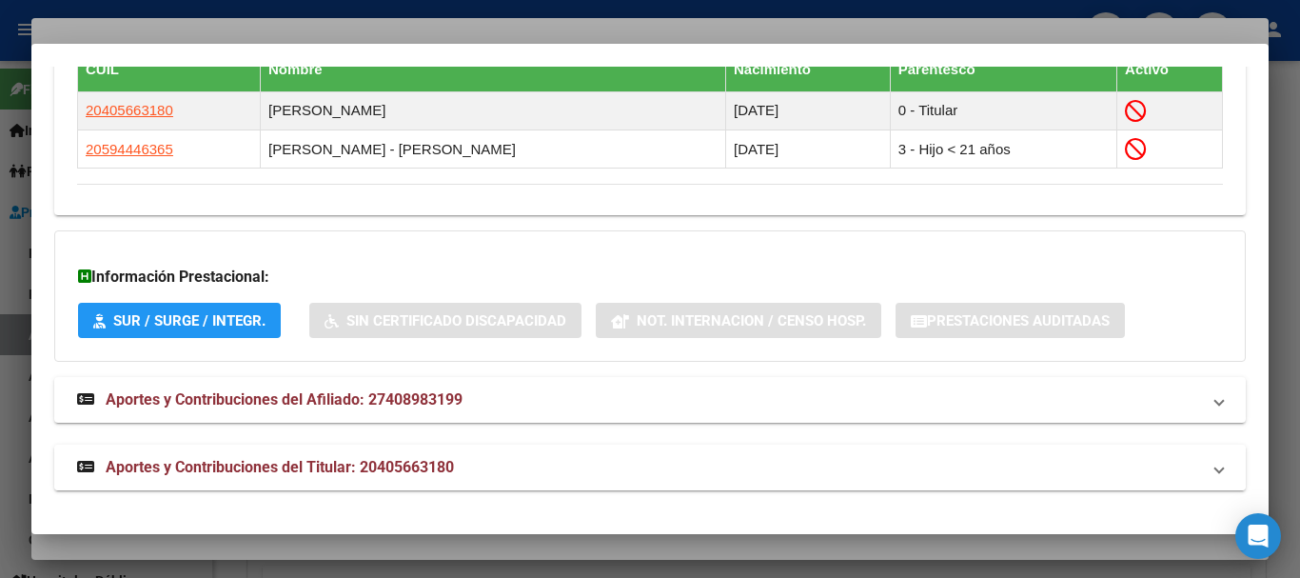
click at [462, 467] on mat-panel-title "Aportes y Contribuciones del Titular: 20405663180" at bounding box center [638, 467] width 1123 height 23
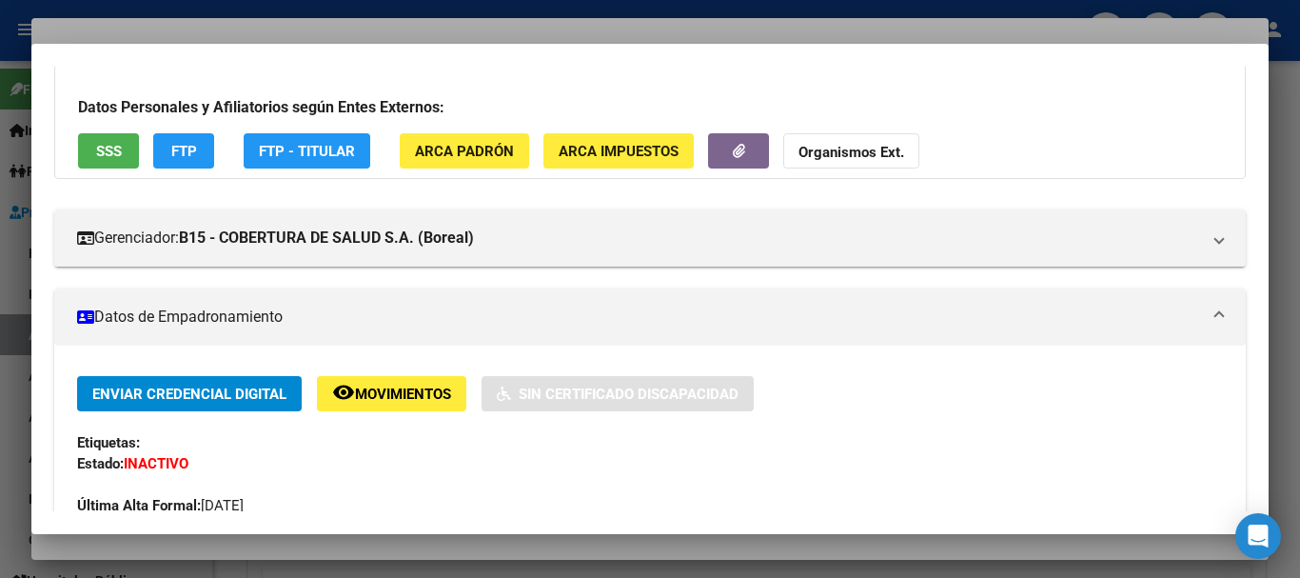
scroll to position [0, 0]
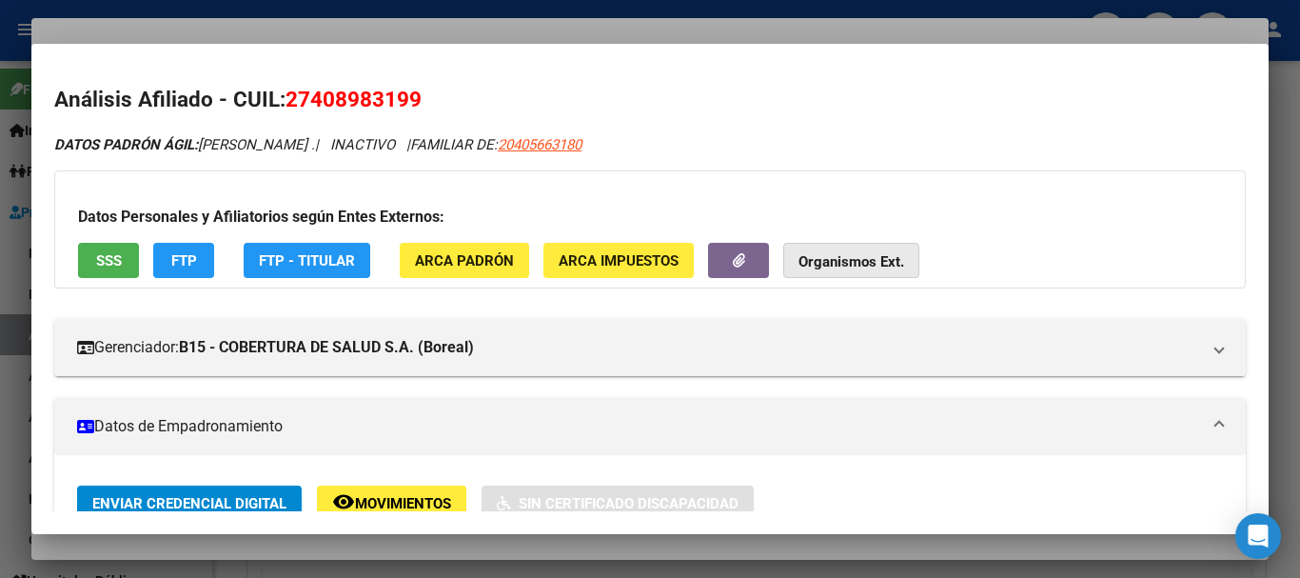
click at [862, 255] on strong "Organismos Ext." at bounding box center [852, 261] width 106 height 17
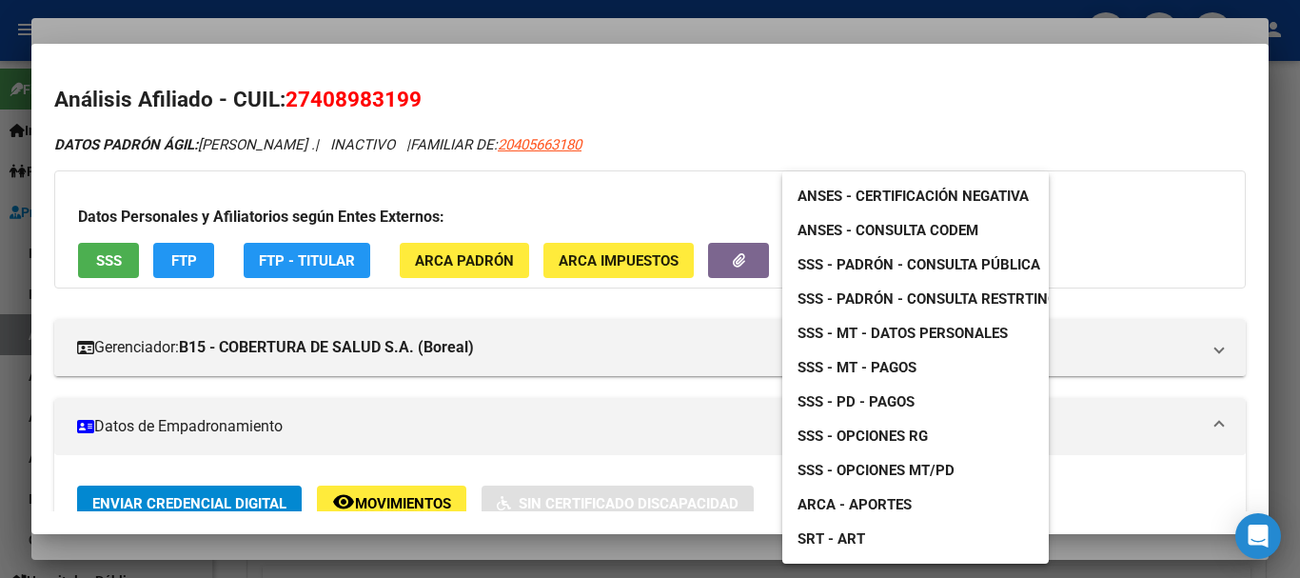
click at [941, 266] on span "SSS - Padrón - Consulta Pública" at bounding box center [919, 264] width 243 height 17
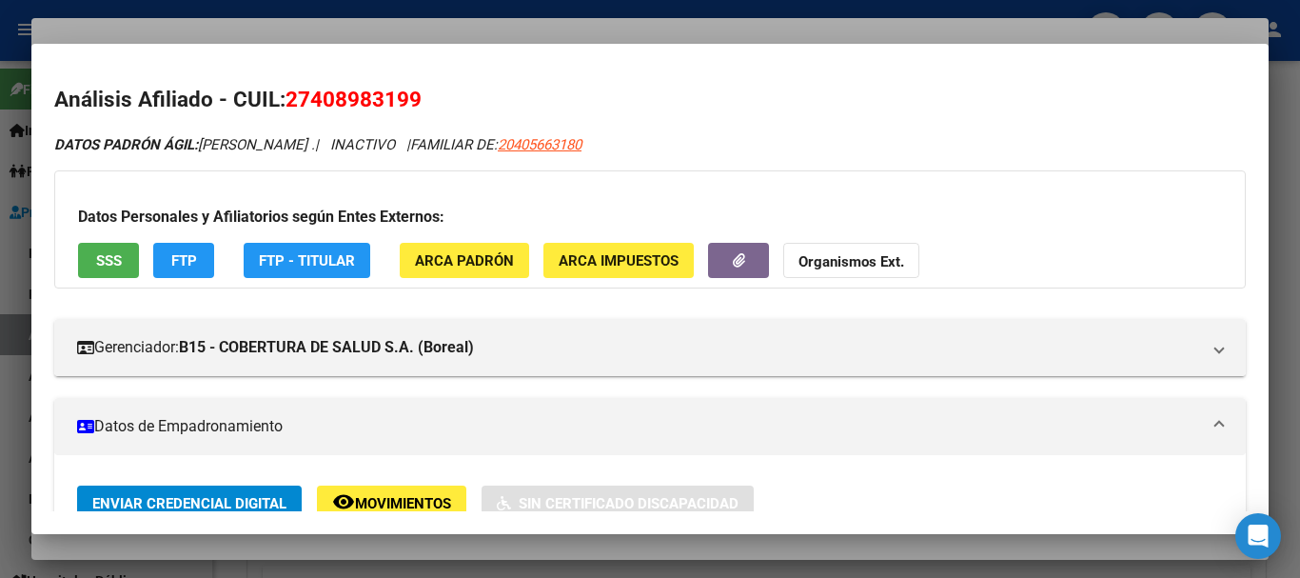
click at [506, 26] on div at bounding box center [650, 289] width 1300 height 578
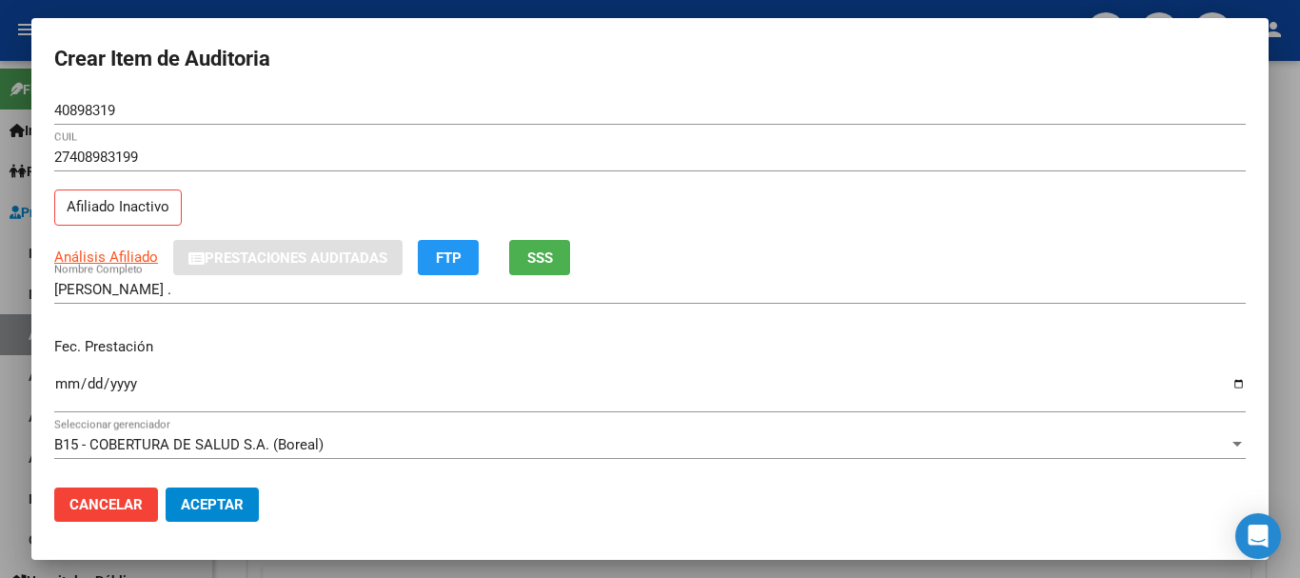
click at [783, 136] on div "40898319 Nro Documento" at bounding box center [650, 119] width 1192 height 47
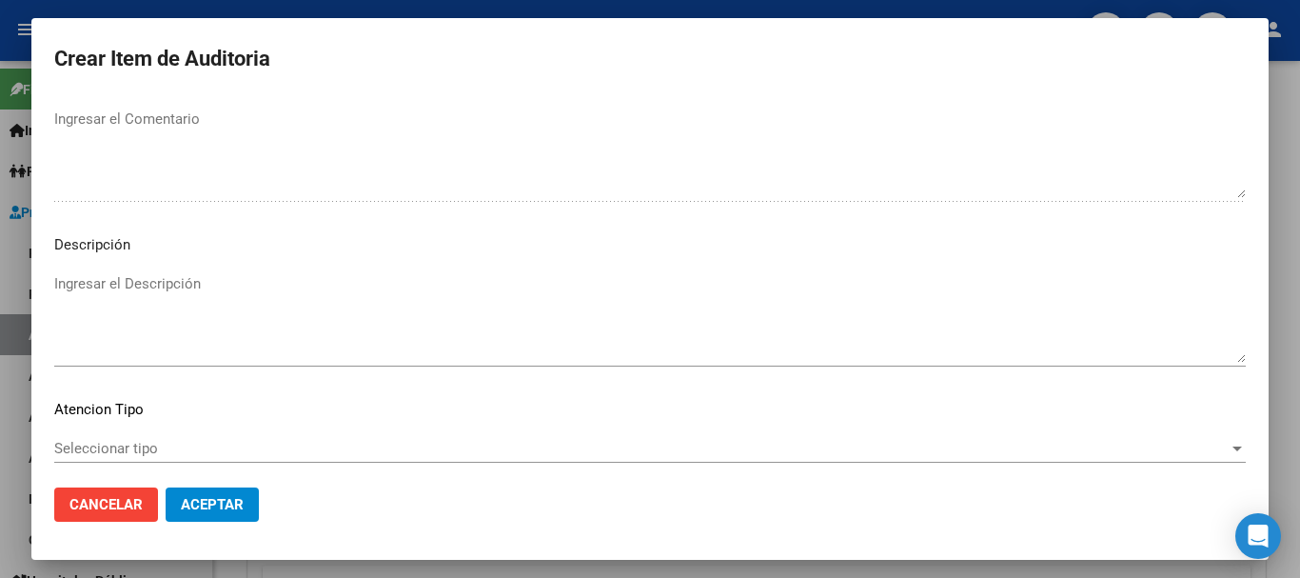
scroll to position [903, 0]
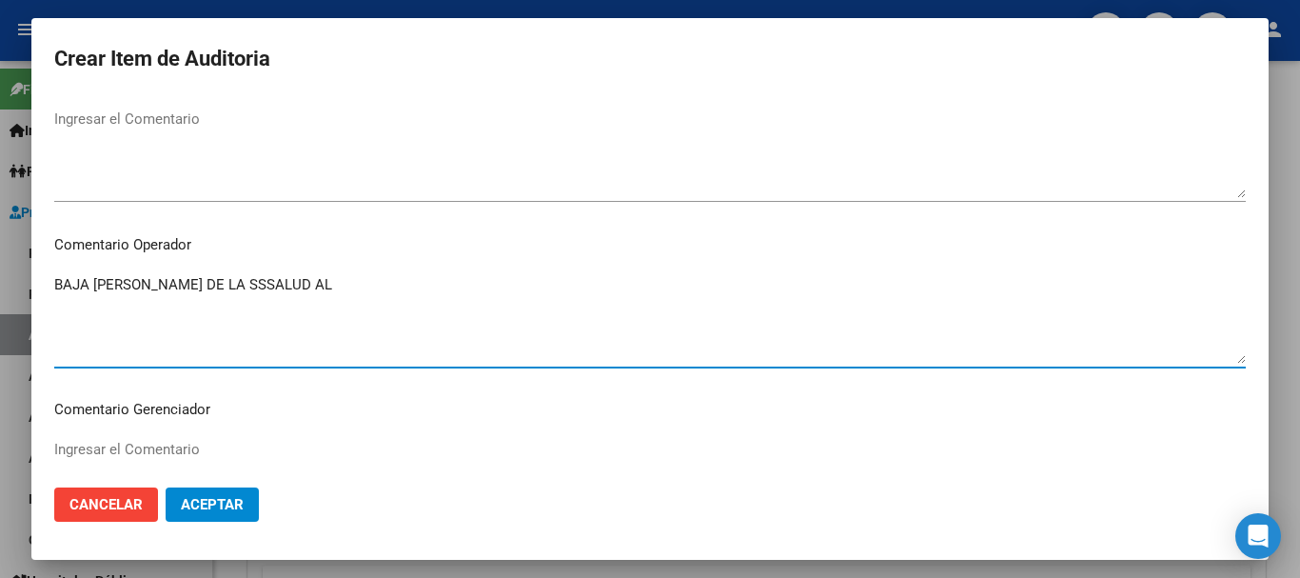
paste textarea "[DATE]"
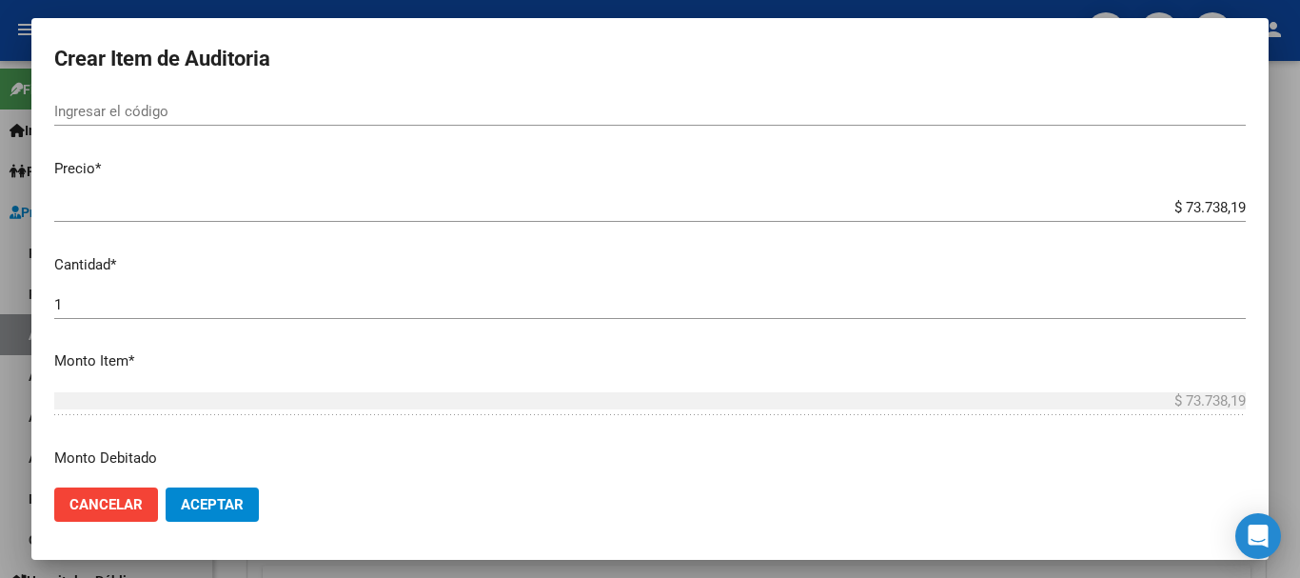
scroll to position [101, 0]
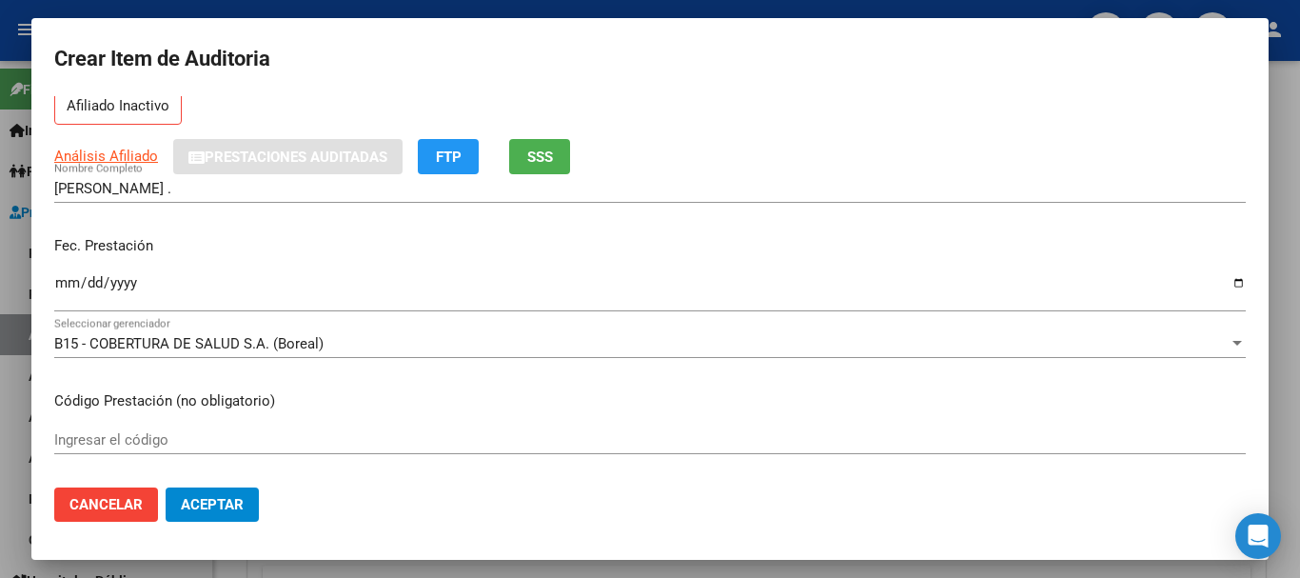
click at [461, 370] on div "B15 - COBERTURA DE SALUD S.A. (Boreal) Seleccionar gerenciador" at bounding box center [650, 352] width 1192 height 47
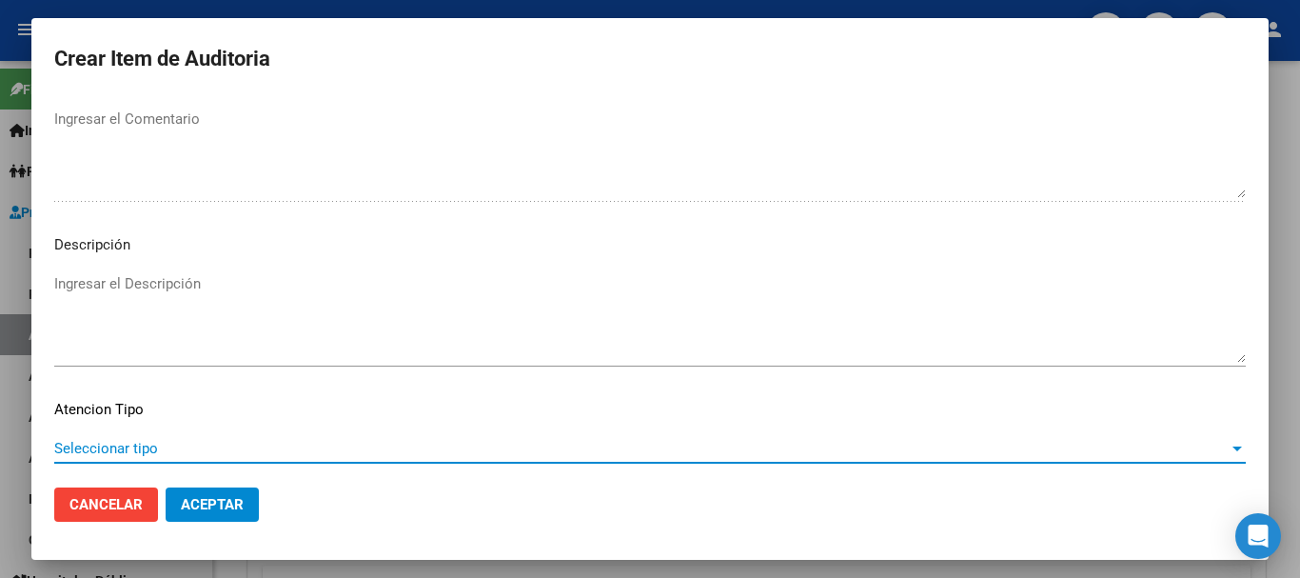
scroll to position [1338, 0]
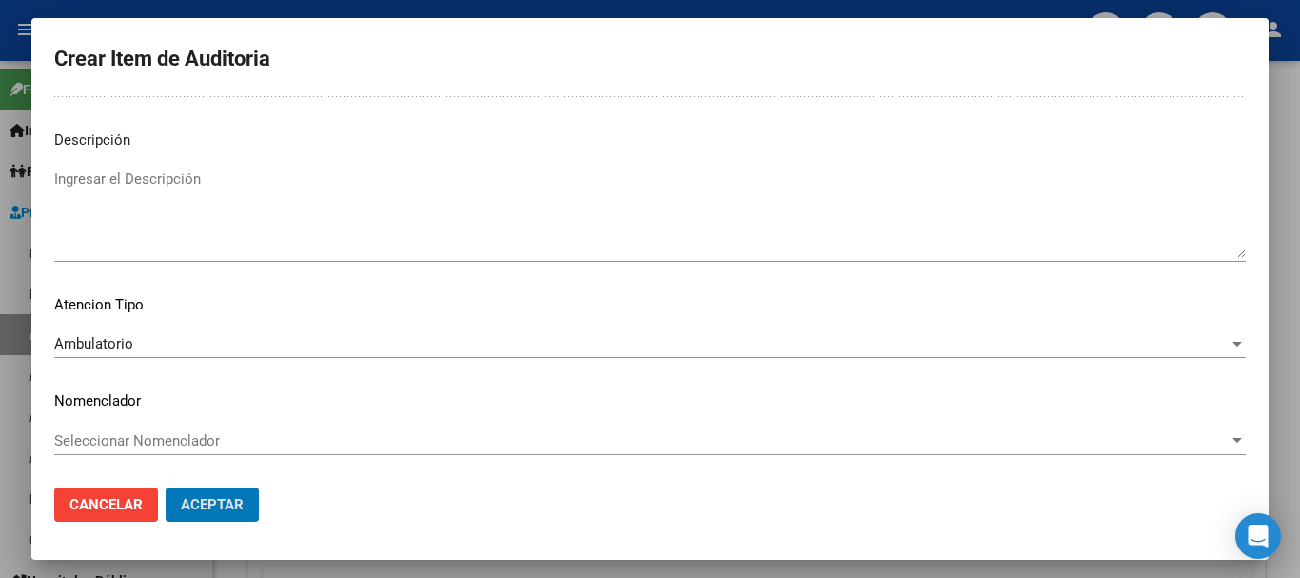
click at [166, 487] on button "Aceptar" at bounding box center [212, 504] width 93 height 34
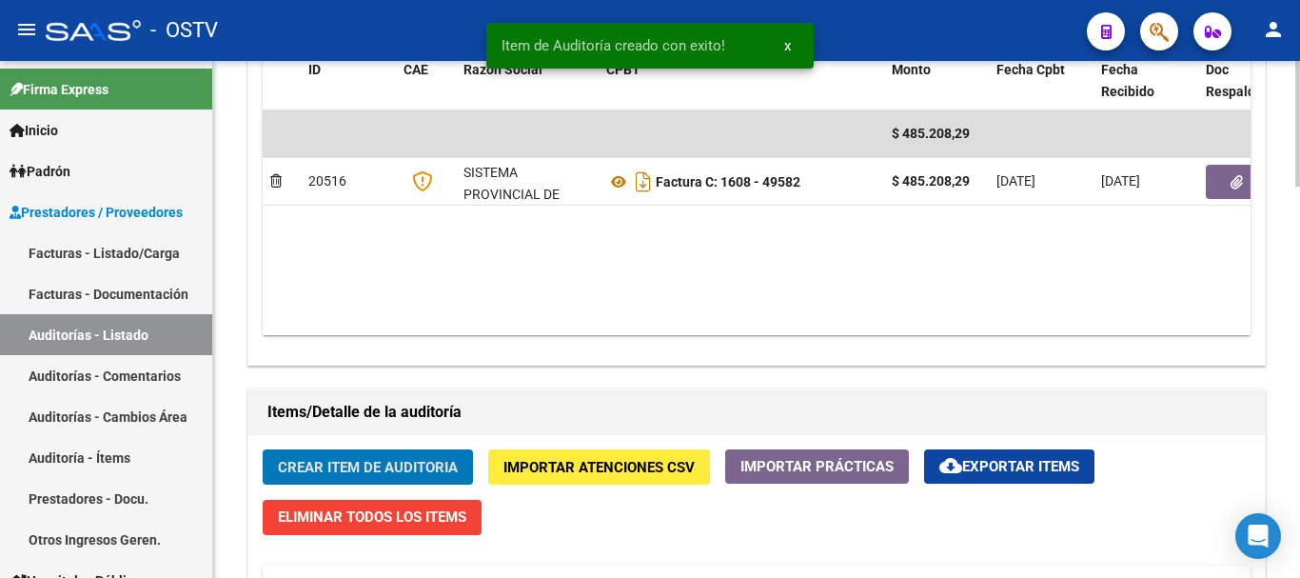
click at [263, 449] on button "Crear Item de Auditoria" at bounding box center [368, 466] width 210 height 35
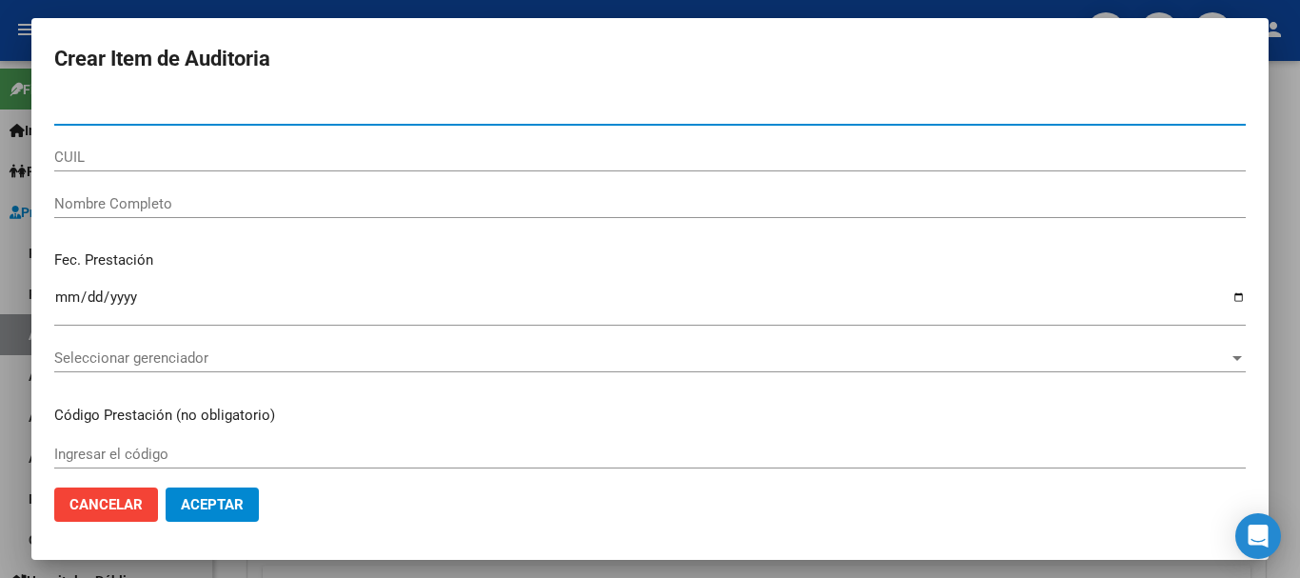
paste input "40898319"
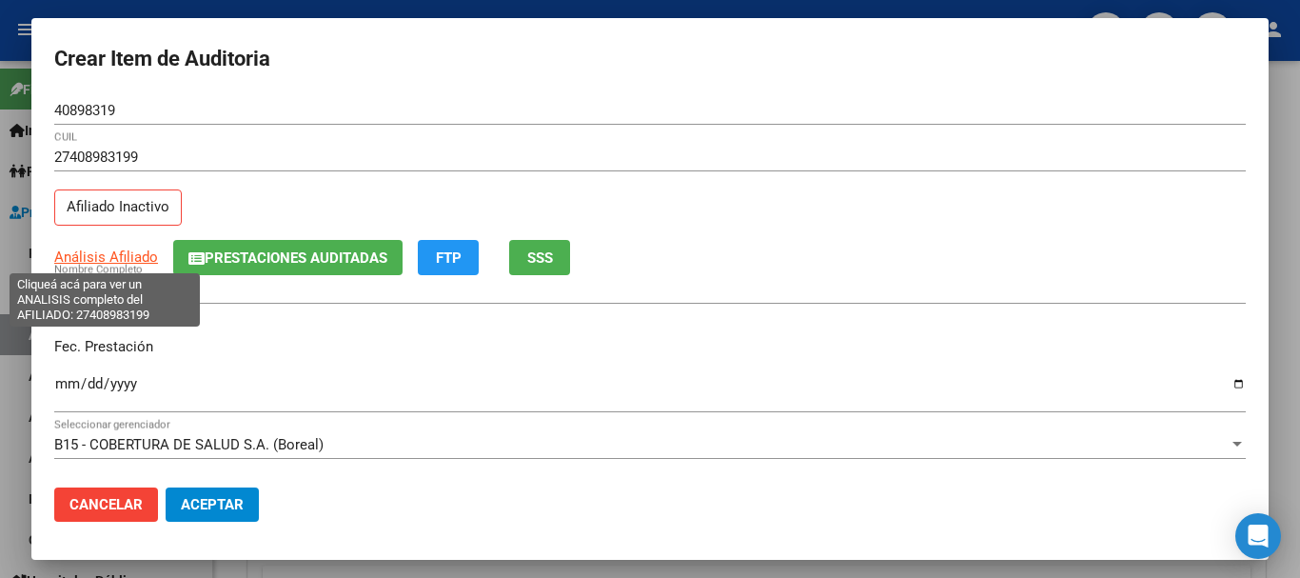
click at [98, 257] on span "Análisis Afiliado" at bounding box center [106, 256] width 104 height 17
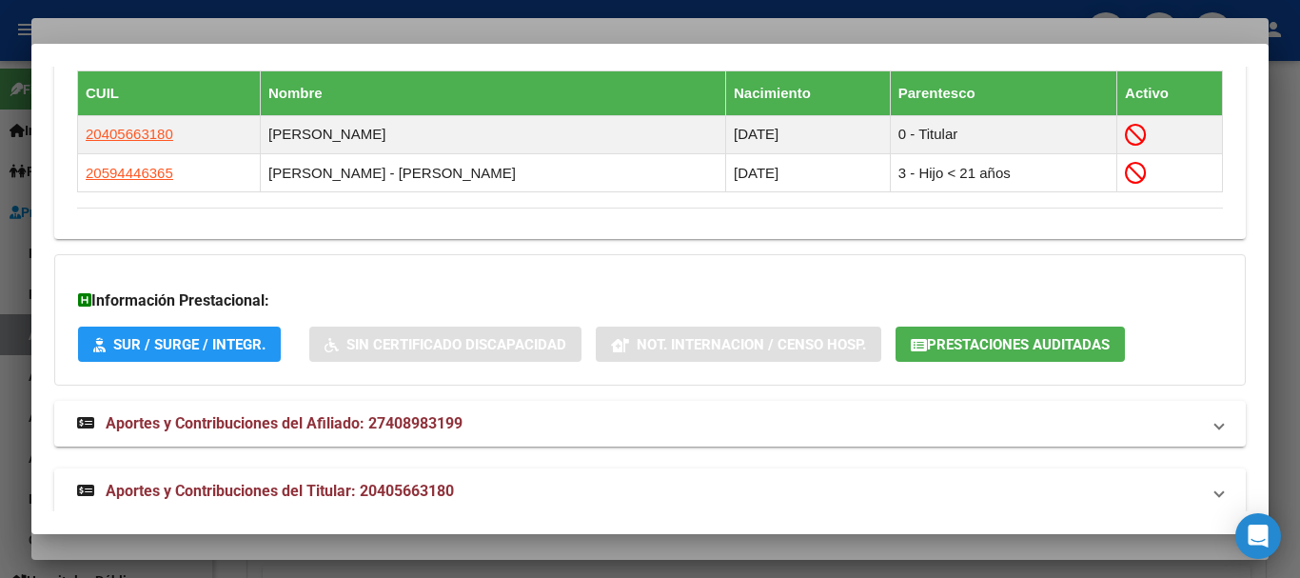
scroll to position [1169, 0]
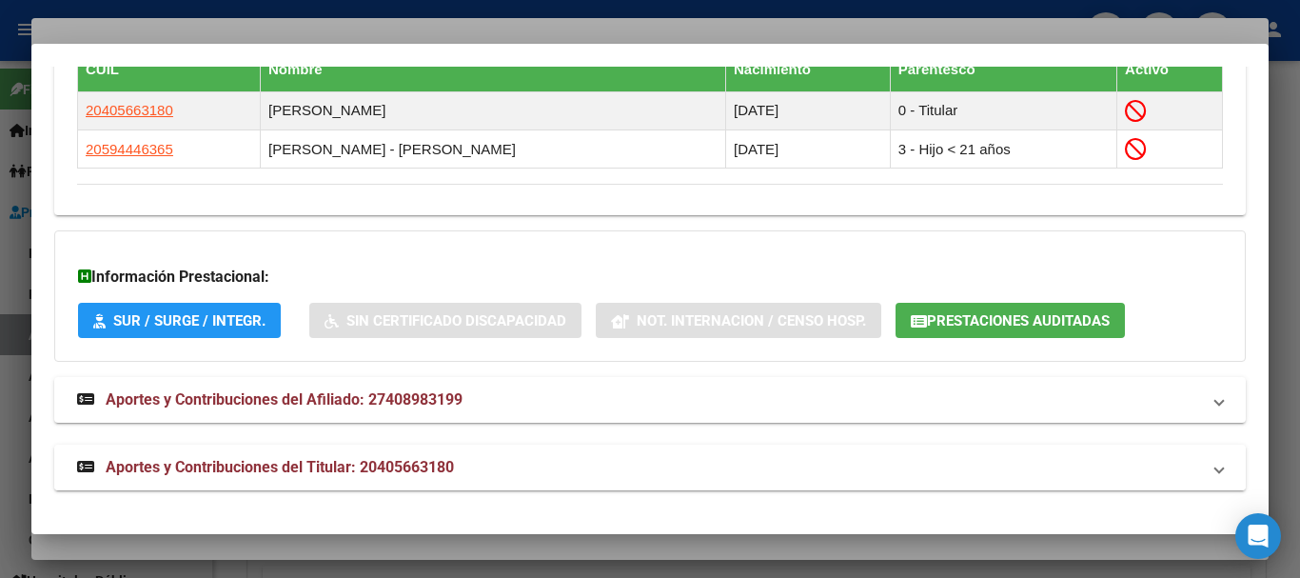
click at [438, 467] on span "Aportes y Contribuciones del Titular: 20405663180" at bounding box center [280, 467] width 348 height 18
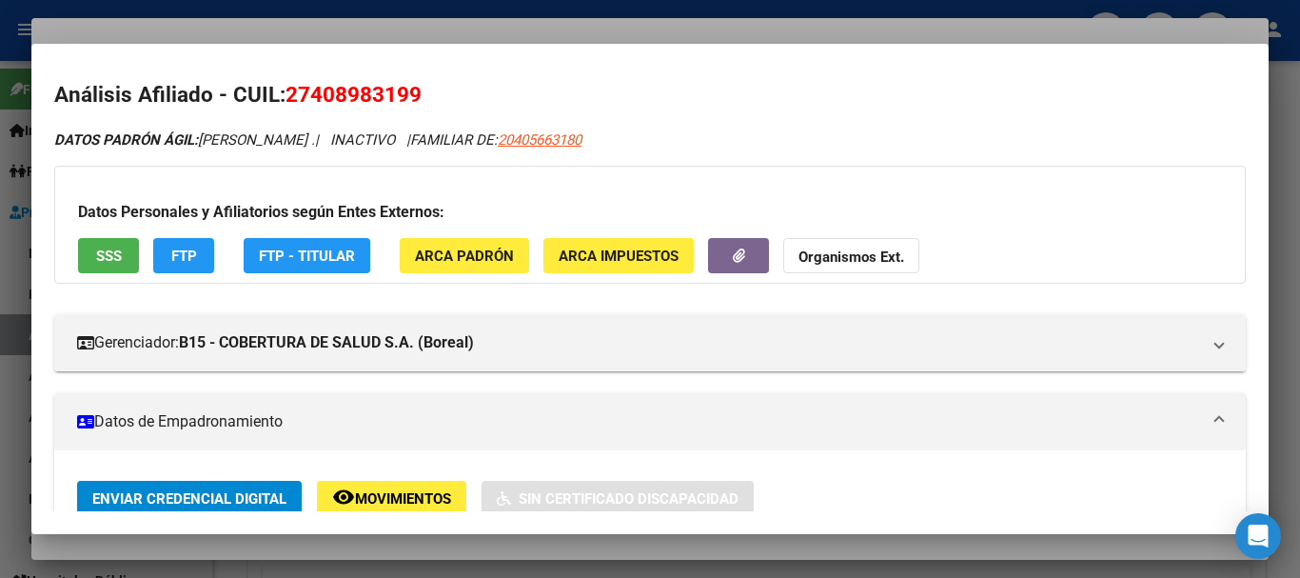
scroll to position [0, 0]
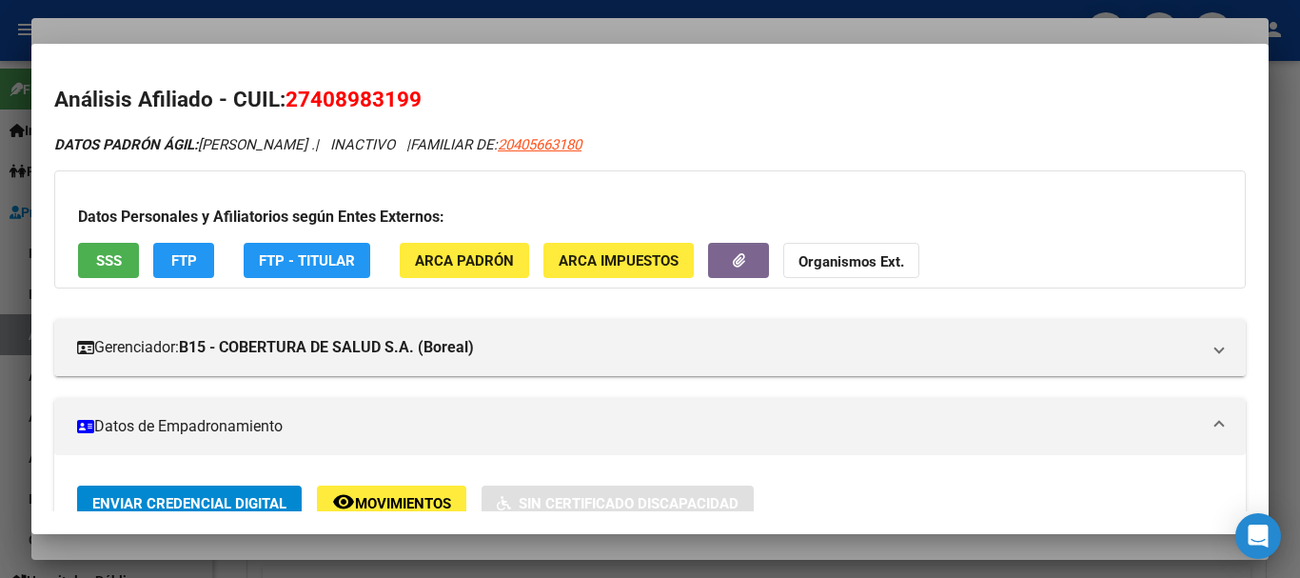
click at [377, 30] on div at bounding box center [650, 289] width 1300 height 578
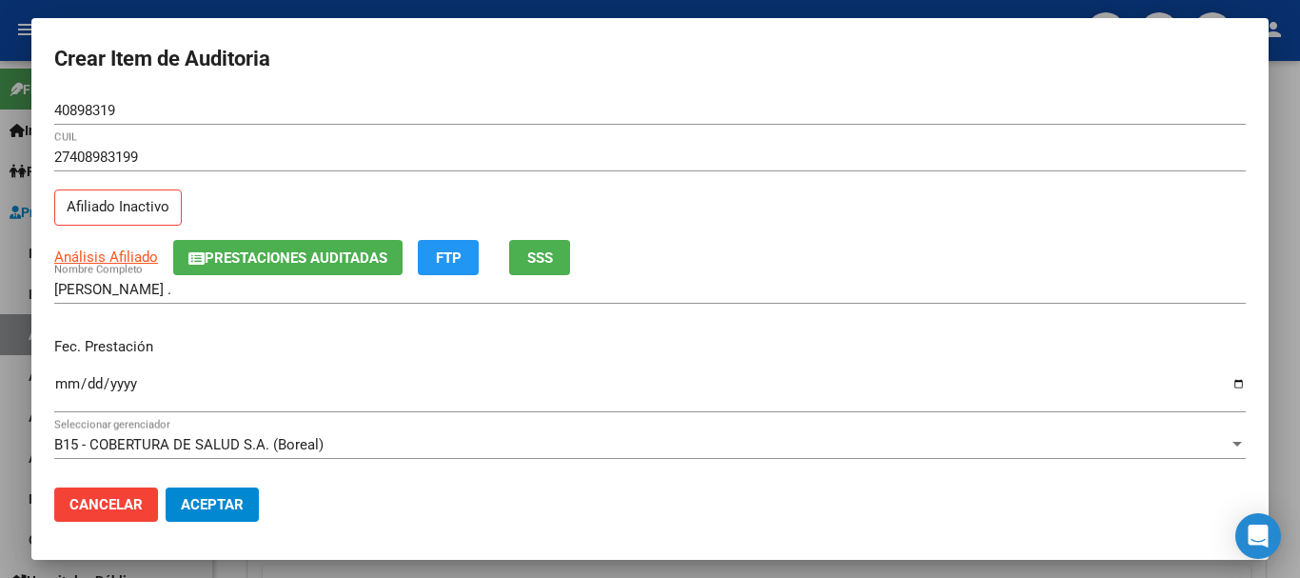
click at [349, 259] on span "Prestaciones Auditadas" at bounding box center [296, 257] width 183 height 17
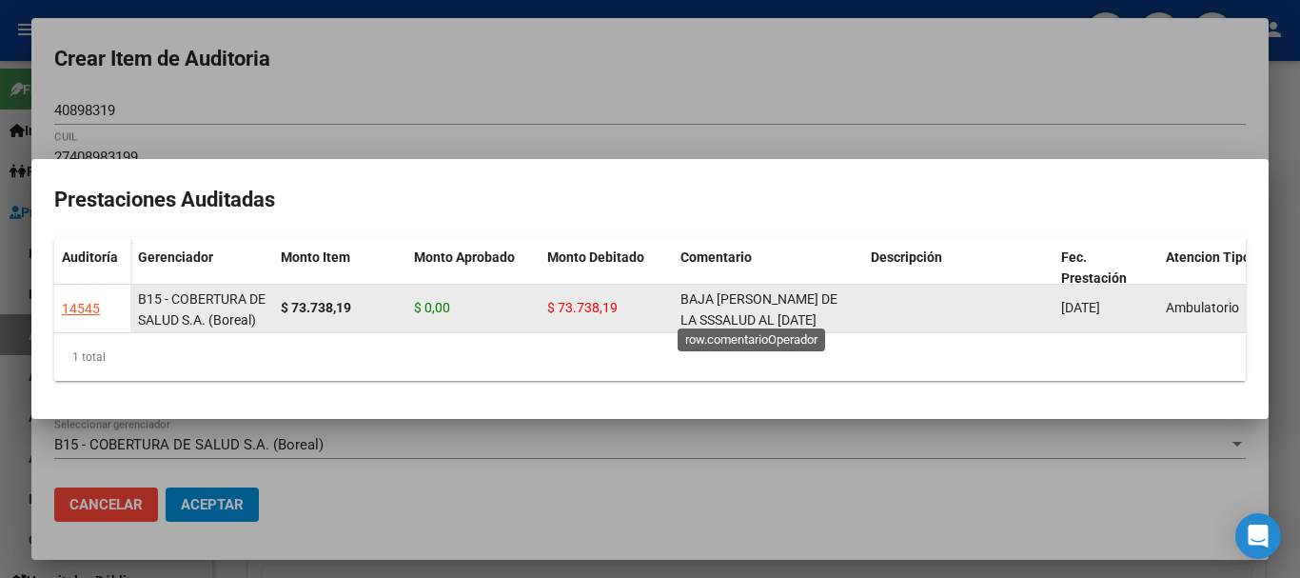
click at [721, 294] on span "BAJA [PERSON_NAME] DE LA SSSALUD AL [DATE]" at bounding box center [759, 309] width 157 height 37
copy span "BAJA [PERSON_NAME] DE LA SSSALUD AL [DATE]"
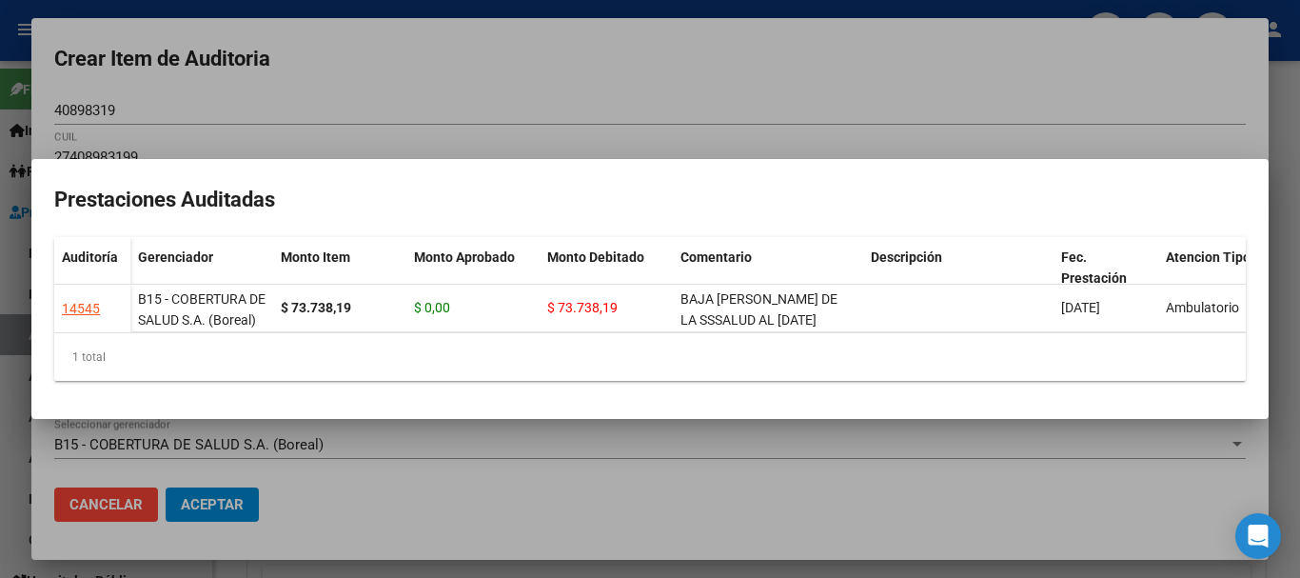
click at [602, 102] on div at bounding box center [650, 289] width 1300 height 578
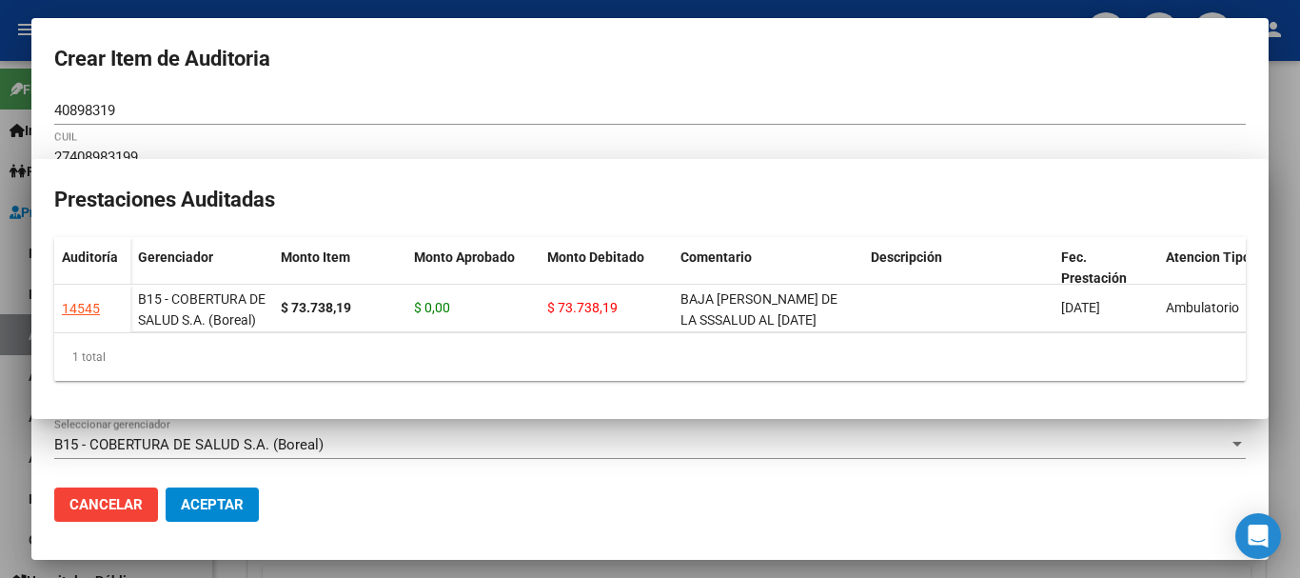
click at [914, 222] on div "27408983199 CUIL Afiliado Inactivo" at bounding box center [650, 191] width 1192 height 97
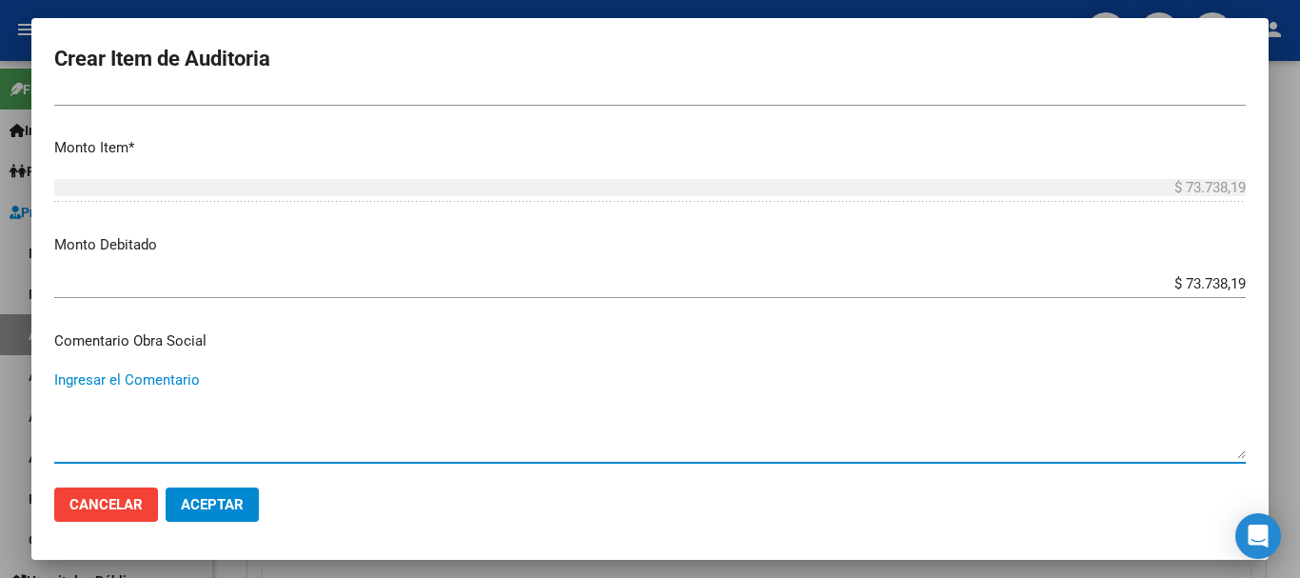
scroll to position [903, 0]
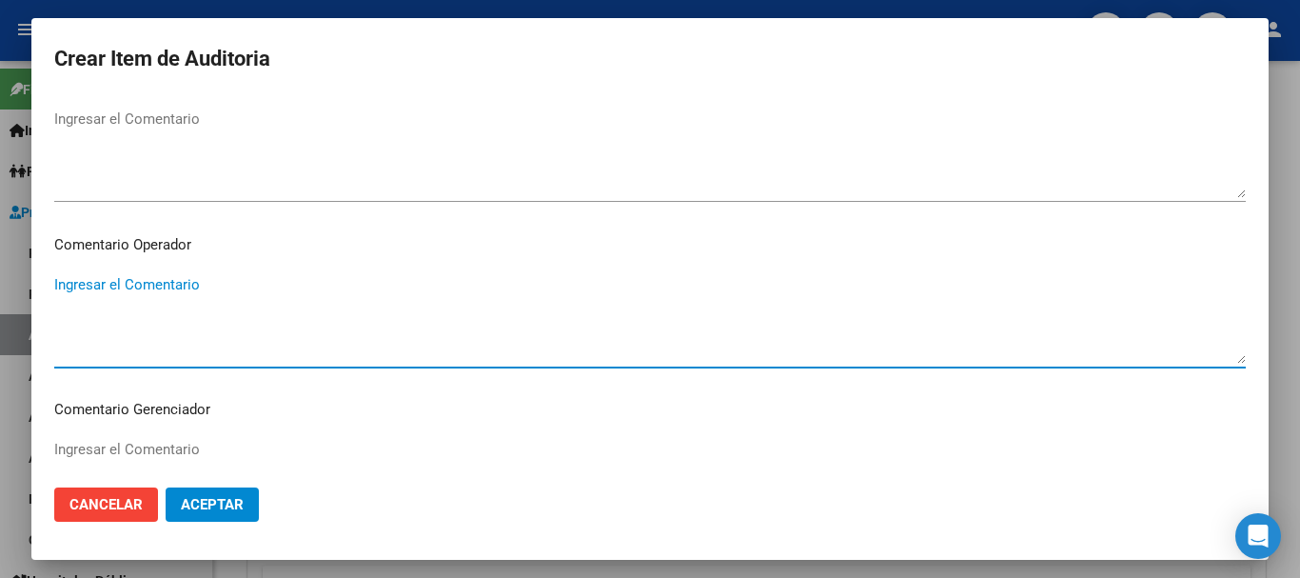
paste textarea "BAJA [PERSON_NAME] DE LA SSSALUD AL [DATE]"
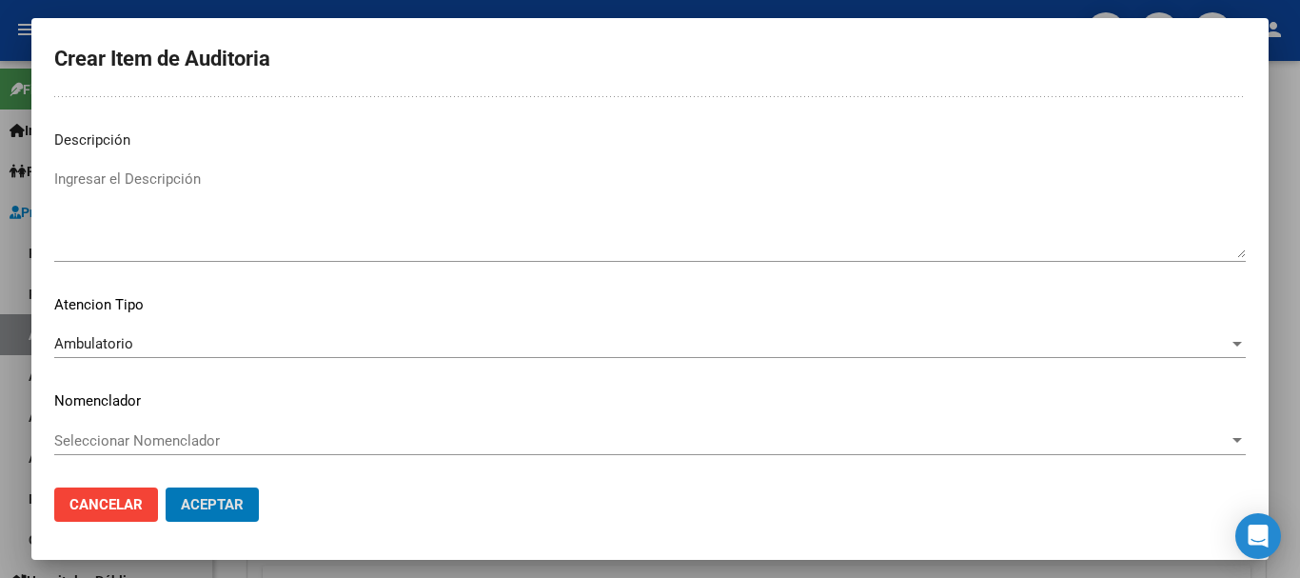
scroll to position [0, 0]
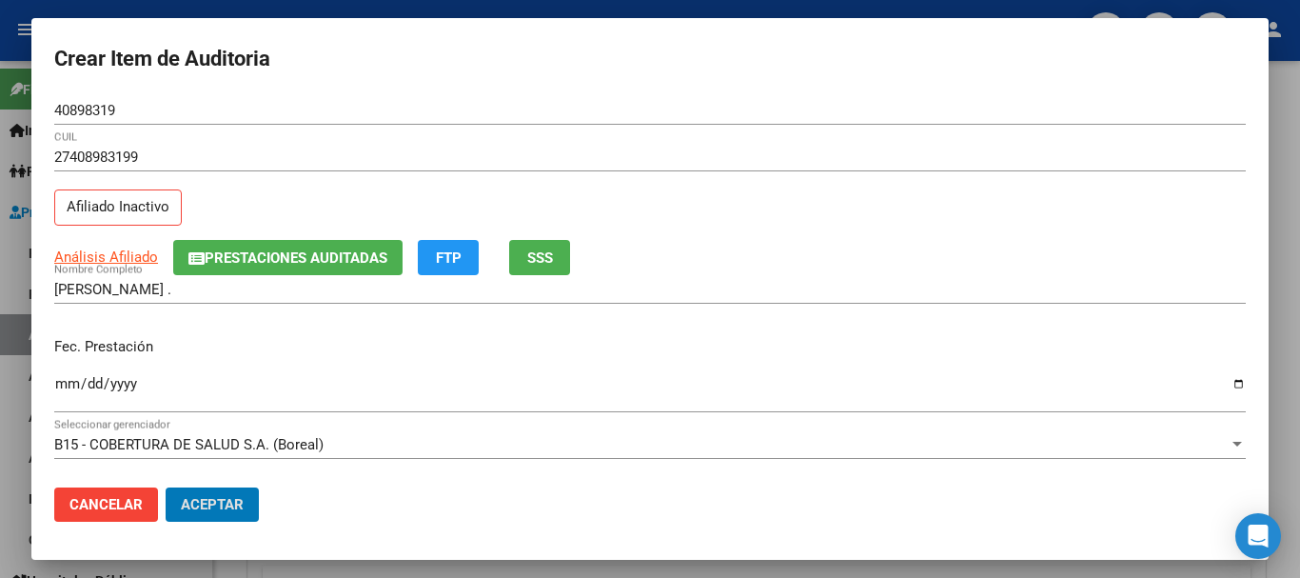
click at [166, 487] on button "Aceptar" at bounding box center [212, 504] width 93 height 34
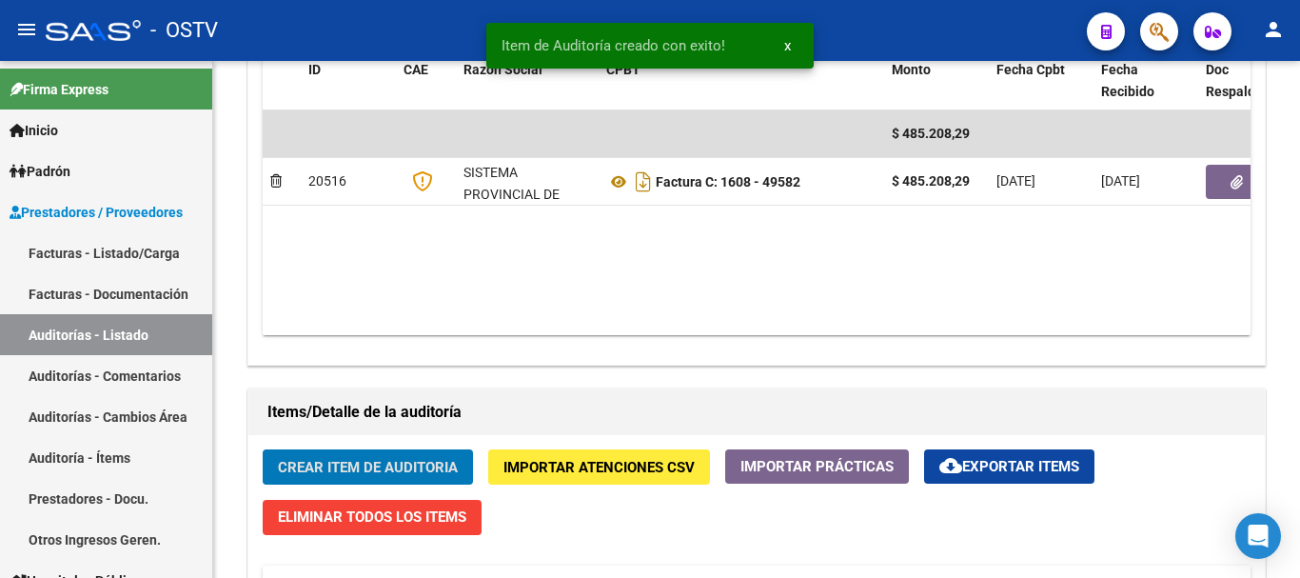
click at [263, 449] on button "Crear Item de Auditoria" at bounding box center [368, 466] width 210 height 35
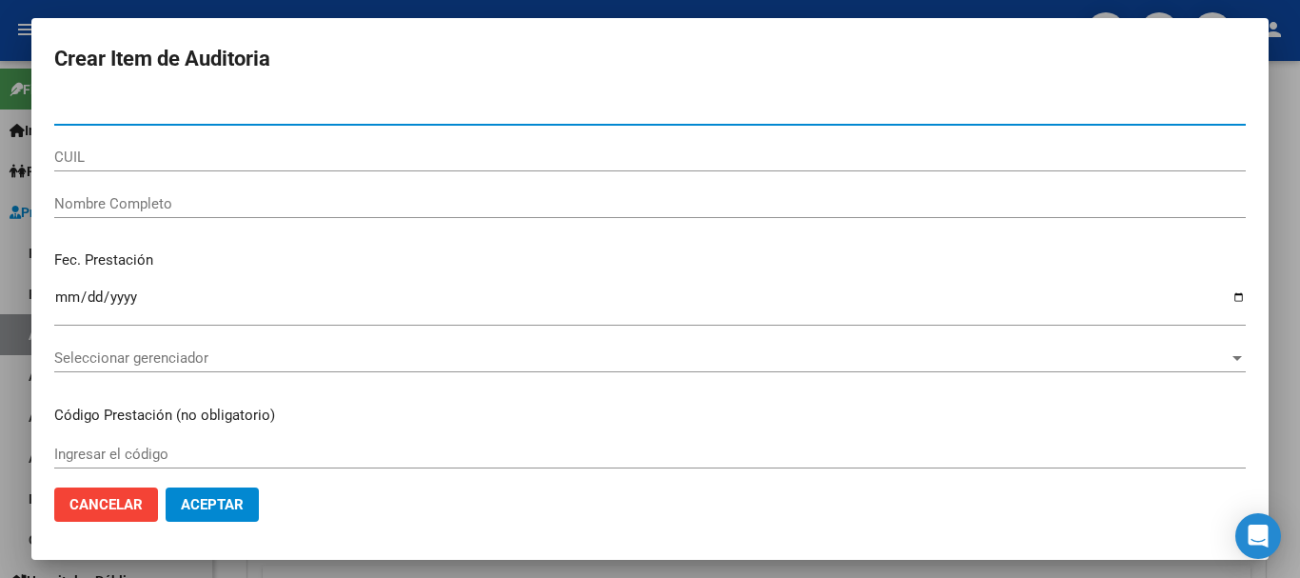
paste input "40898319"
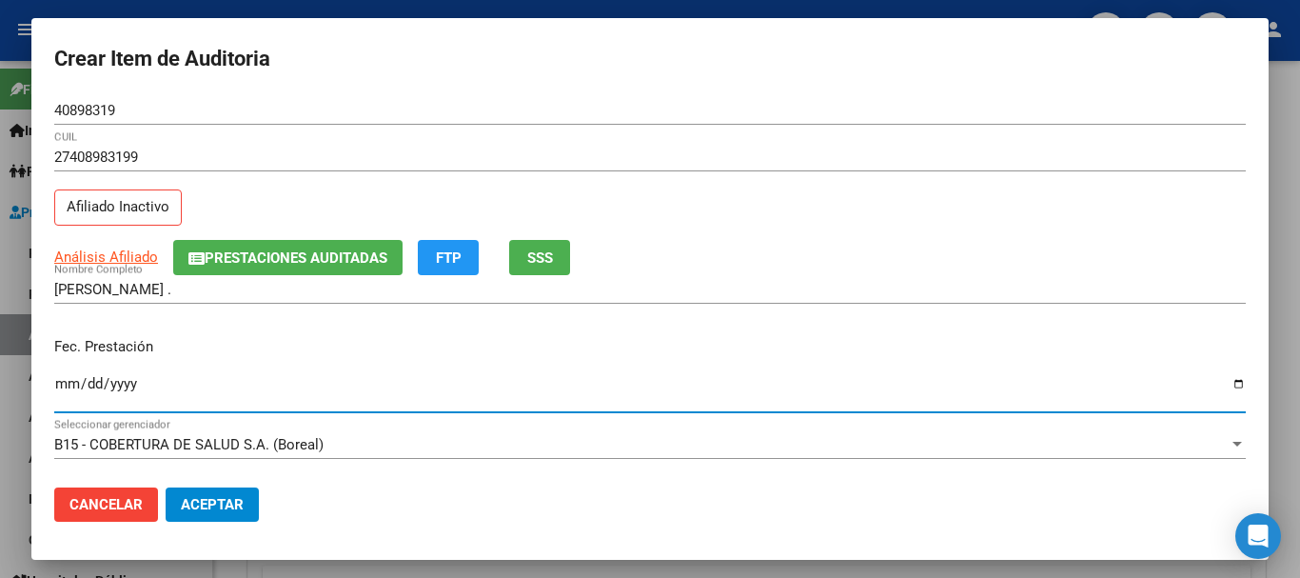
click at [268, 246] on button "Prestaciones Auditadas" at bounding box center [287, 257] width 229 height 35
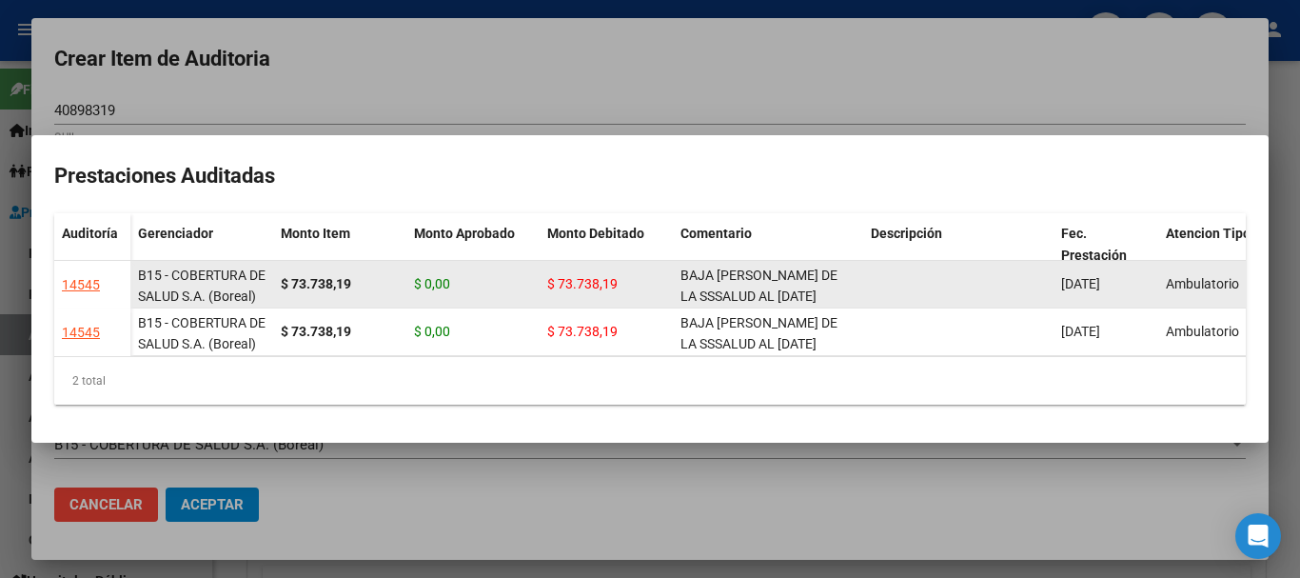
click at [736, 276] on div "BAJA [PERSON_NAME] DE LA SSSALUD AL [DATE]" at bounding box center [768, 285] width 175 height 40
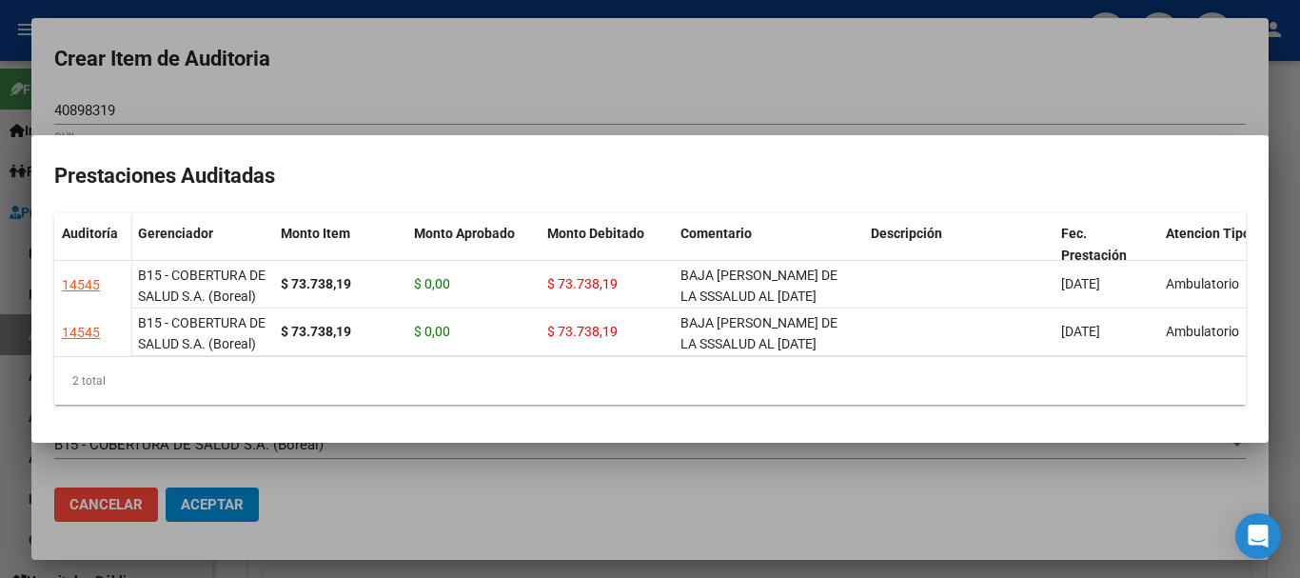
copy span "BAJA [PERSON_NAME] DE LA SSSALUD AL [DATE]"
click at [642, 50] on div at bounding box center [650, 289] width 1300 height 578
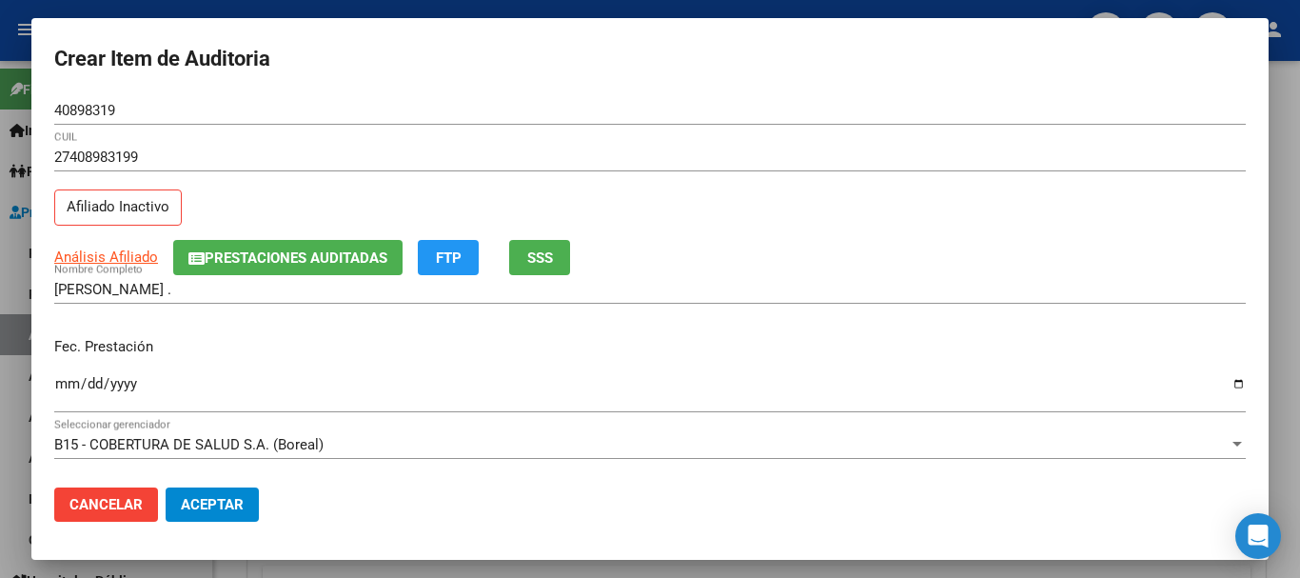
click at [900, 190] on div "27408983199 CUIL Afiliado Inactivo" at bounding box center [650, 191] width 1192 height 97
click at [350, 250] on span "Prestaciones Auditadas" at bounding box center [296, 257] width 183 height 17
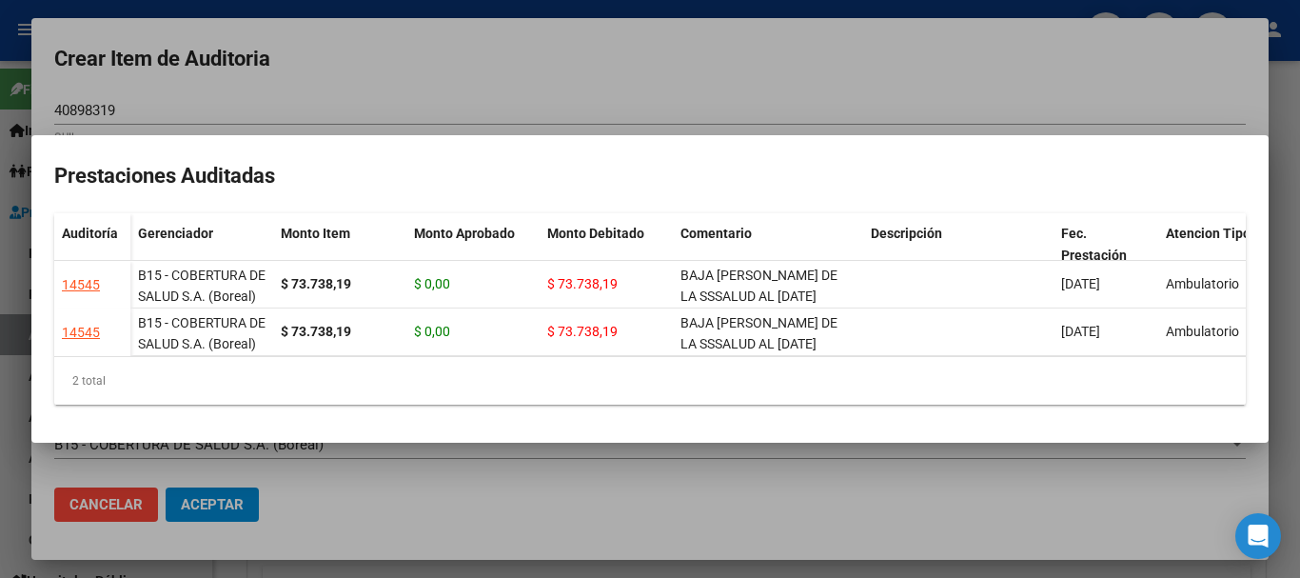
click at [450, 95] on div at bounding box center [650, 289] width 1300 height 578
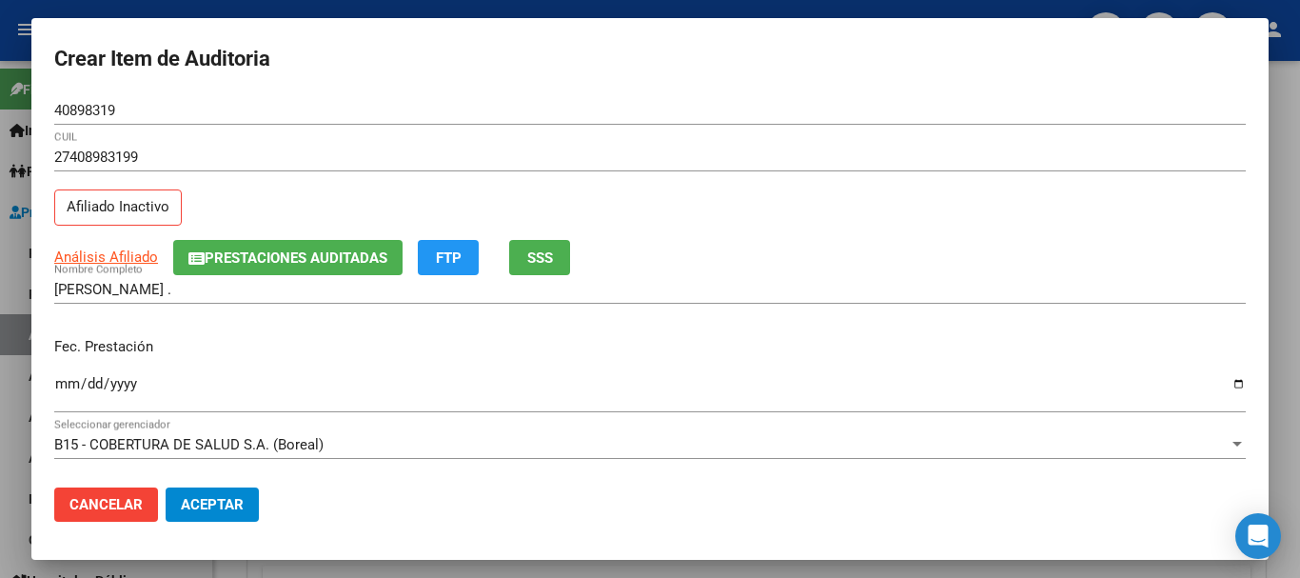
click at [1023, 349] on p "Fec. Prestación" at bounding box center [650, 347] width 1192 height 22
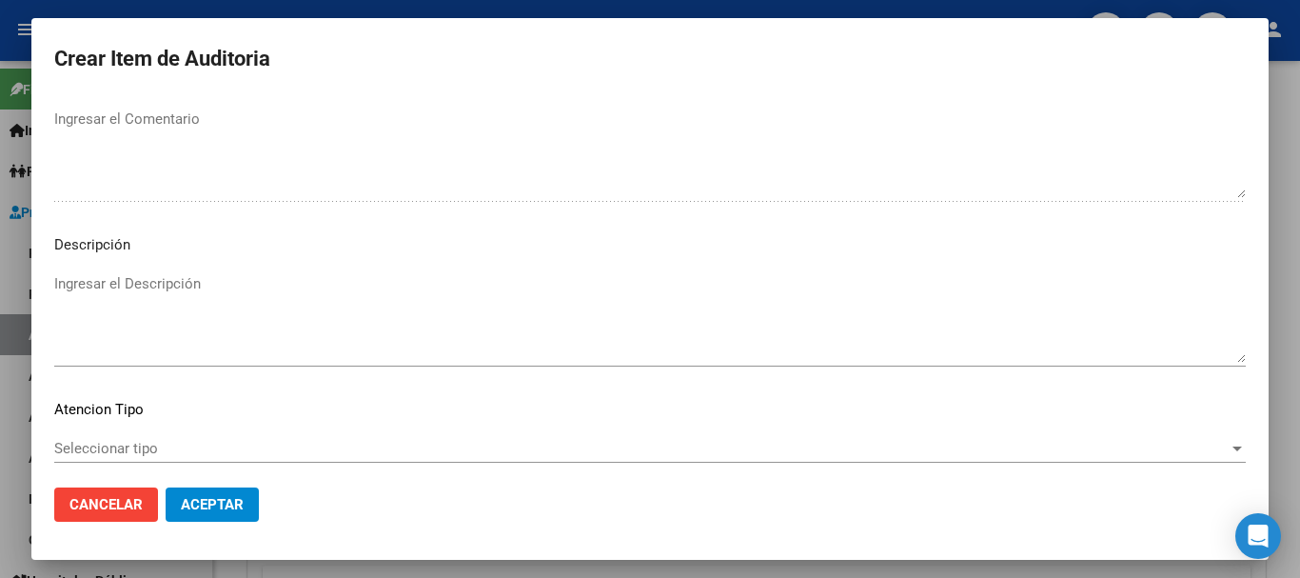
scroll to position [903, 0]
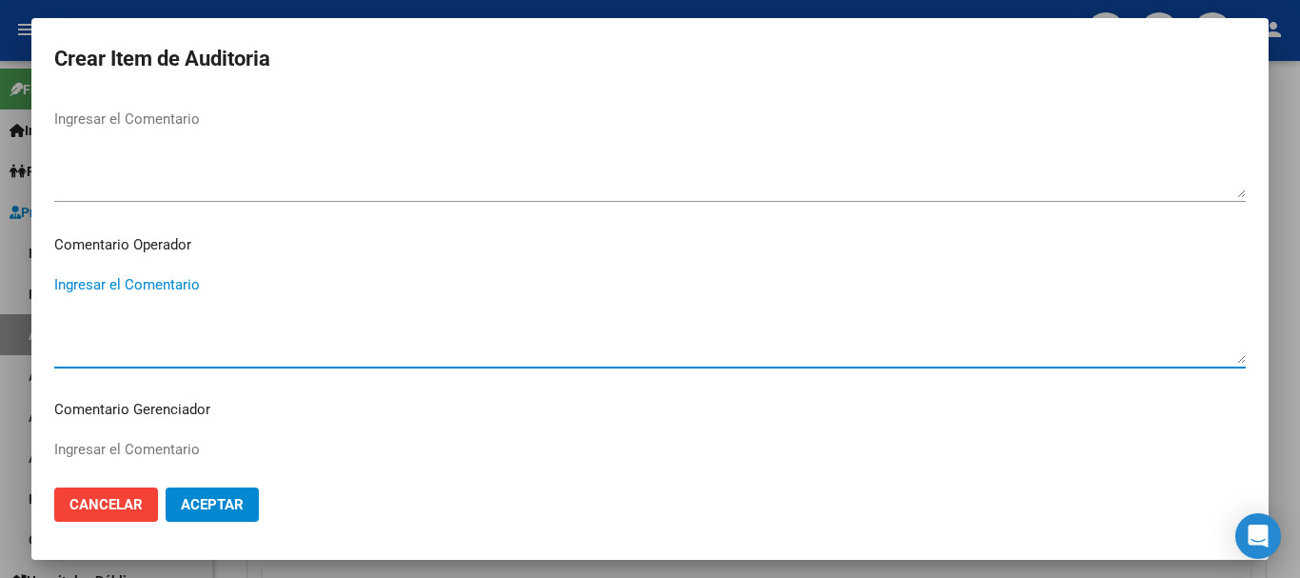
paste textarea "BAJA [PERSON_NAME] DE LA SSSALUD AL [DATE]"
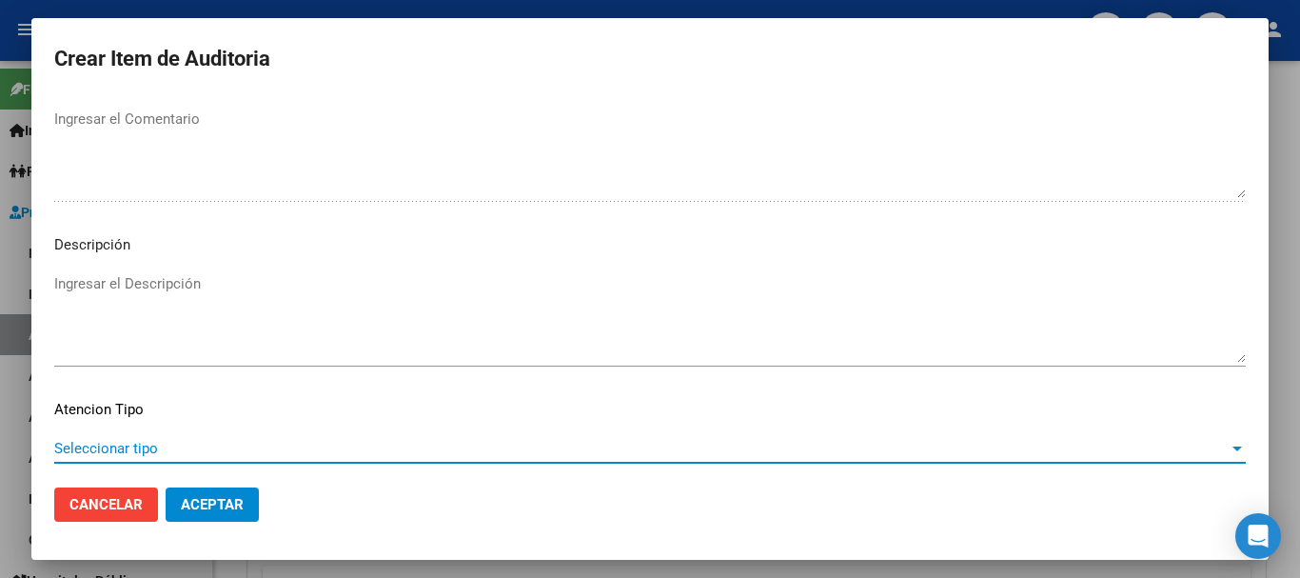
scroll to position [1338, 0]
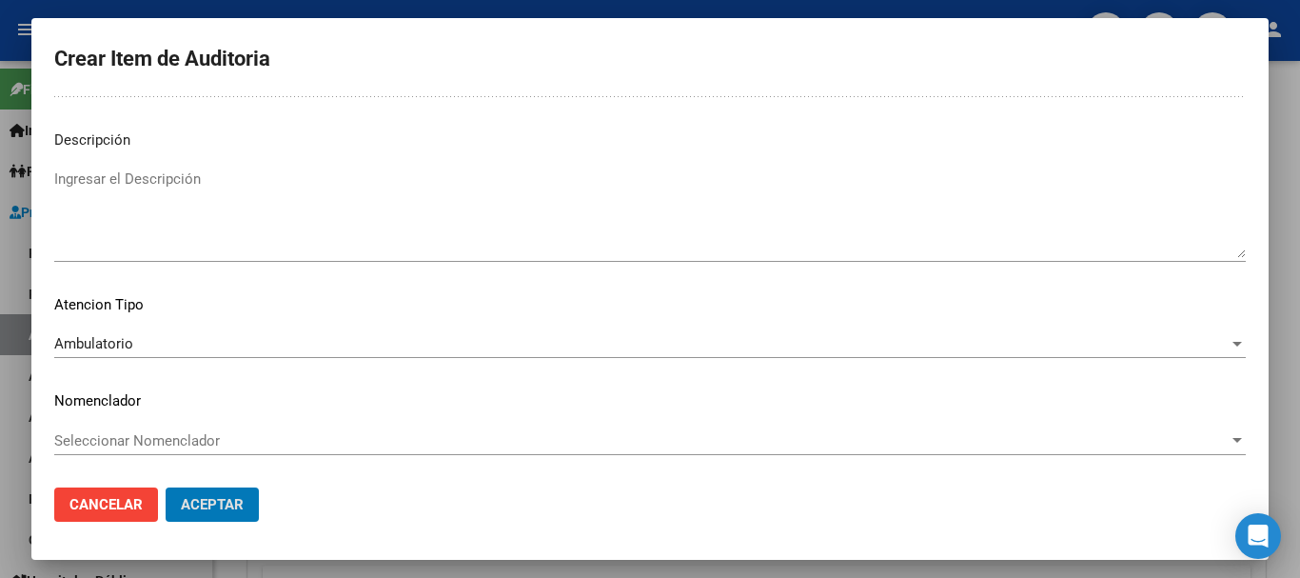
click at [166, 487] on button "Aceptar" at bounding box center [212, 504] width 93 height 34
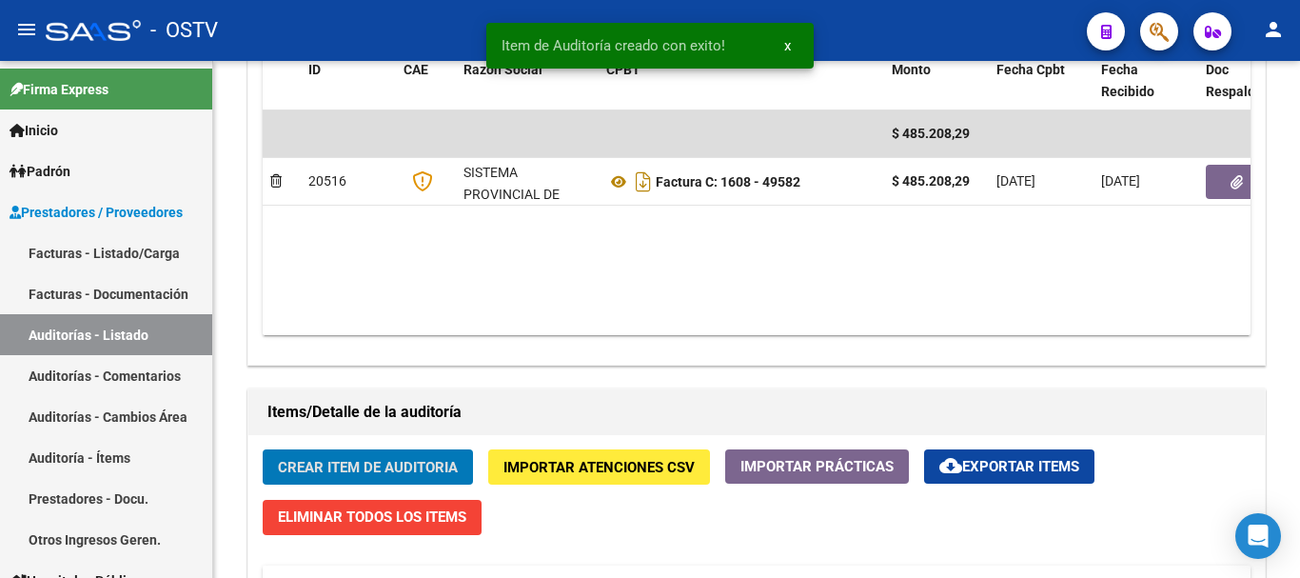
click at [263, 449] on button "Crear Item de Auditoria" at bounding box center [368, 466] width 210 height 35
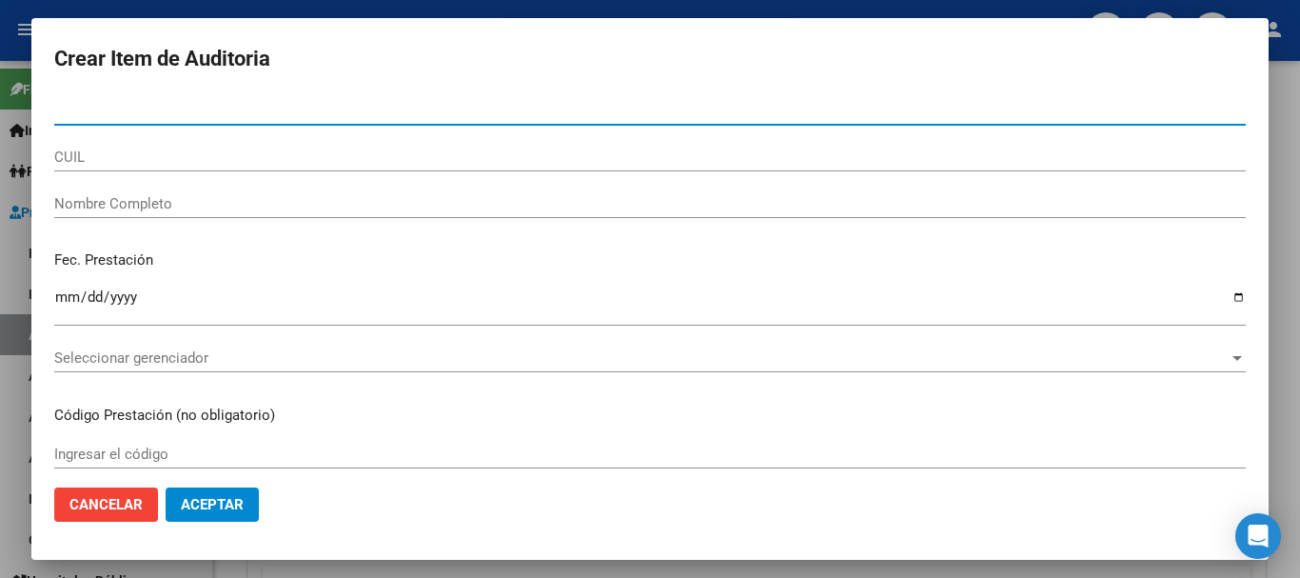
paste input "36802642"
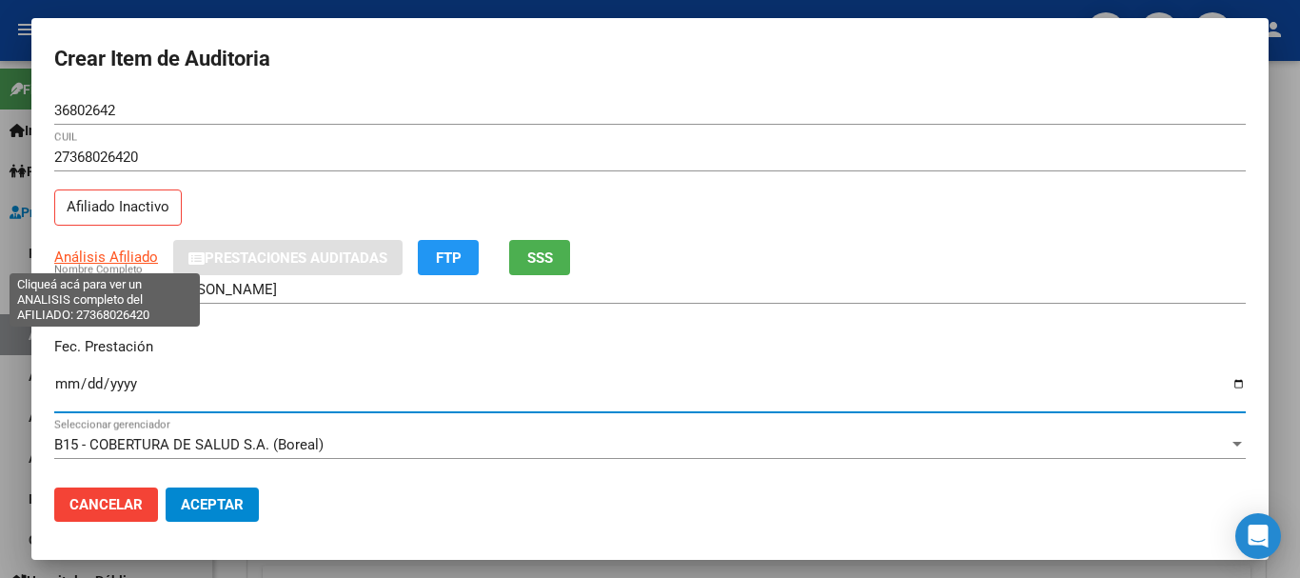
click at [102, 254] on span "Análisis Afiliado" at bounding box center [106, 256] width 104 height 17
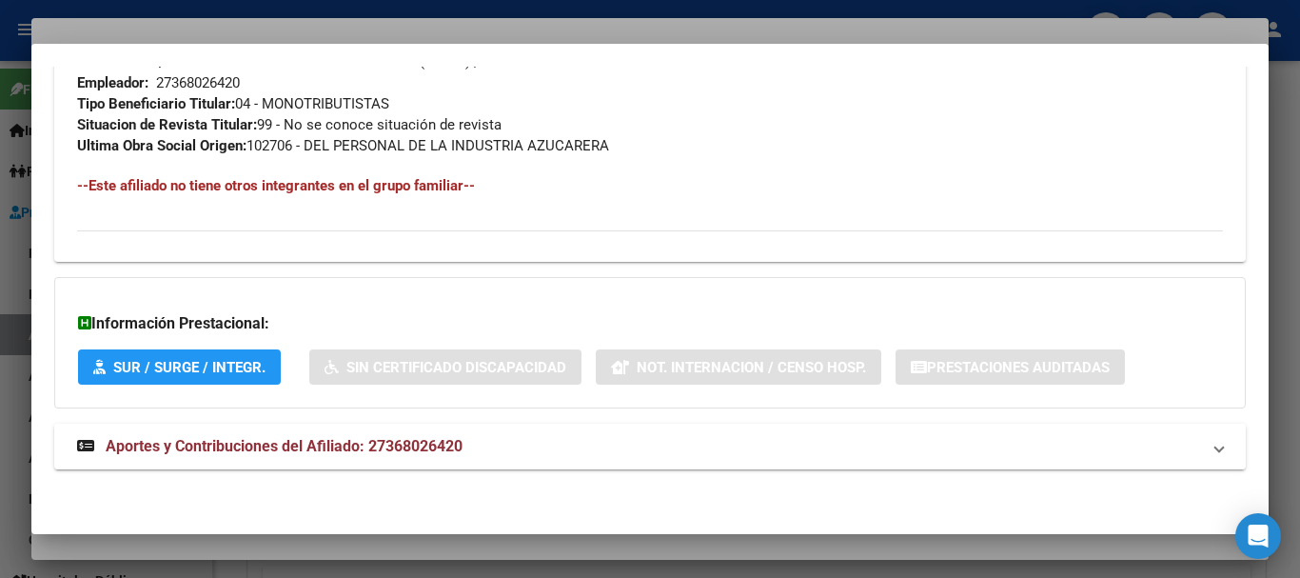
click at [466, 448] on mat-panel-title "Aportes y Contribuciones del Afiliado: 27368026420" at bounding box center [638, 446] width 1123 height 23
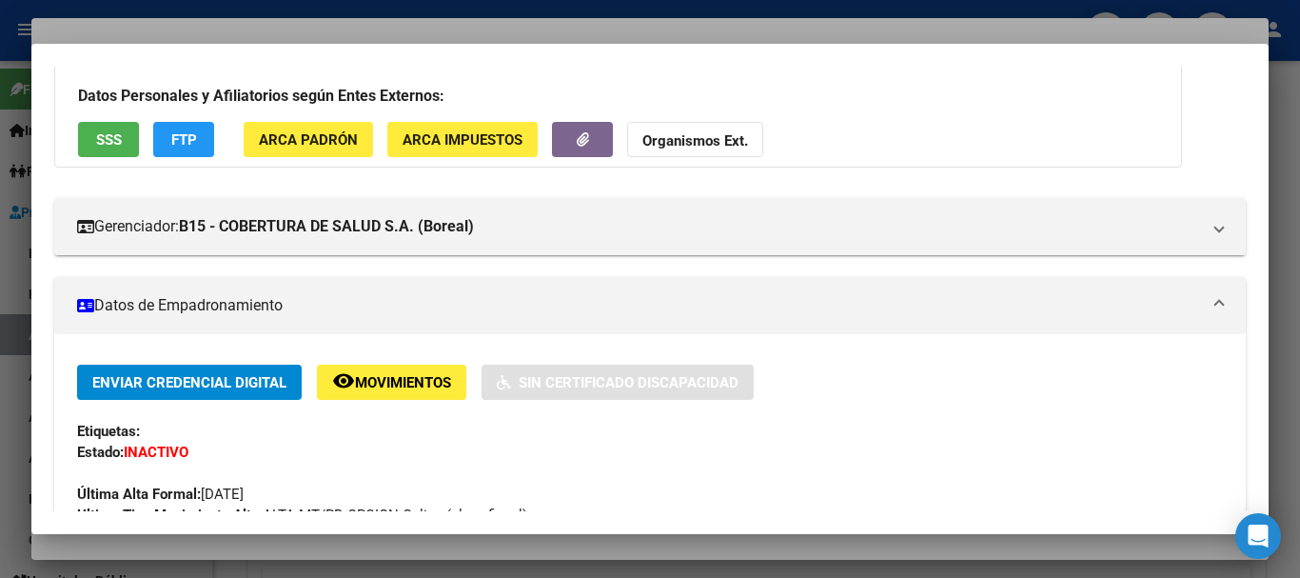
scroll to position [0, 0]
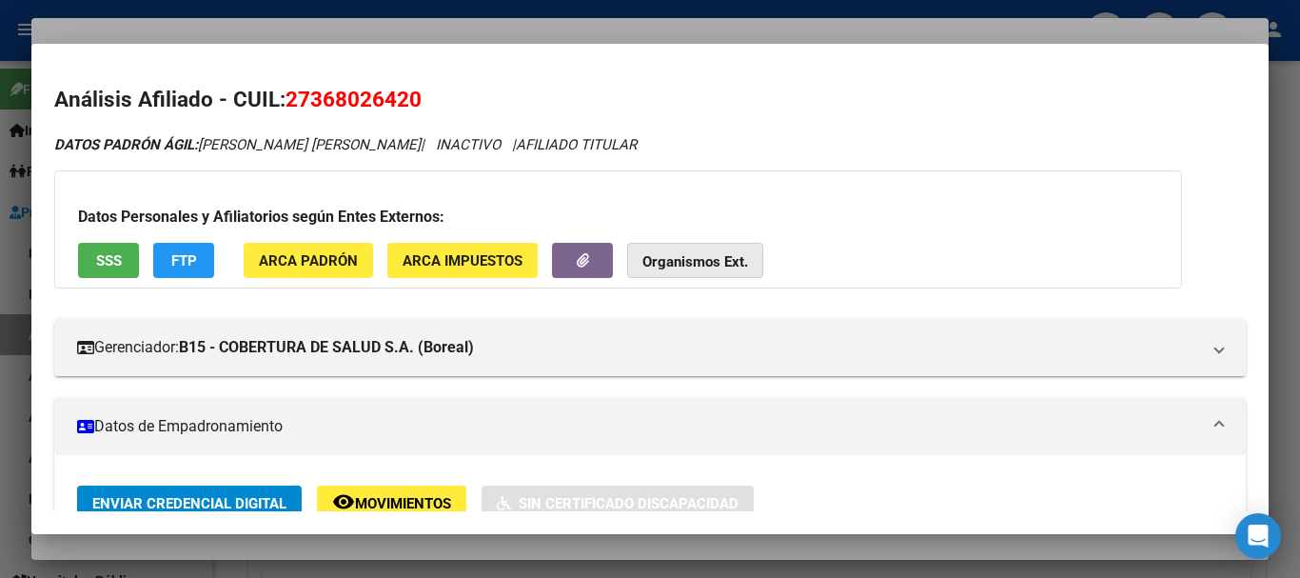
click at [711, 261] on strong "Organismos Ext." at bounding box center [696, 261] width 106 height 17
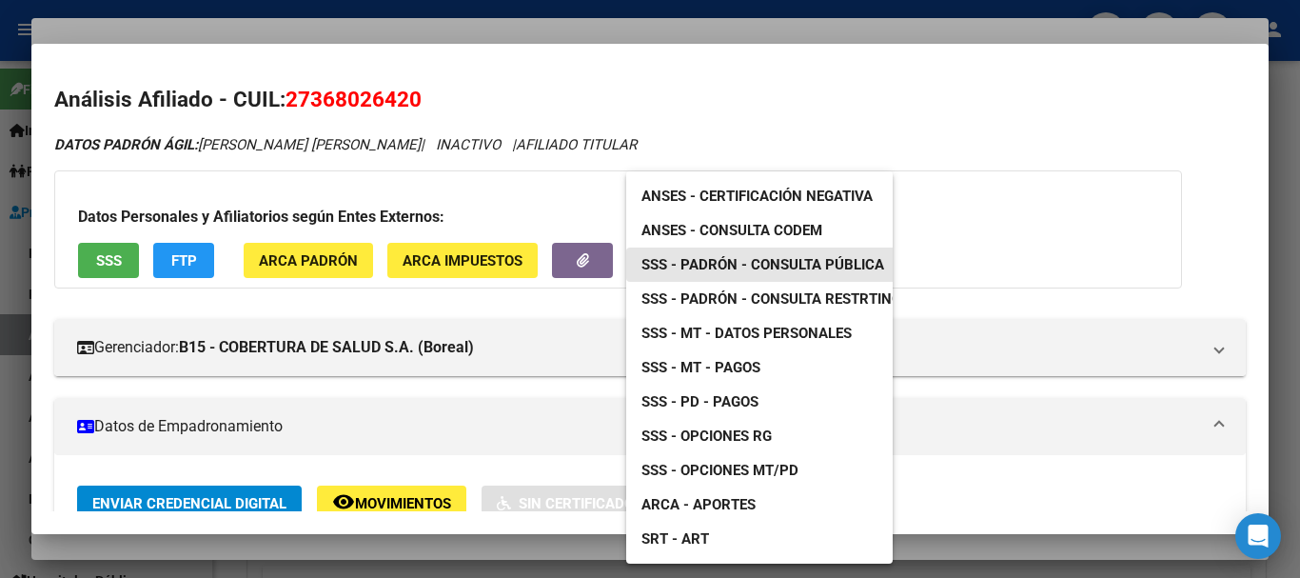
click at [832, 264] on span "SSS - Padrón - Consulta Pública" at bounding box center [763, 264] width 243 height 17
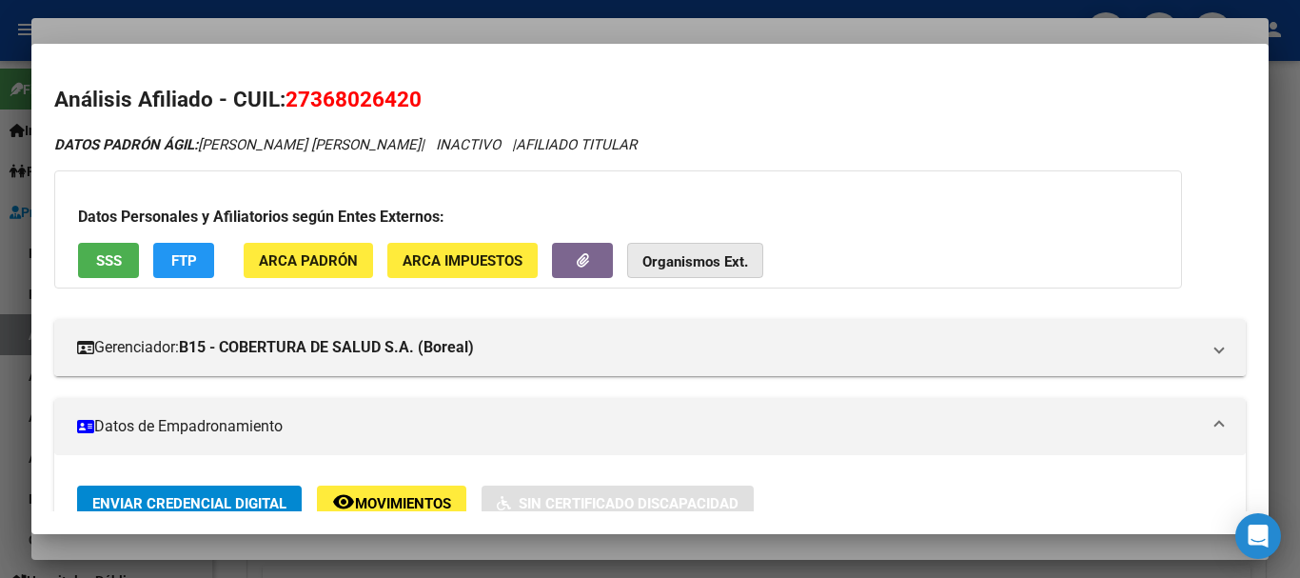
click at [726, 266] on strong "Organismos Ext." at bounding box center [696, 261] width 106 height 17
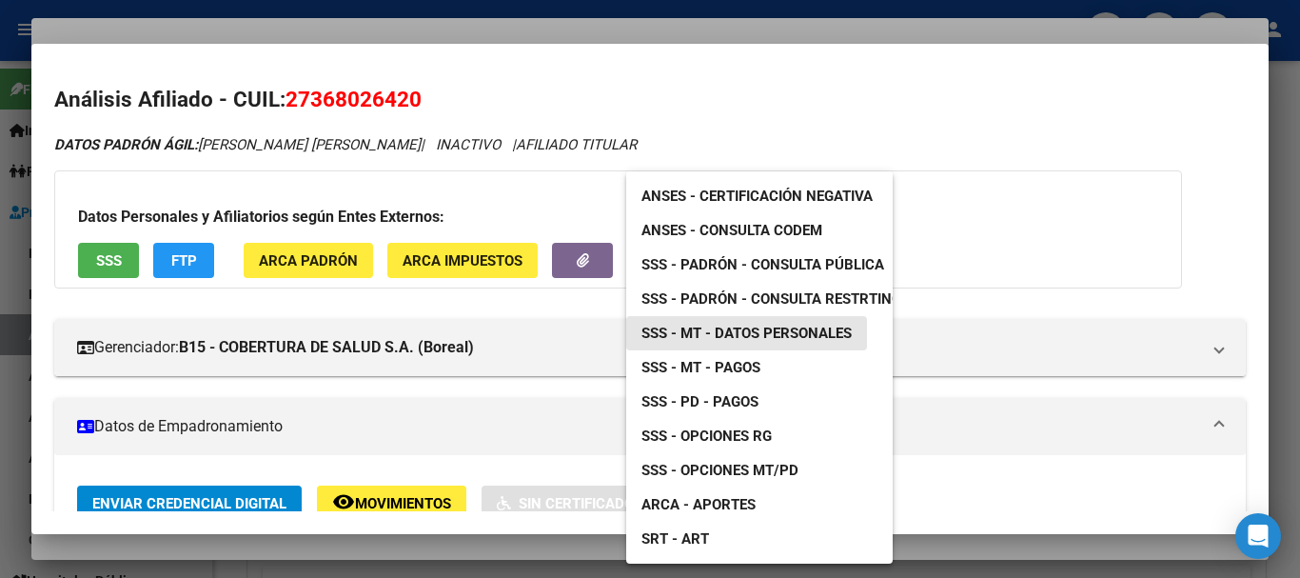
click at [779, 339] on span "SSS - MT - Datos Personales" at bounding box center [747, 333] width 210 height 17
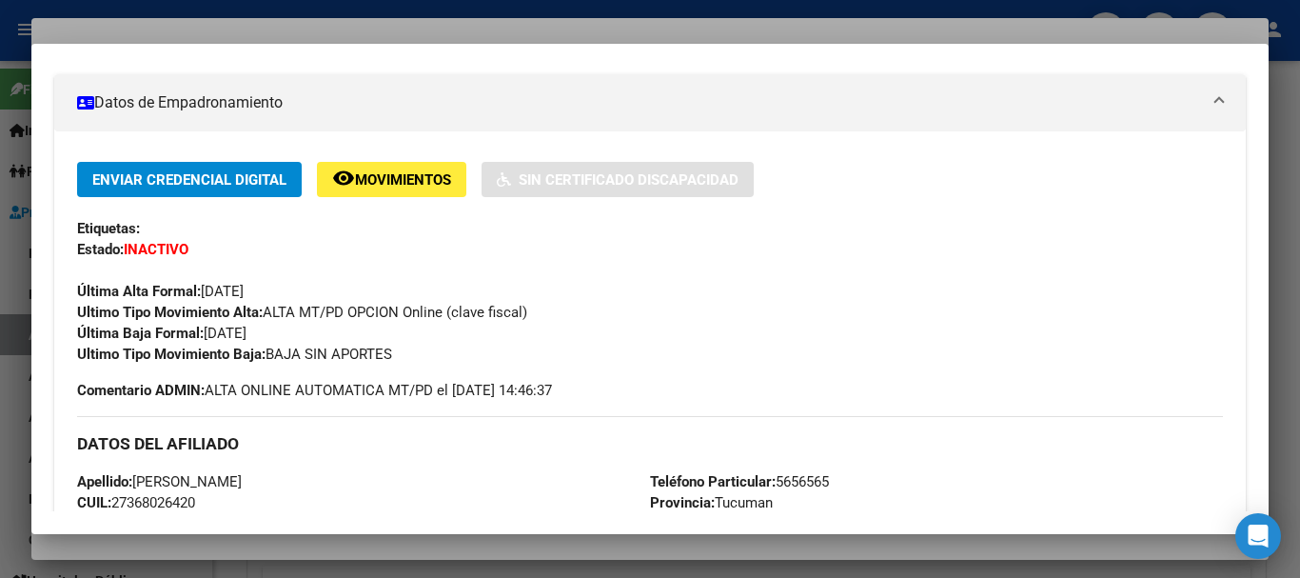
scroll to position [40, 0]
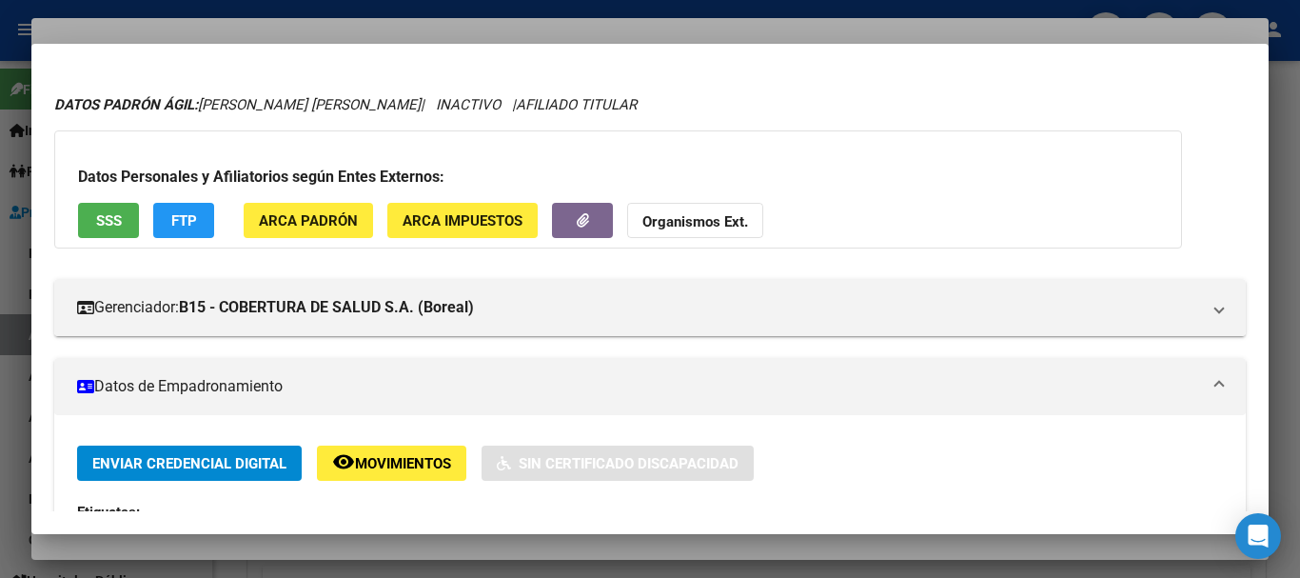
click at [684, 209] on button "Organismos Ext." at bounding box center [695, 220] width 136 height 35
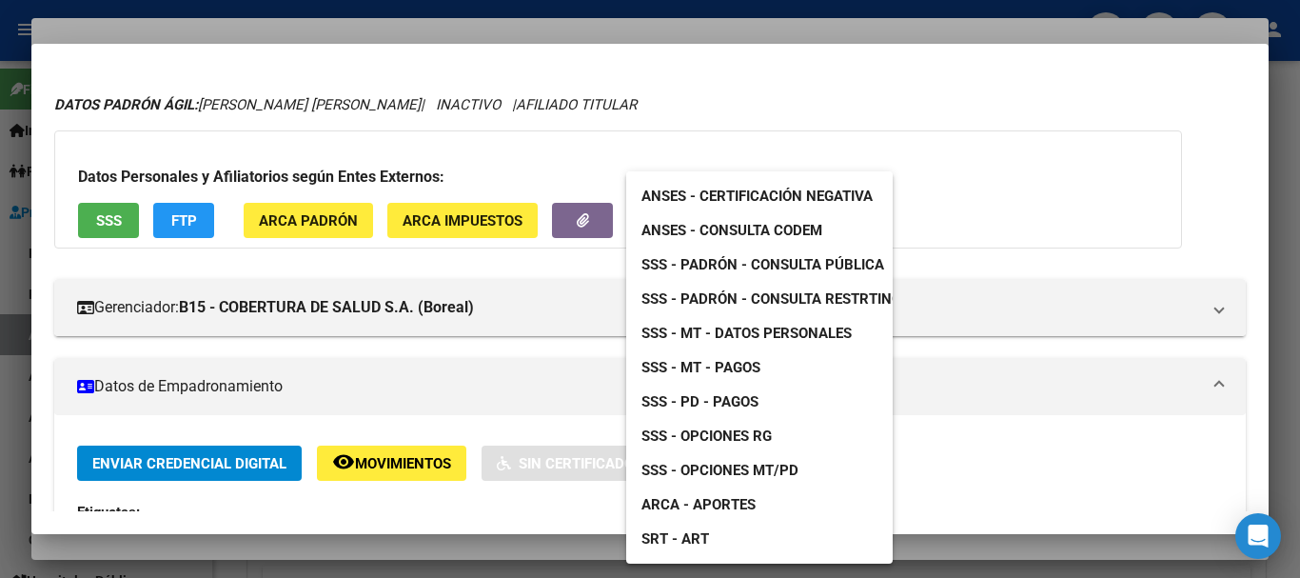
click at [714, 362] on span "SSS - MT - Pagos" at bounding box center [701, 367] width 119 height 17
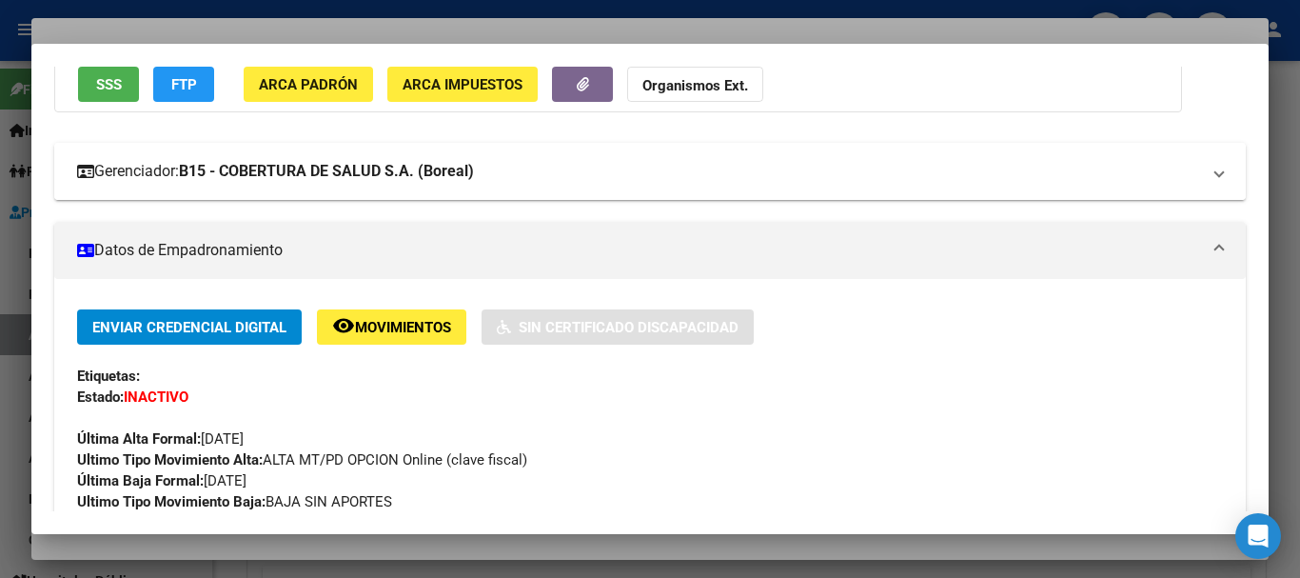
scroll to position [0, 0]
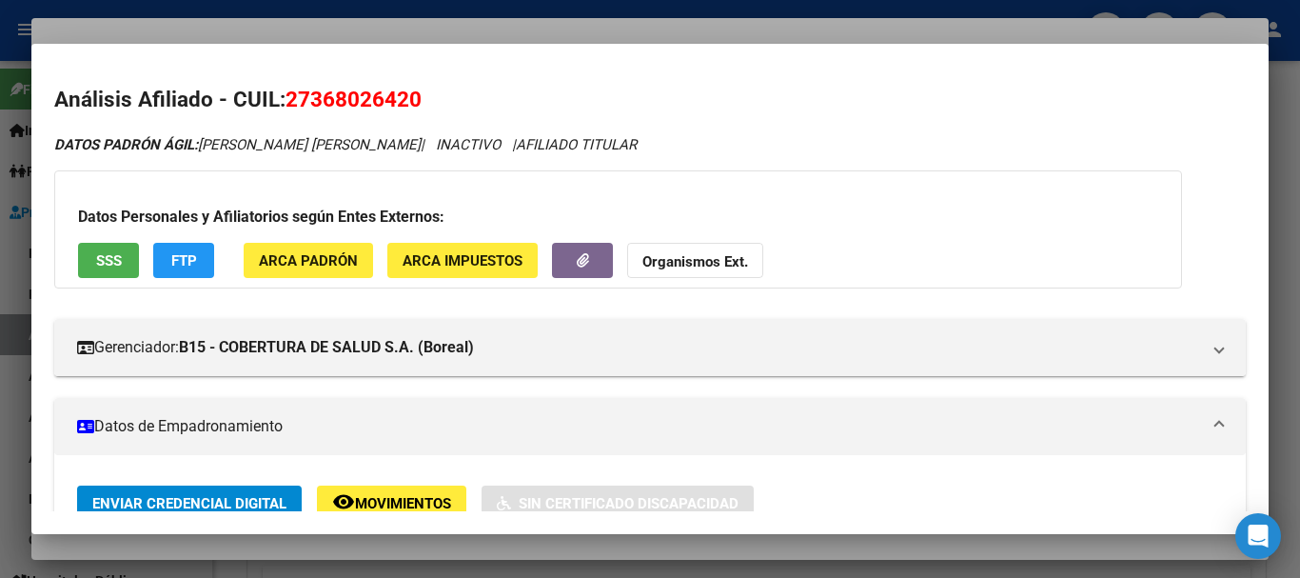
click at [297, 41] on div at bounding box center [650, 289] width 1300 height 578
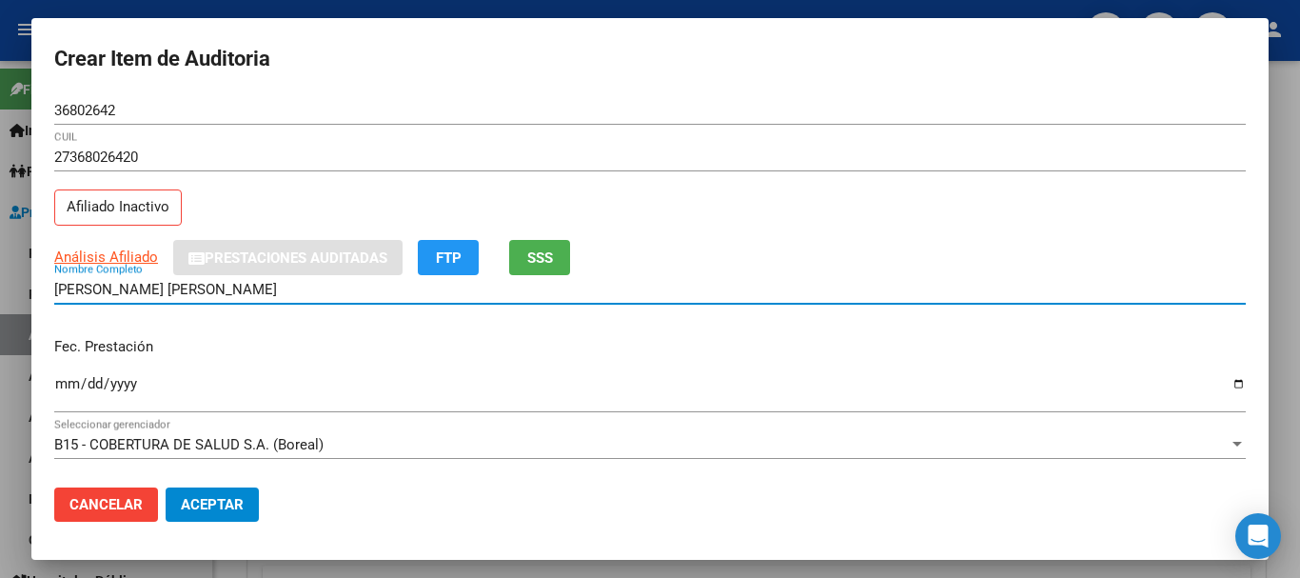
drag, startPoint x: 255, startPoint y: 287, endPoint x: 50, endPoint y: 289, distance: 204.7
click at [50, 289] on mat-dialog-content "36802642 Nro Documento 27368026420 CUIL Afiliado Inactivo Análisis Afiliado Pre…" at bounding box center [650, 284] width 1238 height 376
click at [276, 330] on div "Fec. Prestación [DATE] Ingresar la fecha" at bounding box center [650, 376] width 1192 height 109
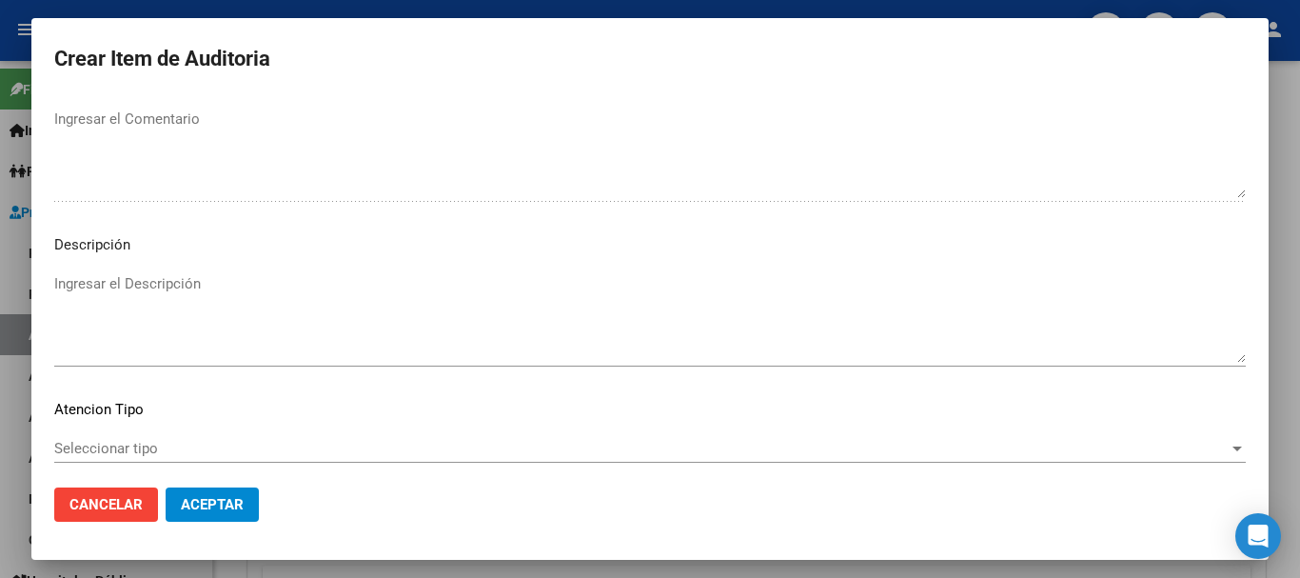
scroll to position [1338, 0]
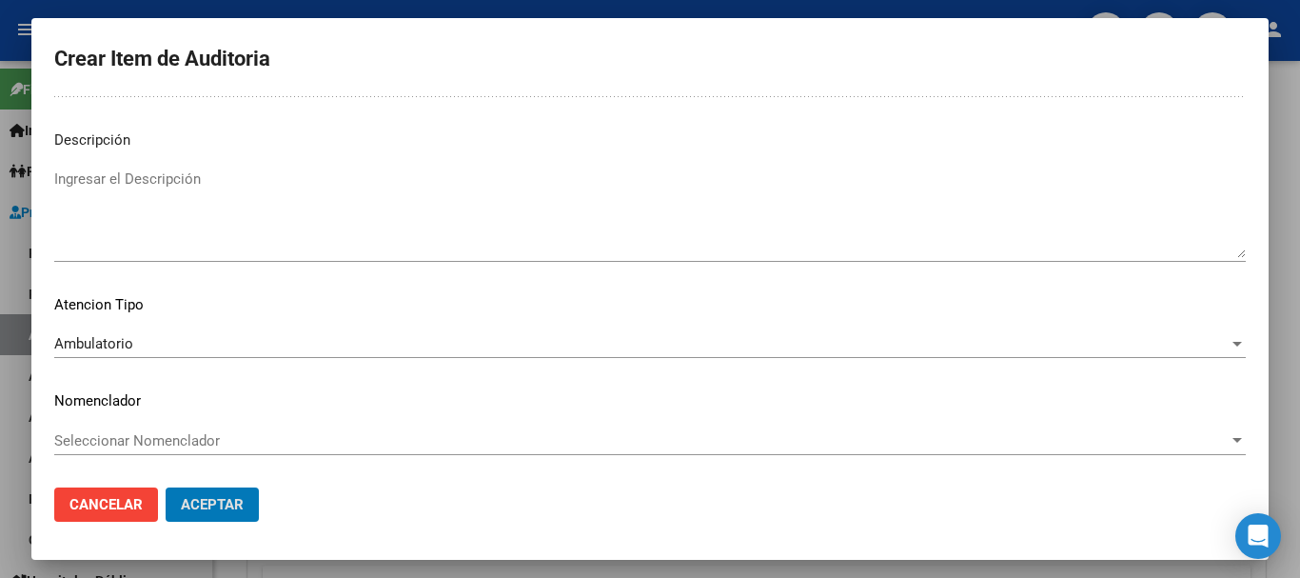
click at [166, 487] on button "Aceptar" at bounding box center [212, 504] width 93 height 34
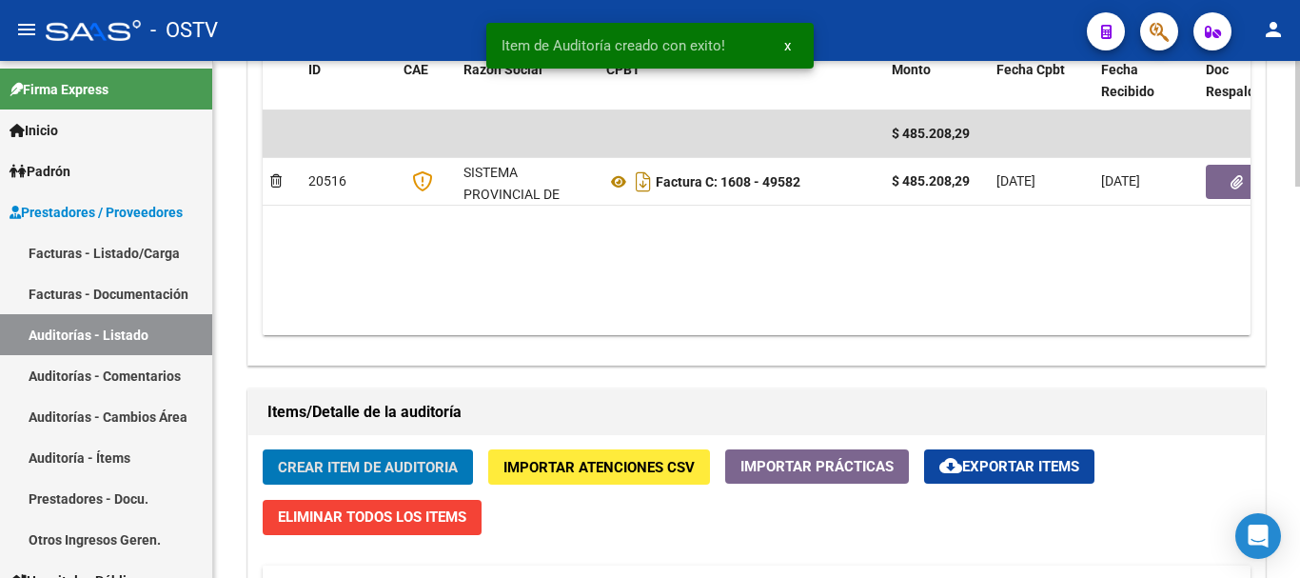
click at [263, 449] on button "Crear Item de Auditoria" at bounding box center [368, 466] width 210 height 35
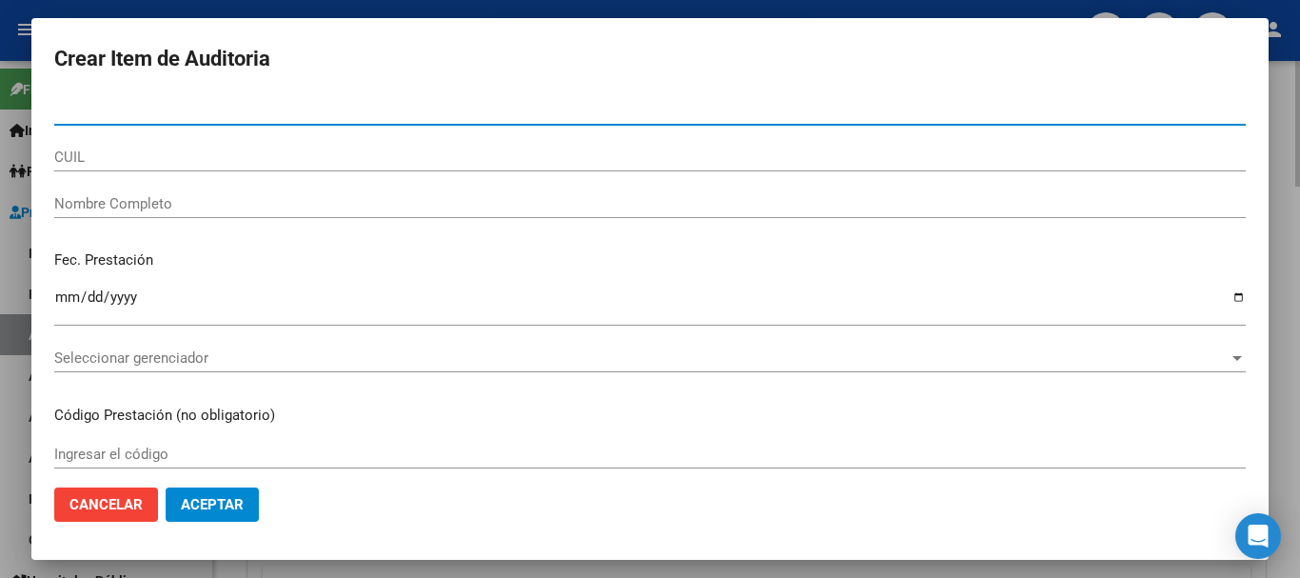
paste input "40898319"
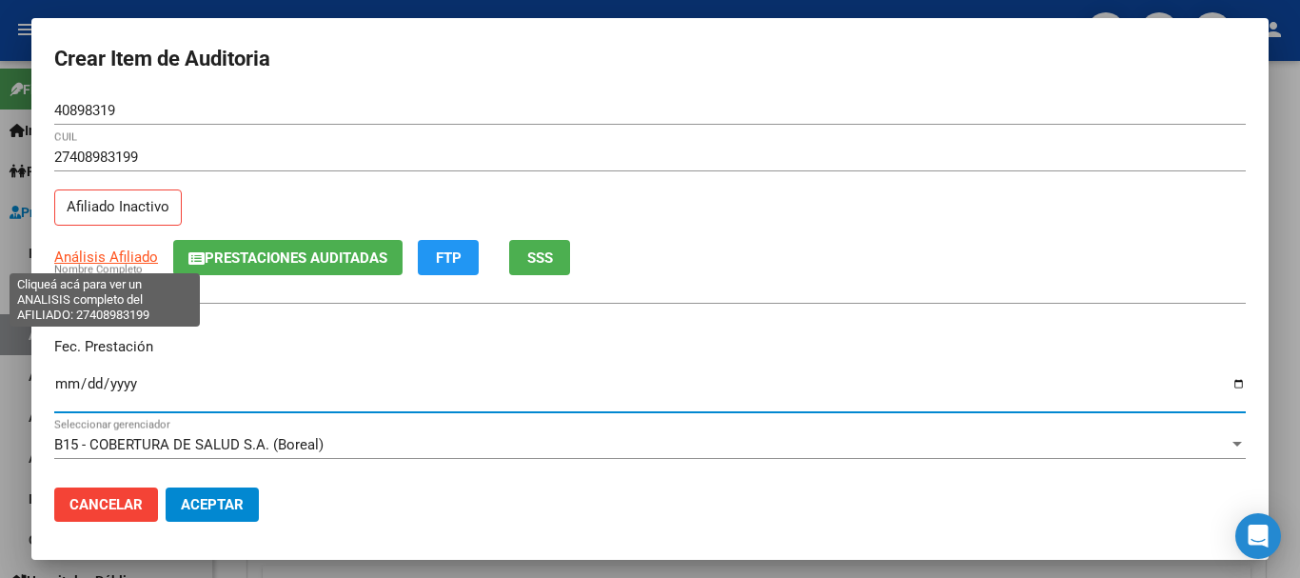
click at [129, 260] on span "Análisis Afiliado" at bounding box center [106, 256] width 104 height 17
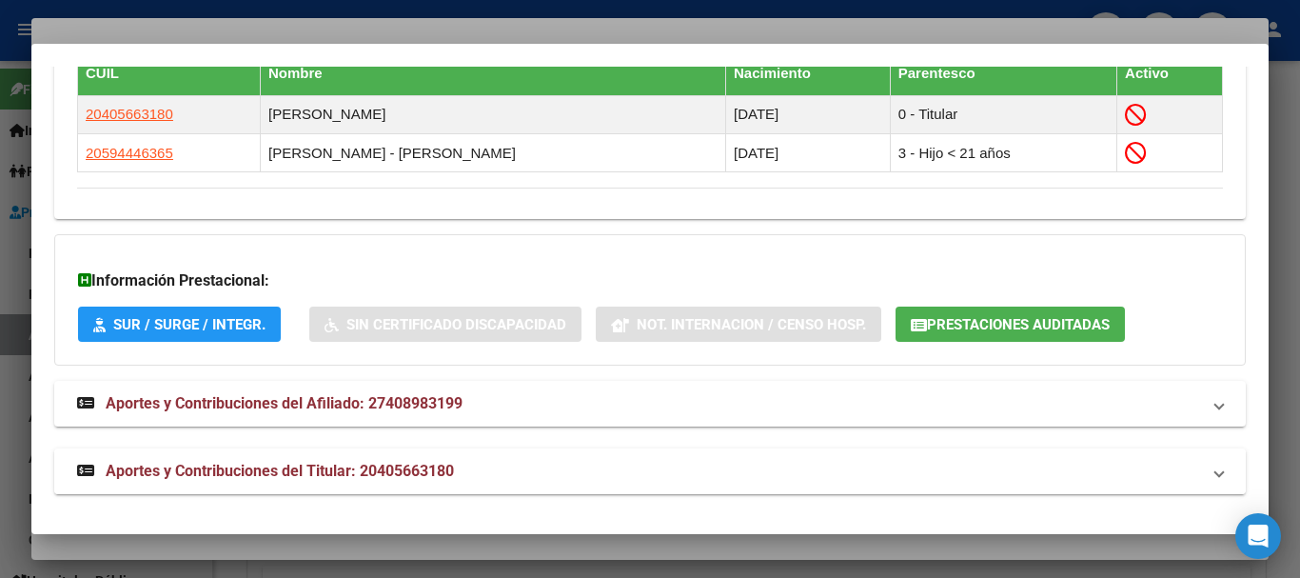
scroll to position [1169, 0]
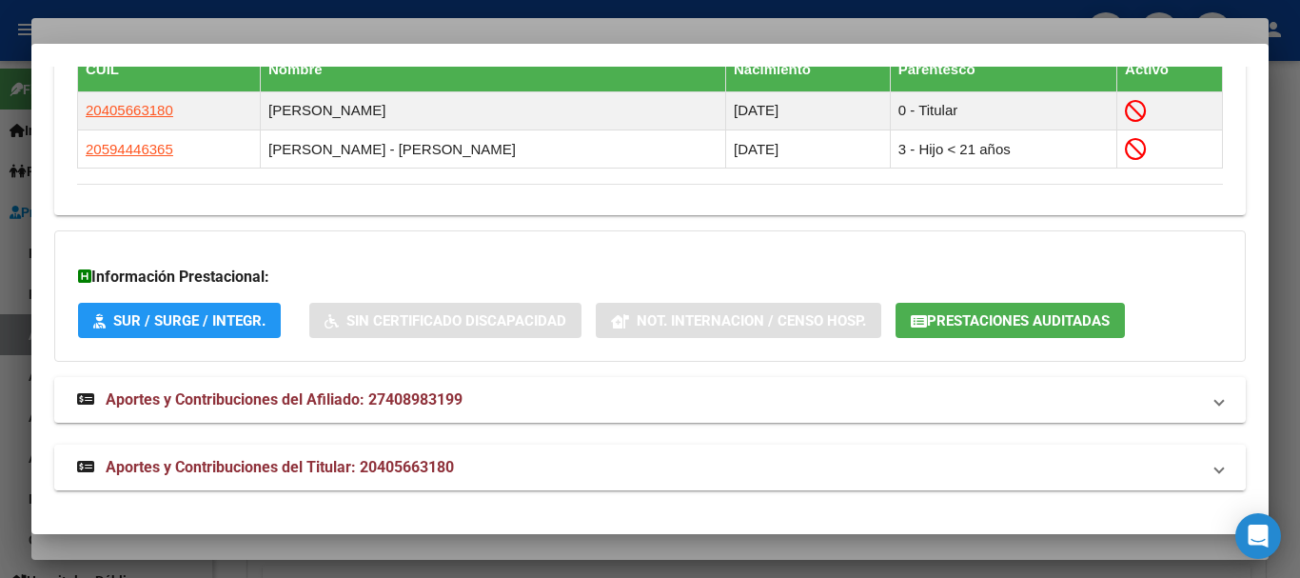
click at [465, 477] on mat-panel-title "Aportes y Contribuciones del Titular: 20405663180" at bounding box center [638, 467] width 1123 height 23
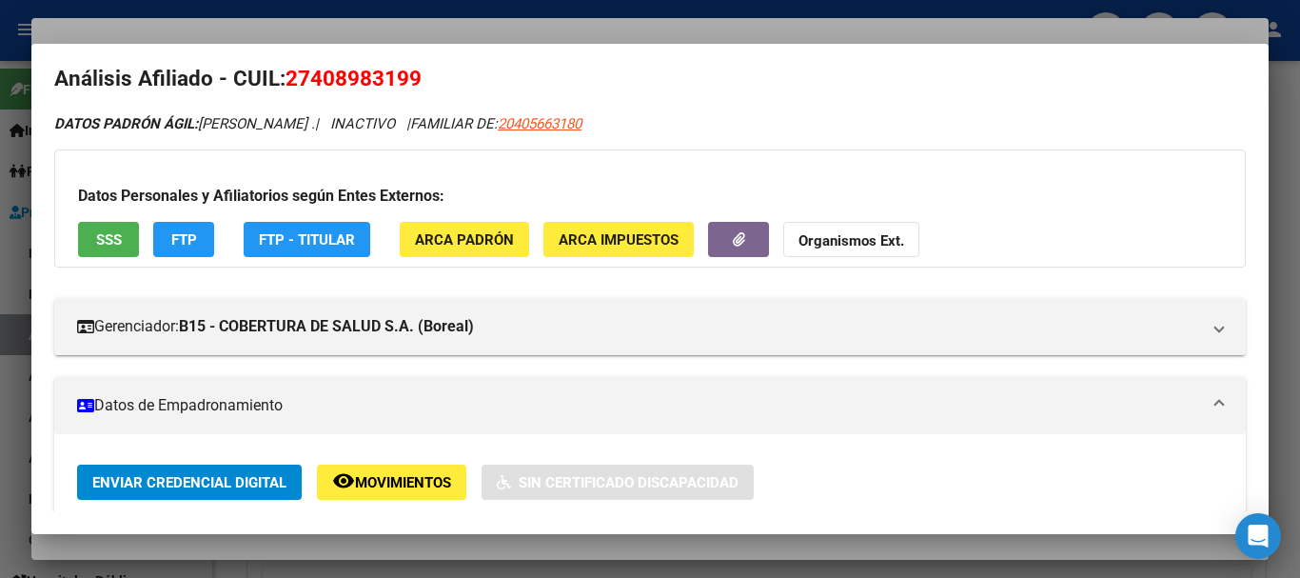
scroll to position [0, 0]
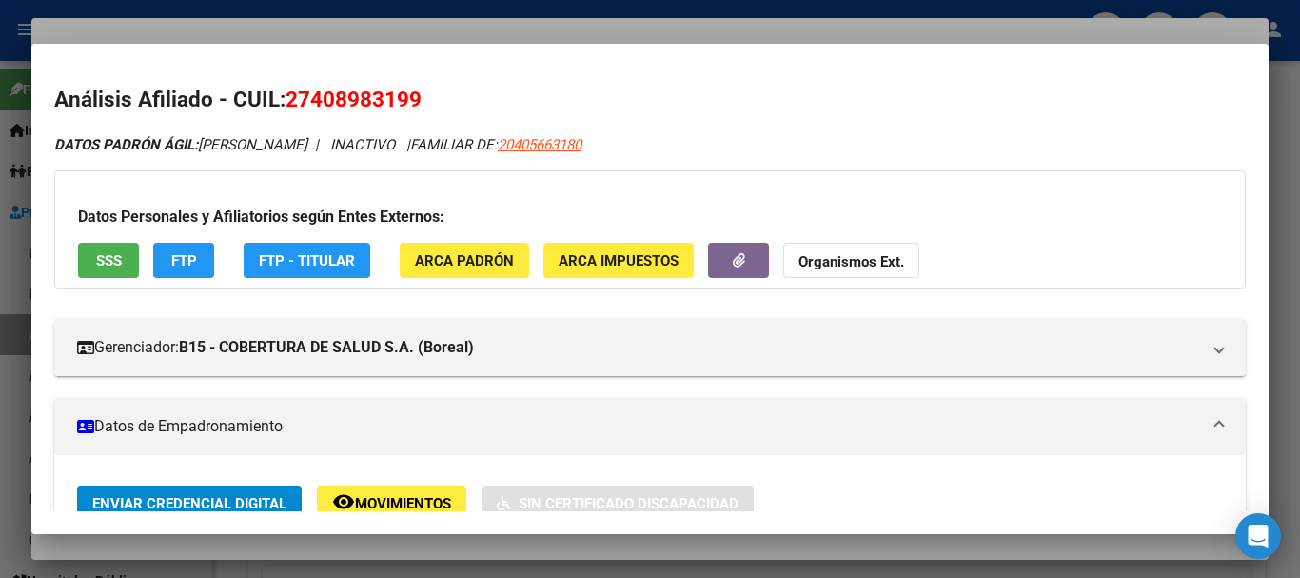
click at [843, 259] on strong "Organismos Ext." at bounding box center [852, 261] width 106 height 17
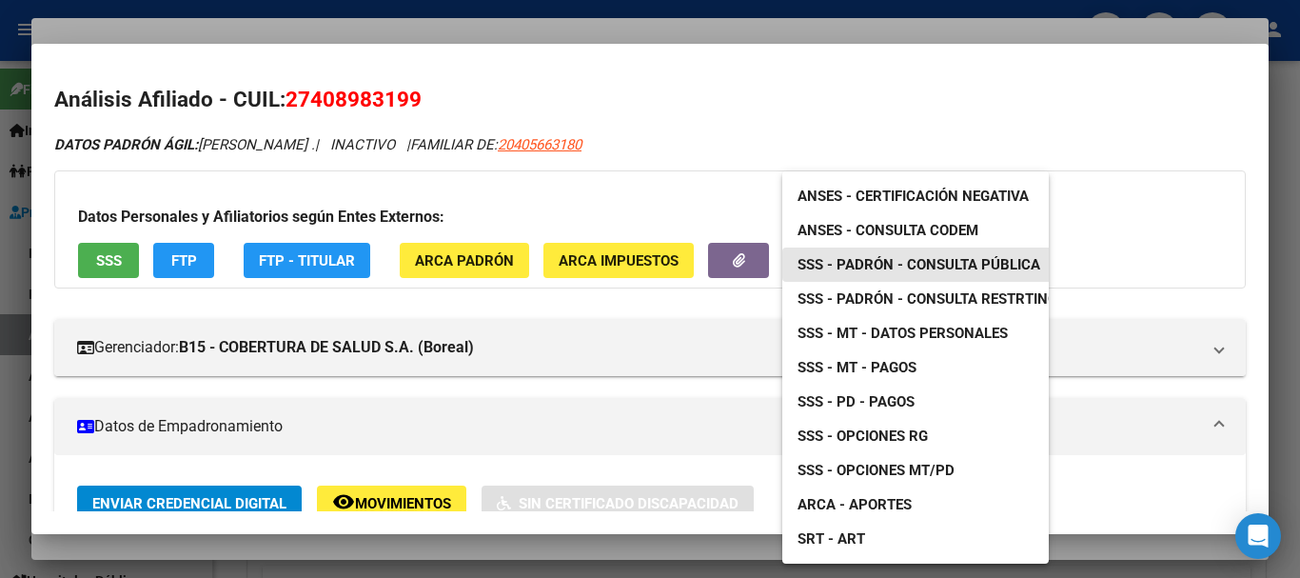
click at [967, 268] on span "SSS - Padrón - Consulta Pública" at bounding box center [919, 264] width 243 height 17
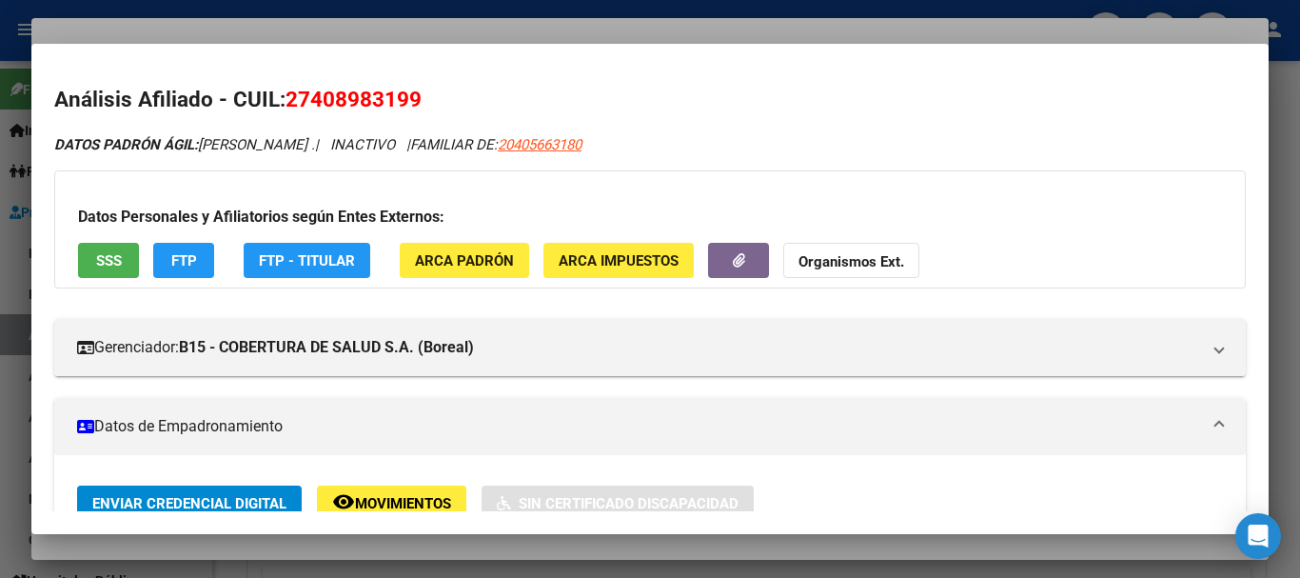
click at [354, 25] on div at bounding box center [650, 289] width 1300 height 578
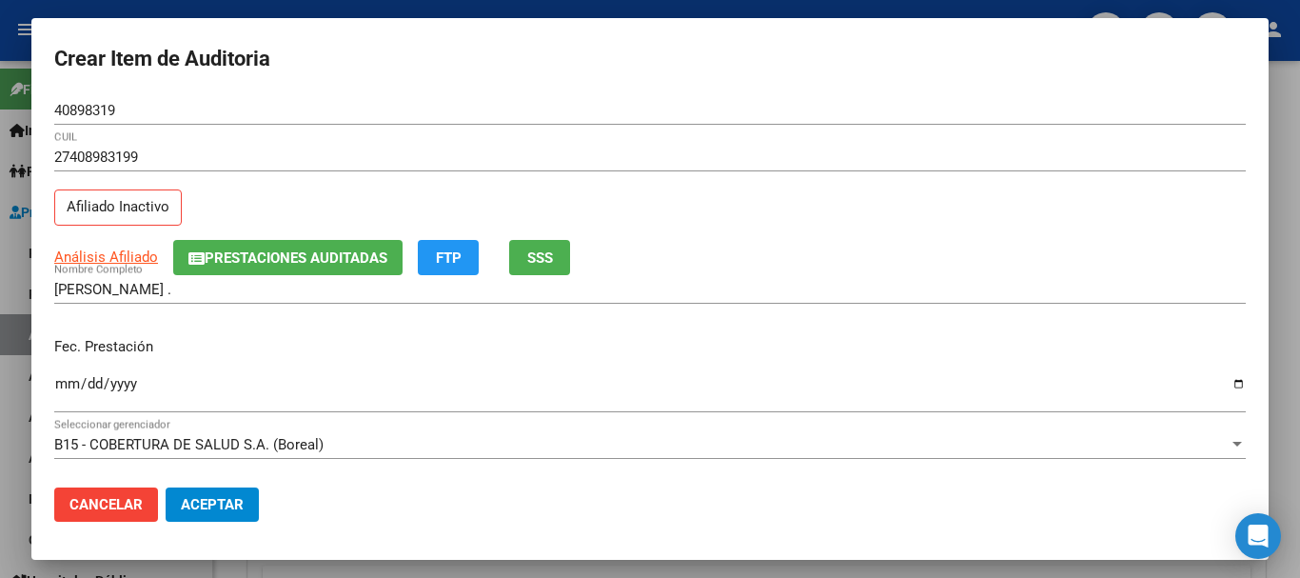
click at [312, 251] on span "Prestaciones Auditadas" at bounding box center [296, 257] width 183 height 17
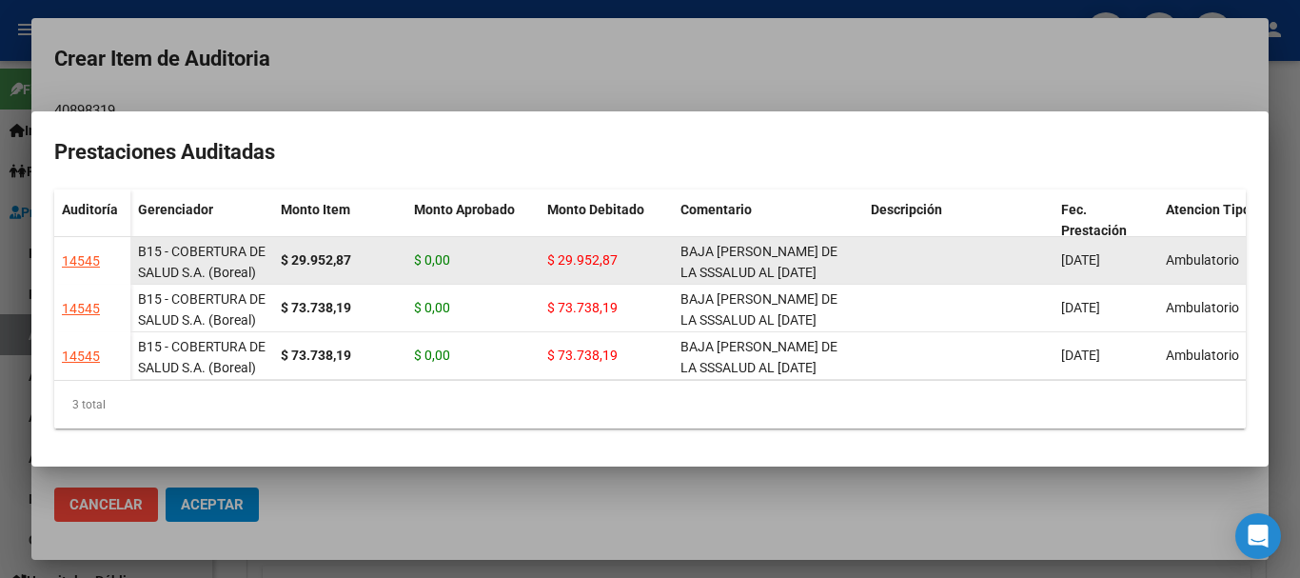
click at [695, 253] on div "BAJA [PERSON_NAME] DE LA SSSALUD AL [DATE]" at bounding box center [768, 261] width 175 height 40
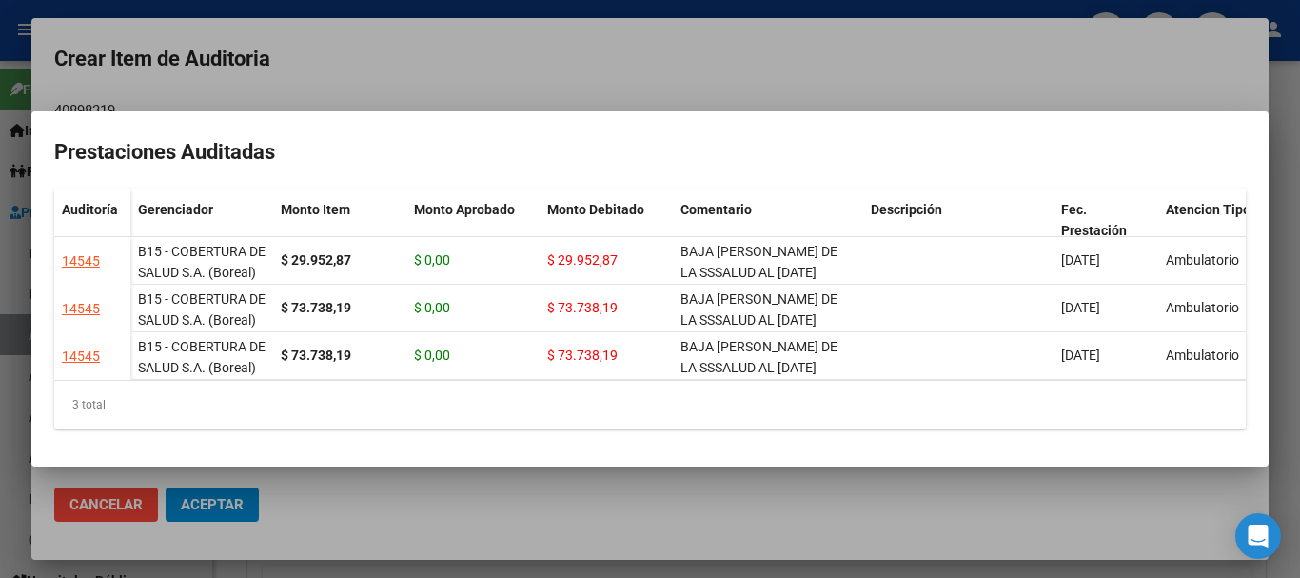
copy span "BAJA [PERSON_NAME] DE LA SSSALUD AL [DATE]"
click at [662, 64] on div at bounding box center [650, 289] width 1300 height 578
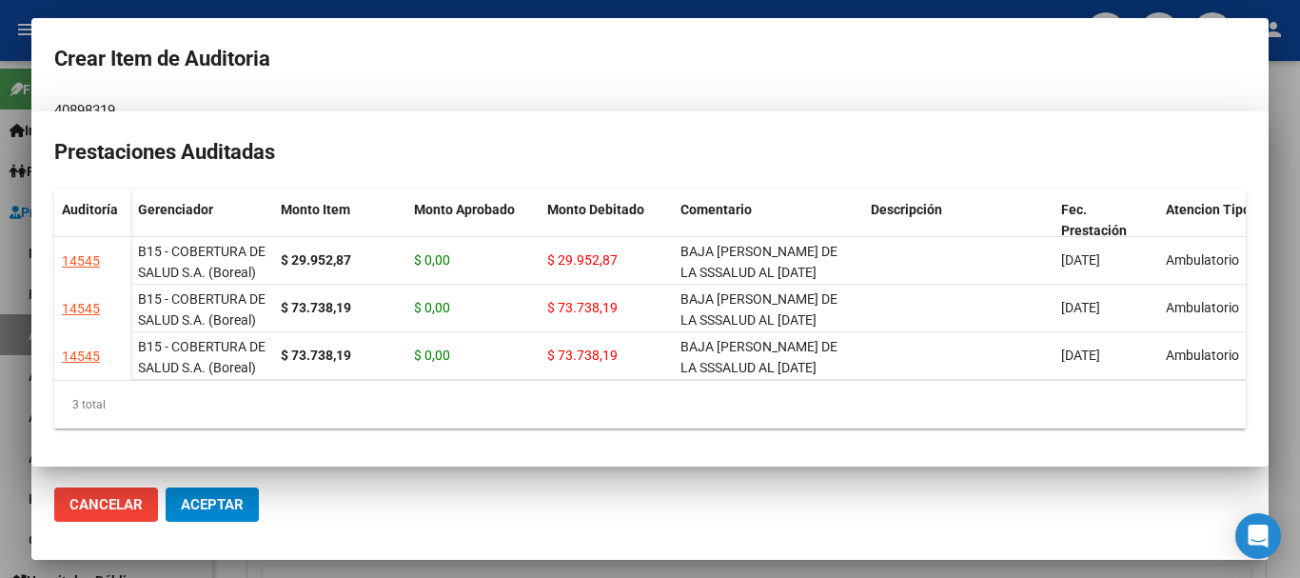
click at [961, 299] on div "[PERSON_NAME] . Nombre Completo" at bounding box center [650, 289] width 1192 height 29
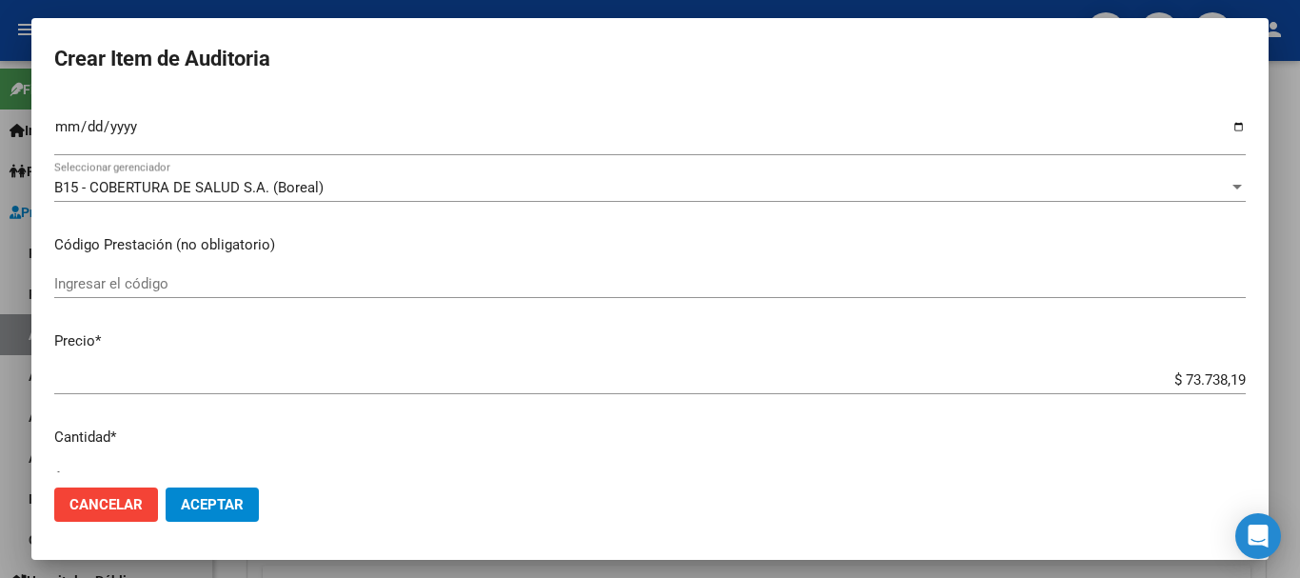
scroll to position [643, 0]
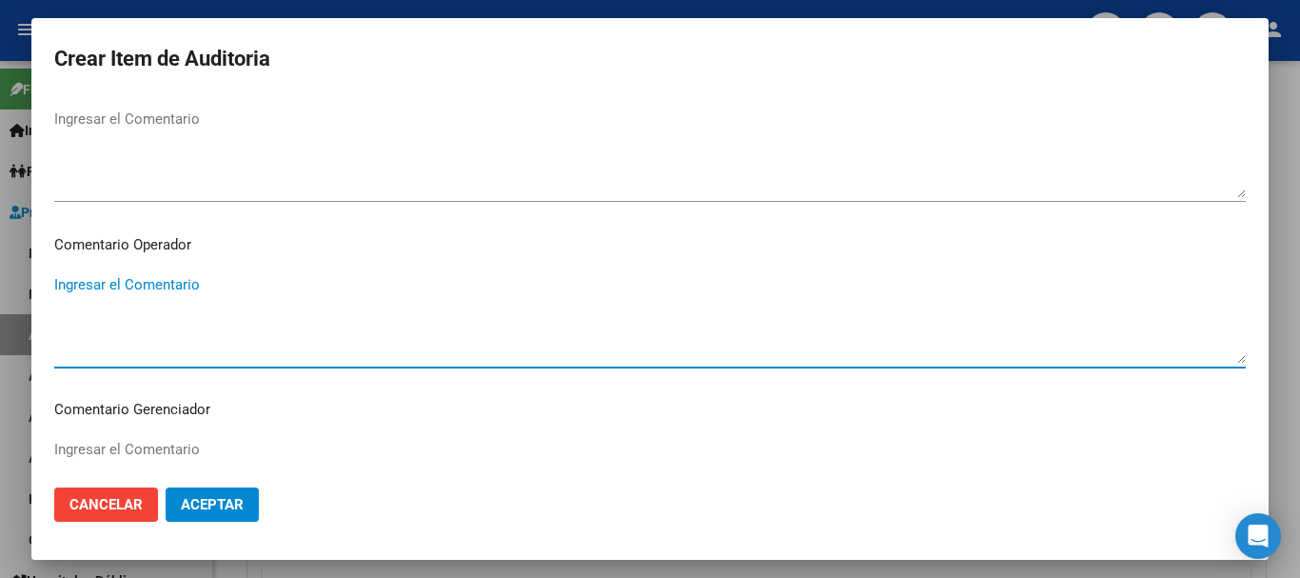
paste textarea "BAJA [PERSON_NAME] DE LA SSSALUD AL [DATE]"
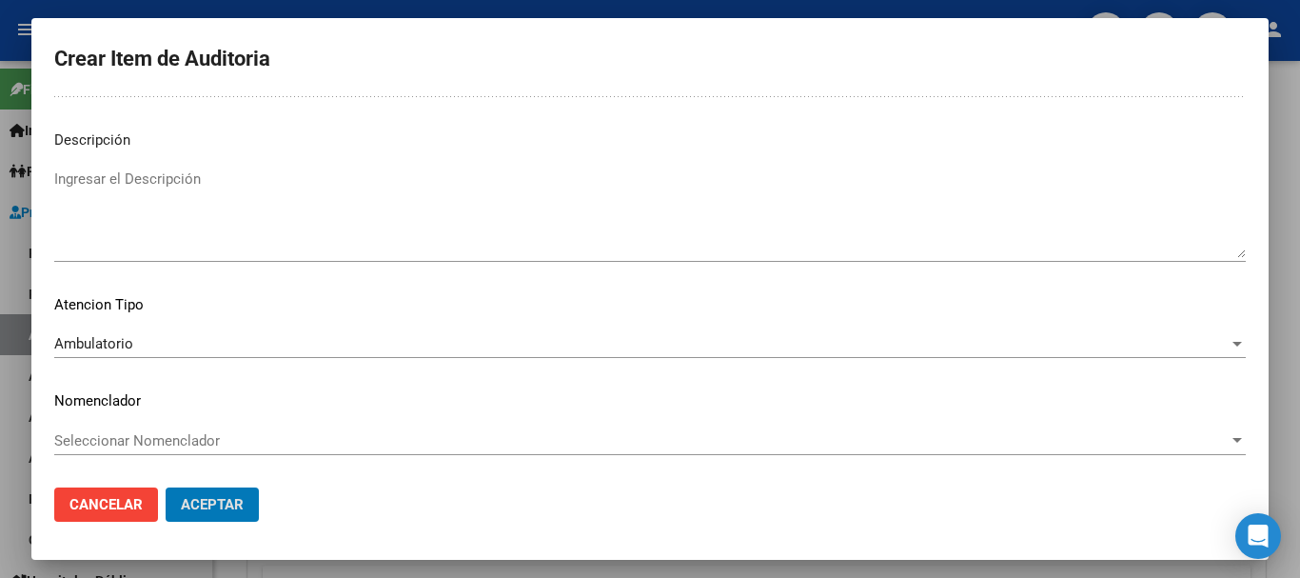
scroll to position [0, 0]
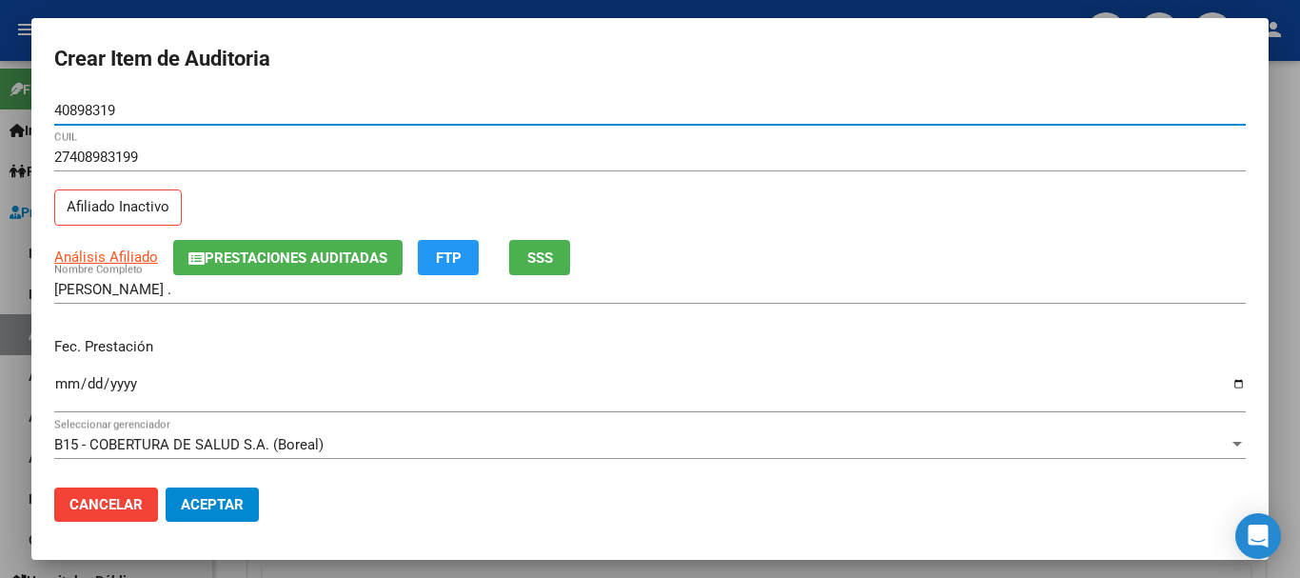
click at [166, 487] on button "Aceptar" at bounding box center [212, 504] width 93 height 34
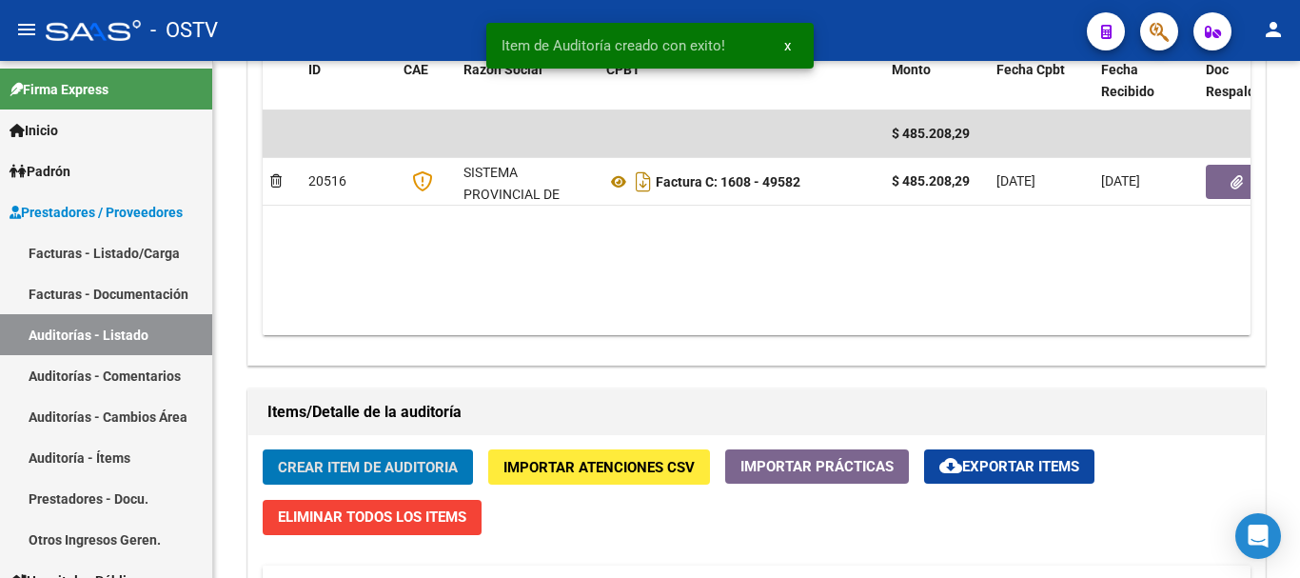
click at [263, 449] on button "Crear Item de Auditoria" at bounding box center [368, 466] width 210 height 35
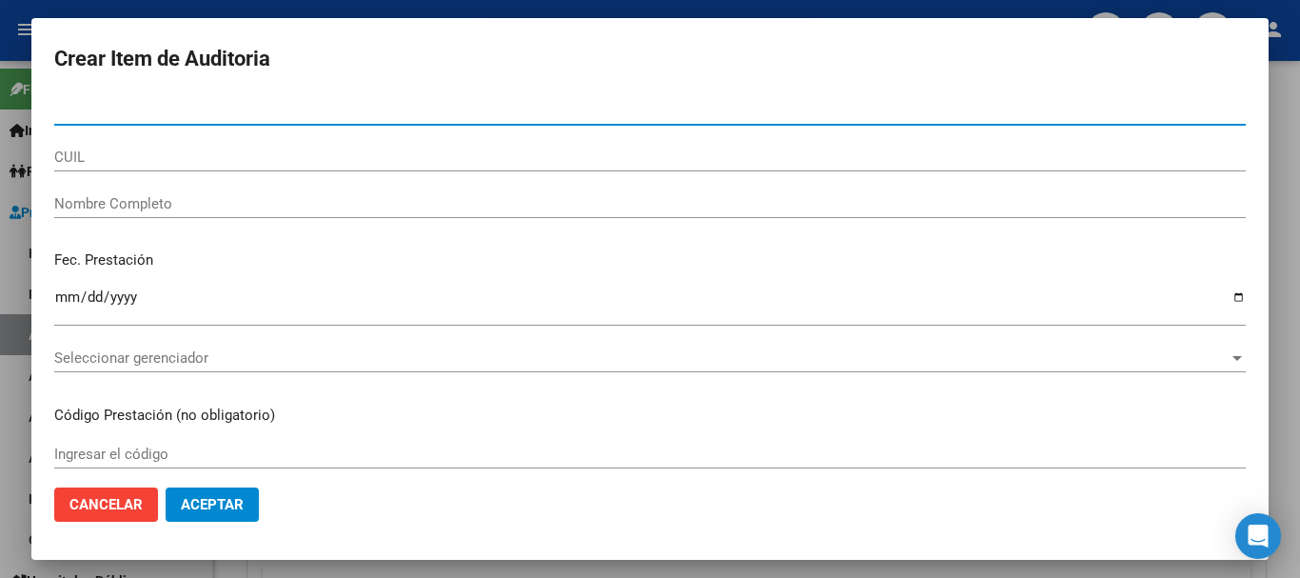
paste input "40898319"
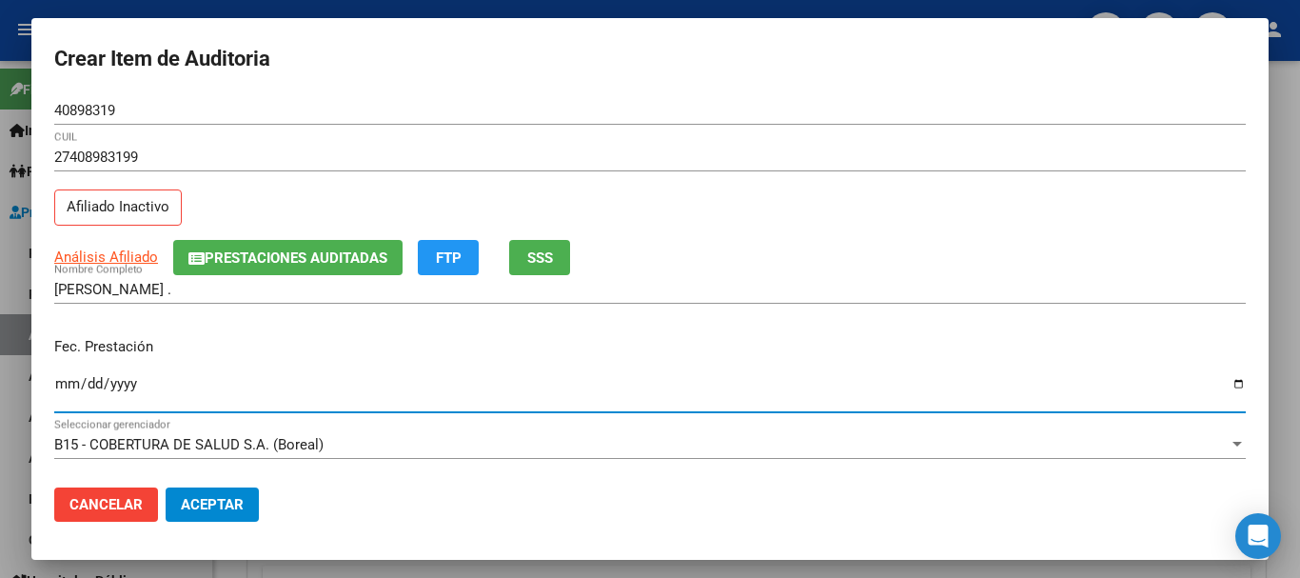
click at [306, 242] on button "Prestaciones Auditadas" at bounding box center [287, 257] width 229 height 35
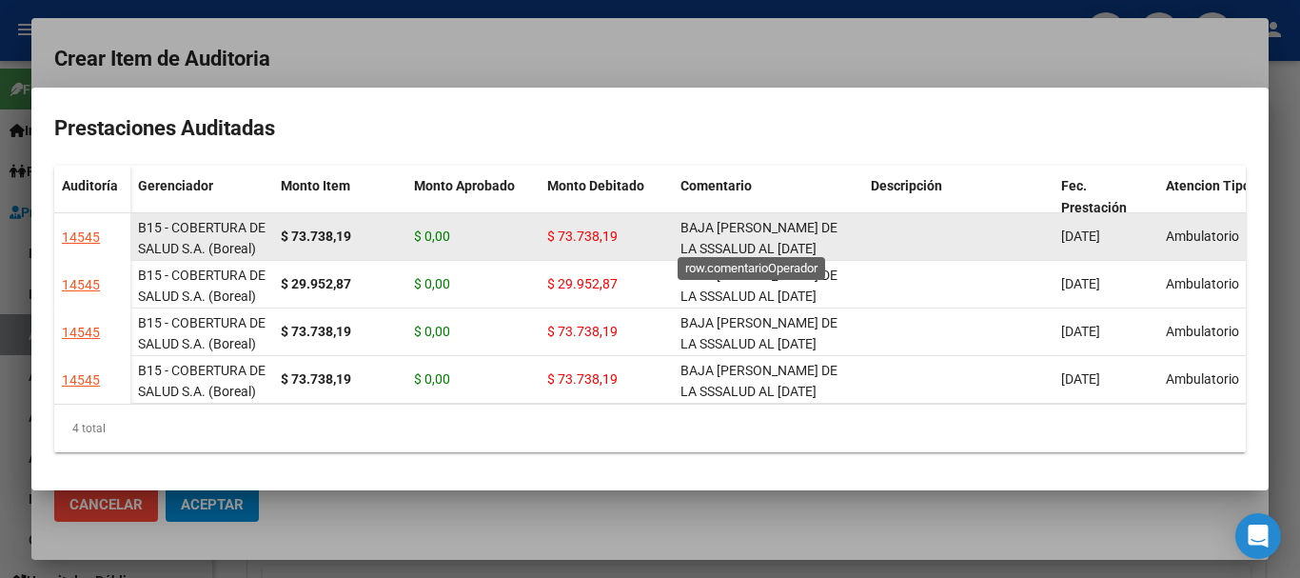
click at [771, 236] on span "BAJA [PERSON_NAME] DE LA SSSALUD AL [DATE]" at bounding box center [759, 238] width 157 height 37
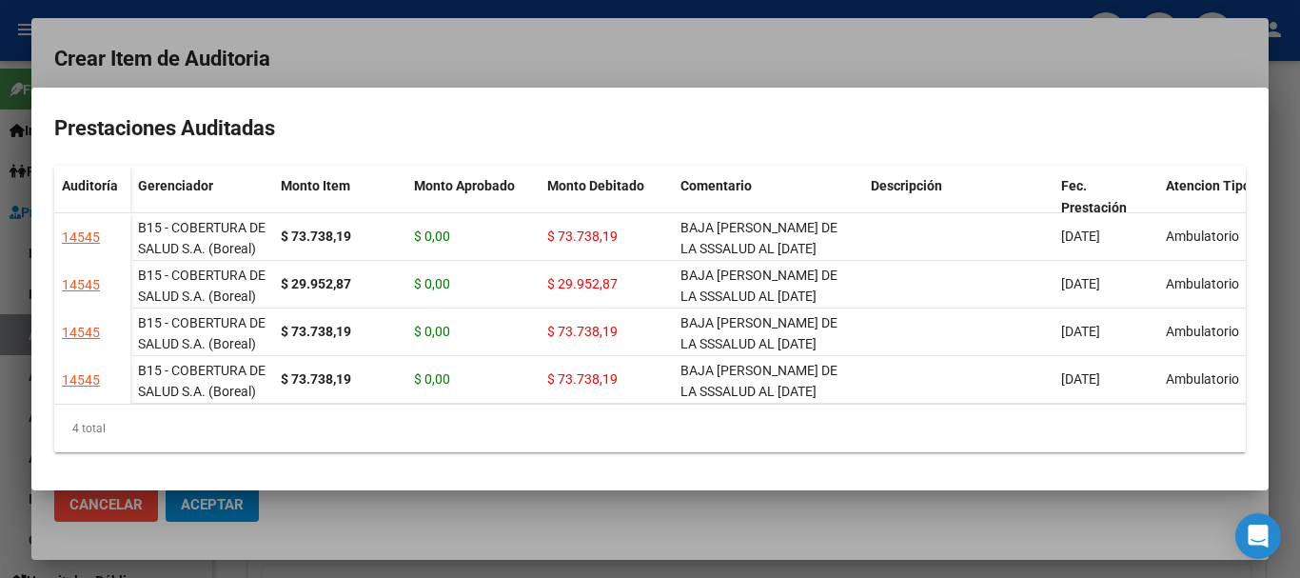
copy span "BAJA [PERSON_NAME] DE LA SSSALUD AL [DATE]"
click at [678, 48] on div at bounding box center [650, 289] width 1300 height 578
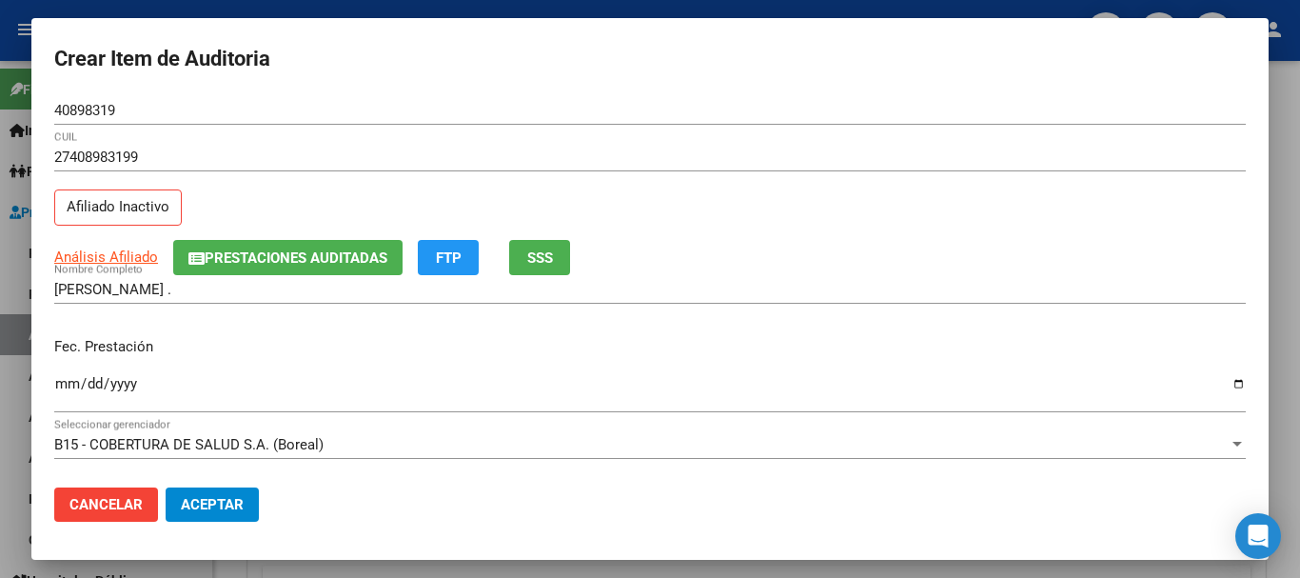
click at [951, 324] on div "Fec. Prestación [DATE] Ingresar la fecha" at bounding box center [650, 376] width 1192 height 109
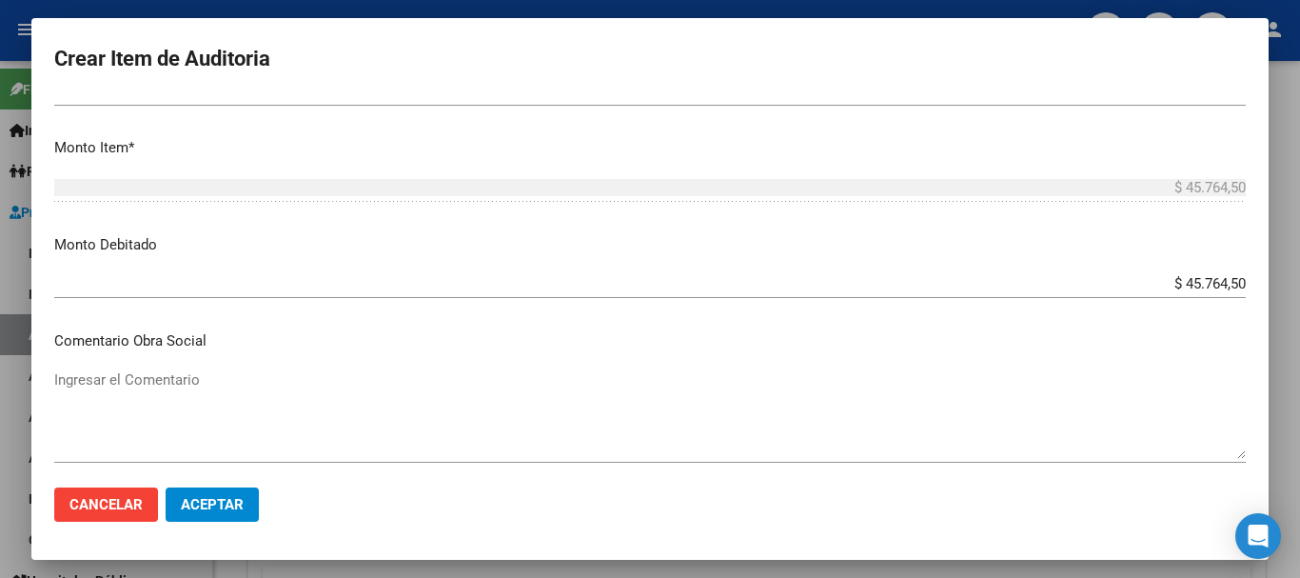
scroll to position [903, 0]
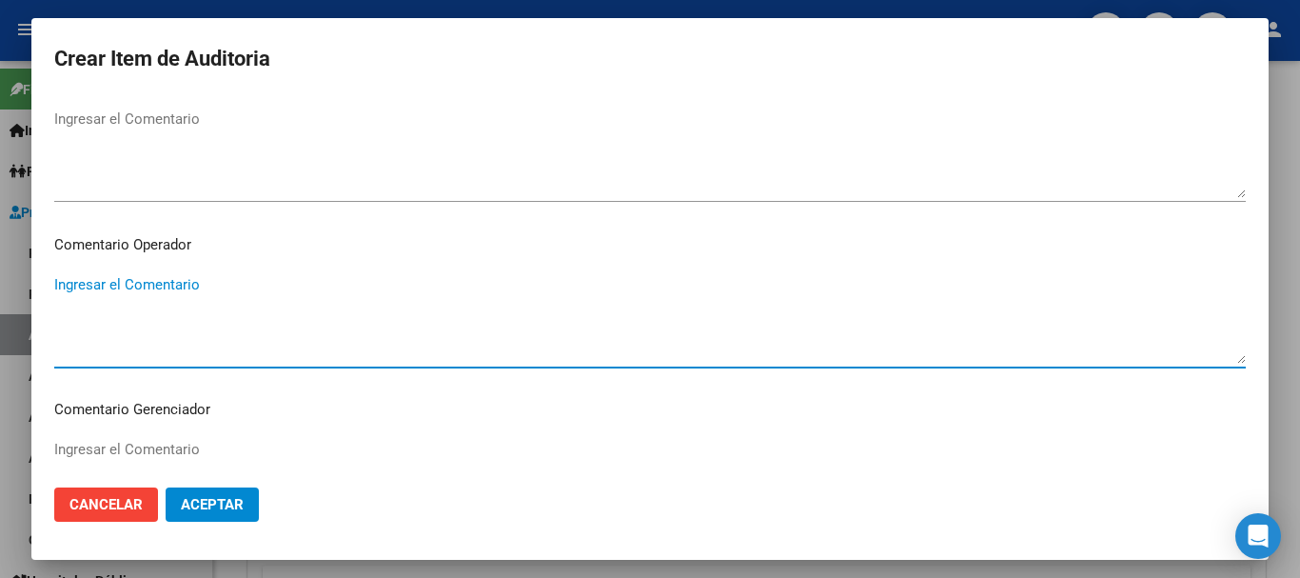
paste textarea "BAJA [PERSON_NAME] DE LA SSSALUD AL [DATE]"
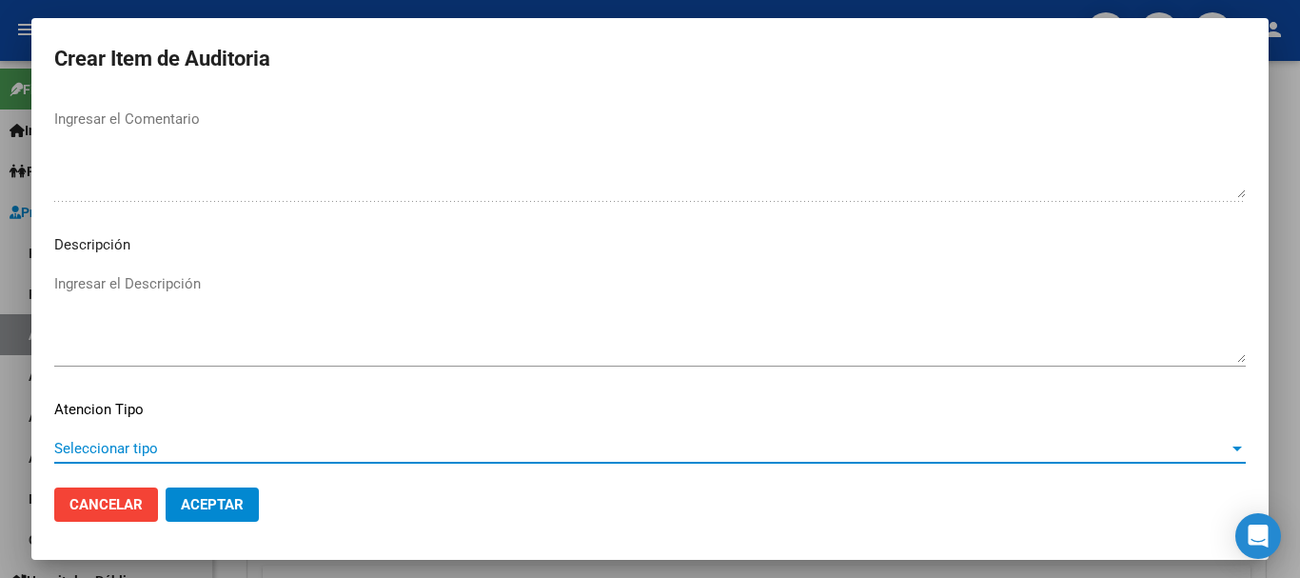
scroll to position [1338, 0]
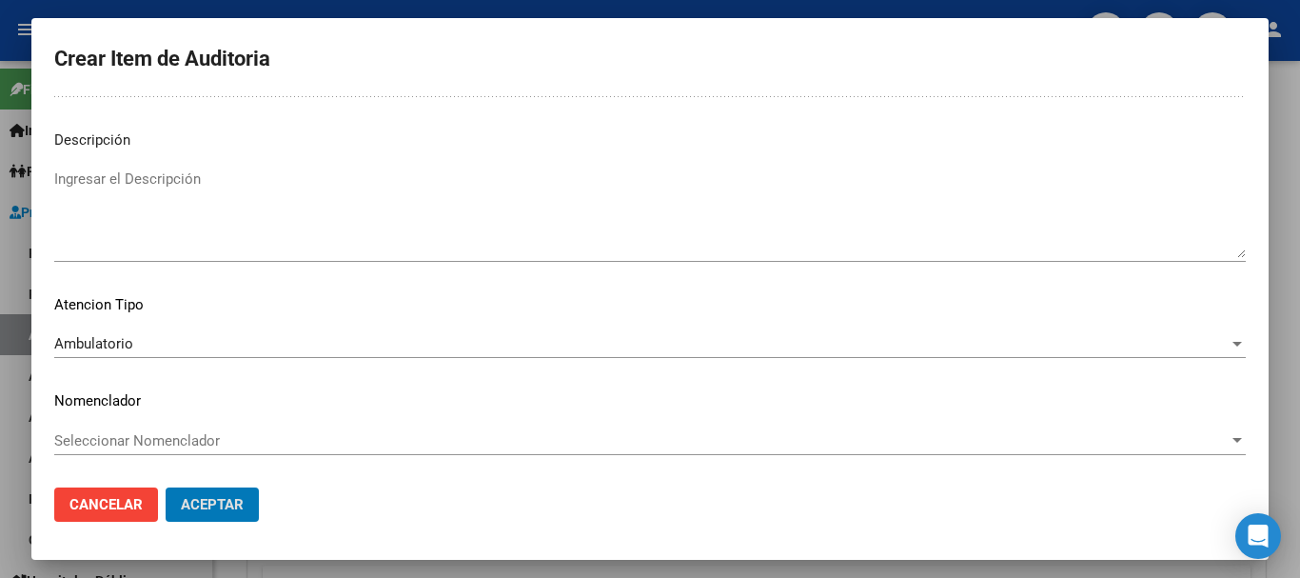
click at [166, 487] on button "Aceptar" at bounding box center [212, 504] width 93 height 34
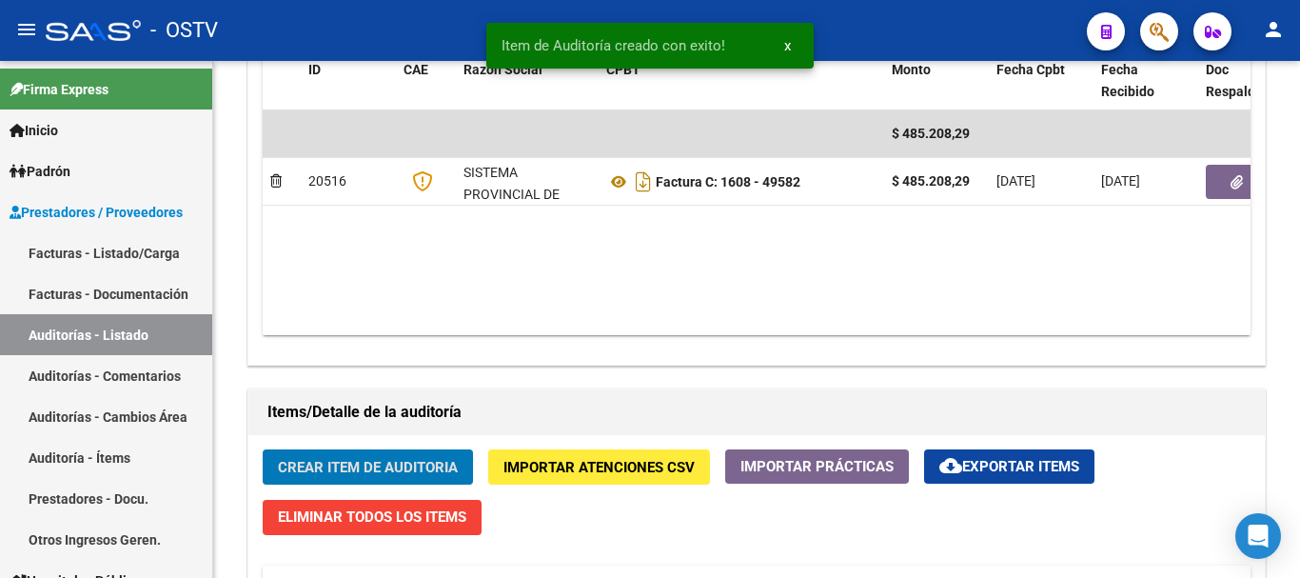
click at [263, 449] on button "Crear Item de Auditoria" at bounding box center [368, 466] width 210 height 35
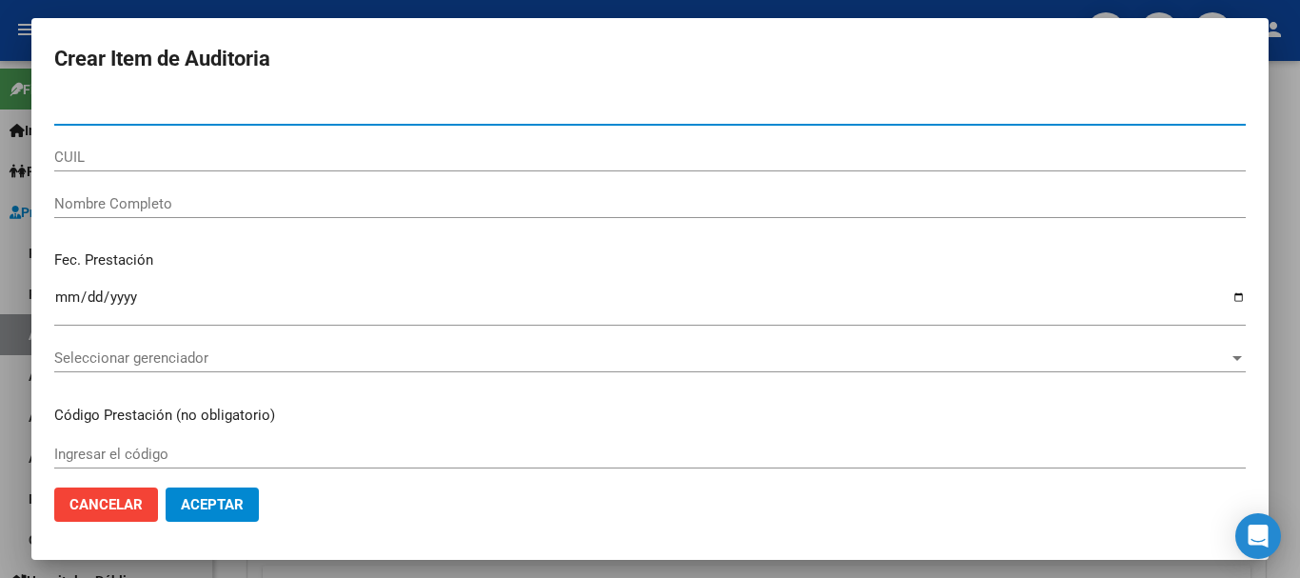
paste input "36802642"
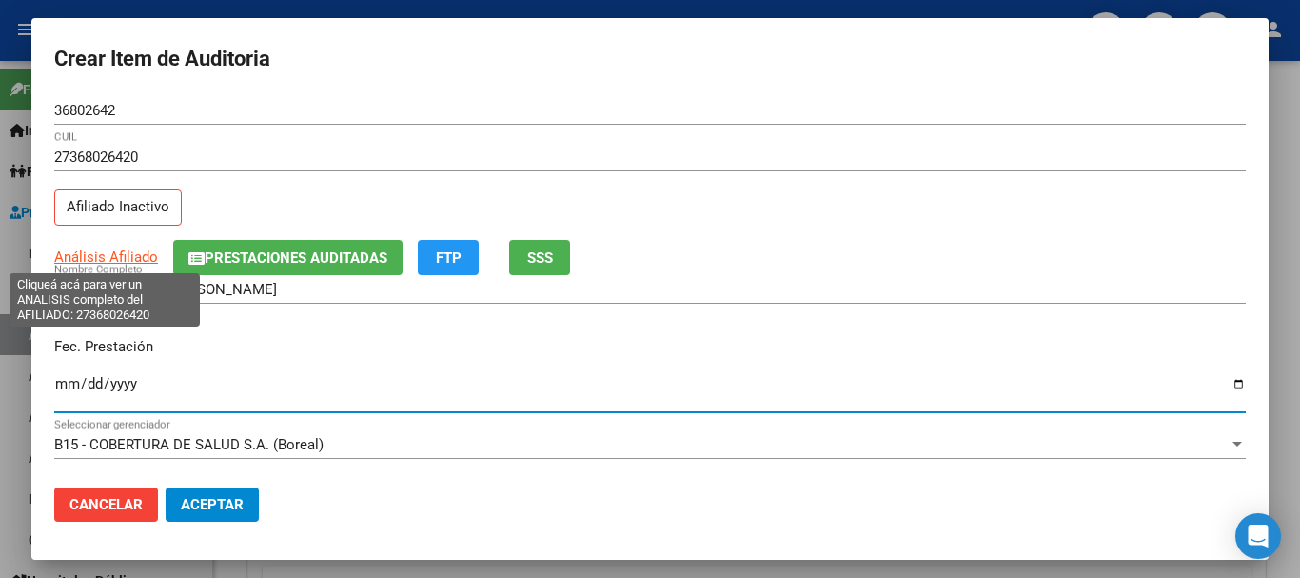
click at [142, 259] on span "Análisis Afiliado" at bounding box center [106, 256] width 104 height 17
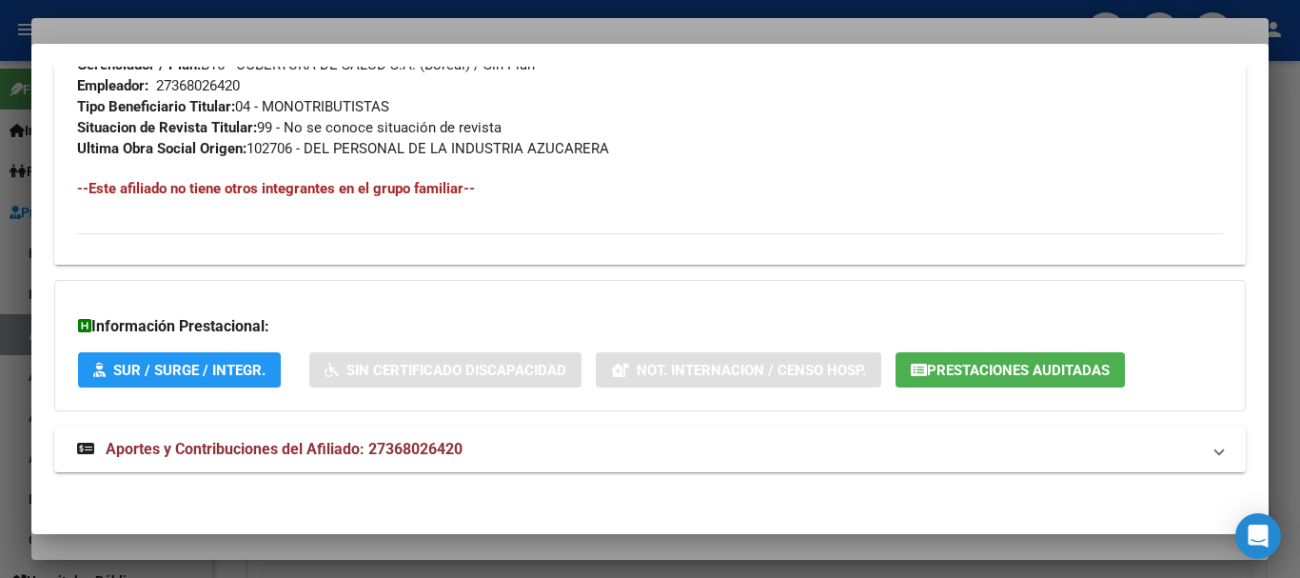
scroll to position [1023, 0]
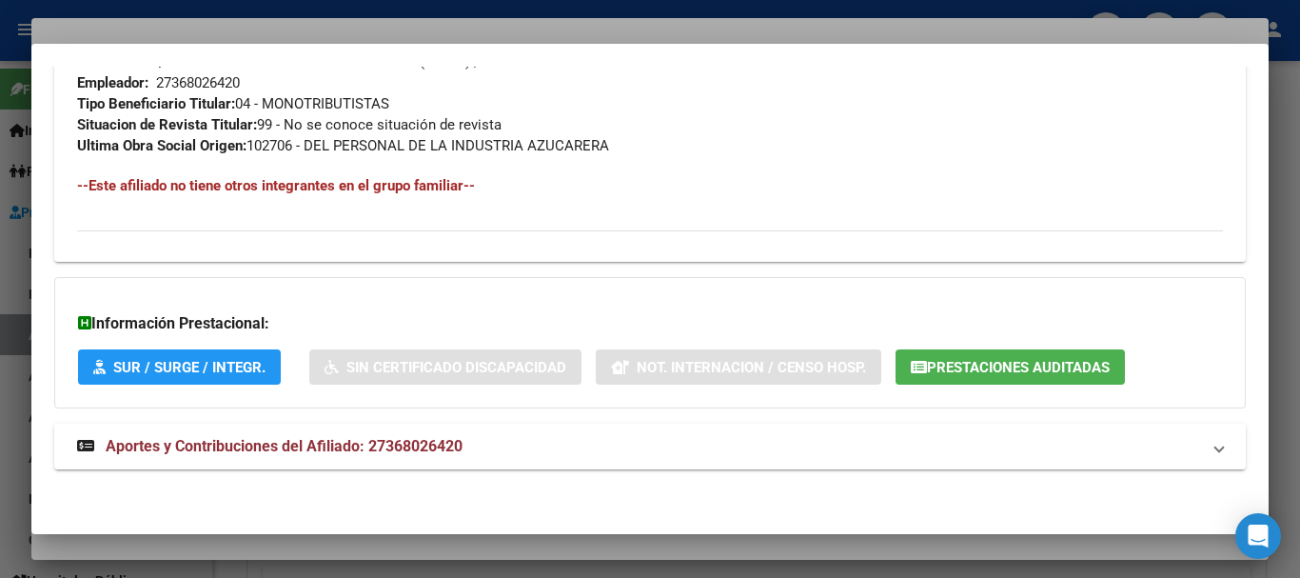
click at [327, 432] on mat-expansion-panel-header "Aportes y Contribuciones del Afiliado: 27368026420" at bounding box center [650, 447] width 1192 height 46
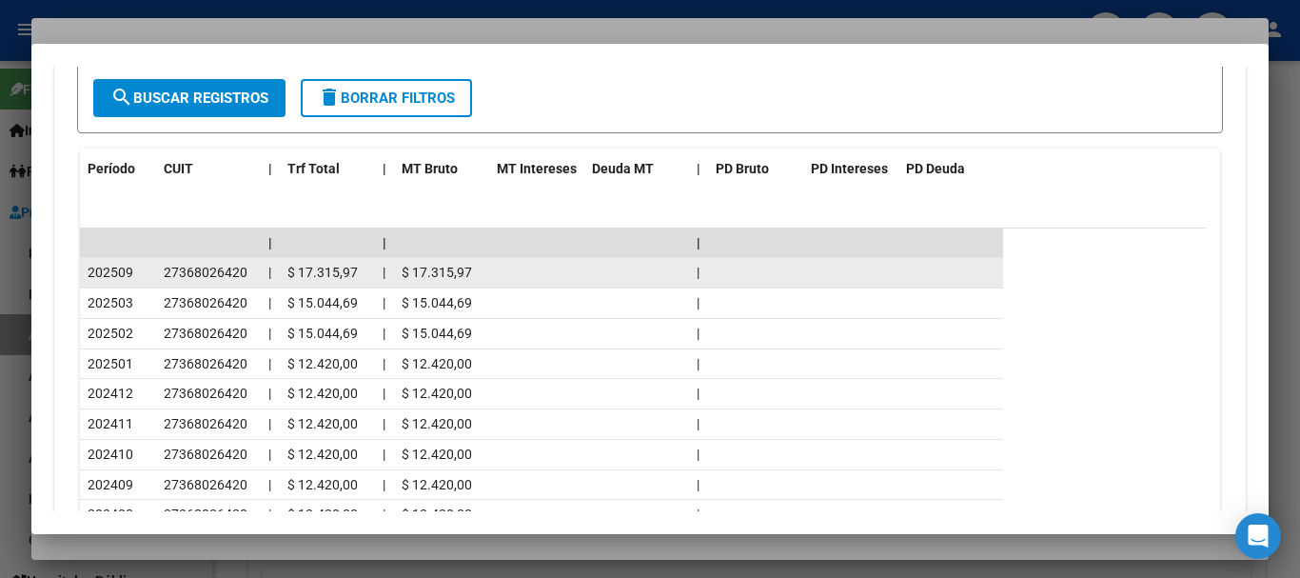
scroll to position [1735, 0]
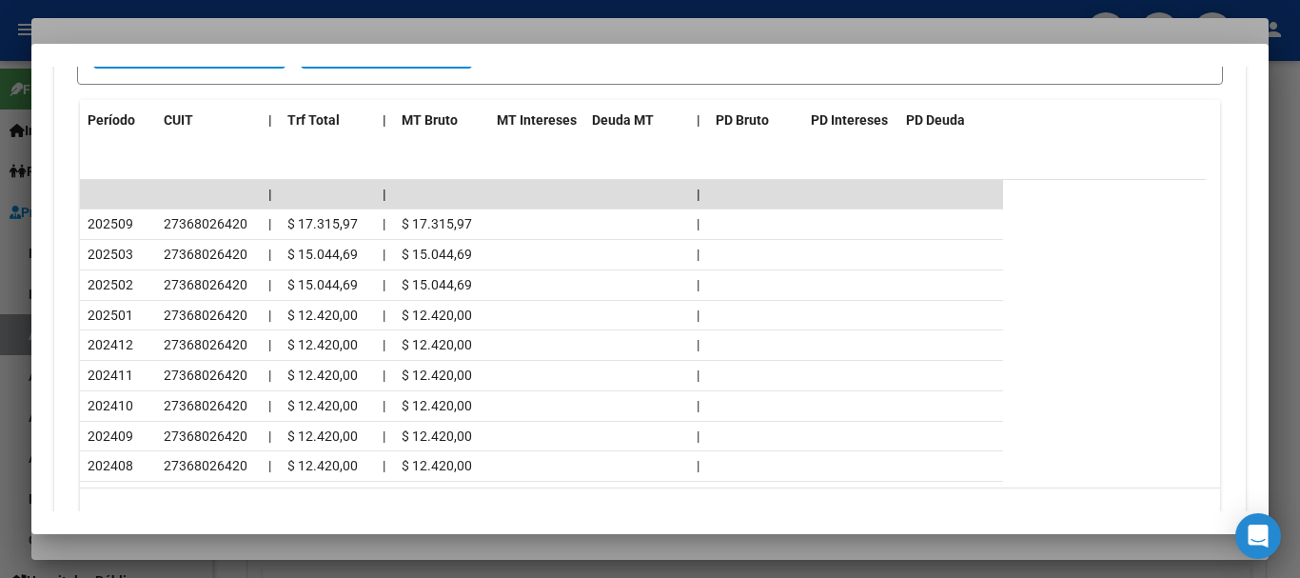
click at [334, 23] on div at bounding box center [650, 289] width 1300 height 578
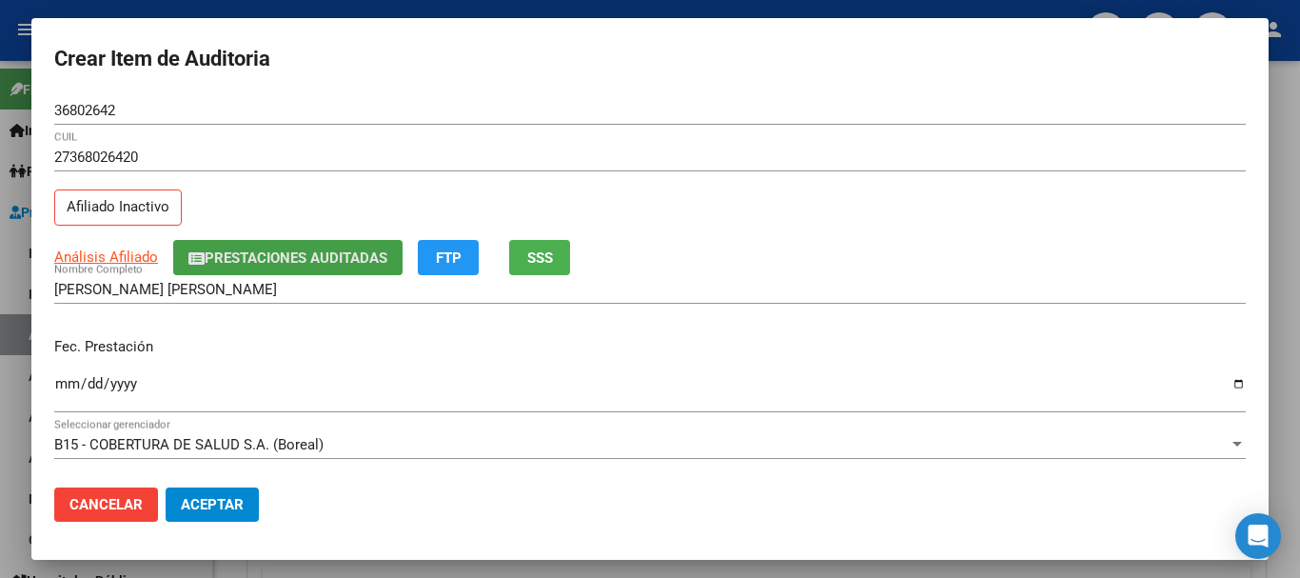
click at [276, 249] on button "Prestaciones Auditadas" at bounding box center [287, 257] width 229 height 35
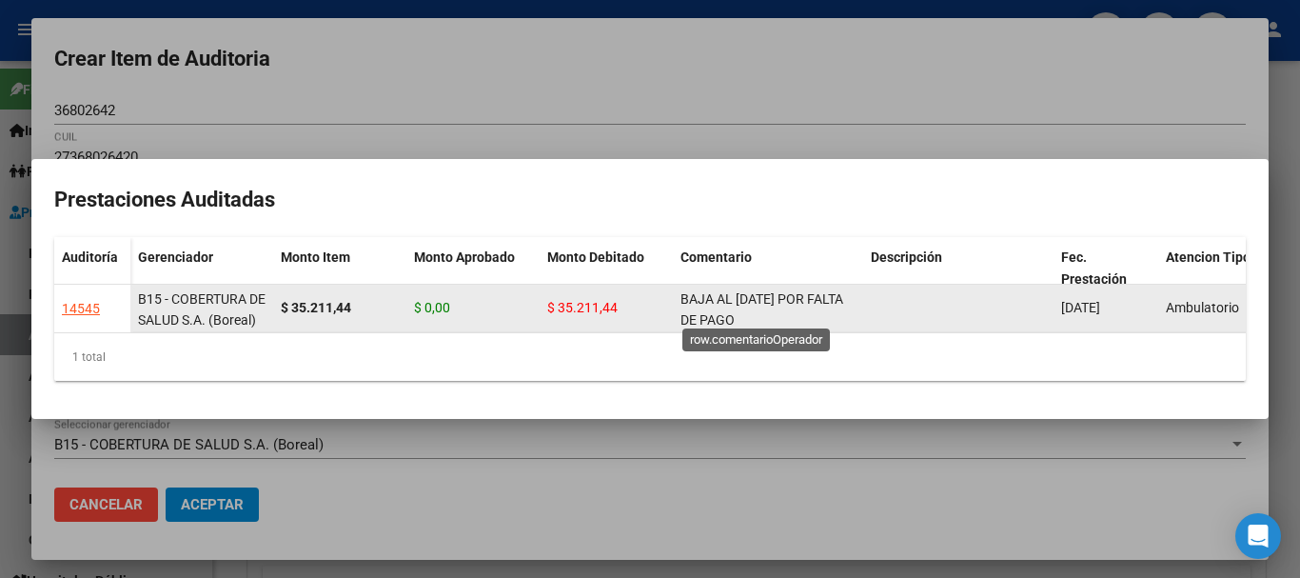
click at [738, 291] on span "BAJA AL [DATE] POR FALTA DE PAGO" at bounding box center [762, 309] width 163 height 37
click at [740, 291] on span "BAJA AL [DATE] POR FALTA DE PAGO" at bounding box center [762, 309] width 163 height 37
click at [743, 291] on span "BAJA AL [DATE] POR FALTA DE PAGO" at bounding box center [762, 309] width 163 height 37
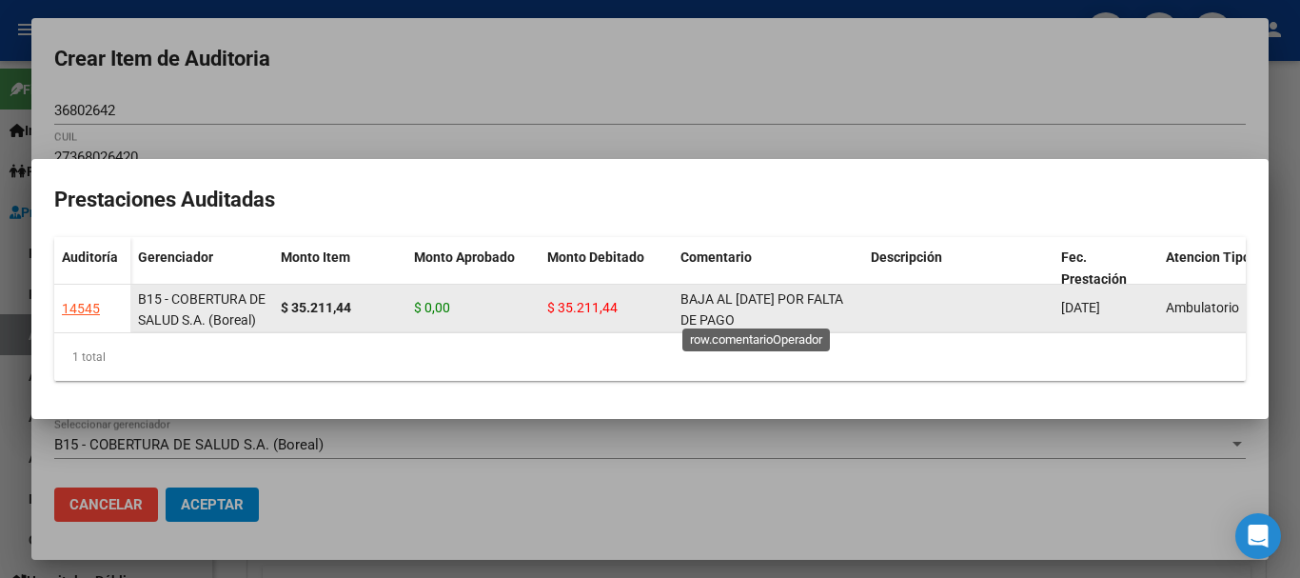
copy span "BAJA AL [DATE] POR FALTA DE PAGO"
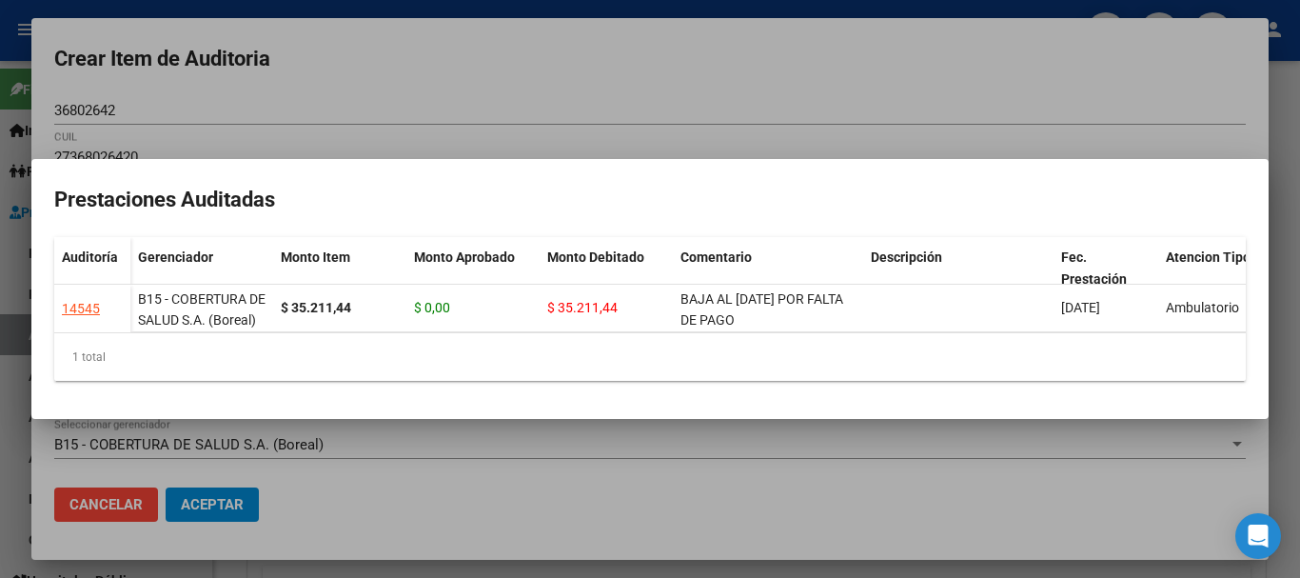
click at [683, 101] on div at bounding box center [650, 289] width 1300 height 578
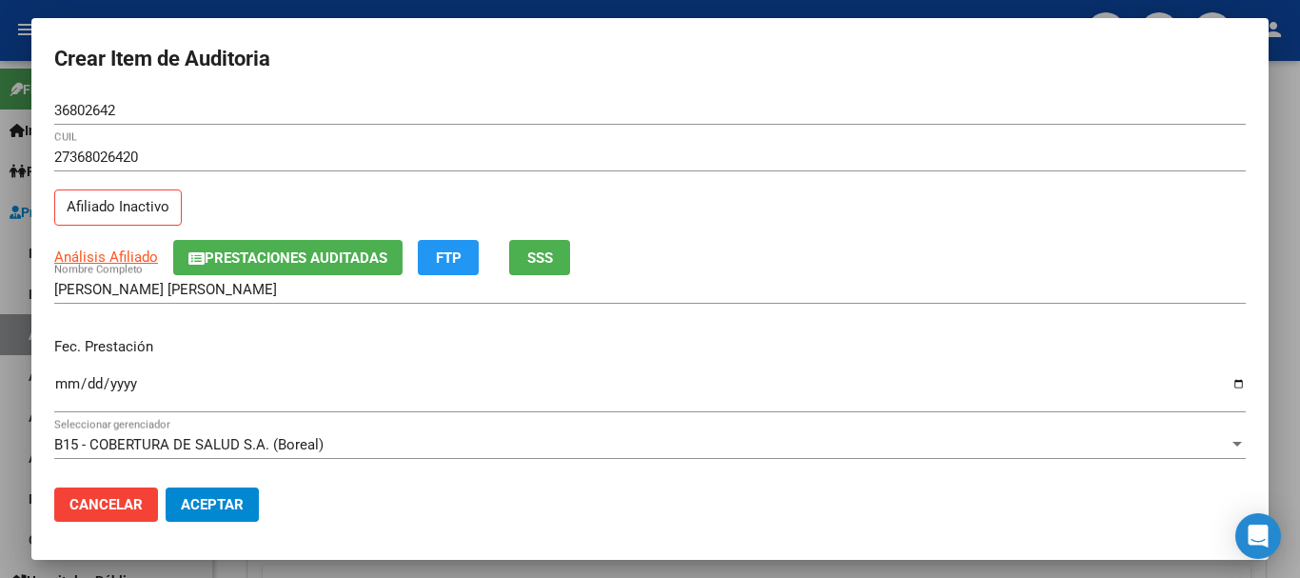
drag, startPoint x: 249, startPoint y: 171, endPoint x: 330, endPoint y: 229, distance: 99.6
click at [249, 171] on div "27368026420 CUIL" at bounding box center [650, 166] width 1192 height 47
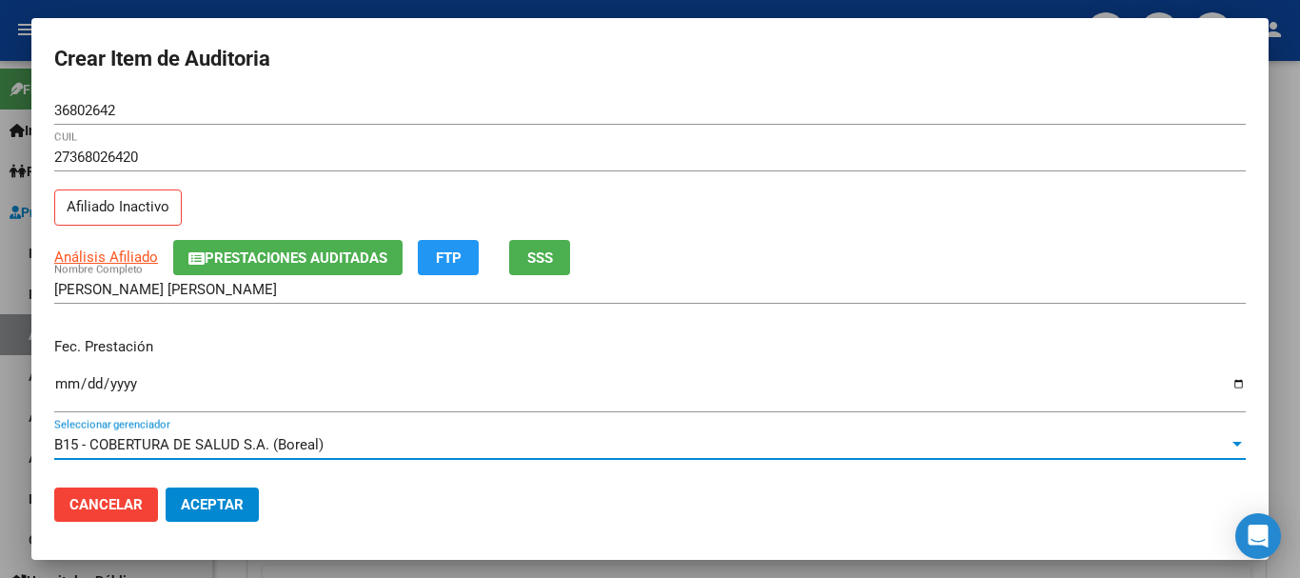
click at [611, 437] on div "B15 - COBERTURA DE SALUD S.A. (Boreal)" at bounding box center [641, 444] width 1175 height 17
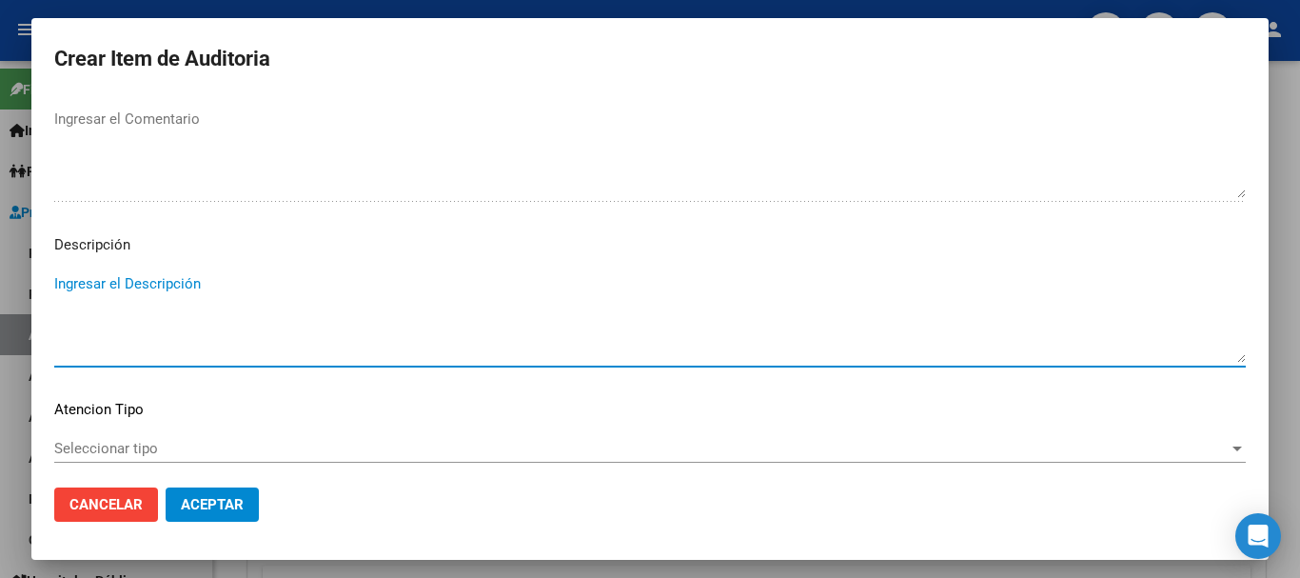
scroll to position [903, 0]
paste textarea "BAJA AL [DATE] POR FALTA DE PAGO"
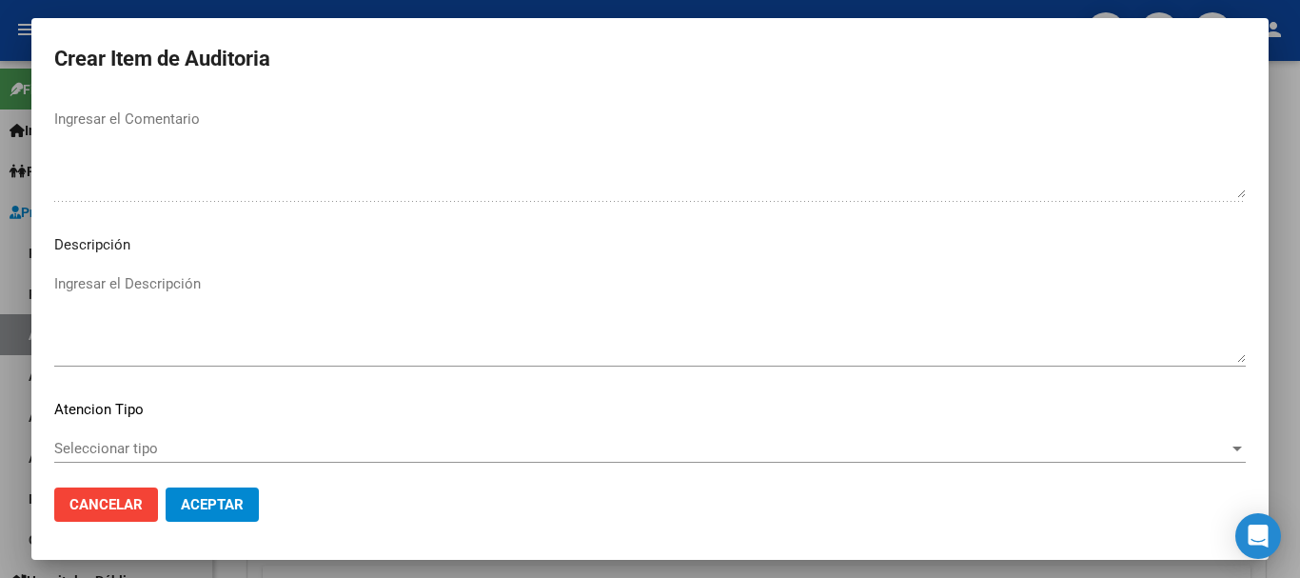
scroll to position [1338, 0]
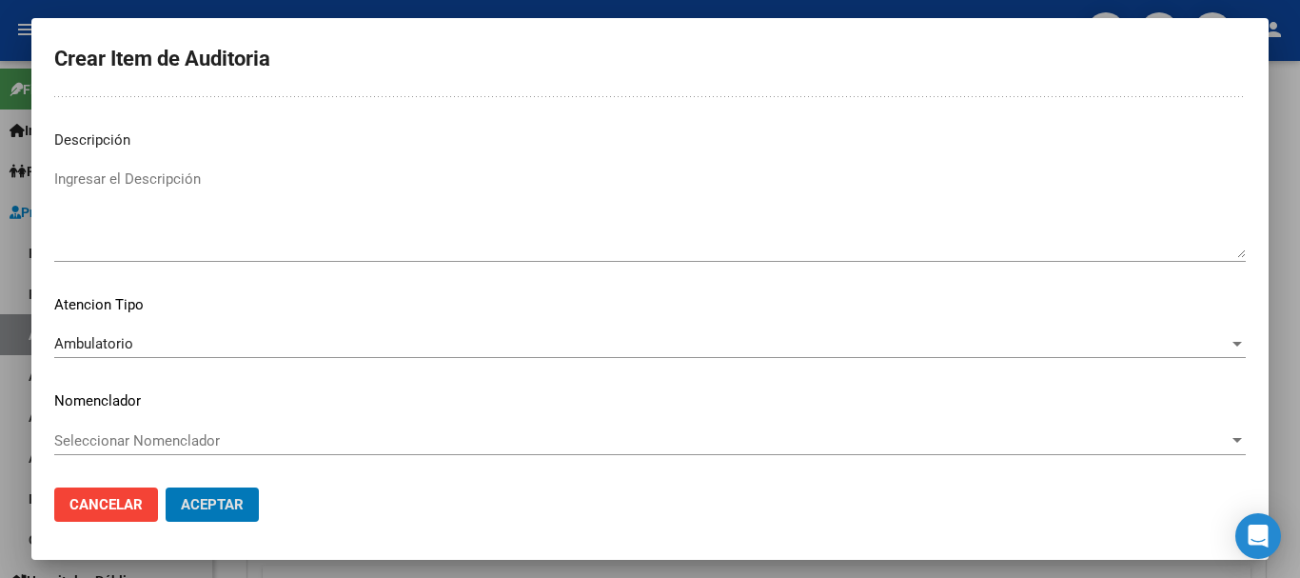
click at [166, 487] on button "Aceptar" at bounding box center [212, 504] width 93 height 34
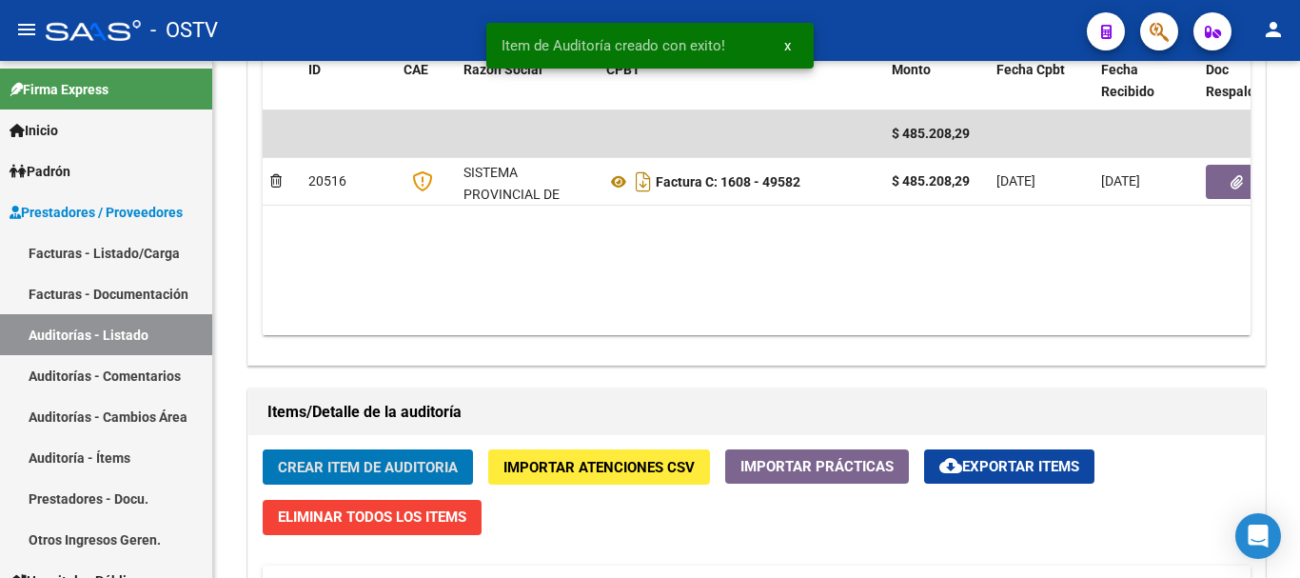
click at [263, 449] on button "Crear Item de Auditoria" at bounding box center [368, 466] width 210 height 35
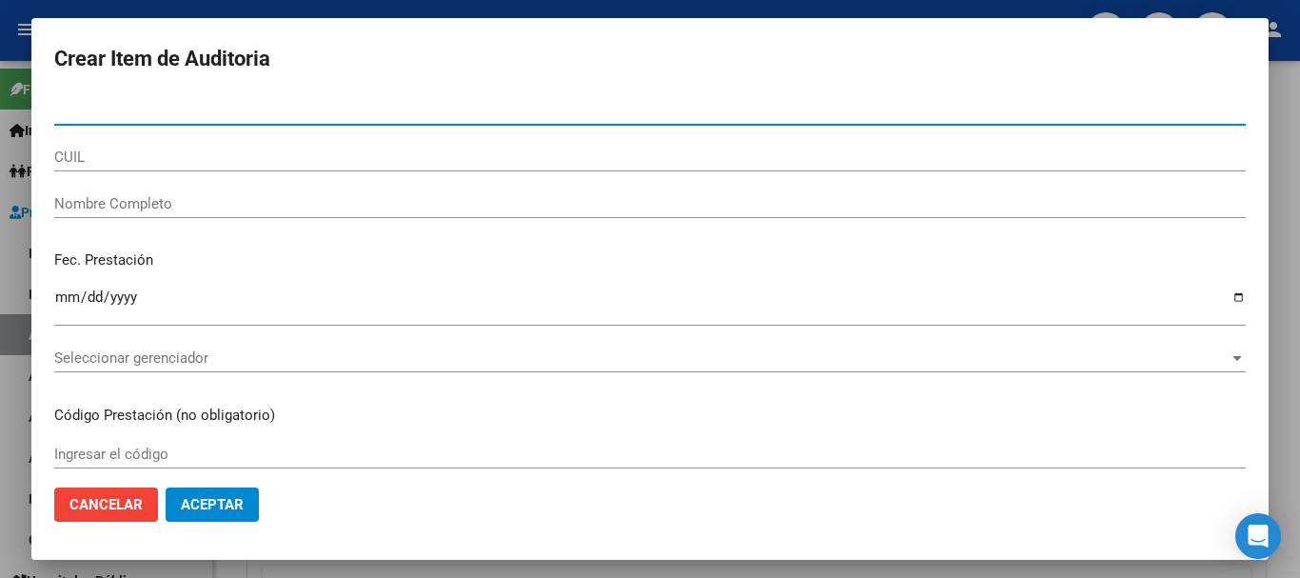
paste input "30979155"
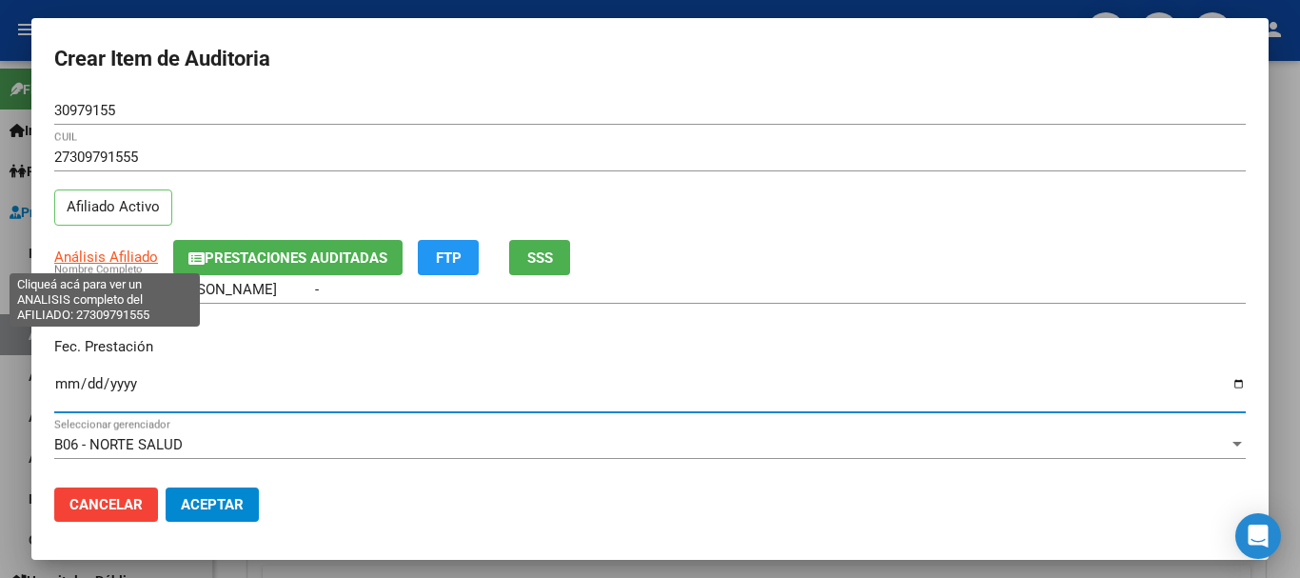
click at [107, 251] on span "Análisis Afiliado" at bounding box center [106, 256] width 104 height 17
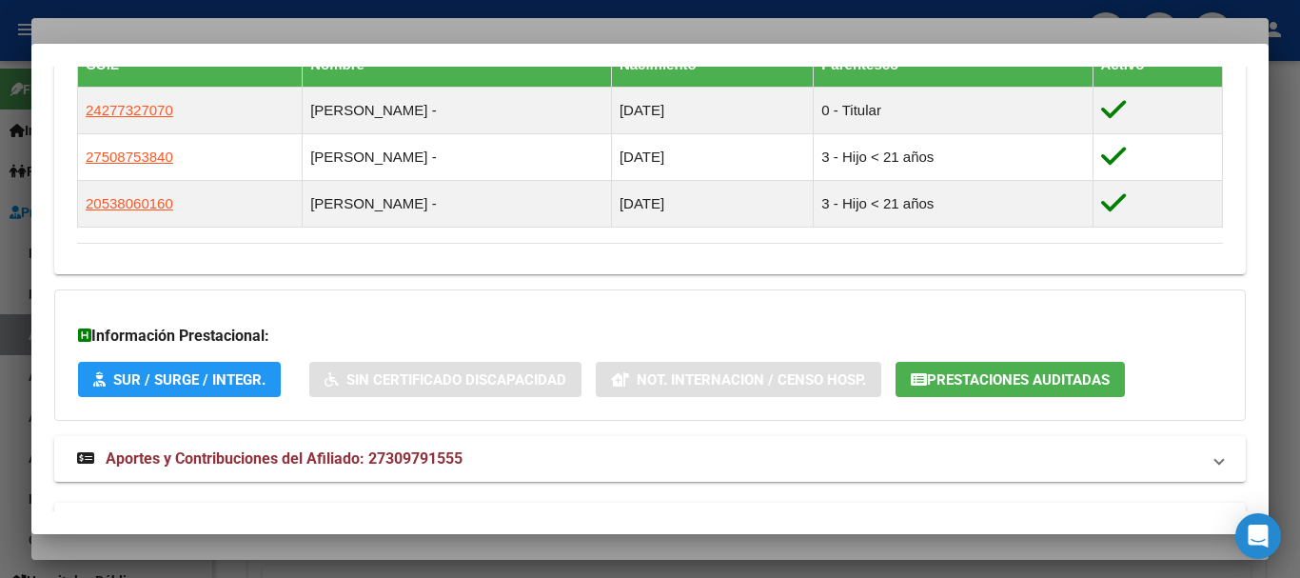
scroll to position [1169, 0]
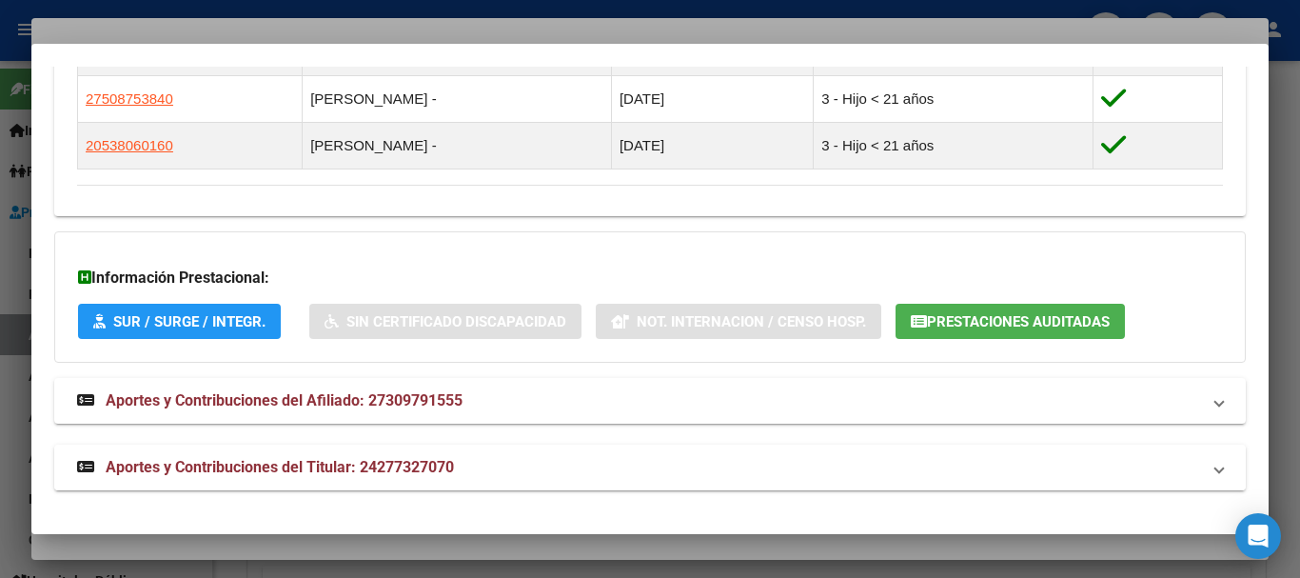
click at [345, 452] on mat-expansion-panel-header "Aportes y Contribuciones del Titular: 24277327070" at bounding box center [650, 468] width 1192 height 46
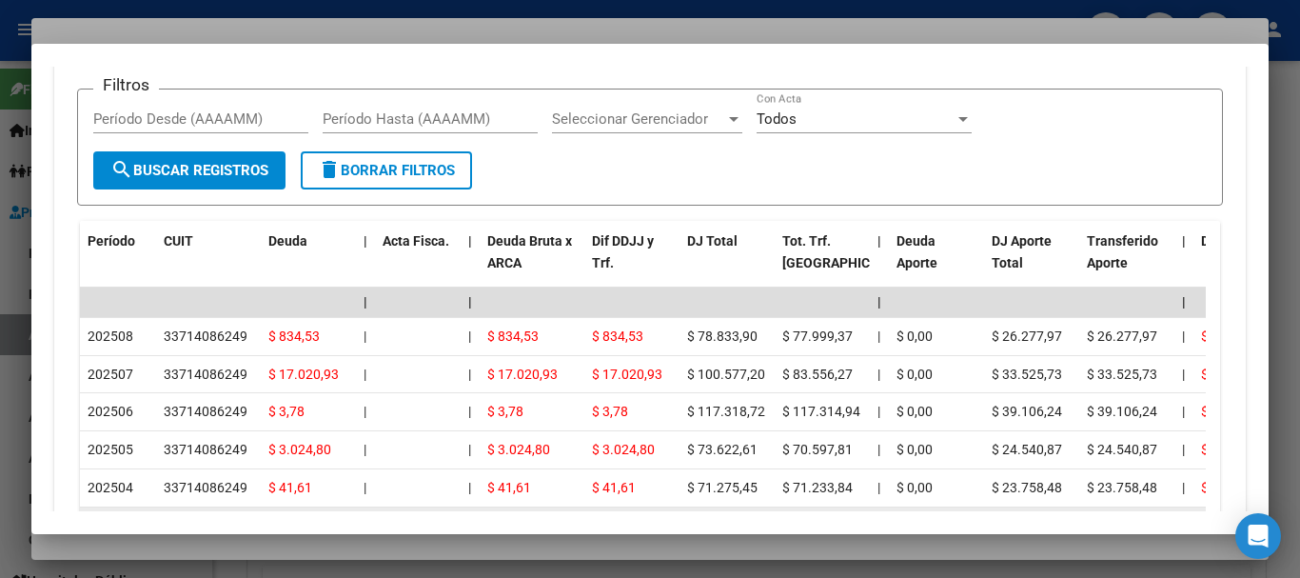
scroll to position [1853, 0]
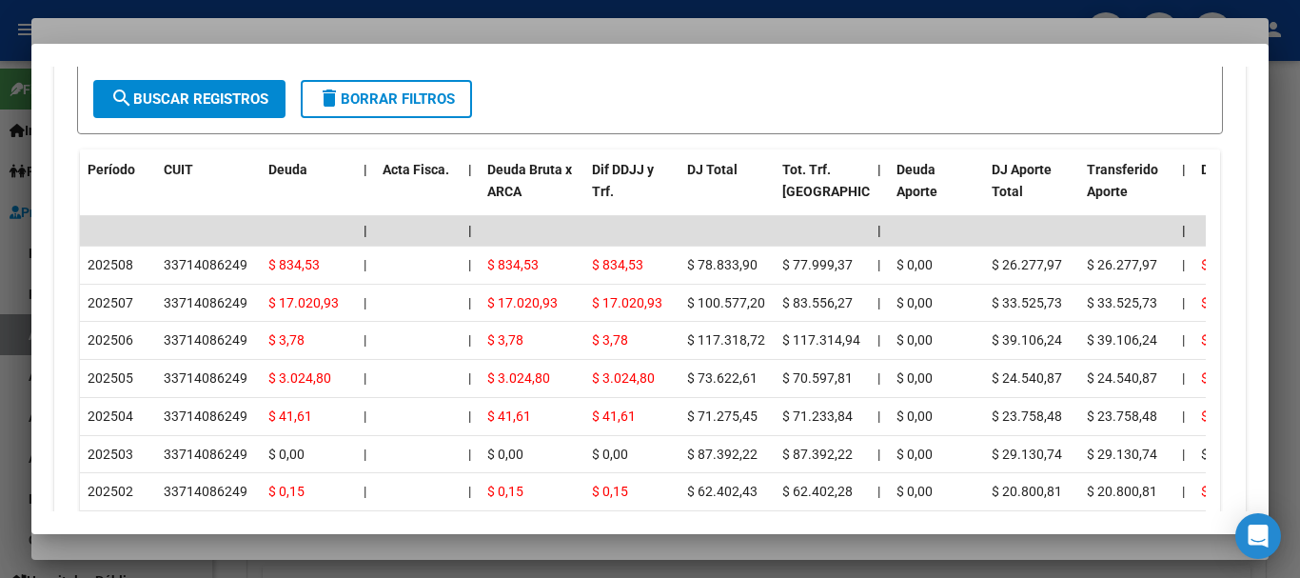
click at [282, 12] on div at bounding box center [650, 289] width 1300 height 578
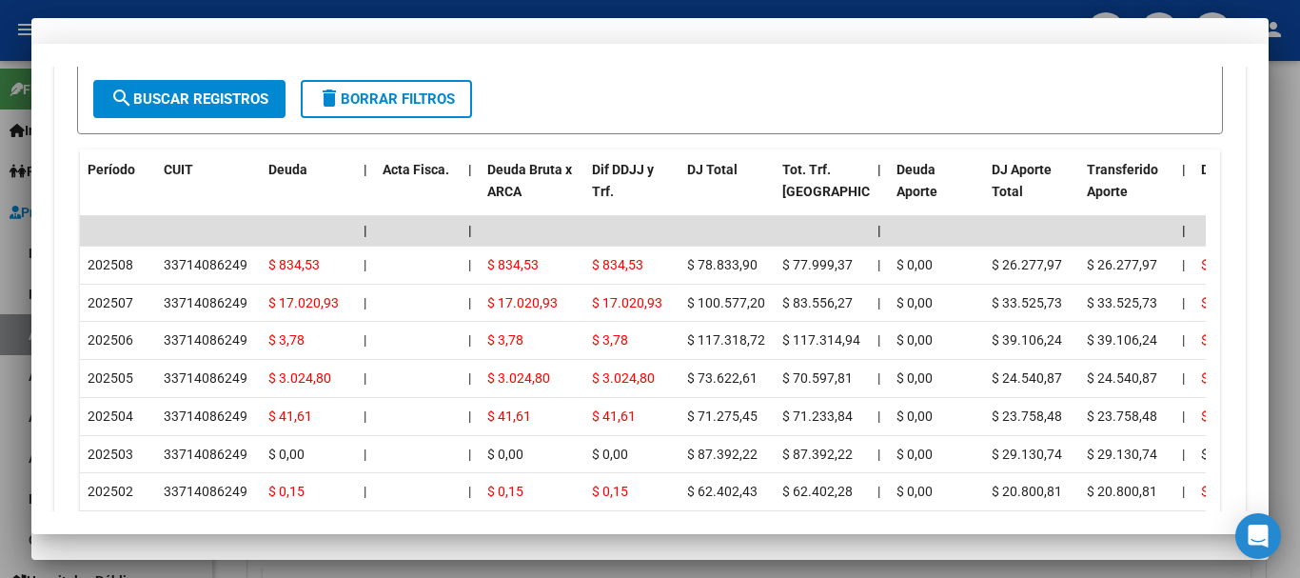
click at [828, 202] on div "27309791555 CUIL Afiliado Activo" at bounding box center [650, 191] width 1192 height 97
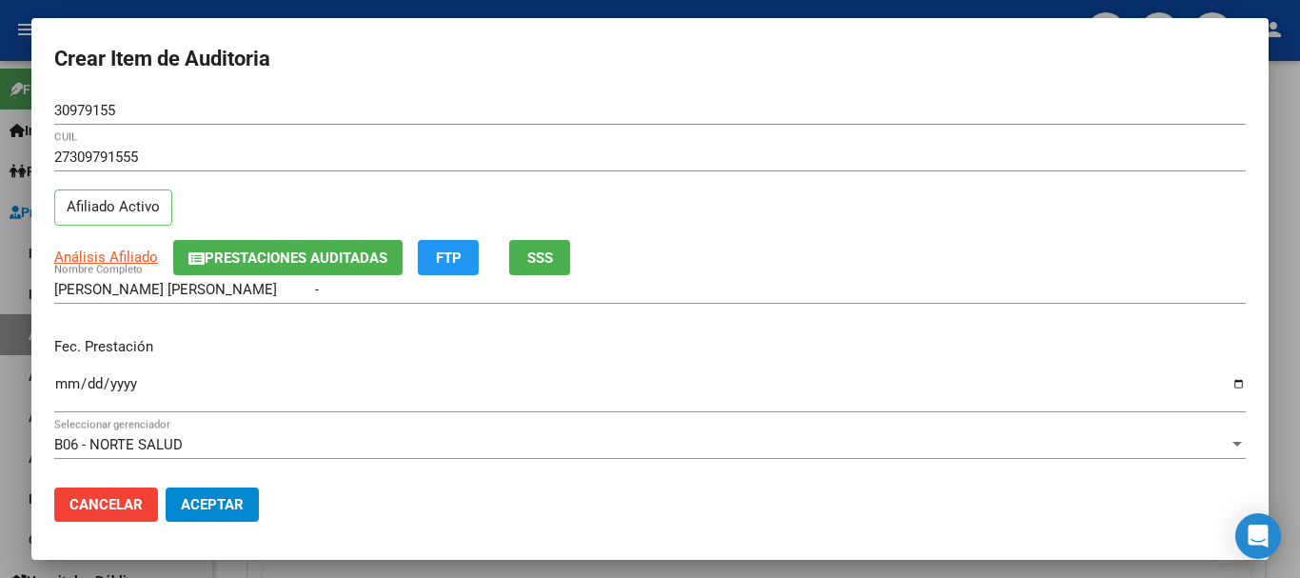
scroll to position [257, 0]
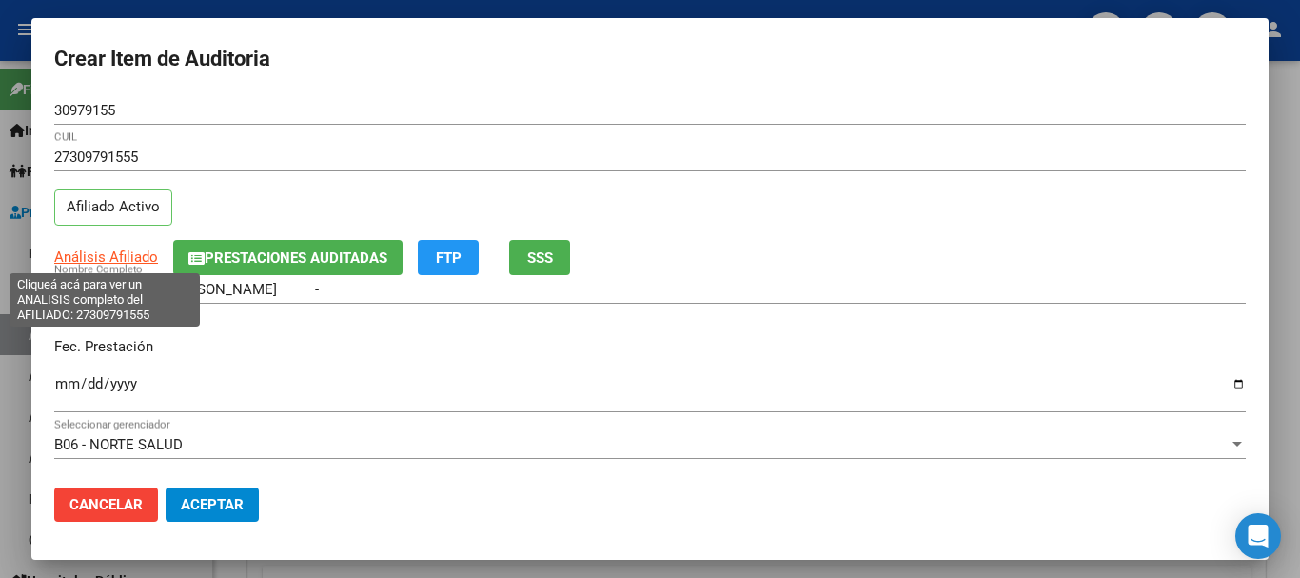
click at [107, 257] on span "Análisis Afiliado" at bounding box center [106, 256] width 104 height 17
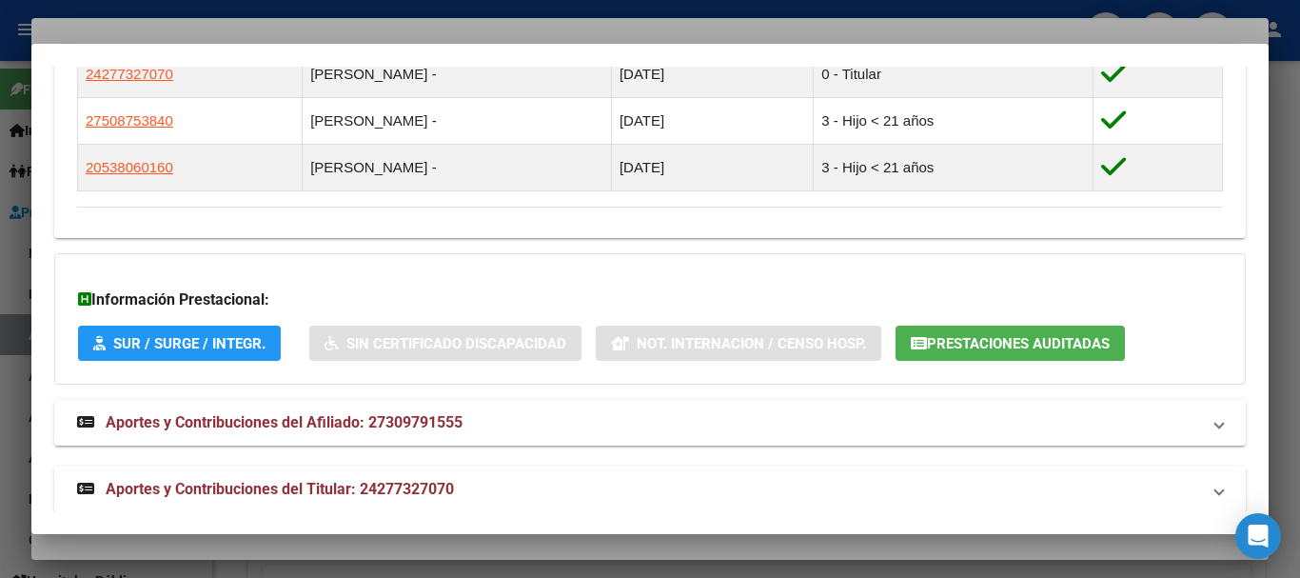
scroll to position [1169, 0]
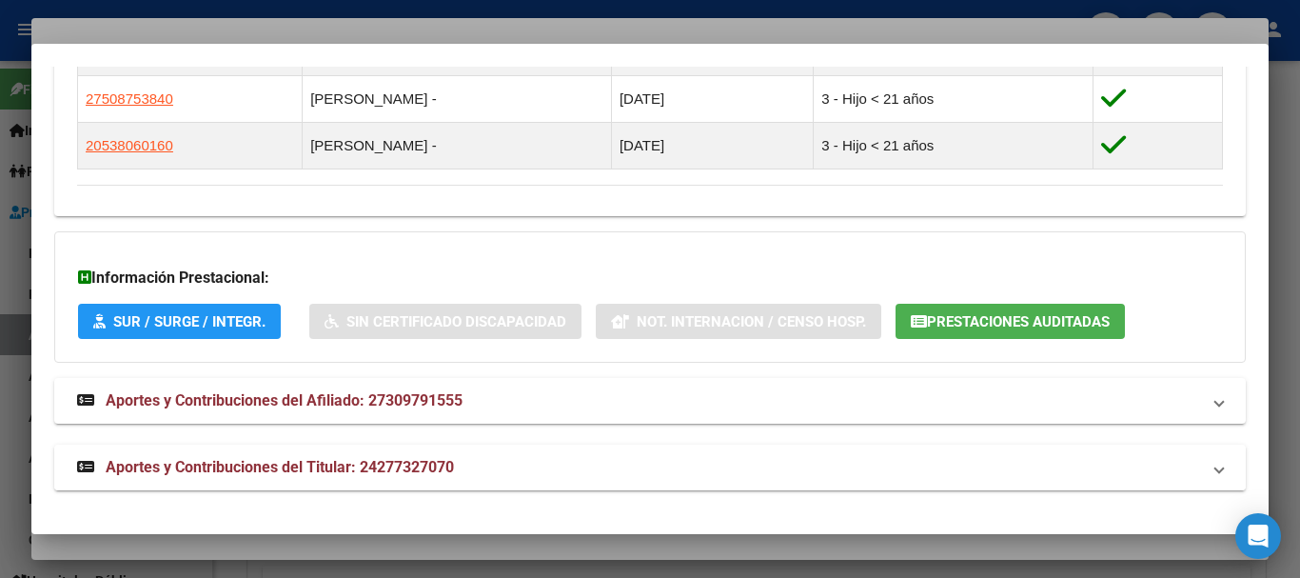
drag, startPoint x: 292, startPoint y: 462, endPoint x: 299, endPoint y: 454, distance: 10.1
click at [293, 463] on span "Aportes y Contribuciones del Titular: 24277327070" at bounding box center [280, 467] width 348 height 18
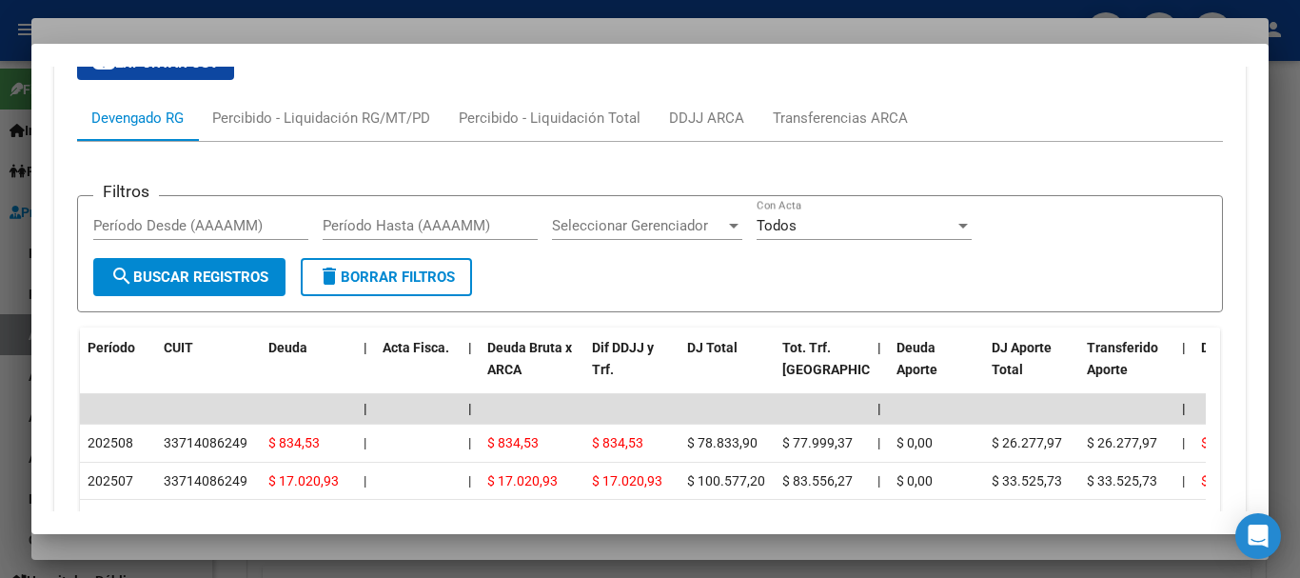
scroll to position [1757, 0]
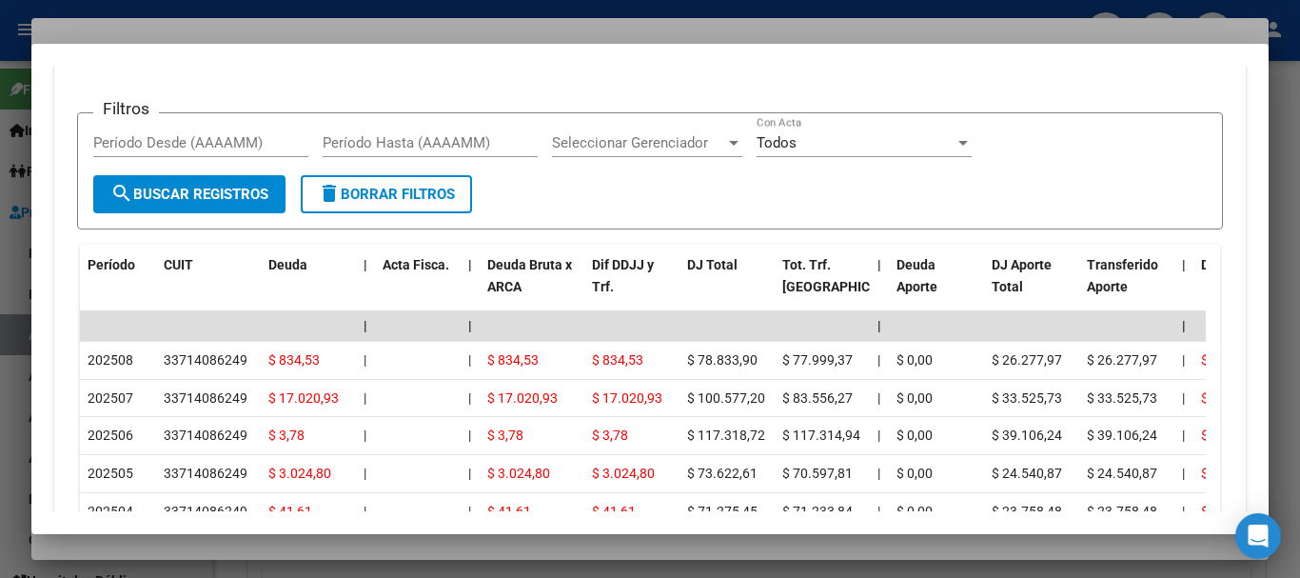
drag, startPoint x: 272, startPoint y: 28, endPoint x: 282, endPoint y: 30, distance: 9.7
click at [272, 27] on div at bounding box center [650, 289] width 1300 height 578
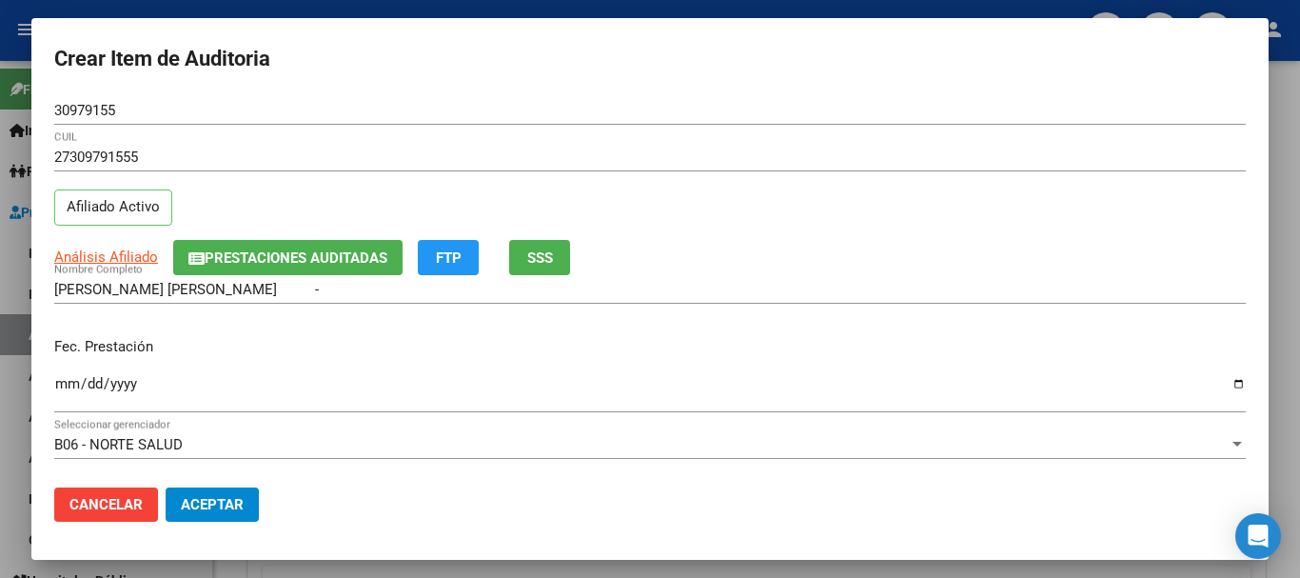
click at [781, 364] on div "Fec. Prestación 2025-07-24 Ingresar la fecha" at bounding box center [650, 376] width 1192 height 109
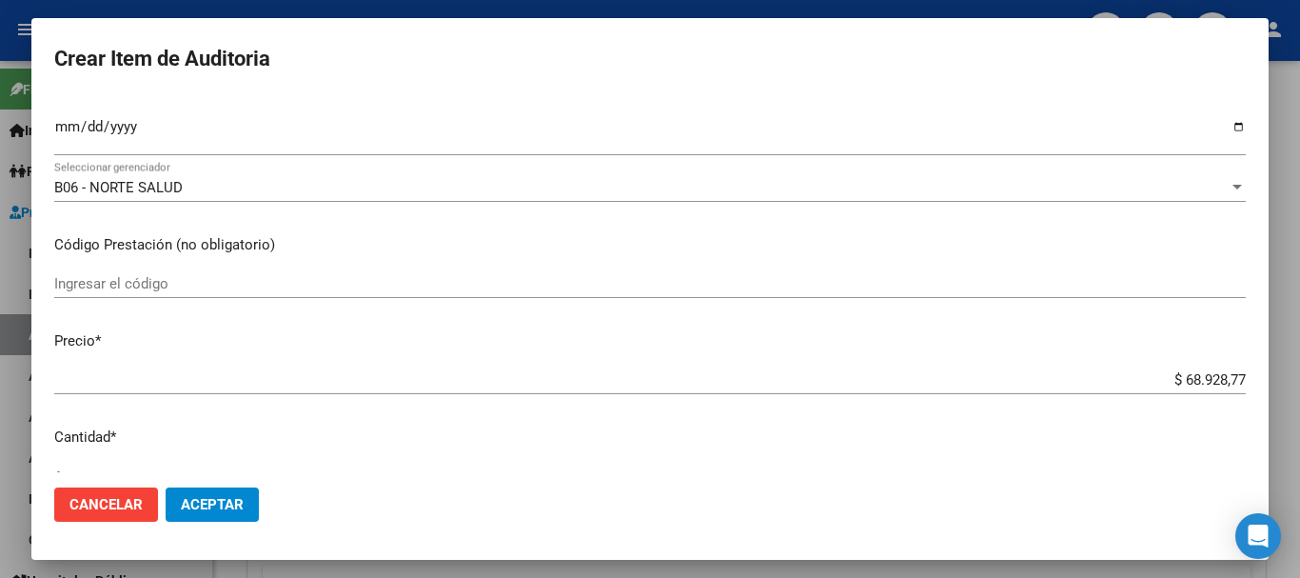
type input "$ 0,04"
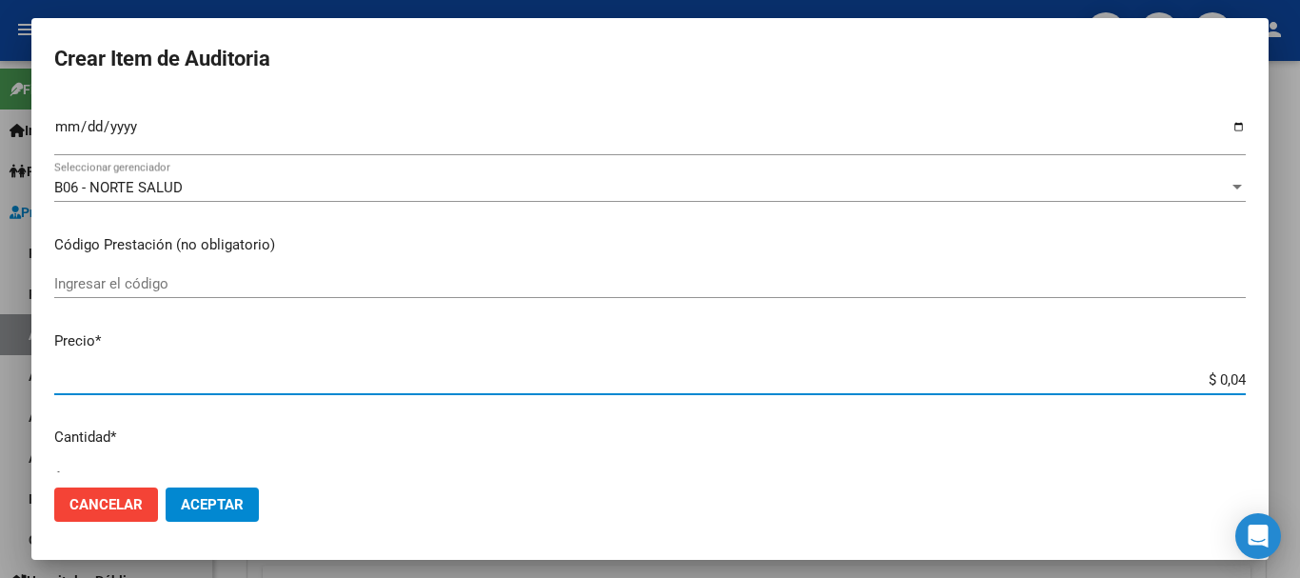
type input "$ 0,45"
type input "$ 4,57"
type input "$ 45,76"
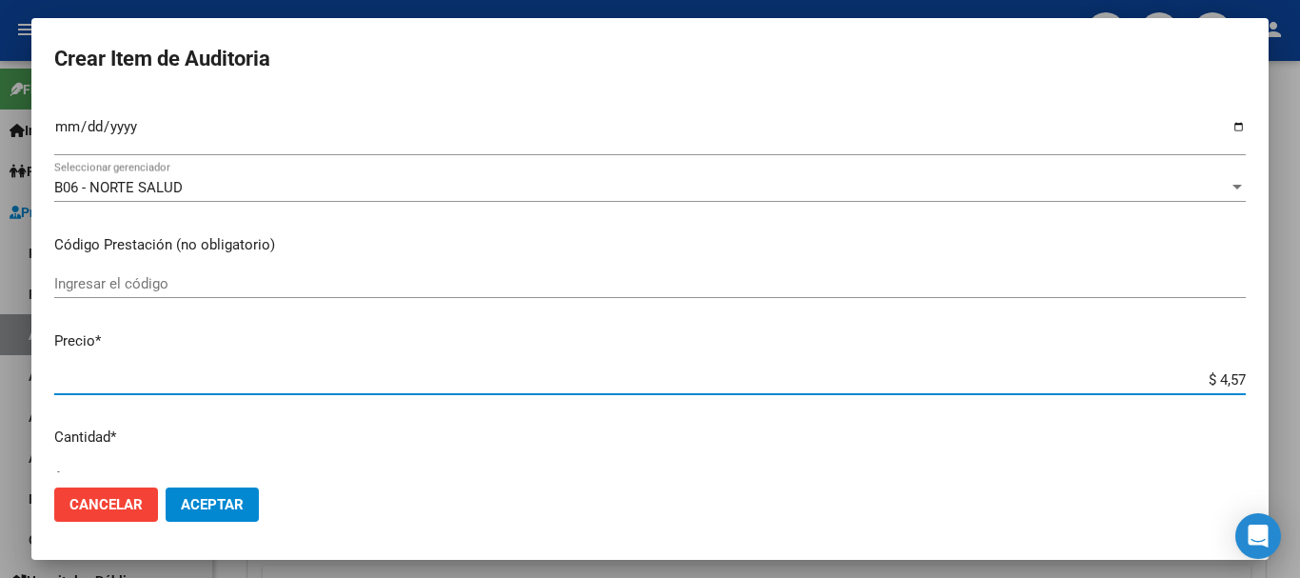
type input "$ 45,76"
type input "$ 457,64"
type input "$ 4.576,45"
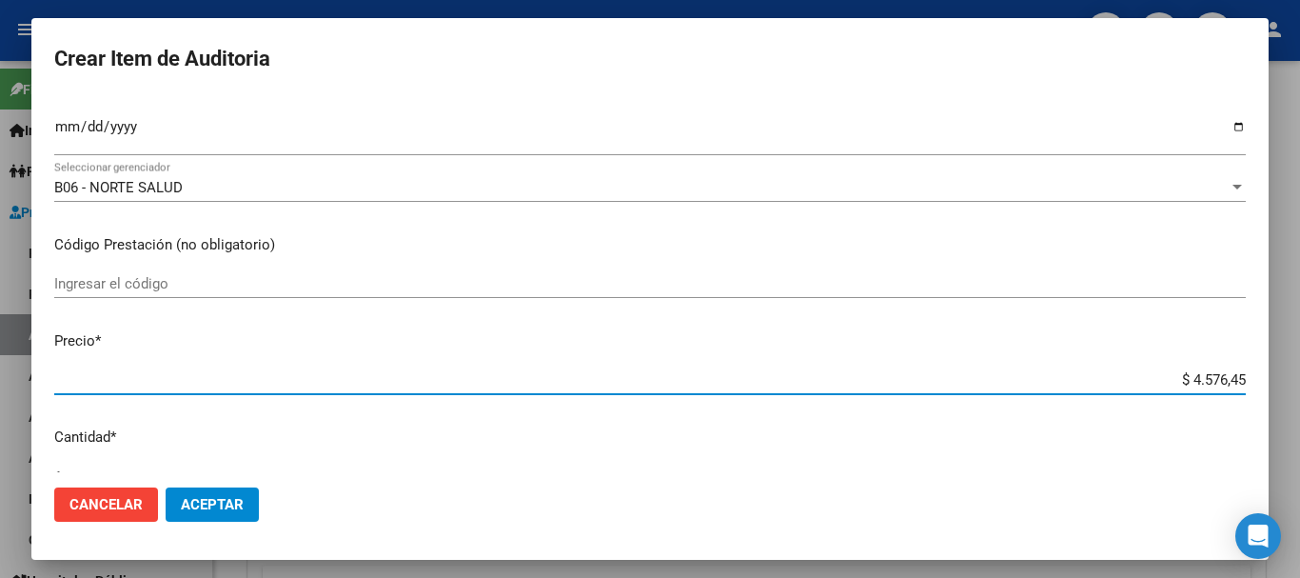
type input "$ 45.764,50"
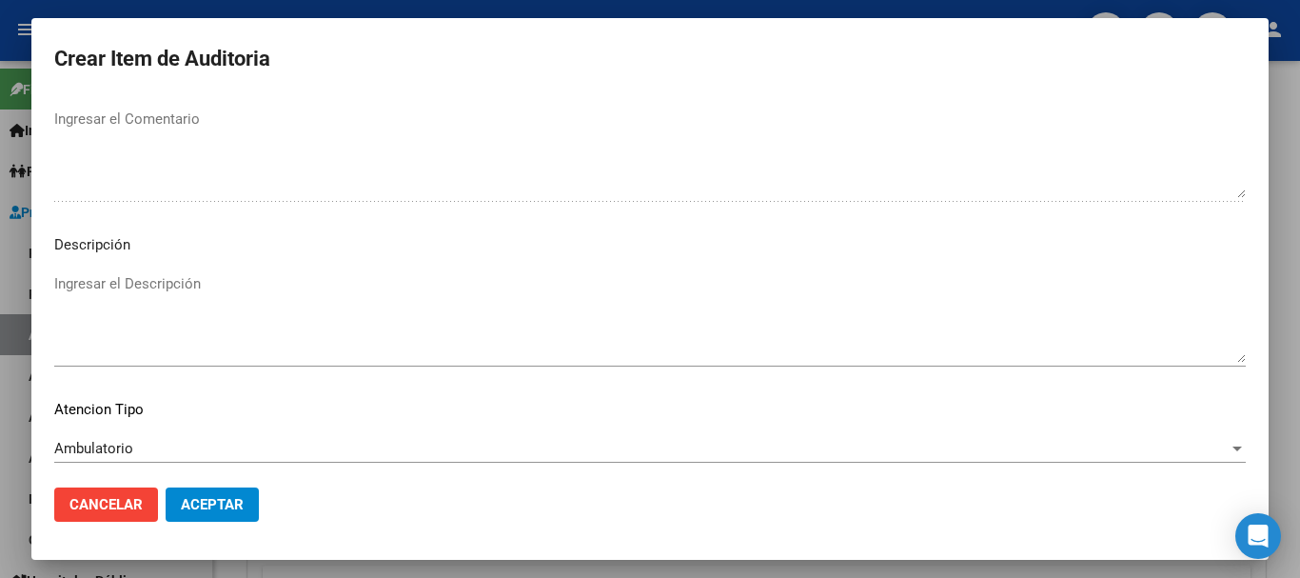
scroll to position [1338, 0]
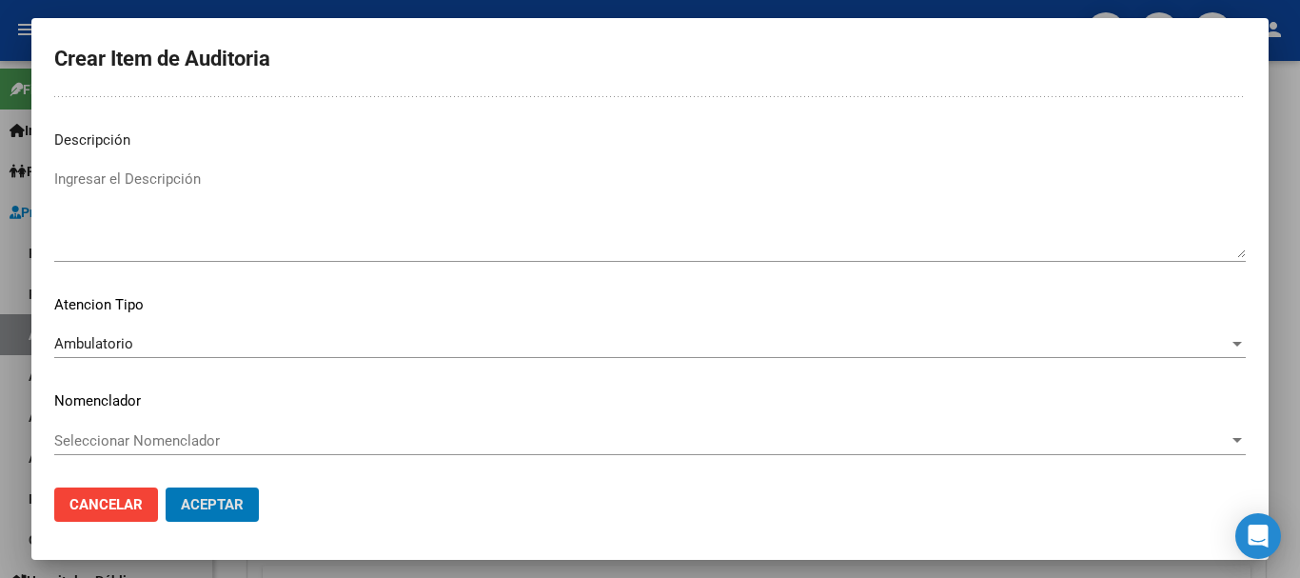
click at [166, 487] on button "Aceptar" at bounding box center [212, 504] width 93 height 34
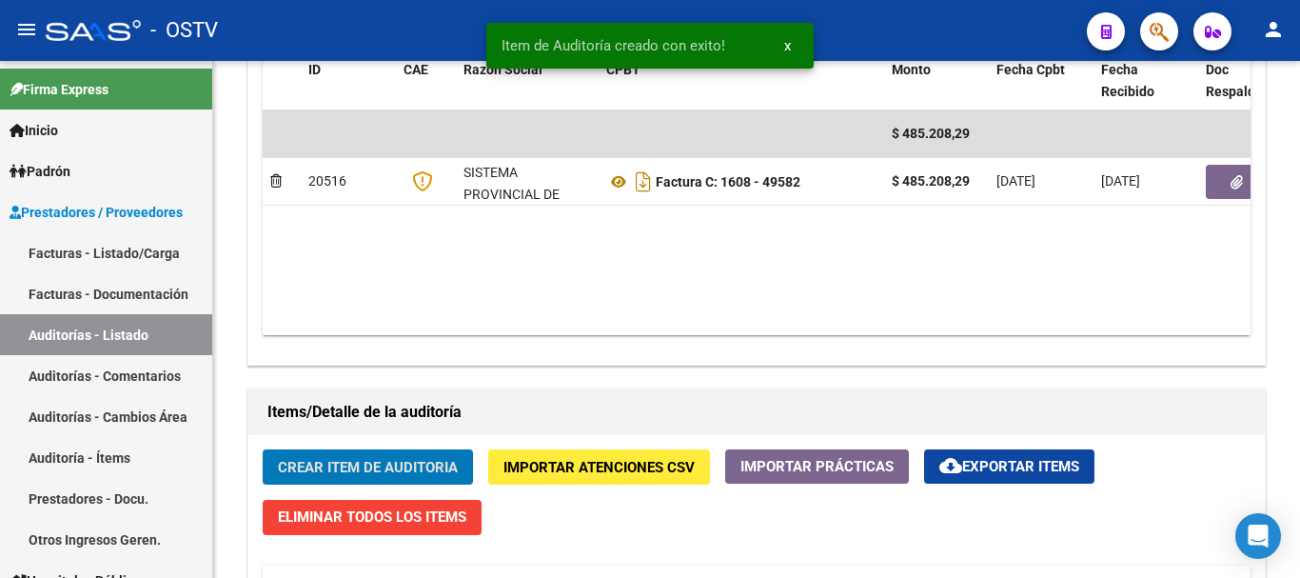
click at [263, 449] on button "Crear Item de Auditoria" at bounding box center [368, 466] width 210 height 35
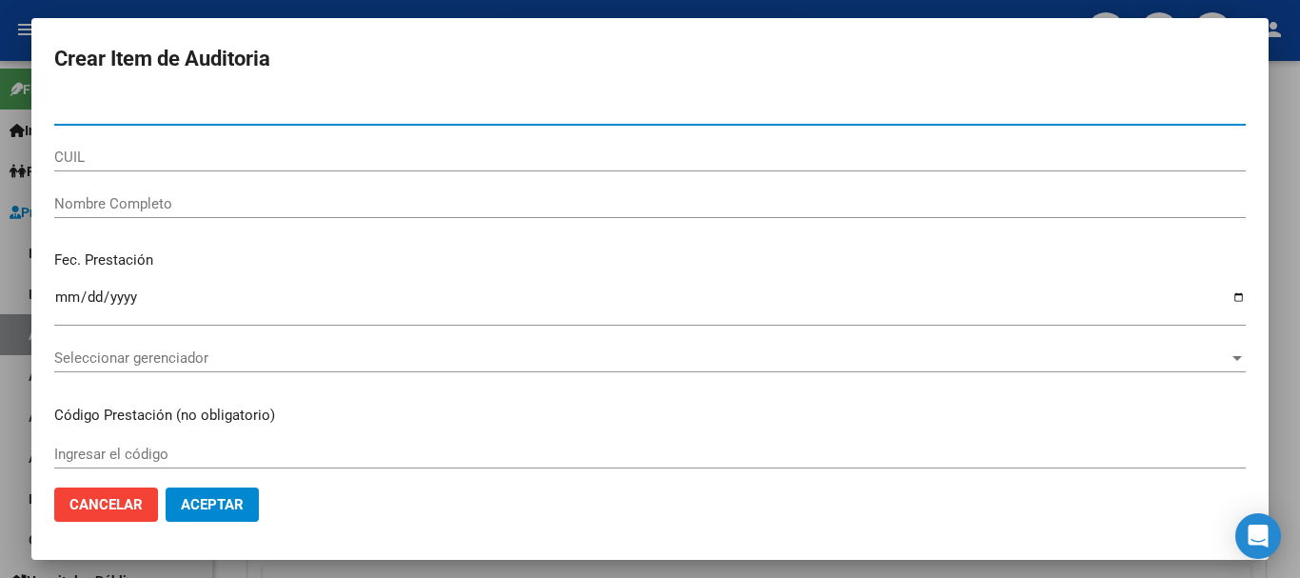
paste input "36802642"
type input "36802642"
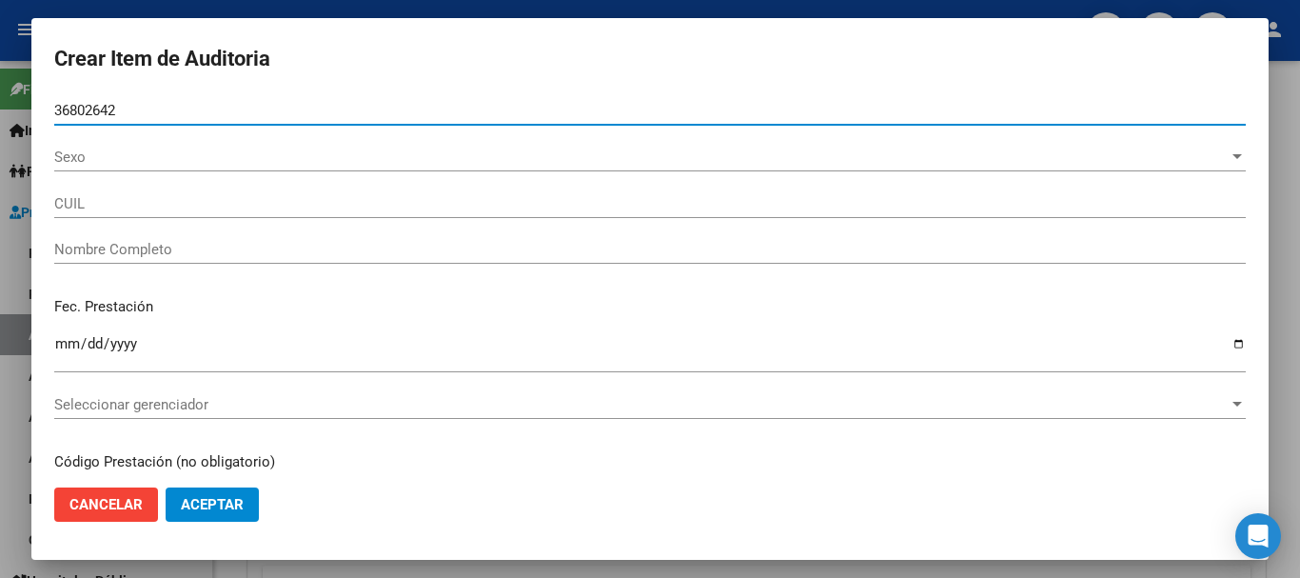
type input "27368026420"
type input "[PERSON_NAME] [PERSON_NAME]"
type input "36802642"
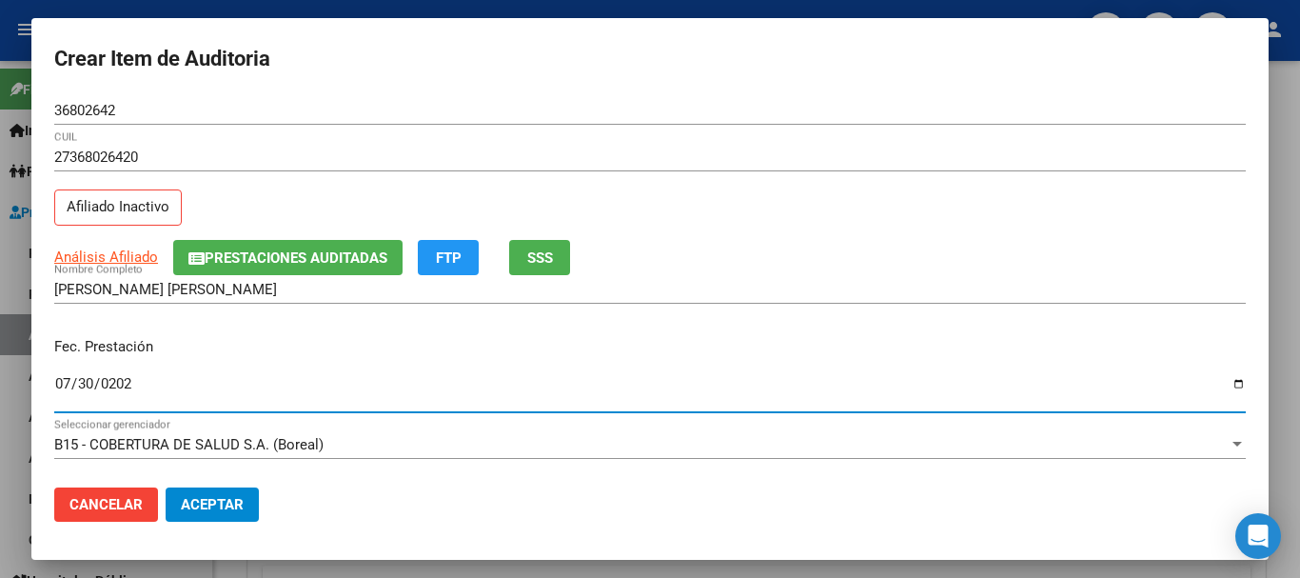
type input "[DATE]"
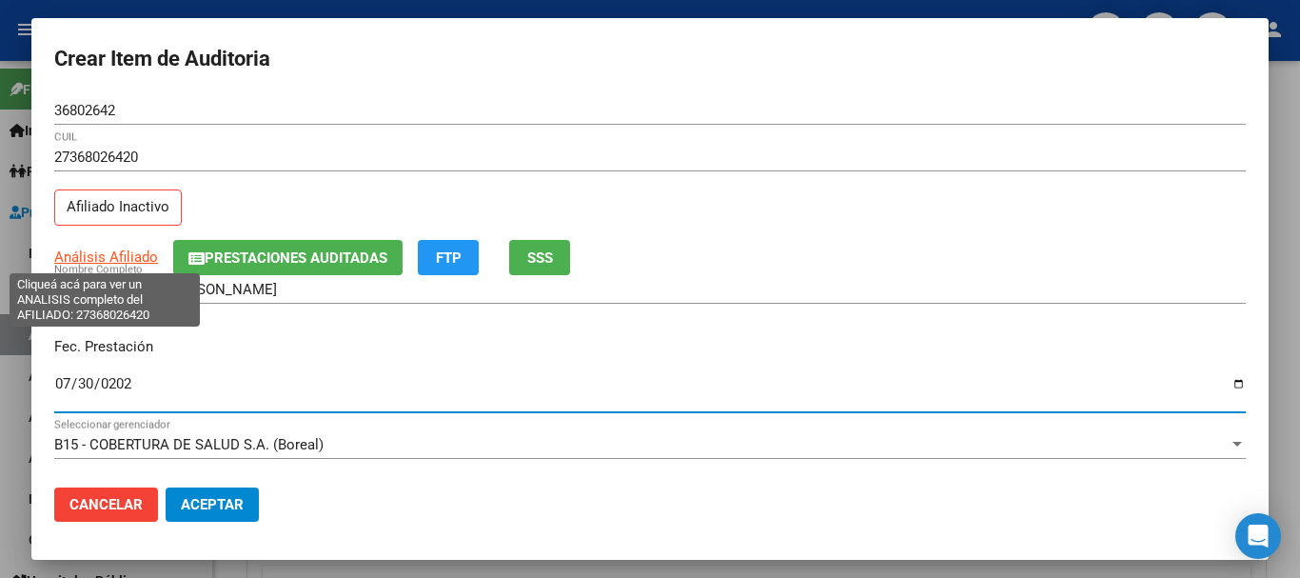
click at [99, 251] on span "Análisis Afiliado" at bounding box center [106, 256] width 104 height 17
type textarea "27368026420"
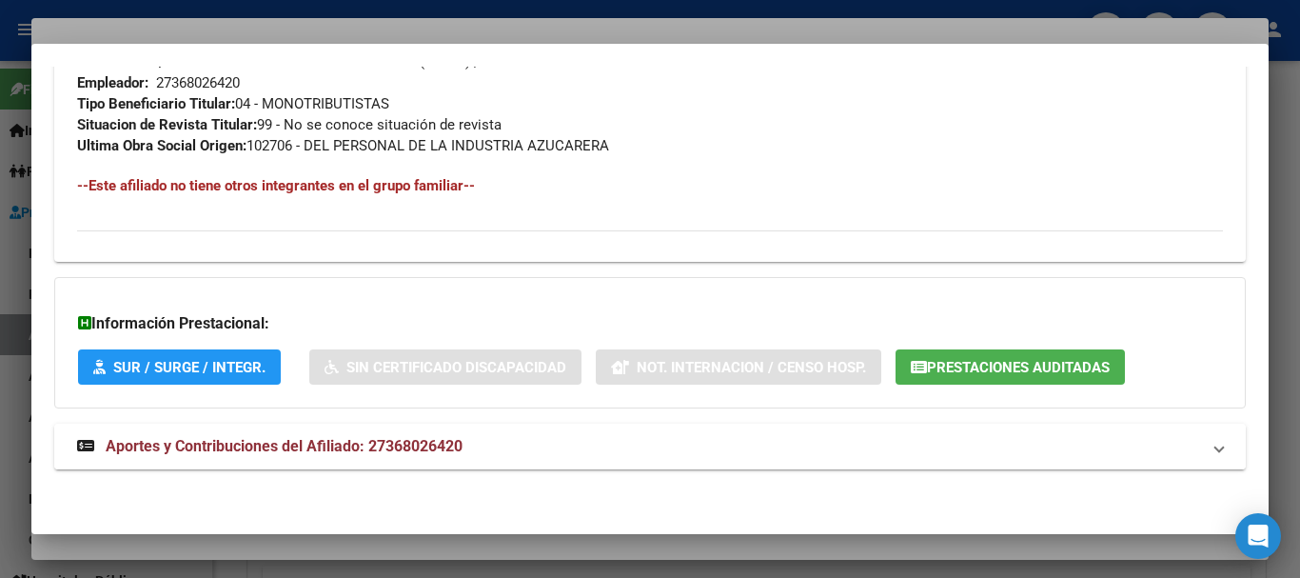
click at [473, 454] on mat-panel-title "Aportes y Contribuciones del Afiliado: 27368026420" at bounding box center [638, 446] width 1123 height 23
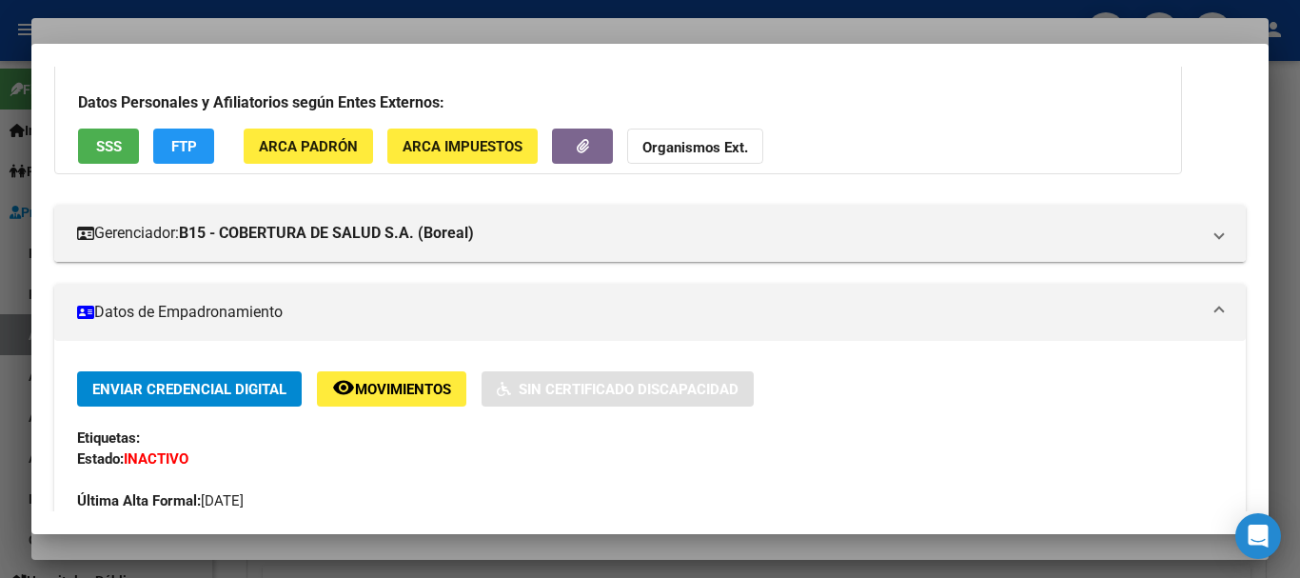
scroll to position [0, 0]
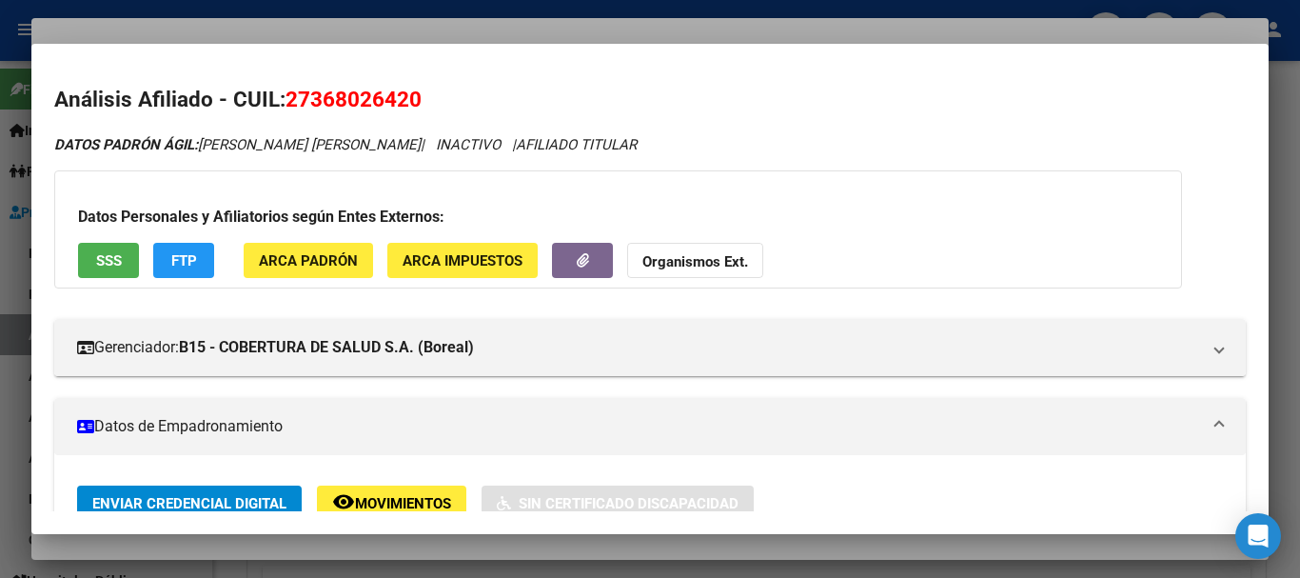
click at [327, 26] on div at bounding box center [650, 289] width 1300 height 578
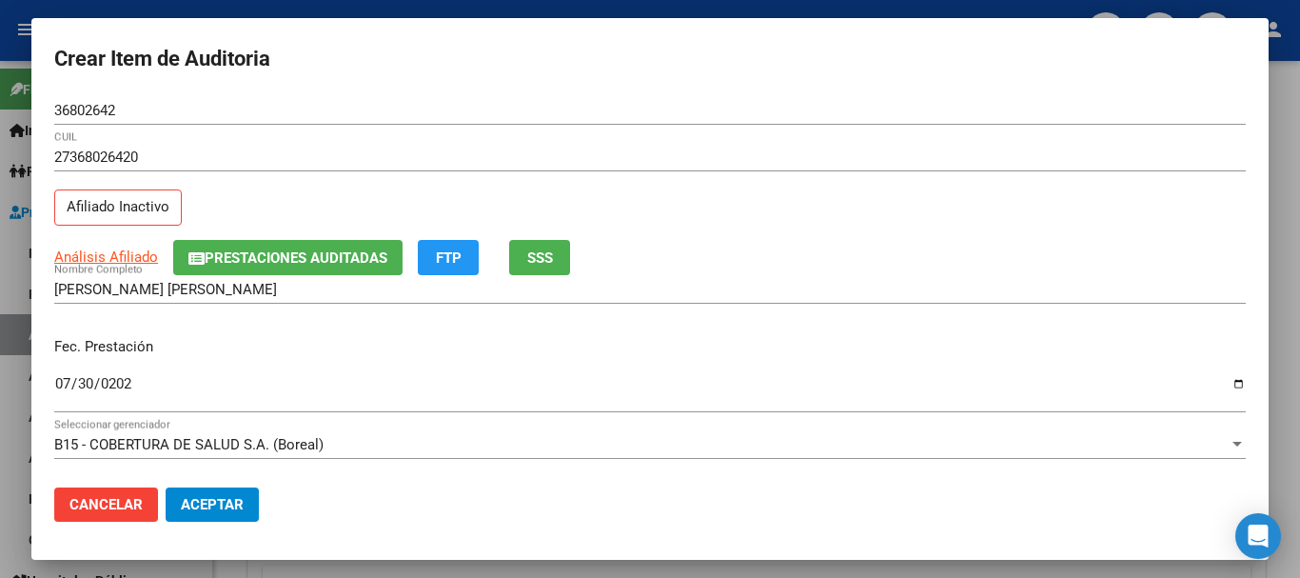
click at [290, 236] on div "27368026420 CUIL Afiliado Inactivo" at bounding box center [650, 191] width 1192 height 97
click at [349, 257] on span "Prestaciones Auditadas" at bounding box center [296, 257] width 183 height 17
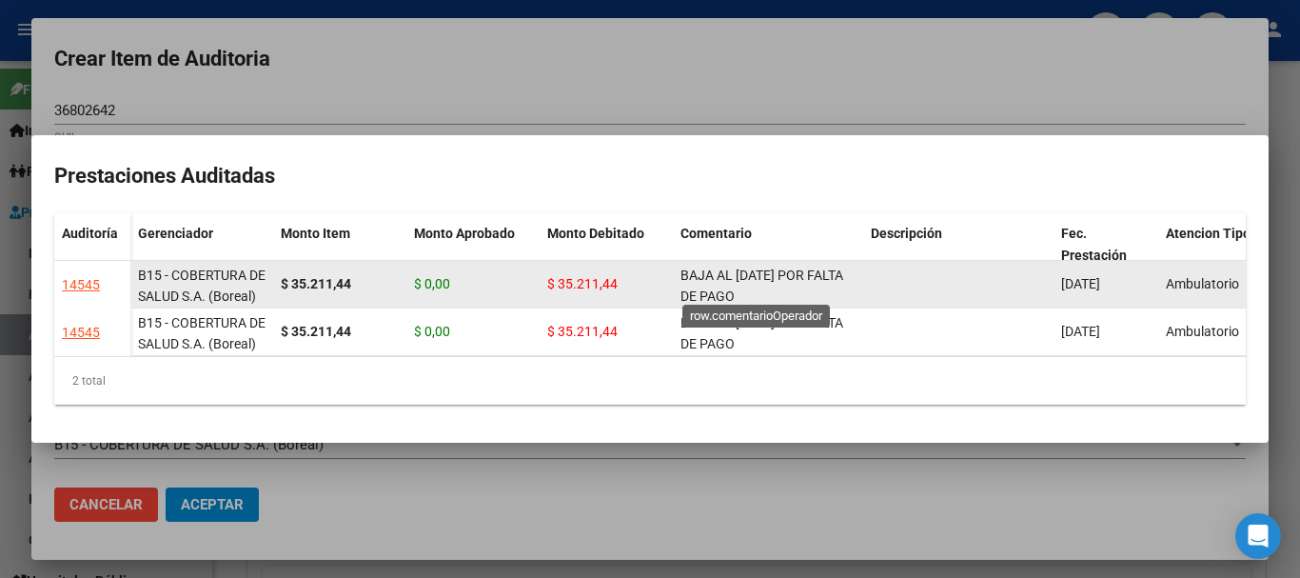
click at [712, 284] on span "BAJA AL [DATE] POR FALTA DE PAGO" at bounding box center [762, 286] width 163 height 37
click at [714, 283] on span "BAJA AL [DATE] POR FALTA DE PAGO" at bounding box center [762, 281] width 163 height 37
click at [716, 281] on span "BAJA AL [DATE] POR FALTA DE PAGO" at bounding box center [762, 281] width 163 height 37
click at [706, 265] on span "BAJA AL [DATE] POR FALTA DE PAGO" at bounding box center [762, 281] width 163 height 37
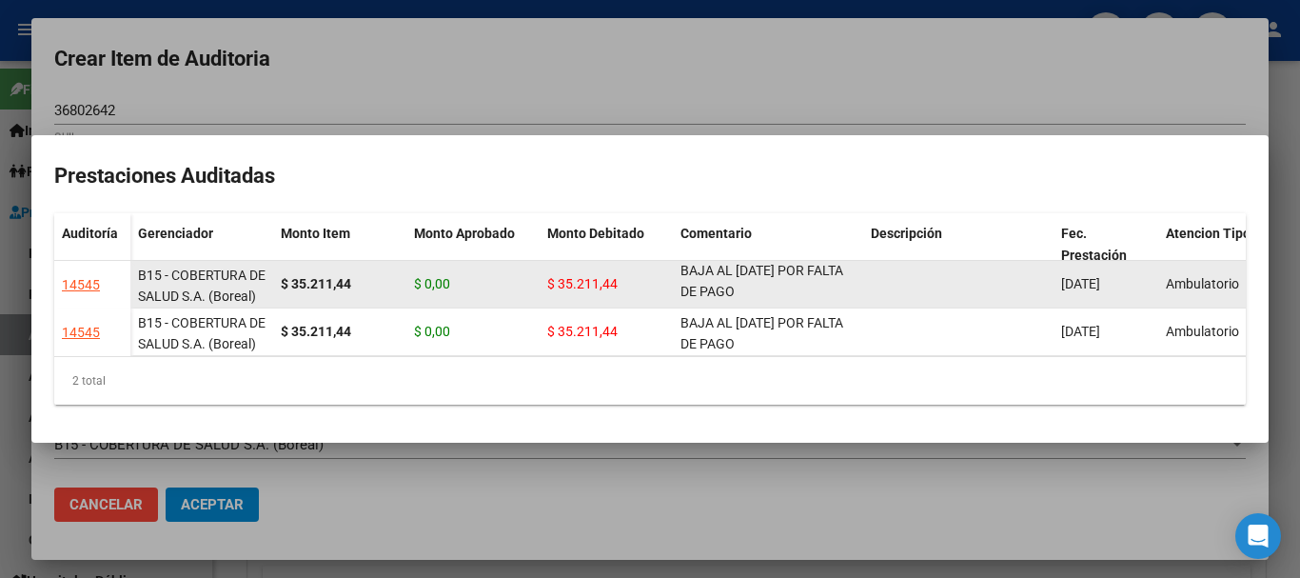
click at [706, 263] on span "BAJA AL [DATE] POR FALTA DE PAGO" at bounding box center [762, 281] width 163 height 37
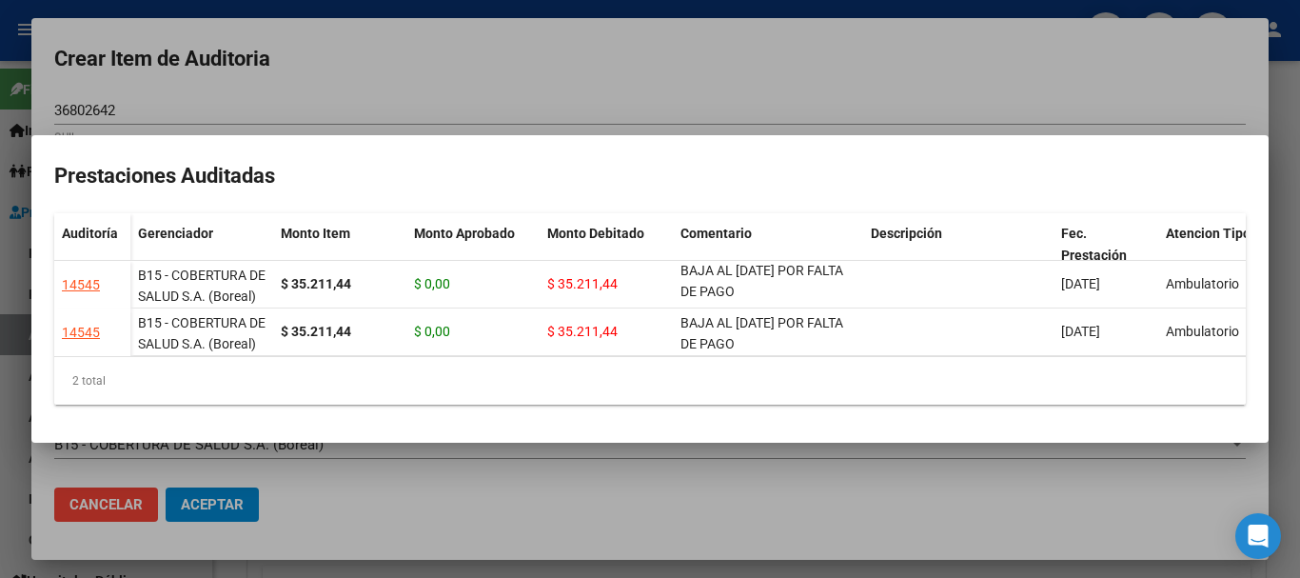
copy span "BAJA AL [DATE] POR FALTA DE PAGO"
click at [612, 82] on div at bounding box center [650, 289] width 1300 height 578
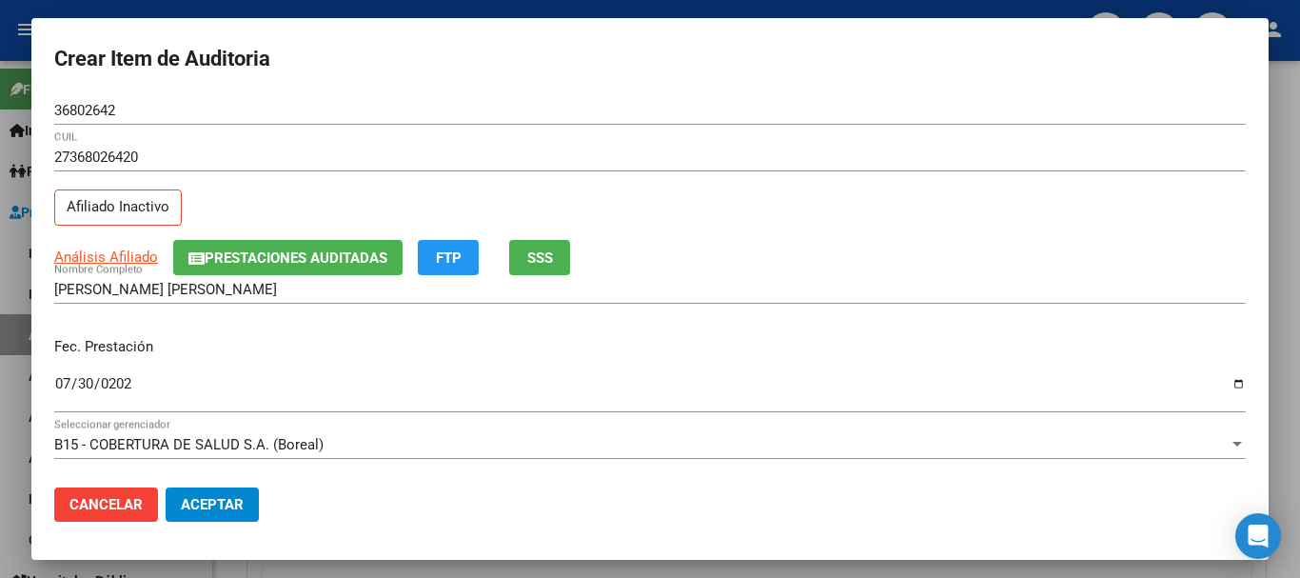
click at [961, 268] on div "Análisis Afiliado Prestaciones Auditadas FTP SSS" at bounding box center [650, 257] width 1192 height 35
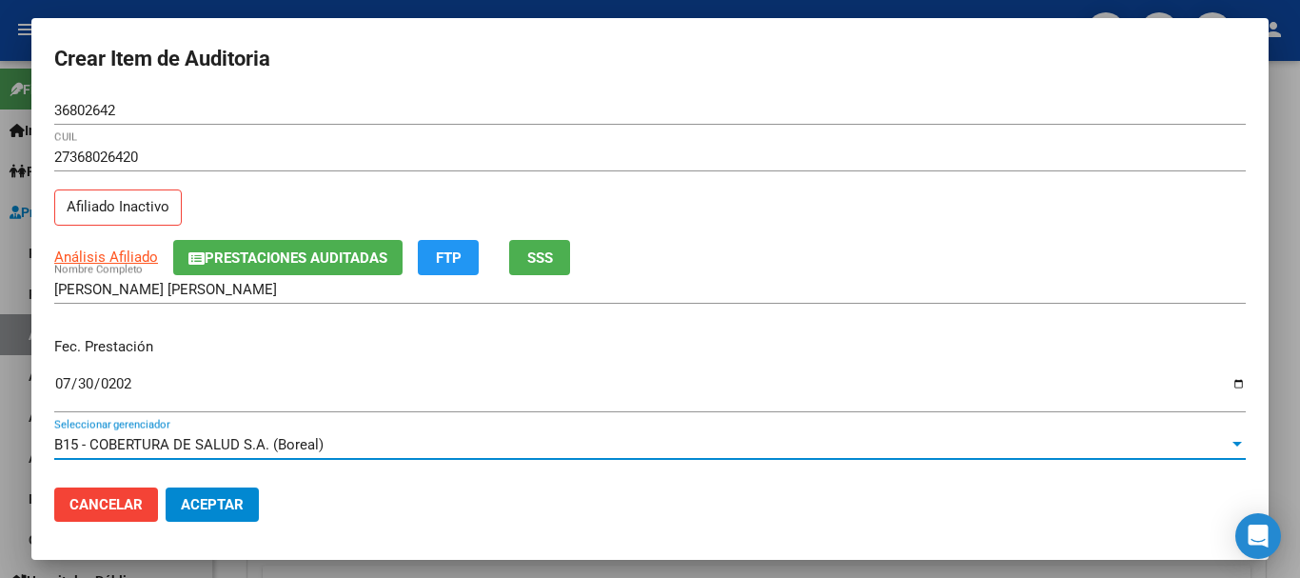
scroll to position [257, 0]
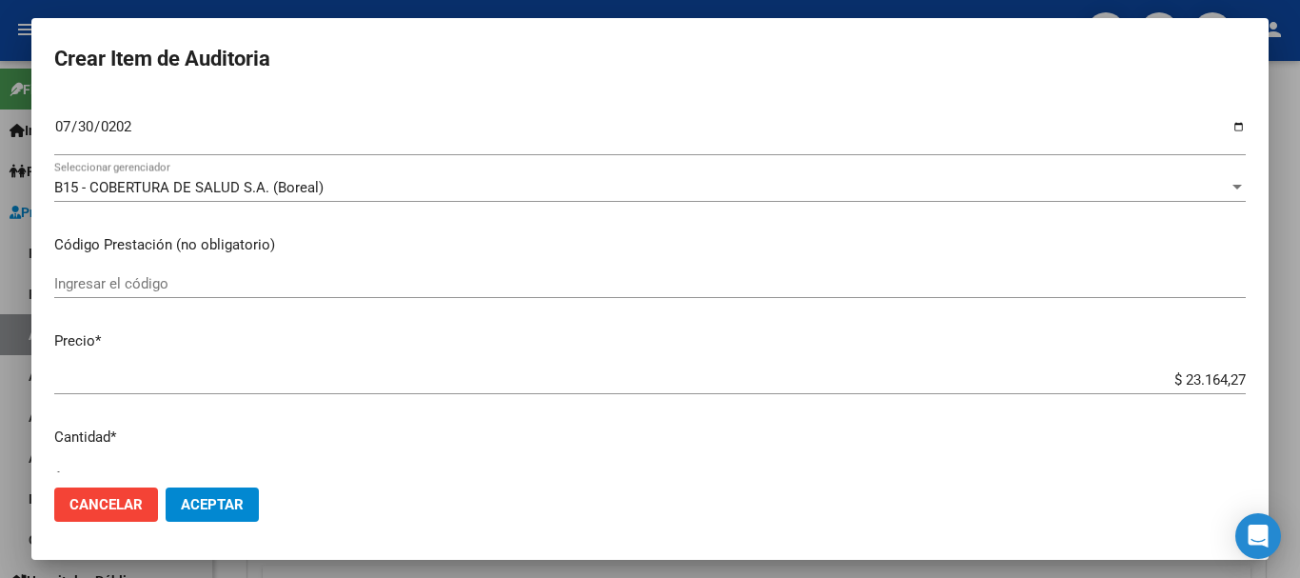
type input "$ 0,02"
type input "$ 0,21"
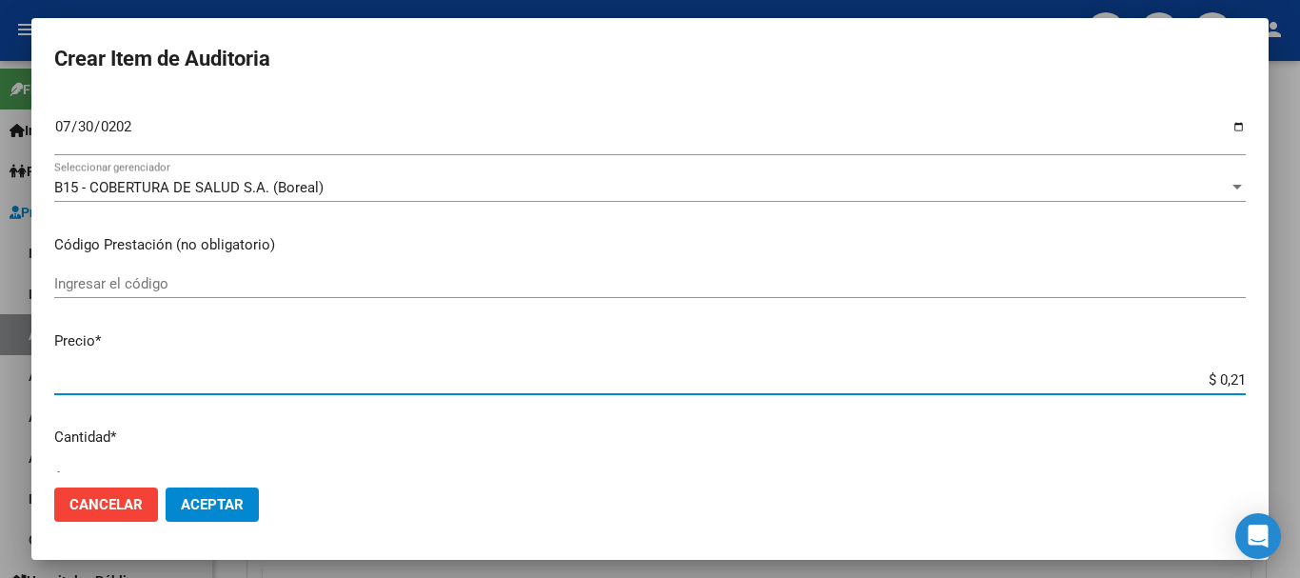
type input "$ 2,10"
type input "$ 21,06"
type input "$ 210,68"
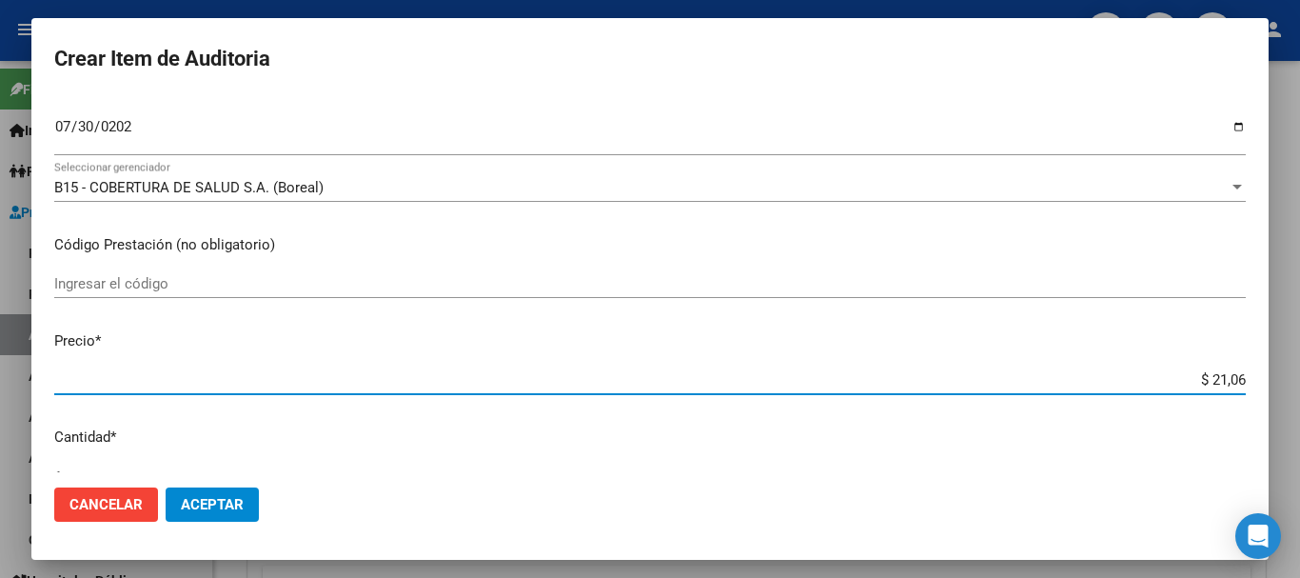
type input "$ 210,68"
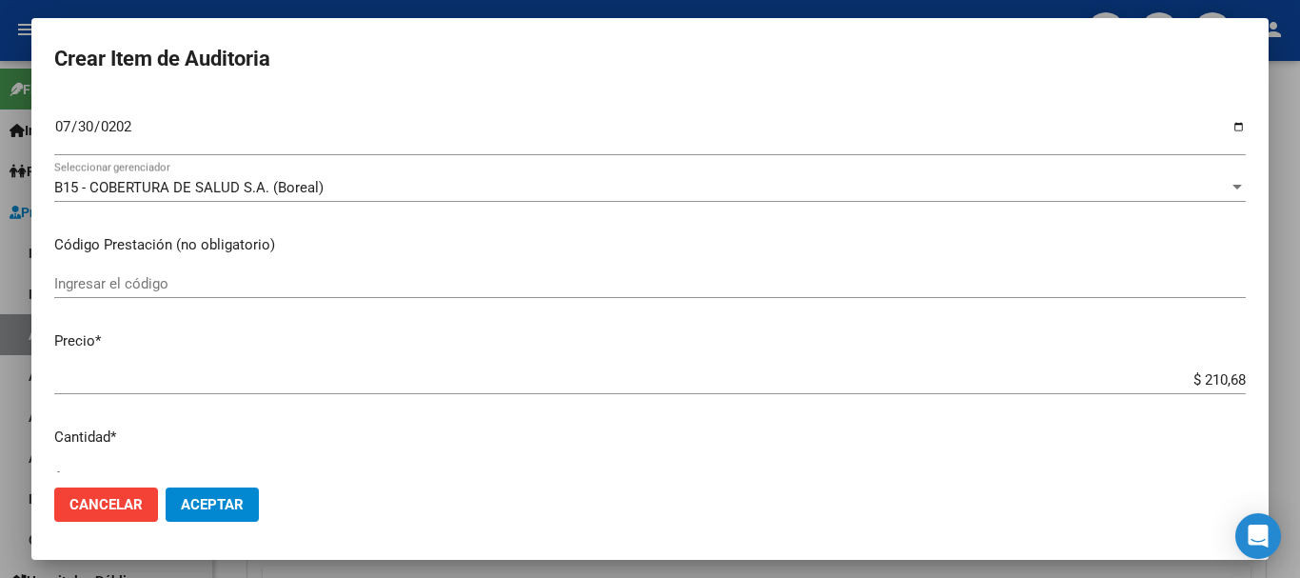
type input "$ 2.106,80"
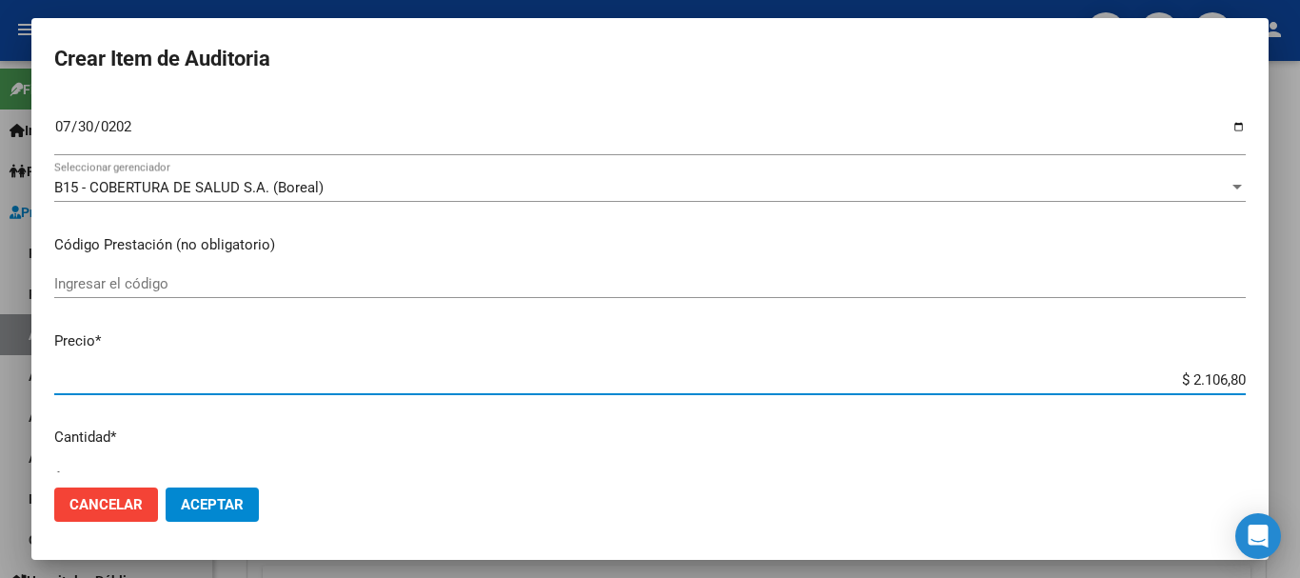
type input "$ 21.068,05"
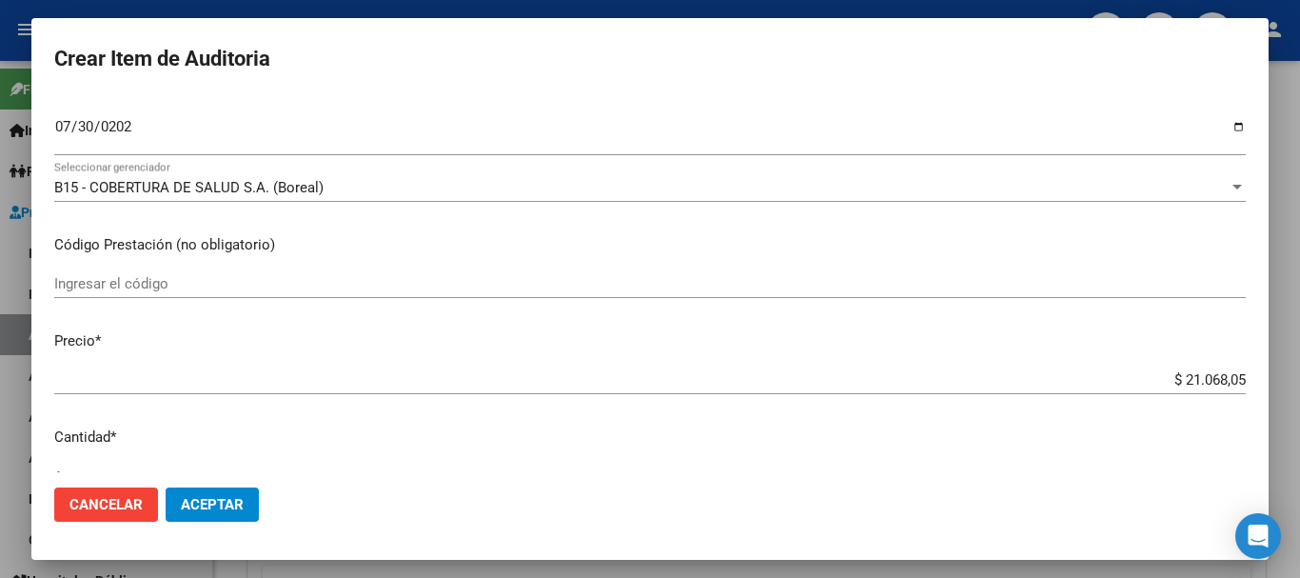
scroll to position [643, 0]
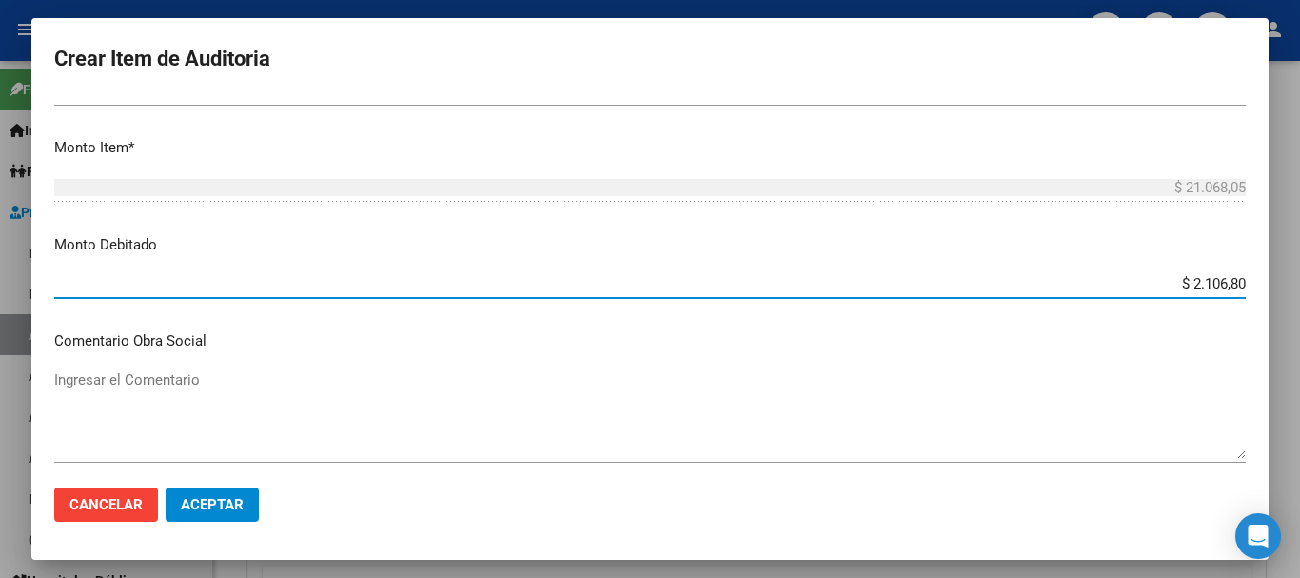
type input "$ 21.068,05"
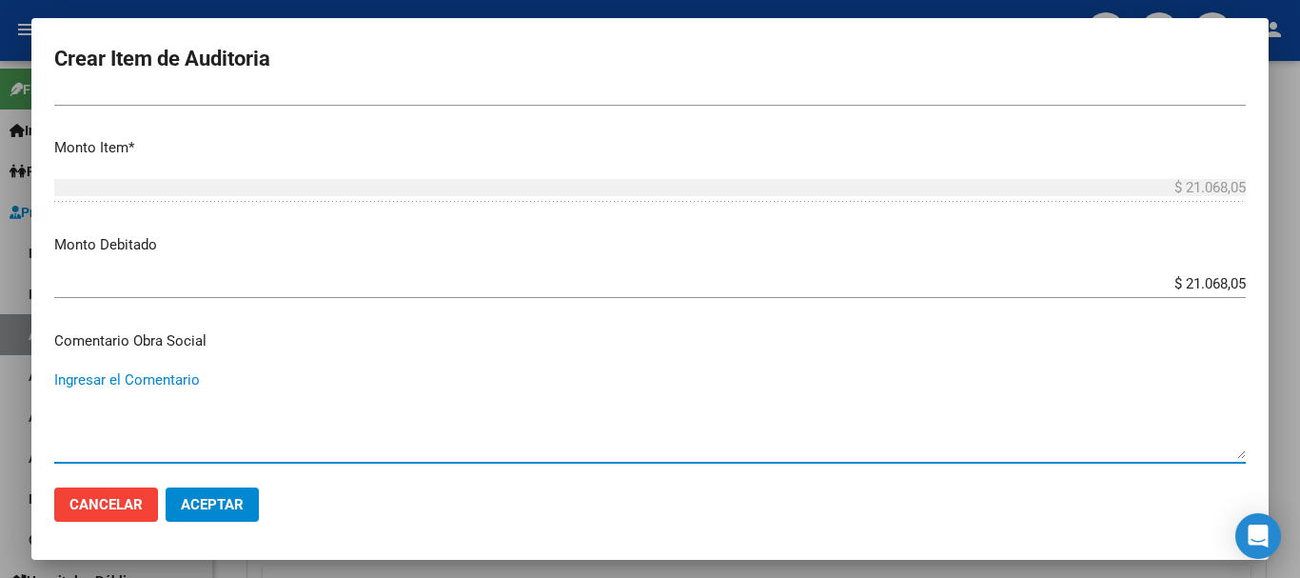
scroll to position [903, 0]
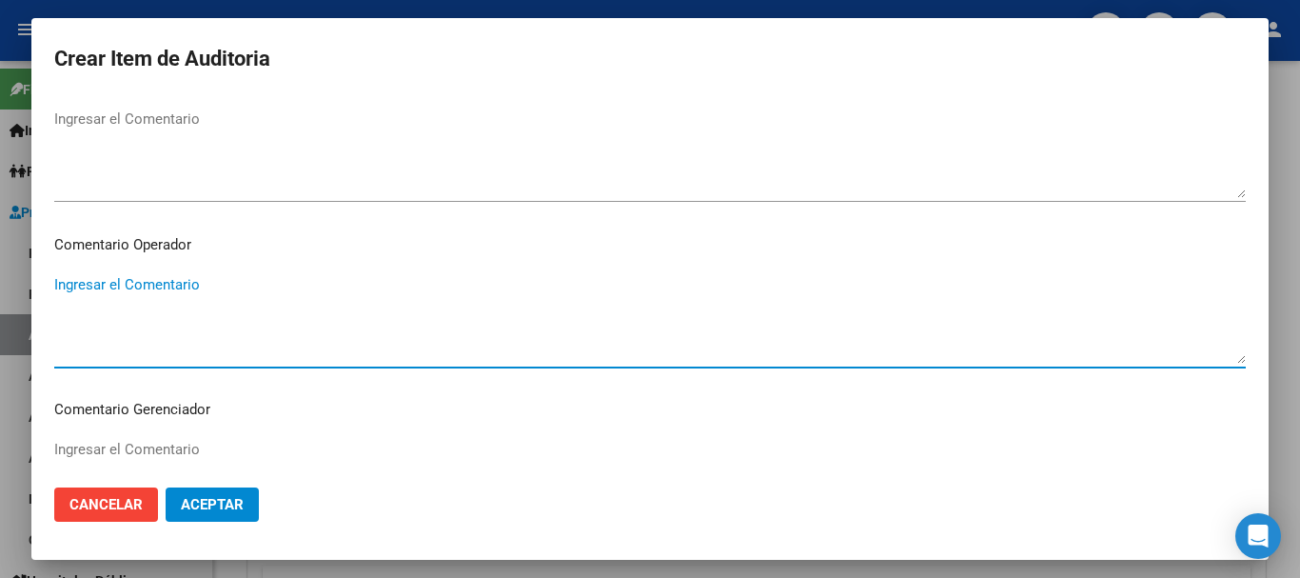
paste textarea "BAJA AL [DATE] POR FALTA DE PAGO"
type textarea "BAJA AL [DATE] POR FALTA DE PAGO"
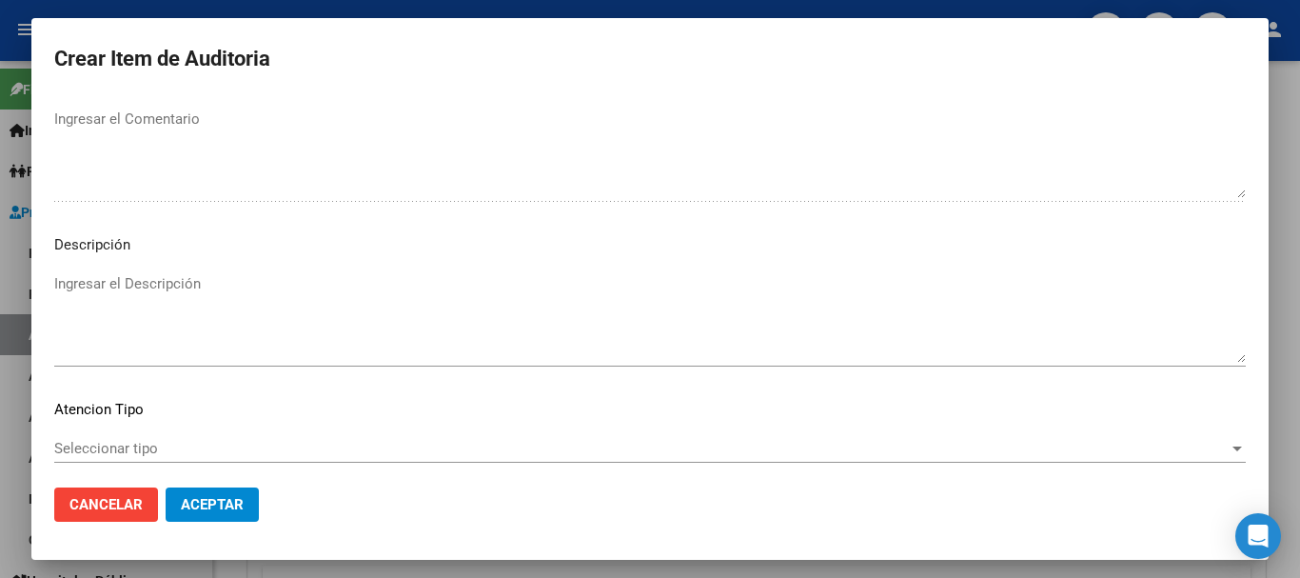
scroll to position [1338, 0]
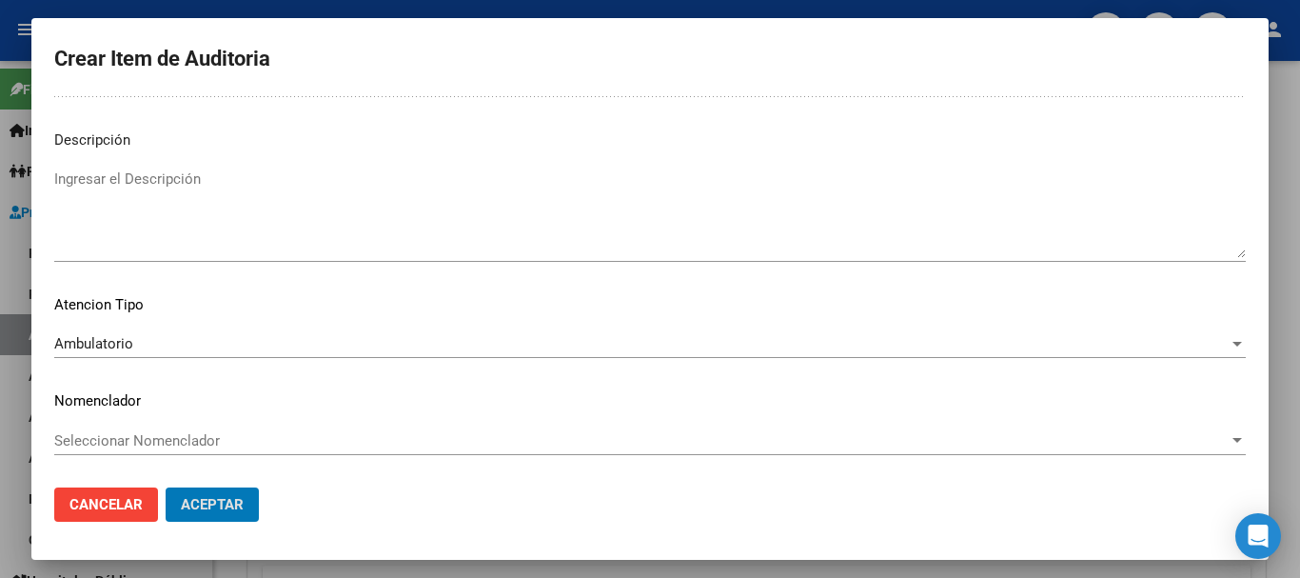
click at [166, 487] on button "Aceptar" at bounding box center [212, 504] width 93 height 34
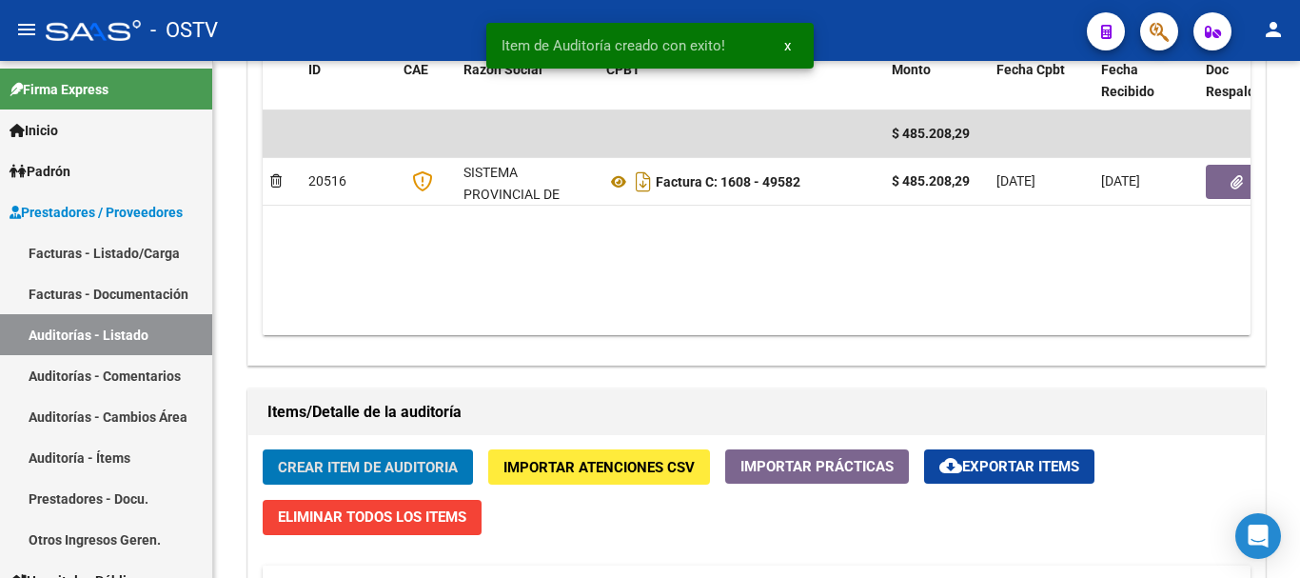
click at [263, 449] on button "Crear Item de Auditoria" at bounding box center [368, 466] width 210 height 35
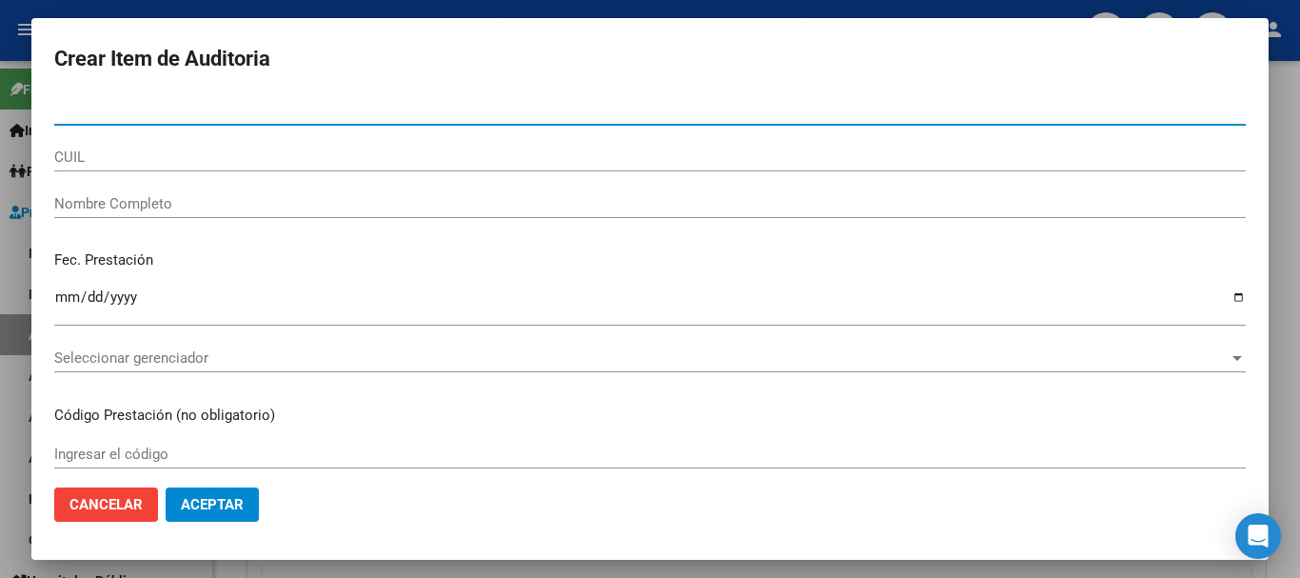
paste input "40898319"
type input "40898319"
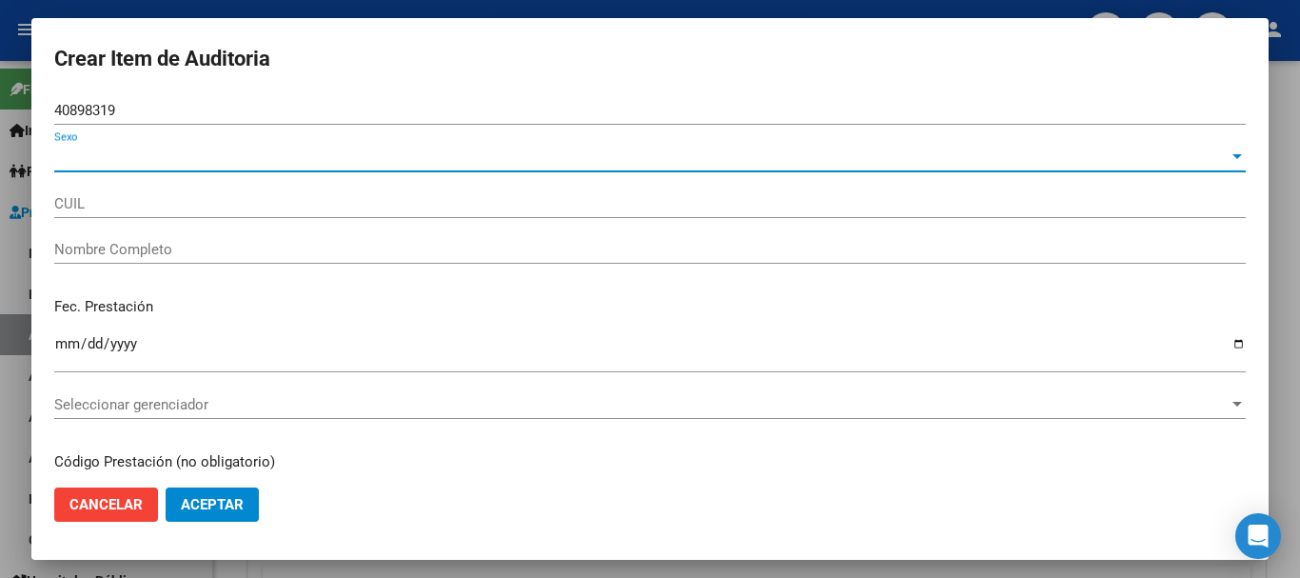
type input "27408983199"
type input "[PERSON_NAME] ."
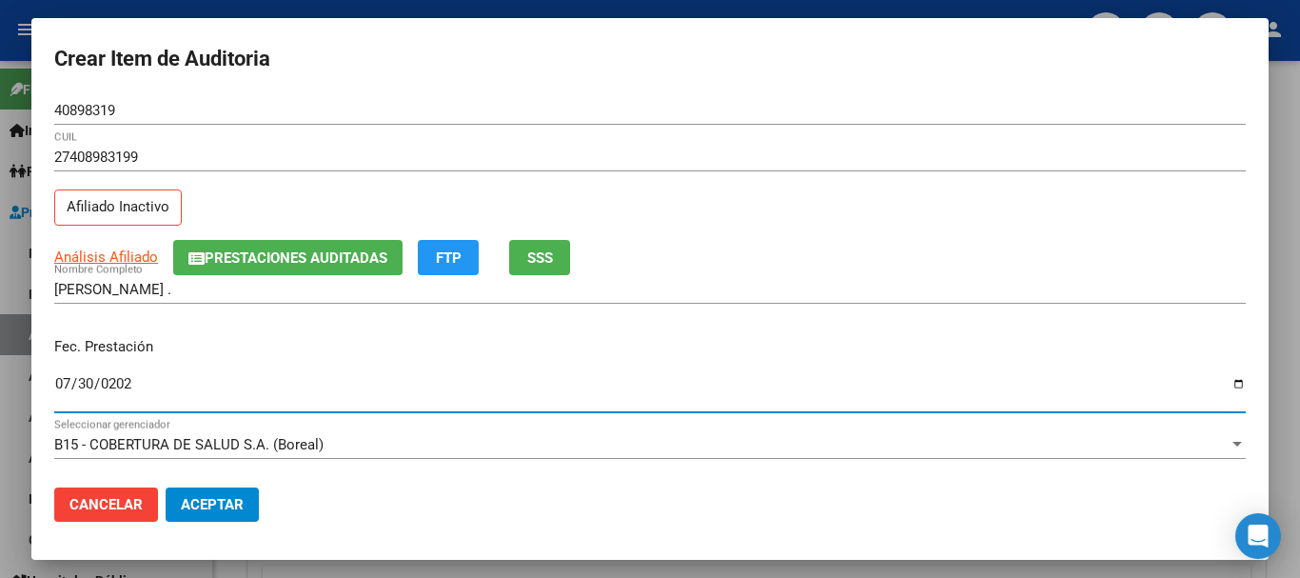
type input "[DATE]"
click at [268, 262] on span "Prestaciones Auditadas" at bounding box center [296, 257] width 183 height 17
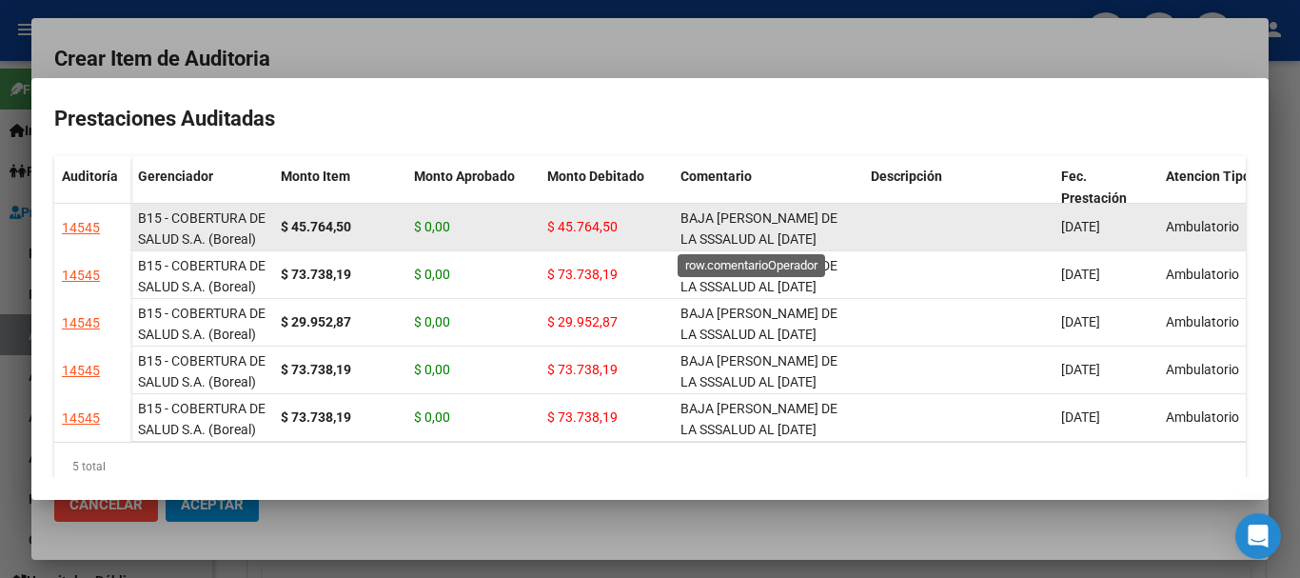
click at [727, 215] on span "BAJA [PERSON_NAME] DE LA SSSALUD AL [DATE]" at bounding box center [759, 228] width 157 height 37
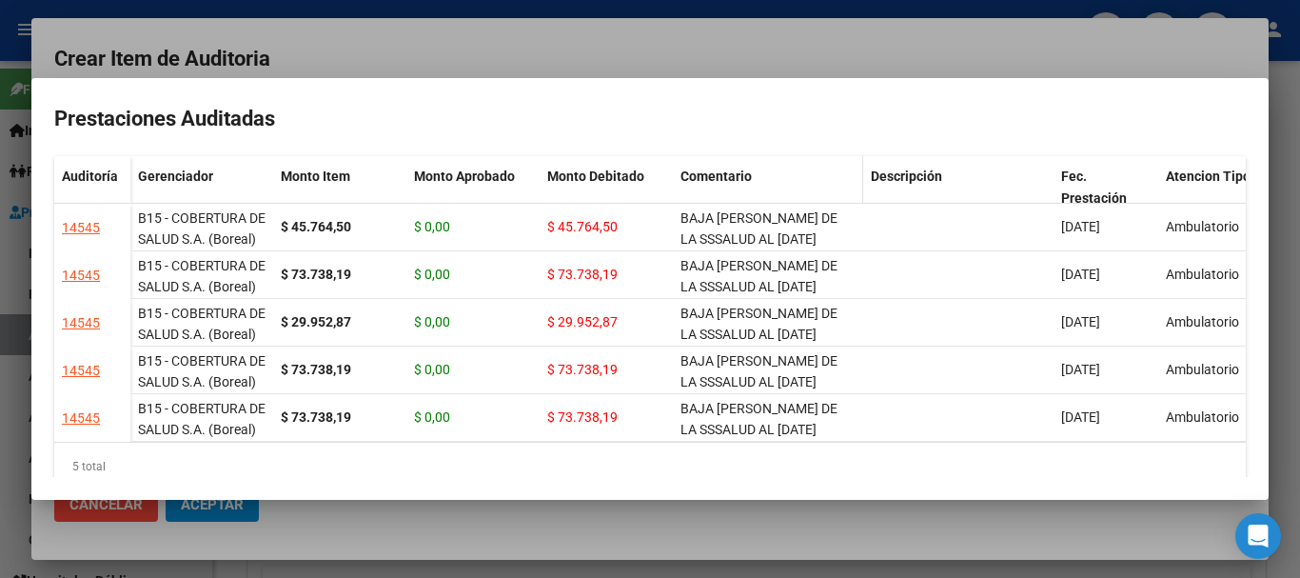
copy span "BAJA [PERSON_NAME] DE LA SSSALUD AL [DATE]"
click at [629, 68] on div at bounding box center [650, 289] width 1300 height 578
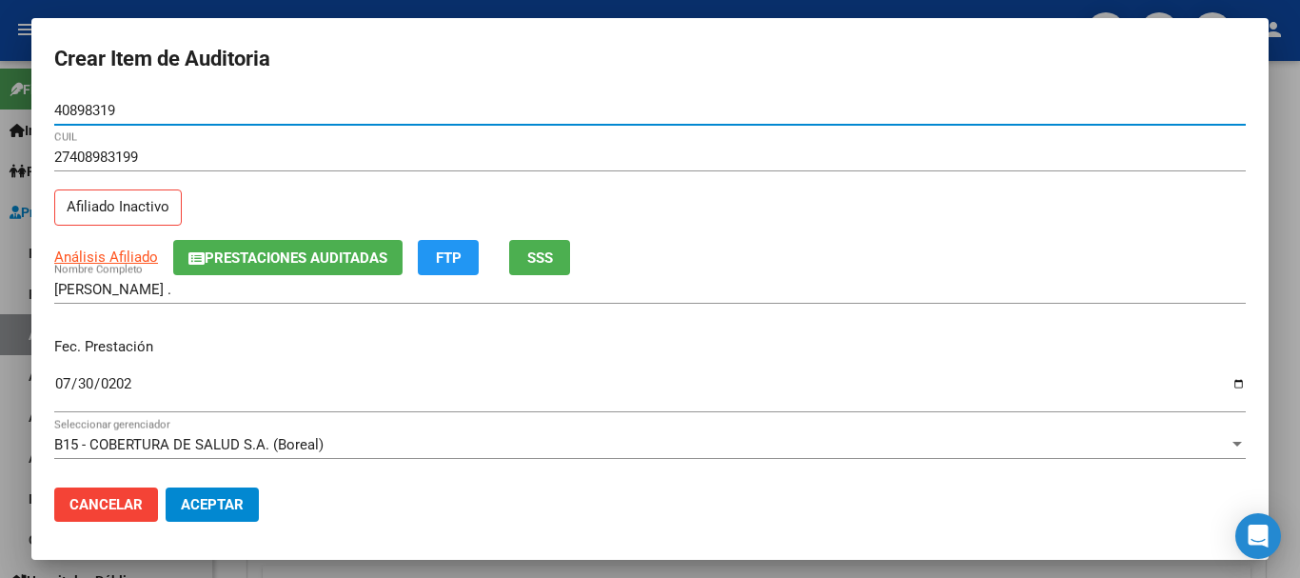
click at [767, 109] on input "40898319" at bounding box center [650, 110] width 1192 height 17
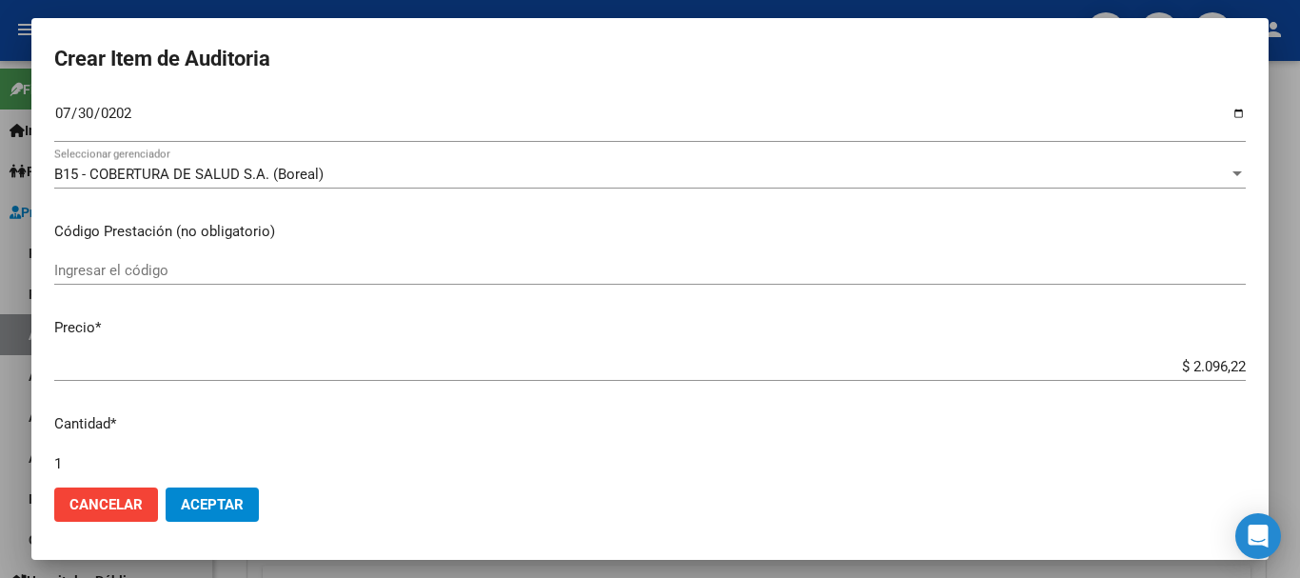
scroll to position [643, 0]
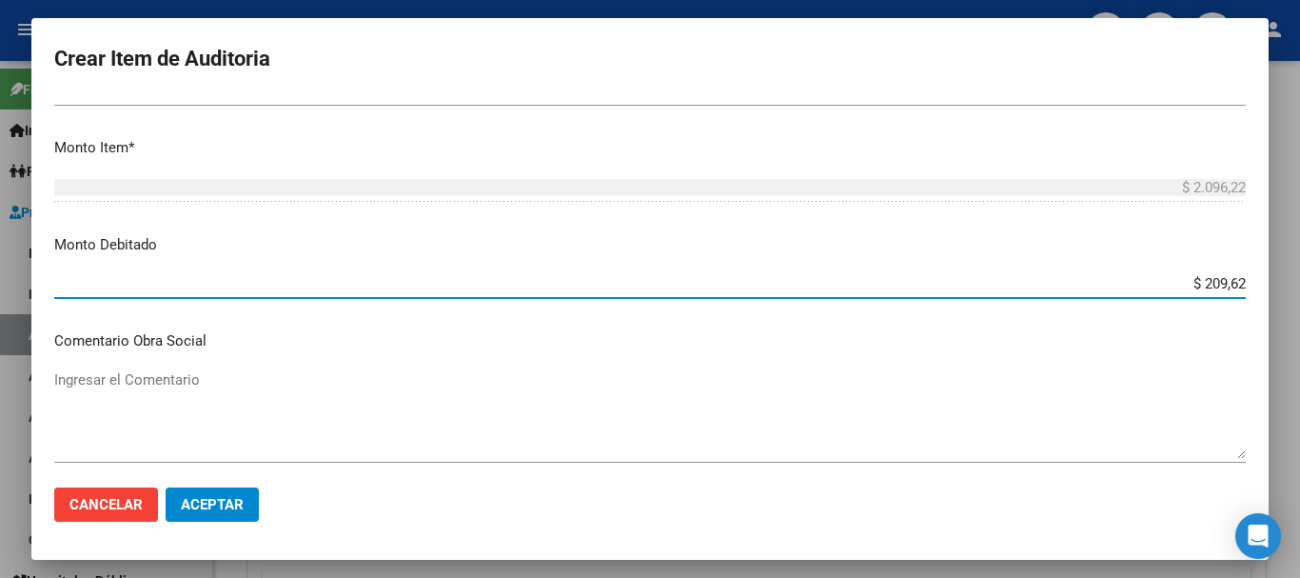
type input "$ 2.096,22"
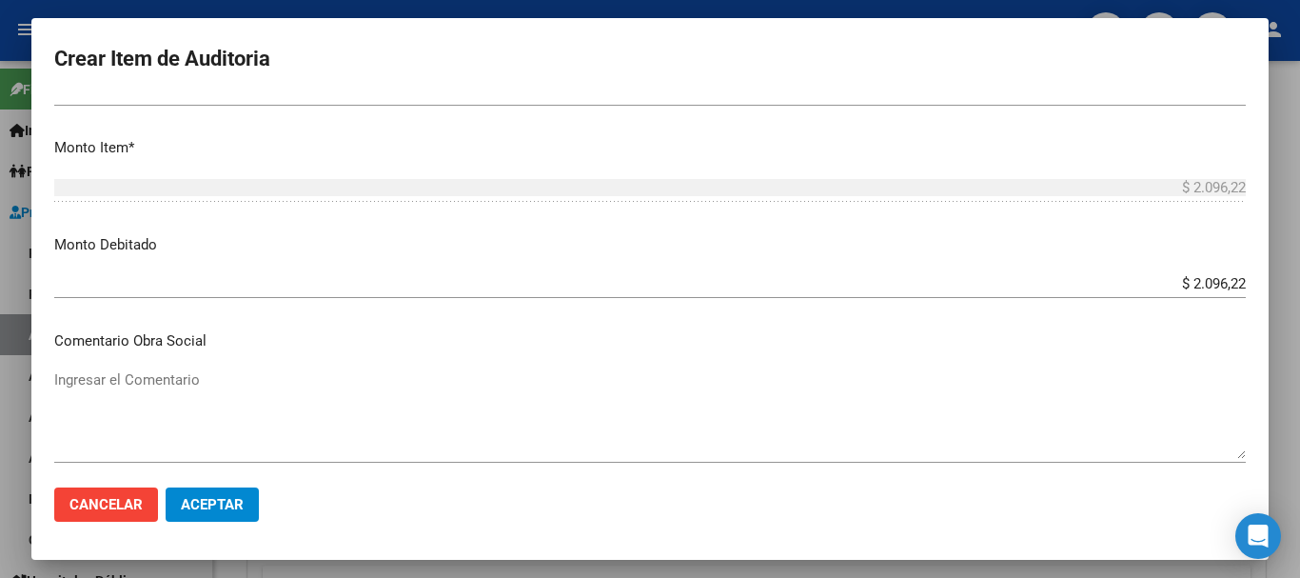
scroll to position [903, 0]
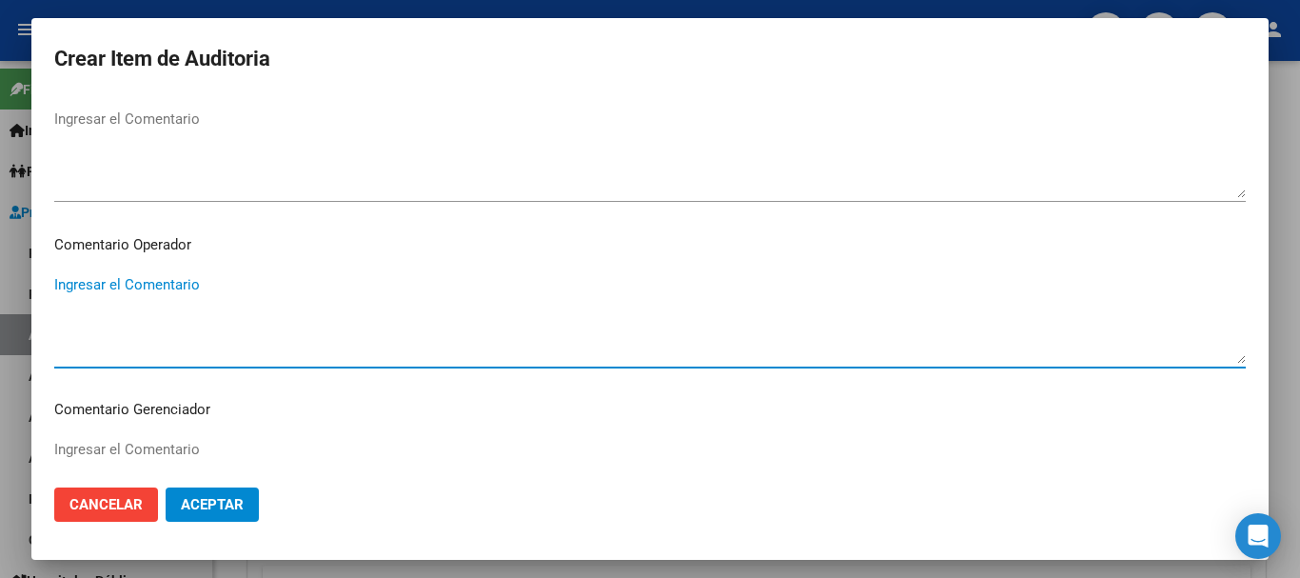
paste textarea "BAJA [PERSON_NAME] DE LA SSSALUD AL [DATE]"
type textarea "BAJA [PERSON_NAME] DE LA SSSALUD AL [DATE]"
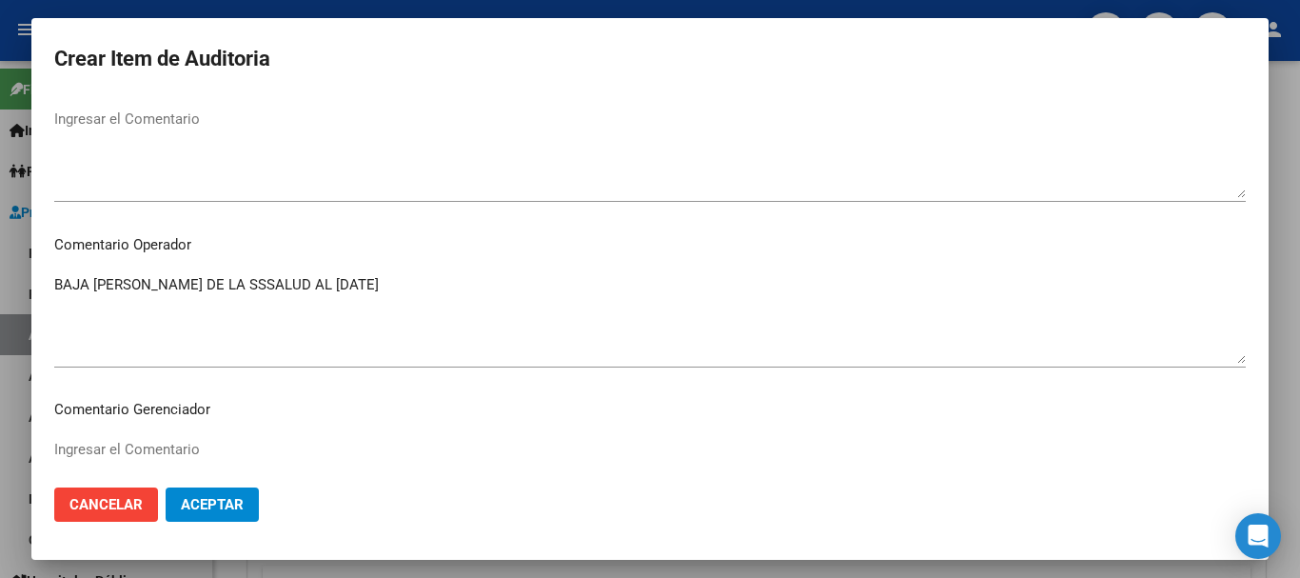
scroll to position [1338, 0]
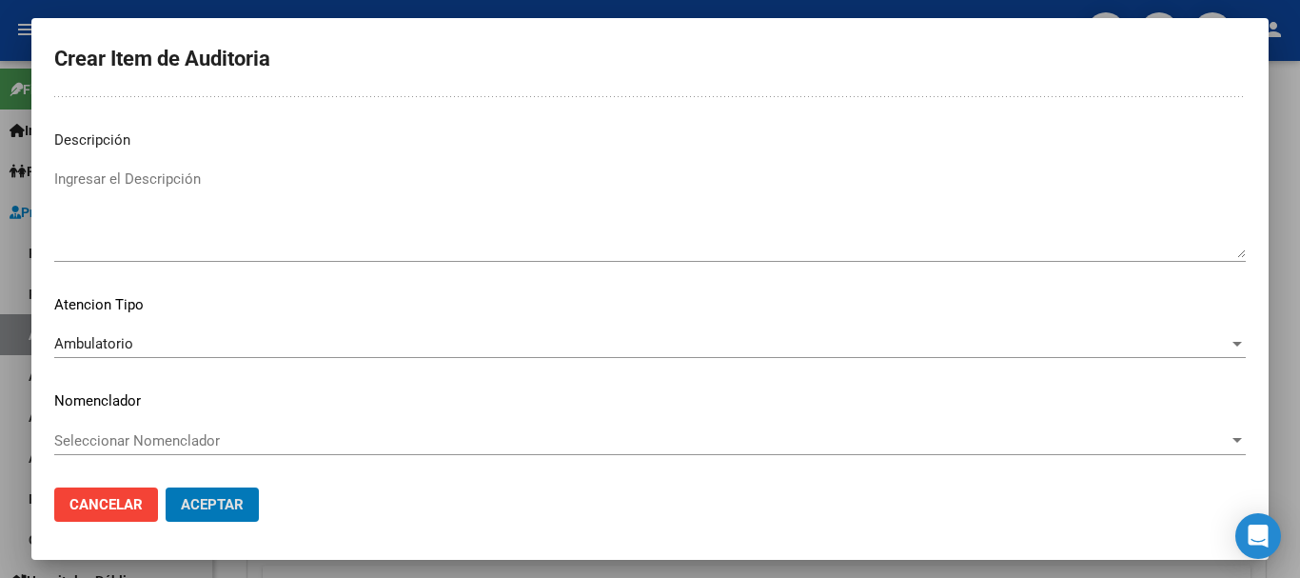
click at [166, 487] on button "Aceptar" at bounding box center [212, 504] width 93 height 34
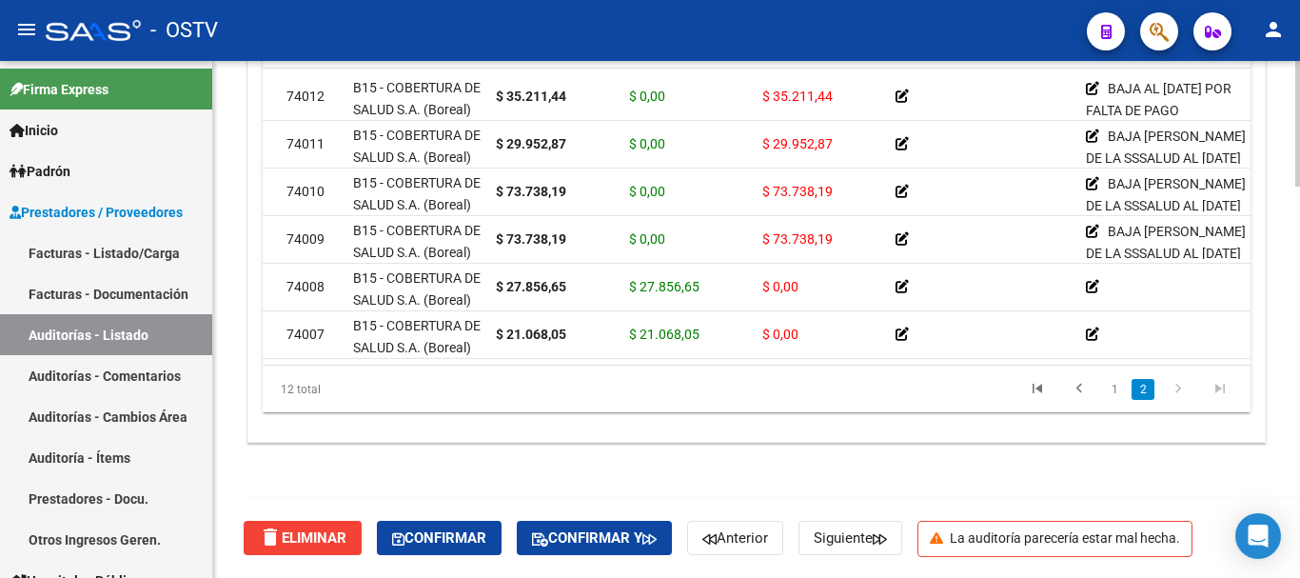
scroll to position [296, 0]
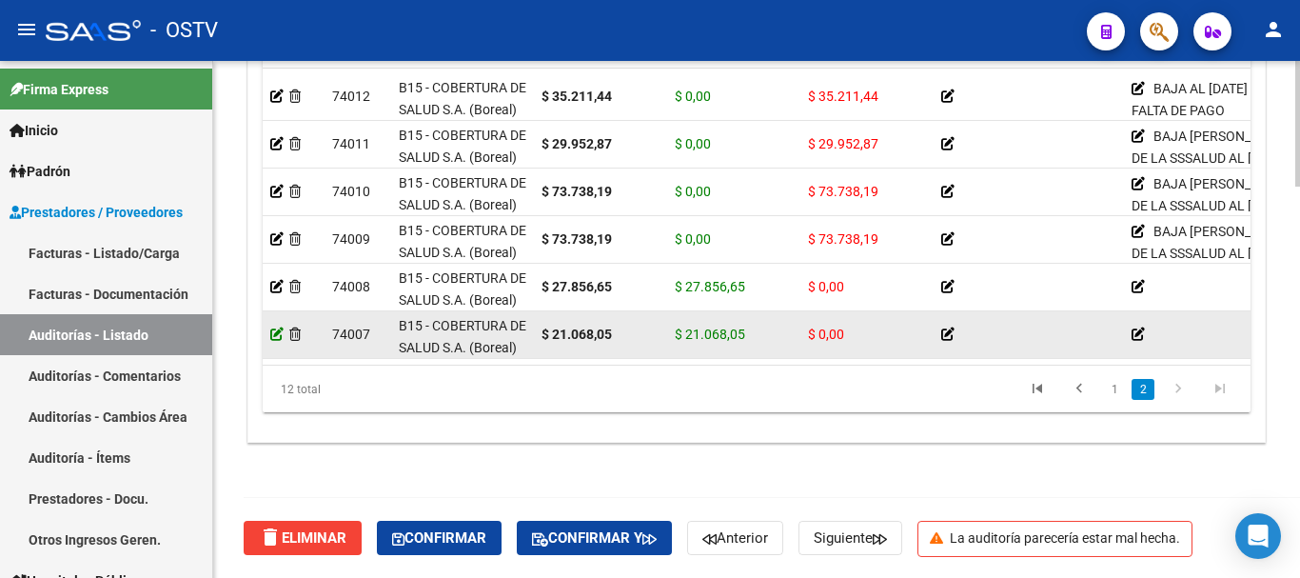
click at [276, 327] on icon at bounding box center [276, 333] width 13 height 13
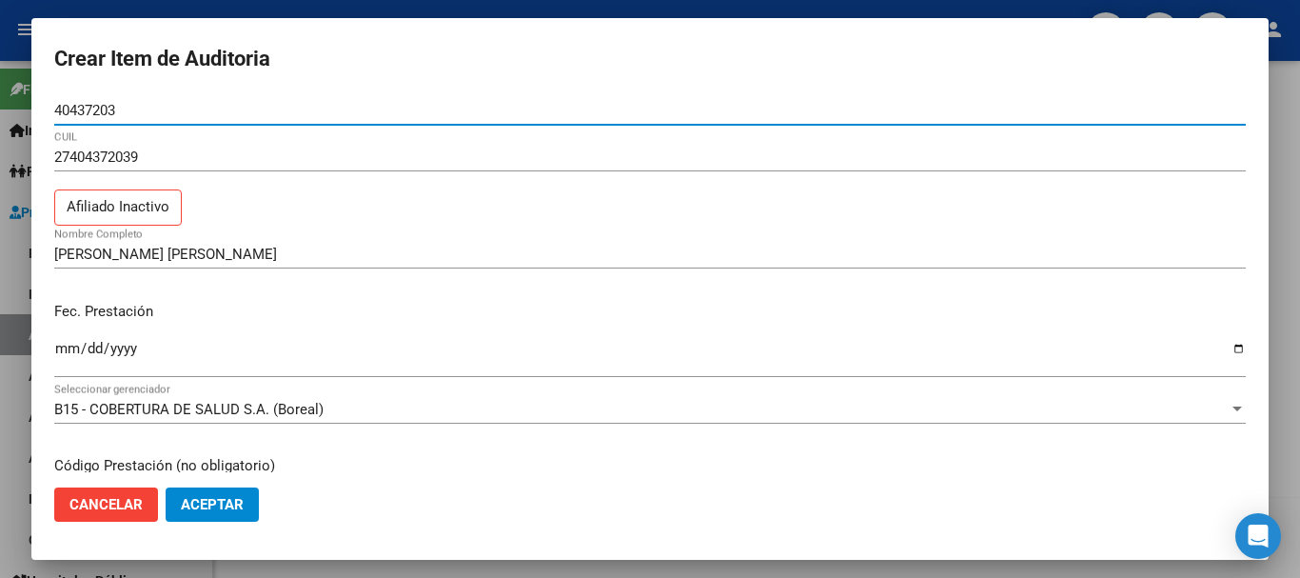
click at [72, 109] on input "40437203" at bounding box center [650, 110] width 1192 height 17
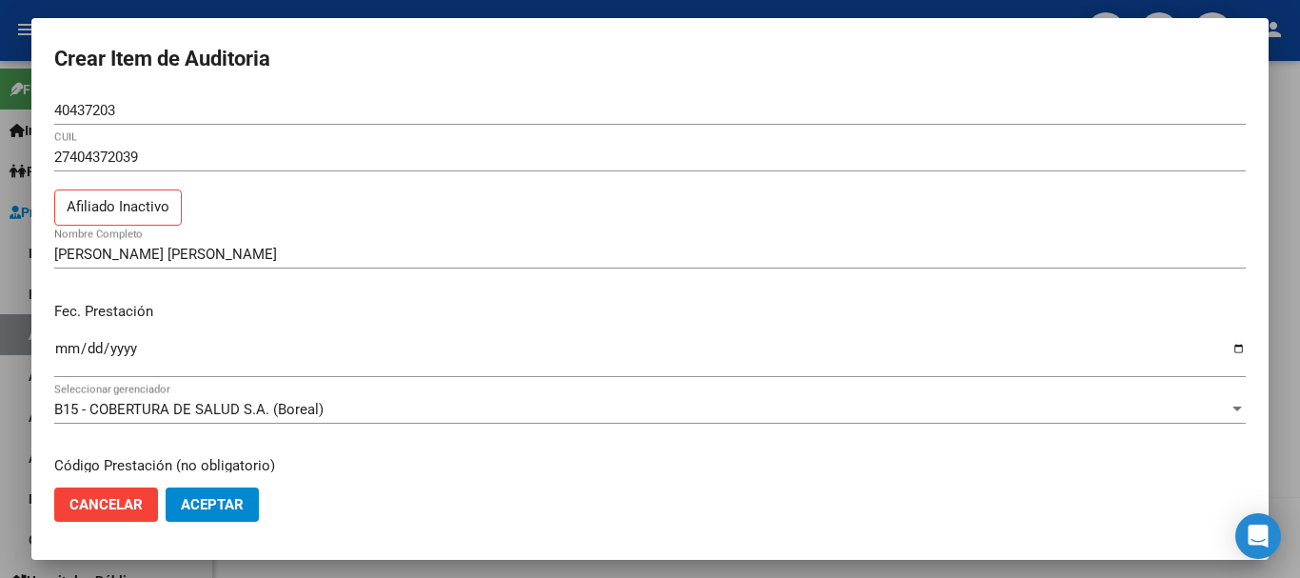
click at [173, 3] on div at bounding box center [650, 289] width 1300 height 578
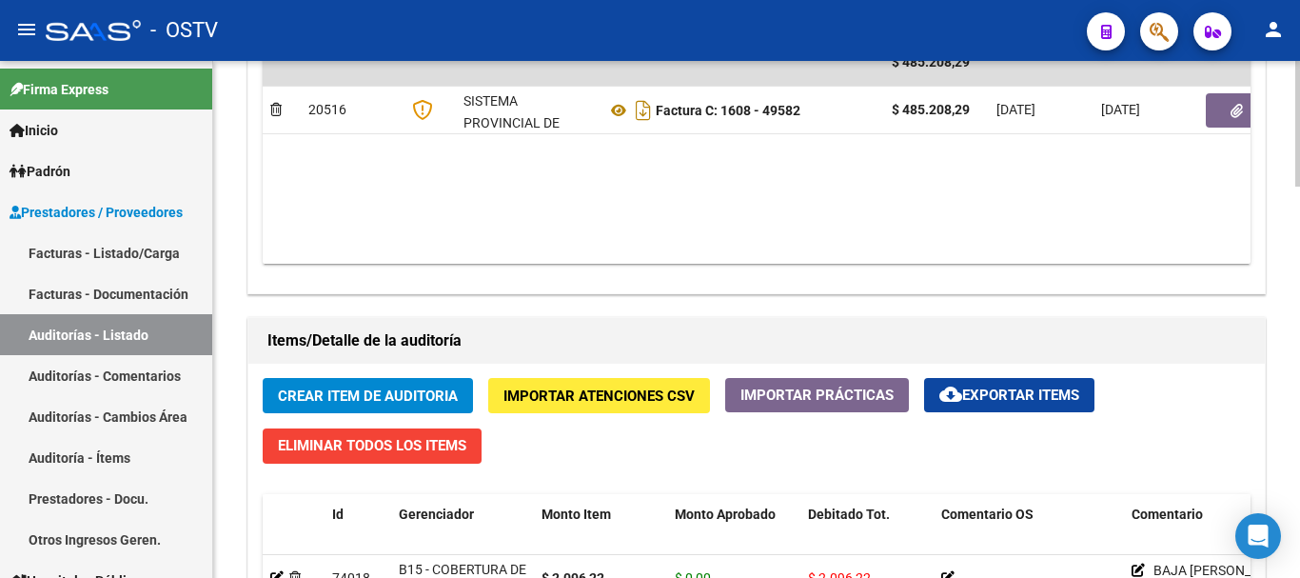
scroll to position [1130, 0]
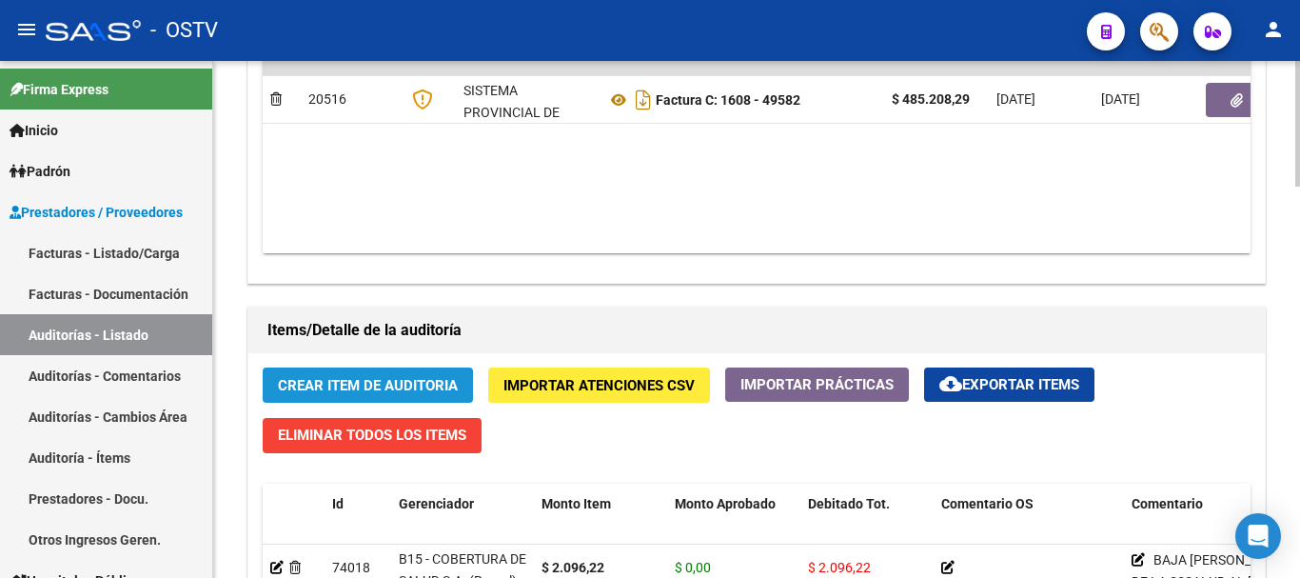
click at [418, 387] on span "Crear Item de Auditoria" at bounding box center [368, 385] width 180 height 17
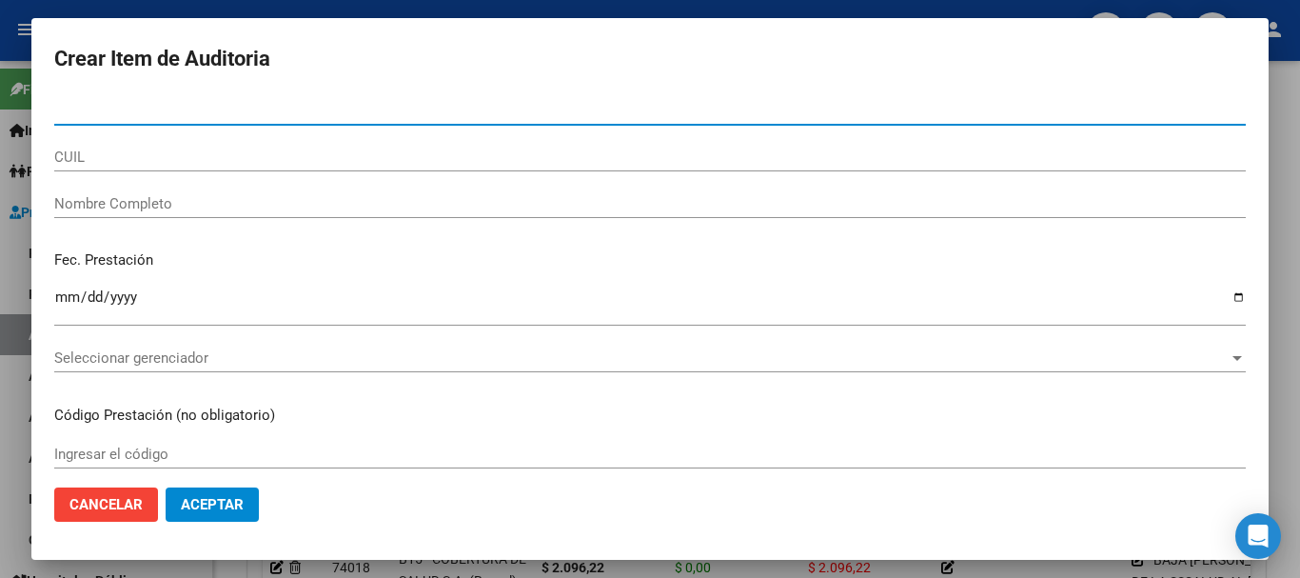
type input "40437203"
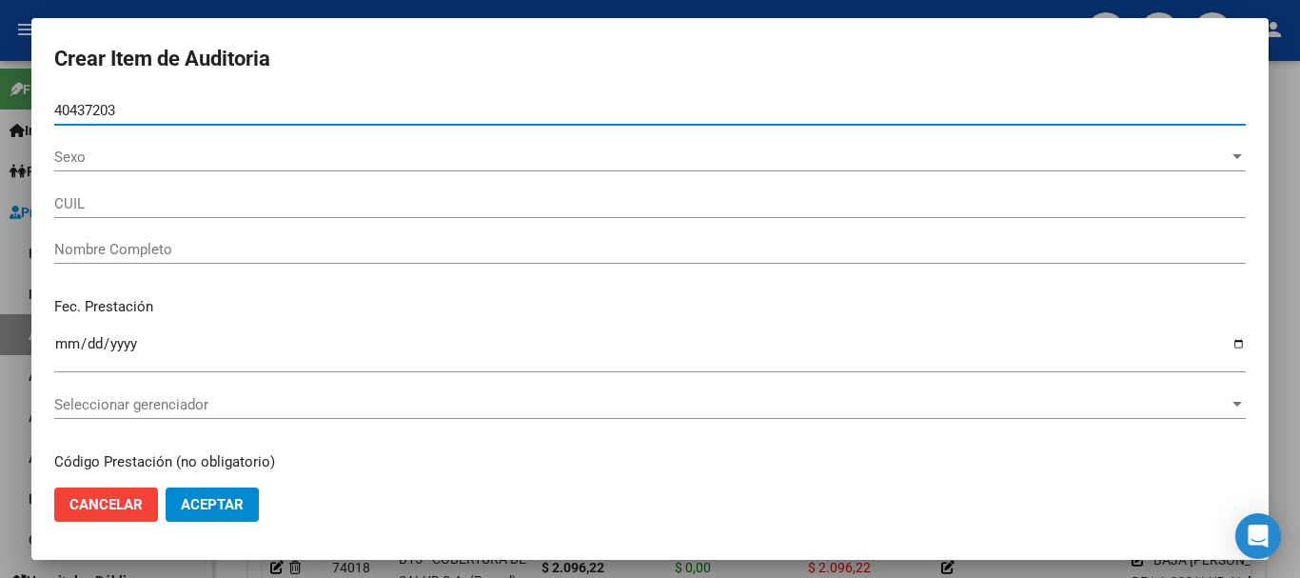
type input "27404372039"
type input "[PERSON_NAME] [PERSON_NAME]"
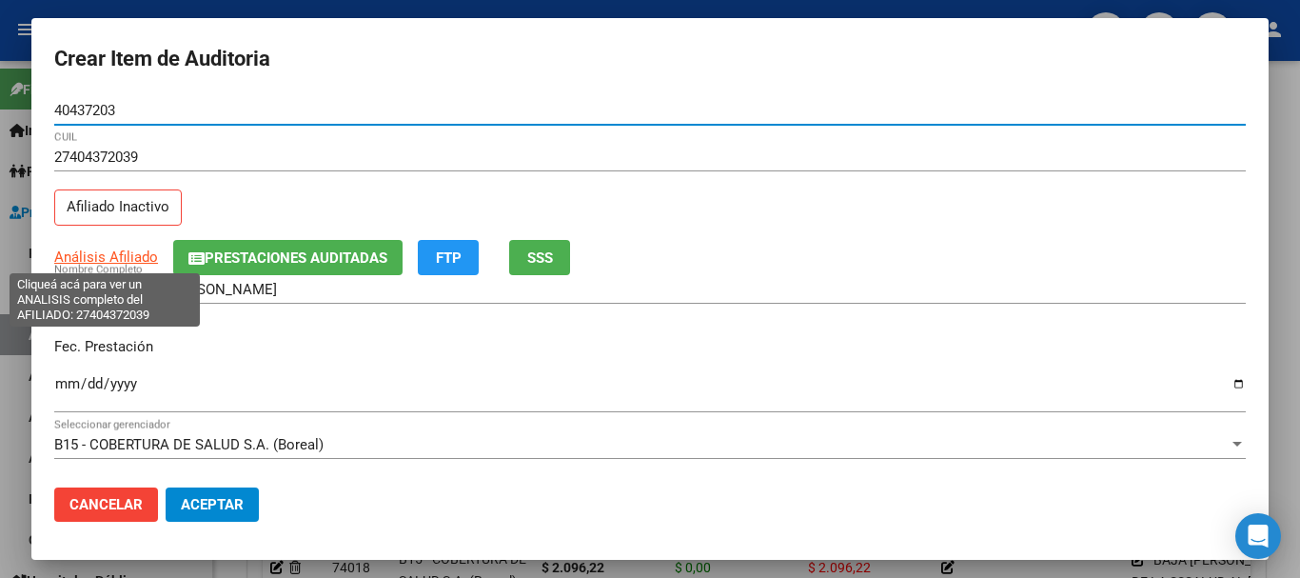
type input "40437203"
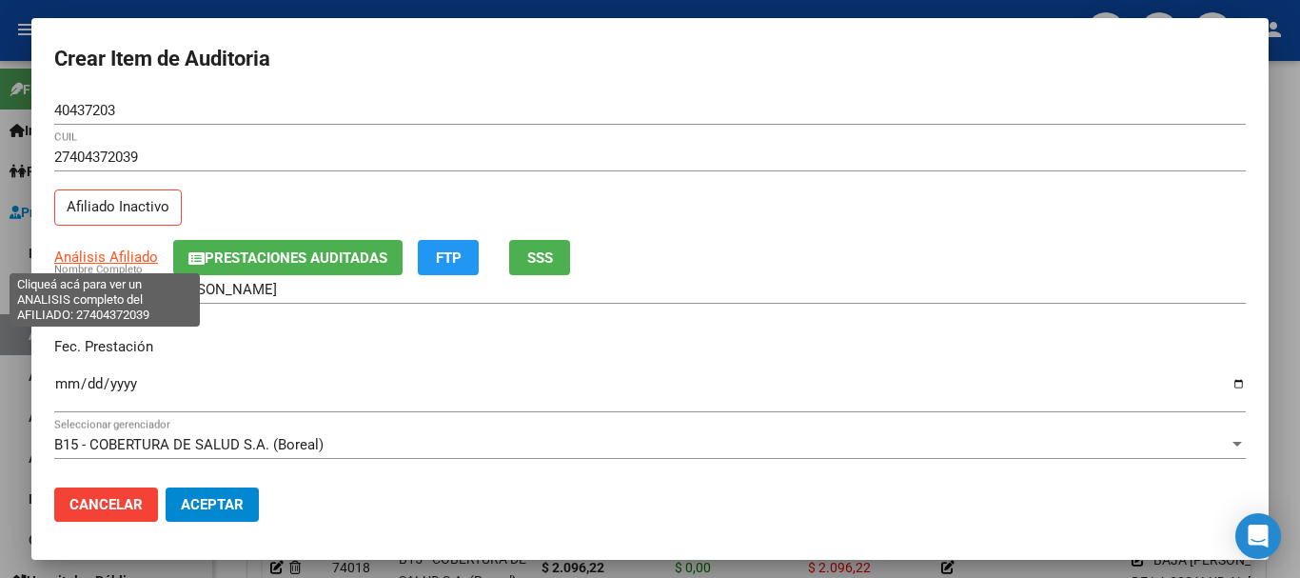
click at [96, 254] on span "Análisis Afiliado" at bounding box center [106, 256] width 104 height 17
type textarea "27404372039"
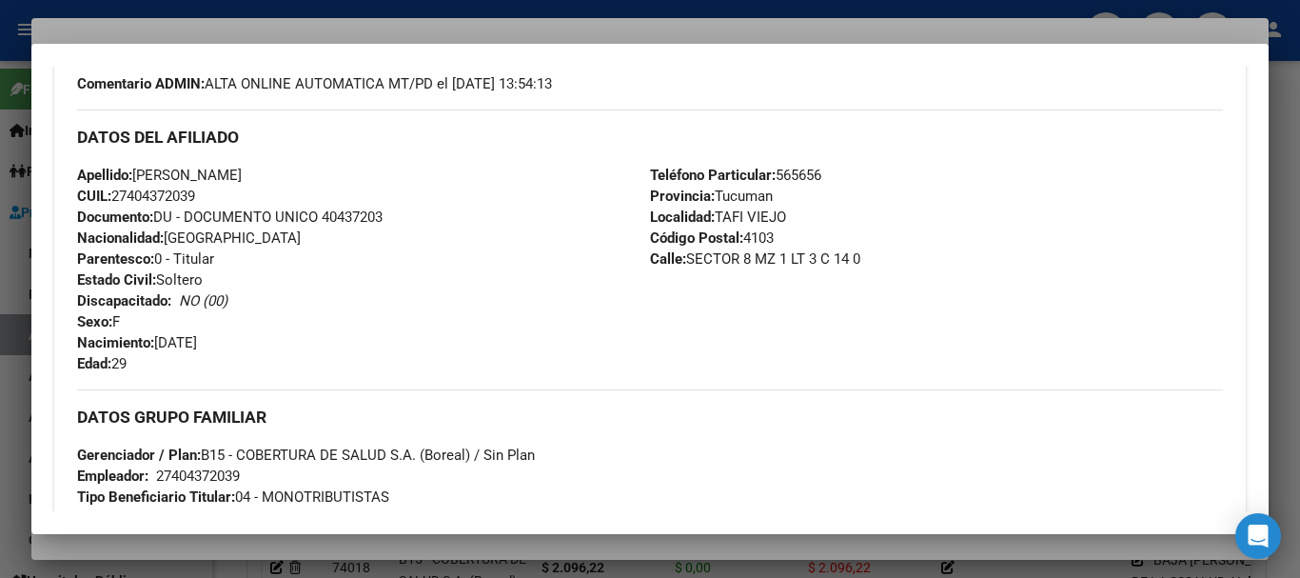
scroll to position [1023, 0]
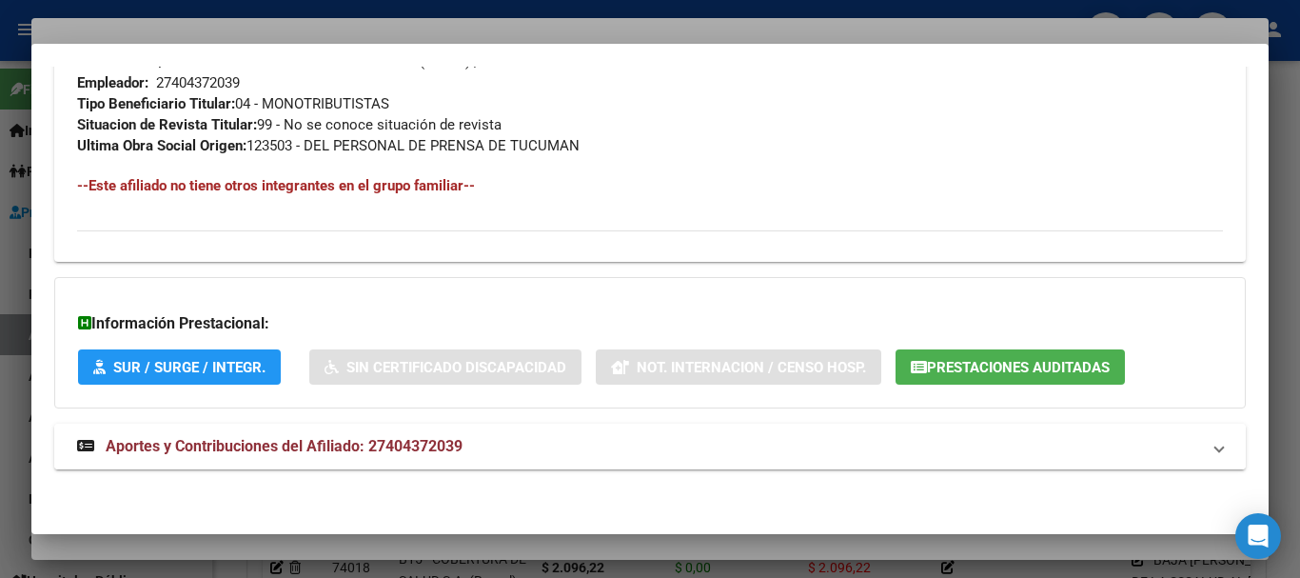
click at [470, 449] on mat-panel-title "Aportes y Contribuciones del Afiliado: 27404372039" at bounding box center [638, 446] width 1123 height 23
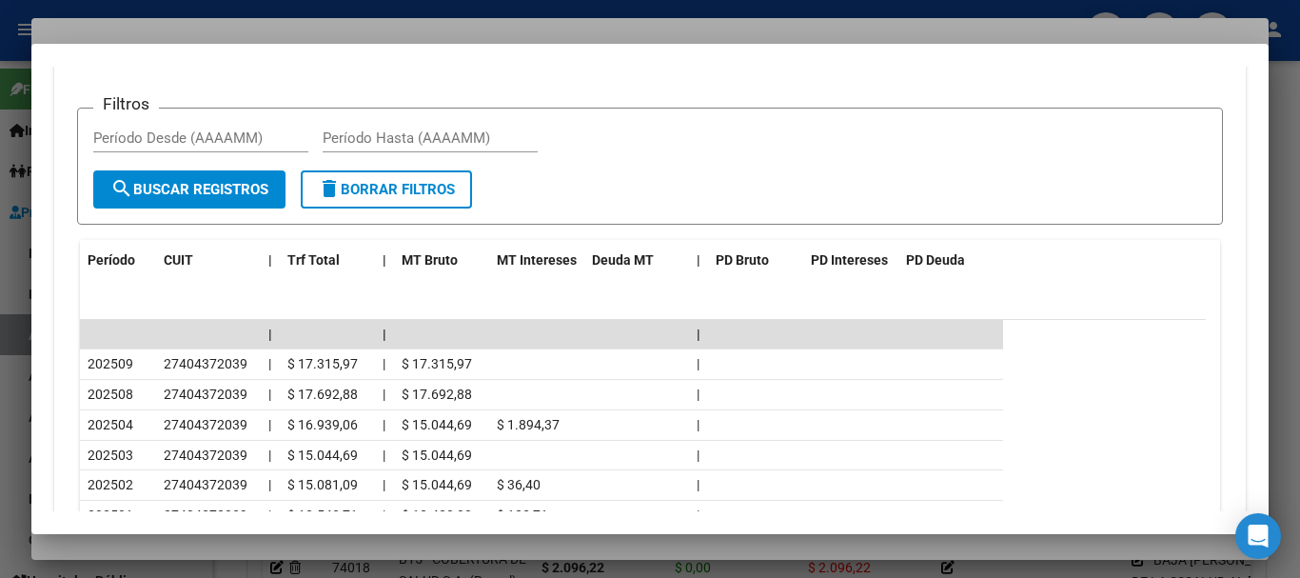
scroll to position [1625, 0]
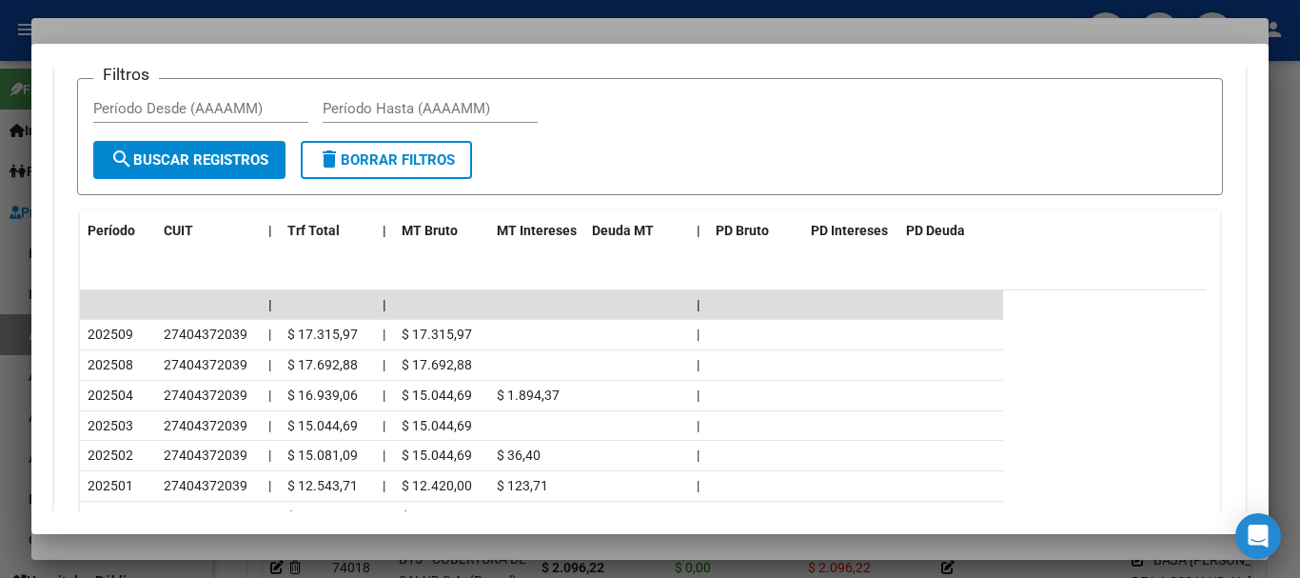
click at [232, 30] on div at bounding box center [650, 289] width 1300 height 578
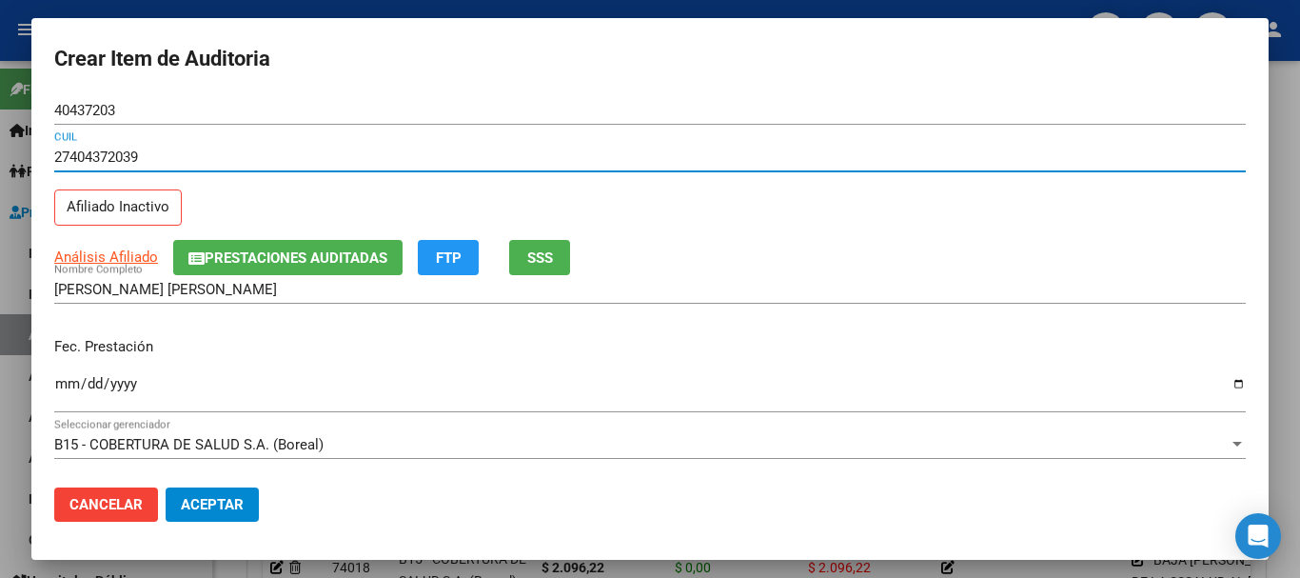
click at [981, 159] on input "27404372039" at bounding box center [650, 157] width 1192 height 17
click at [1299, 200] on div at bounding box center [650, 289] width 1300 height 578
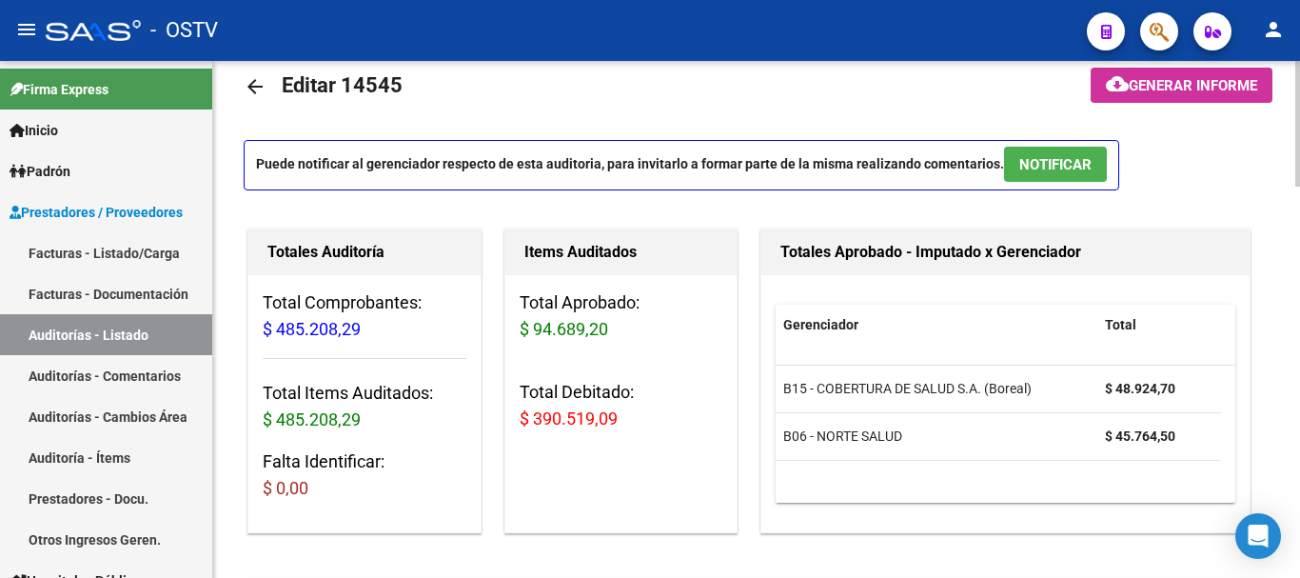
scroll to position [0, 0]
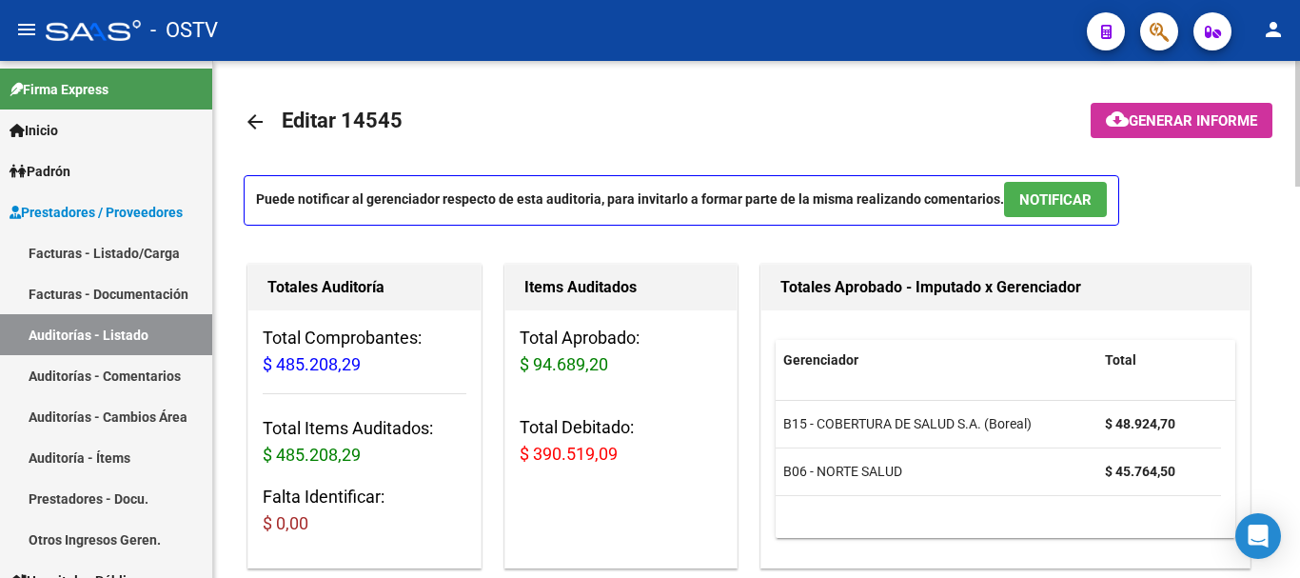
click at [1179, 125] on span "Generar informe" at bounding box center [1193, 120] width 129 height 17
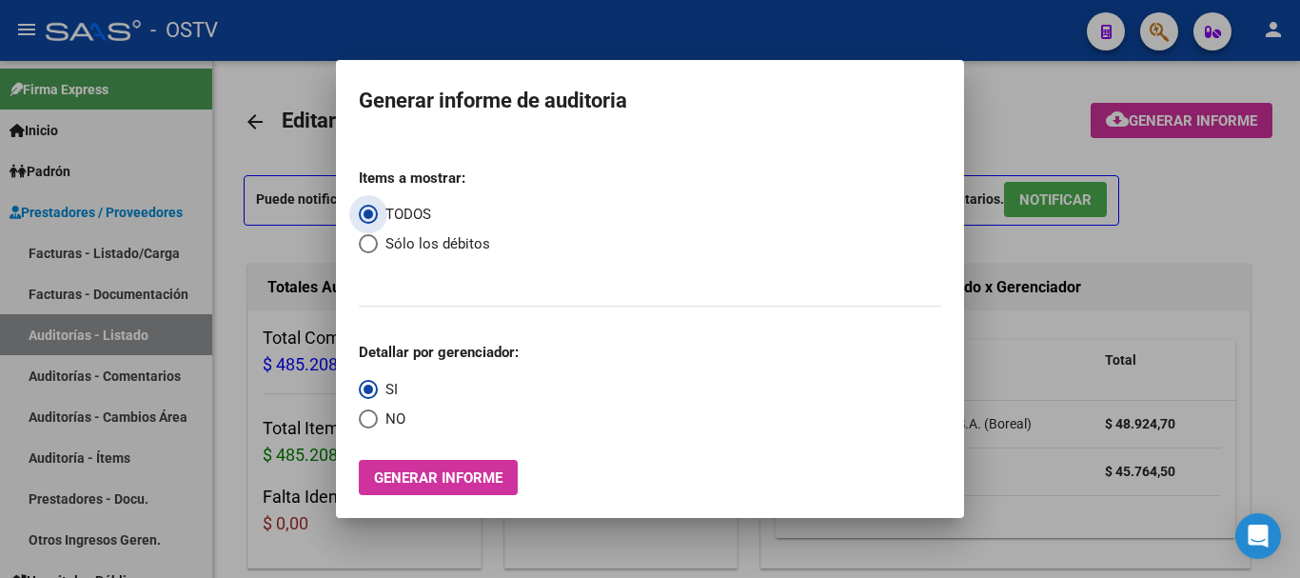
drag, startPoint x: 371, startPoint y: 241, endPoint x: 375, endPoint y: 256, distance: 15.7
click at [372, 240] on span "Select an option" at bounding box center [368, 243] width 19 height 19
click at [372, 240] on input "Sólo los débitos" at bounding box center [368, 243] width 19 height 19
radio input "true"
click at [370, 419] on span "Select an option" at bounding box center [368, 418] width 19 height 19
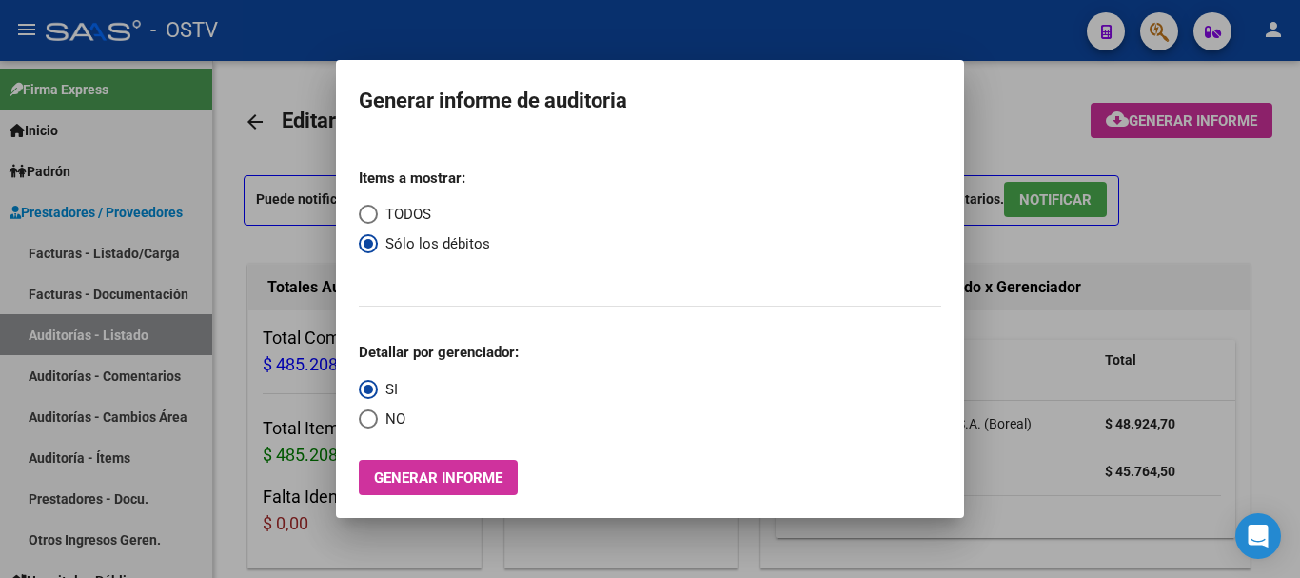
click at [370, 419] on input "NO" at bounding box center [368, 418] width 19 height 19
radio input "true"
click at [438, 475] on span "Generar informe" at bounding box center [438, 477] width 129 height 17
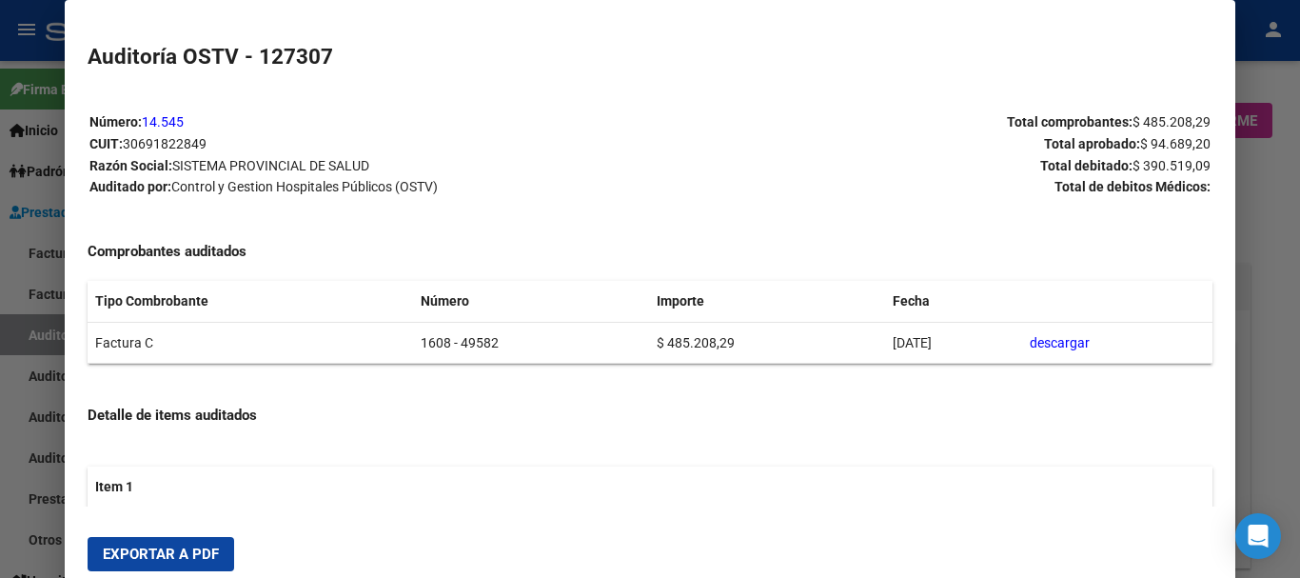
click at [145, 554] on span "Exportar a PDF" at bounding box center [161, 553] width 116 height 17
click at [1276, 371] on div at bounding box center [650, 289] width 1300 height 578
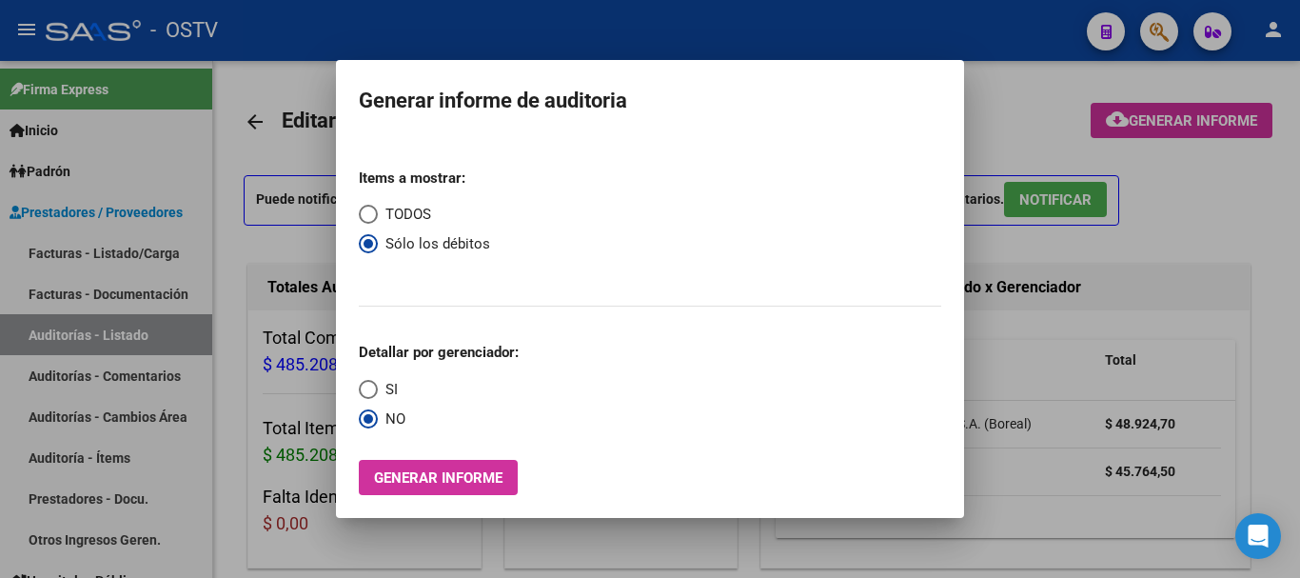
click at [1276, 371] on div at bounding box center [650, 289] width 1300 height 578
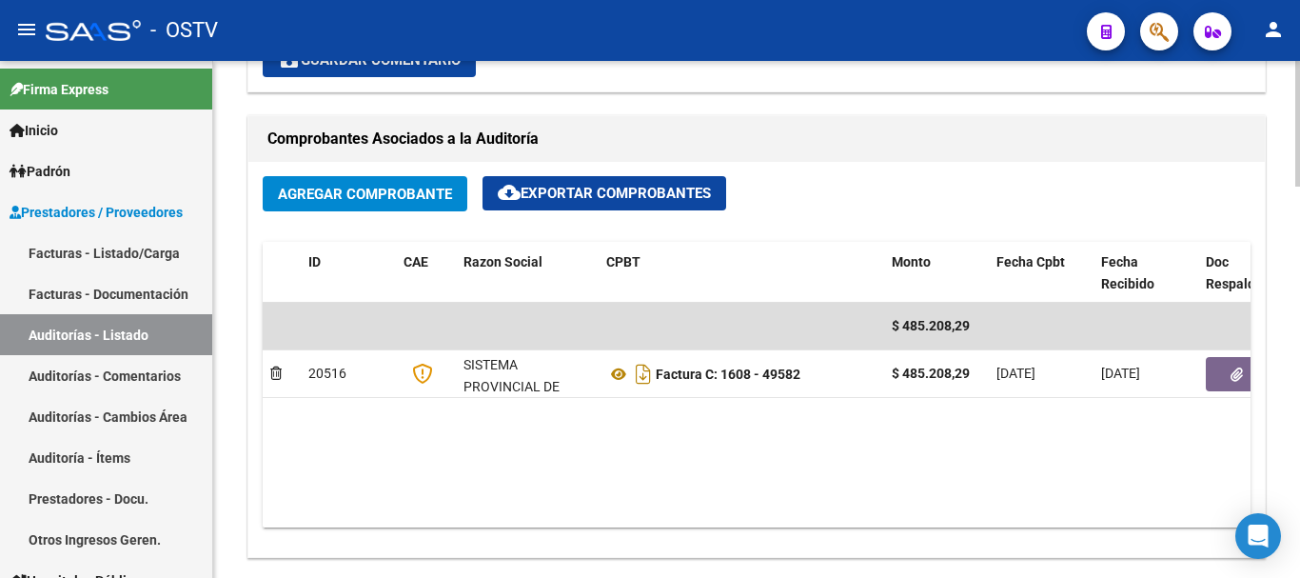
scroll to position [857, 0]
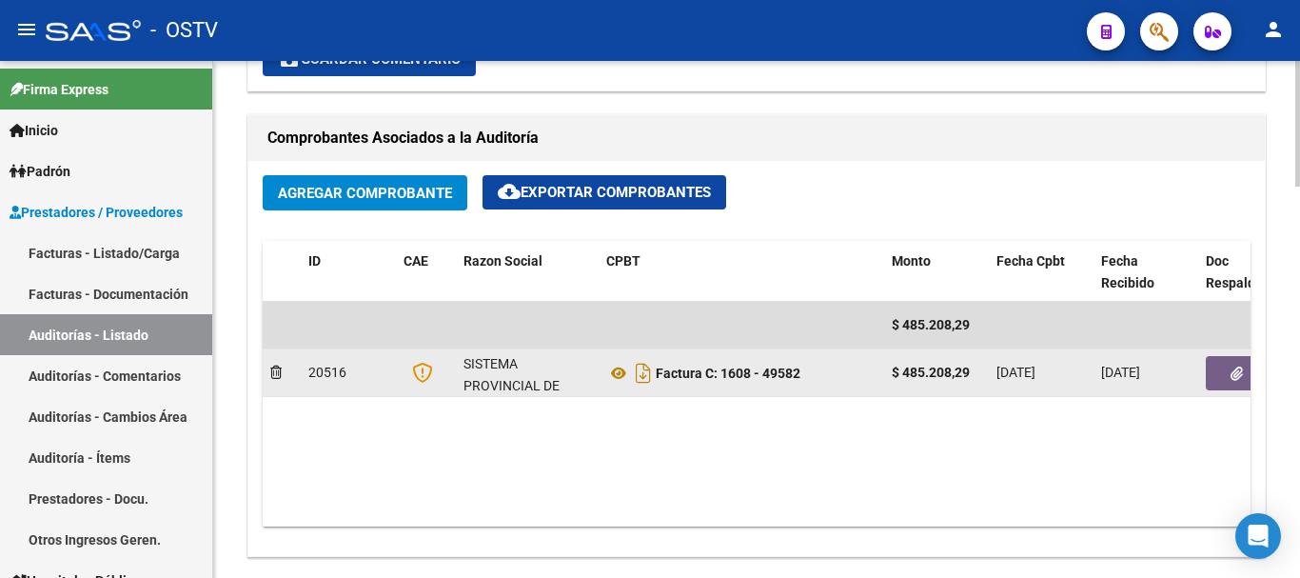
click at [1228, 362] on button "button" at bounding box center [1236, 373] width 61 height 34
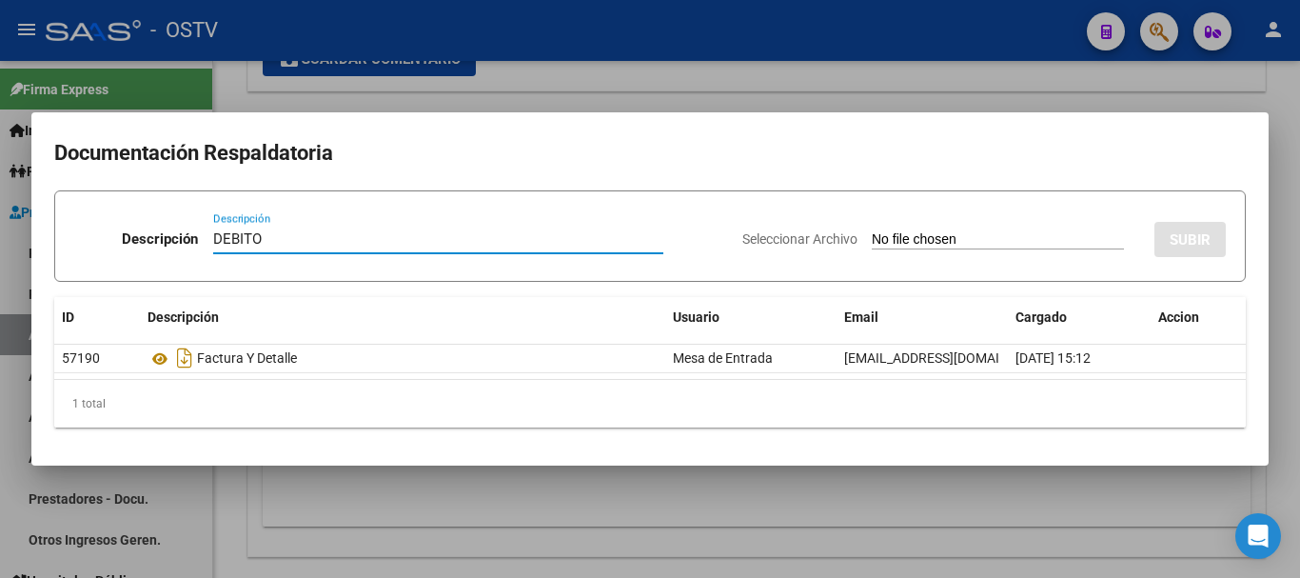
type input "DEBITO"
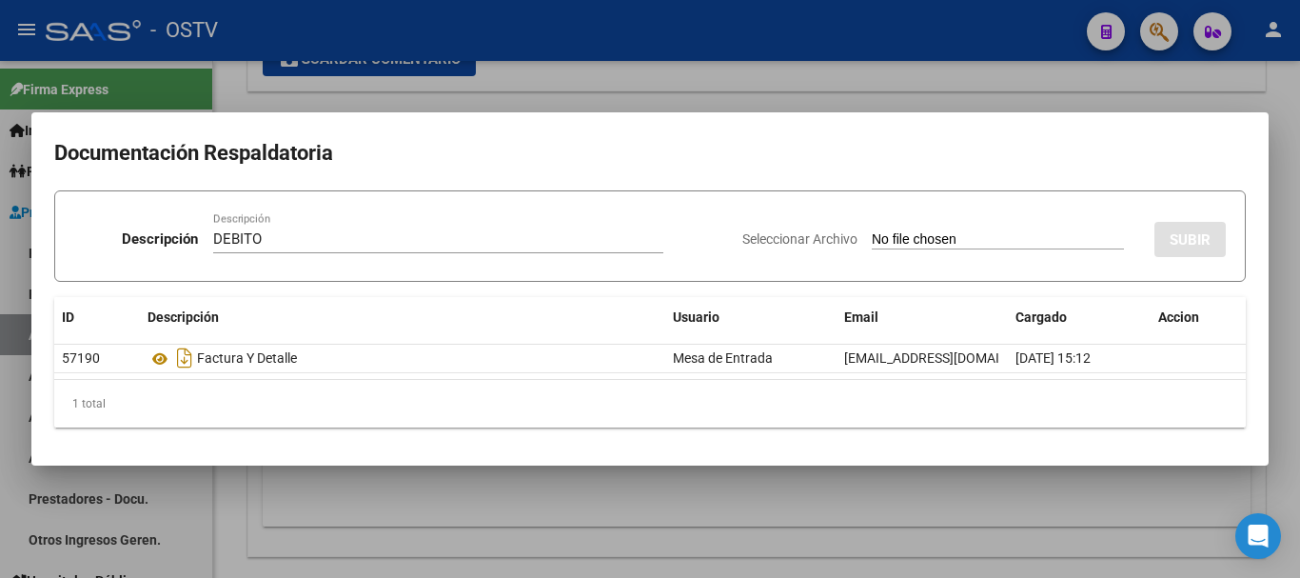
click at [872, 231] on input "Seleccionar Archivo" at bounding box center [998, 240] width 252 height 18
type input "C:\fakepath\DEBITO FC 1608-49582.pdf"
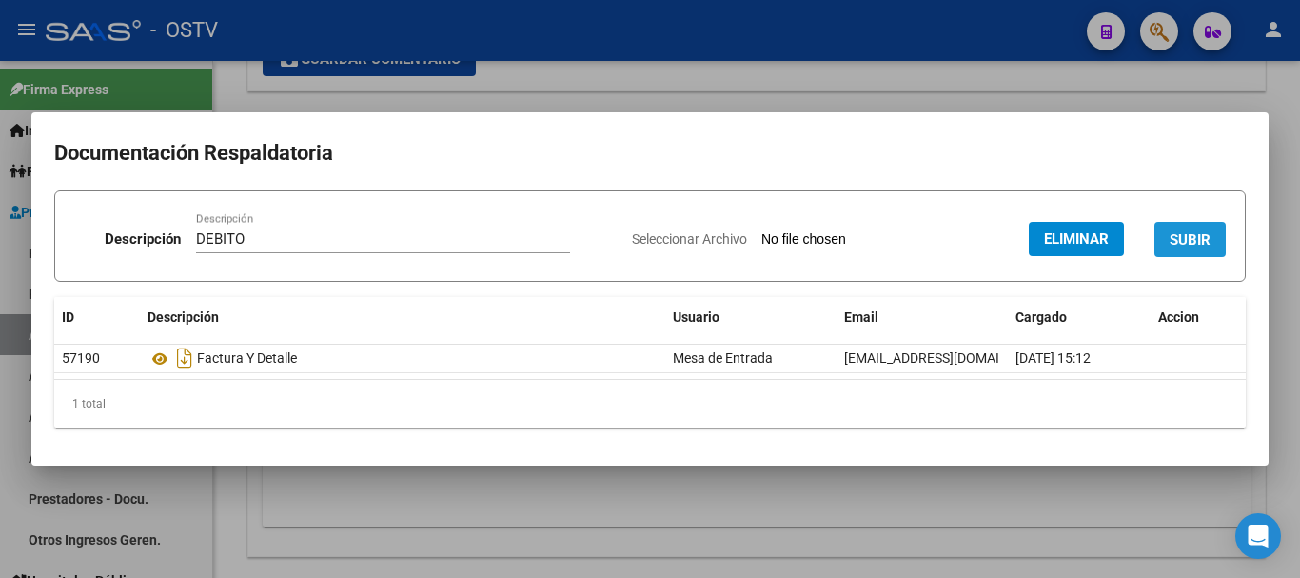
click at [1176, 231] on span "SUBIR" at bounding box center [1190, 239] width 41 height 17
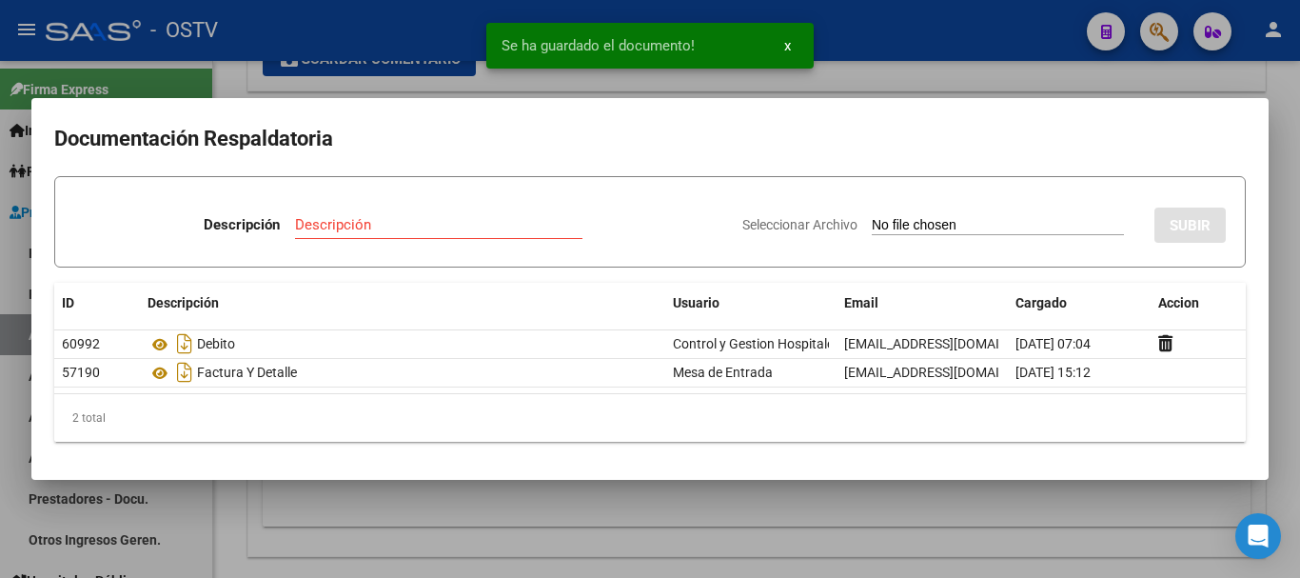
click at [1294, 298] on div at bounding box center [650, 289] width 1300 height 578
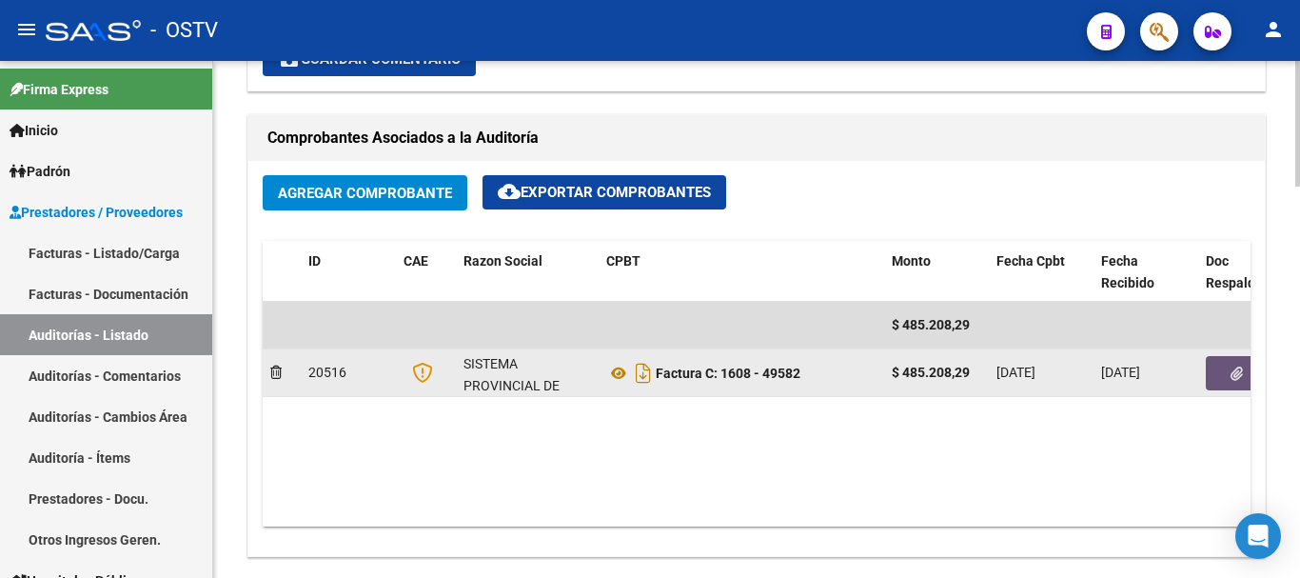
click at [1227, 363] on button "button" at bounding box center [1236, 373] width 61 height 34
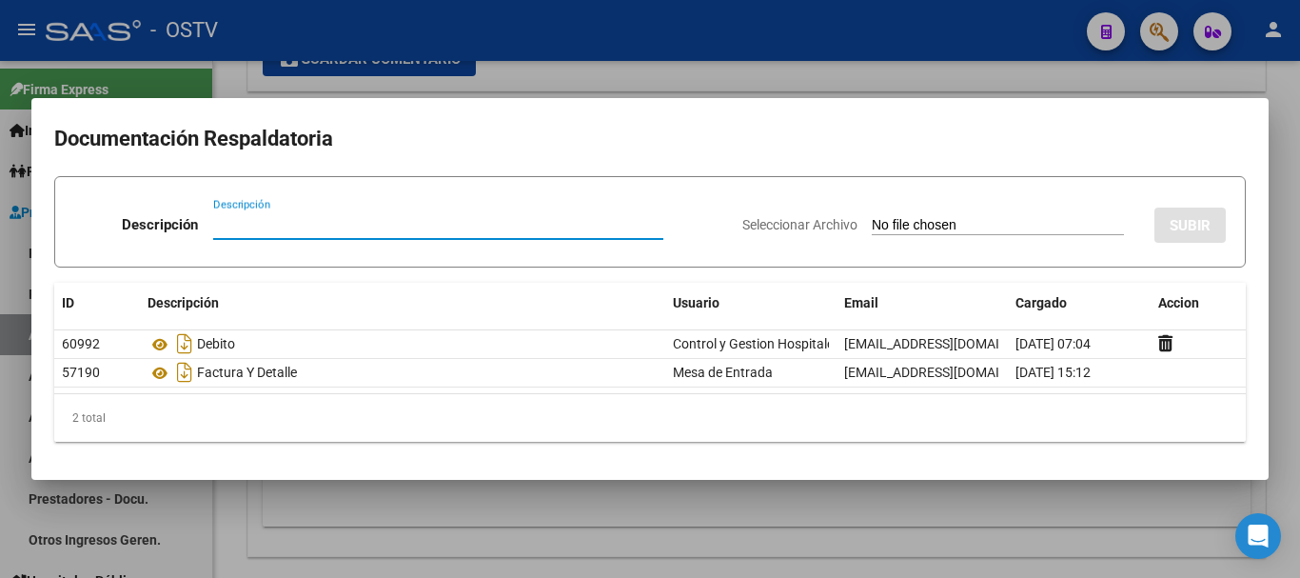
click at [560, 56] on div at bounding box center [650, 289] width 1300 height 578
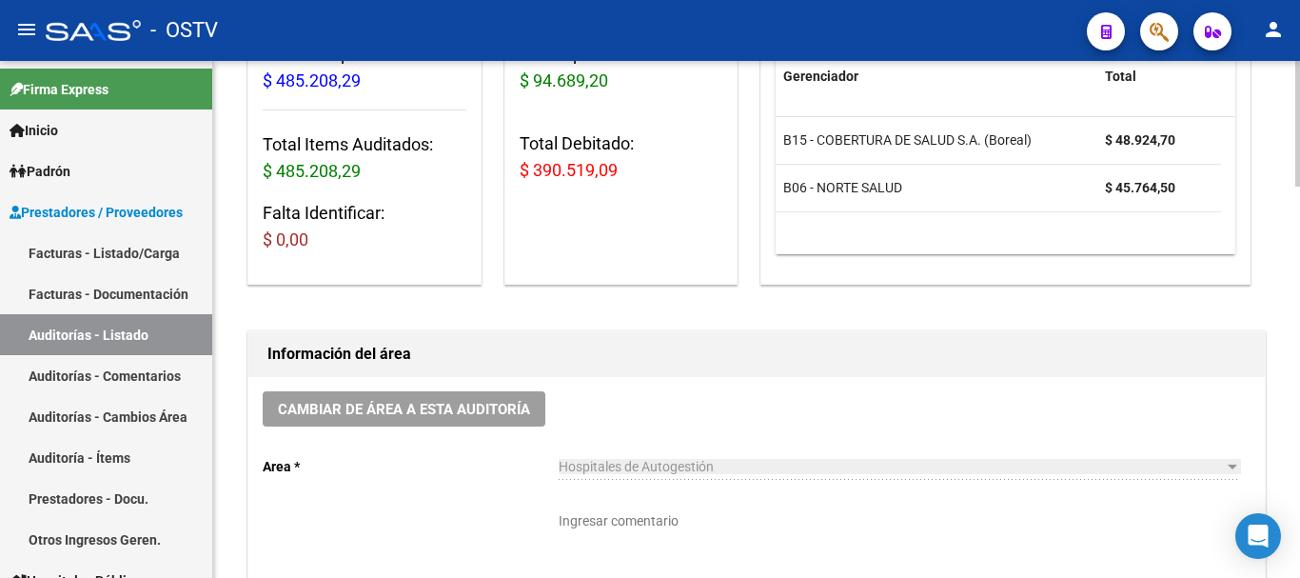
scroll to position [286, 0]
click at [645, 529] on textarea "Ingresar comentario" at bounding box center [900, 551] width 682 height 84
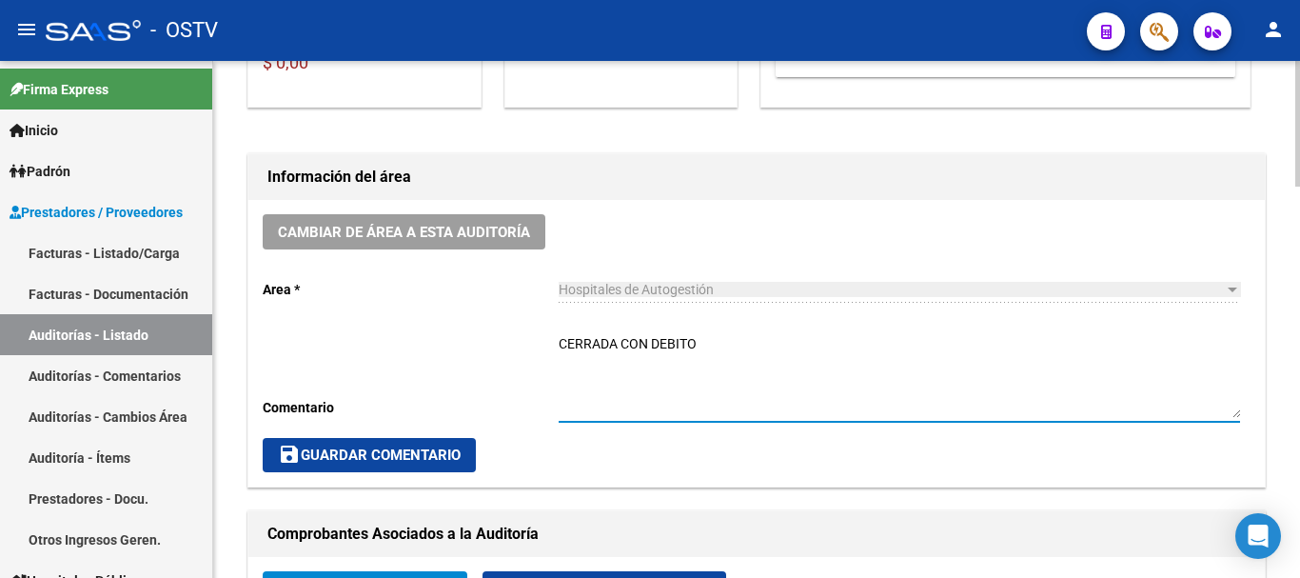
scroll to position [476, 0]
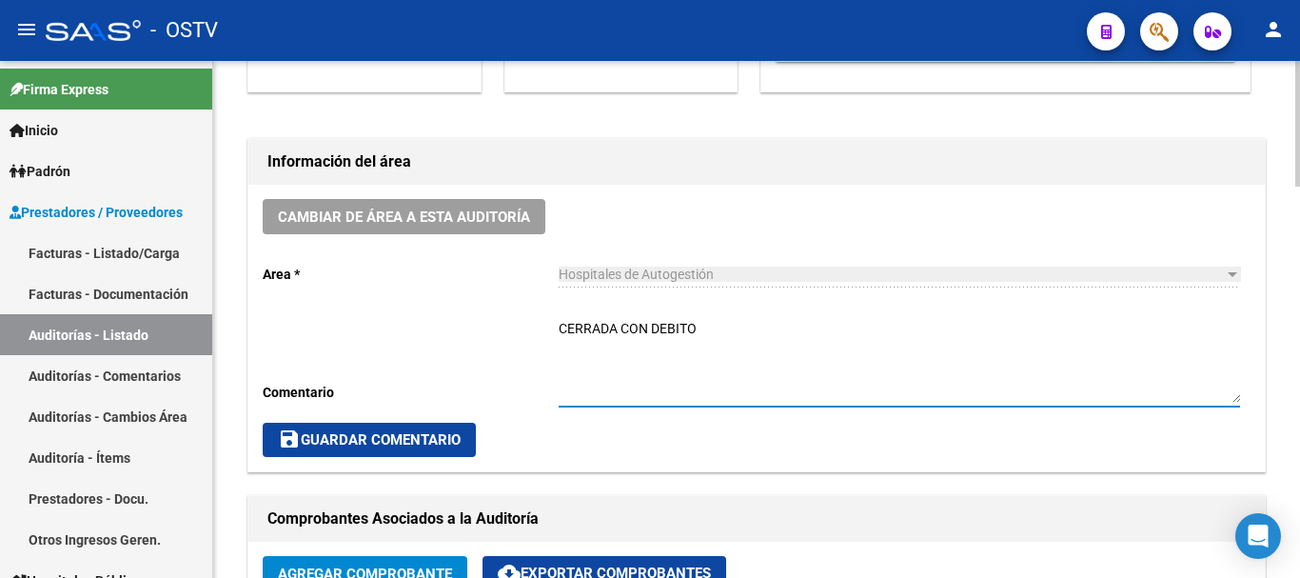
type textarea "CERRADA CON DEBITO"
click at [380, 442] on span "save Guardar Comentario" at bounding box center [369, 439] width 183 height 17
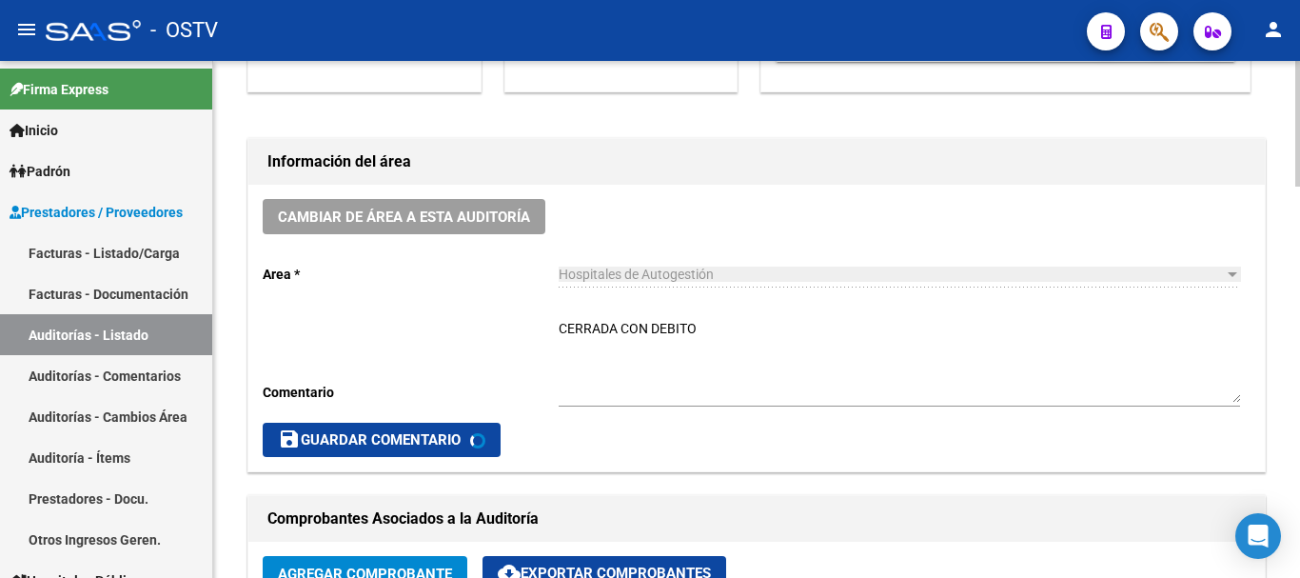
scroll to position [0, 0]
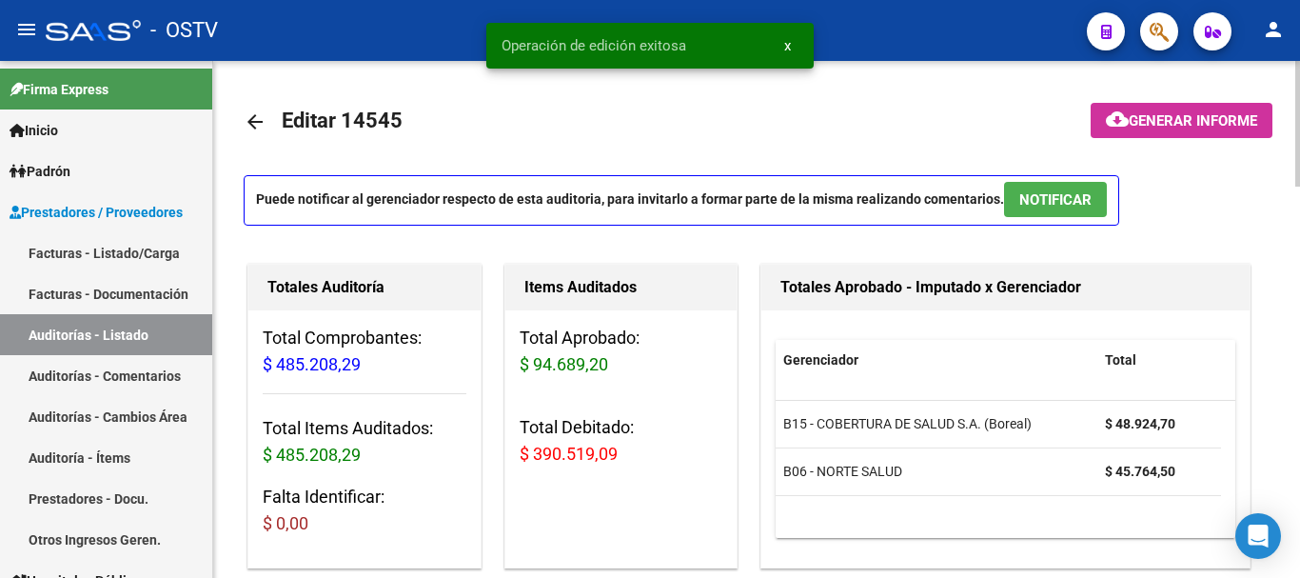
click at [264, 113] on mat-icon "arrow_back" at bounding box center [255, 121] width 23 height 23
